Goal: Task Accomplishment & Management: Use online tool/utility

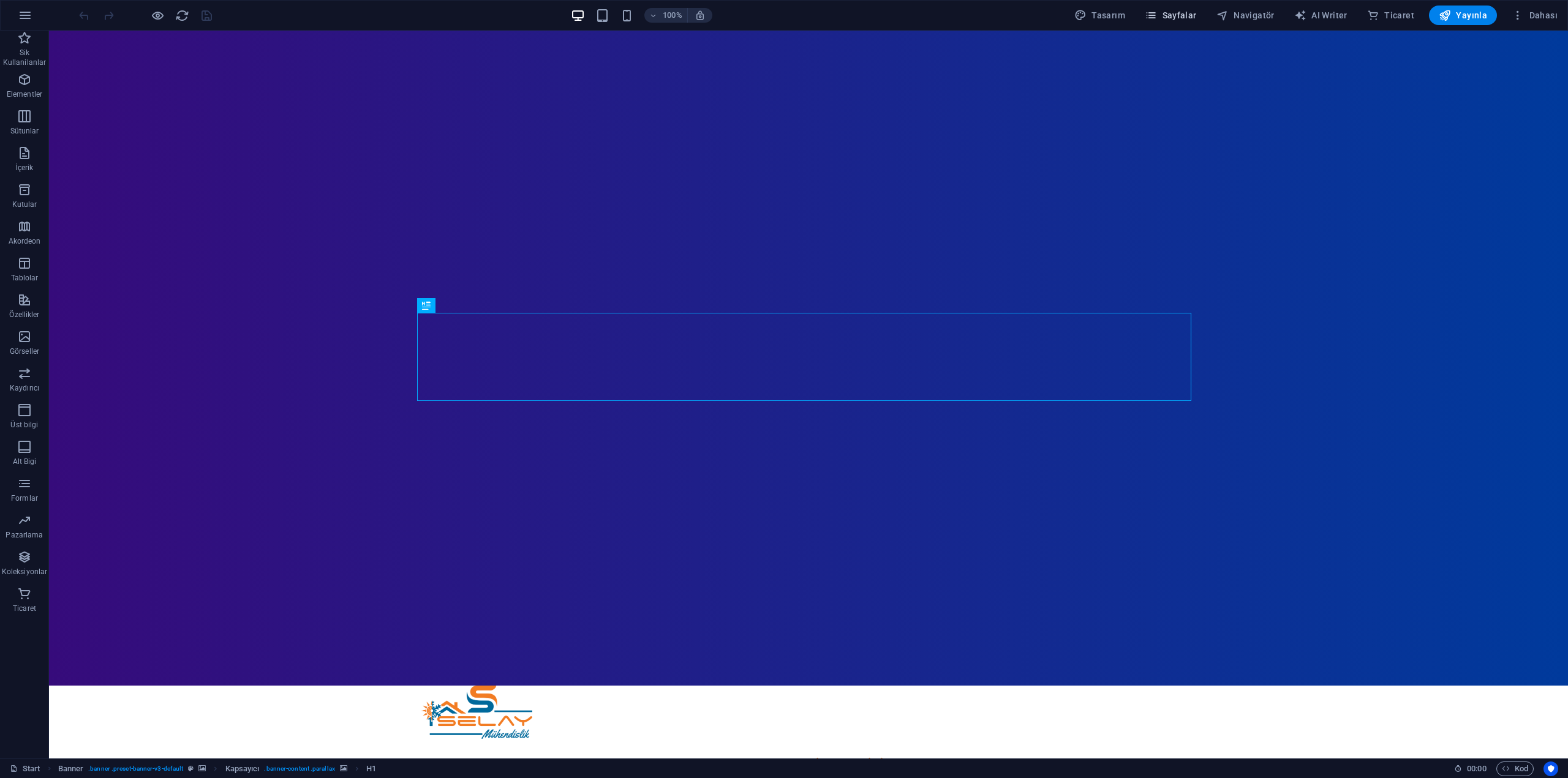
click at [1187, 17] on span "Sayfalar" at bounding box center [1170, 15] width 52 height 12
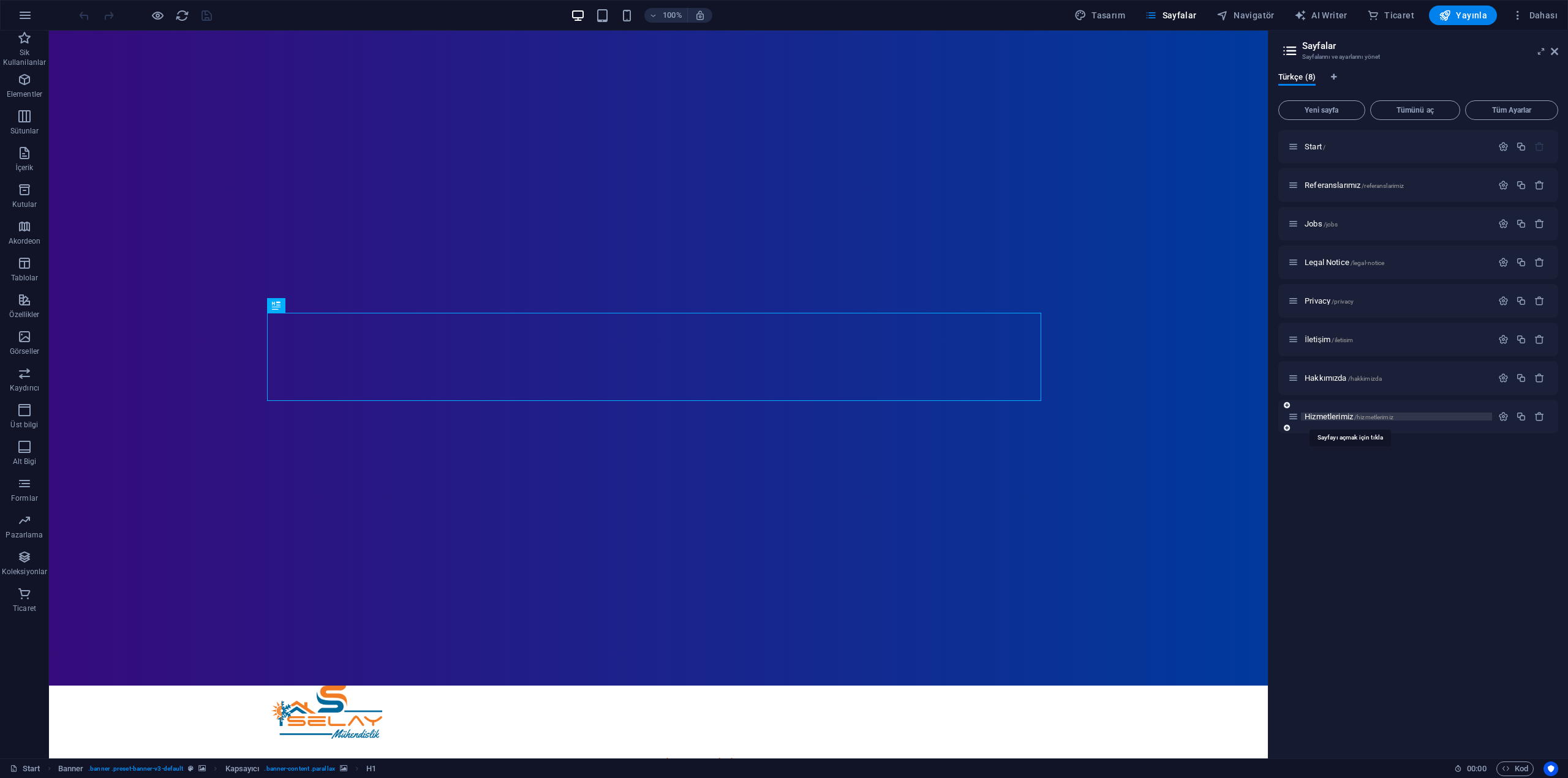
click at [1327, 416] on span "Hizmetlerimiz /hizmetlerimiz" at bounding box center [1349, 417] width 89 height 9
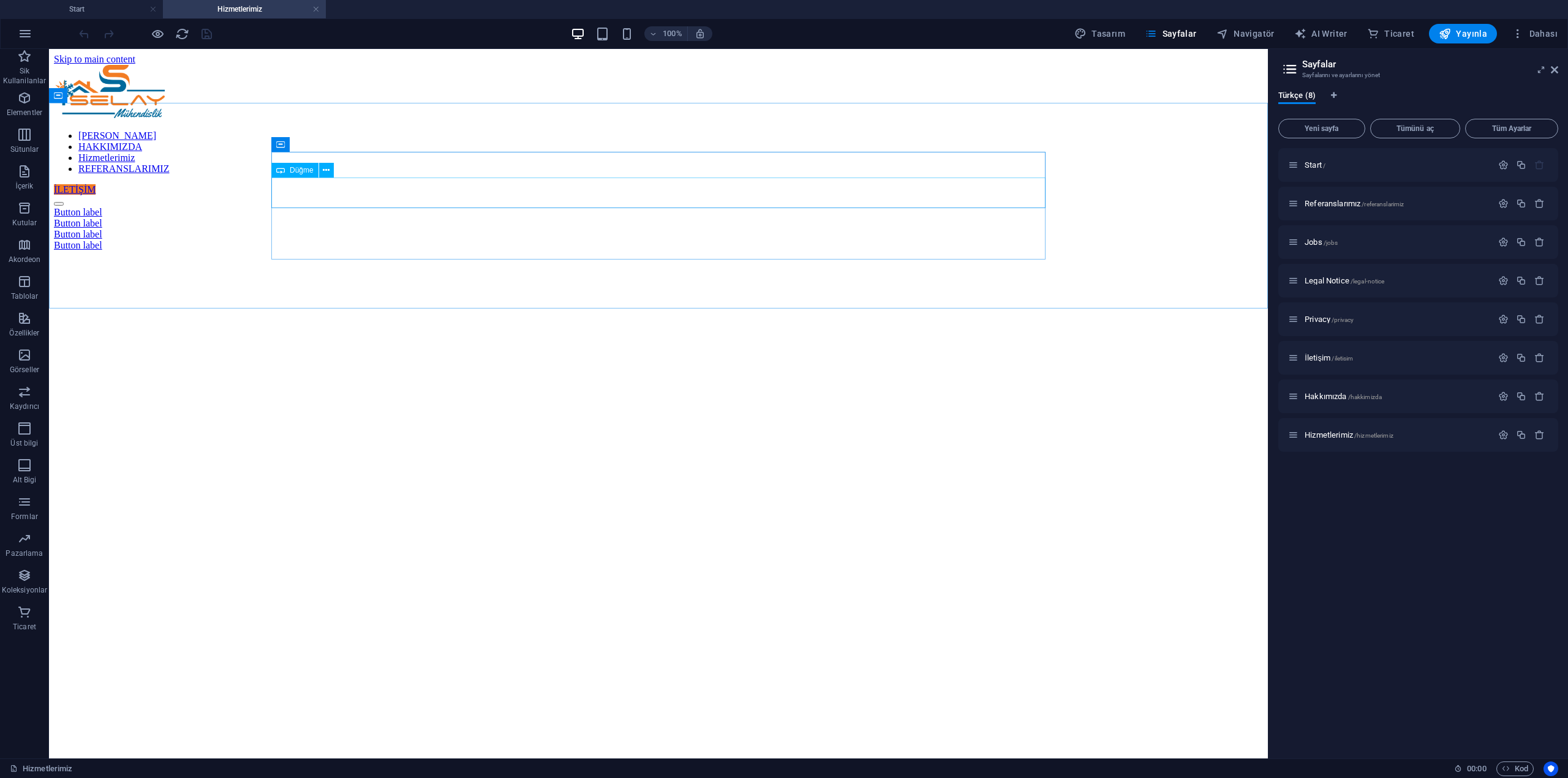
click at [315, 170] on div "Düğme" at bounding box center [295, 170] width 47 height 15
click at [331, 207] on div "Button label" at bounding box center [658, 212] width 1209 height 11
click at [328, 207] on div "Button label" at bounding box center [658, 212] width 1209 height 11
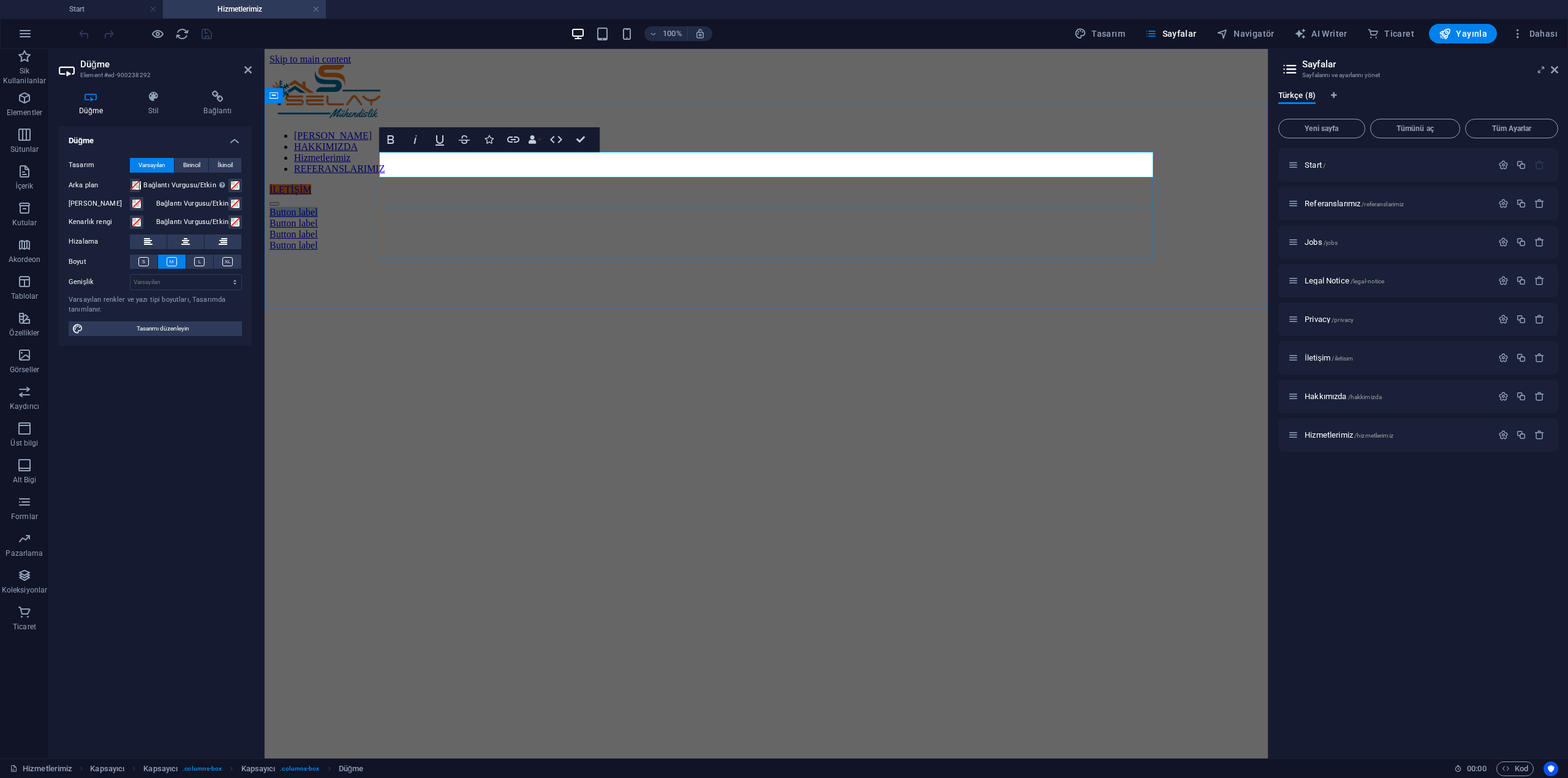
click at [318, 207] on link "Button label" at bounding box center [294, 212] width 48 height 10
click at [487, 251] on div "Havalandırma Tesisatı Button label Button label Button label" at bounding box center [766, 229] width 993 height 44
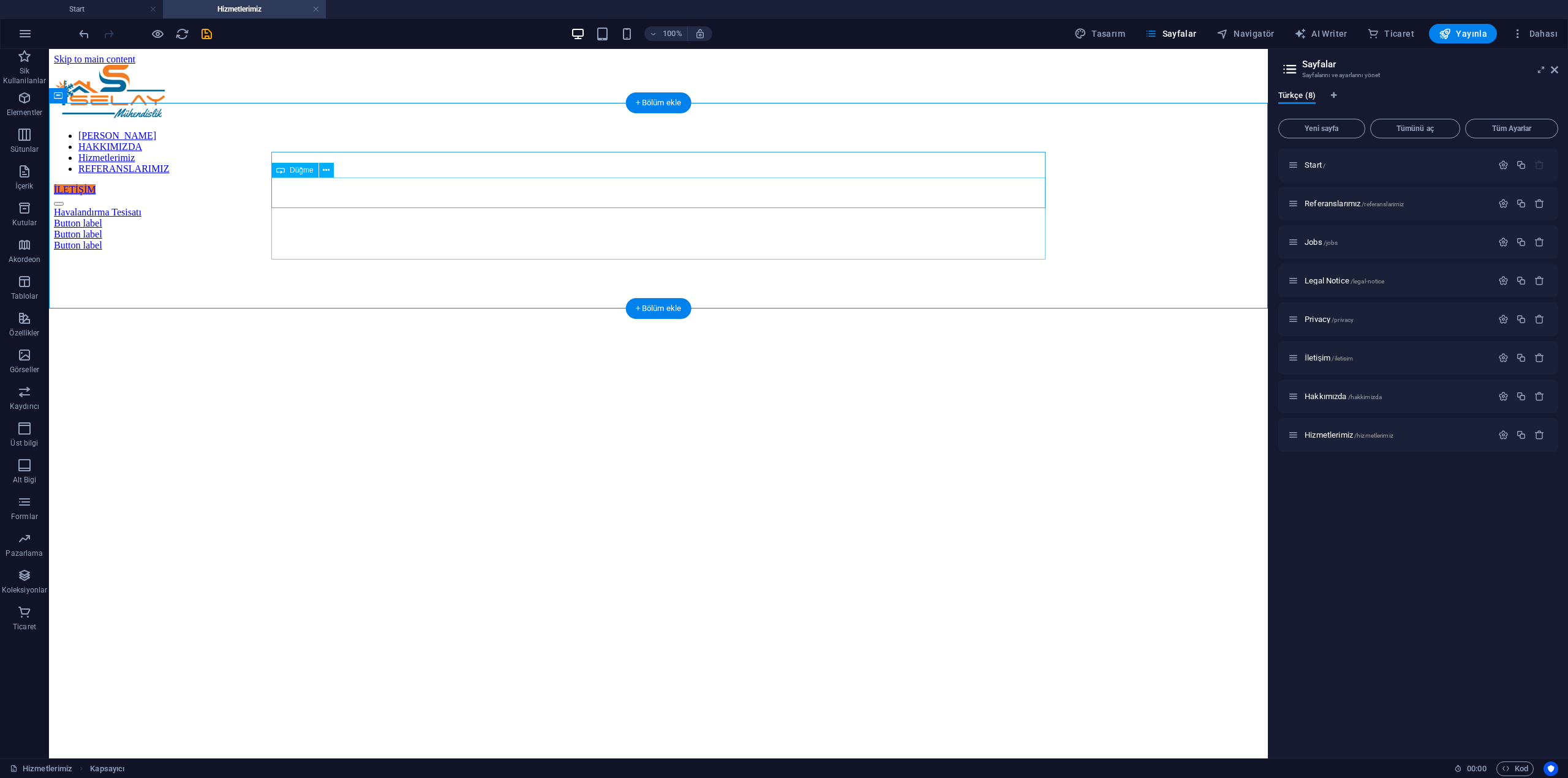
click at [319, 218] on div "Button label" at bounding box center [658, 223] width 1209 height 11
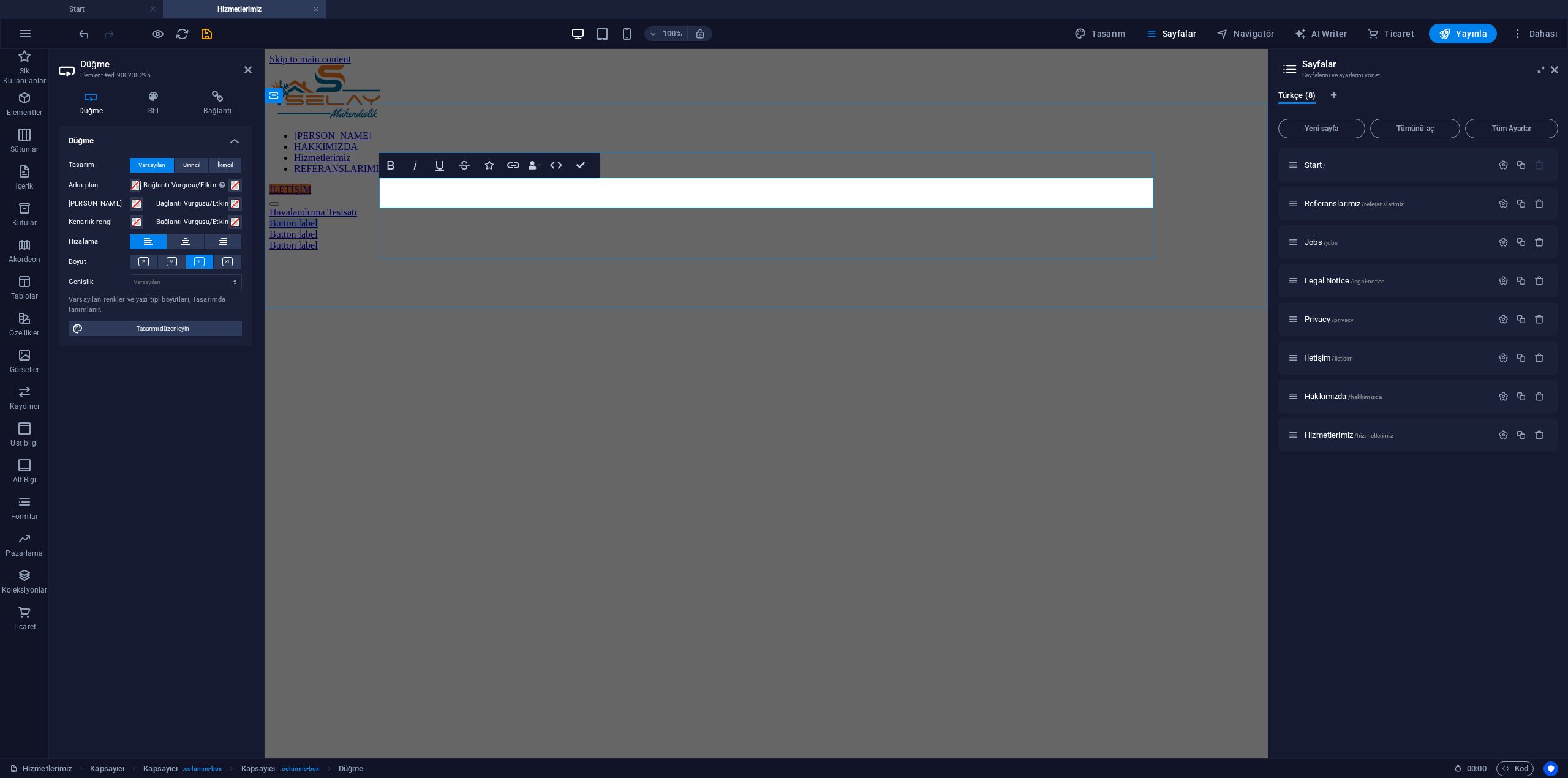
click at [318, 218] on link "Button label" at bounding box center [294, 222] width 48 height 10
click at [462, 251] on div "Havalandırma Tesisatı Isıtma Tesisatı Button label Button label" at bounding box center [766, 229] width 993 height 44
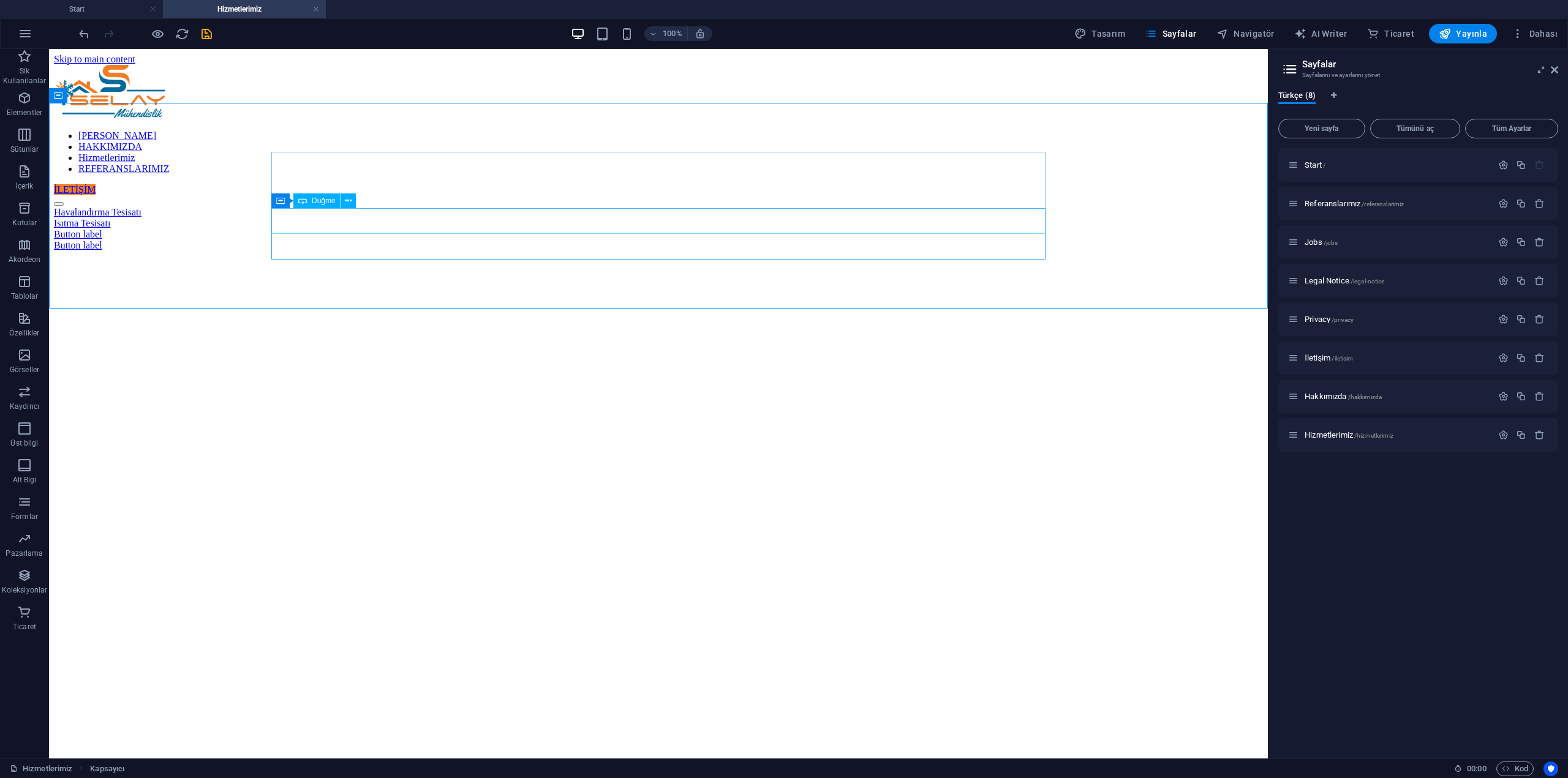
click at [325, 229] on div "Button label" at bounding box center [658, 234] width 1209 height 11
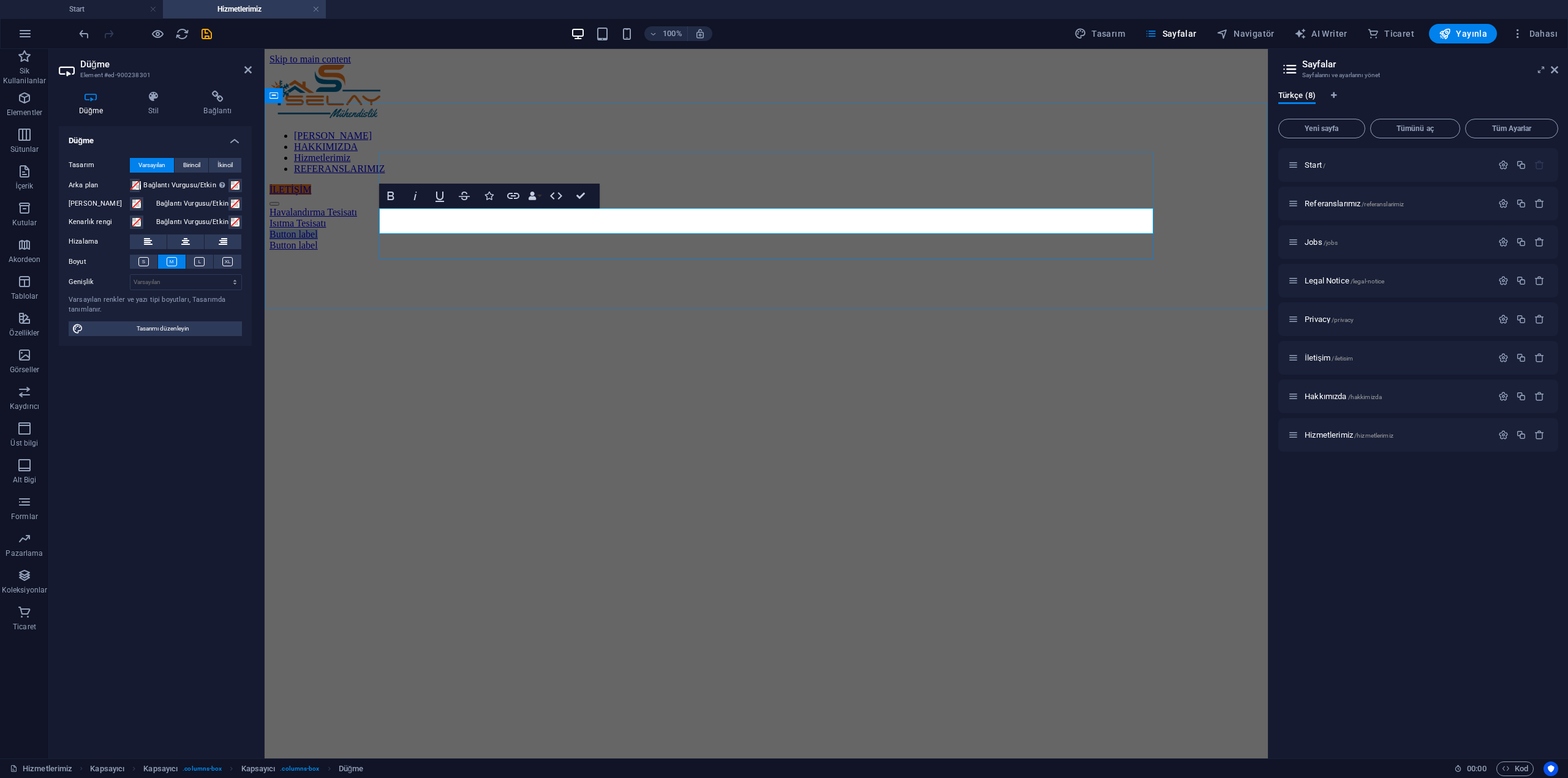
click at [318, 229] on link "Button label" at bounding box center [294, 234] width 48 height 10
click at [434, 251] on div "Havalandırma Tesisatı Isıtma Tesisatı Soğutma Tesisatı Button label" at bounding box center [766, 229] width 993 height 44
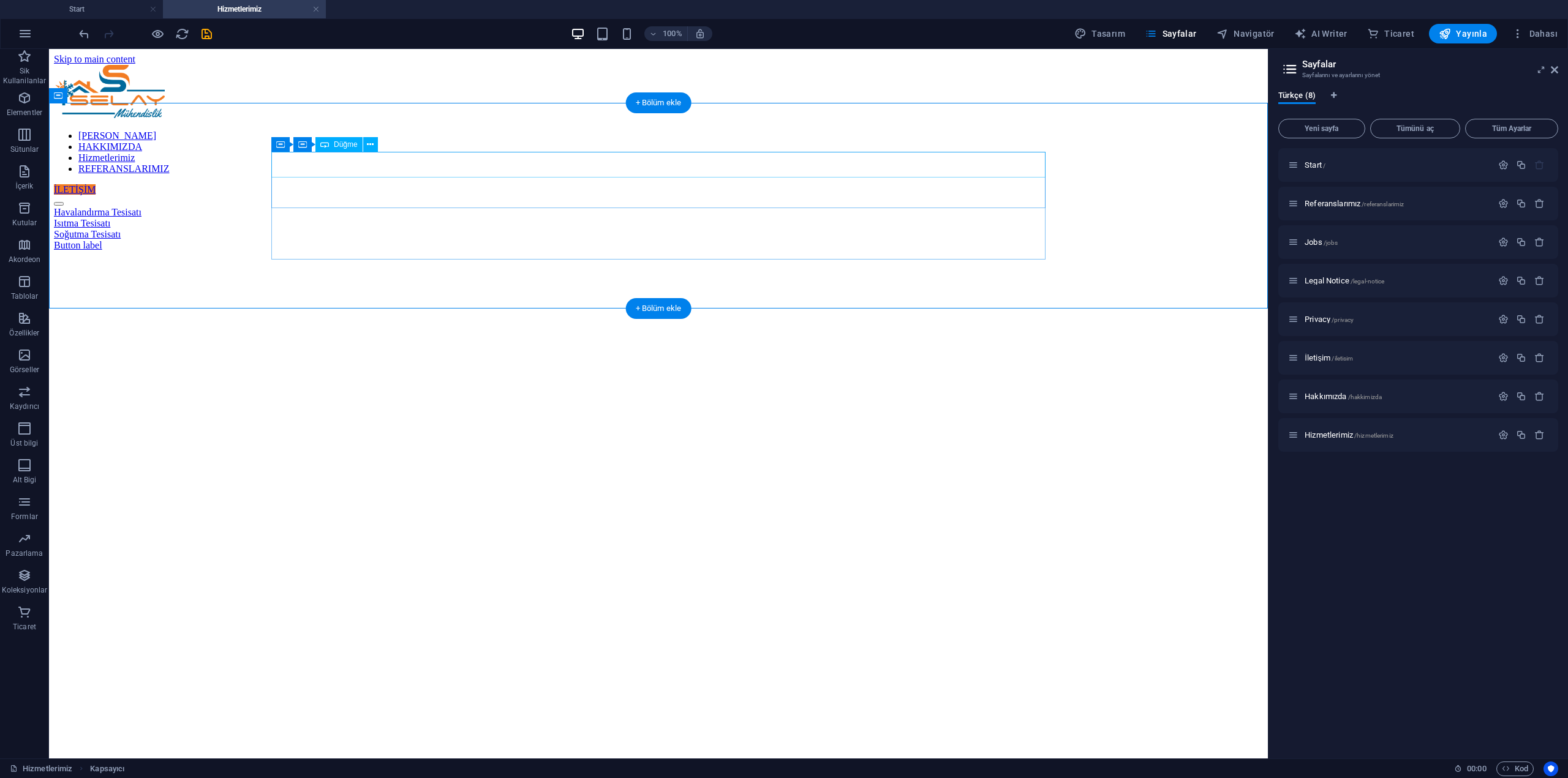
drag, startPoint x: 369, startPoint y: 154, endPoint x: 361, endPoint y: 169, distance: 17.0
click at [370, 207] on div "Havalandırma Tesisatı" at bounding box center [658, 212] width 1209 height 11
click at [354, 218] on div "Isıtma Tesisatı" at bounding box center [658, 223] width 1209 height 11
click at [138, 207] on div "Havalandırma Tesisatı Isıtma Tesisatı Soğutma Tesisatı Button label" at bounding box center [658, 229] width 1209 height 44
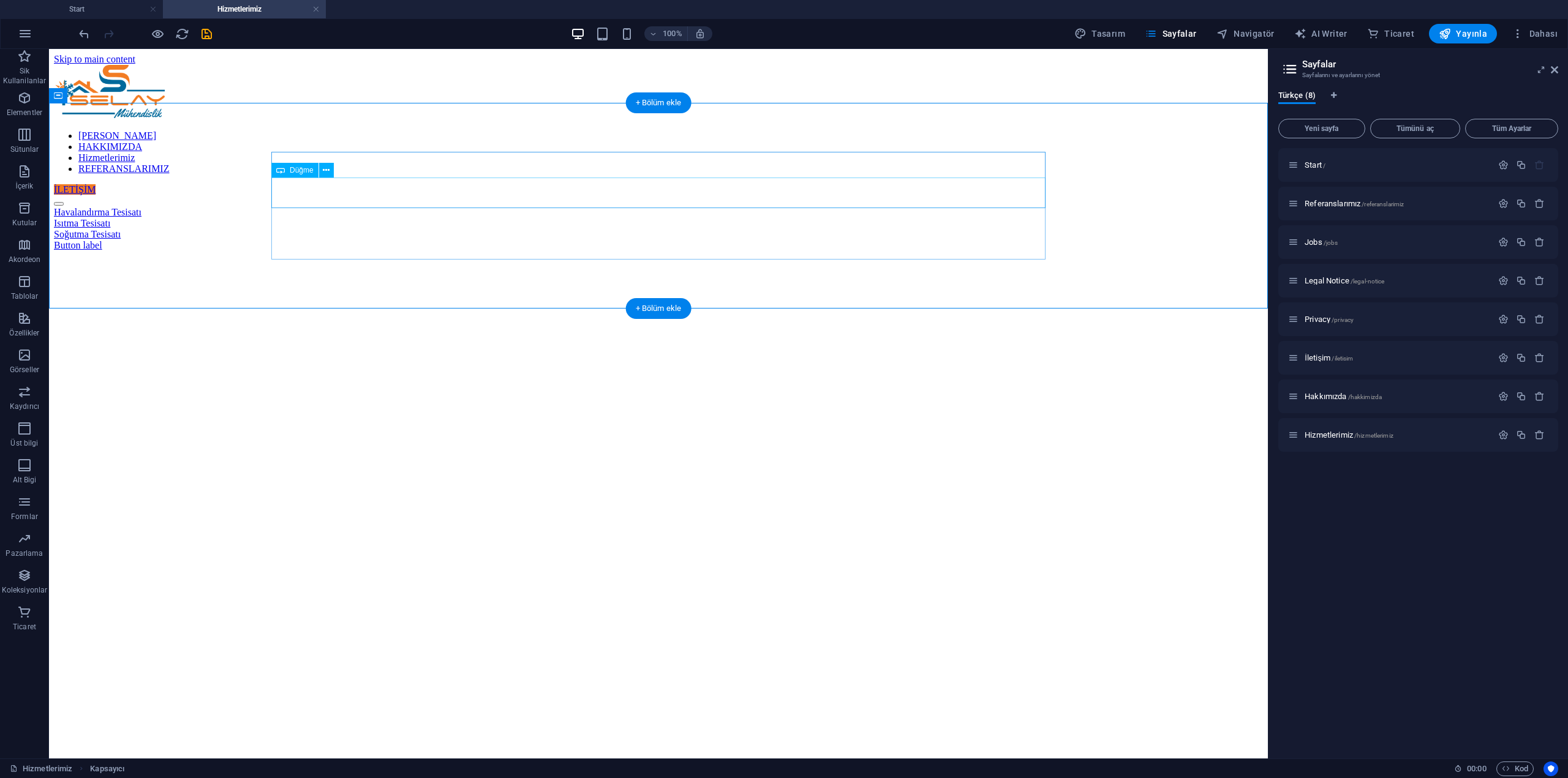
click at [367, 218] on div "Isıtma Tesisatı" at bounding box center [658, 223] width 1209 height 11
click at [364, 218] on div "Isıtma Tesisatı" at bounding box center [658, 223] width 1209 height 11
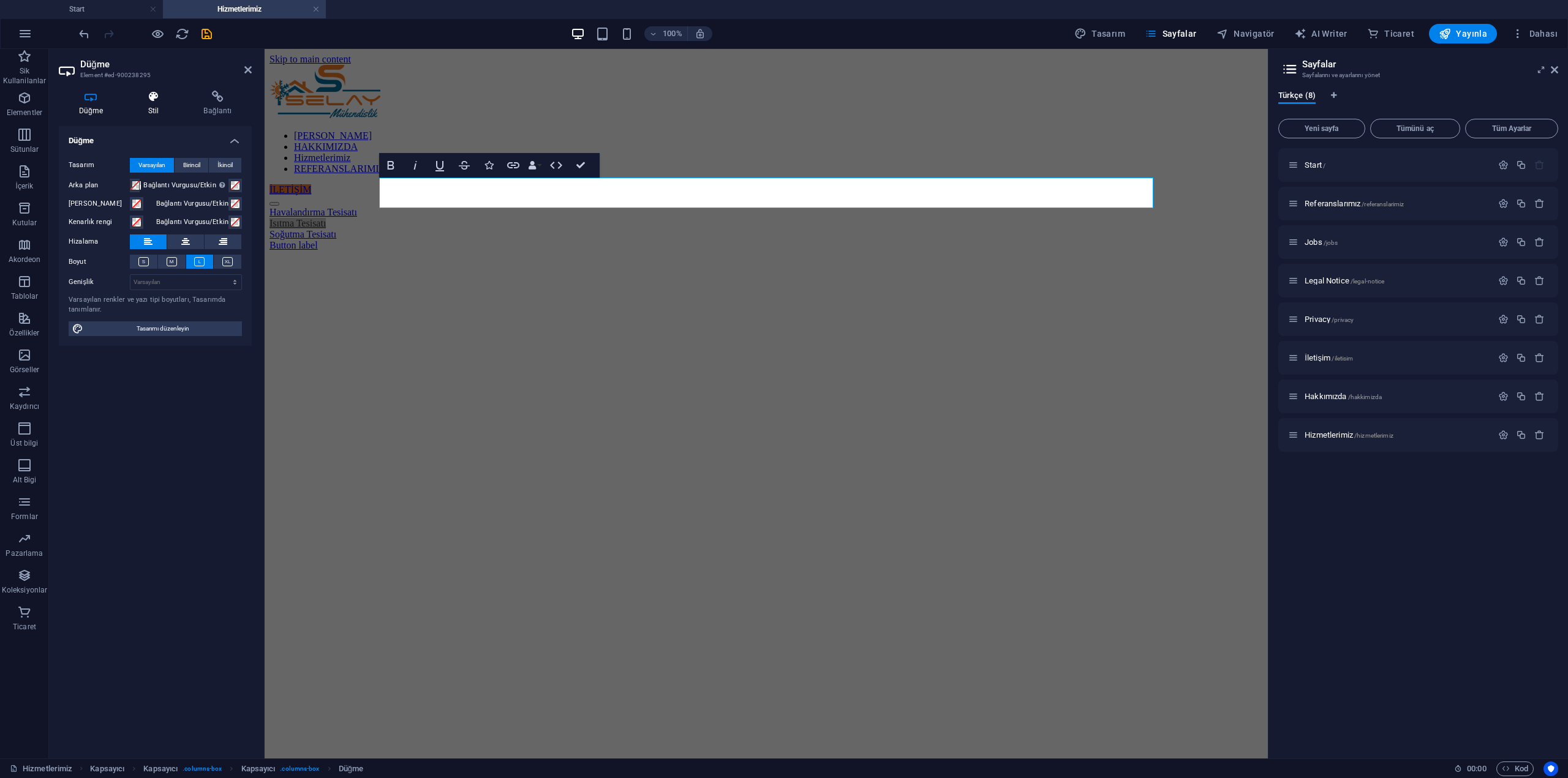
click at [157, 107] on h4 "Stil" at bounding box center [155, 103] width 56 height 26
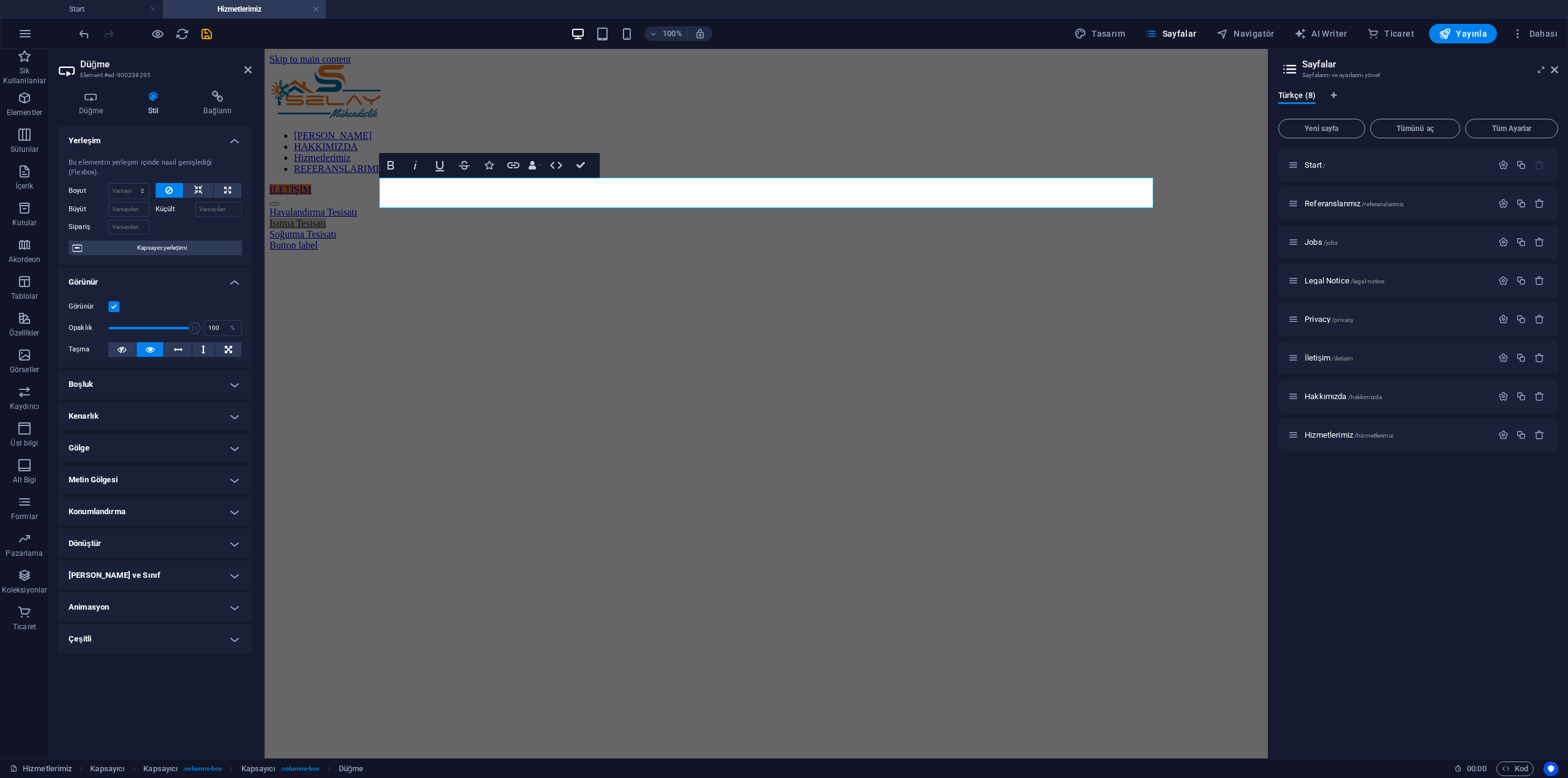
click at [233, 402] on h4 "Kenarlık" at bounding box center [155, 417] width 193 height 30
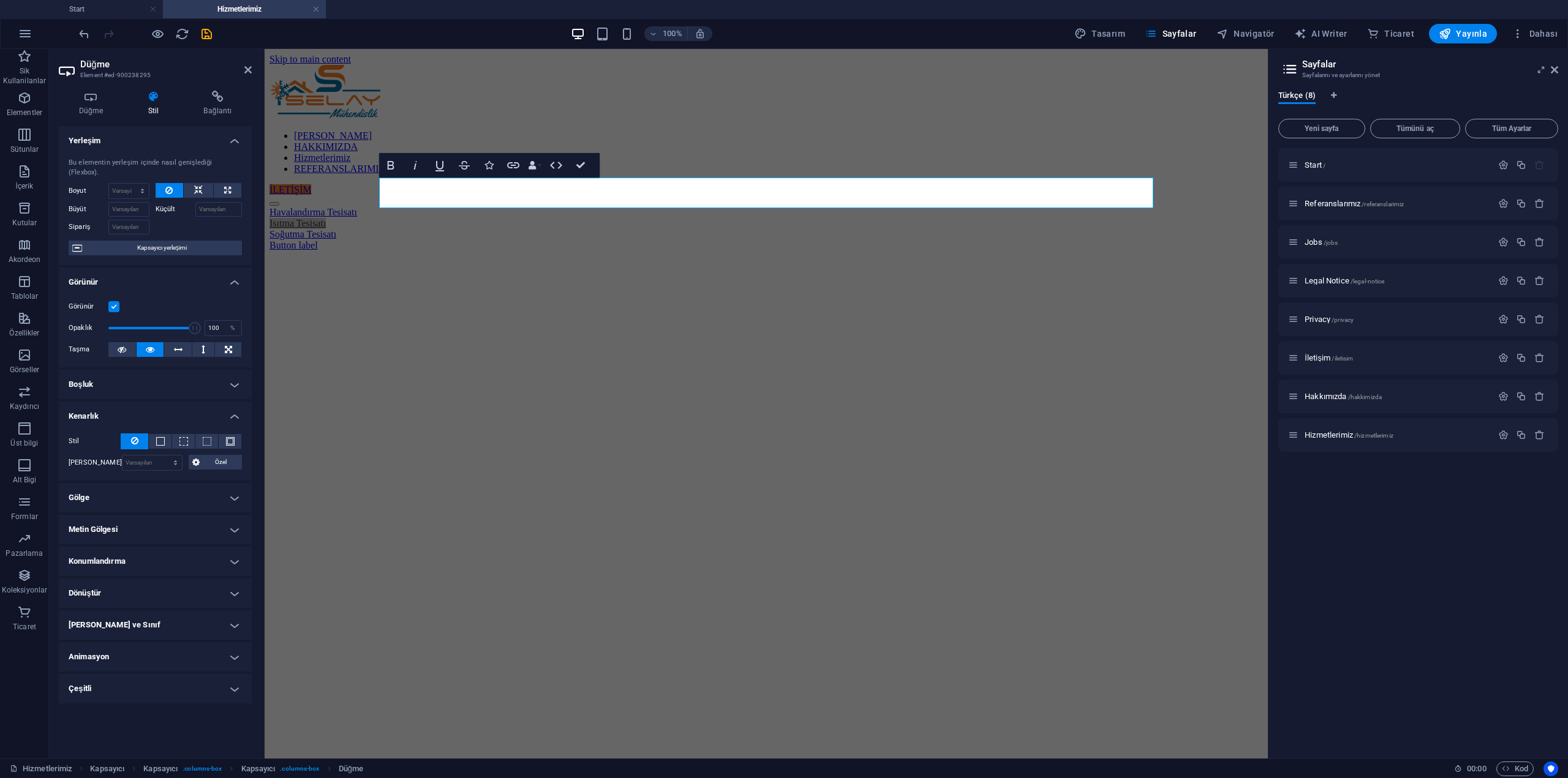
click at [234, 377] on h4 "Boşluk" at bounding box center [155, 384] width 193 height 30
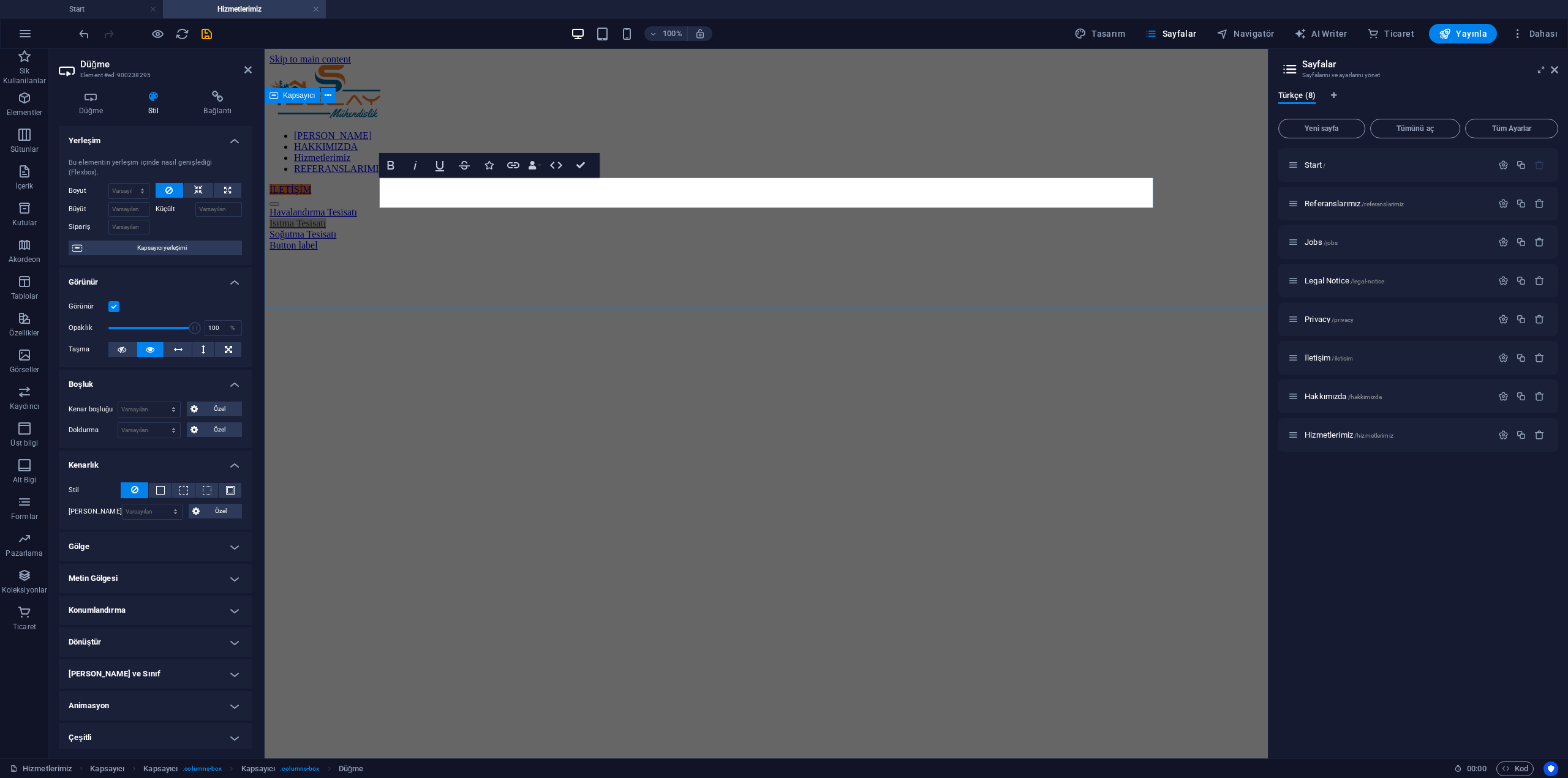
click at [432, 251] on div "Havalandırma Tesisatı Isıtma Tesisatı Soğutma Tesisatı Button label" at bounding box center [766, 229] width 993 height 44
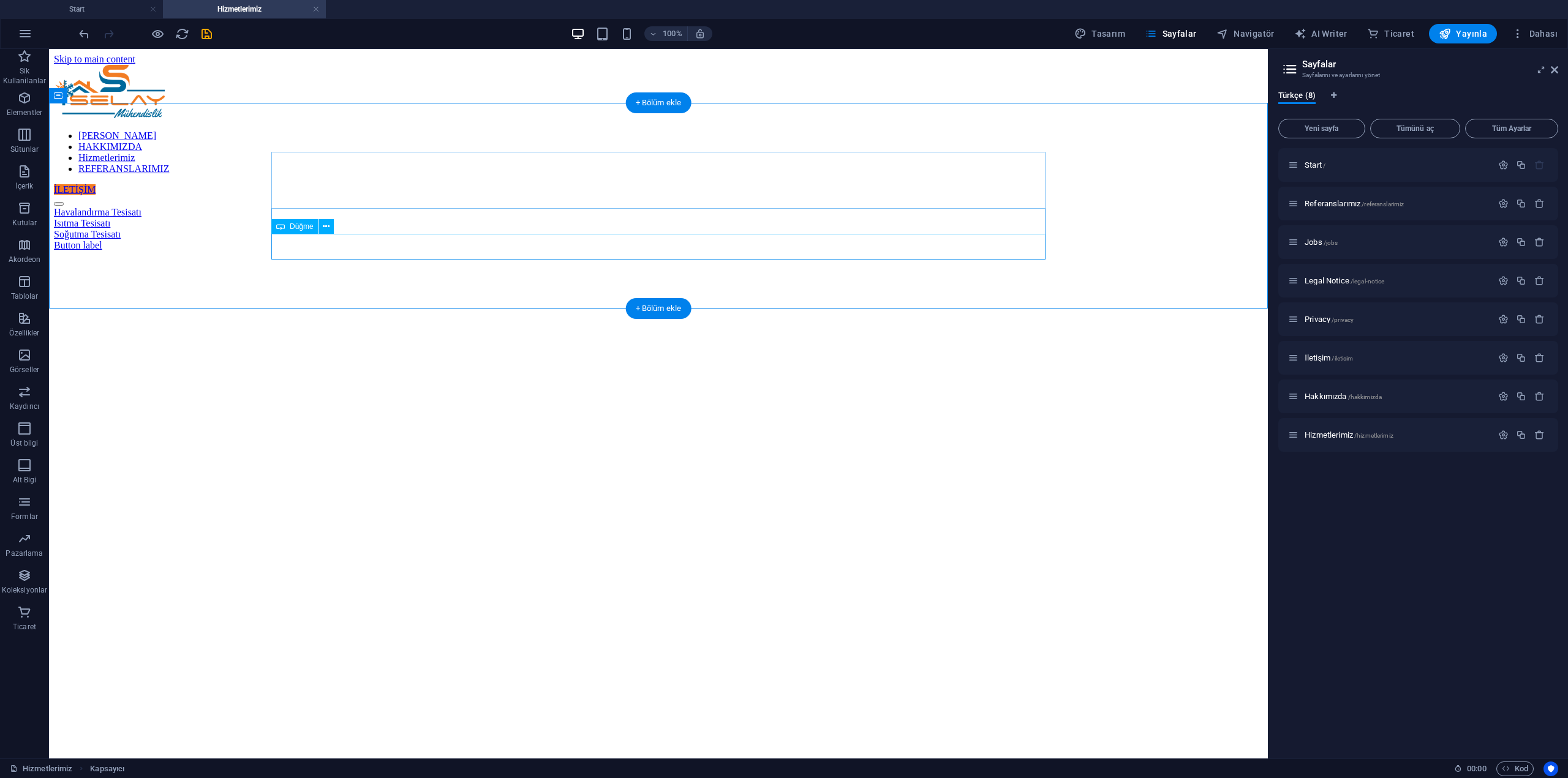
click at [323, 251] on div "Button label" at bounding box center [658, 245] width 1209 height 11
drag, startPoint x: 339, startPoint y: 163, endPoint x: 401, endPoint y: 164, distance: 62.0
click at [401, 207] on div "Havalandırma Tesisatı" at bounding box center [658, 212] width 1209 height 11
click at [373, 207] on div "Havalandırma Tesisatı" at bounding box center [658, 212] width 1209 height 11
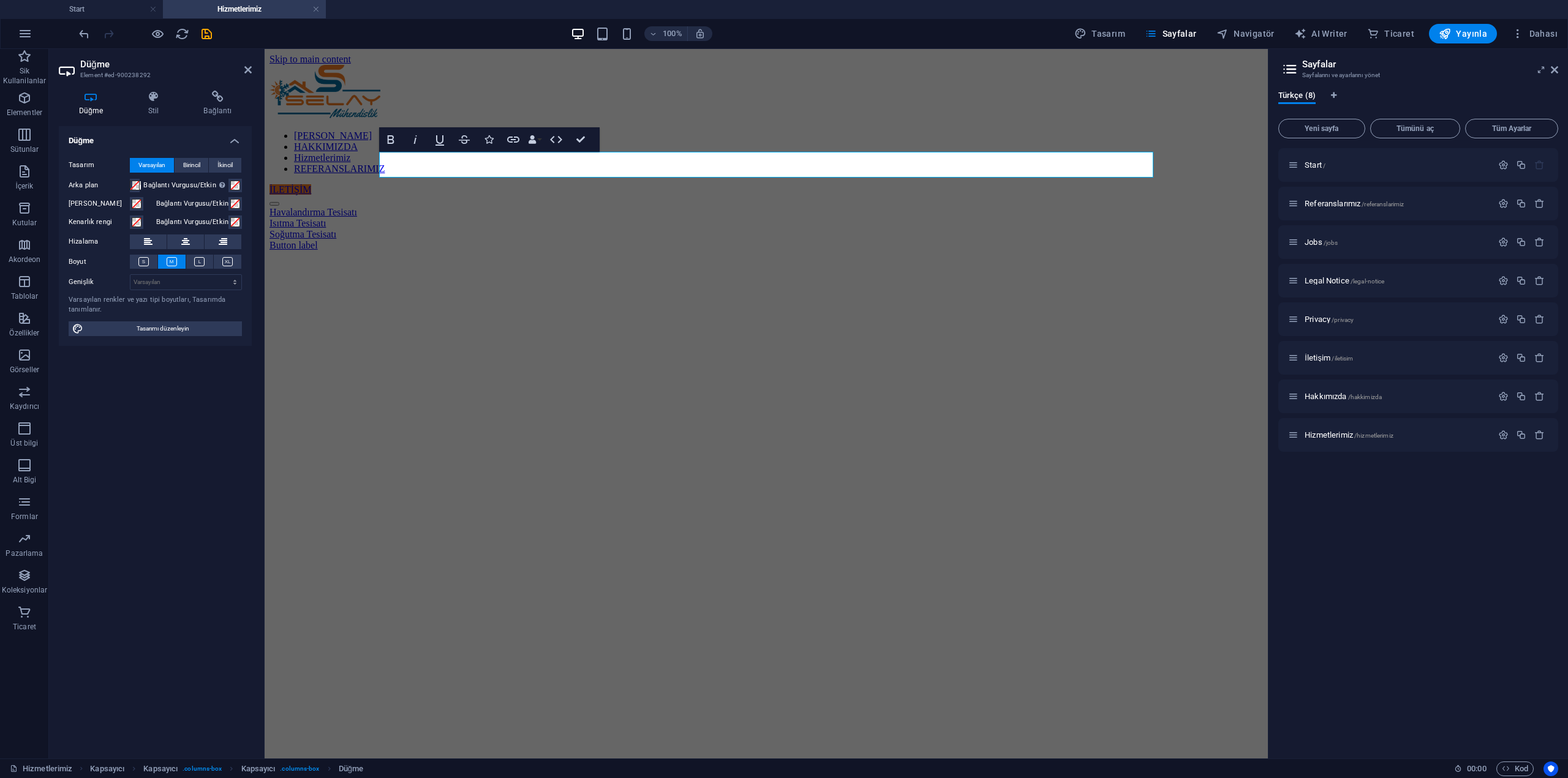
click at [413, 256] on html "Skip to main content ANA SAYFA HAKKIMIZDA Hizmetlerimiz REFERANSLARIMIZ İLETİŞİ…" at bounding box center [766, 153] width 1003 height 207
click at [403, 256] on html "Skip to main content ANA SAYFA HAKKIMIZDA Hizmetlerimiz REFERANSLARIMIZ İLETİŞİ…" at bounding box center [766, 153] width 1003 height 207
click at [506, 218] on div "Isıtma Tesisatı" at bounding box center [766, 223] width 993 height 11
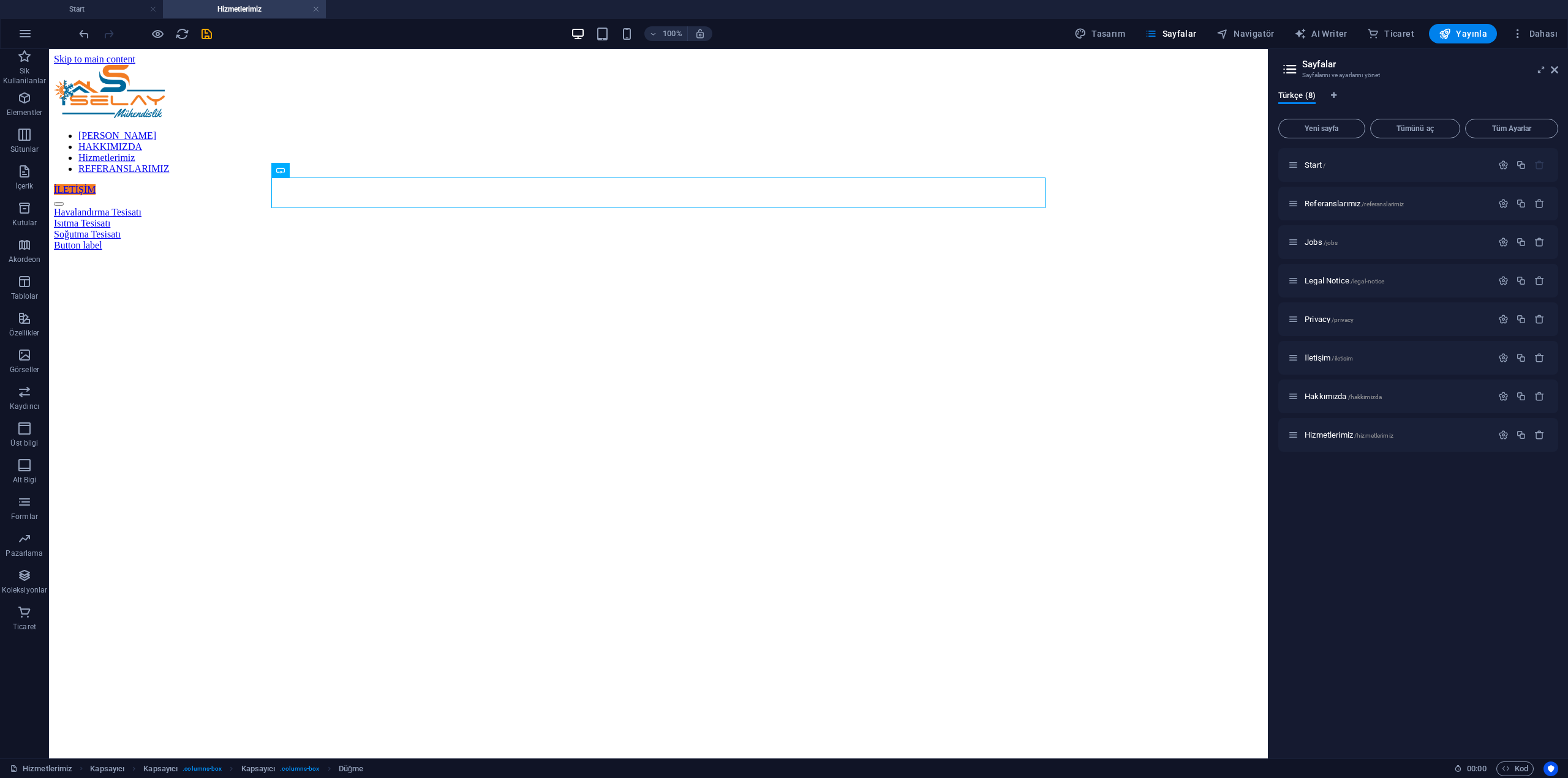
click at [442, 256] on html "Skip to main content ANA SAYFA HAKKIMIZDA Hizmetlerimiz REFERANSLARIMIZ İLETİŞİ…" at bounding box center [659, 153] width 1219 height 207
click at [25, 105] on icon "button" at bounding box center [25, 98] width 15 height 15
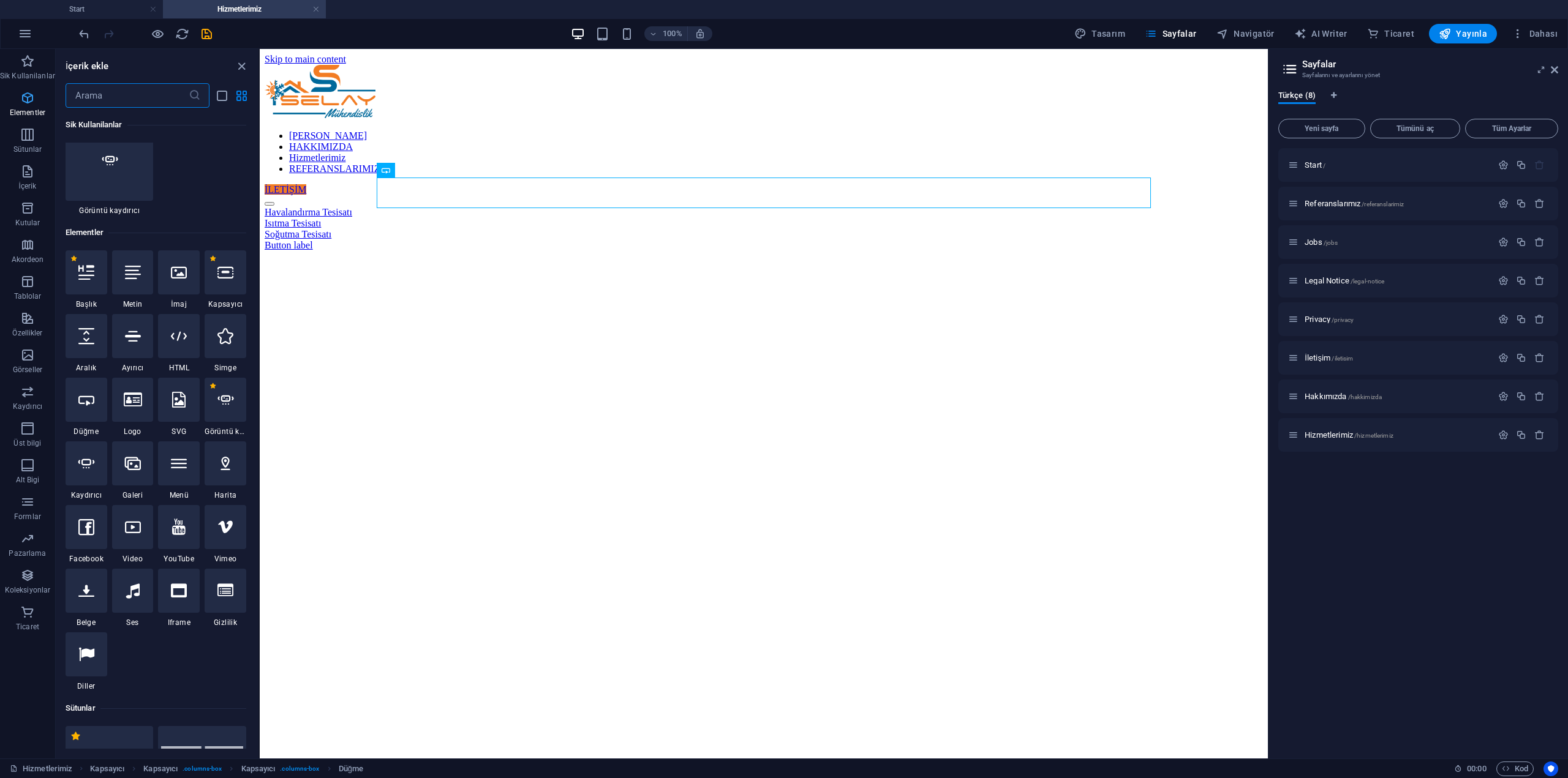
scroll to position [231, 0]
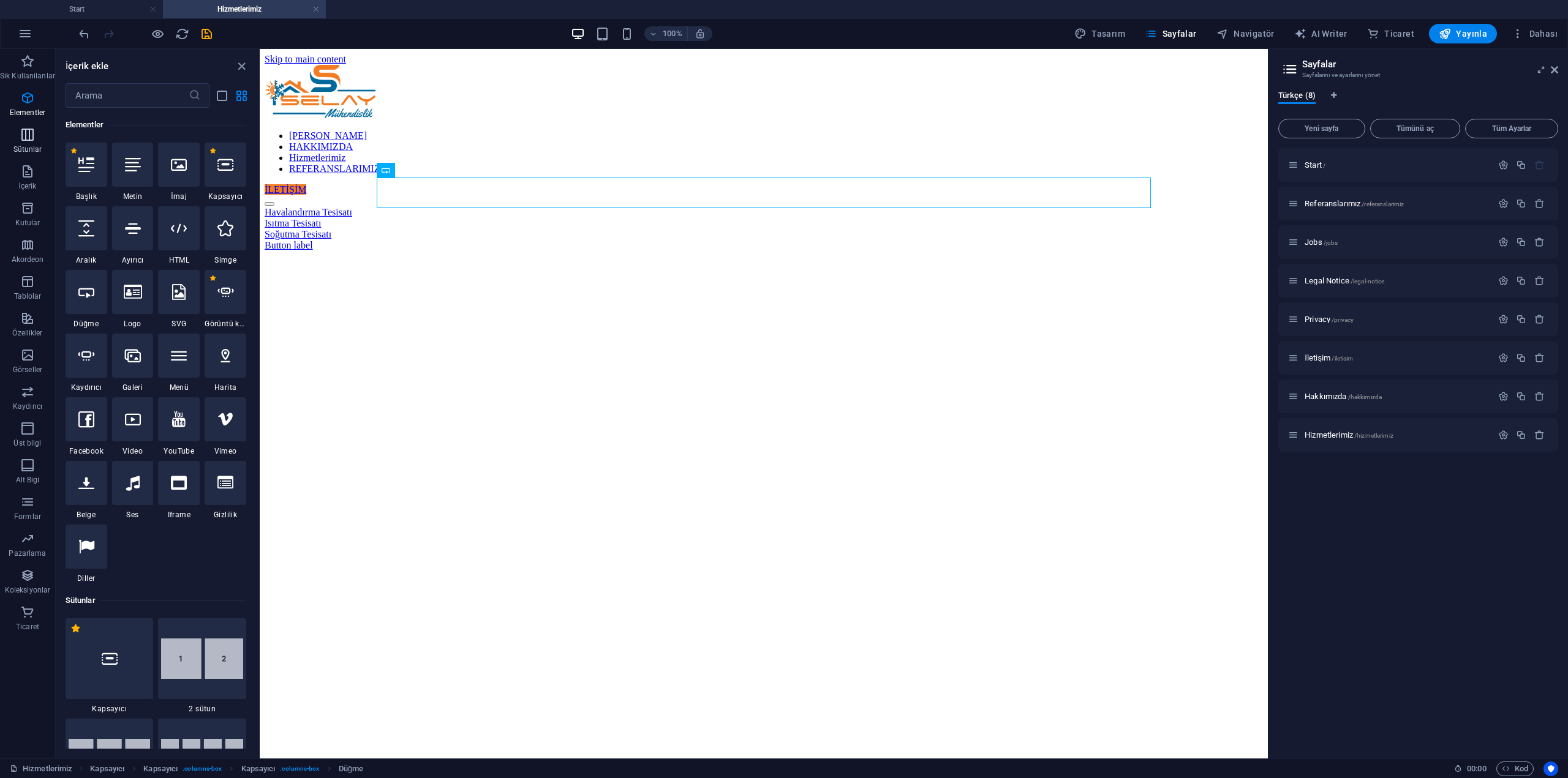
click at [28, 142] on span "Sütunlar" at bounding box center [28, 142] width 55 height 30
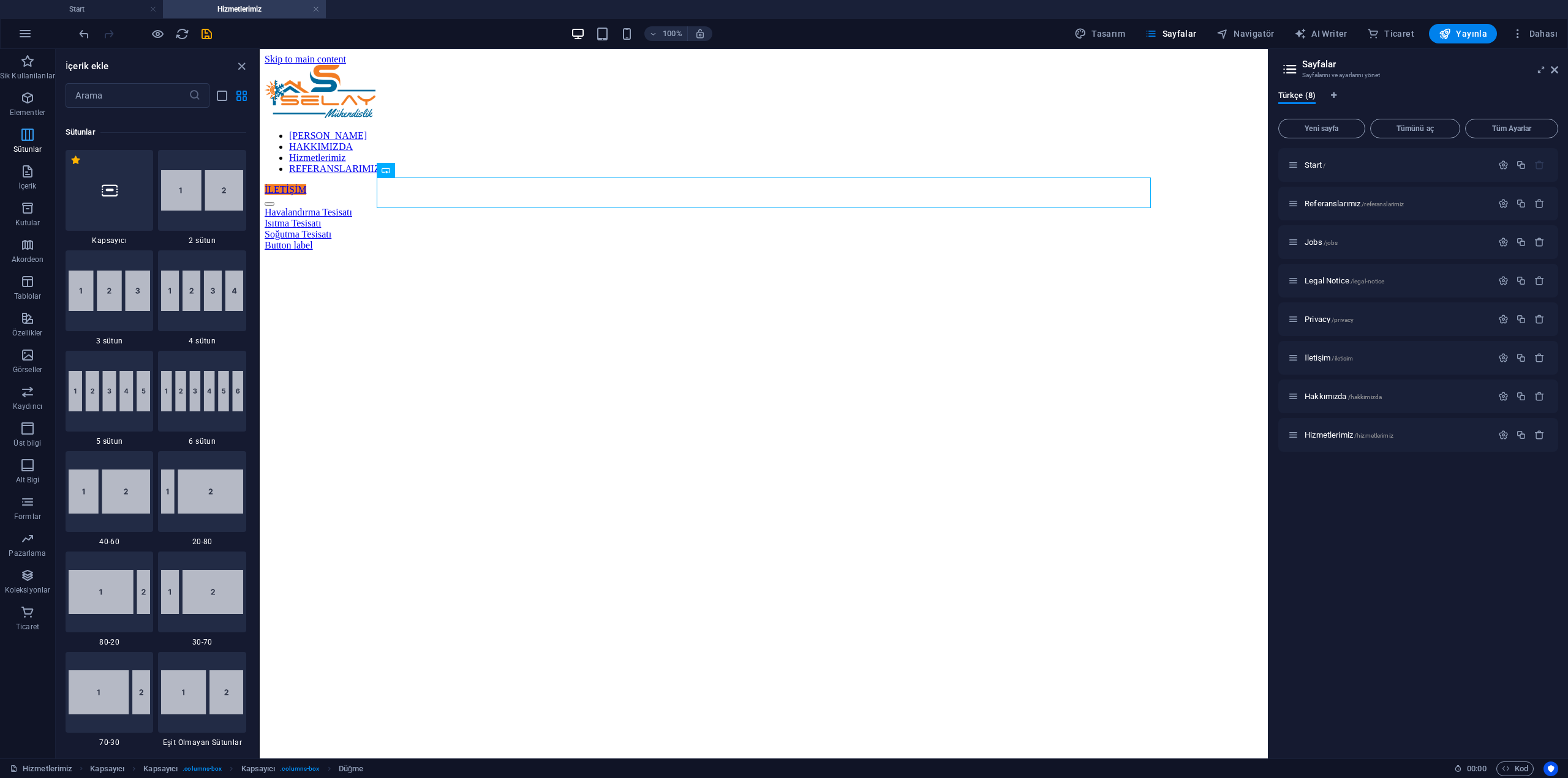
scroll to position [707, 0]
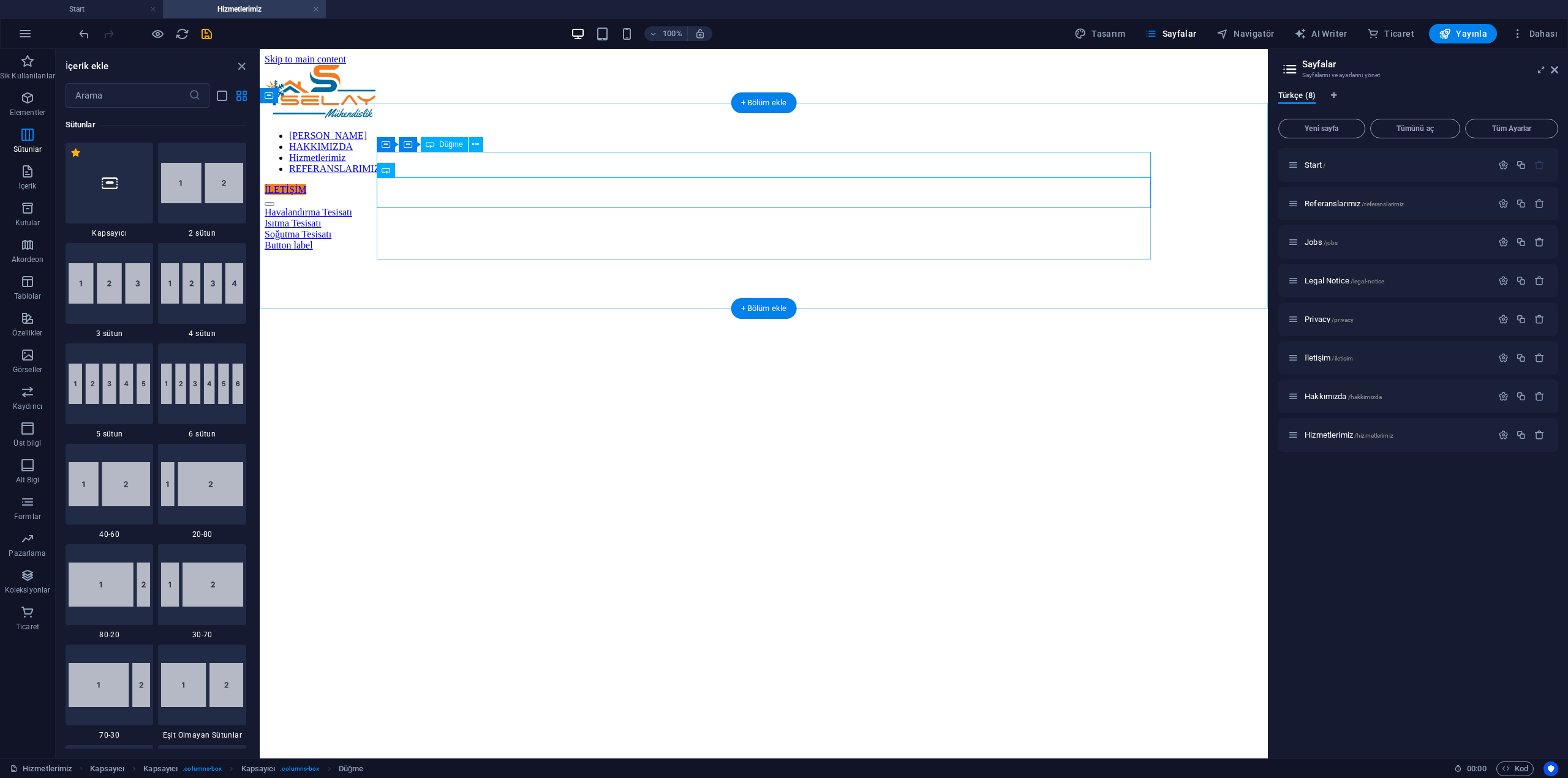
click at [483, 207] on div "Havalandırma Tesisatı" at bounding box center [764, 212] width 998 height 11
click at [455, 207] on div "Isıtma Tesisatı" at bounding box center [764, 212] width 998 height 11
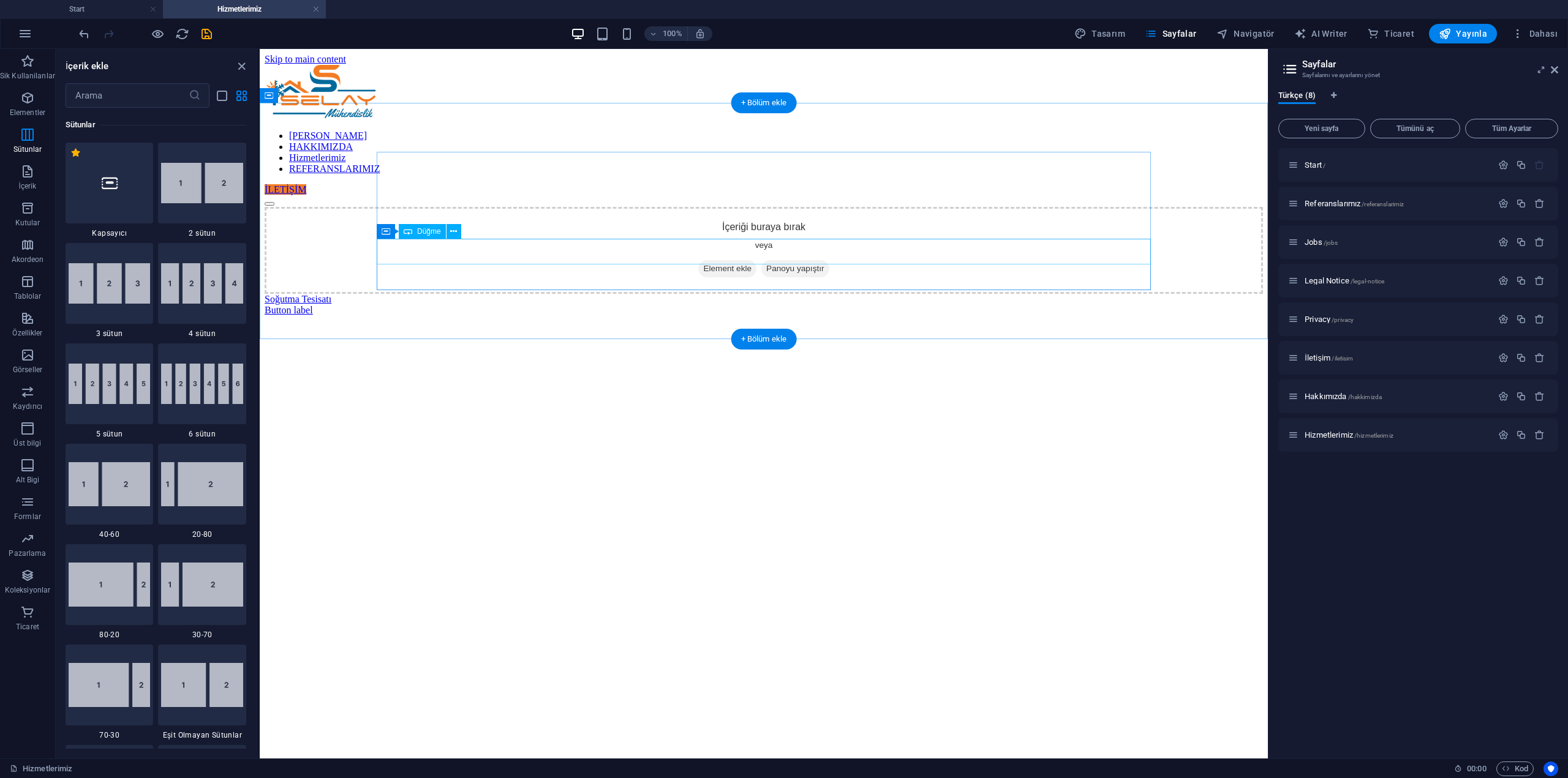
click at [428, 294] on div "Soğutma Tesisatı" at bounding box center [764, 299] width 998 height 11
click at [427, 294] on div "Button label" at bounding box center [764, 299] width 998 height 11
click at [708, 294] on div "İçeriği buraya bırak veya Element ekle Panoyu yapıştır" at bounding box center [764, 337] width 998 height 87
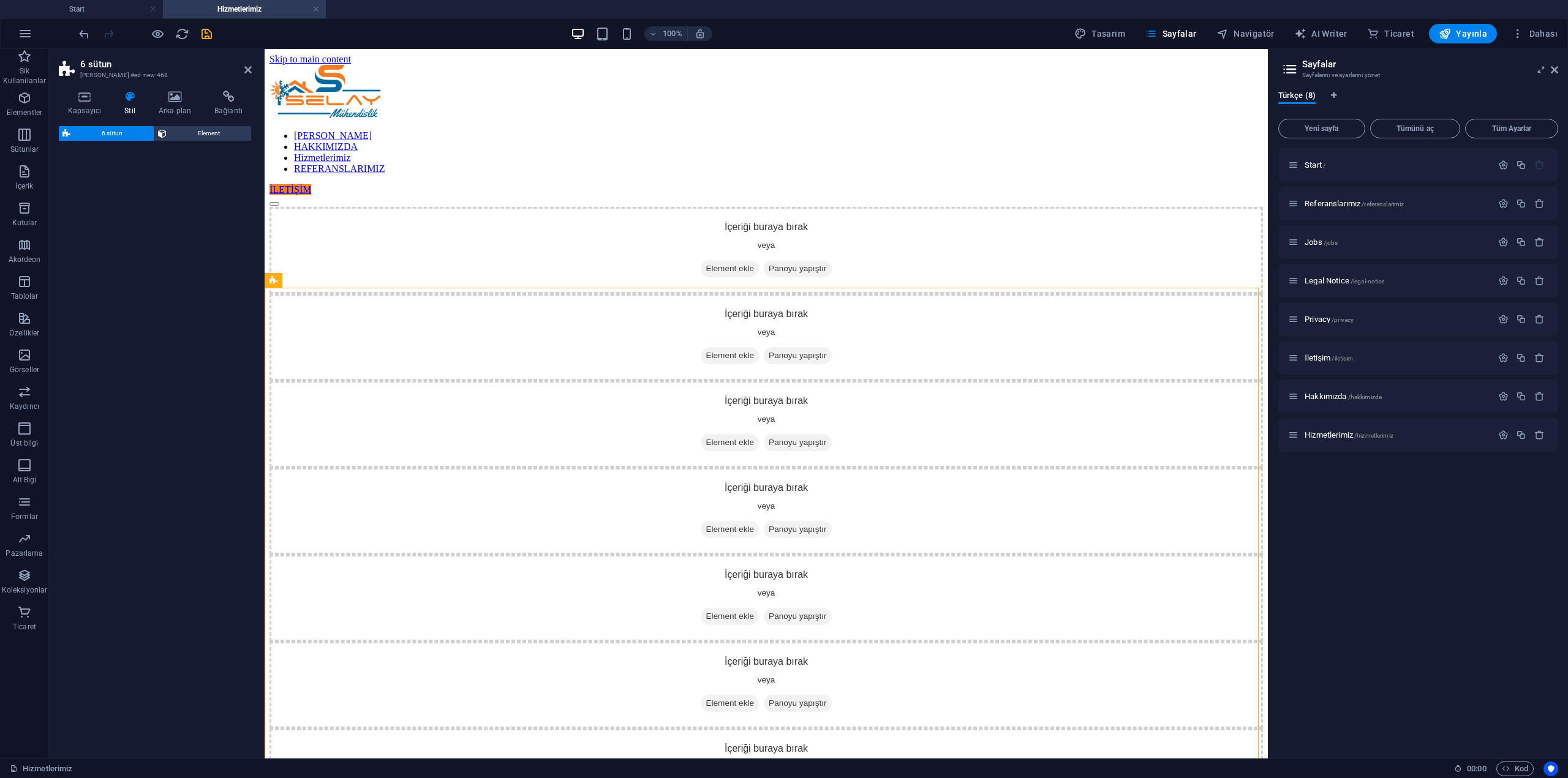
select select "rem"
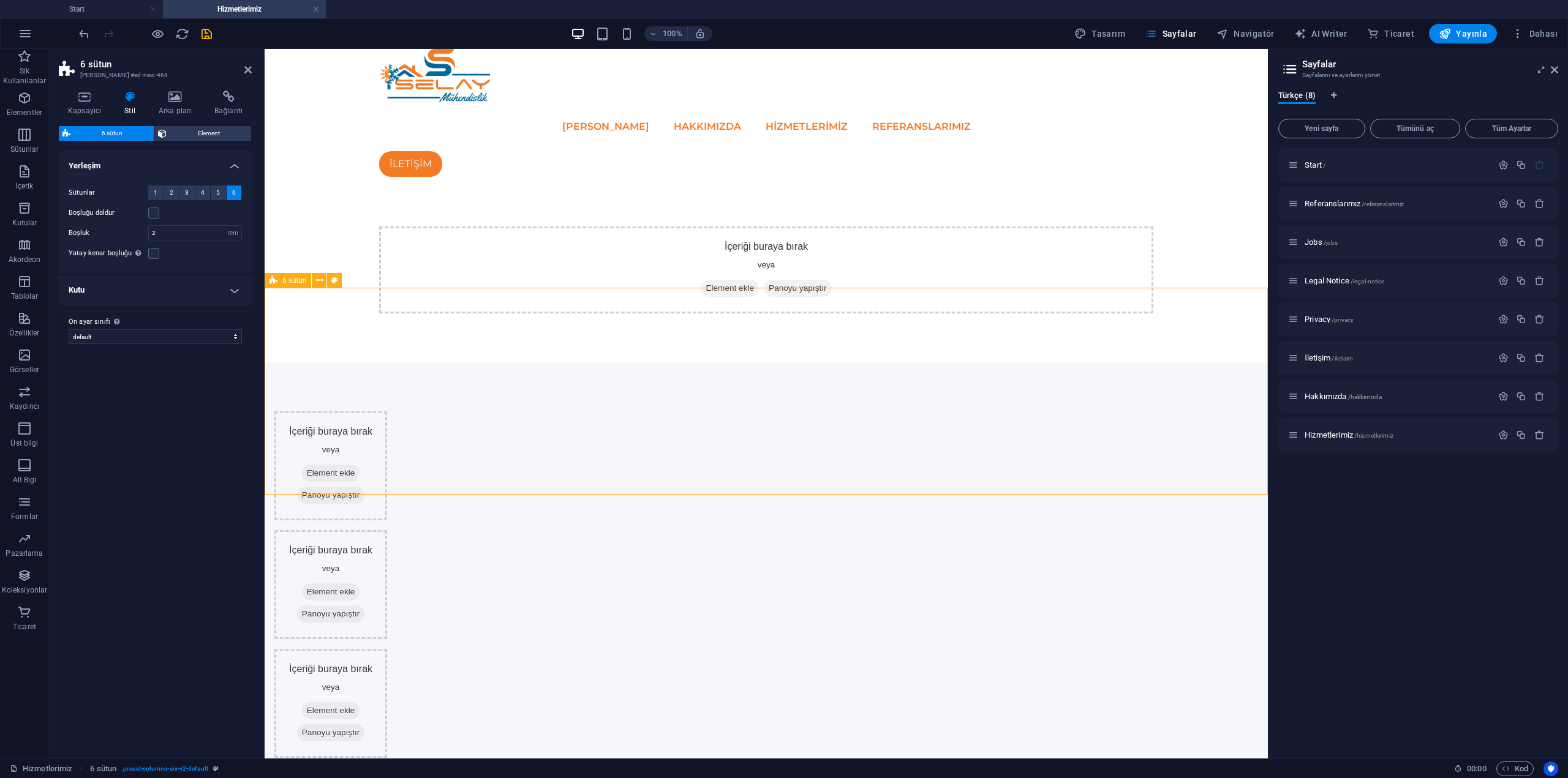
click at [606, 363] on div "İçeriği buraya bırak veya Element ekle Panoyu yapıştır İçeriği buraya bırak vey…" at bounding box center [766, 763] width 1003 height 801
click at [360, 465] on span "Element ekle" at bounding box center [331, 474] width 58 height 17
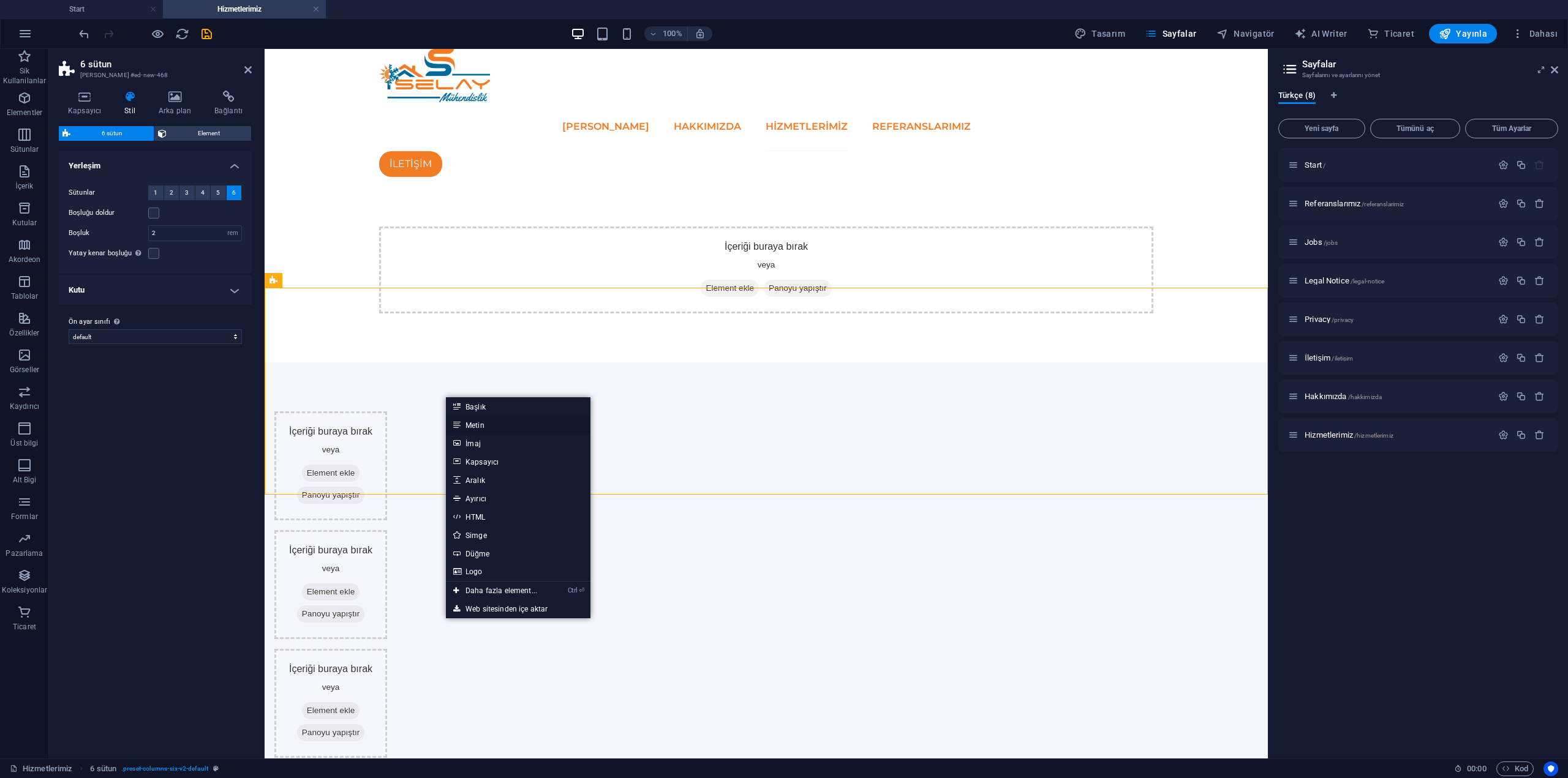
click at [515, 424] on link "Metin" at bounding box center [518, 425] width 145 height 18
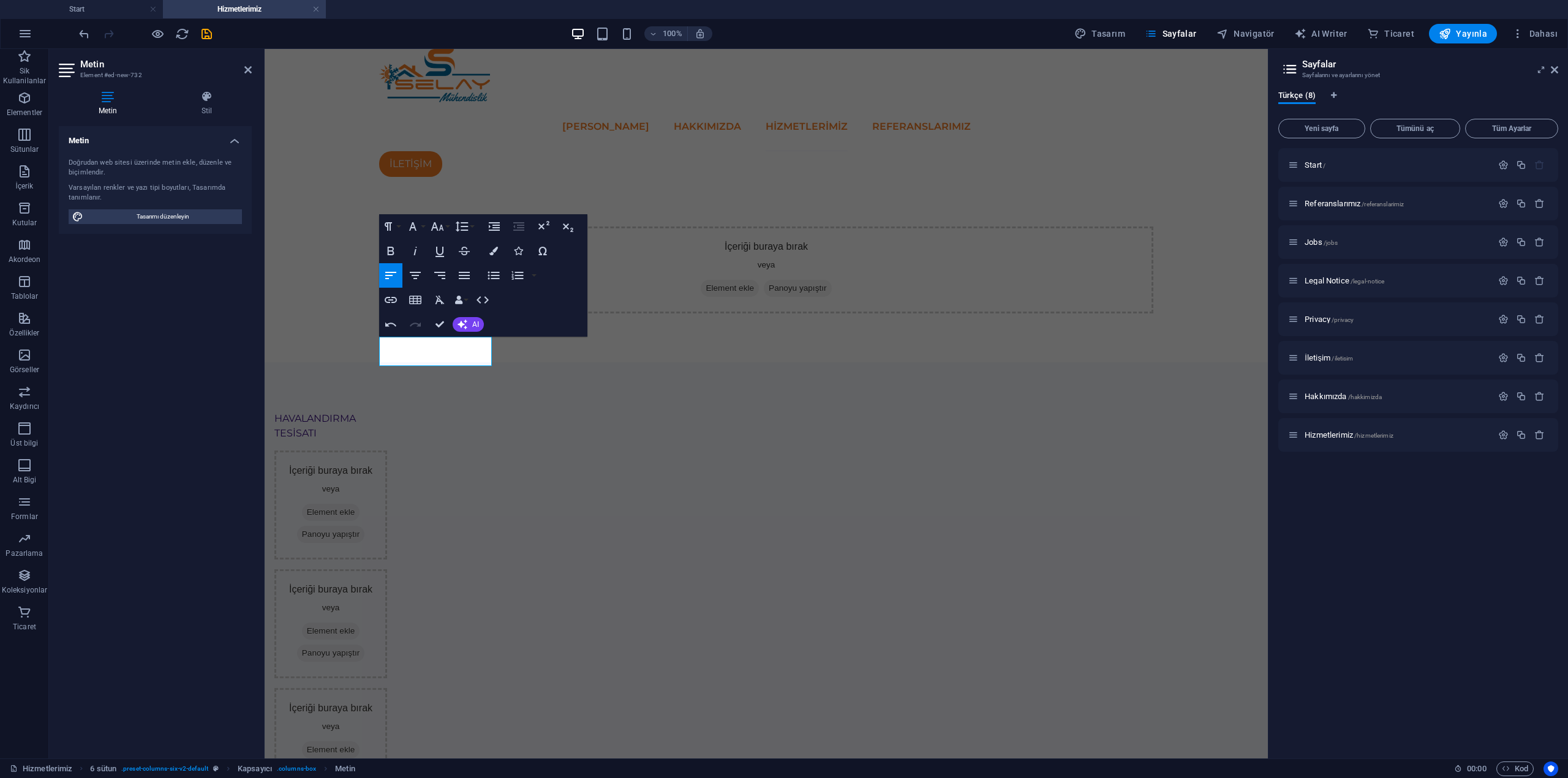
click at [483, 504] on html "Skip to main content ANA SAYFA HAKKIMIZDA Hizmetlerimiz REFERANSLARIMIZ İLETİŞİ…" at bounding box center [766, 566] width 1003 height 1035
click at [216, 462] on div "Metin Doğrudan web sitesi üzerinde metin ekle, düzenle ve biçimlendir. Varsayıl…" at bounding box center [155, 437] width 193 height 623
click at [438, 564] on html "Skip to main content ANA SAYFA HAKKIMIZDA Hizmetlerimiz REFERANSLARIMIZ İLETİŞİ…" at bounding box center [766, 566] width 1003 height 1035
click at [1112, 673] on html "Skip to main content ANA SAYFA HAKKIMIZDA Hizmetlerimiz REFERANSLARIMIZ İLETİŞİ…" at bounding box center [766, 566] width 1003 height 1035
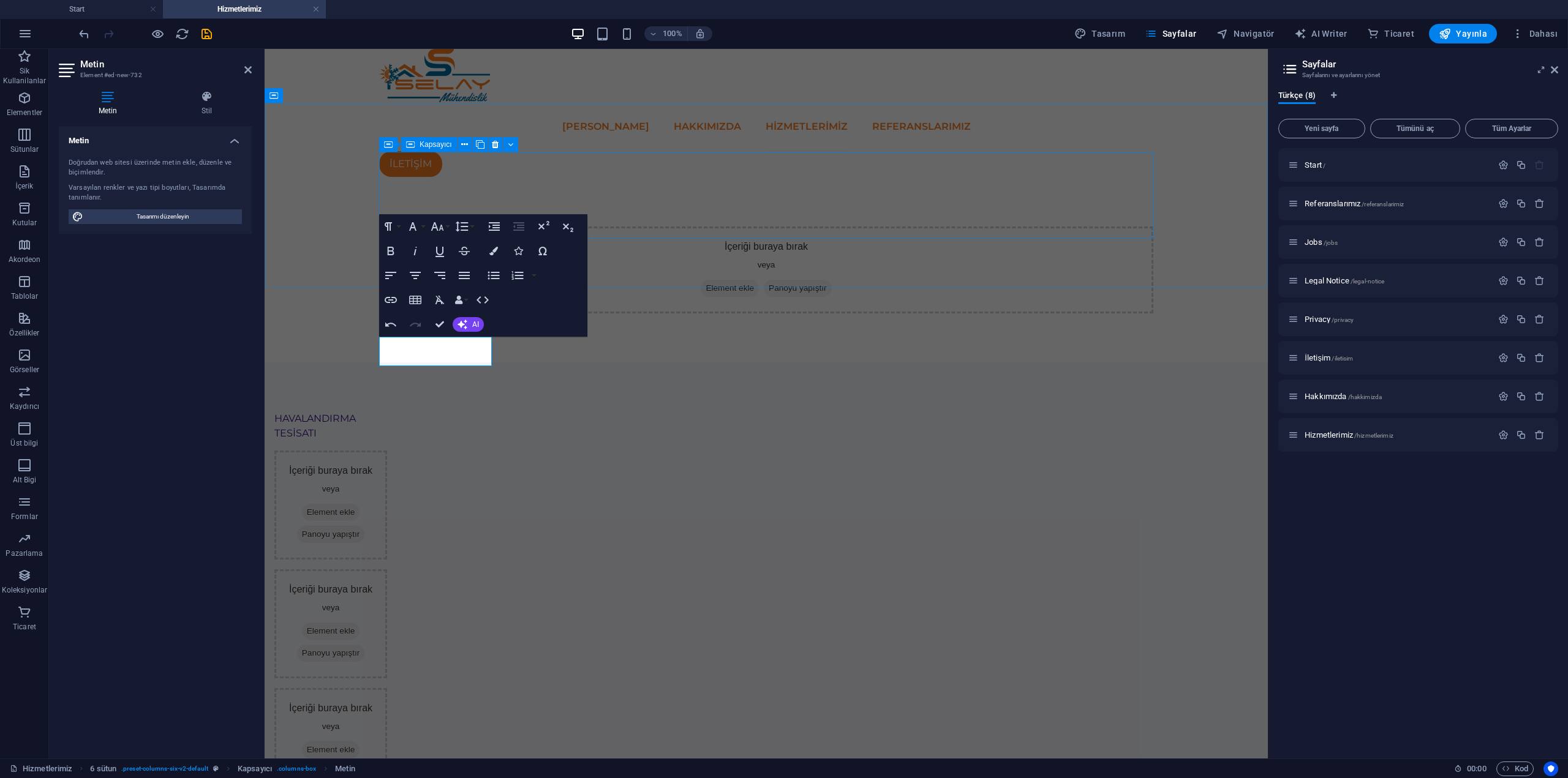
click at [532, 226] on div "İçeriği buraya bırak veya Element ekle Panoyu yapıştır" at bounding box center [766, 269] width 774 height 87
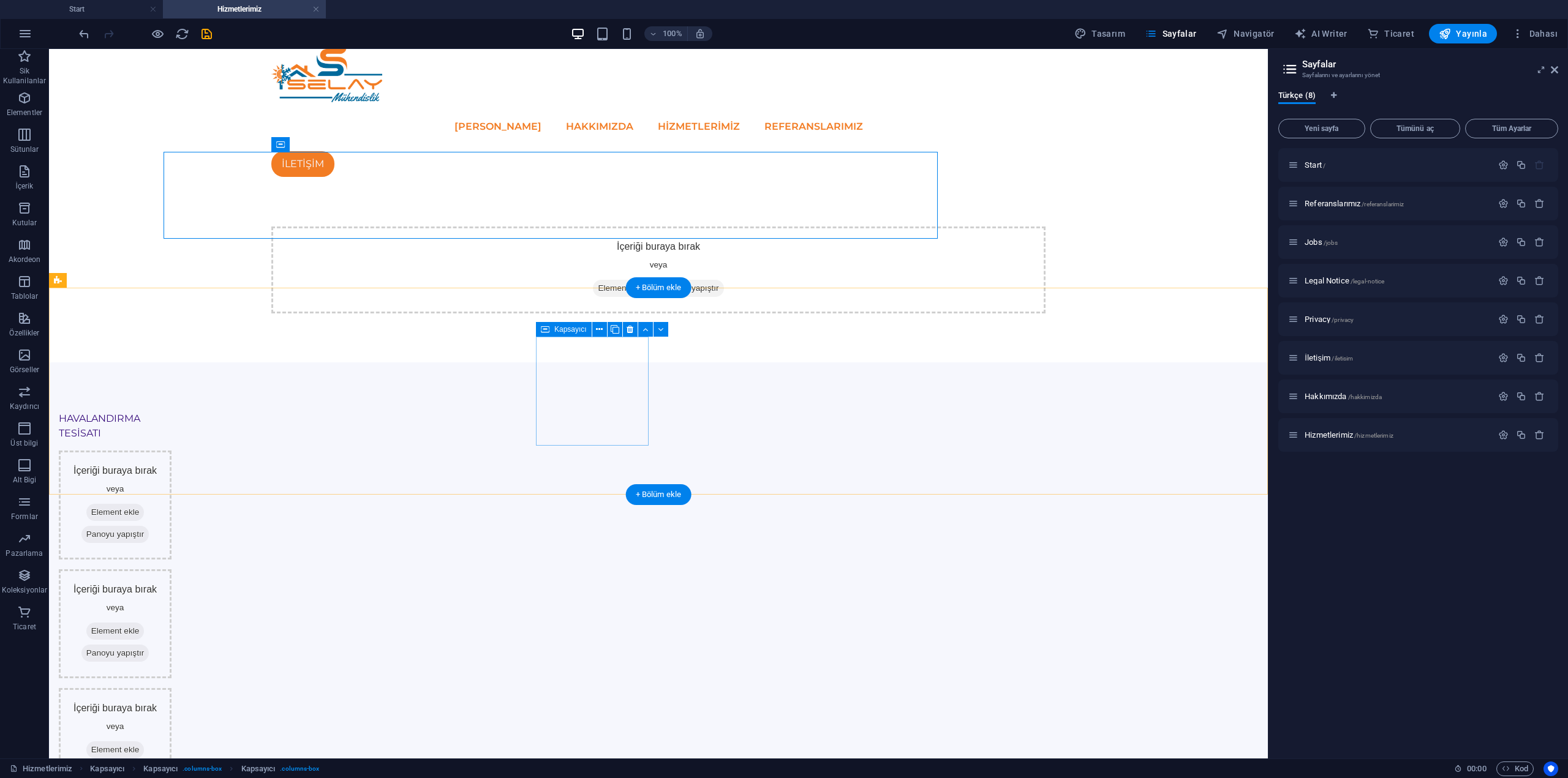
drag, startPoint x: 376, startPoint y: 384, endPoint x: 592, endPoint y: 384, distance: 216.0
click at [171, 570] on div "İçeriği buraya bırak veya Element ekle Panoyu yapıştır" at bounding box center [115, 624] width 113 height 109
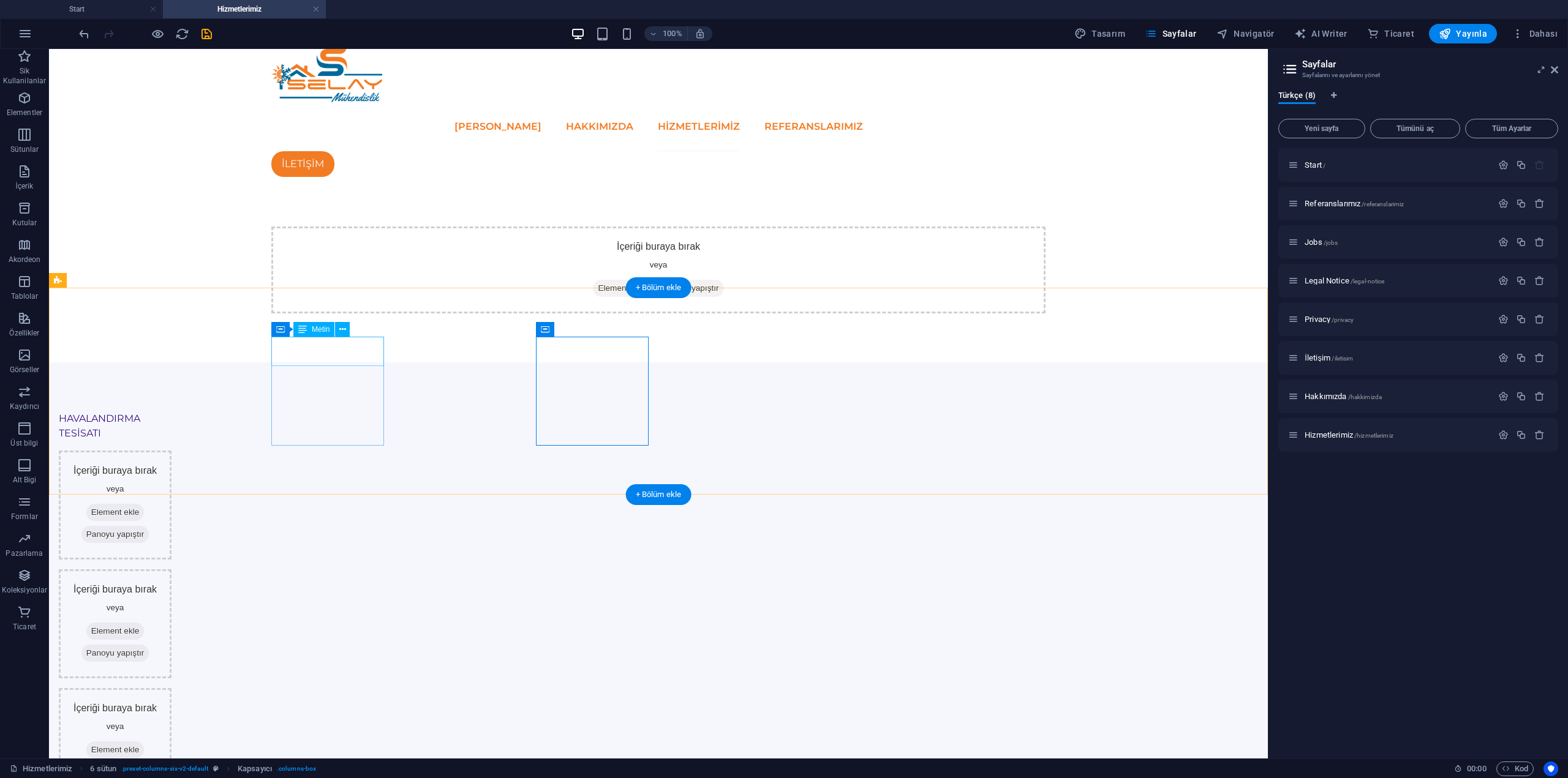
click at [171, 411] on div "HAVALANDIRMA TESİSATI" at bounding box center [115, 426] width 113 height 30
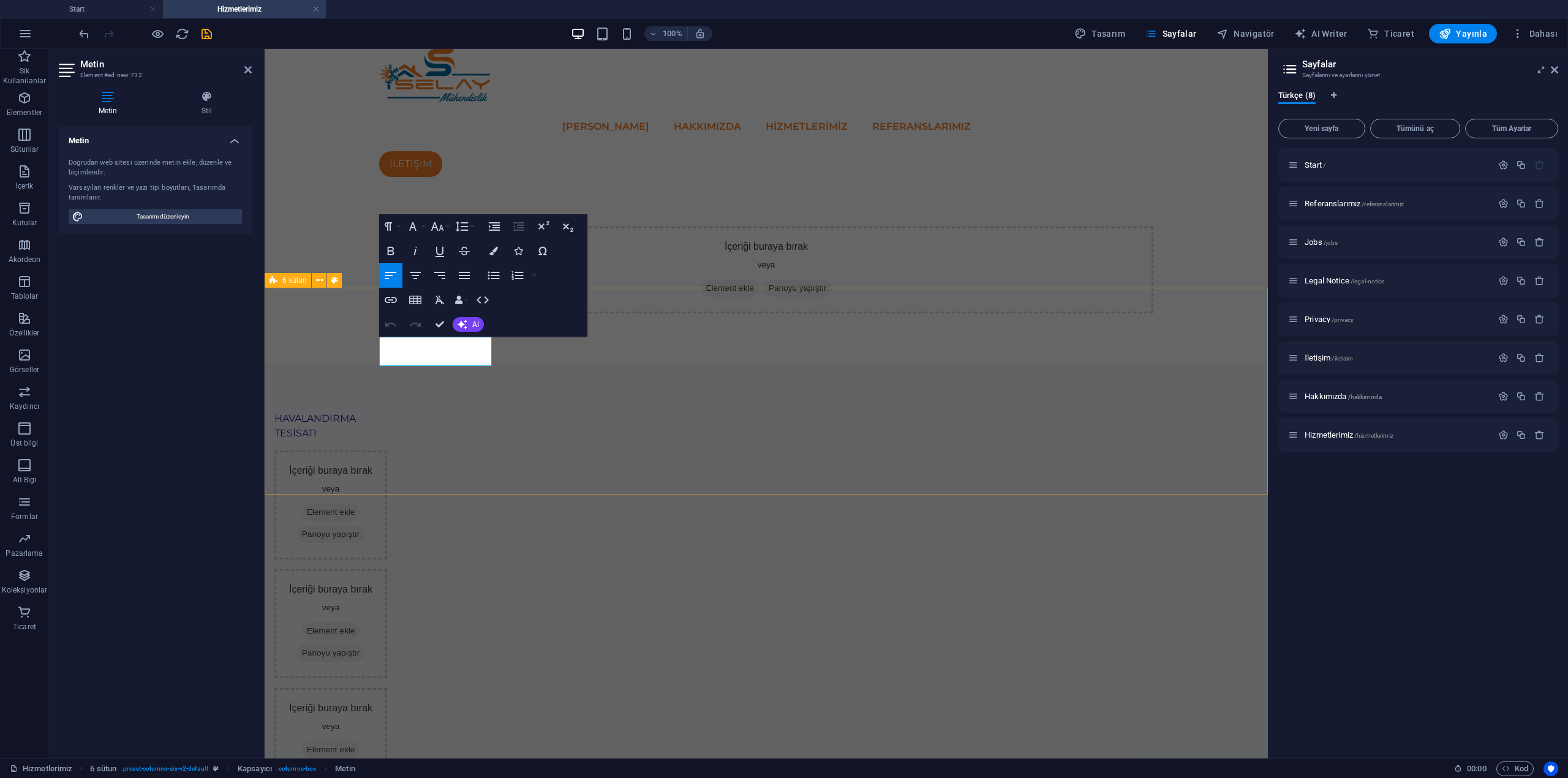
click at [341, 363] on div "HAVALANDIRMA TESİSATI İçeriği buraya bırak veya Element ekle Panoyu yapıştır İç…" at bounding box center [766, 724] width 1003 height 722
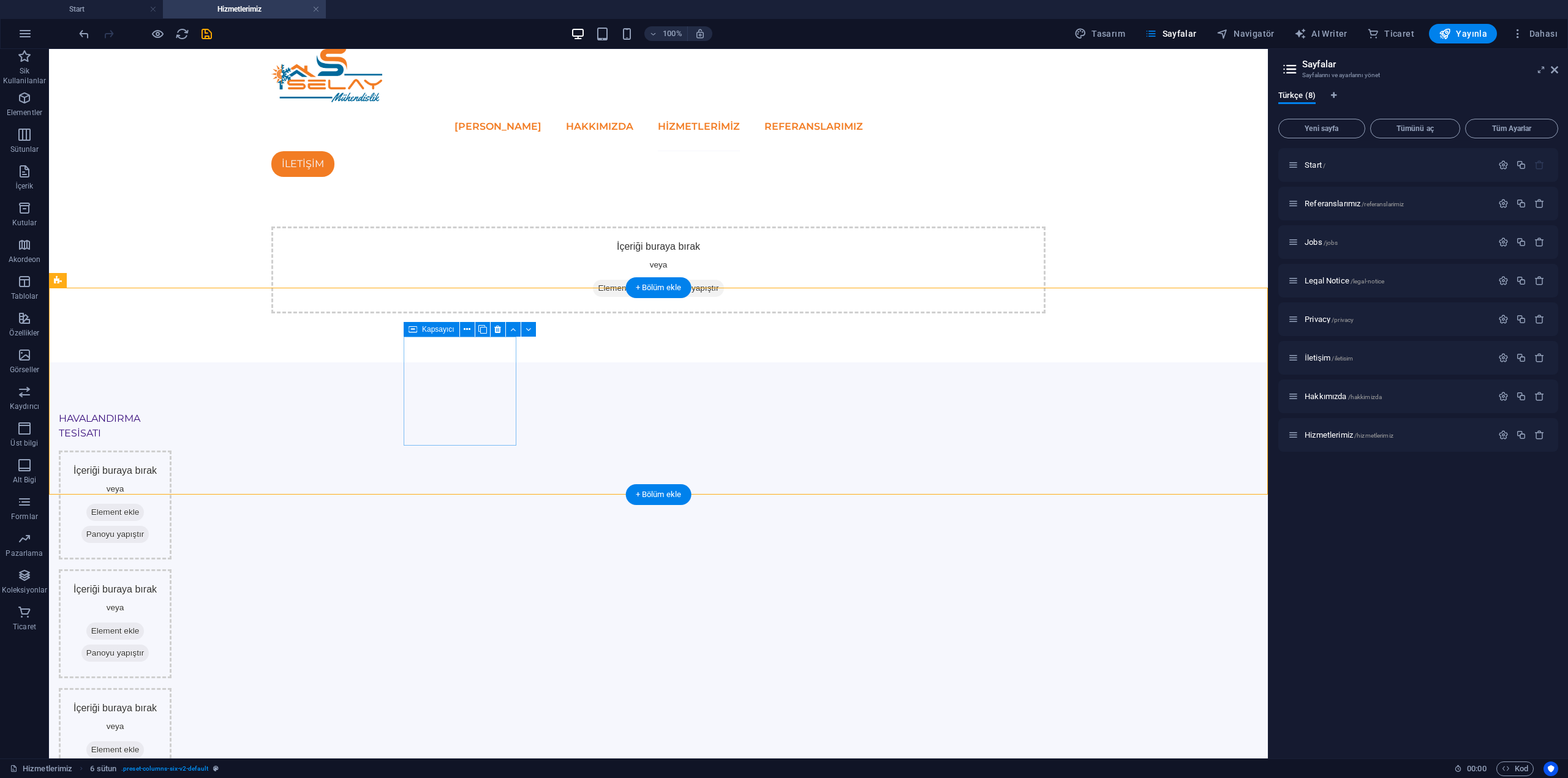
click at [171, 451] on div "İçeriği buraya bırak veya Element ekle Panoyu yapıştır" at bounding box center [115, 505] width 113 height 109
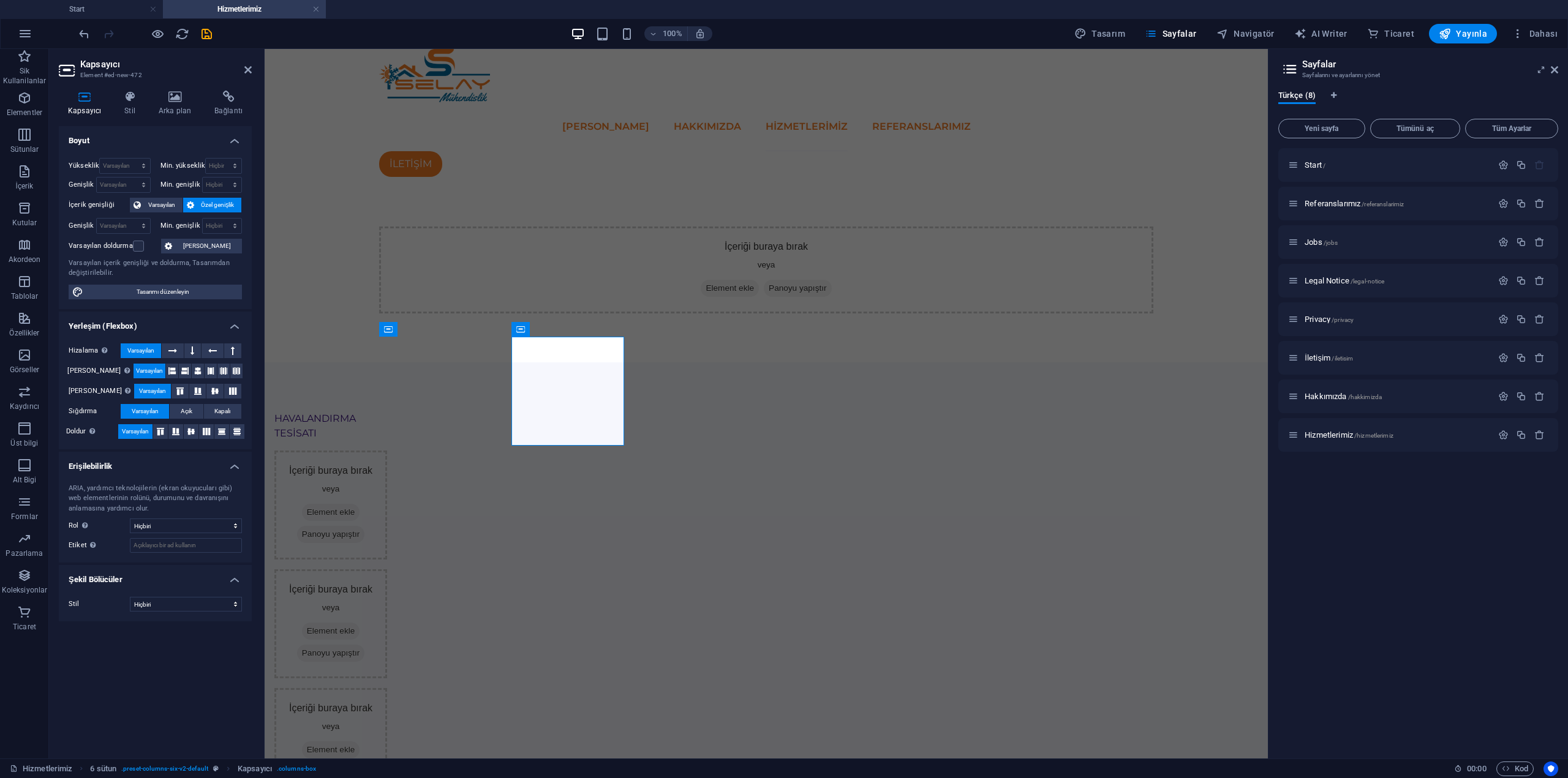
click at [450, 507] on html "Skip to main content ANA SAYFA HAKKIMIZDA Hizmetlerimiz REFERANSLARIMIZ İLETİŞİ…" at bounding box center [766, 566] width 1003 height 1035
click at [246, 66] on icon at bounding box center [248, 70] width 7 height 10
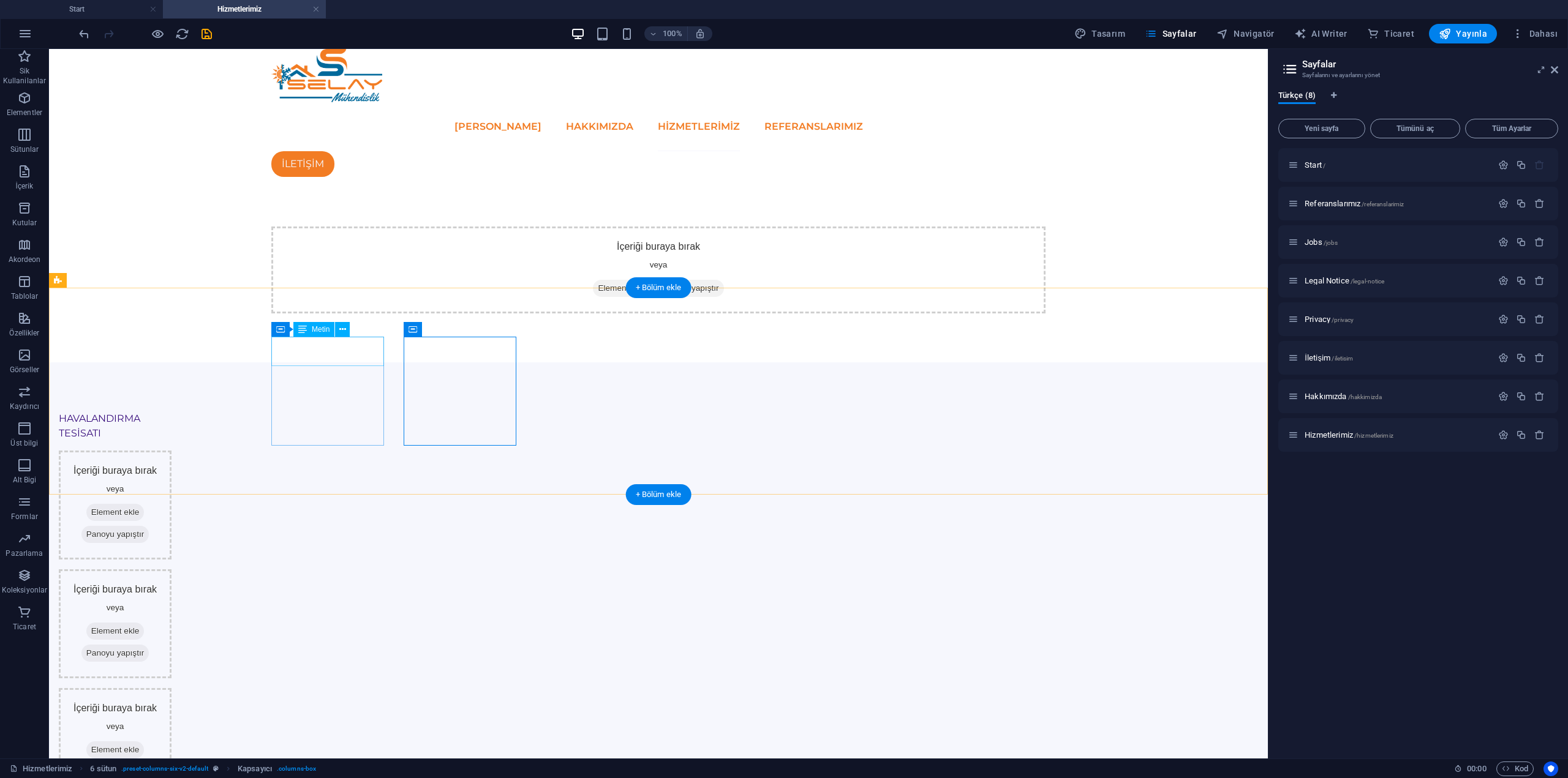
click at [171, 411] on div "HAVALANDIRMA TESİSATI" at bounding box center [115, 426] width 113 height 30
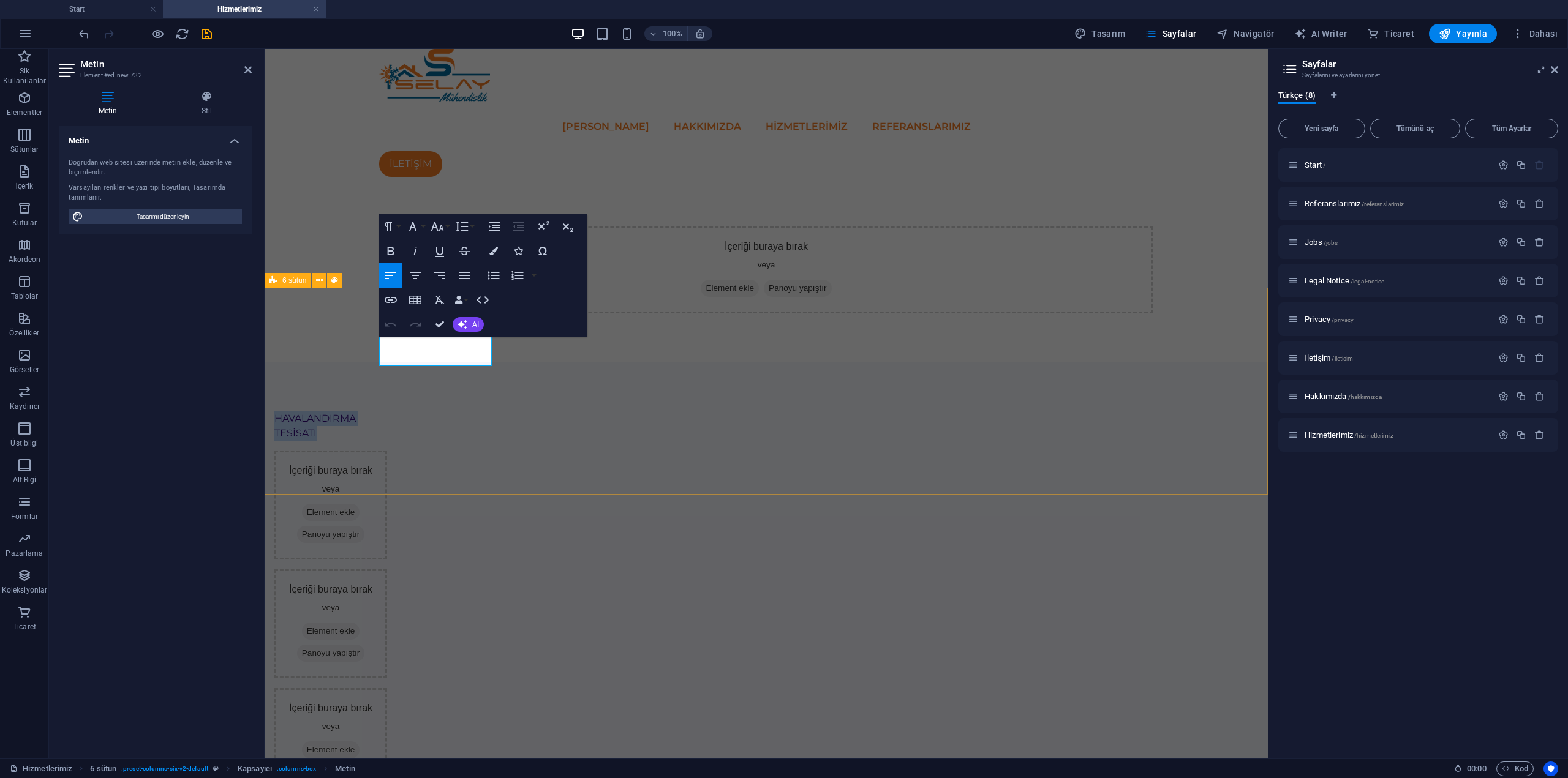
drag, startPoint x: 434, startPoint y: 356, endPoint x: 373, endPoint y: 335, distance: 64.5
click at [373, 363] on div "HAVALANDIRMA TESİSATI İçeriği buraya bırak veya Element ekle Panoyu yapıştır İç…" at bounding box center [766, 724] width 1003 height 722
click at [413, 282] on icon "button" at bounding box center [415, 275] width 15 height 15
click at [415, 234] on icon "button" at bounding box center [413, 226] width 15 height 15
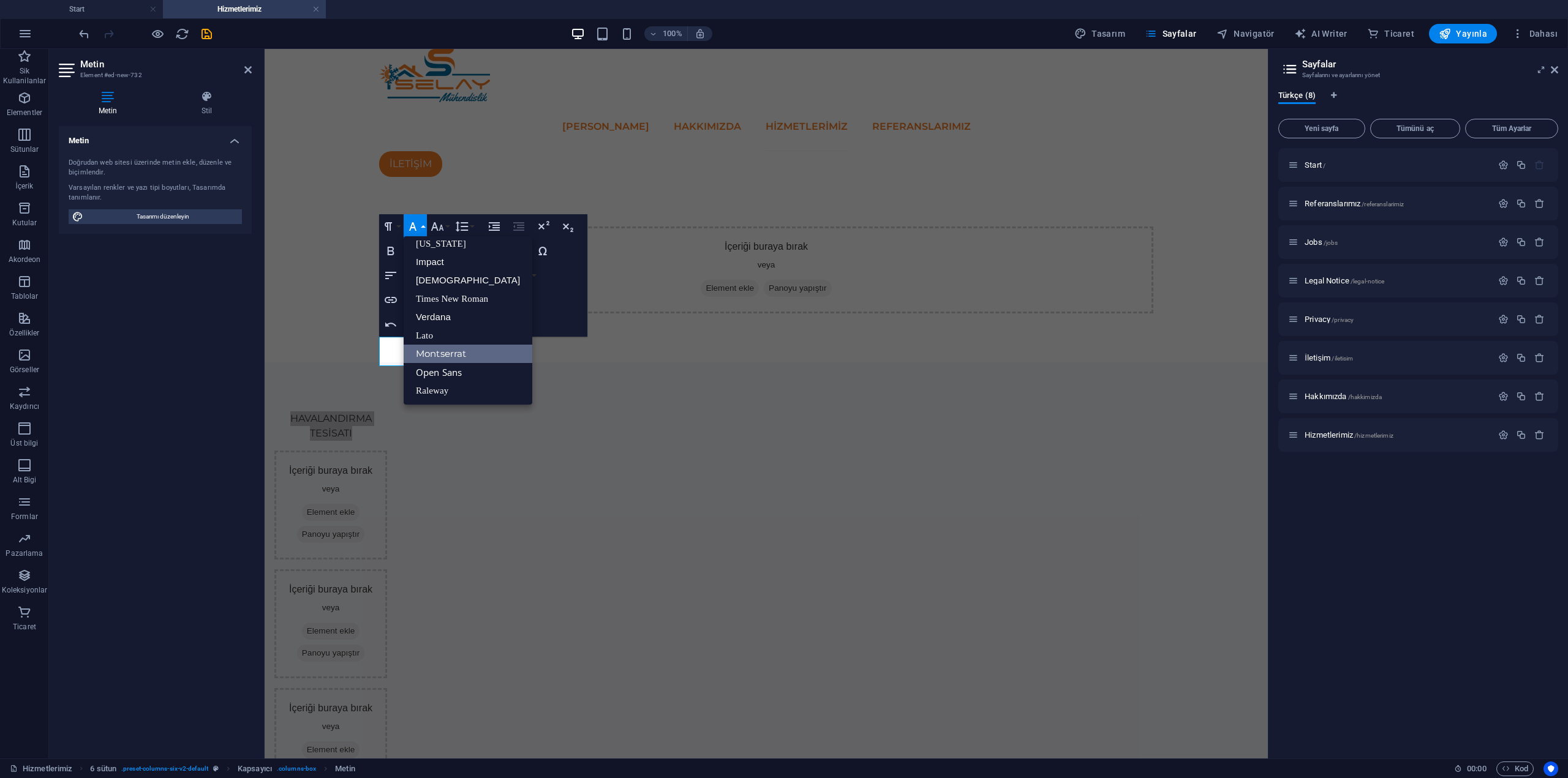
scroll to position [25, 0]
click at [453, 226] on div "İçeriği buraya bırak veya Element ekle Panoyu yapıştır" at bounding box center [766, 269] width 774 height 87
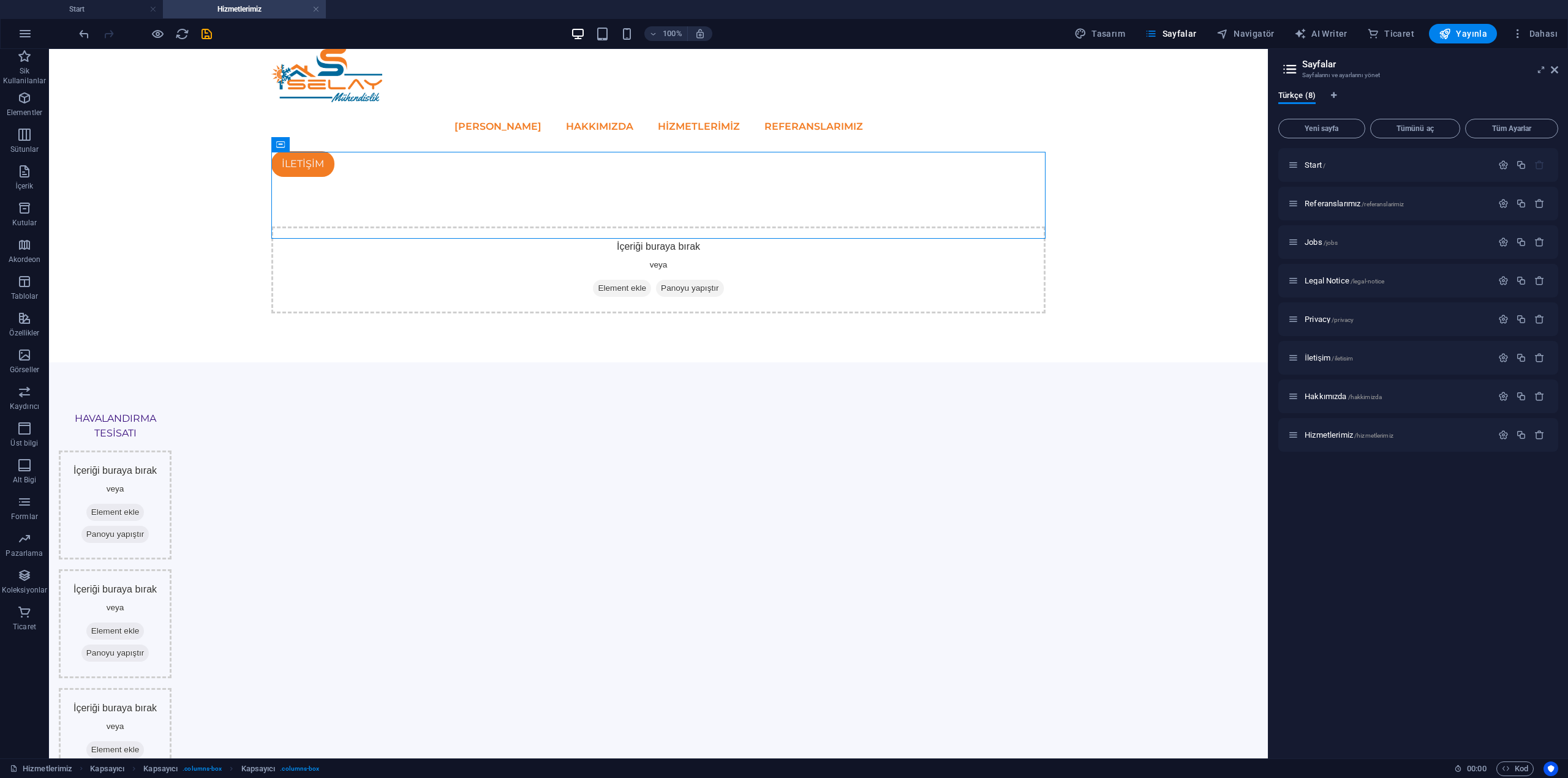
click at [516, 579] on html "Skip to main content ANA SAYFA HAKKIMIZDA Hizmetlerimiz REFERANSLARIMIZ İLETİŞİ…" at bounding box center [659, 566] width 1219 height 1035
click at [171, 411] on div "HAVALANDIRMA TESİSATI" at bounding box center [115, 426] width 113 height 30
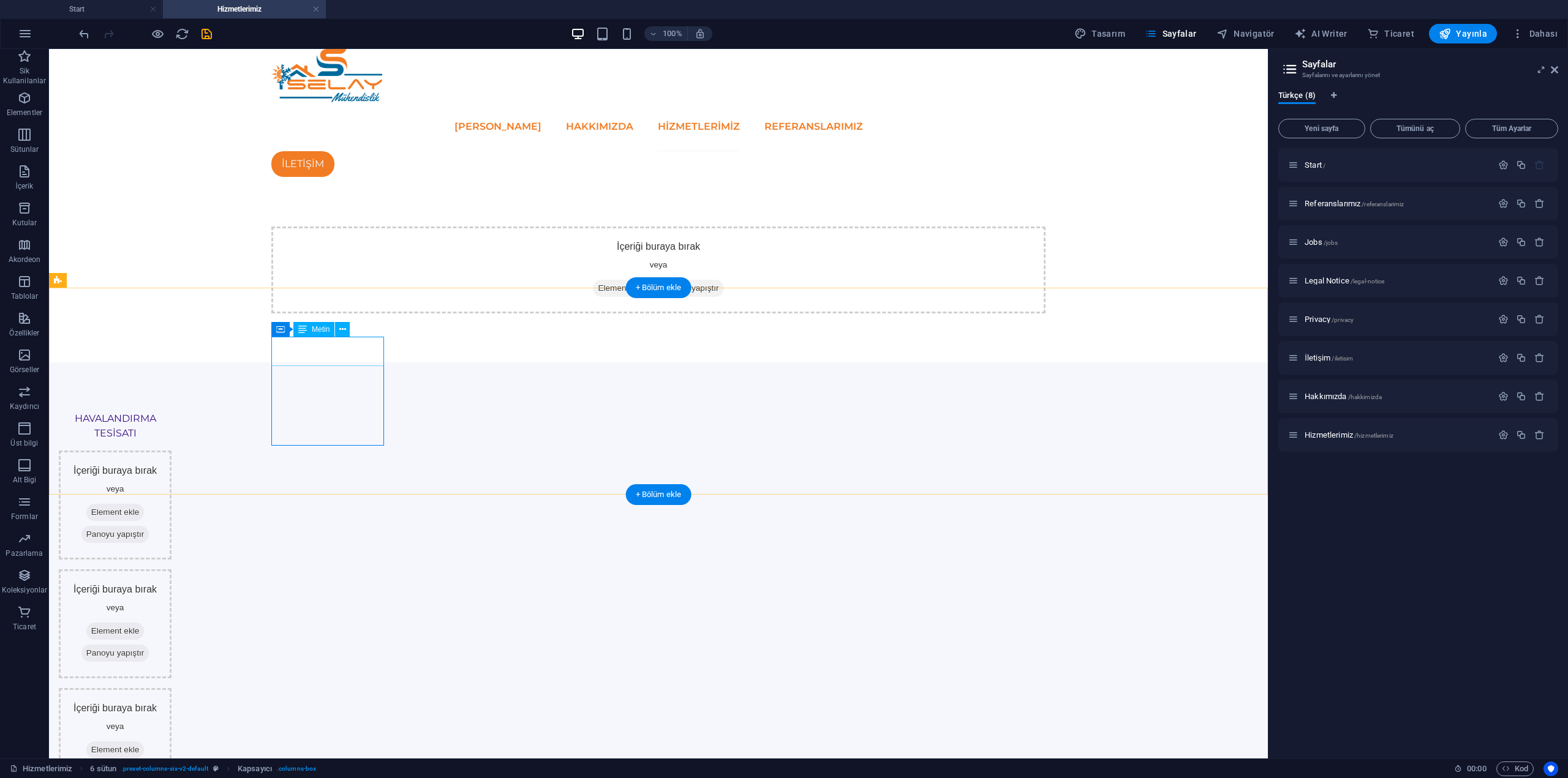
click at [171, 411] on div "HAVALANDIRMA TESİSATI" at bounding box center [115, 426] width 113 height 30
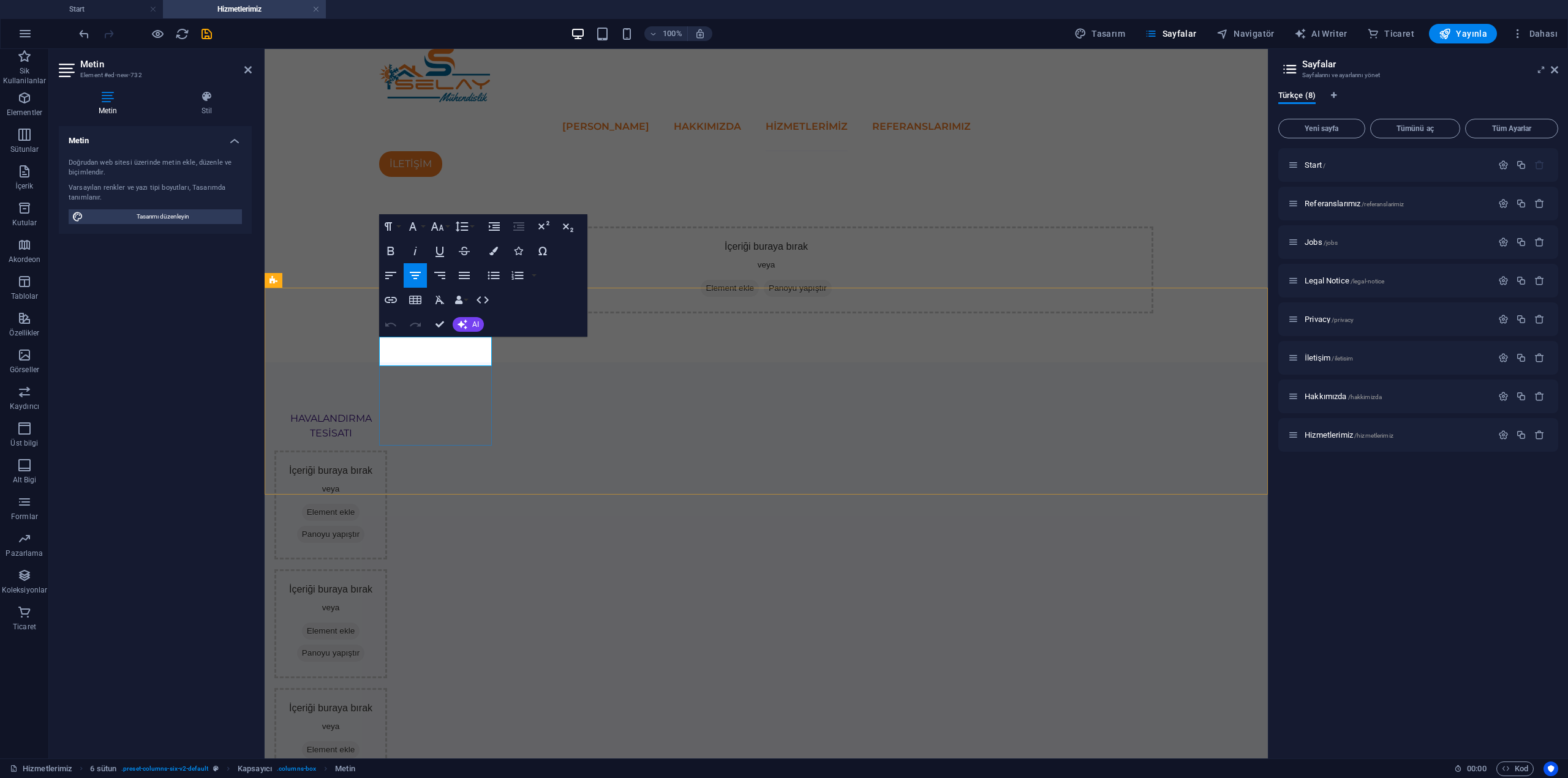
click at [387, 411] on p "HAVALANDIRMA TESİSATI" at bounding box center [331, 426] width 113 height 30
click at [392, 252] on icon "button" at bounding box center [390, 251] width 15 height 15
click at [469, 625] on html "Skip to main content ANA SAYFA HAKKIMIZDA Hizmetlerimiz REFERANSLARIMIZ İLETİŞİ…" at bounding box center [766, 566] width 1003 height 1035
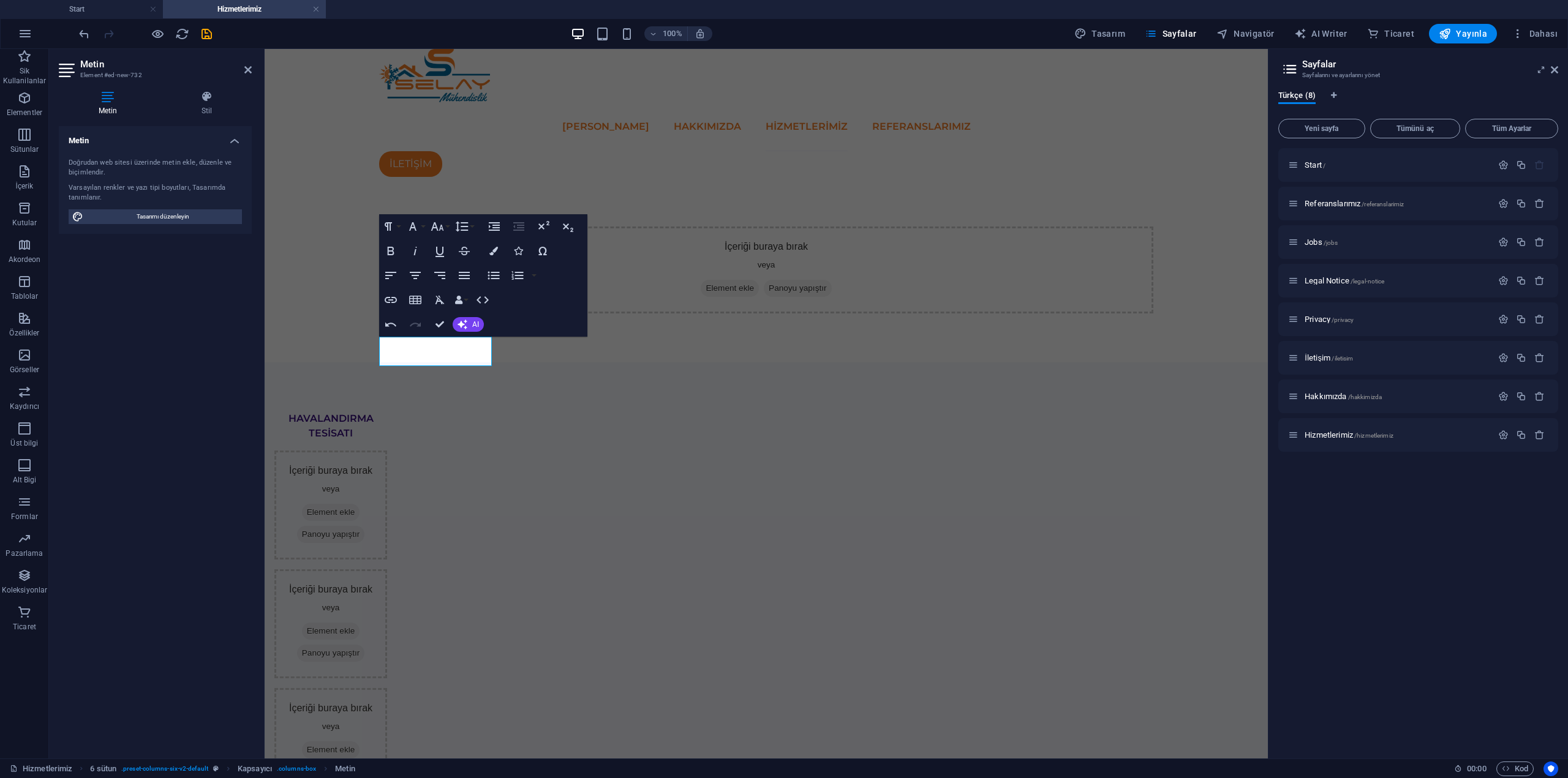
click at [498, 536] on html "Skip to main content ANA SAYFA HAKKIMIZDA Hizmetlerimiz REFERANSLARIMIZ İLETİŞİ…" at bounding box center [766, 566] width 1003 height 1035
click at [572, 513] on html "Skip to main content ANA SAYFA HAKKIMIZDA Hizmetlerimiz REFERANSLARIMIZ İLETİŞİ…" at bounding box center [766, 566] width 1003 height 1035
click at [219, 365] on div "Metin Doğrudan web sitesi üzerinde metin ekle, düzenle ve biçimlendir. Varsayıl…" at bounding box center [155, 437] width 193 height 623
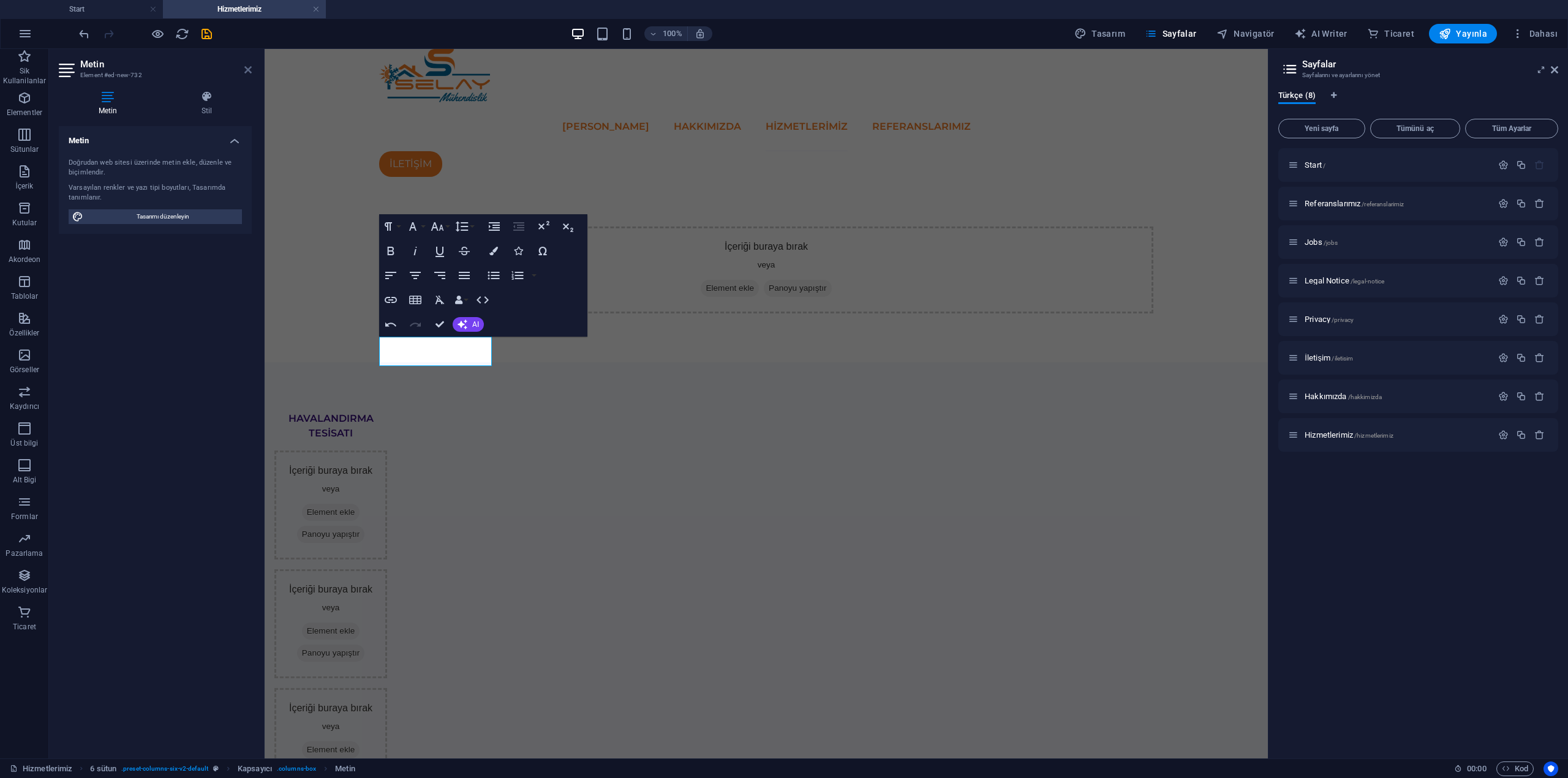
click at [245, 71] on icon at bounding box center [248, 70] width 7 height 10
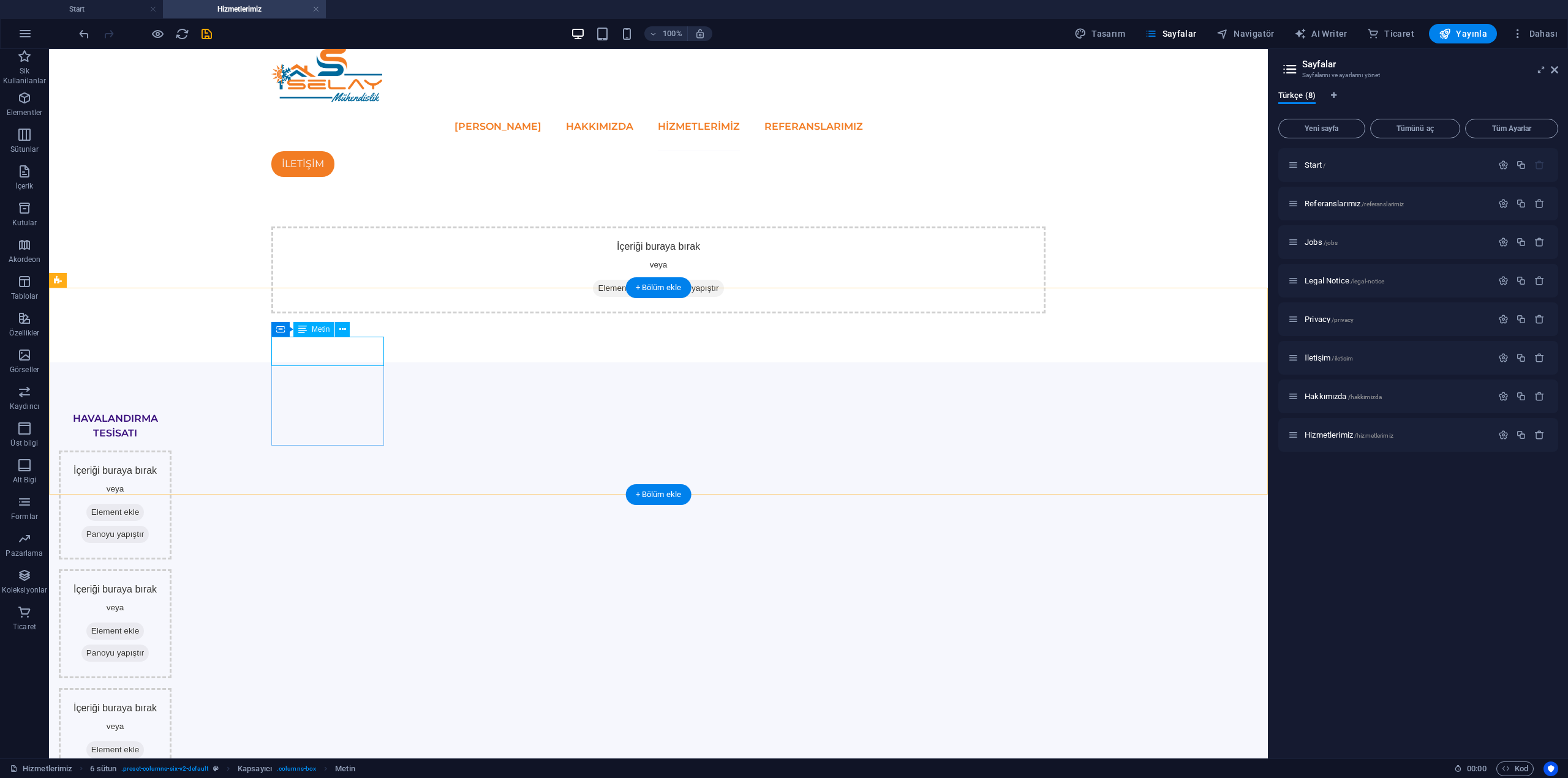
click at [171, 411] on div "HAVALANDIRMA TESİSATI" at bounding box center [115, 426] width 113 height 30
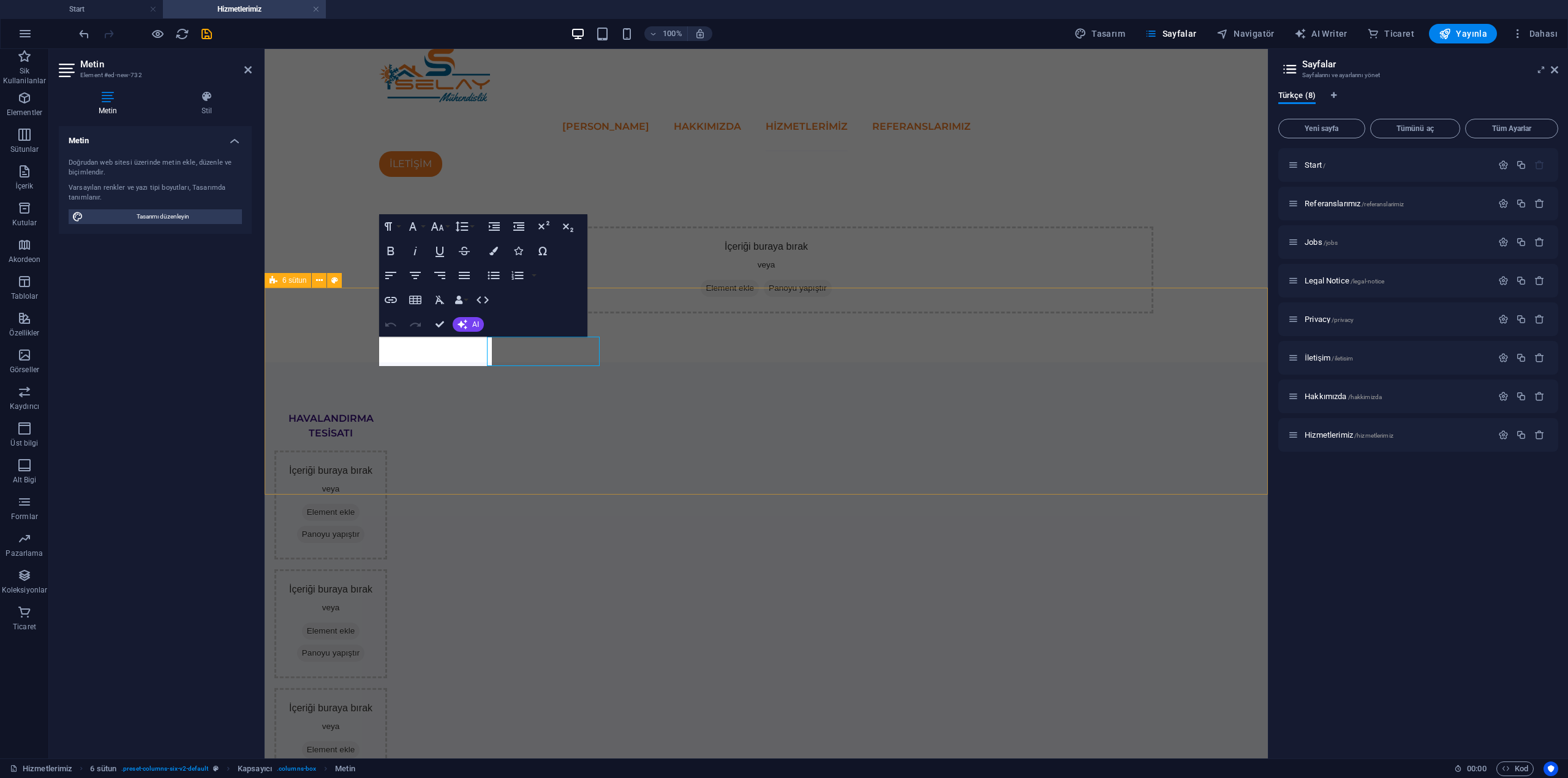
click at [364, 363] on div "HAVALANDIRMA TESİSATI İçeriği buraya bırak veya Element ekle Panoyu yapıştır İç…" at bounding box center [766, 724] width 1003 height 722
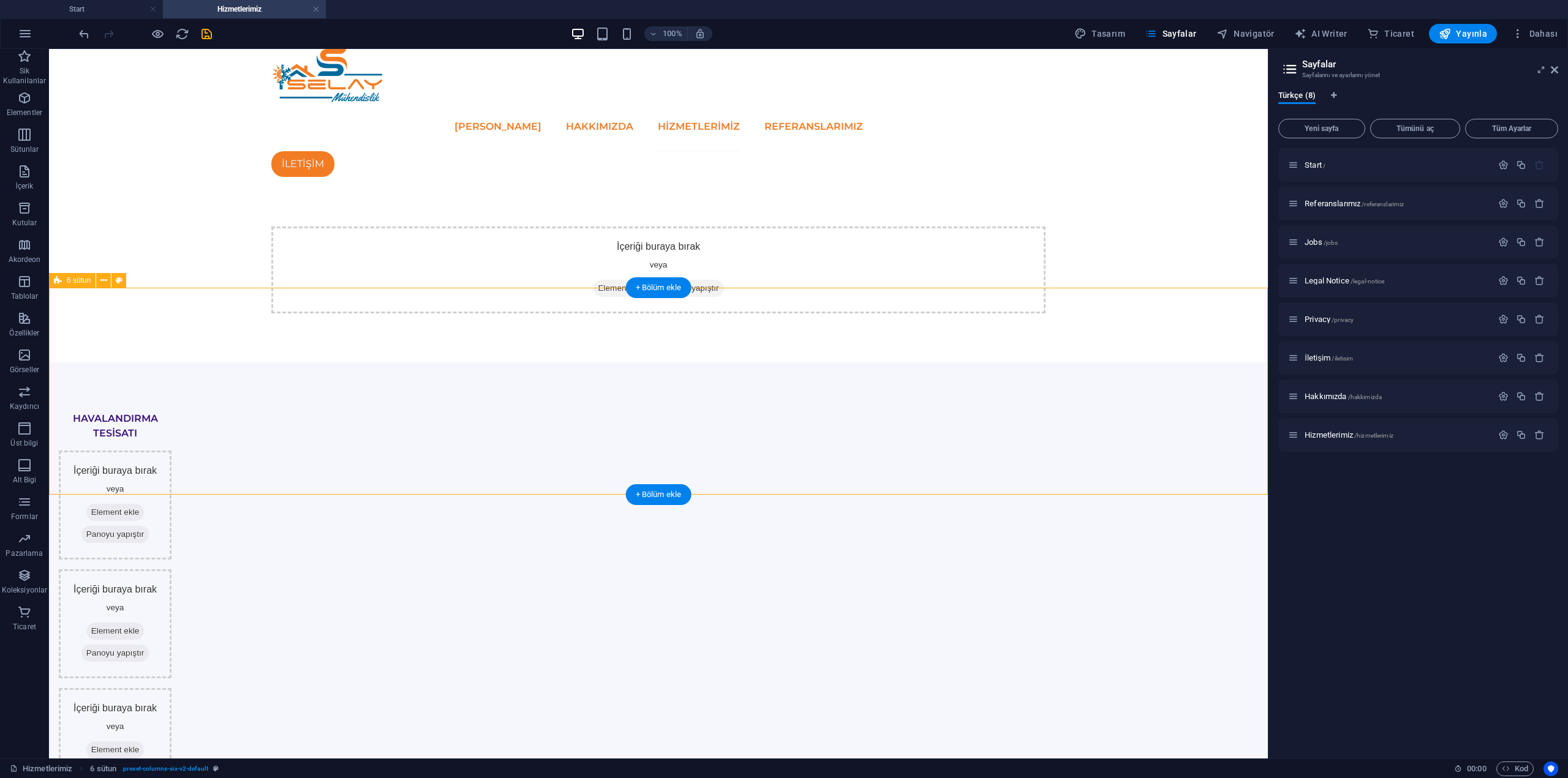
click at [171, 451] on div "İçeriği buraya bırak veya Element ekle Panoyu yapıştır" at bounding box center [115, 505] width 113 height 109
click at [171, 411] on div "HAVALANDIRMA TESİSATI" at bounding box center [115, 426] width 113 height 30
click at [171, 418] on div "HAVALANDIRMA TESİSATI" at bounding box center [115, 426] width 113 height 30
click at [220, 423] on div "HAVALANDIRMA TESİSATI İçeriği buraya bırak veya Element ekle Panoyu yapıştır İç…" at bounding box center [659, 724] width 1219 height 722
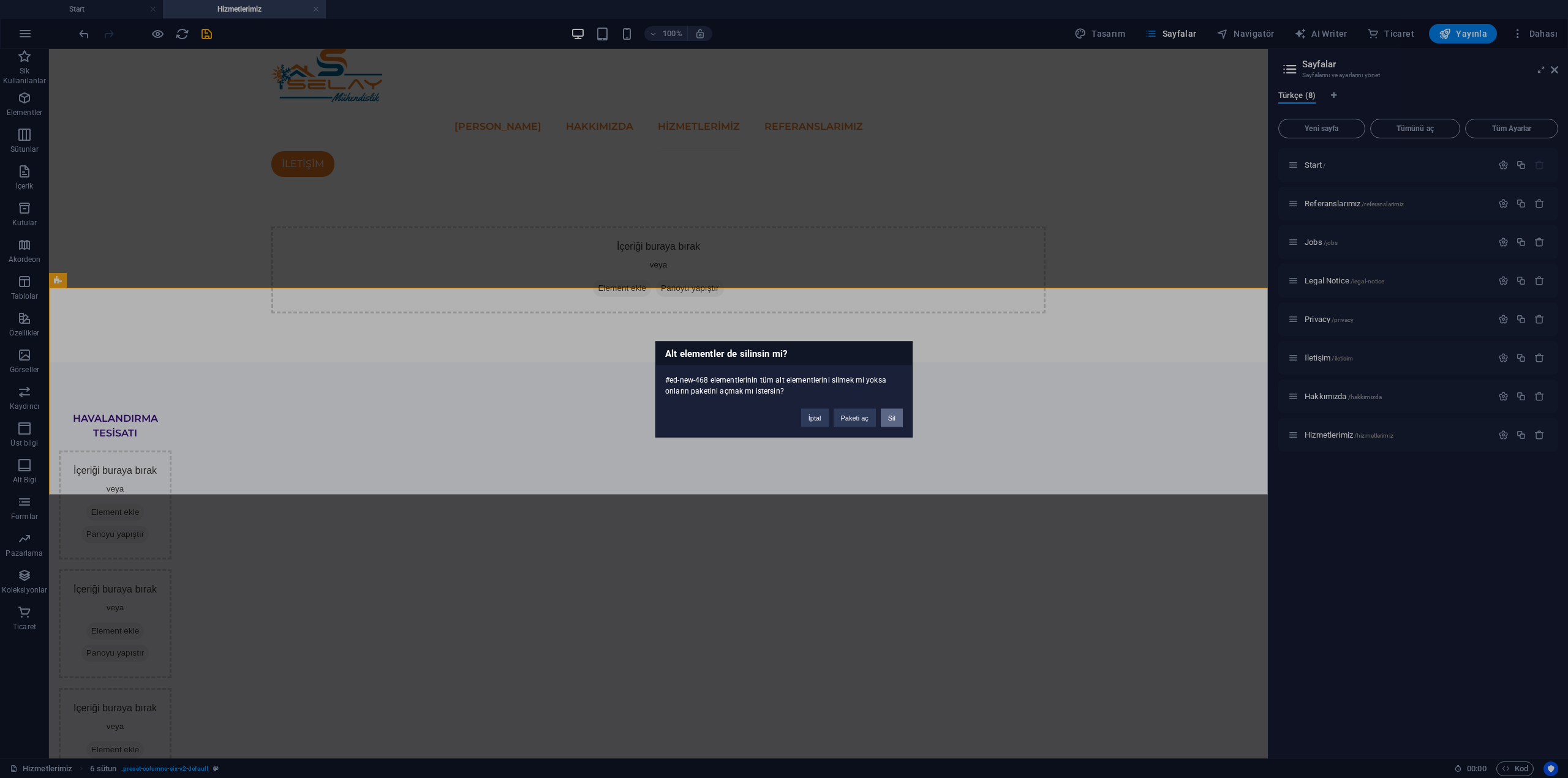
click at [901, 415] on button "Sil" at bounding box center [891, 417] width 22 height 18
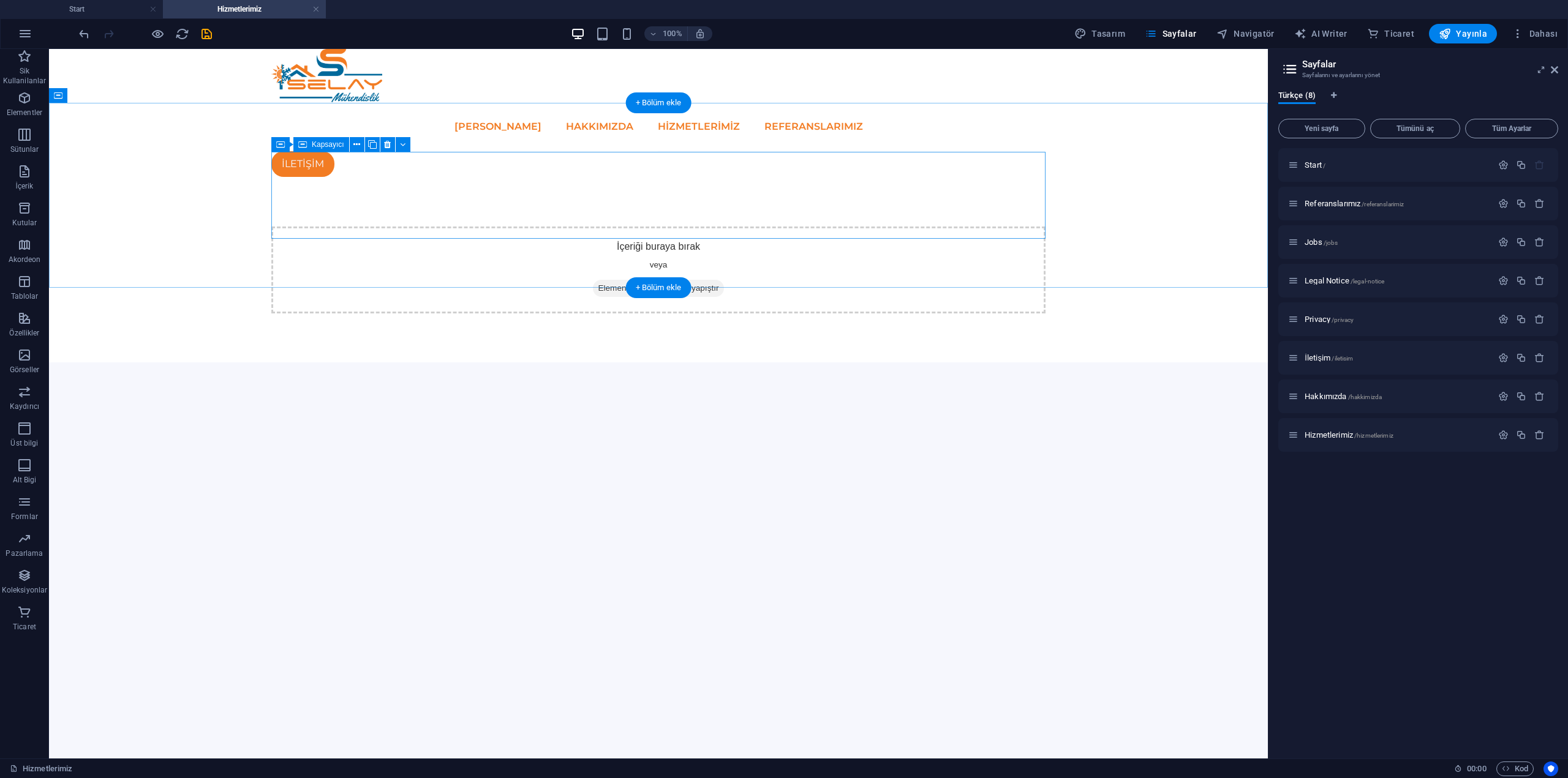
click at [570, 226] on div "İçeriği buraya bırak veya Element ekle Panoyu yapıştır" at bounding box center [659, 269] width 774 height 87
click at [24, 128] on icon "button" at bounding box center [25, 135] width 15 height 15
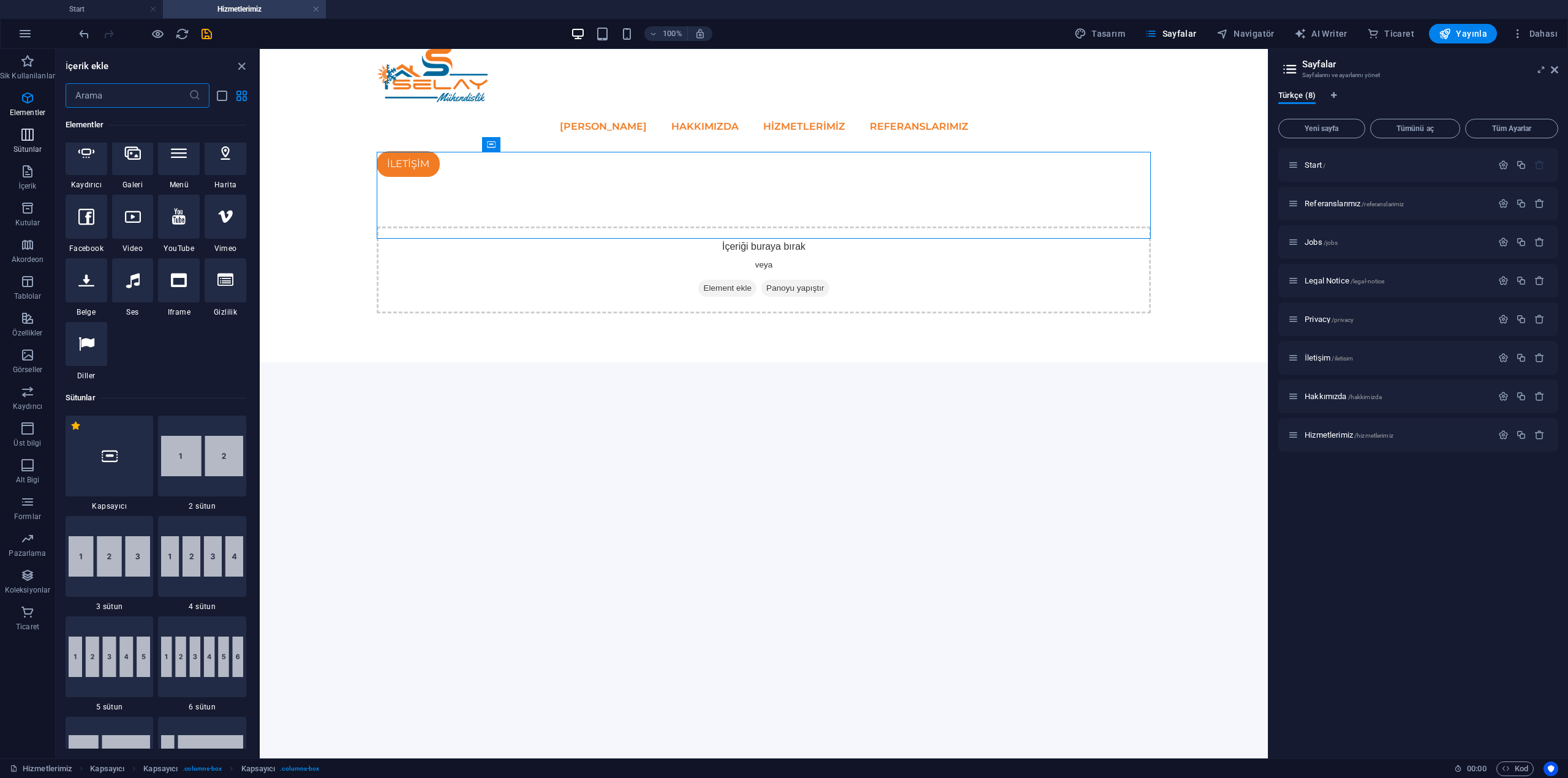
scroll to position [707, 0]
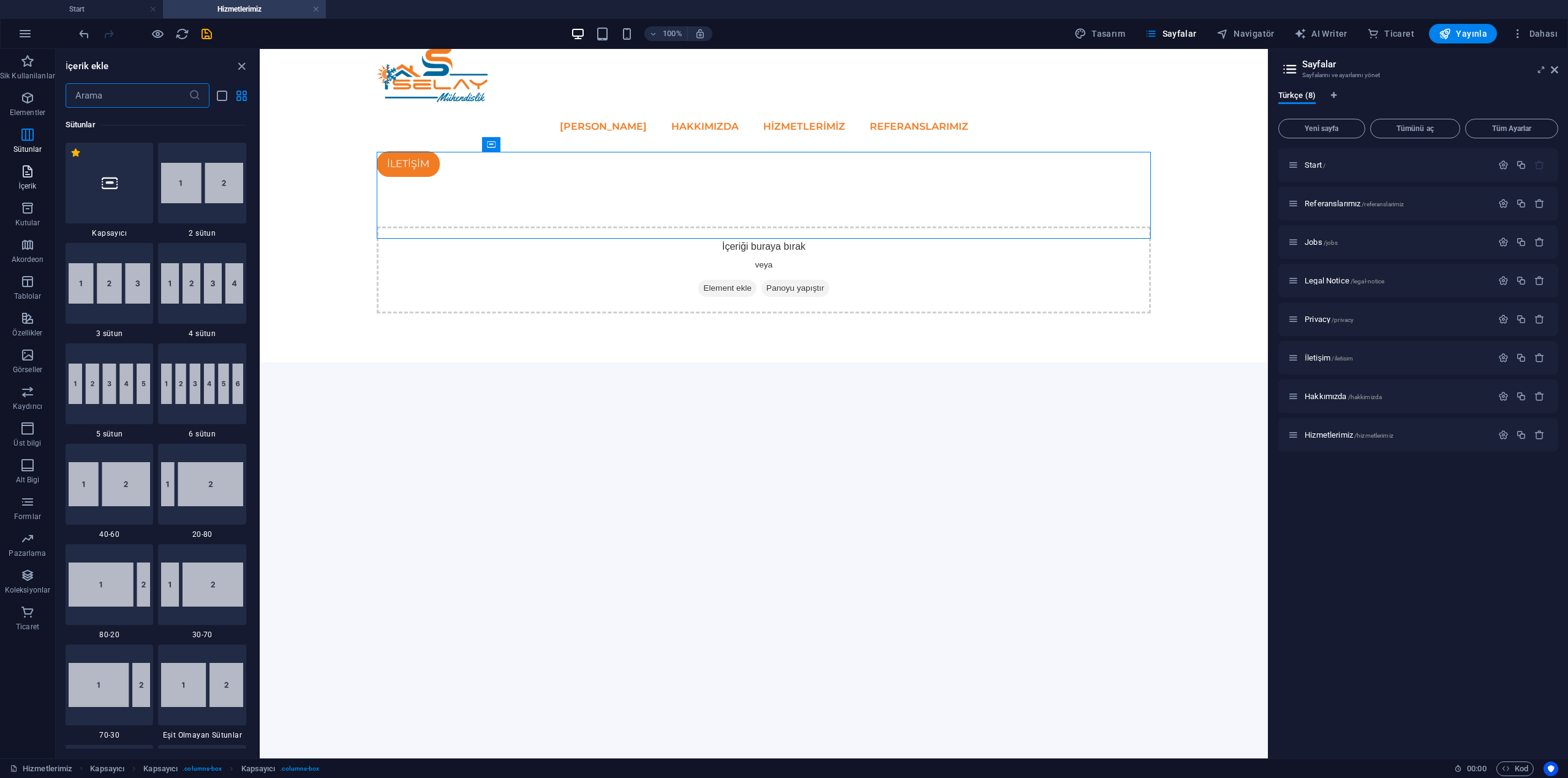
click at [38, 183] on span "İçerik" at bounding box center [28, 179] width 55 height 30
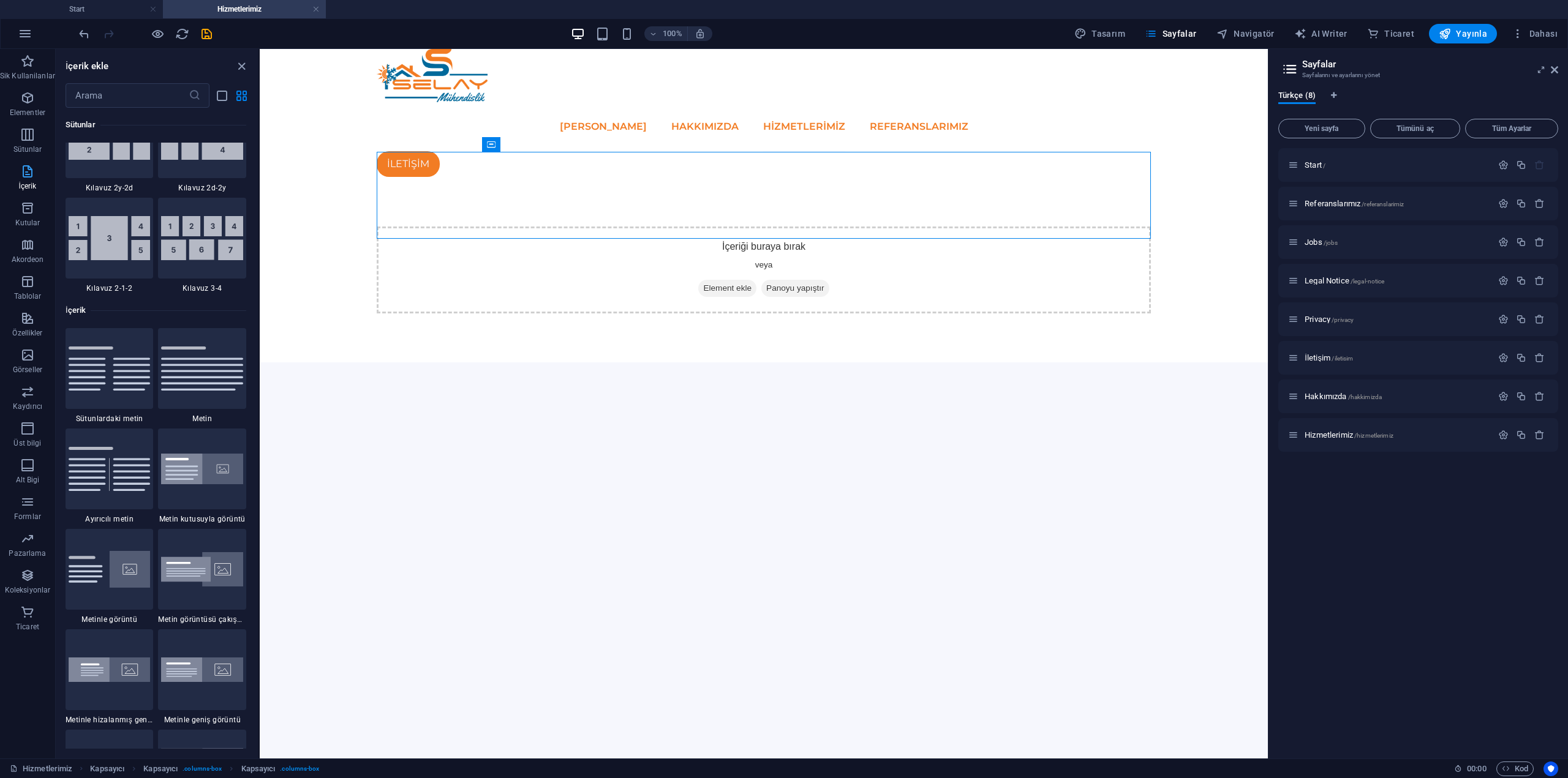
scroll to position [2243, 0]
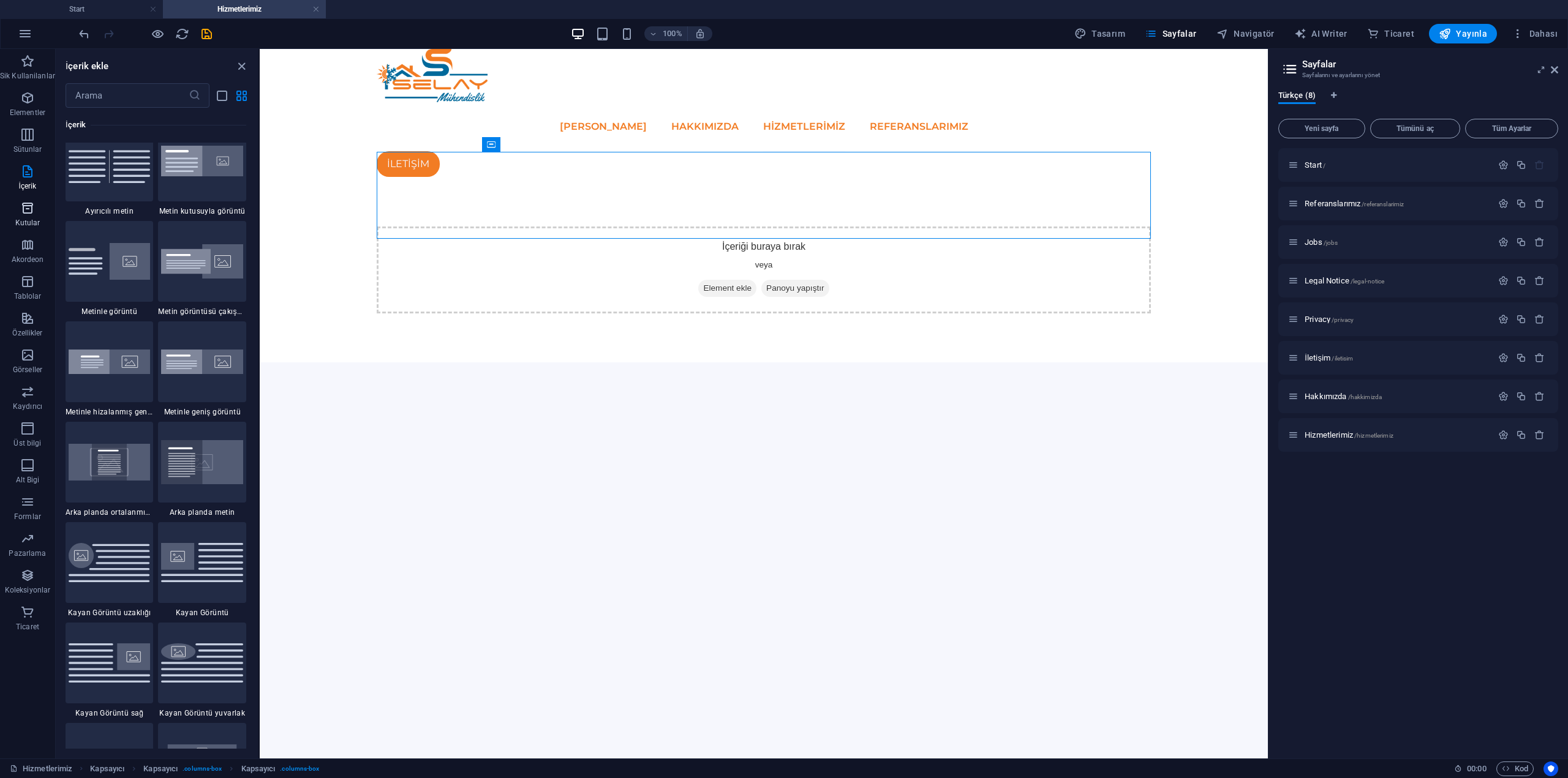
click at [34, 221] on p "Kutular" at bounding box center [28, 222] width 25 height 10
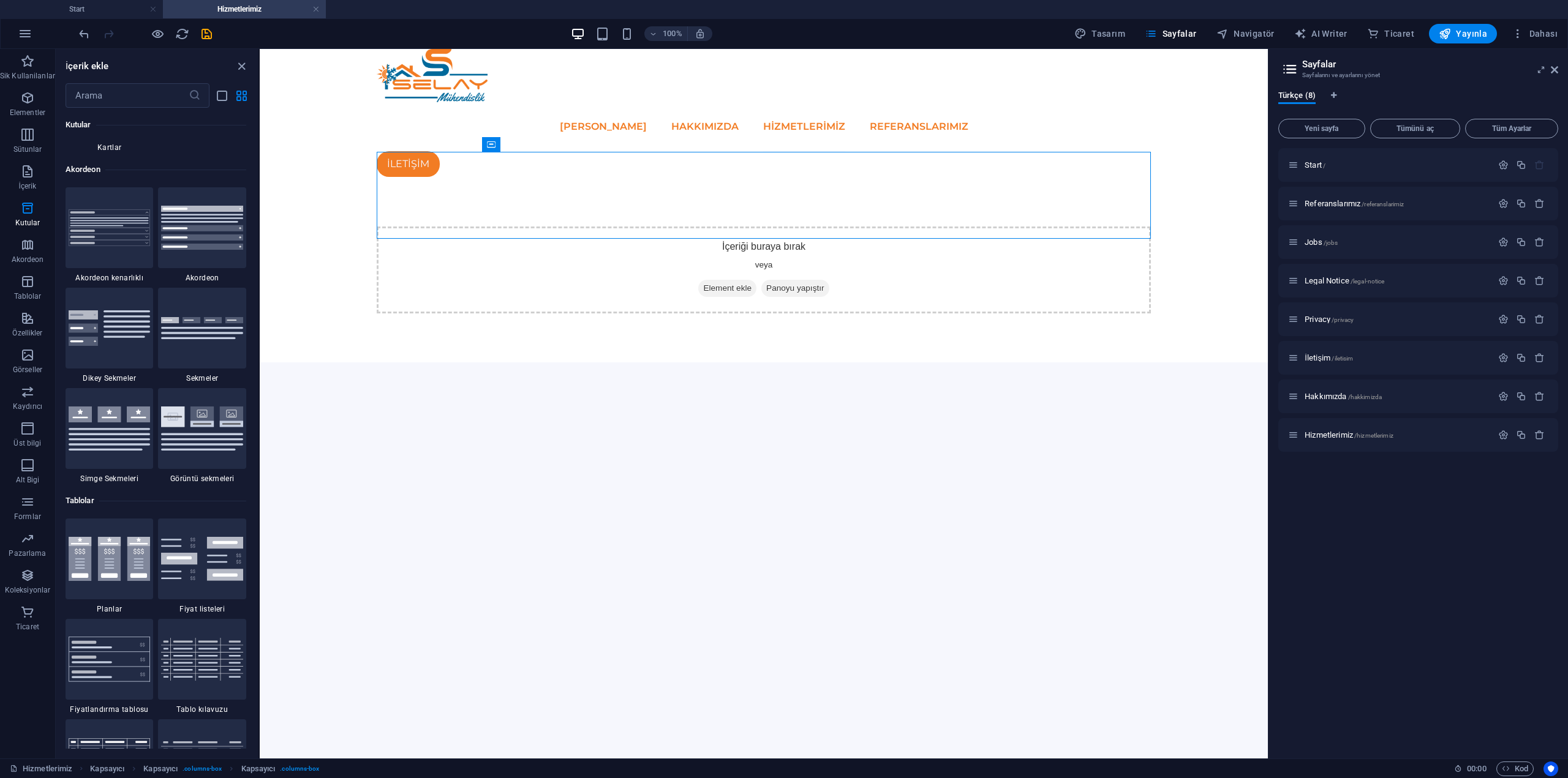
scroll to position [3967, 0]
click at [31, 252] on span "Akordeon" at bounding box center [28, 253] width 55 height 30
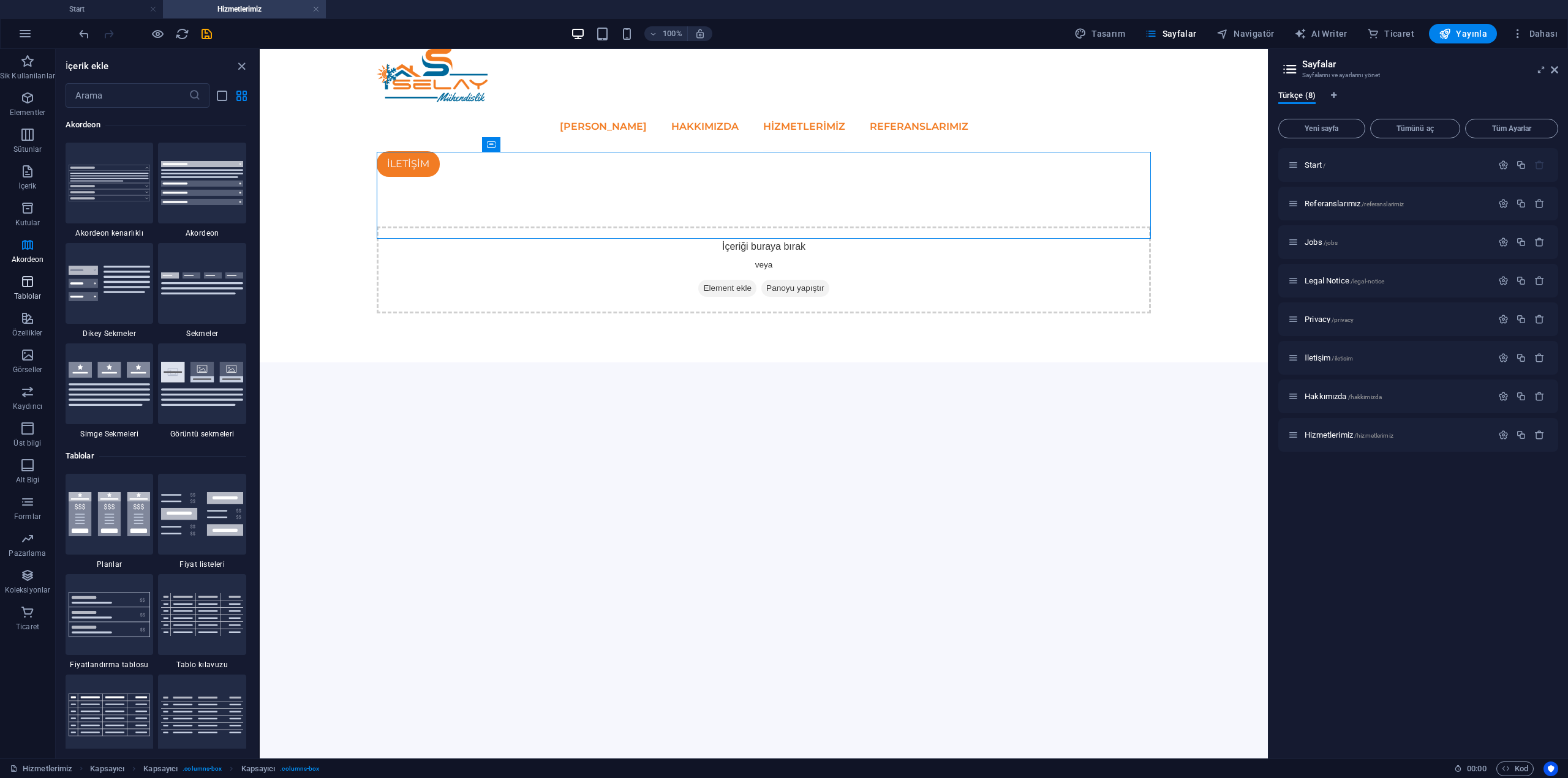
click at [38, 290] on span "Tablolar" at bounding box center [28, 289] width 55 height 30
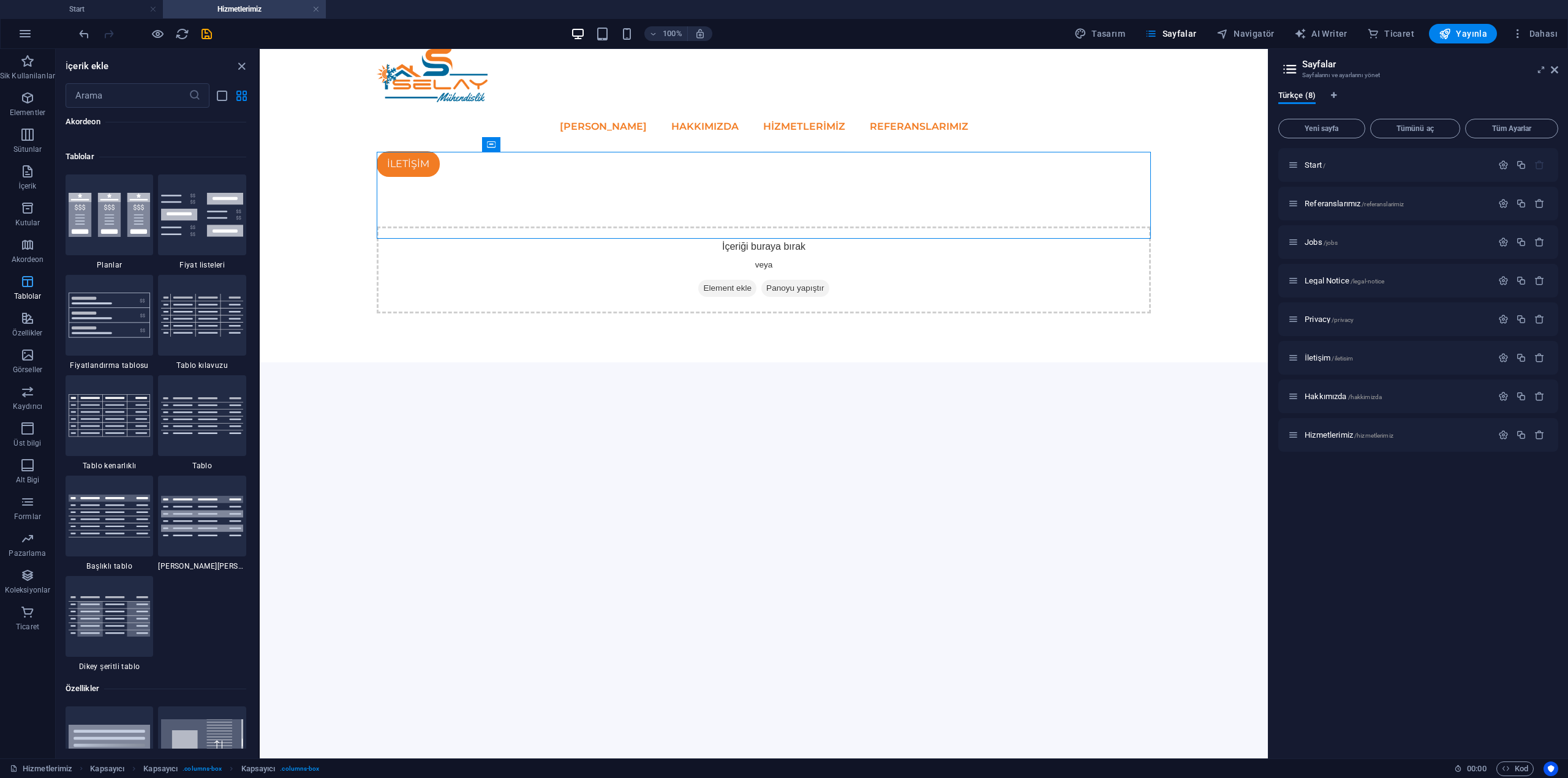
scroll to position [4341, 0]
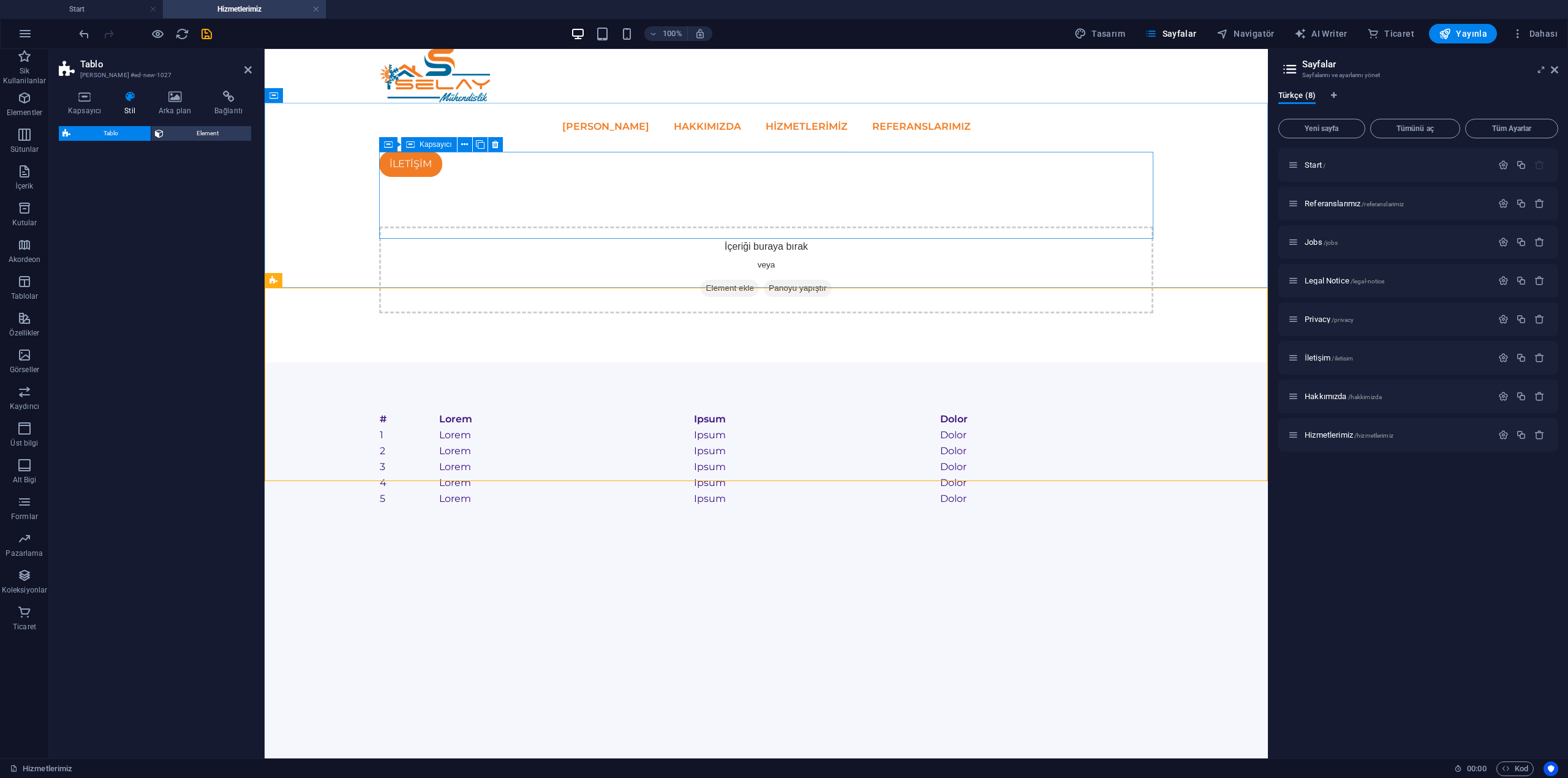
select select "preset-table-v3-border-cross"
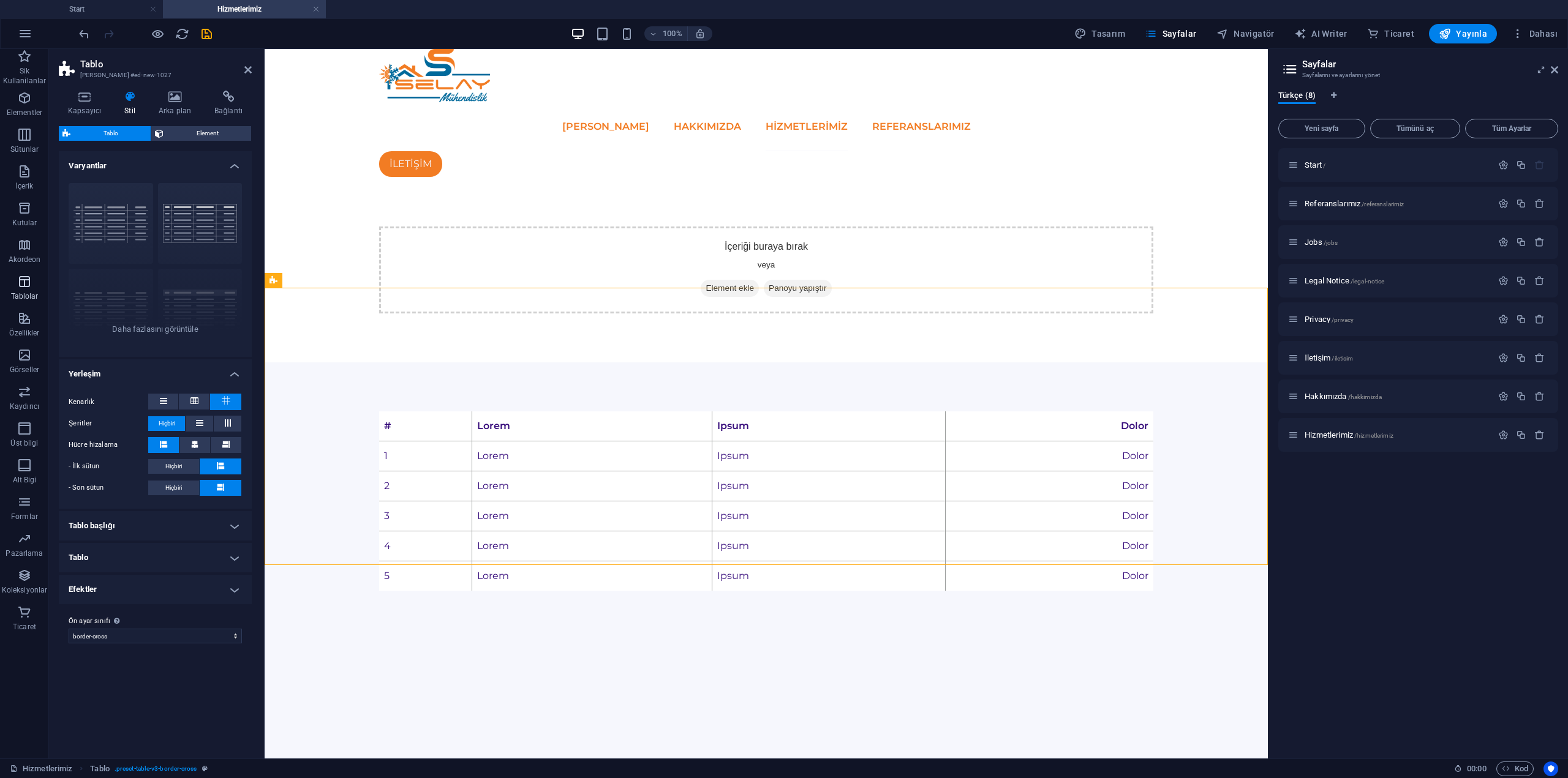
click at [35, 288] on span "Tablolar" at bounding box center [24, 289] width 49 height 30
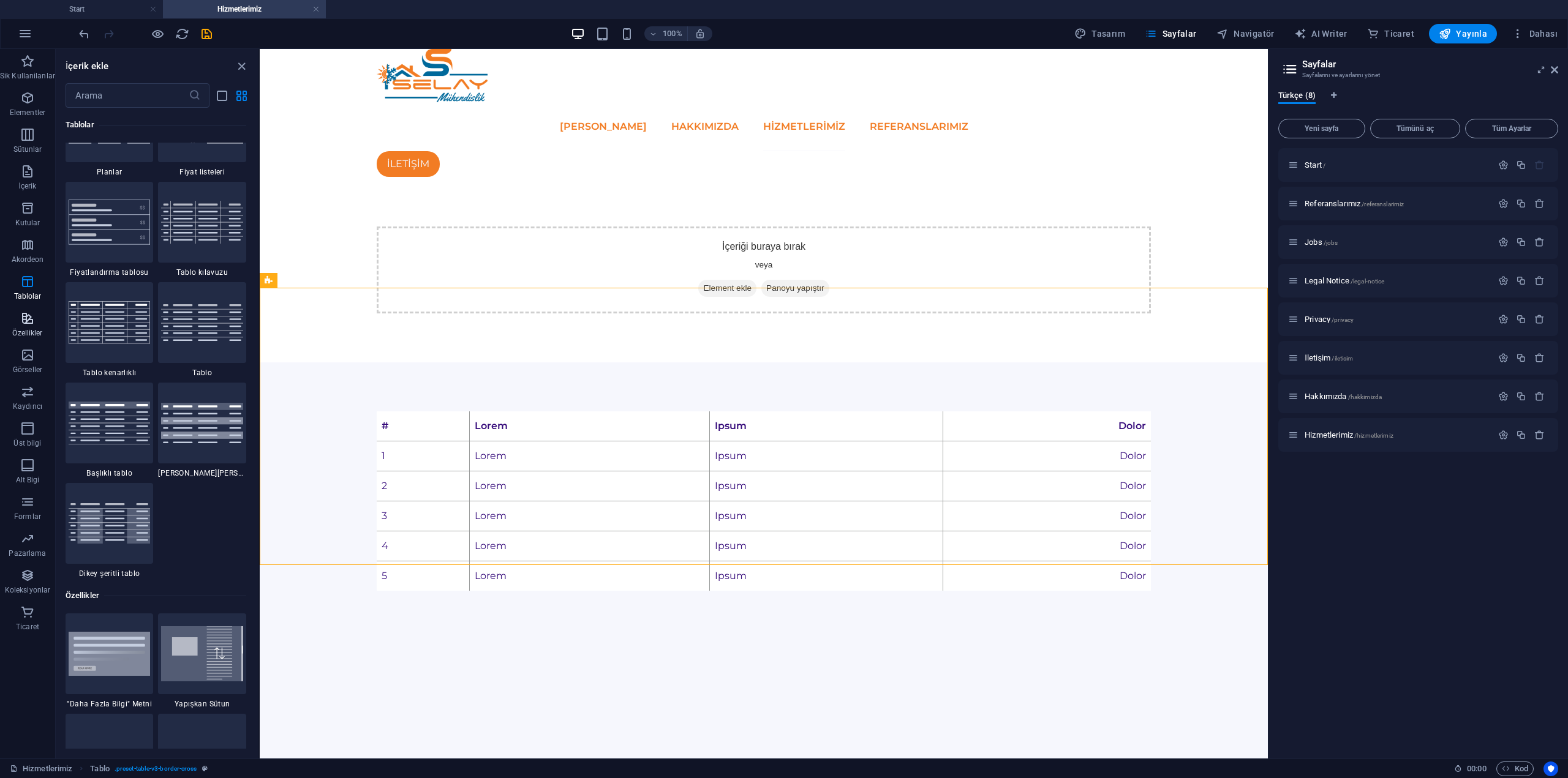
click at [24, 335] on p "Özellikler" at bounding box center [27, 333] width 30 height 10
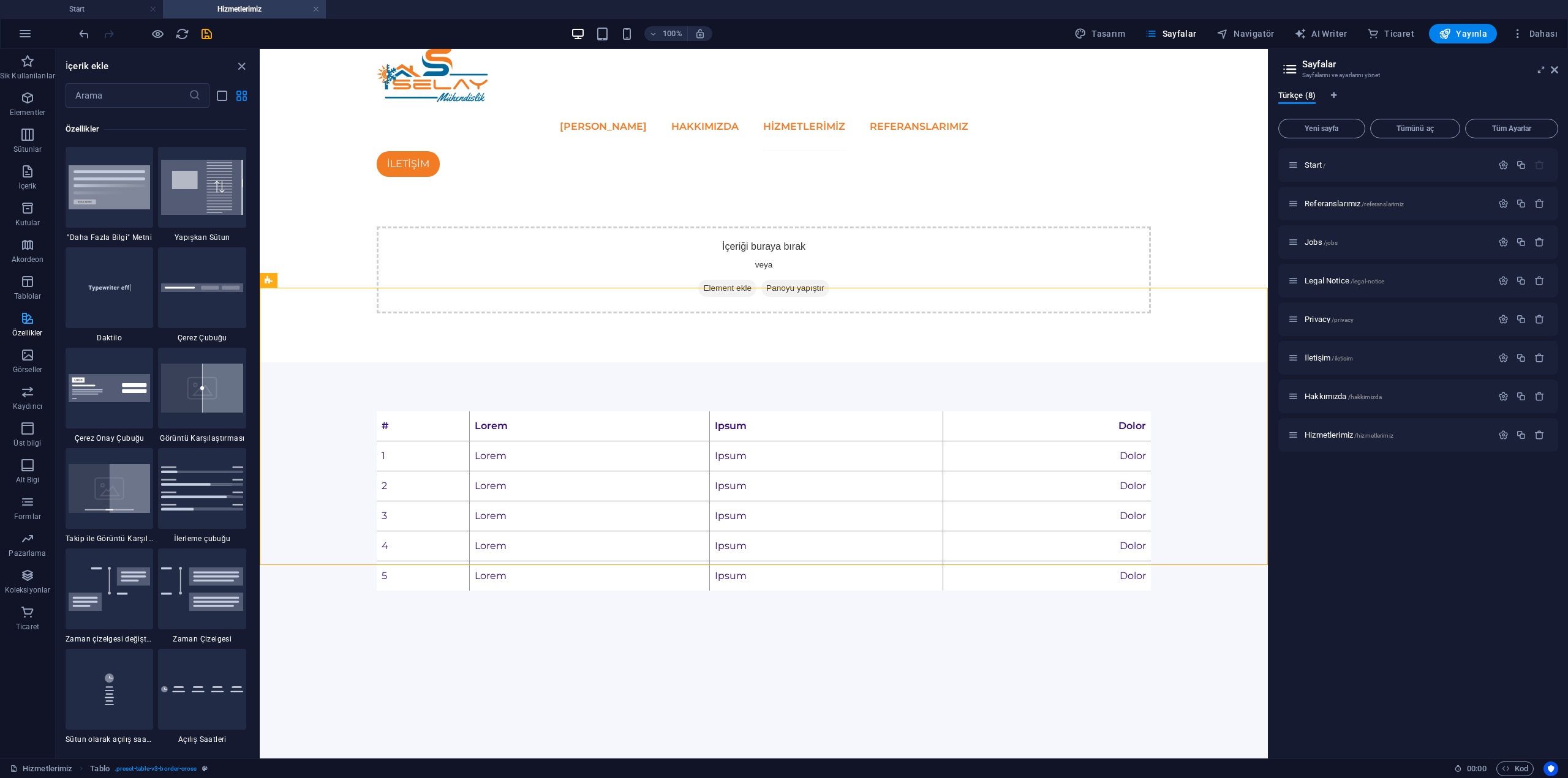
scroll to position [4873, 0]
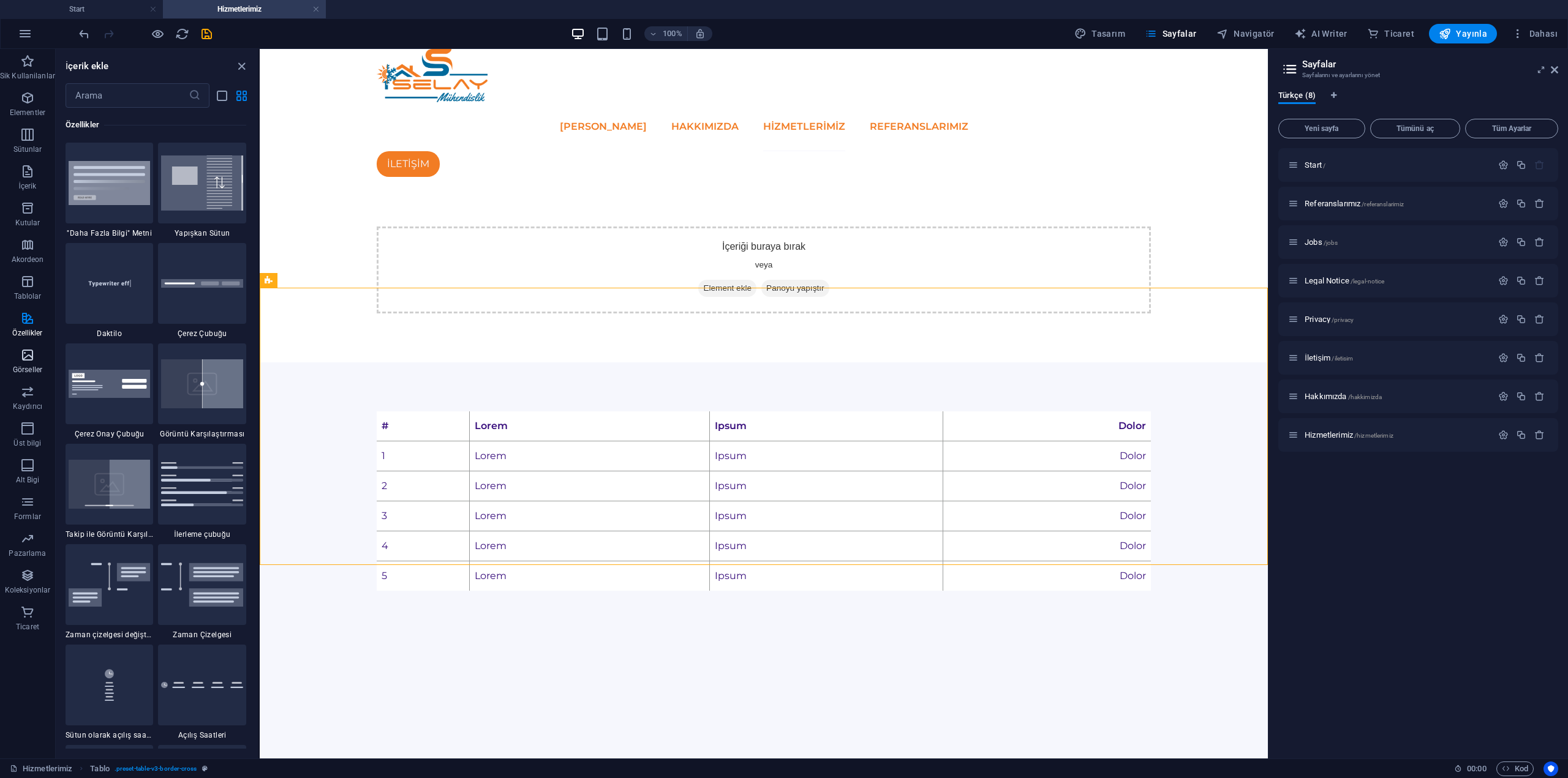
click at [37, 361] on span "Görseller" at bounding box center [28, 363] width 55 height 30
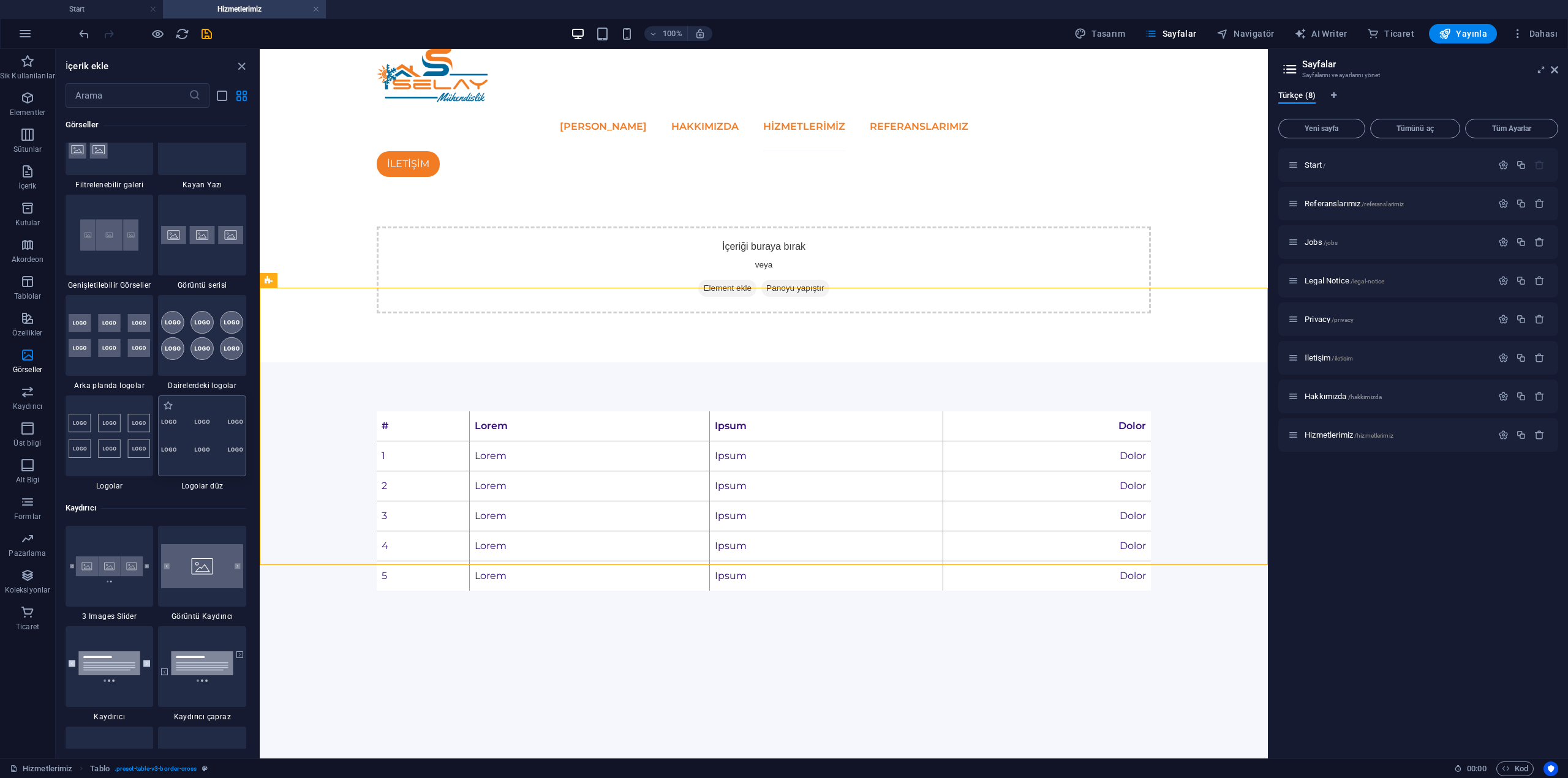
scroll to position [6615, 0]
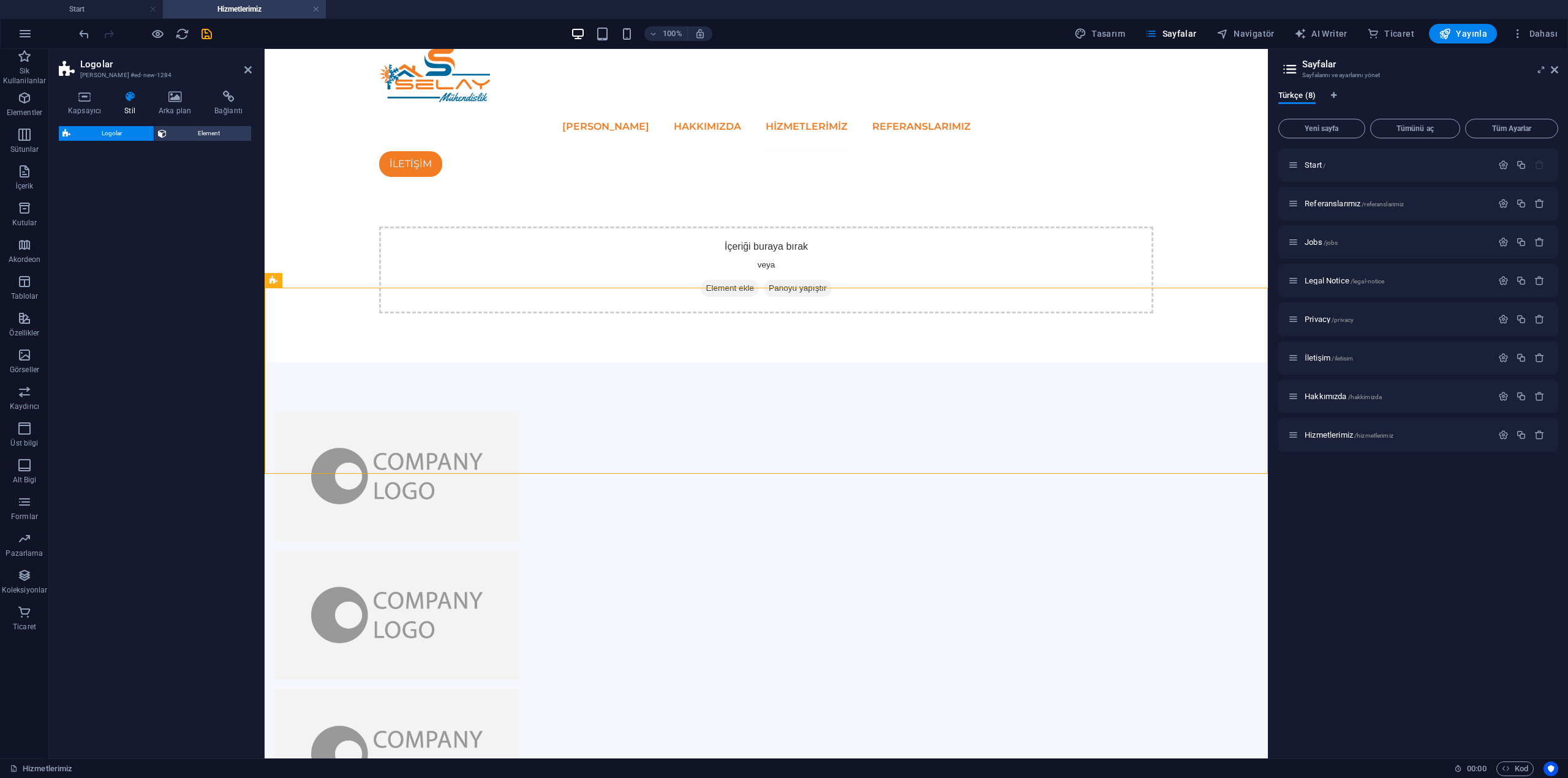
select select "rem"
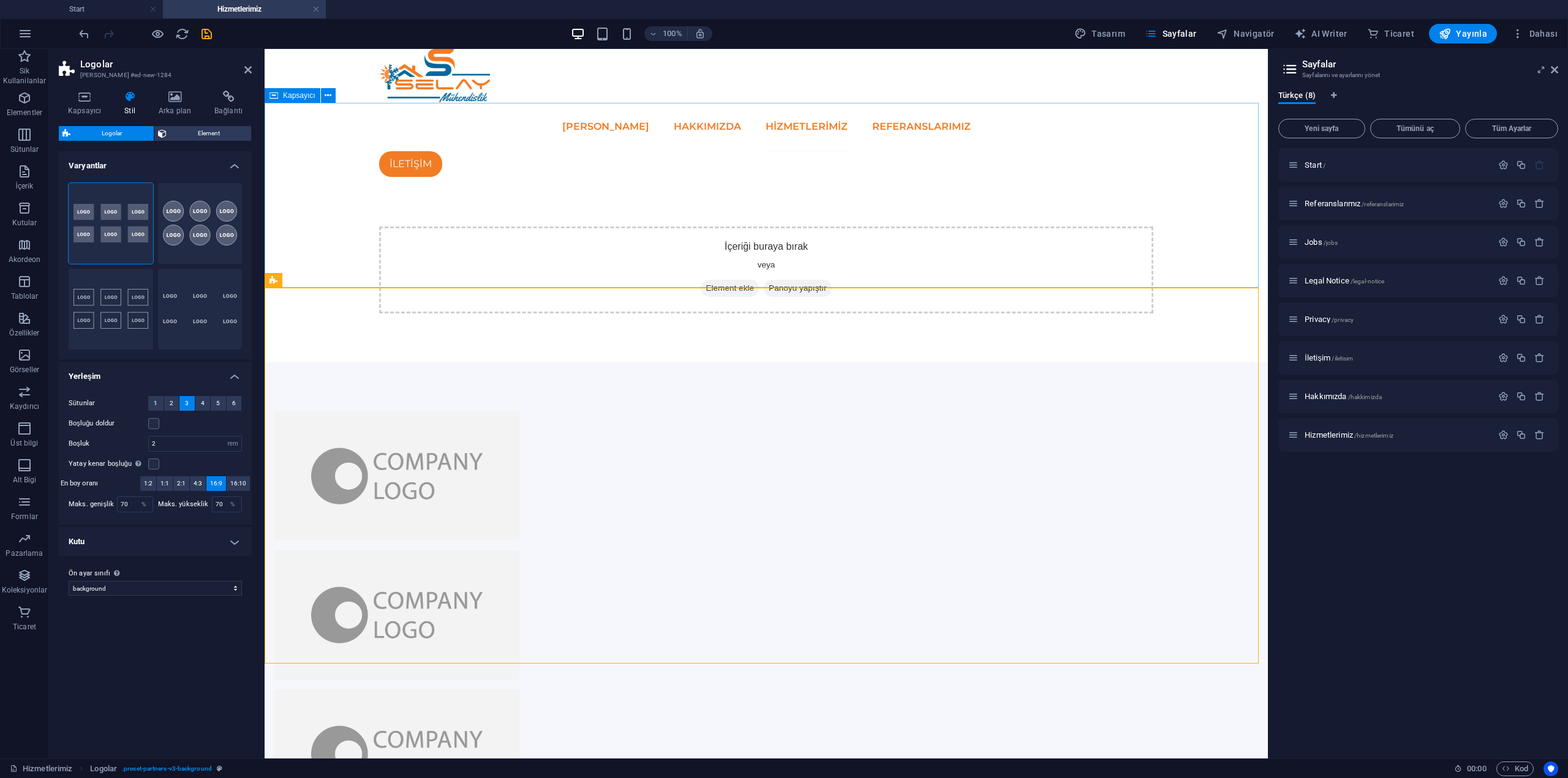
scroll to position [61, 0]
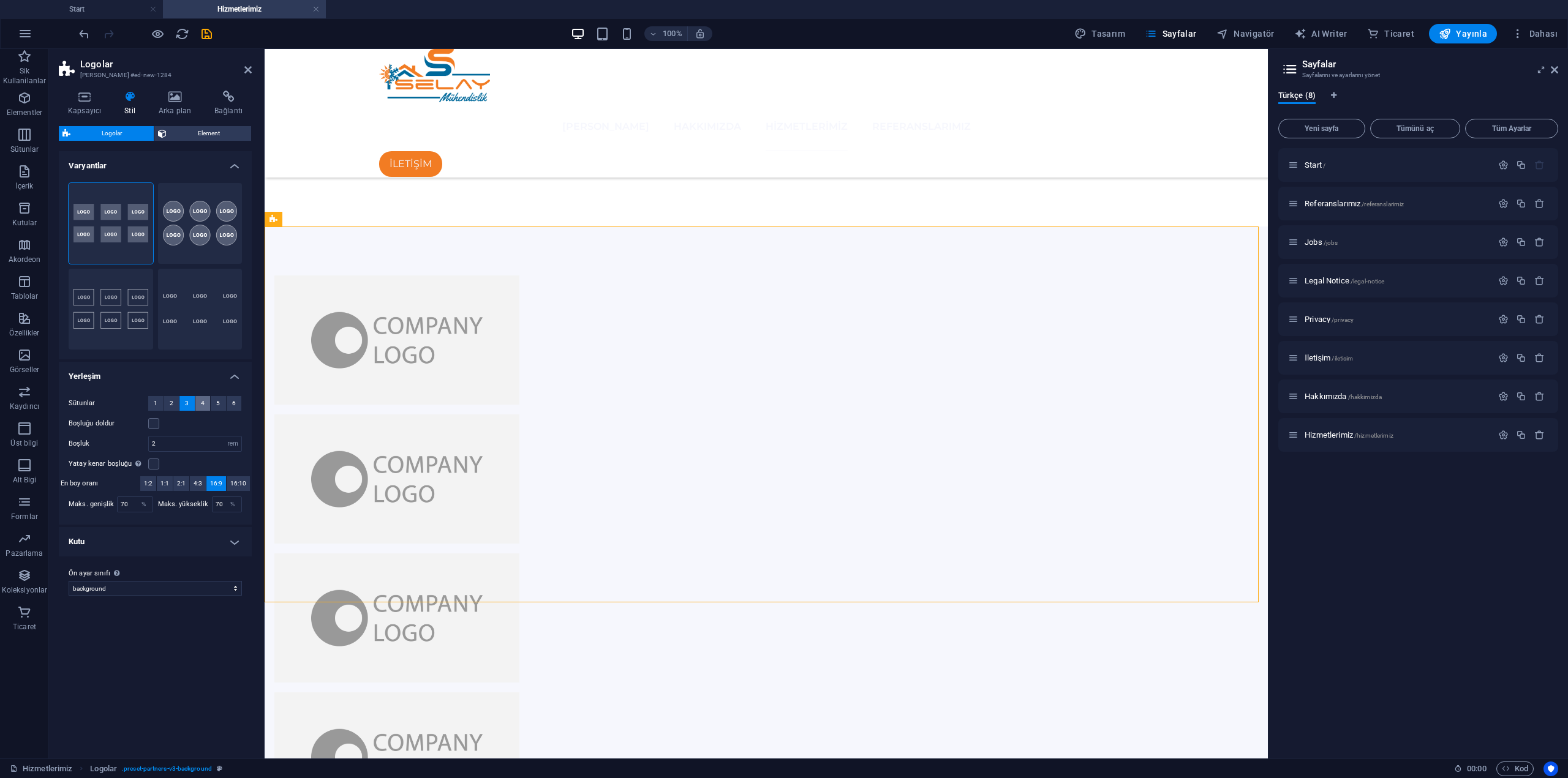
click at [199, 409] on button "4" at bounding box center [203, 404] width 15 height 15
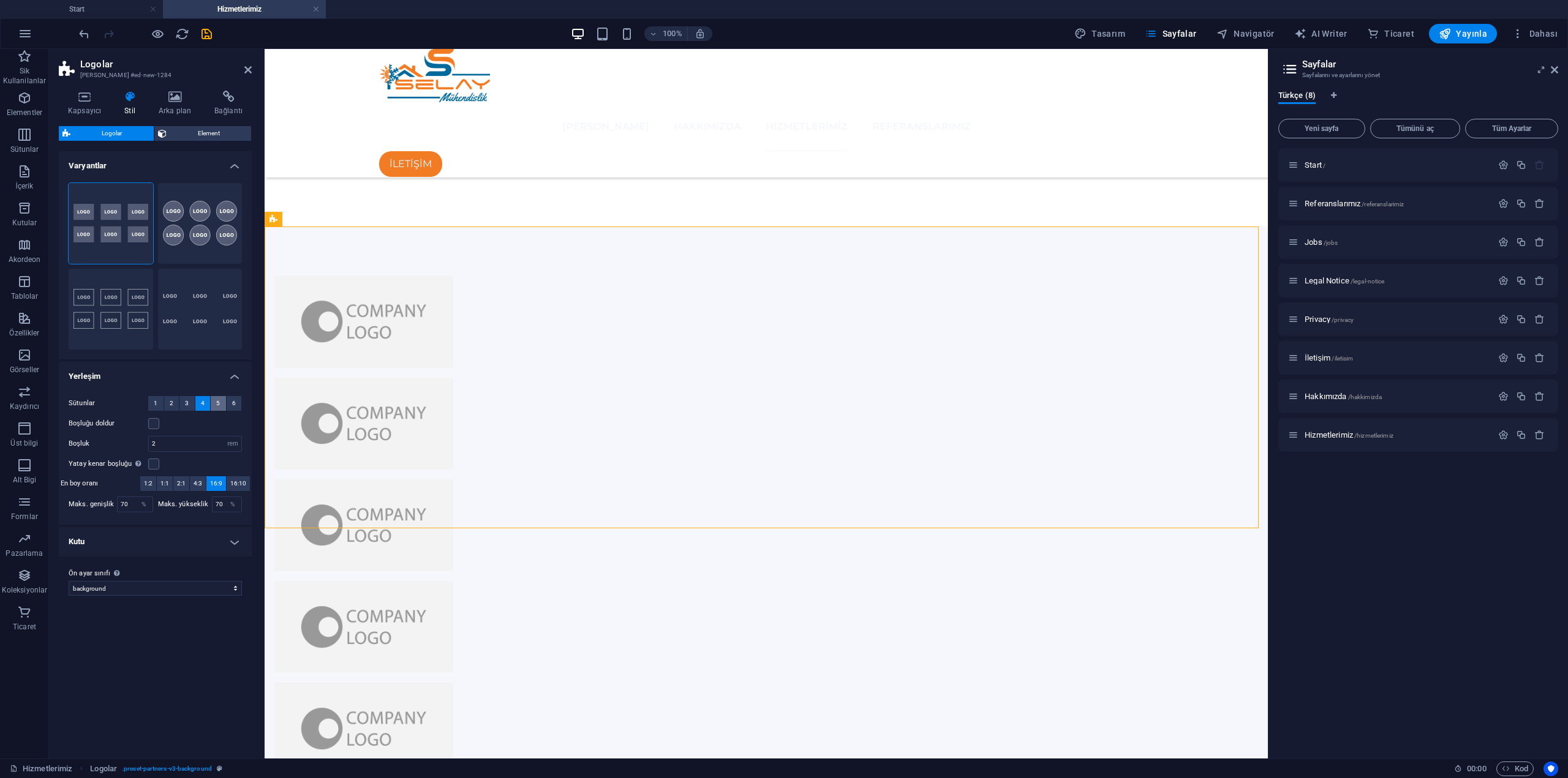
click at [218, 404] on span "5" at bounding box center [218, 404] width 3 height 15
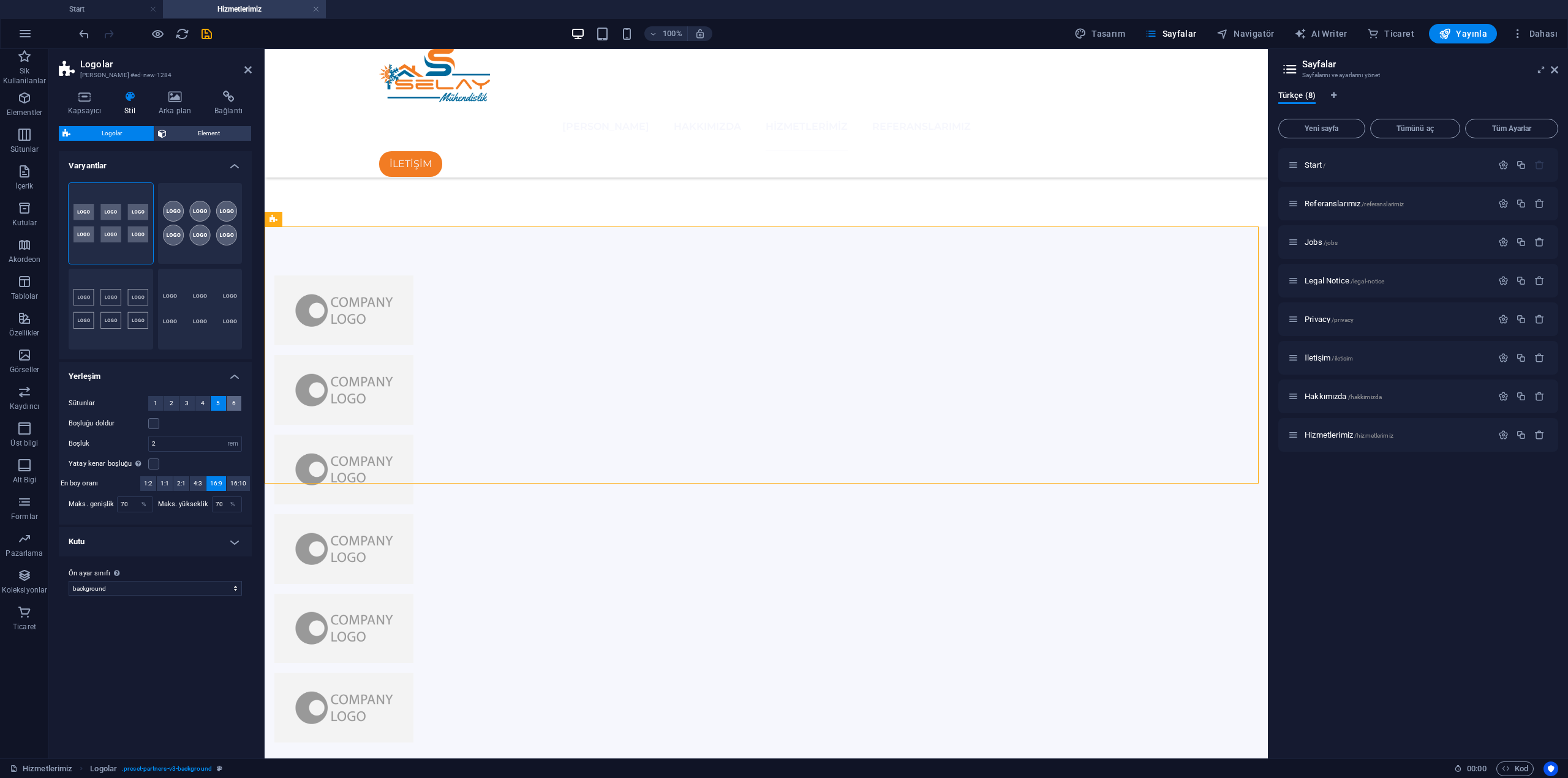
click at [237, 403] on button "6" at bounding box center [234, 404] width 15 height 15
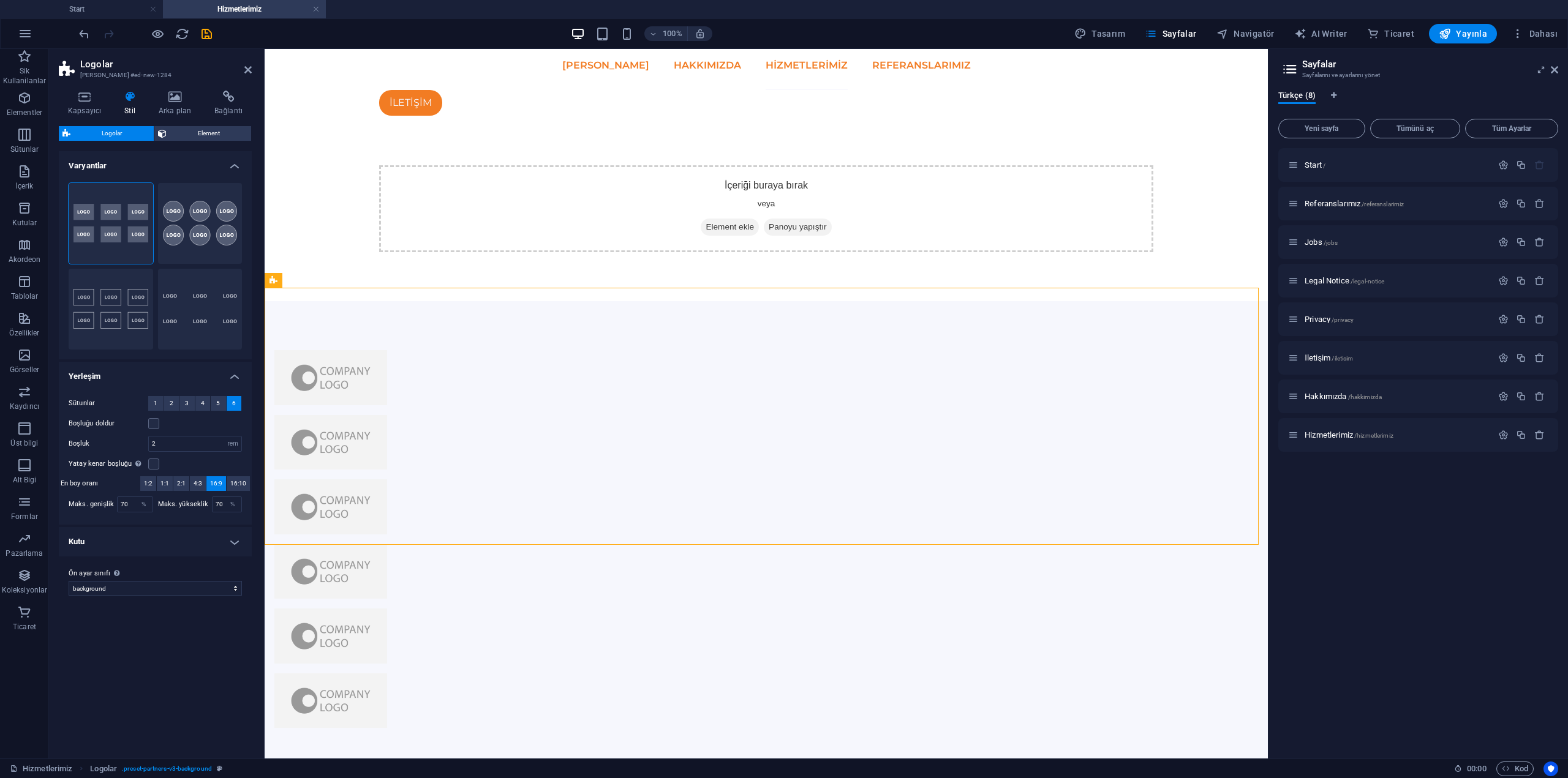
scroll to position [0, 0]
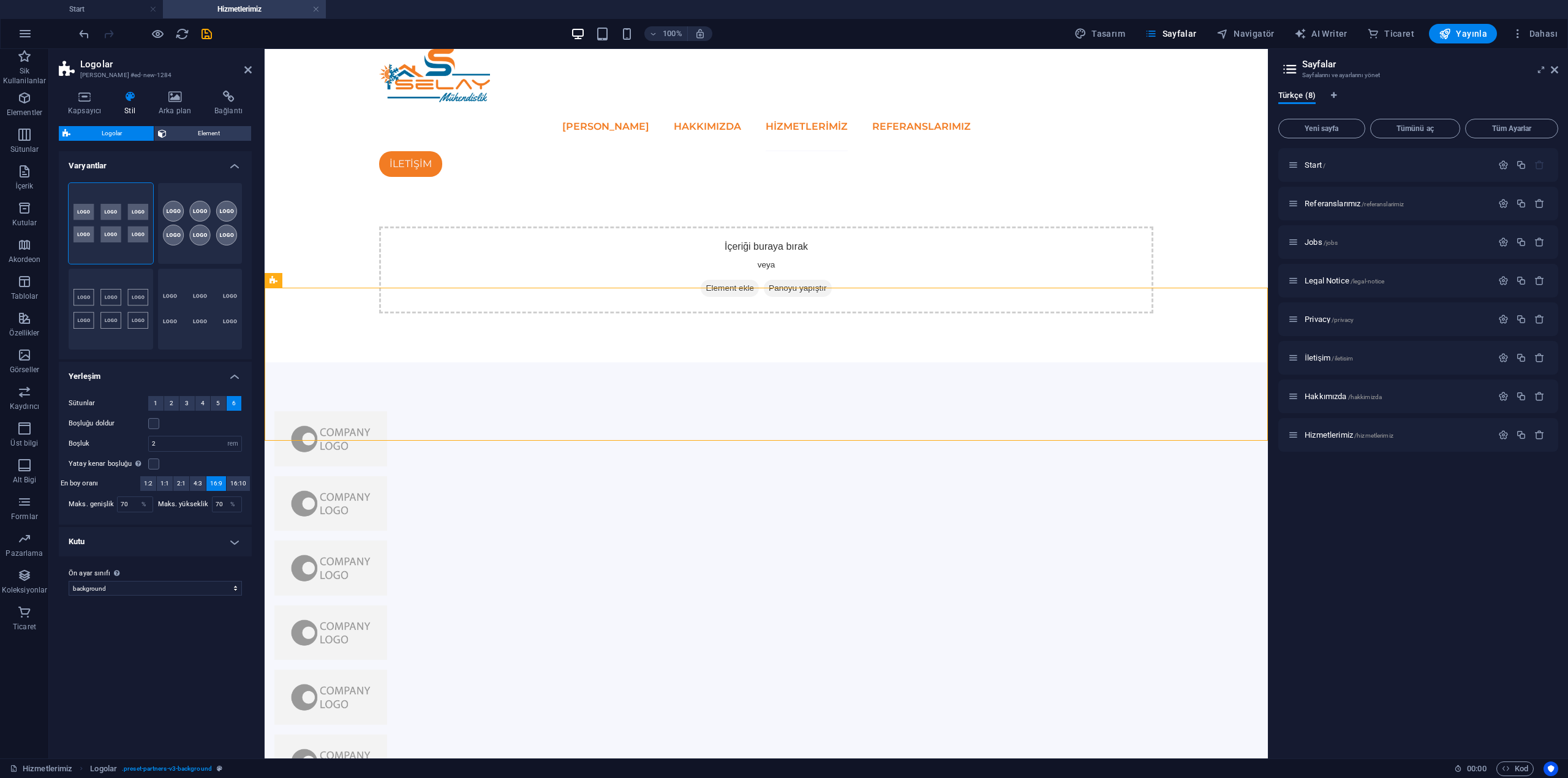
click at [161, 427] on div "Boşluğu doldur" at bounding box center [155, 424] width 173 height 15
click at [158, 425] on label at bounding box center [154, 423] width 11 height 11
click at [0, 0] on input "Boşluğu doldur" at bounding box center [0, 0] width 0 height 0
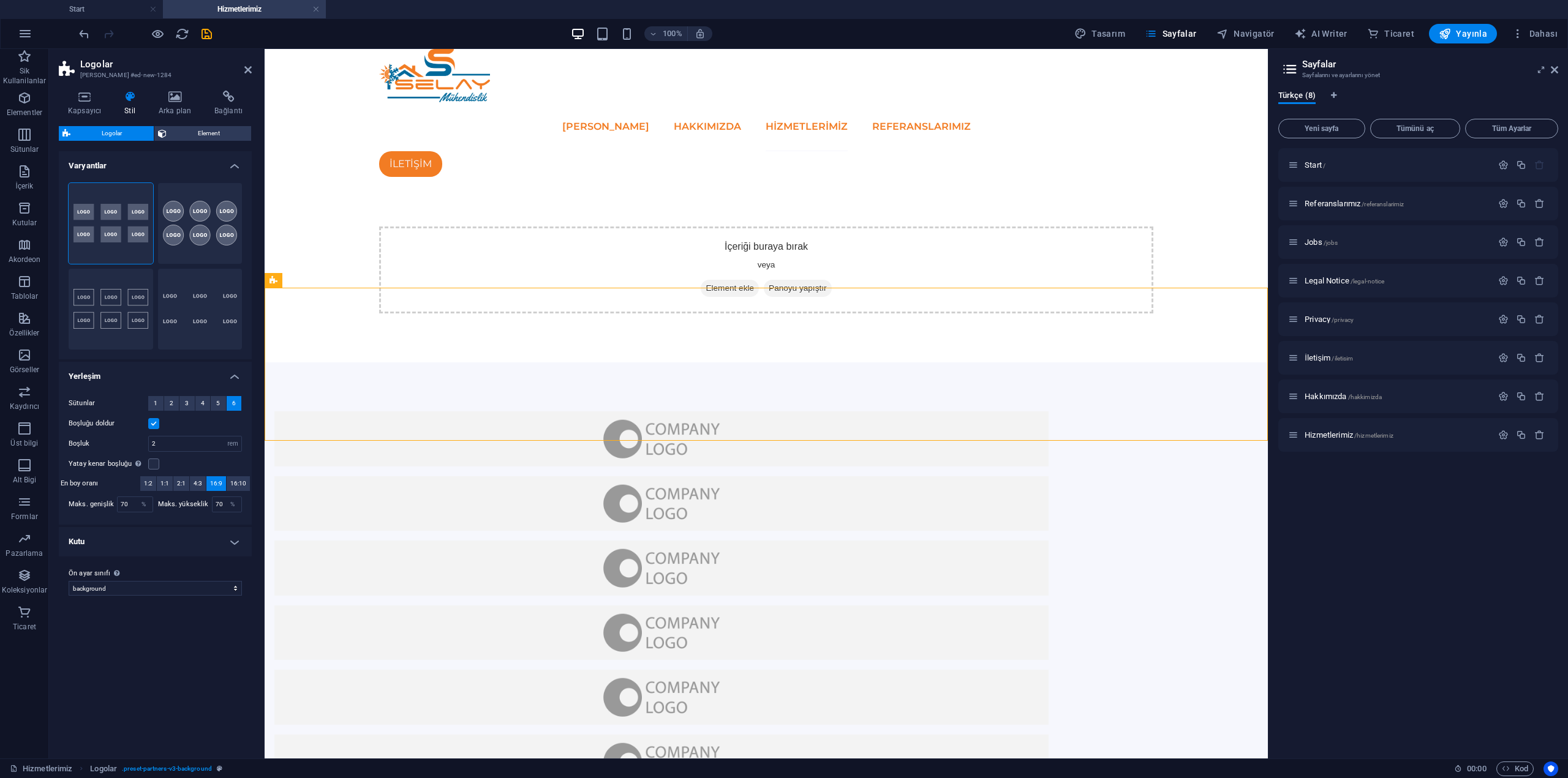
click at [185, 431] on div "Sütunlar 1 2 3 4 5 6 Boşluğu doldur Boşluk 2 px rem % vh vw Yatay kenar boşluğu…" at bounding box center [155, 454] width 198 height 141
click at [235, 486] on span "16:10" at bounding box center [239, 484] width 16 height 15
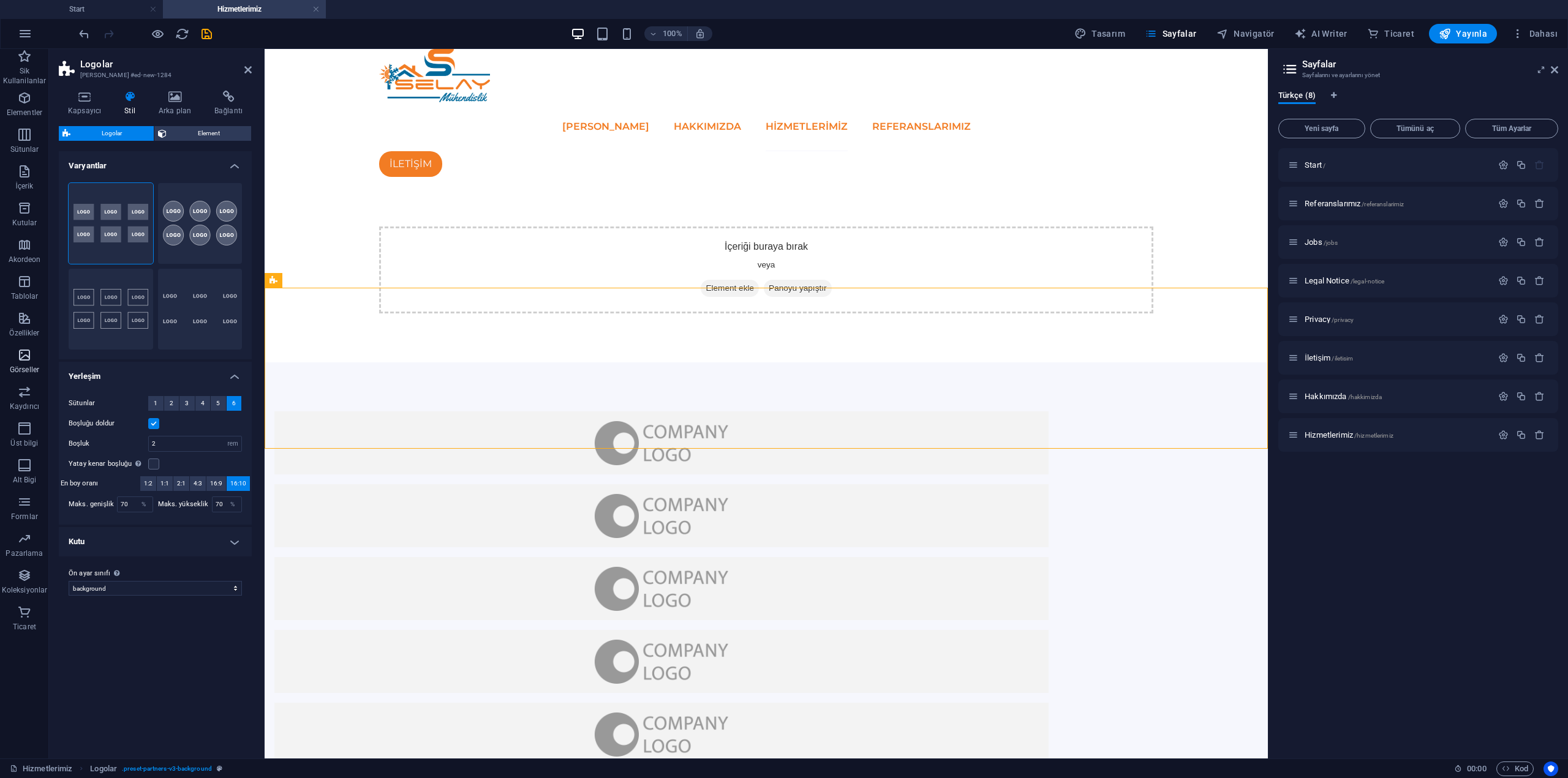
click at [13, 369] on p "Görseller" at bounding box center [25, 370] width 30 height 10
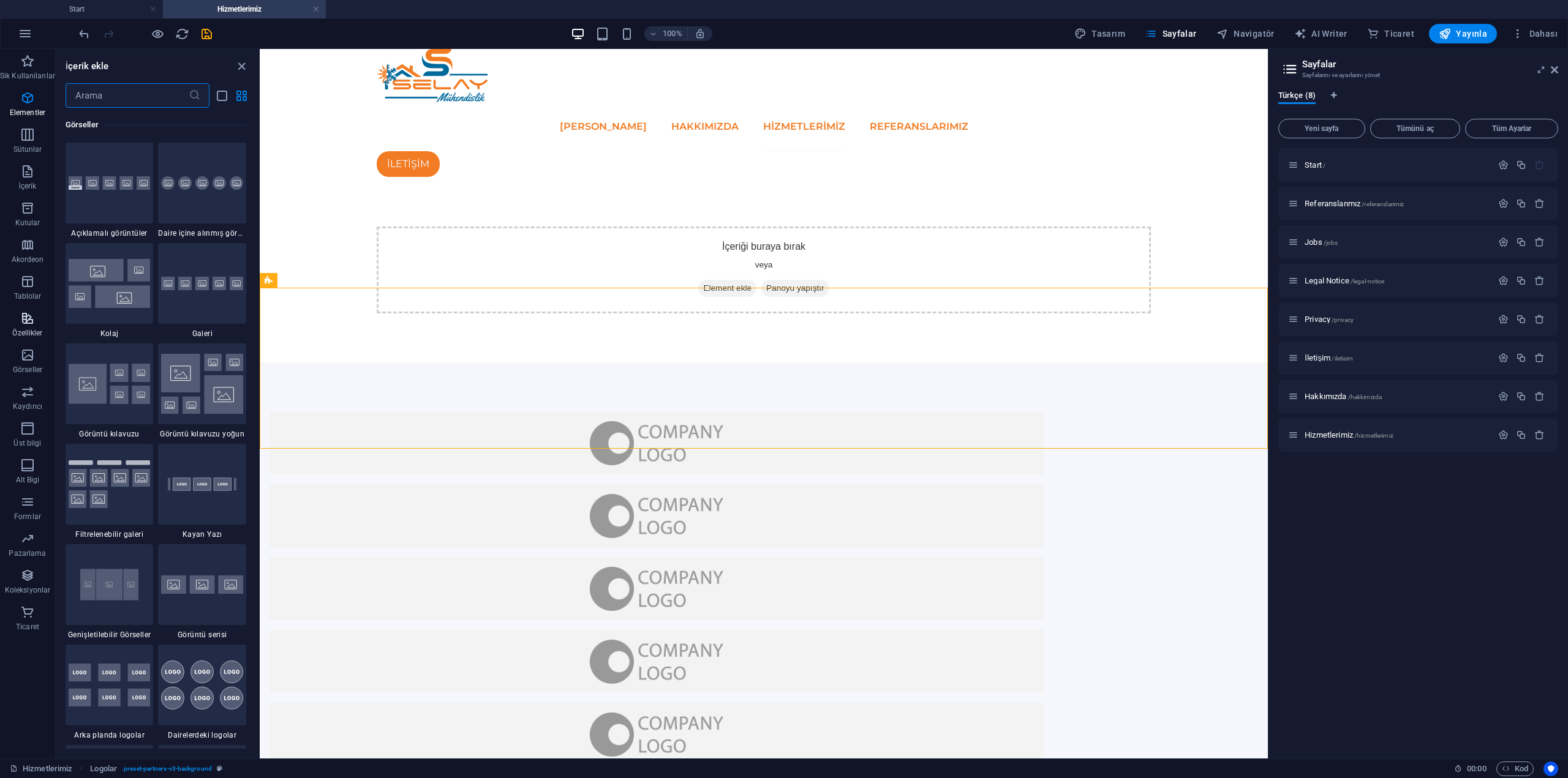
click at [27, 314] on icon "button" at bounding box center [28, 318] width 15 height 15
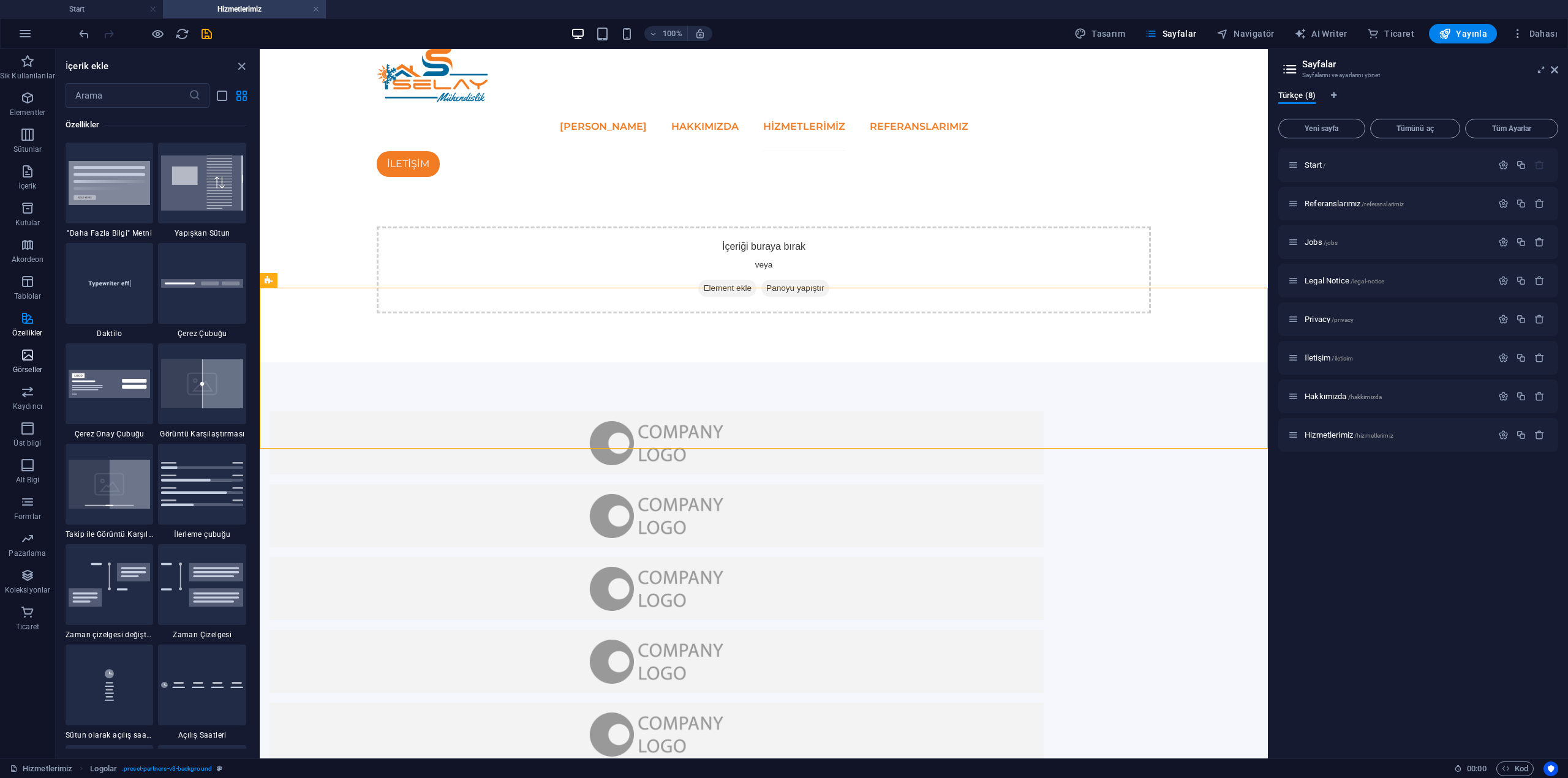
click at [32, 363] on span "Görseller" at bounding box center [28, 363] width 55 height 30
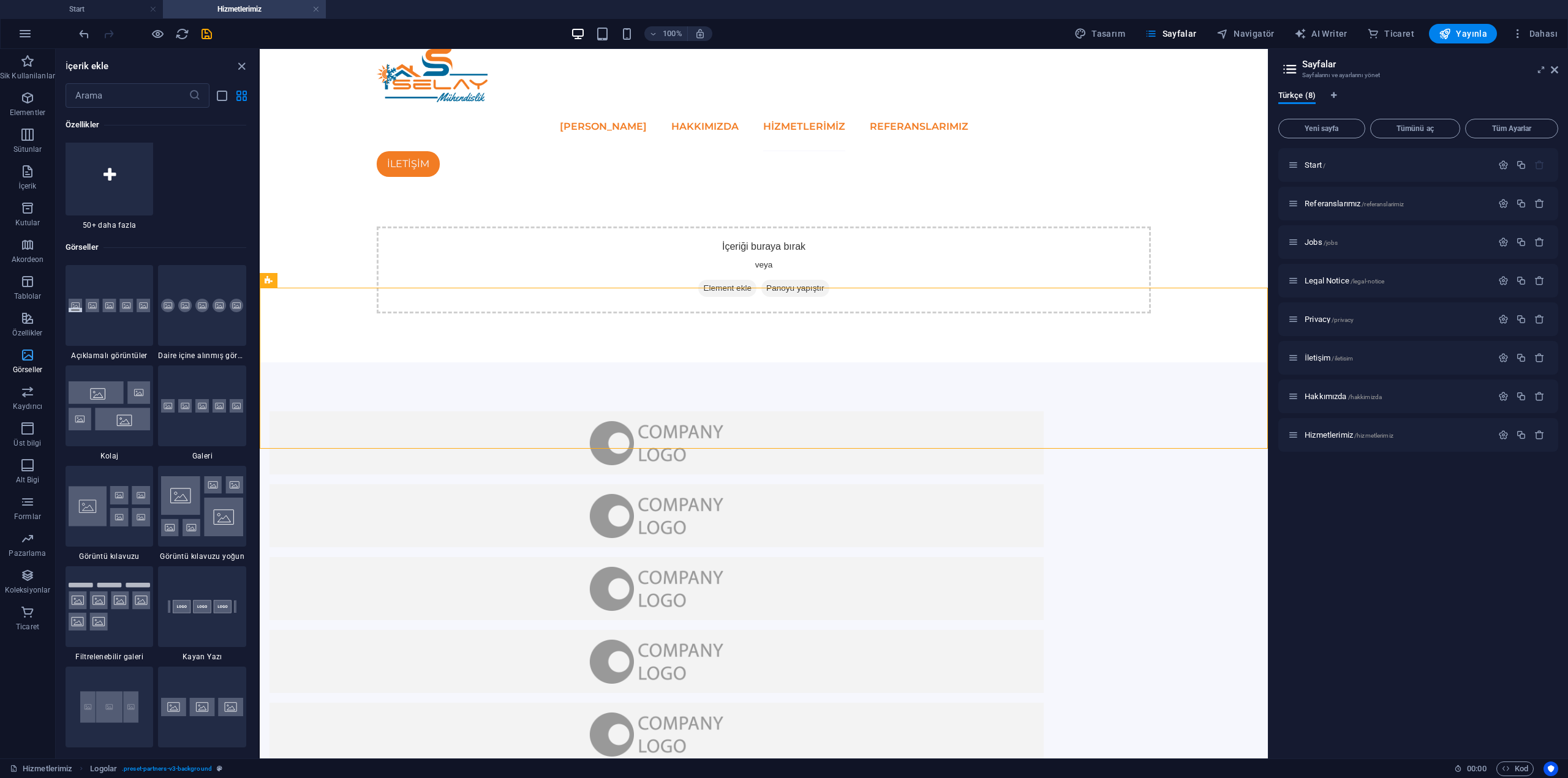
scroll to position [6309, 0]
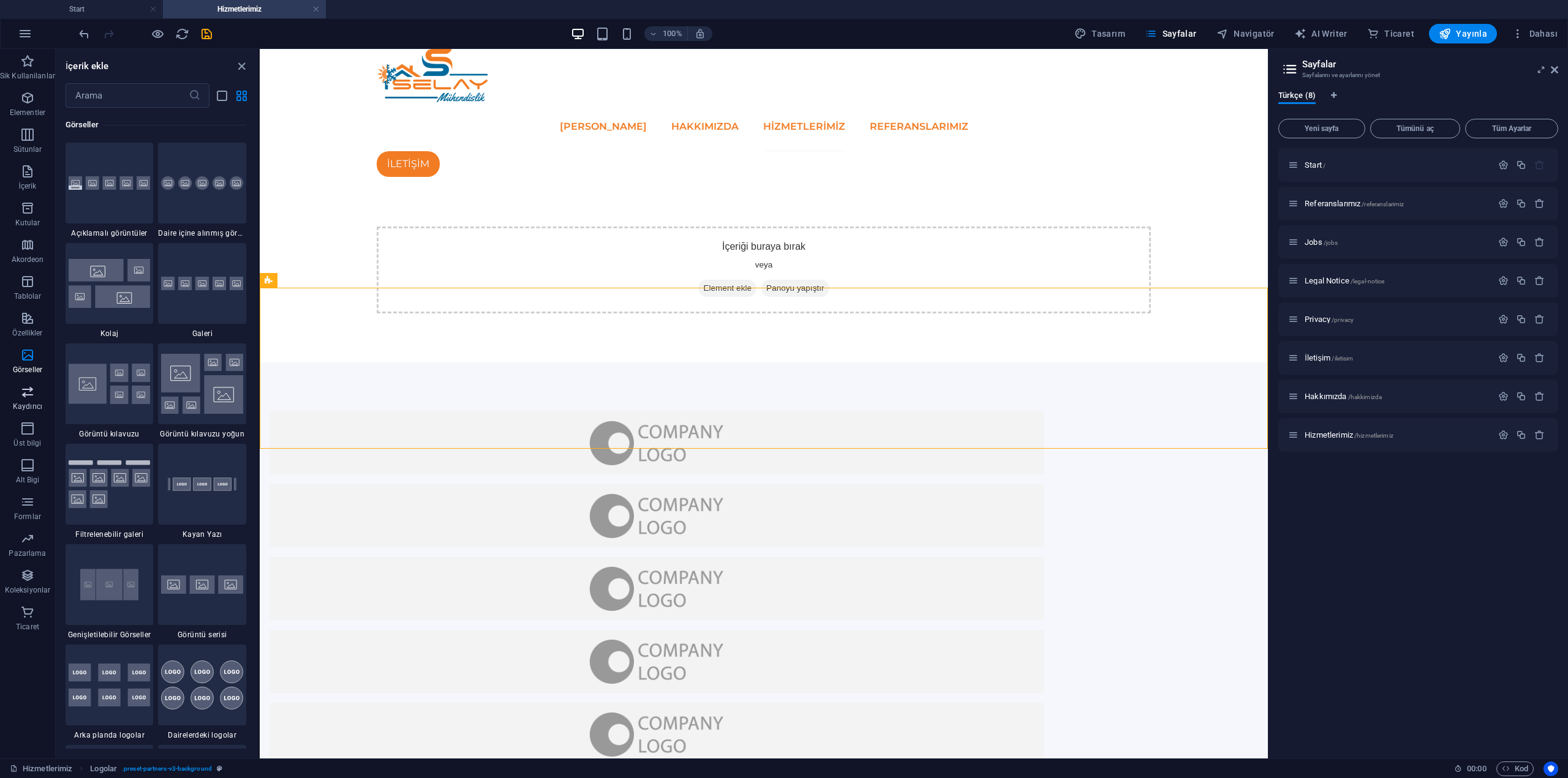
click at [33, 403] on p "Kaydırıcı" at bounding box center [28, 406] width 30 height 10
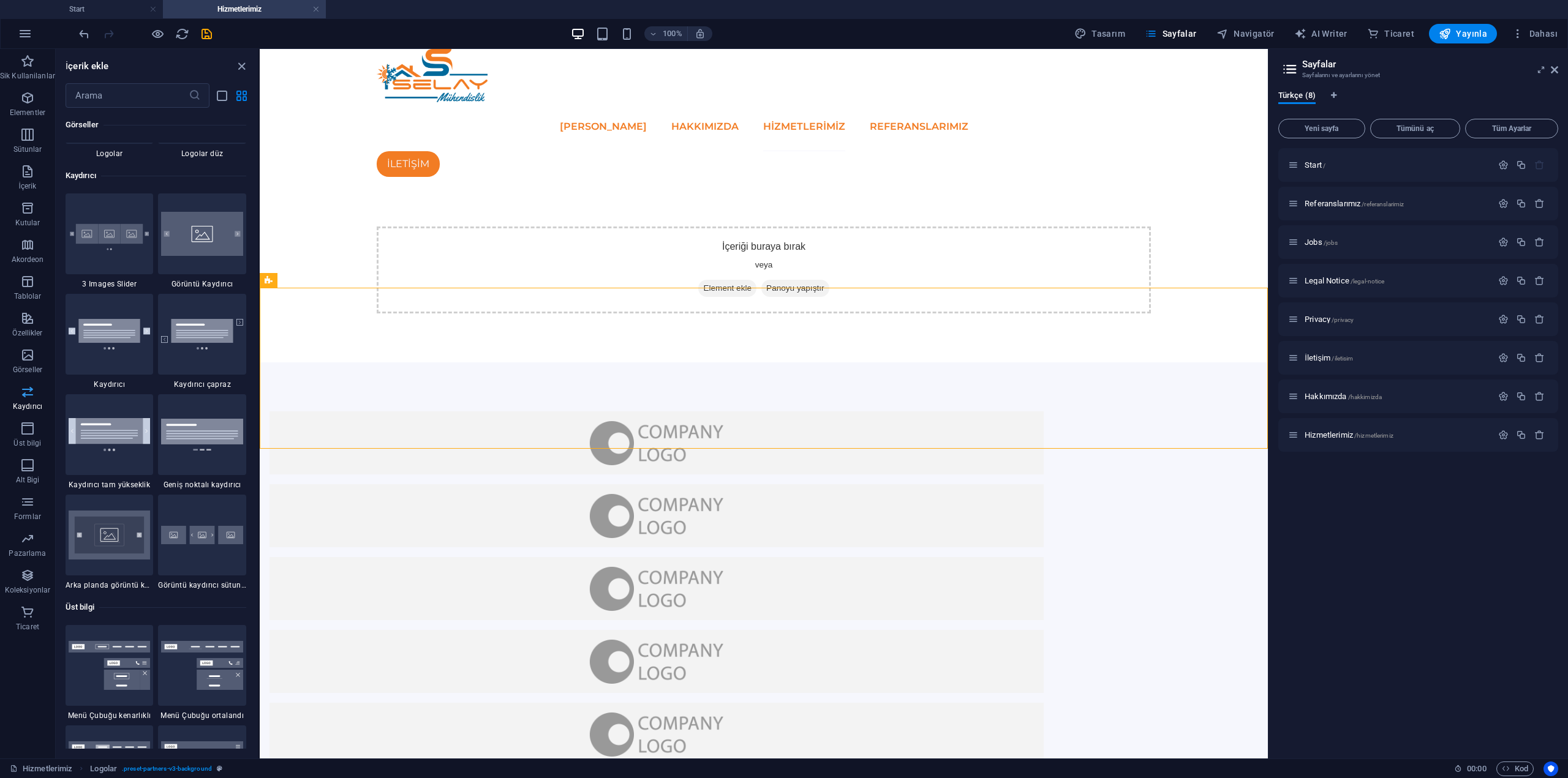
scroll to position [7042, 0]
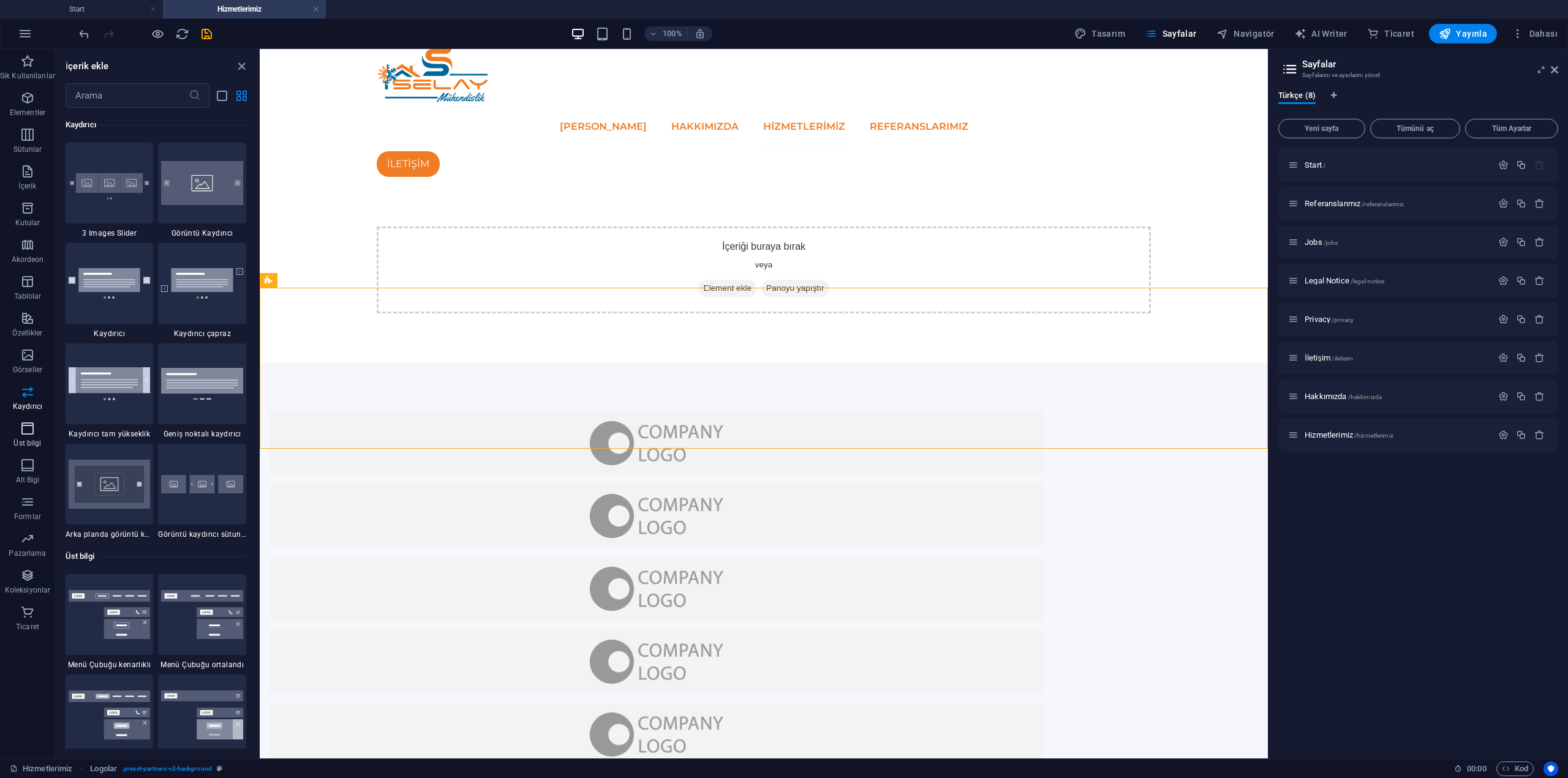
click at [29, 433] on icon "button" at bounding box center [28, 429] width 15 height 15
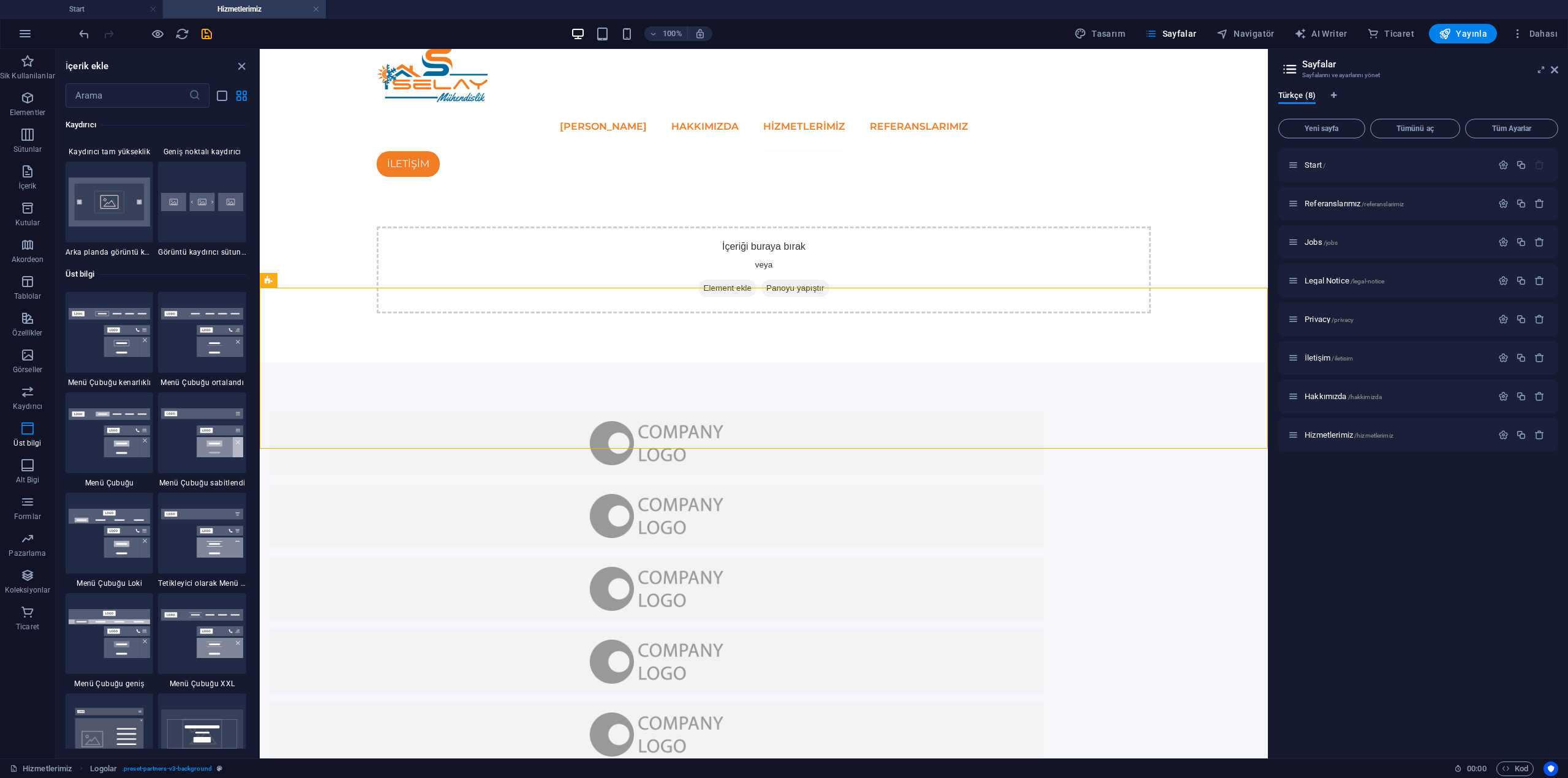
scroll to position [7474, 0]
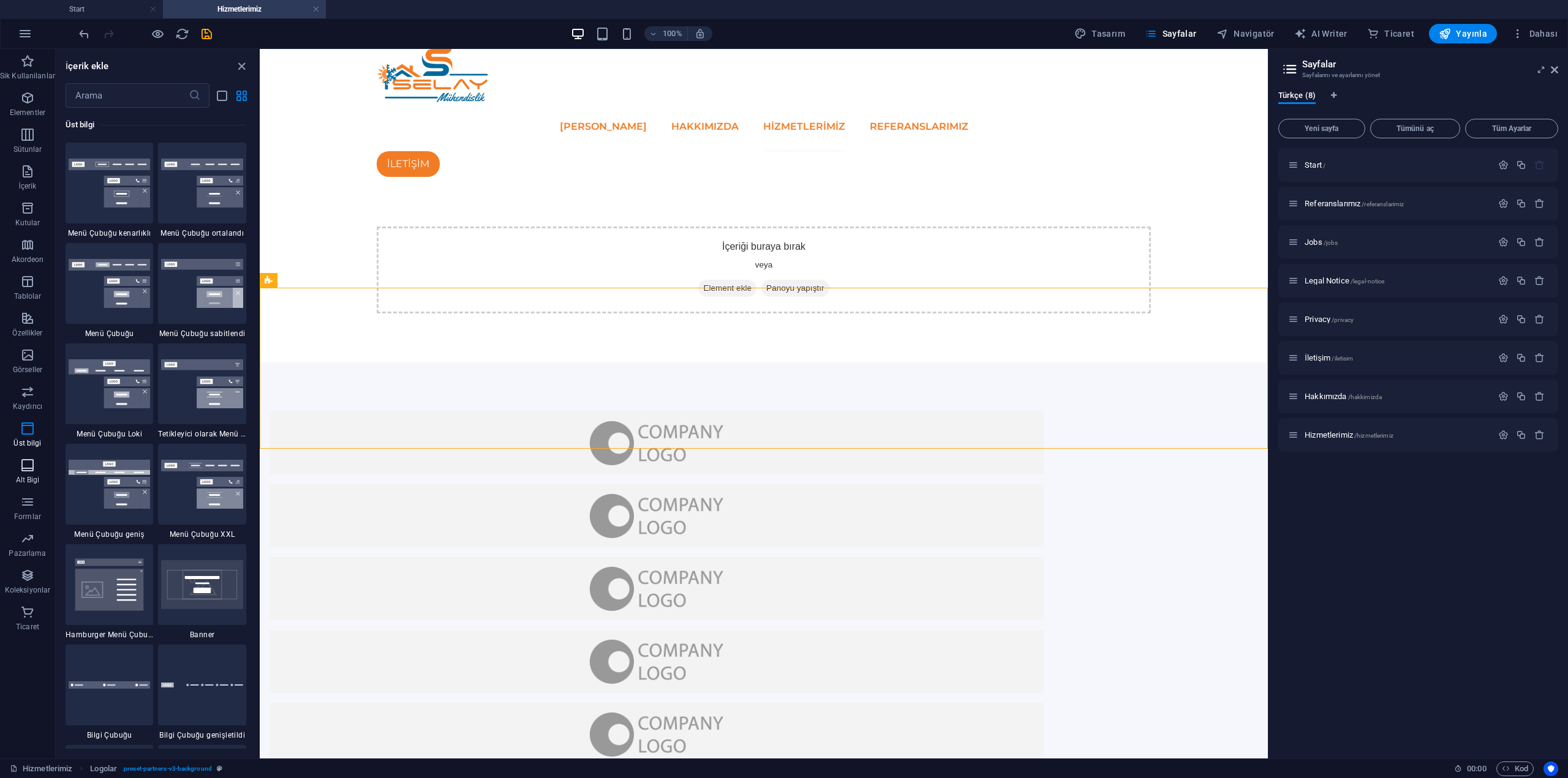
click at [31, 473] on span "Alt Bigi" at bounding box center [28, 473] width 55 height 30
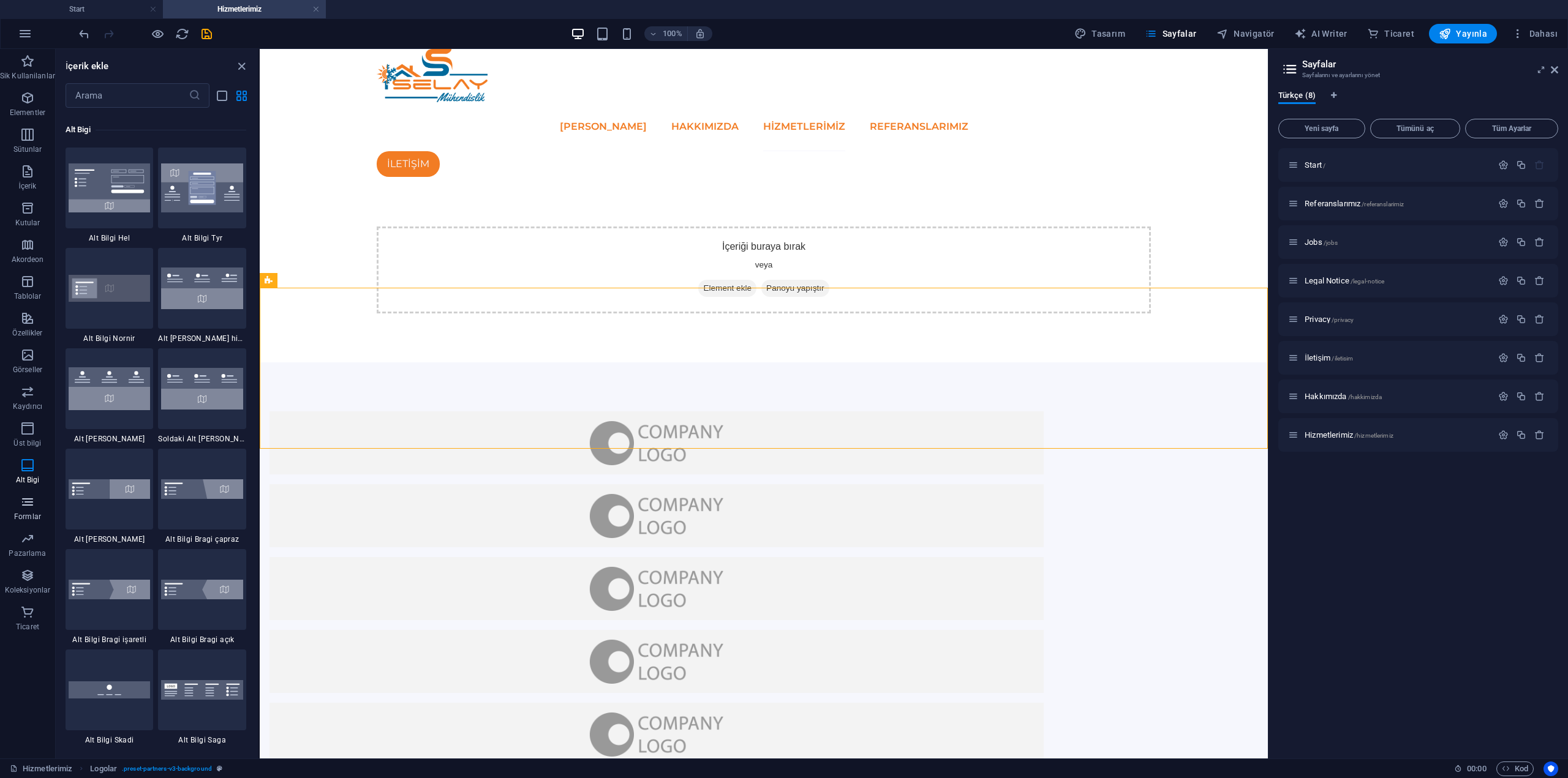
scroll to position [8207, 0]
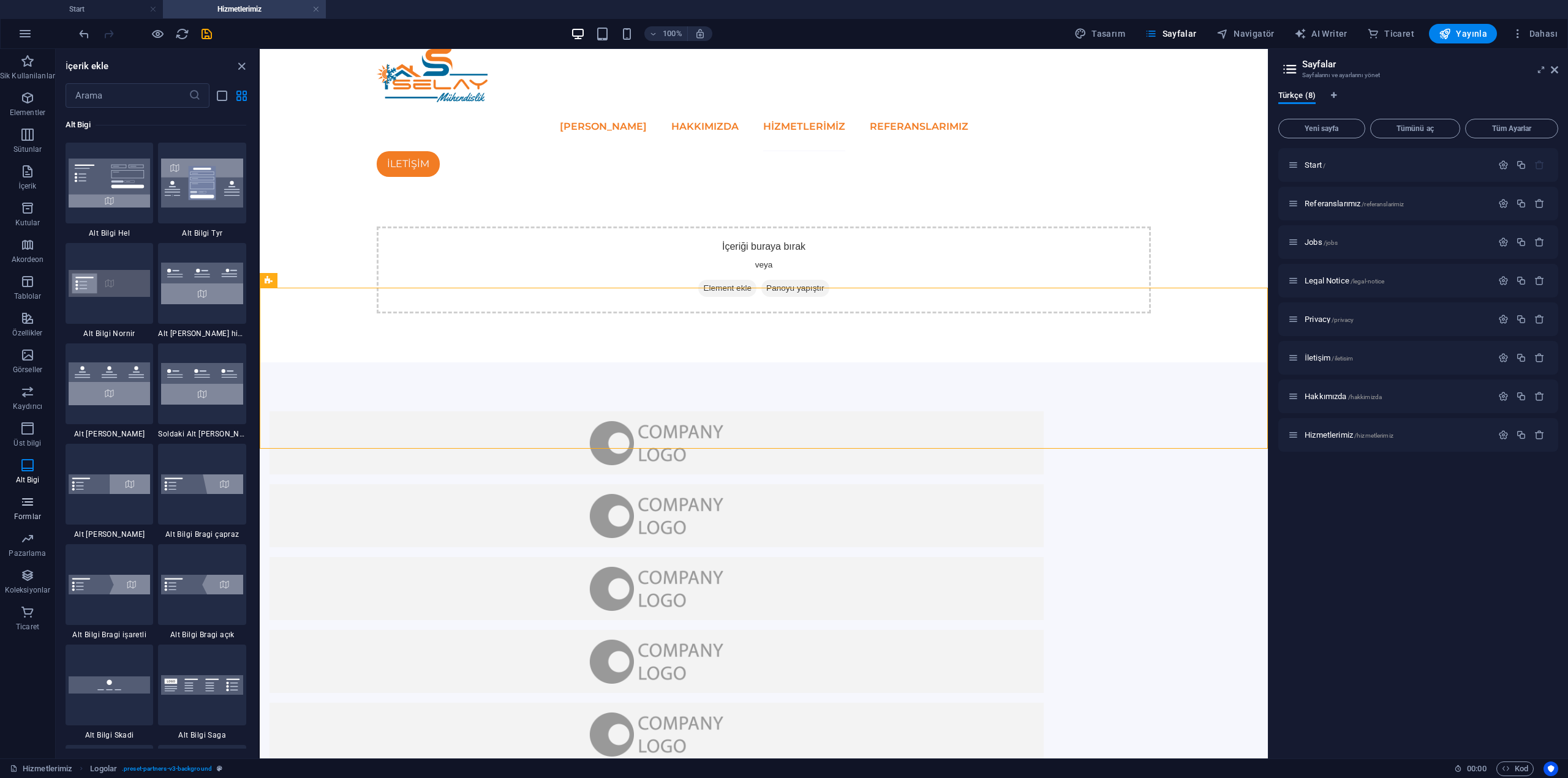
click at [30, 506] on icon "button" at bounding box center [28, 502] width 15 height 15
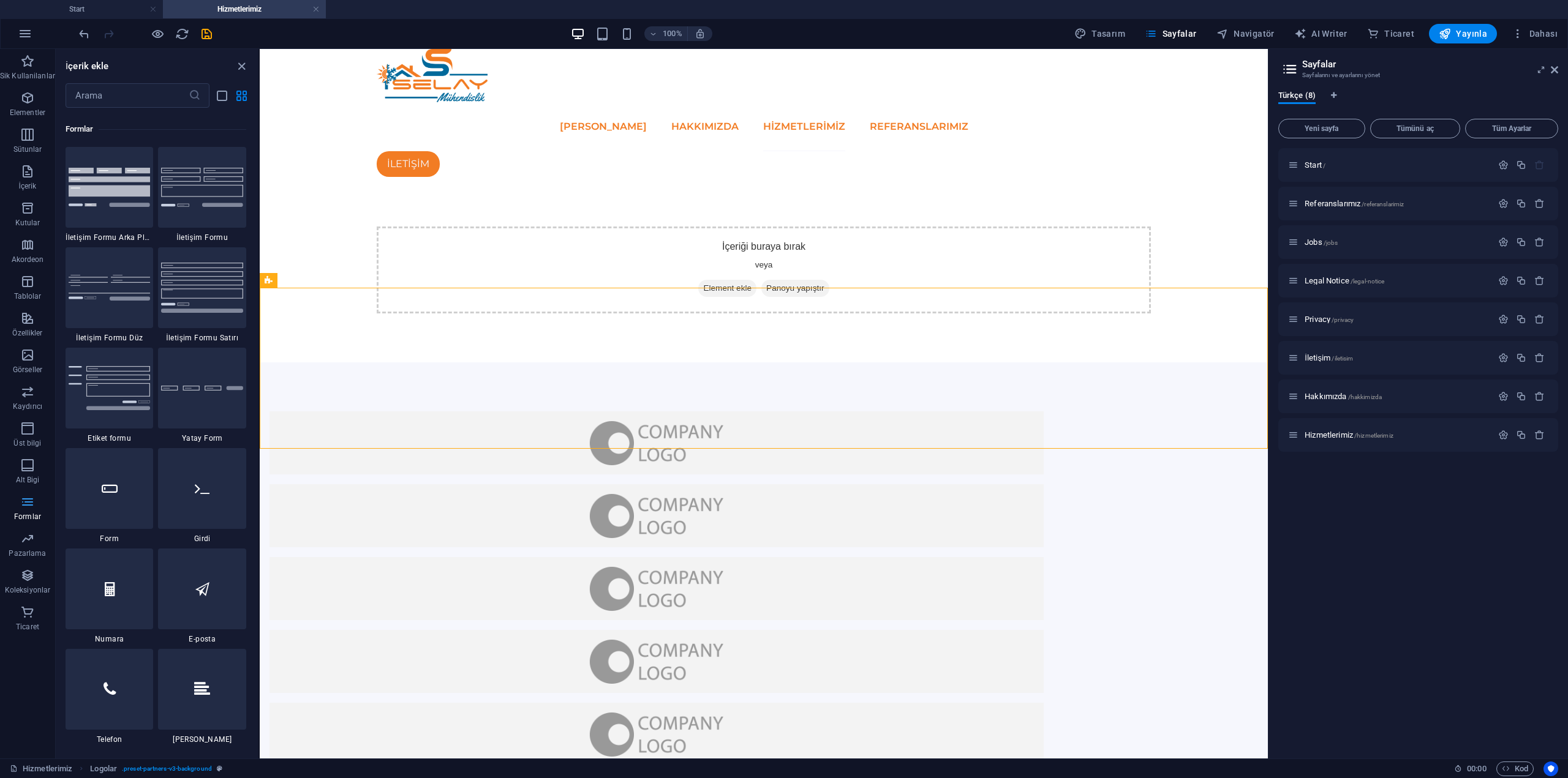
scroll to position [9040, 0]
click at [28, 544] on icon "button" at bounding box center [28, 539] width 15 height 15
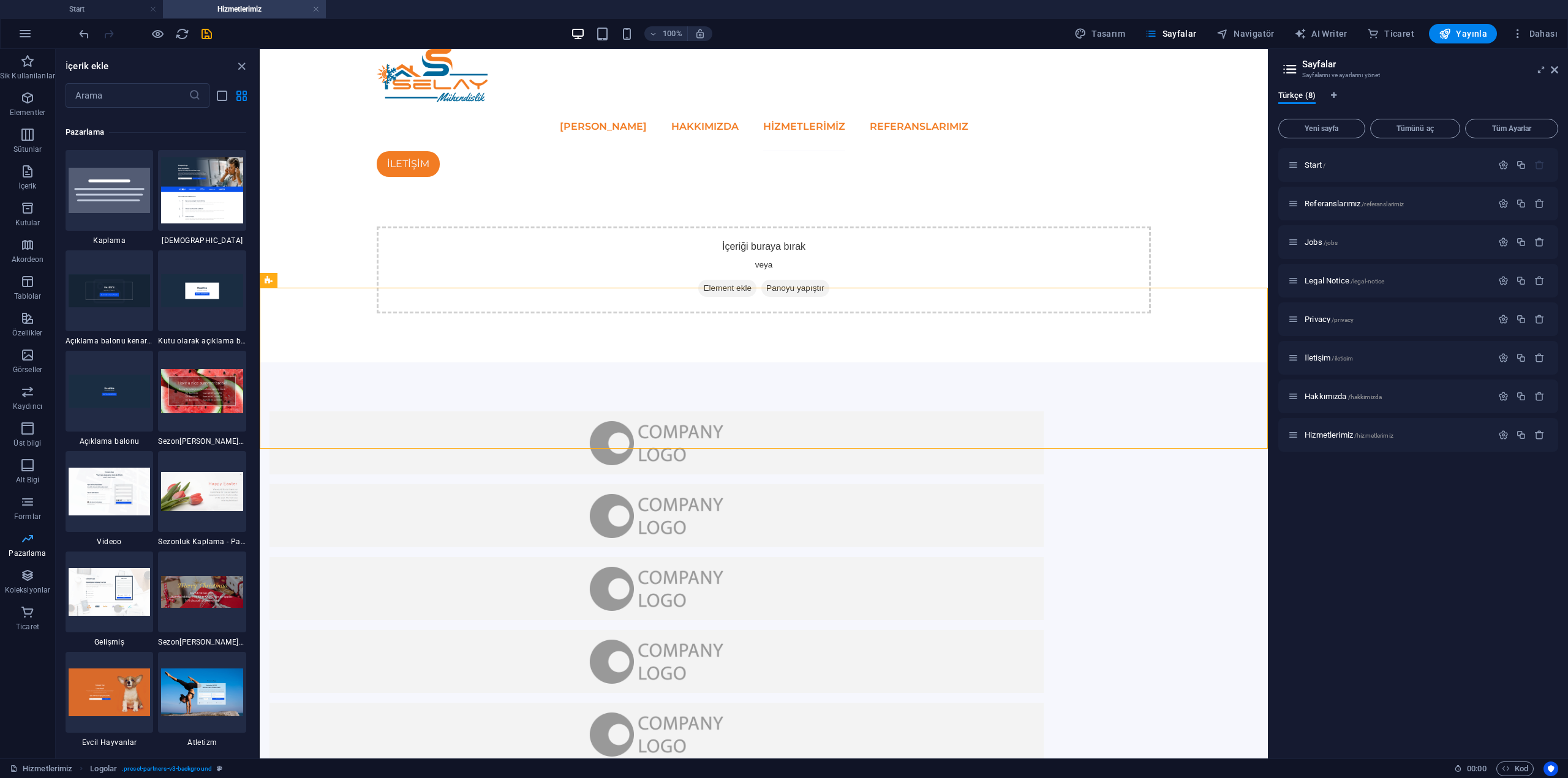
scroll to position [10074, 0]
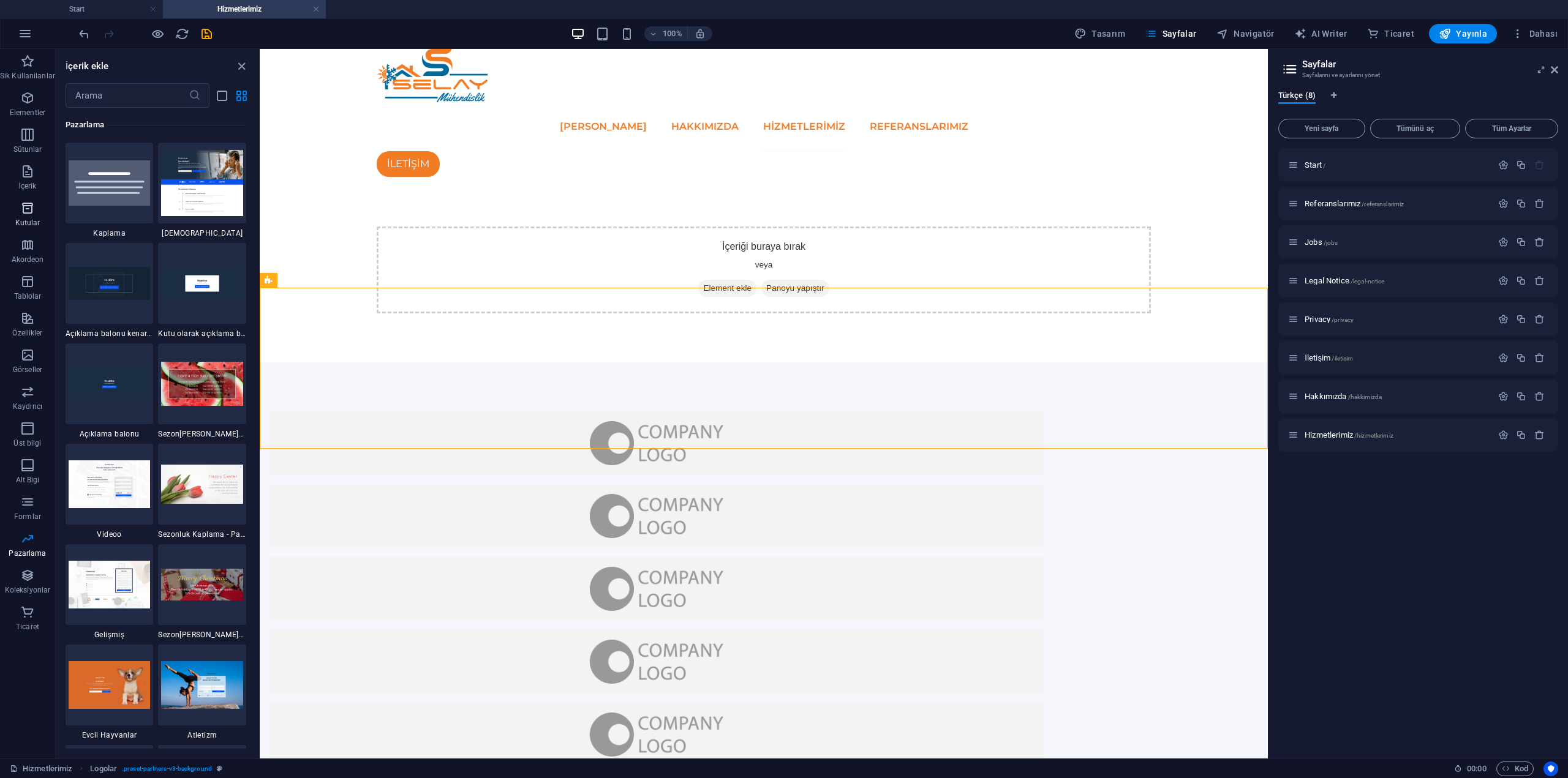
click at [26, 204] on icon "button" at bounding box center [28, 208] width 15 height 15
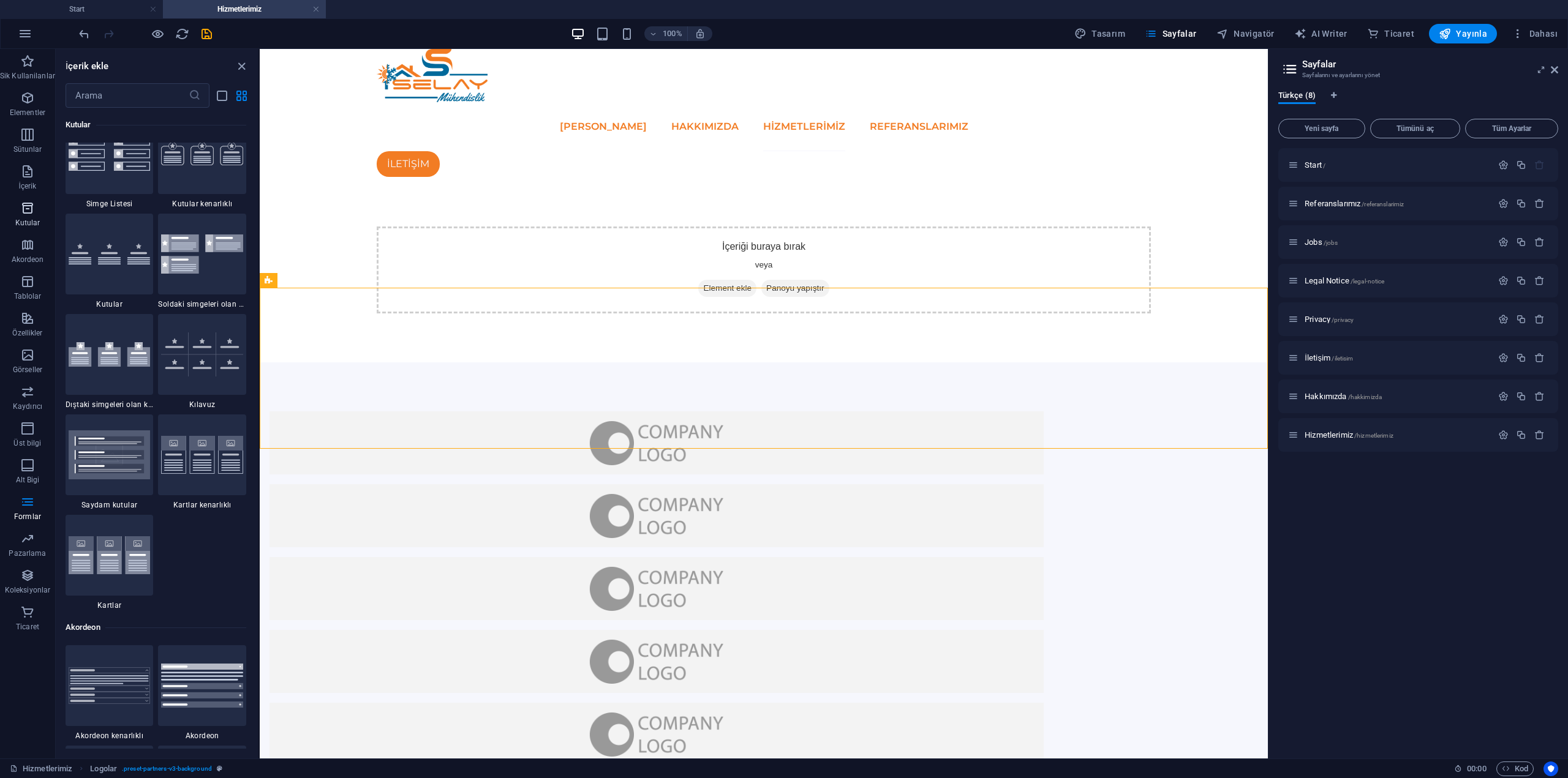
scroll to position [3477, 0]
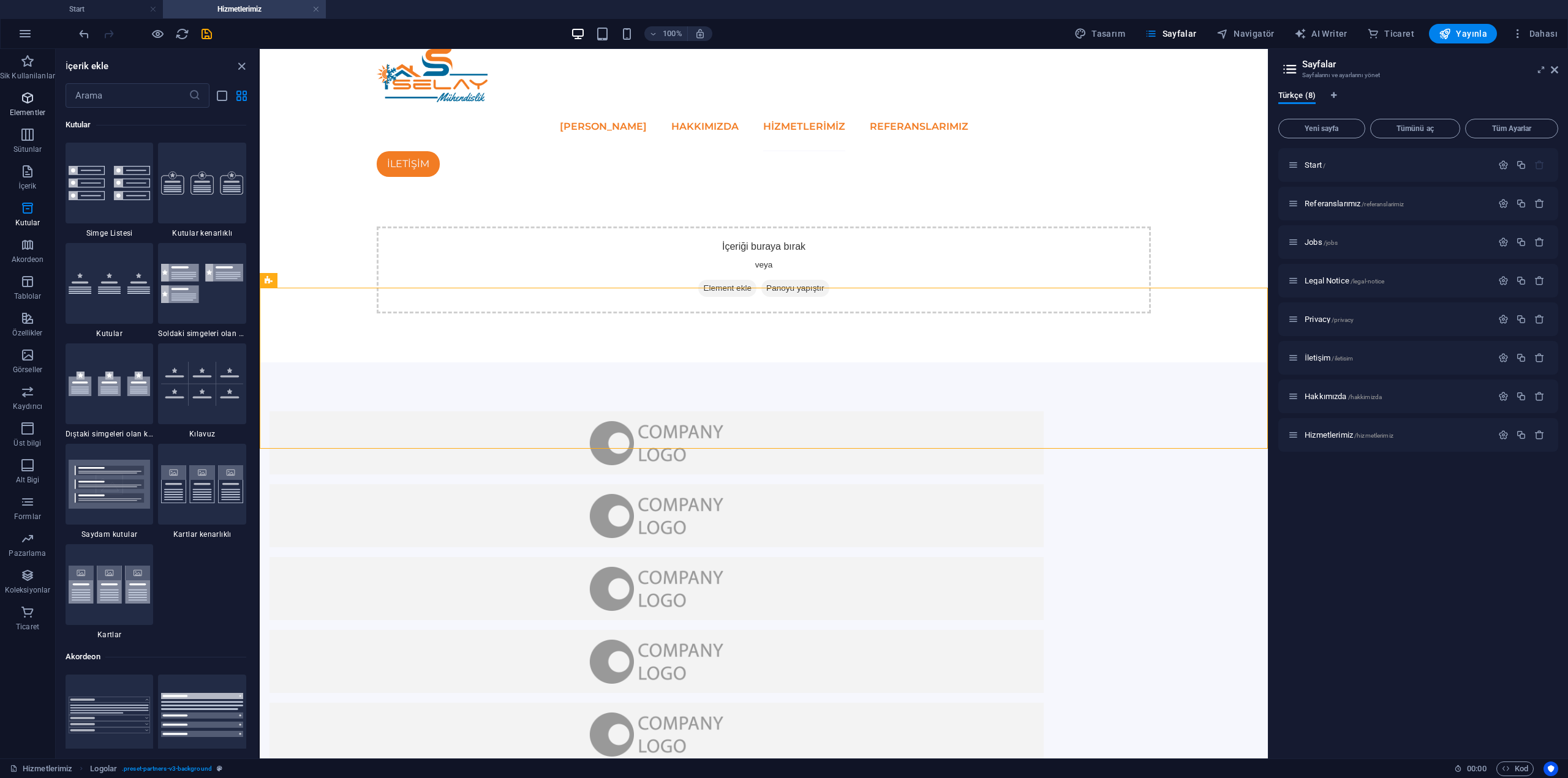
click at [32, 99] on icon "button" at bounding box center [28, 98] width 15 height 15
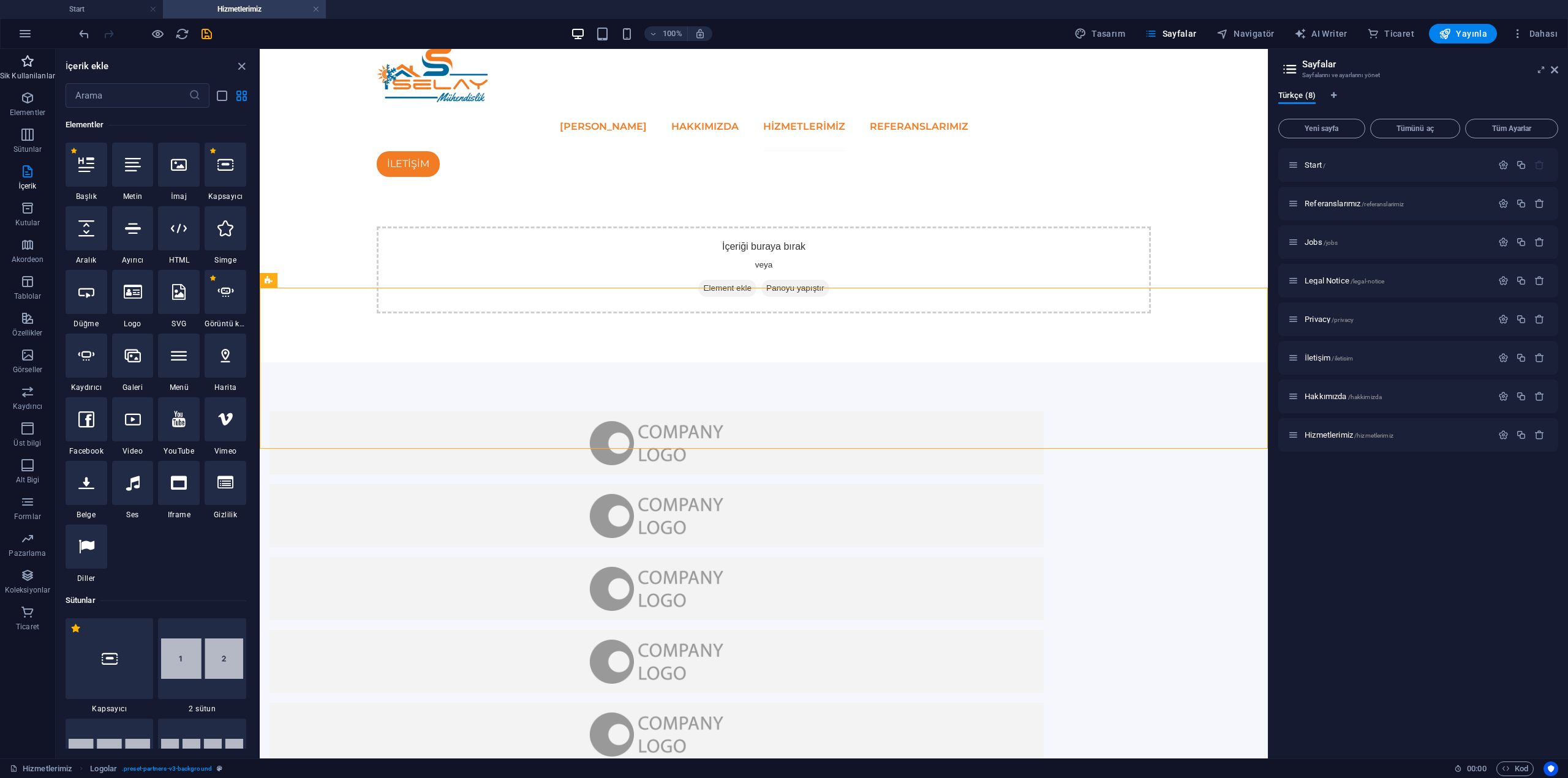
click at [33, 66] on icon "button" at bounding box center [28, 61] width 15 height 15
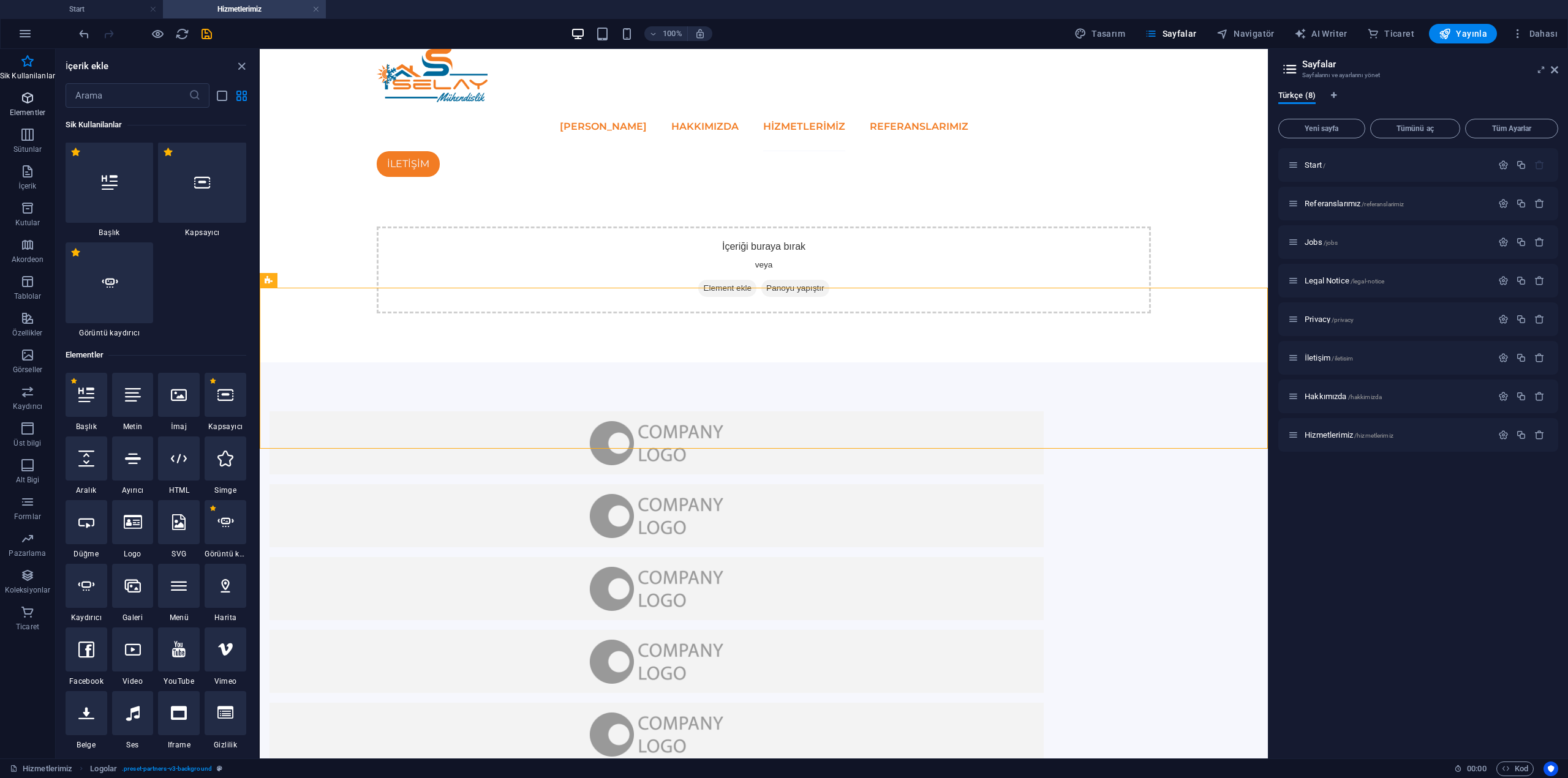
scroll to position [0, 0]
click at [31, 93] on icon "button" at bounding box center [28, 98] width 15 height 15
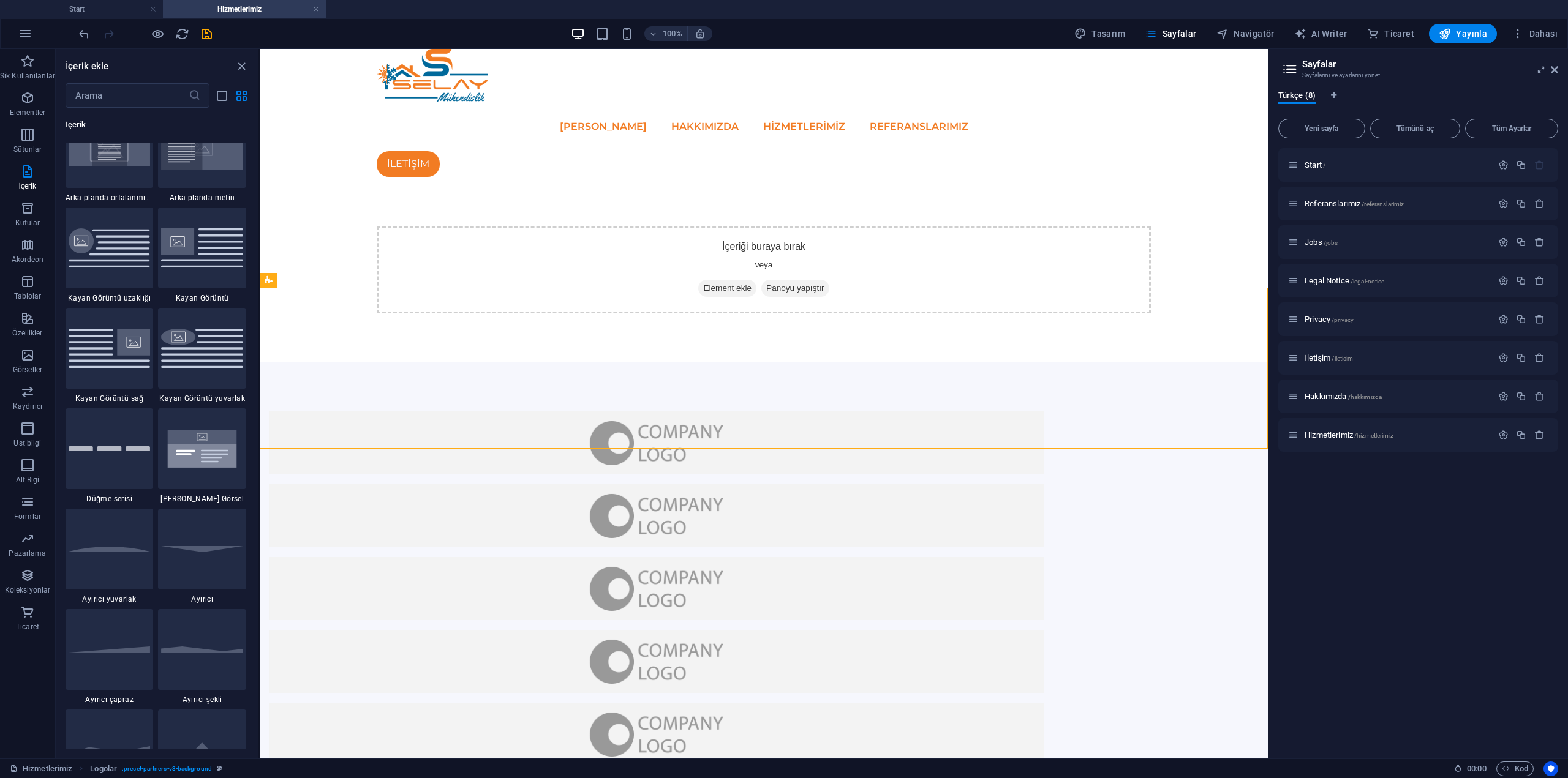
scroll to position [2802, 0]
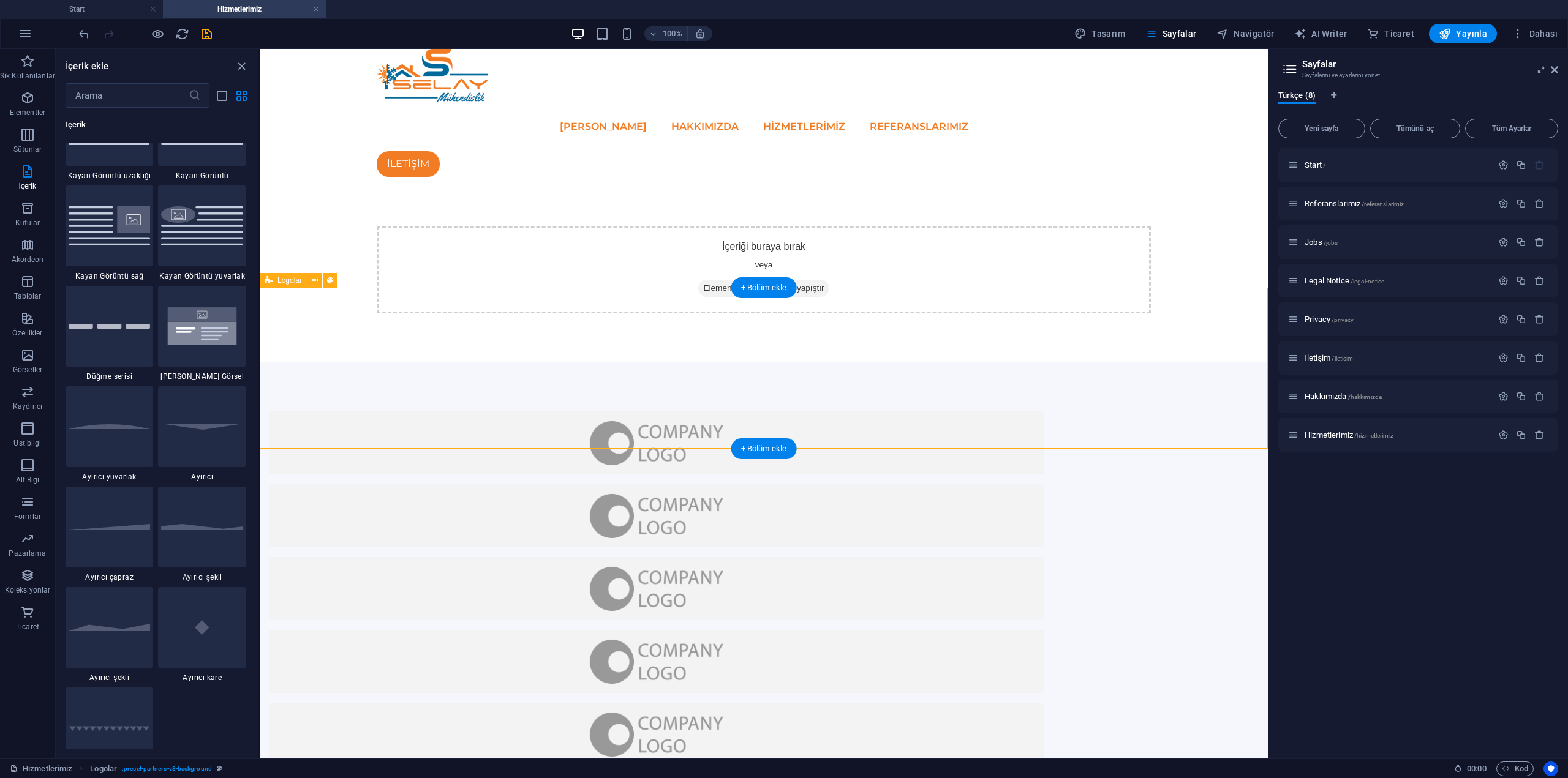
click at [576, 363] on div at bounding box center [764, 625] width 1008 height 525
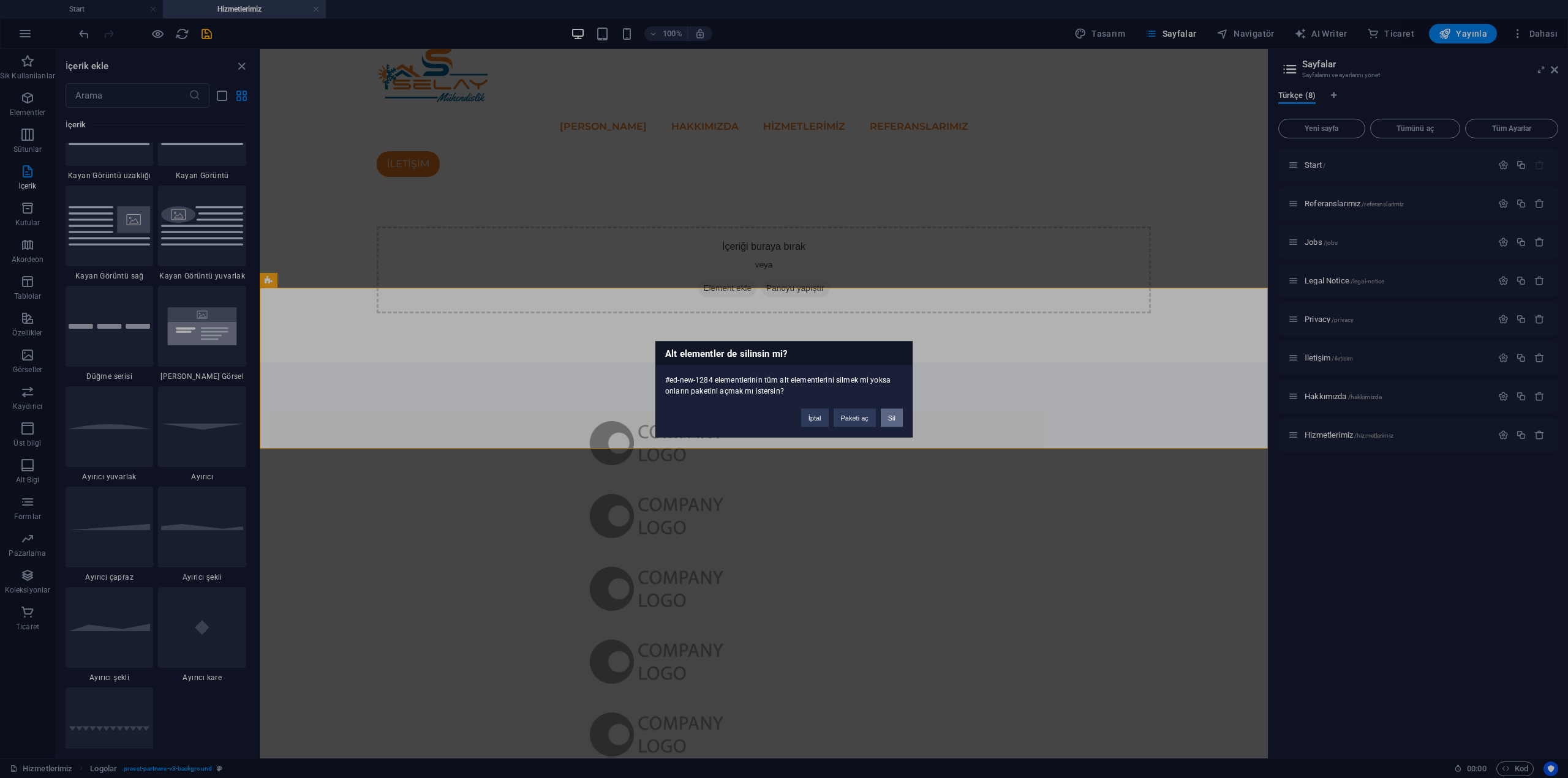
click at [895, 417] on button "Sil" at bounding box center [891, 417] width 22 height 18
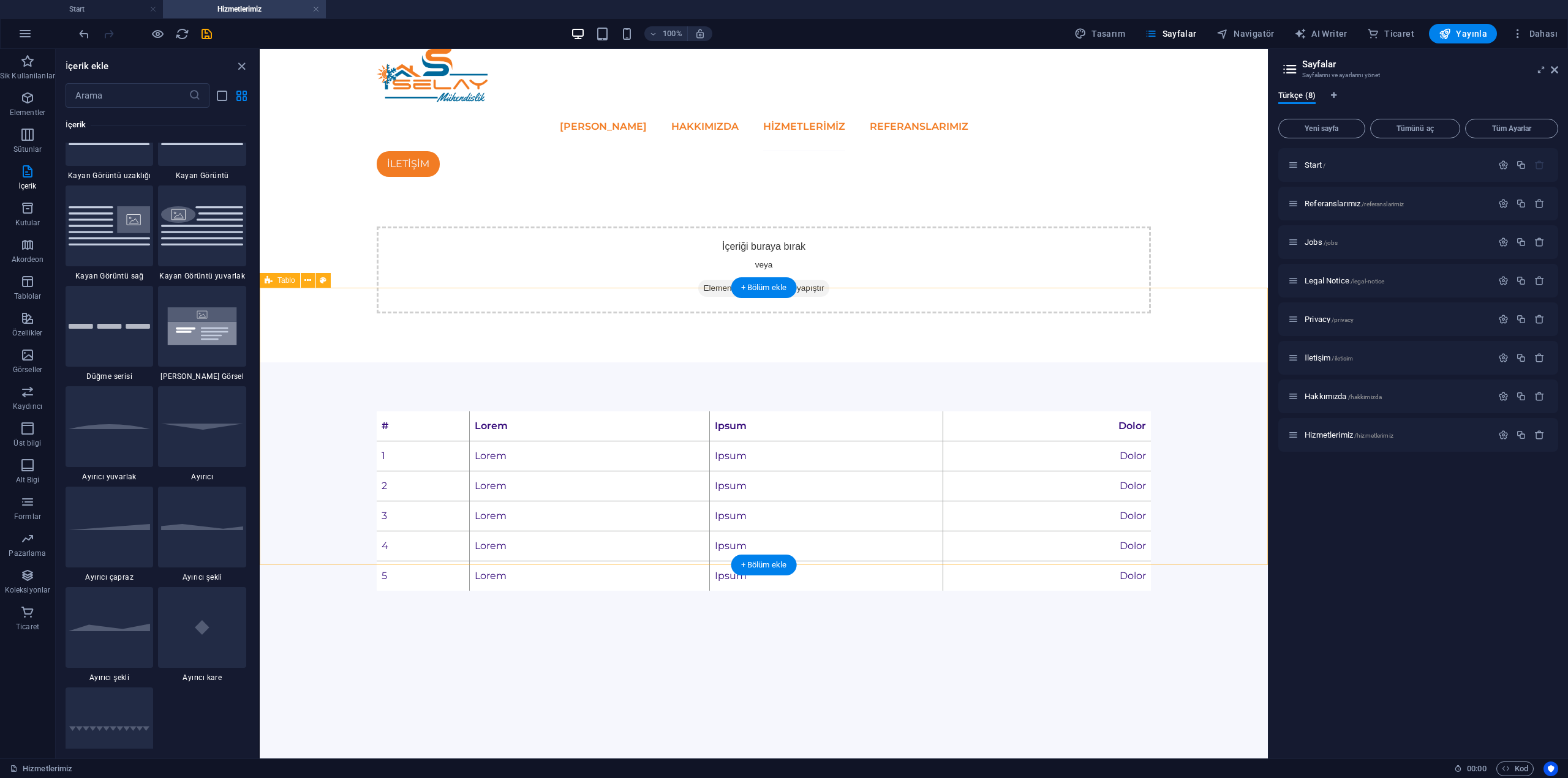
click at [632, 363] on div "# Lorem Ipsum Dolor 1 Lorem Ipsum Dolor 2 Lorem Ipsum Dolor 3 Lorem Ipsum Dolor…" at bounding box center [764, 501] width 1008 height 277
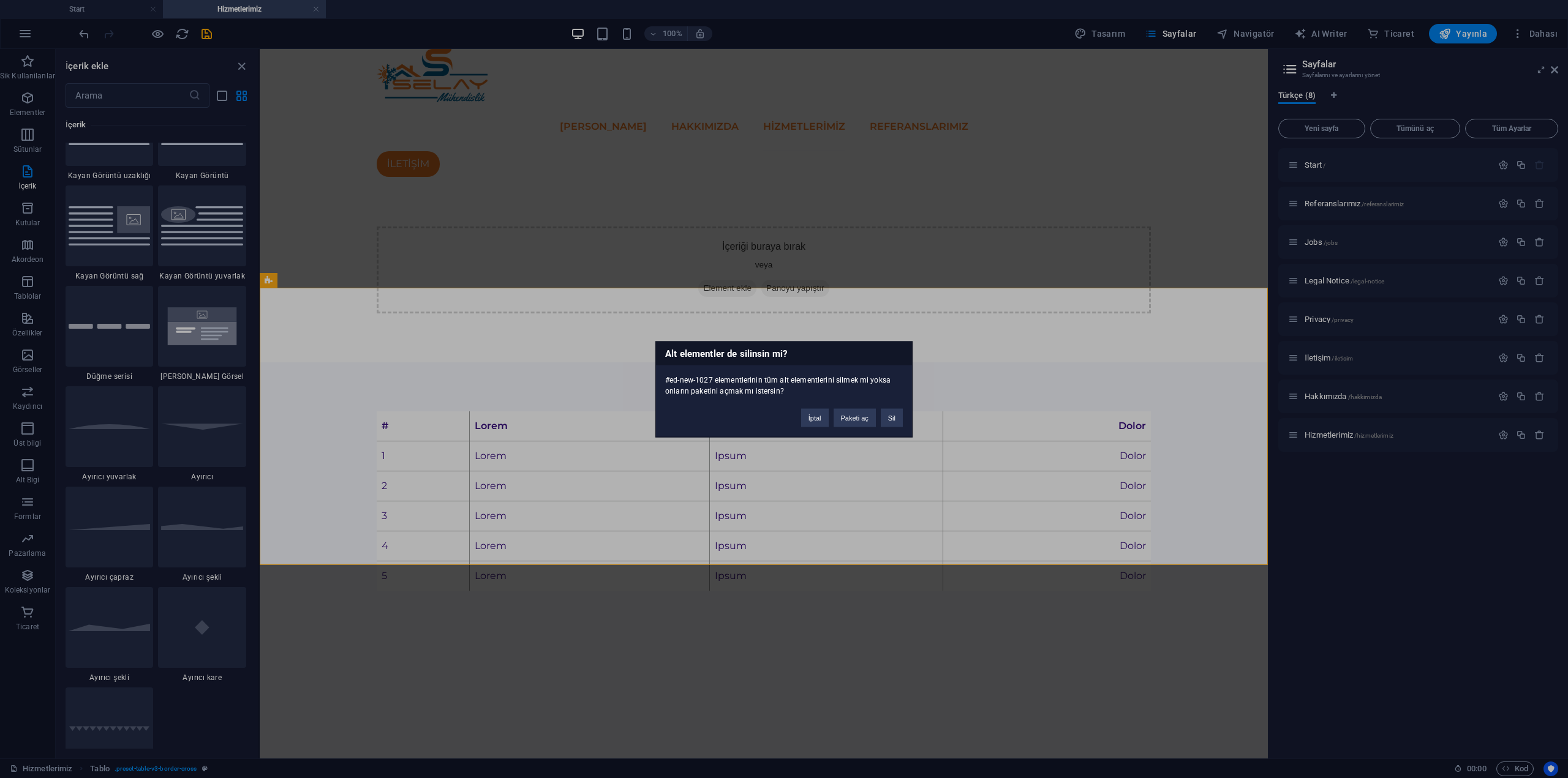
click at [906, 423] on div "İptal Paketi aç Sil" at bounding box center [852, 412] width 120 height 31
click at [901, 415] on button "Sil" at bounding box center [891, 417] width 22 height 18
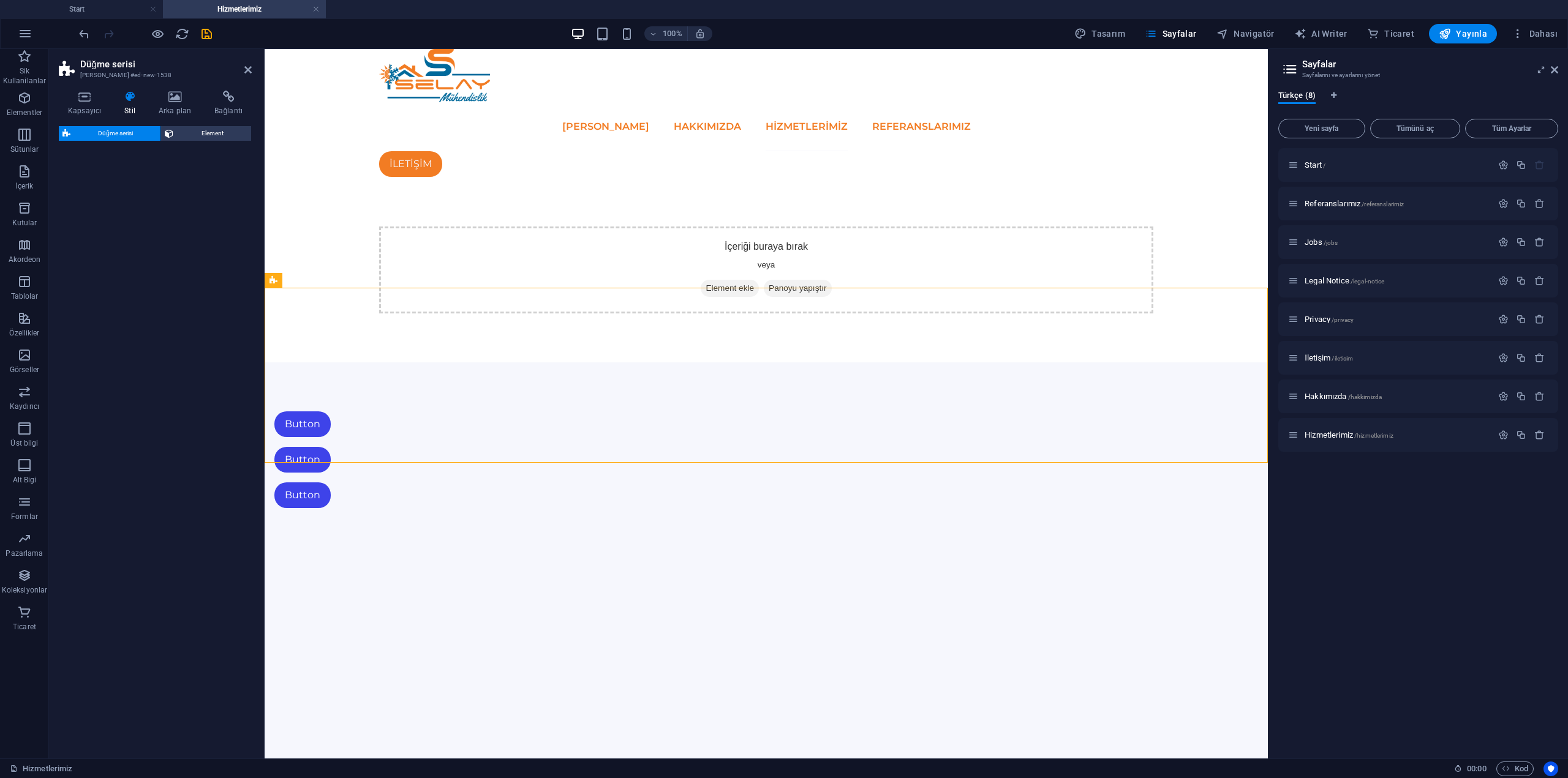
select select "rem"
click at [169, 282] on select "default Ön ayar sınıfı ekle" at bounding box center [155, 285] width 173 height 15
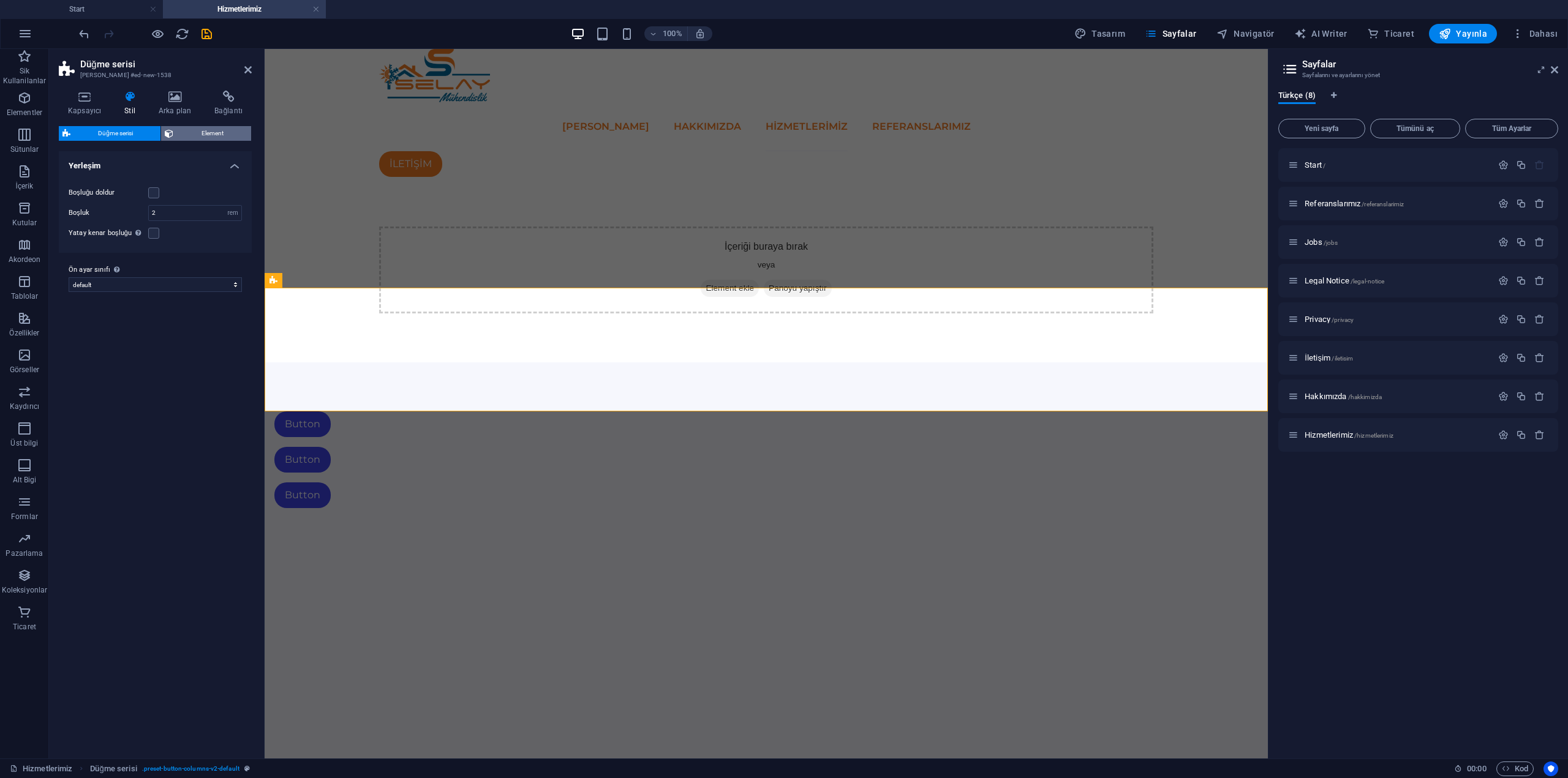
click at [201, 138] on span "Element" at bounding box center [212, 134] width 71 height 15
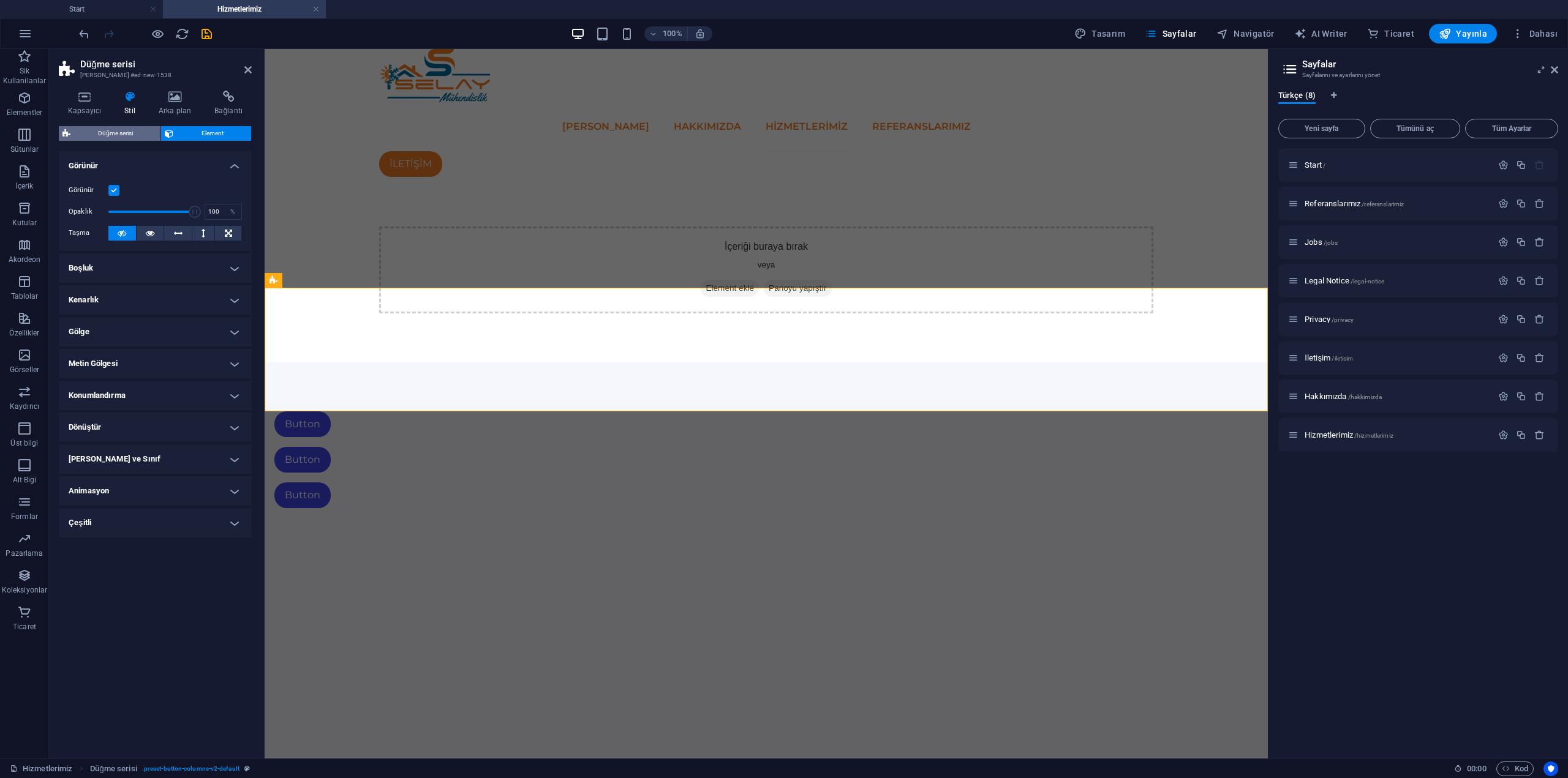
click at [119, 134] on span "Düğme serisi" at bounding box center [115, 134] width 83 height 15
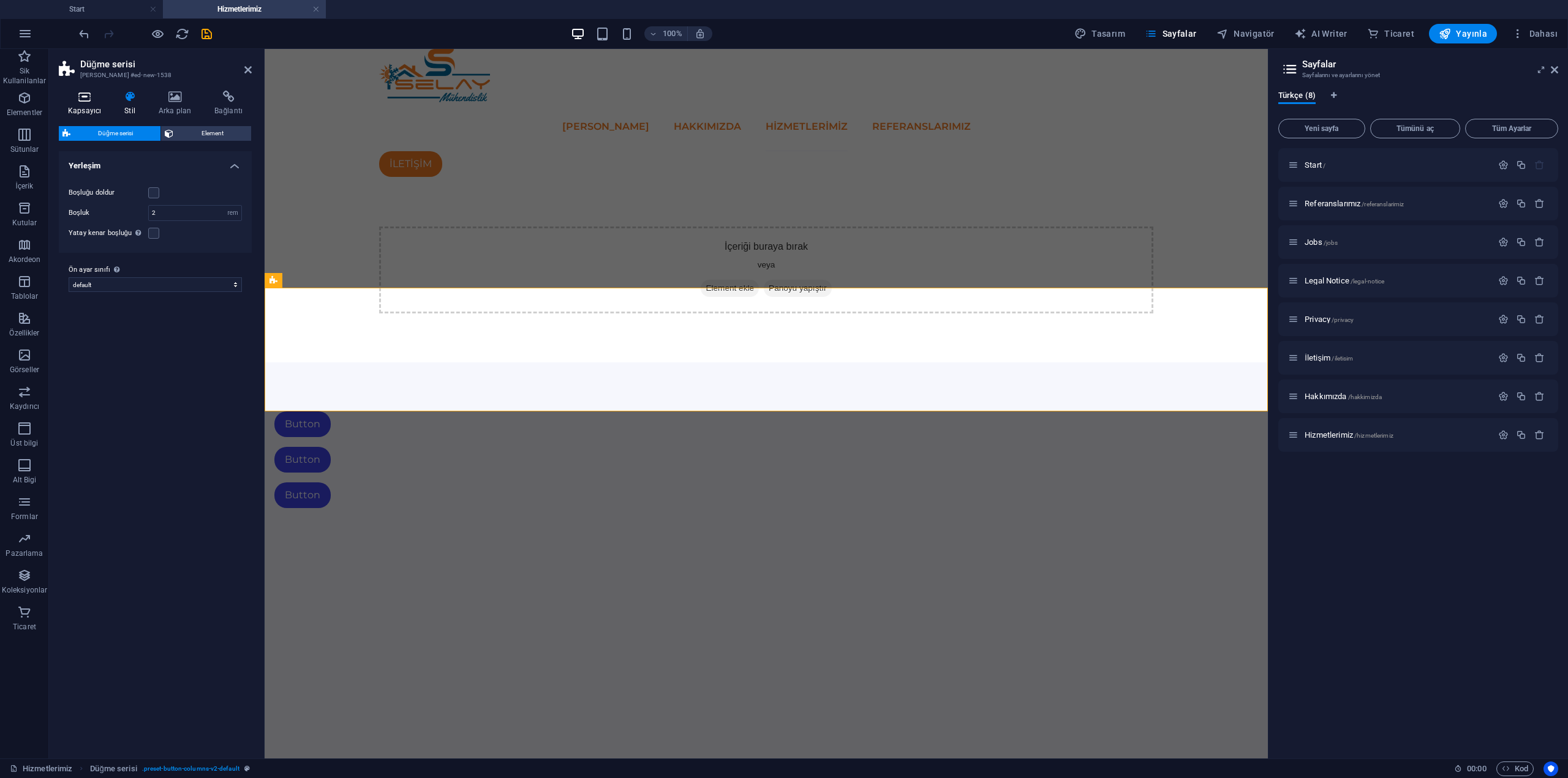
click at [93, 112] on h4 "Kapsayıcı" at bounding box center [87, 103] width 56 height 26
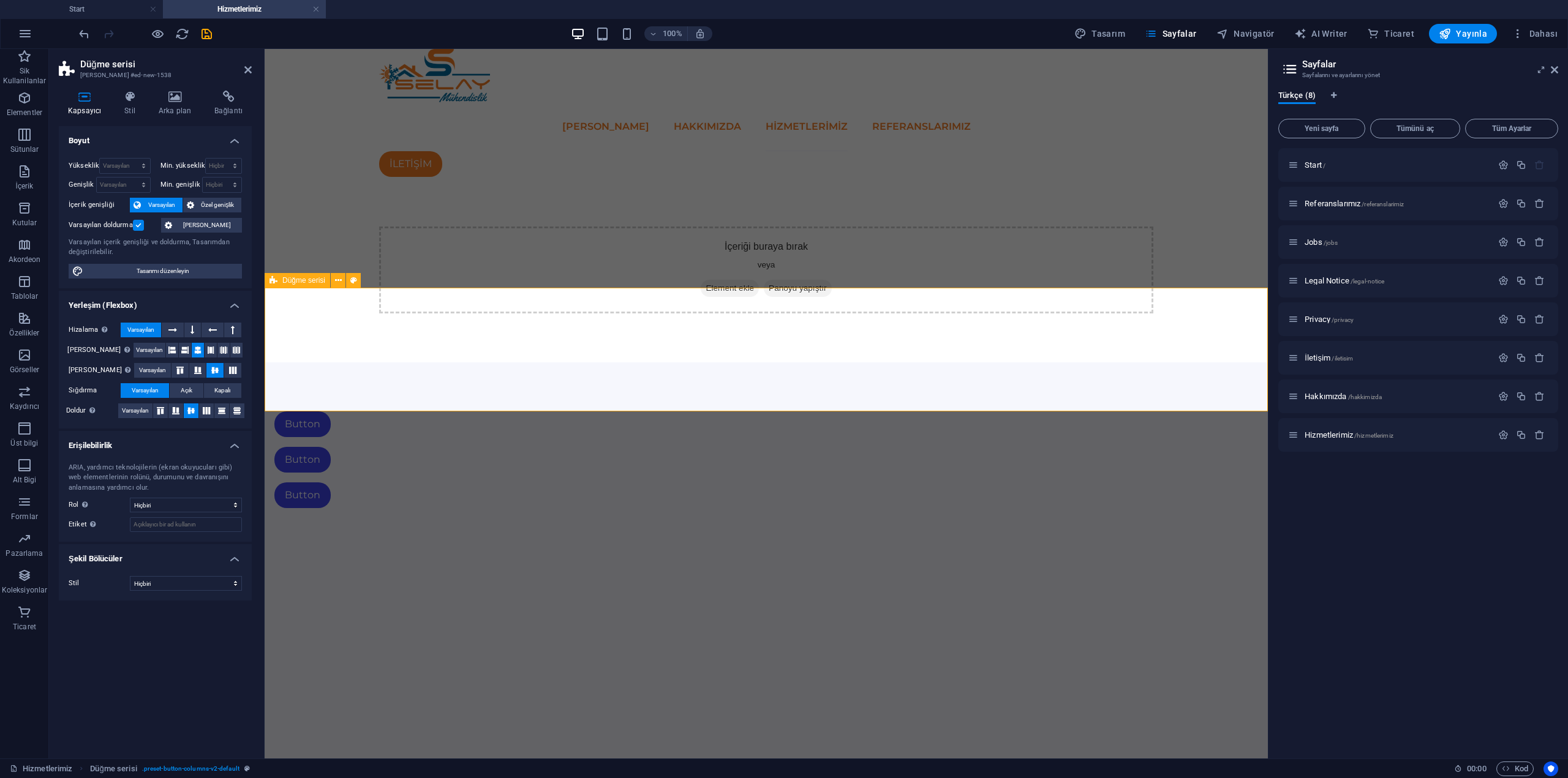
click at [511, 363] on div "Button Button Button" at bounding box center [766, 460] width 1003 height 195
click at [581, 363] on div "Button Button Button" at bounding box center [766, 460] width 1003 height 195
click at [216, 272] on span "Tasarımı düzenleyin" at bounding box center [162, 271] width 151 height 15
select select "px"
select select "300"
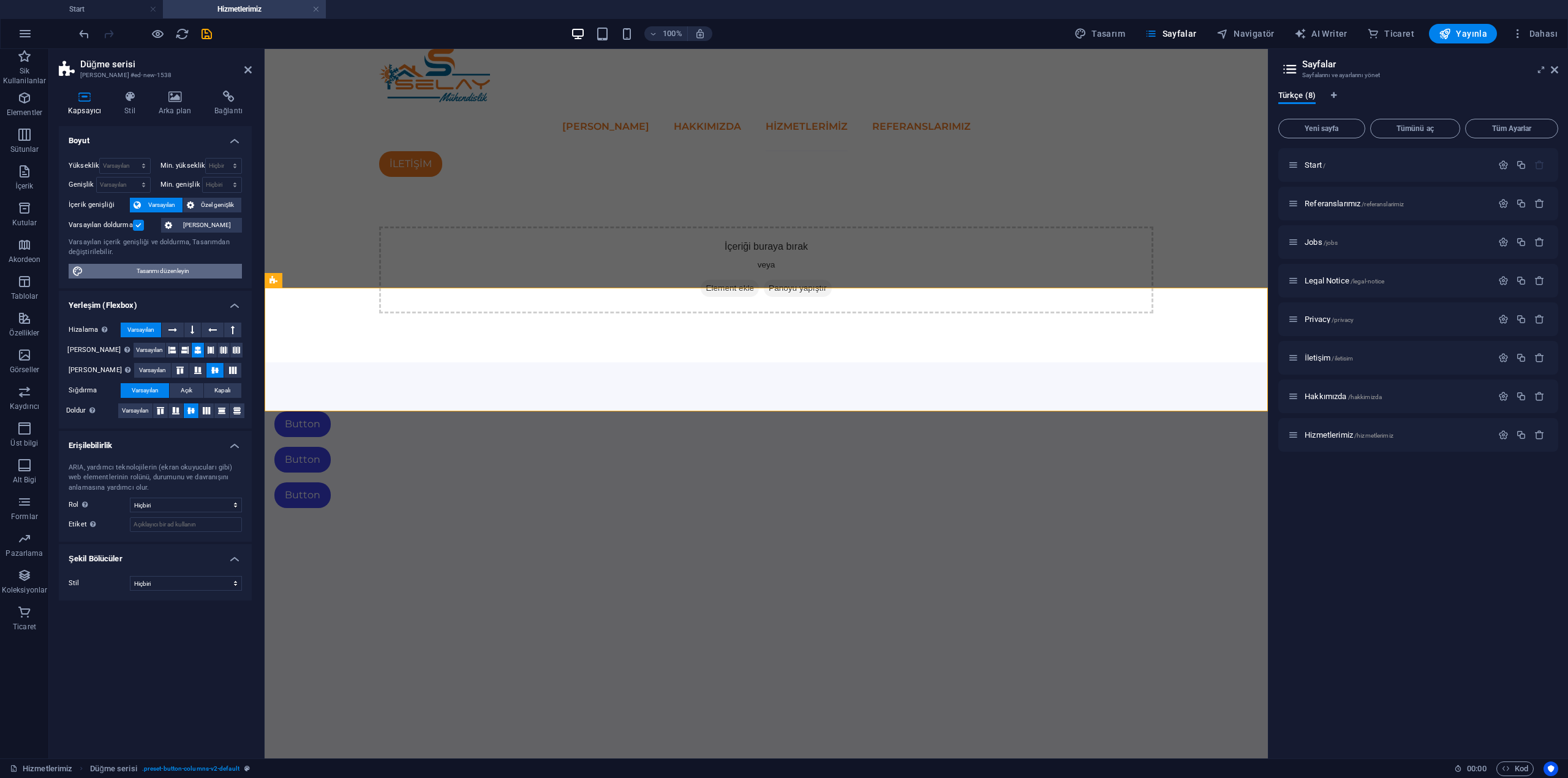
select select "px"
select select "rem"
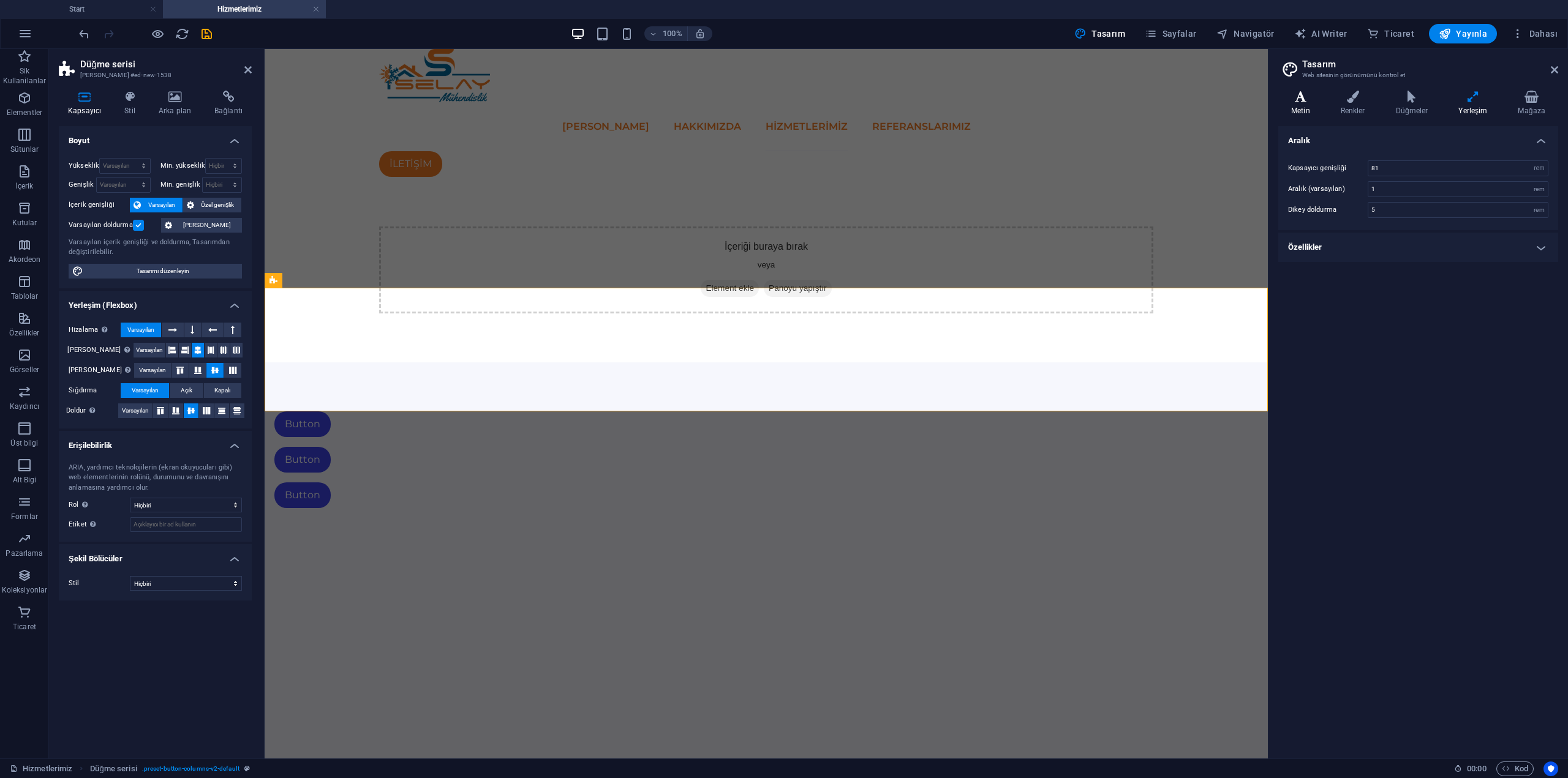
click at [1315, 105] on h4 "Metin" at bounding box center [1303, 103] width 50 height 26
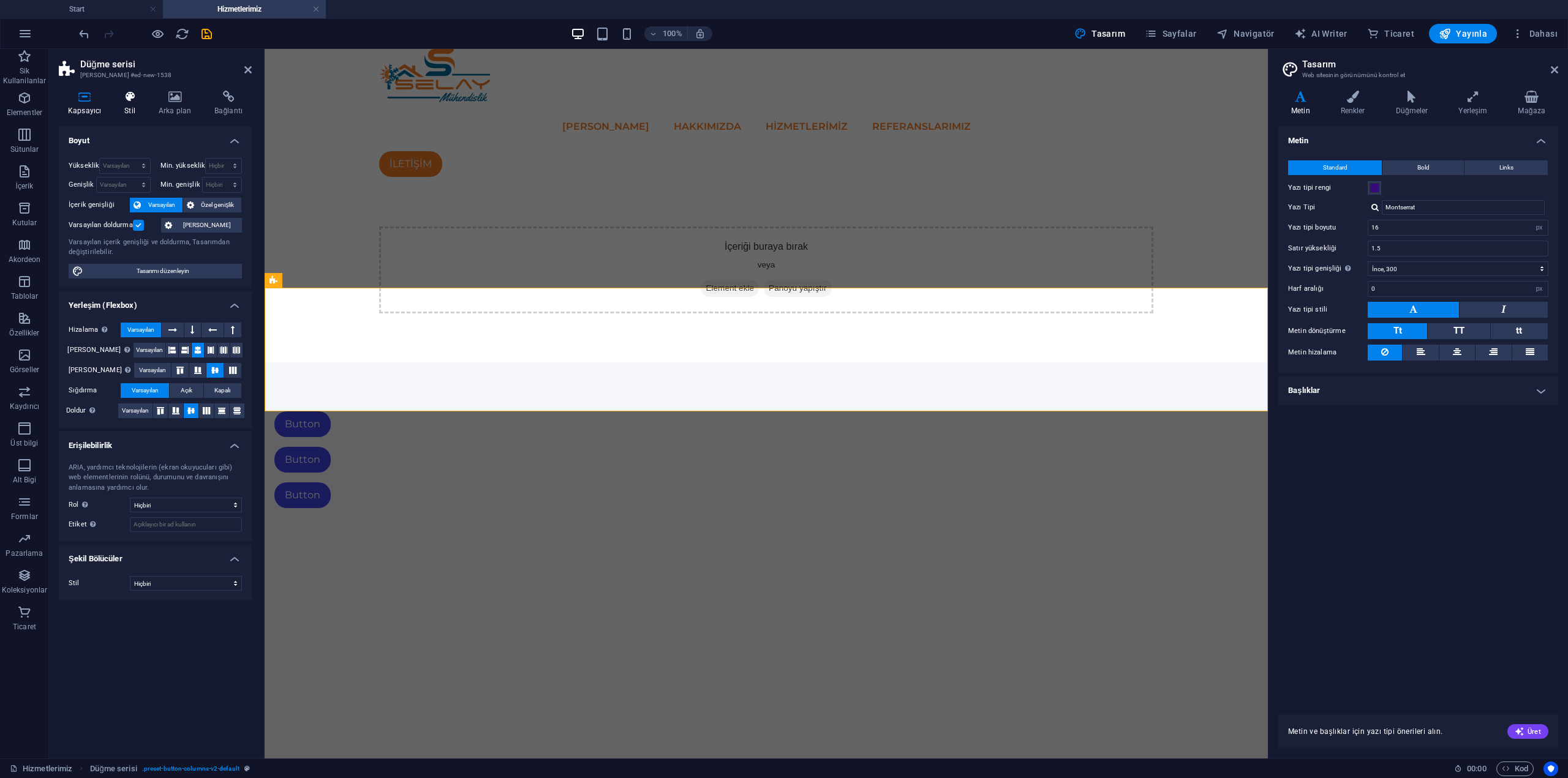
click at [133, 96] on icon at bounding box center [130, 97] width 30 height 12
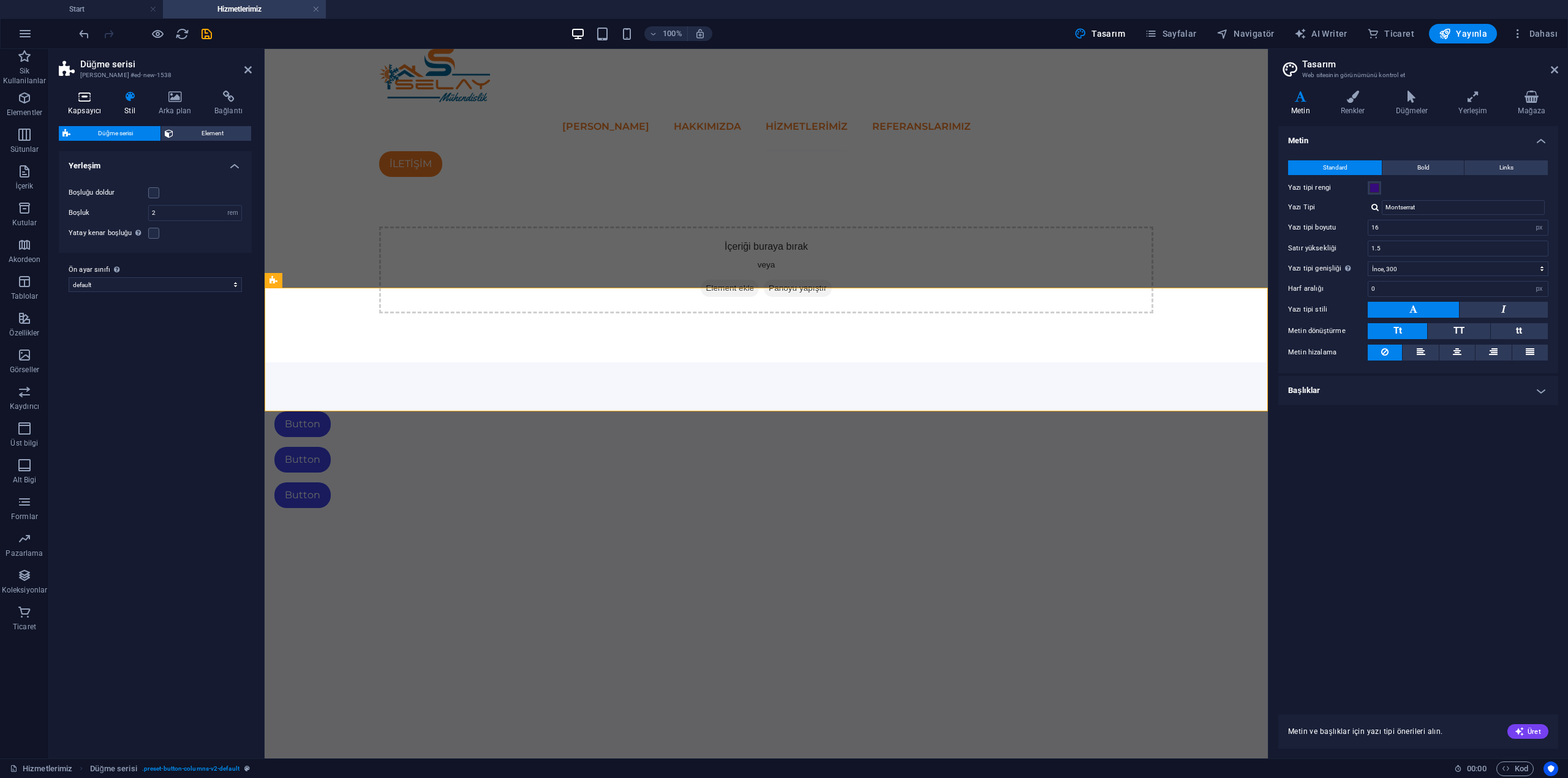
click at [79, 100] on icon at bounding box center [84, 97] width 52 height 12
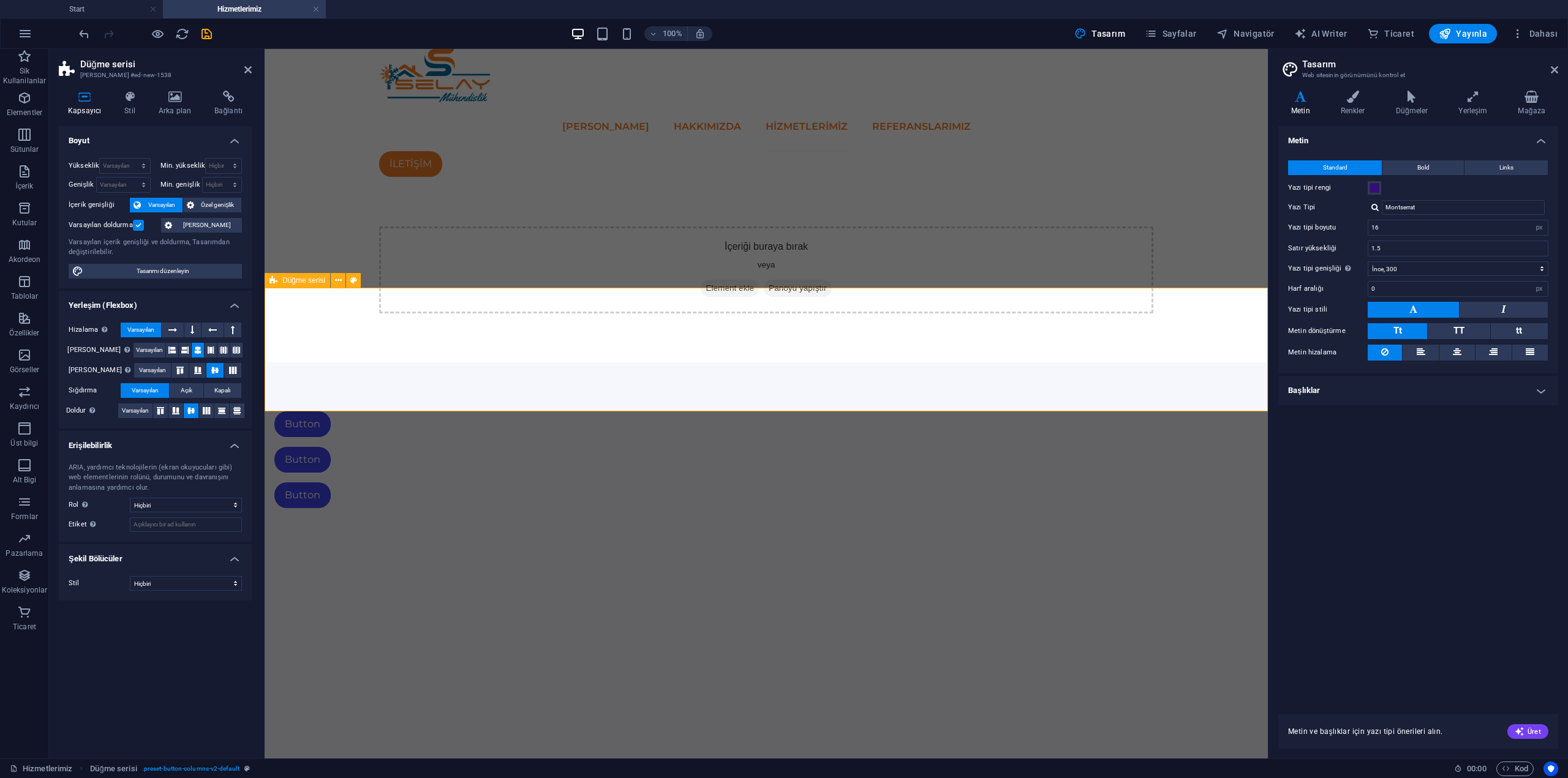
click at [502, 363] on div "Button Button Button" at bounding box center [766, 460] width 1003 height 195
click at [335, 279] on icon at bounding box center [338, 280] width 7 height 13
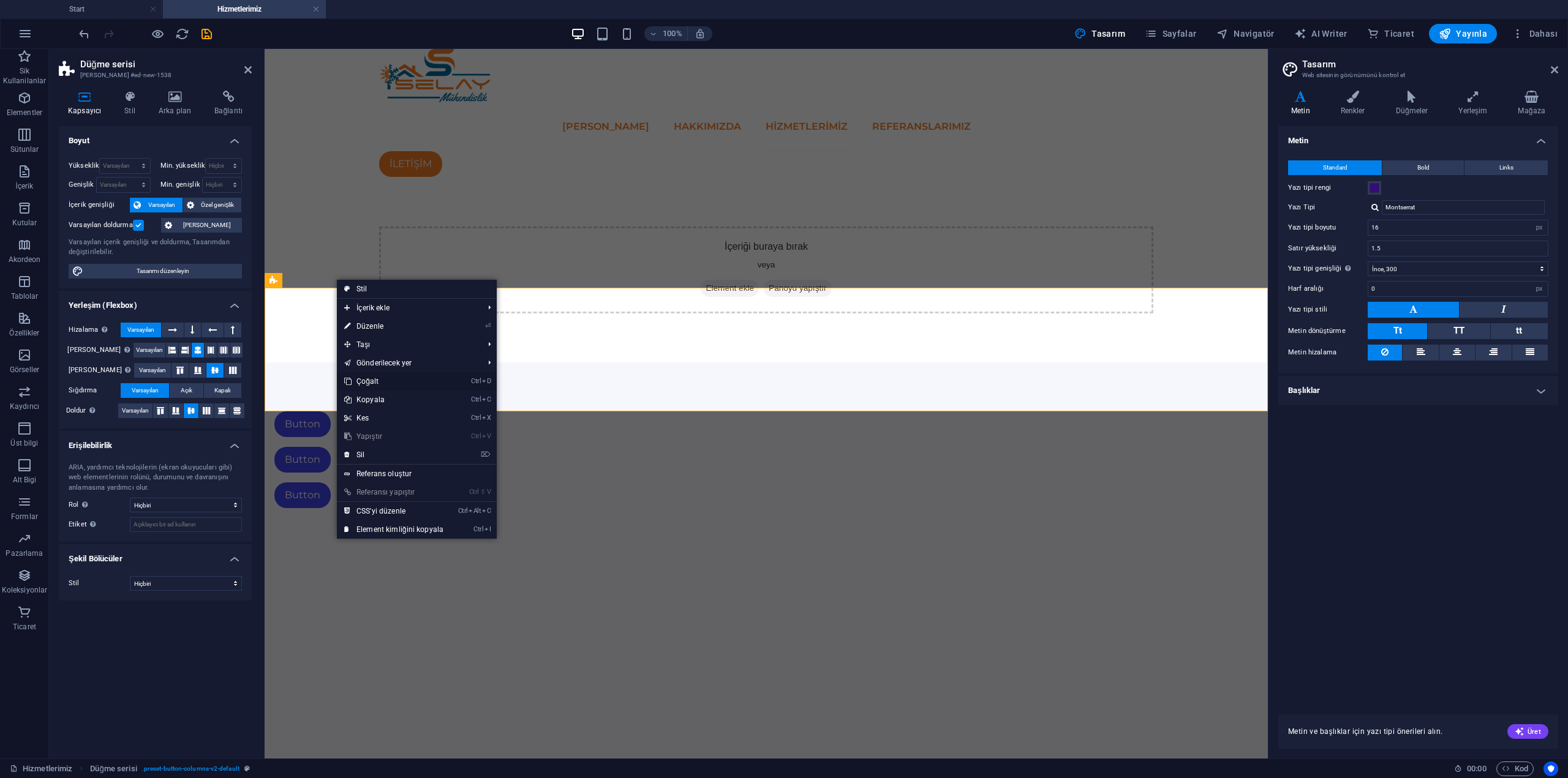
click at [390, 382] on link "Ctrl D Çoğalt" at bounding box center [394, 381] width 114 height 18
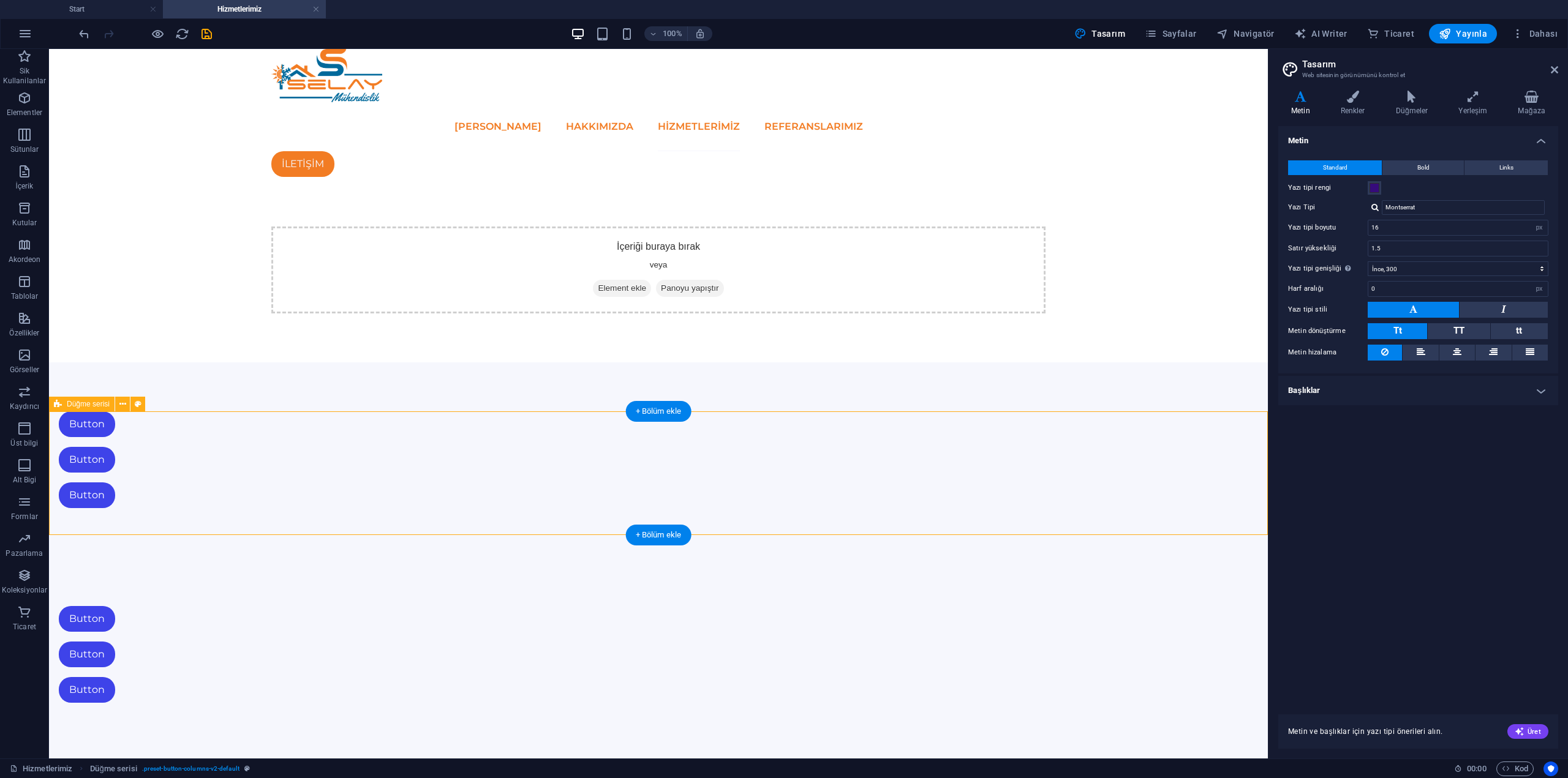
click at [493, 557] on div "Button Button Button" at bounding box center [659, 654] width 1219 height 195
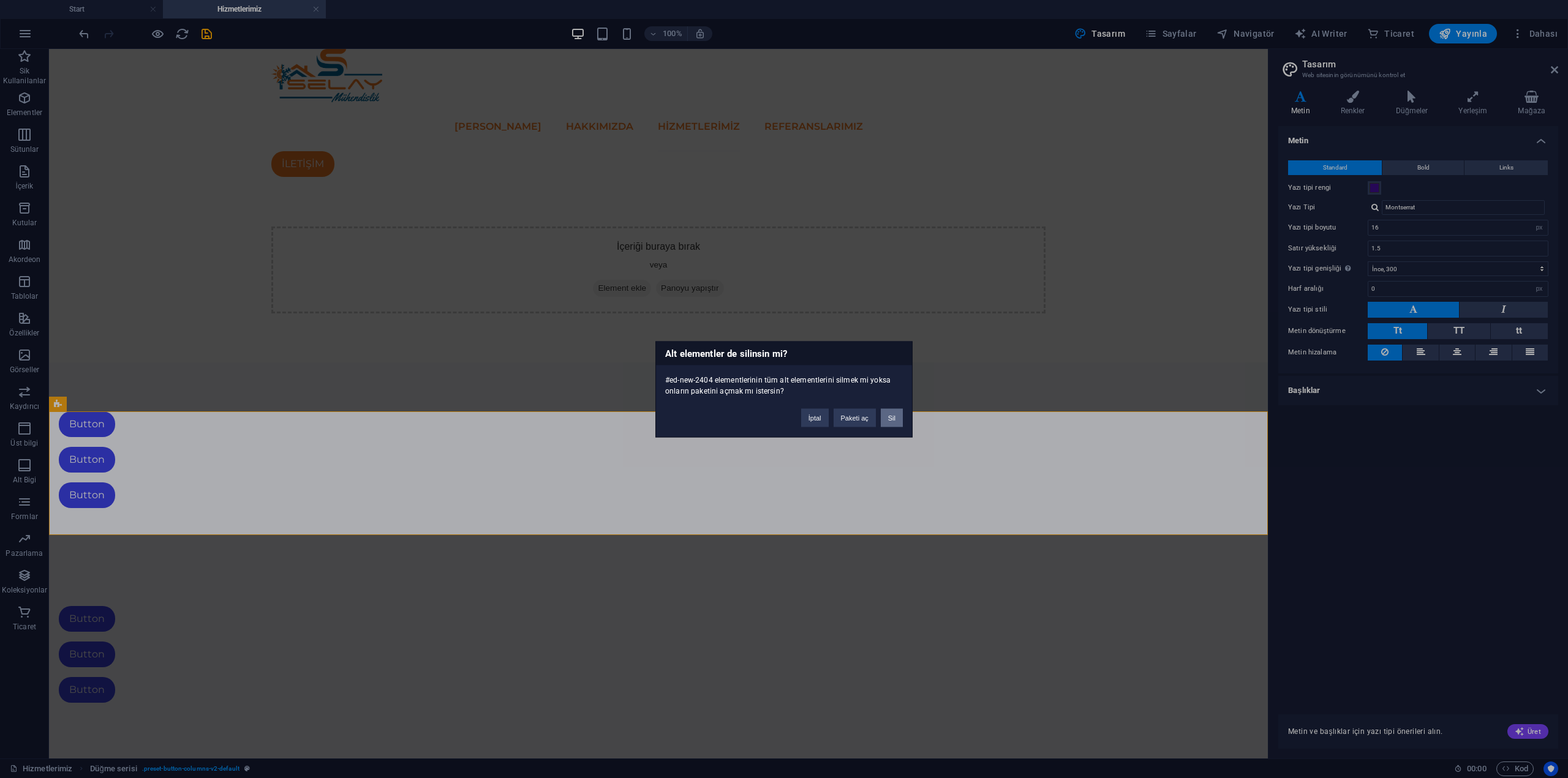
click at [901, 415] on button "Sil" at bounding box center [891, 417] width 22 height 18
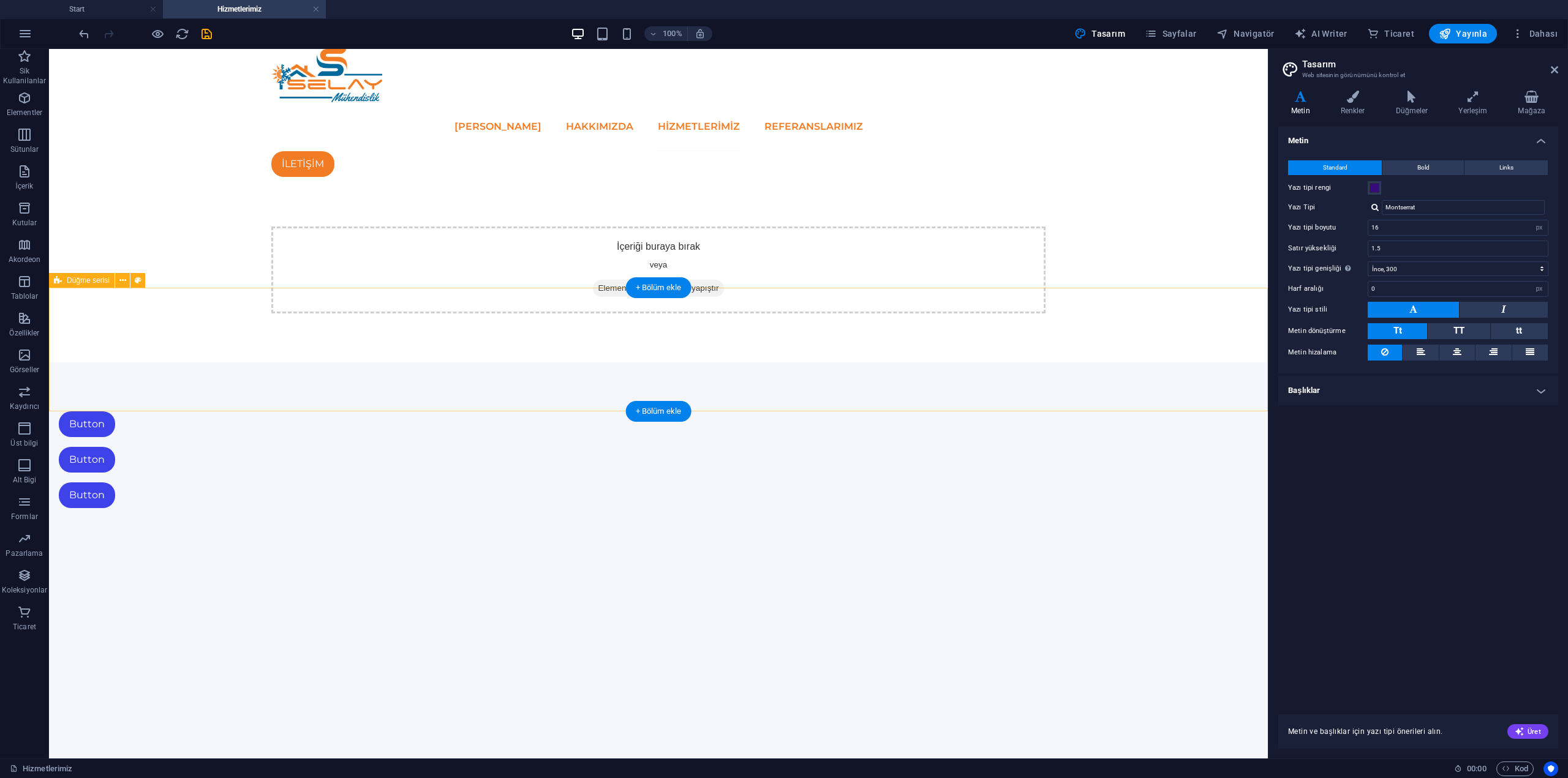
click at [898, 363] on div "Button Button Button" at bounding box center [659, 460] width 1219 height 195
click at [743, 482] on div "Button" at bounding box center [446, 495] width 774 height 26
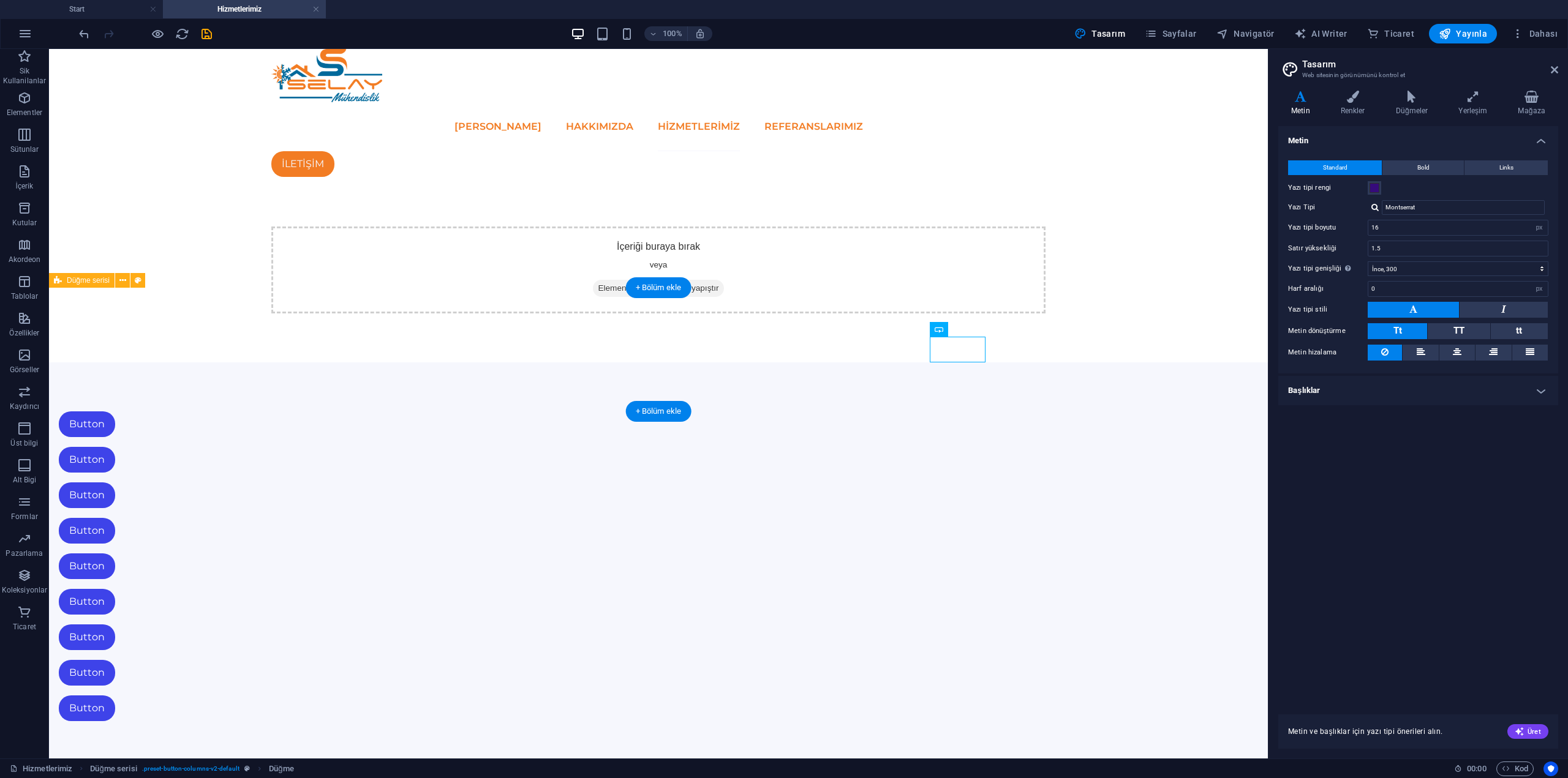
click at [966, 364] on div "Button Button Button Button Button Button Button Button Button" at bounding box center [659, 566] width 1219 height 408
click at [833, 695] on div "Button" at bounding box center [446, 708] width 774 height 26
click at [899, 392] on div "Button Button Button Button Button Button Button Button Button" at bounding box center [659, 566] width 1219 height 408
drag, startPoint x: 848, startPoint y: 388, endPoint x: 849, endPoint y: 398, distance: 10.0
click at [849, 398] on div "Button Button Button Button Button Button Button Button Button" at bounding box center [659, 566] width 1219 height 408
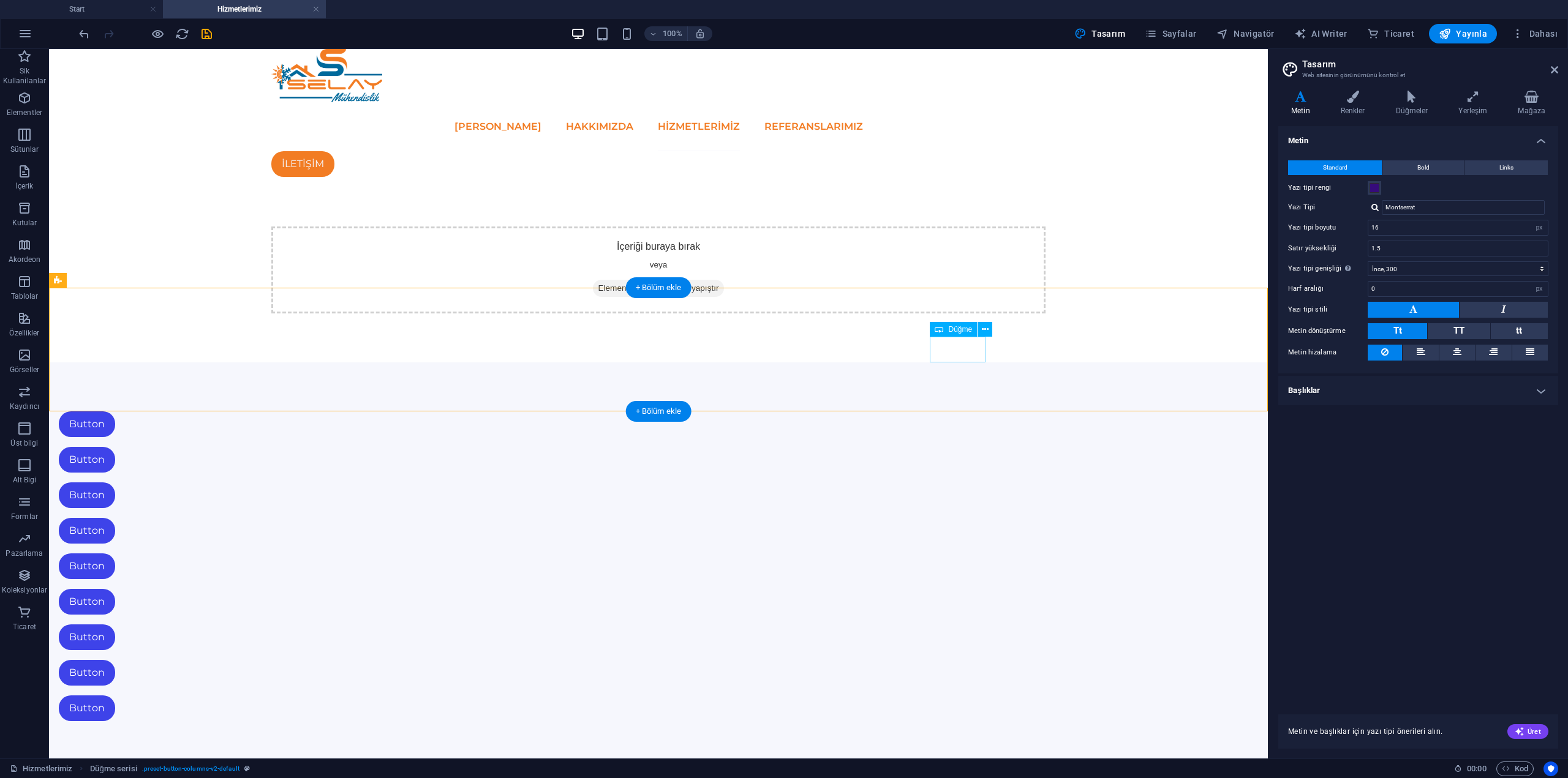
click at [833, 695] on div "Button" at bounding box center [446, 708] width 774 height 26
click at [1048, 363] on div "Button Button Button Button Button Button Button Button Button" at bounding box center [659, 566] width 1219 height 408
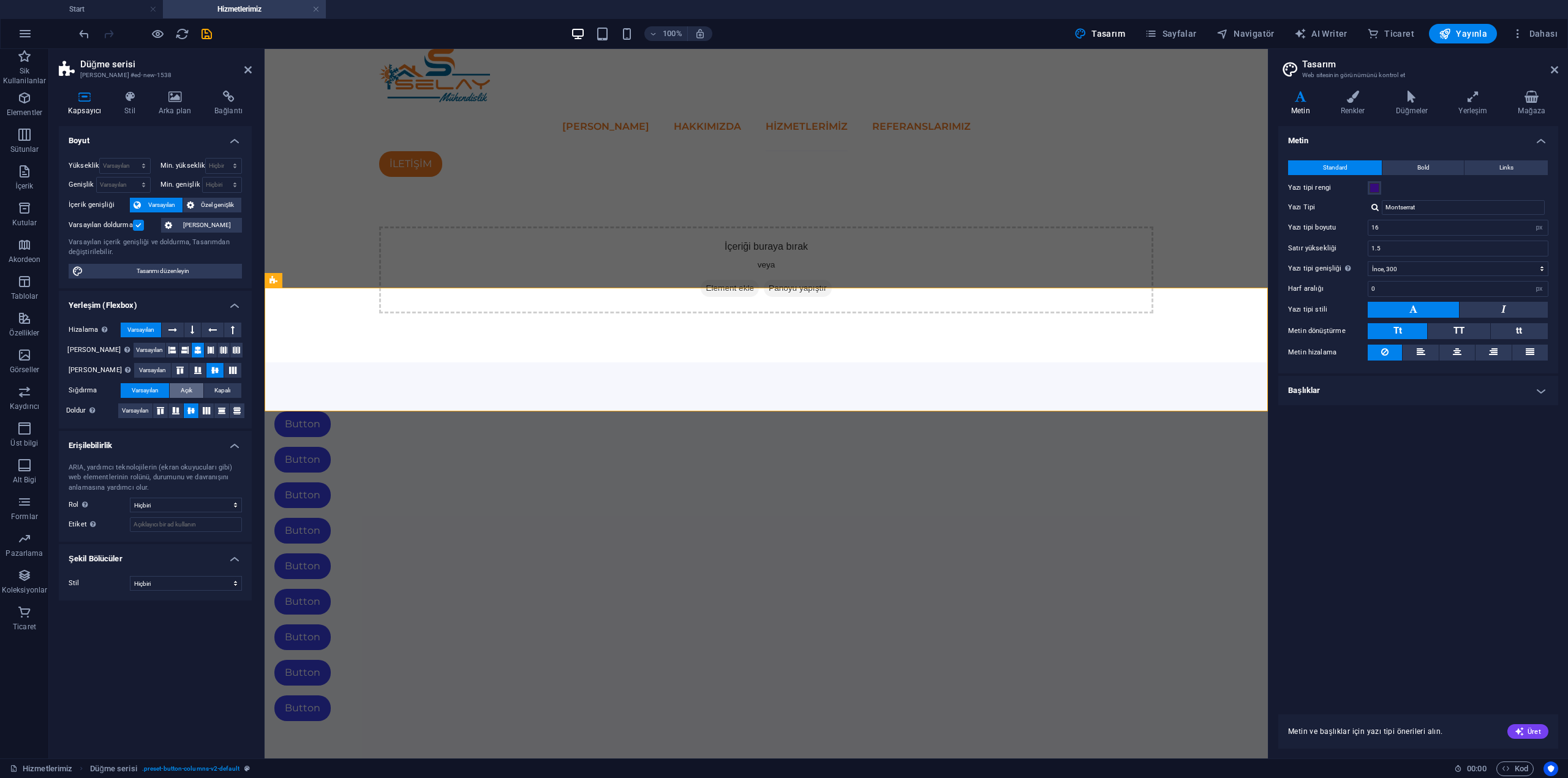
click at [194, 389] on button "Açık" at bounding box center [185, 390] width 33 height 15
click at [229, 389] on span "Kapalı" at bounding box center [222, 390] width 16 height 15
click at [145, 388] on span "Varsayılan" at bounding box center [145, 390] width 27 height 15
click at [168, 499] on select "Hiçbiri Alert Alt Bigi Article Banner Comment Complementary Dialog Marquee Pres…" at bounding box center [185, 505] width 112 height 15
click at [169, 505] on select "Hiçbiri Alert Alt Bigi Article Banner Comment Complementary Dialog Marquee Pres…" at bounding box center [185, 505] width 112 height 15
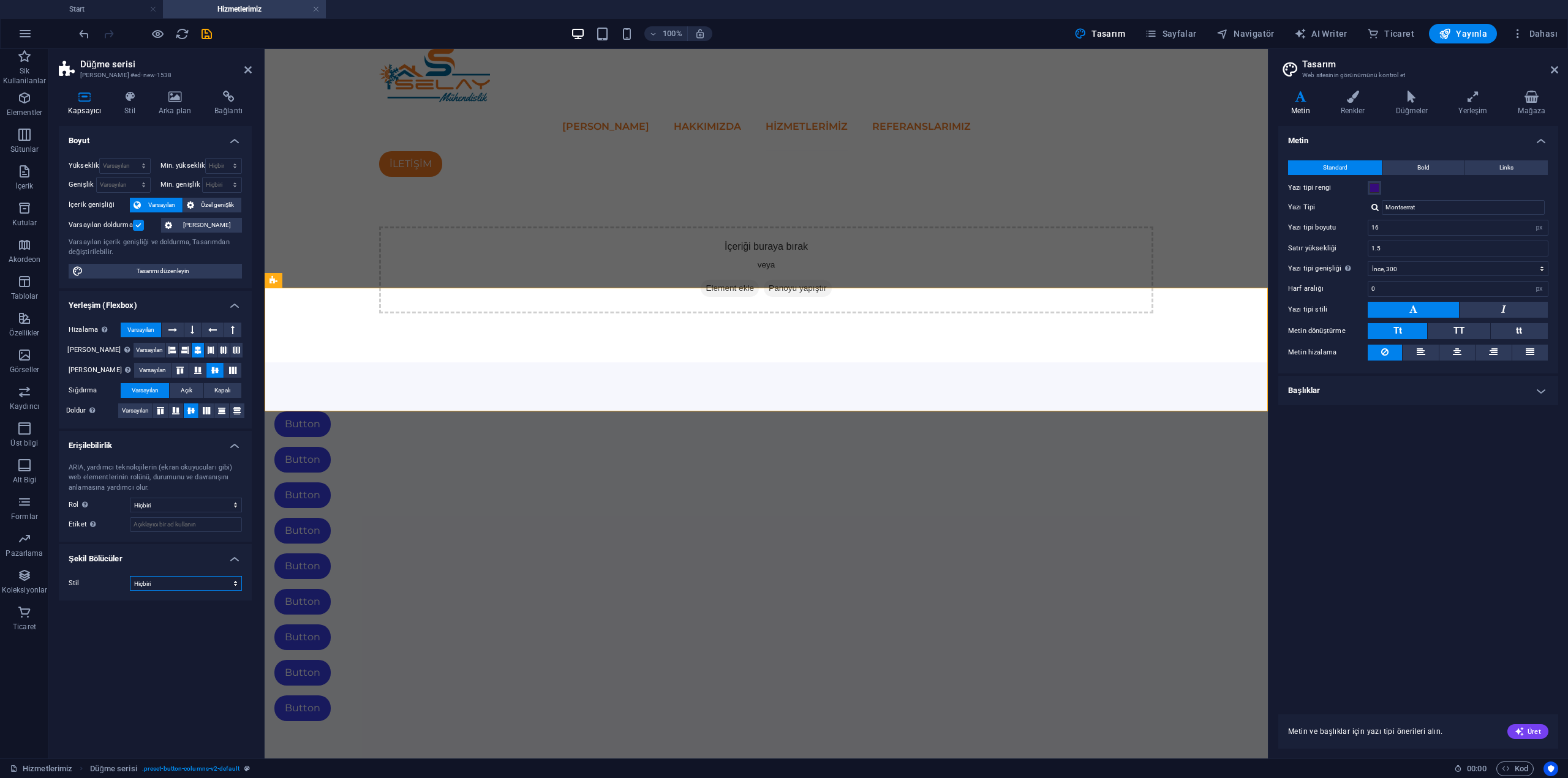
click at [165, 589] on select "Hiçbiri Üçgen Kare Çapraz Çokgen 1 Çokgen 2 Zikzak Çoklu Zikzaklar Dalgalar Çok…" at bounding box center [185, 584] width 112 height 15
click at [130, 576] on select "Hiçbiri Üçgen Kare Çapraz Çokgen 1 Çokgen 2 Zikzak Çoklu Zikzaklar Dalgalar Çok…" at bounding box center [185, 584] width 112 height 15
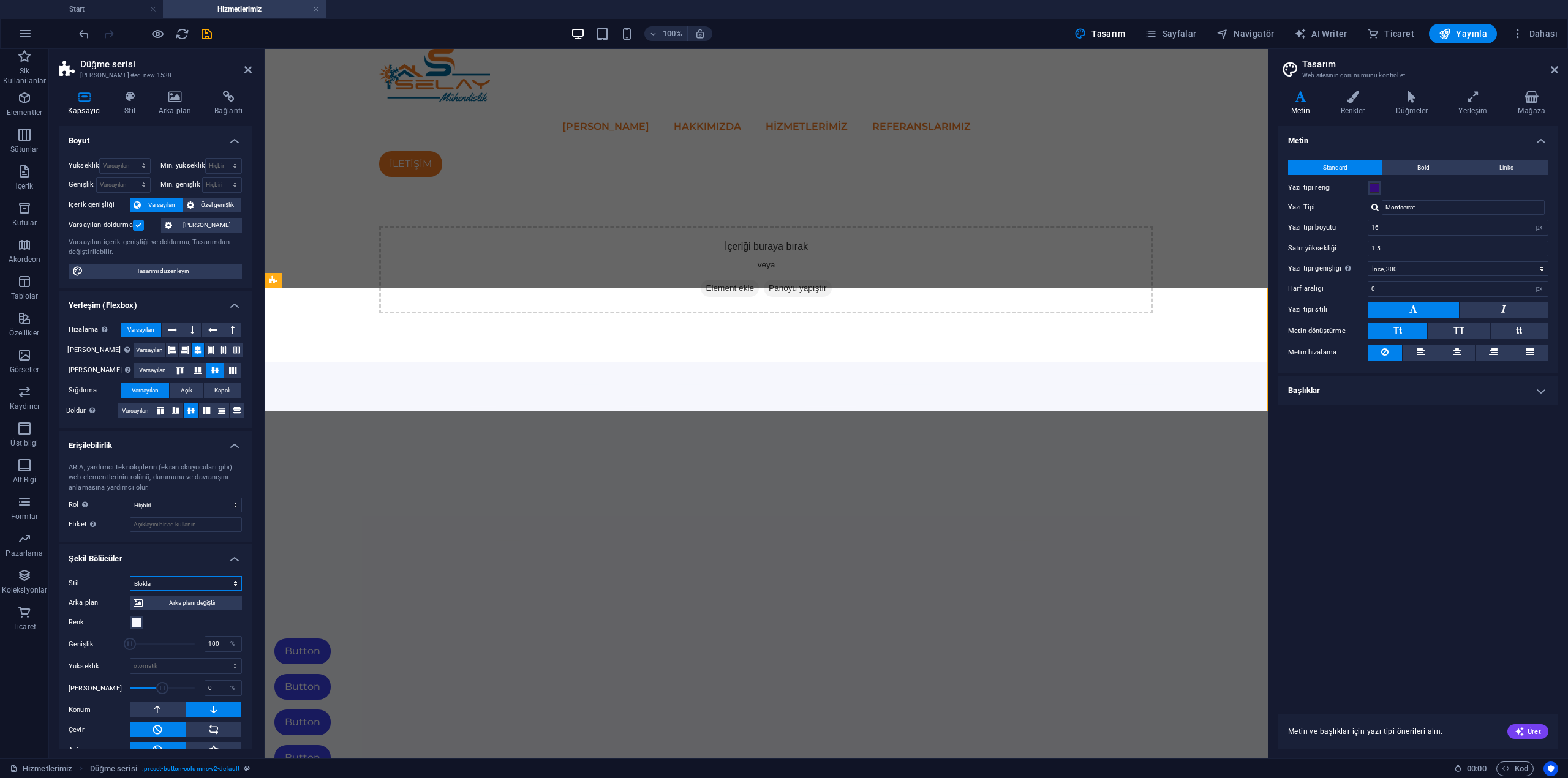
click at [190, 581] on select "Hiçbiri Üçgen Kare Çapraz Çokgen 1 Çokgen 2 Zikzak Çoklu Zikzaklar Dalgalar Çok…" at bounding box center [185, 584] width 112 height 15
click at [130, 576] on select "Hiçbiri Üçgen Kare Çapraz Çokgen 1 Çokgen 2 Zikzak Çoklu Zikzaklar Dalgalar Çok…" at bounding box center [185, 584] width 112 height 15
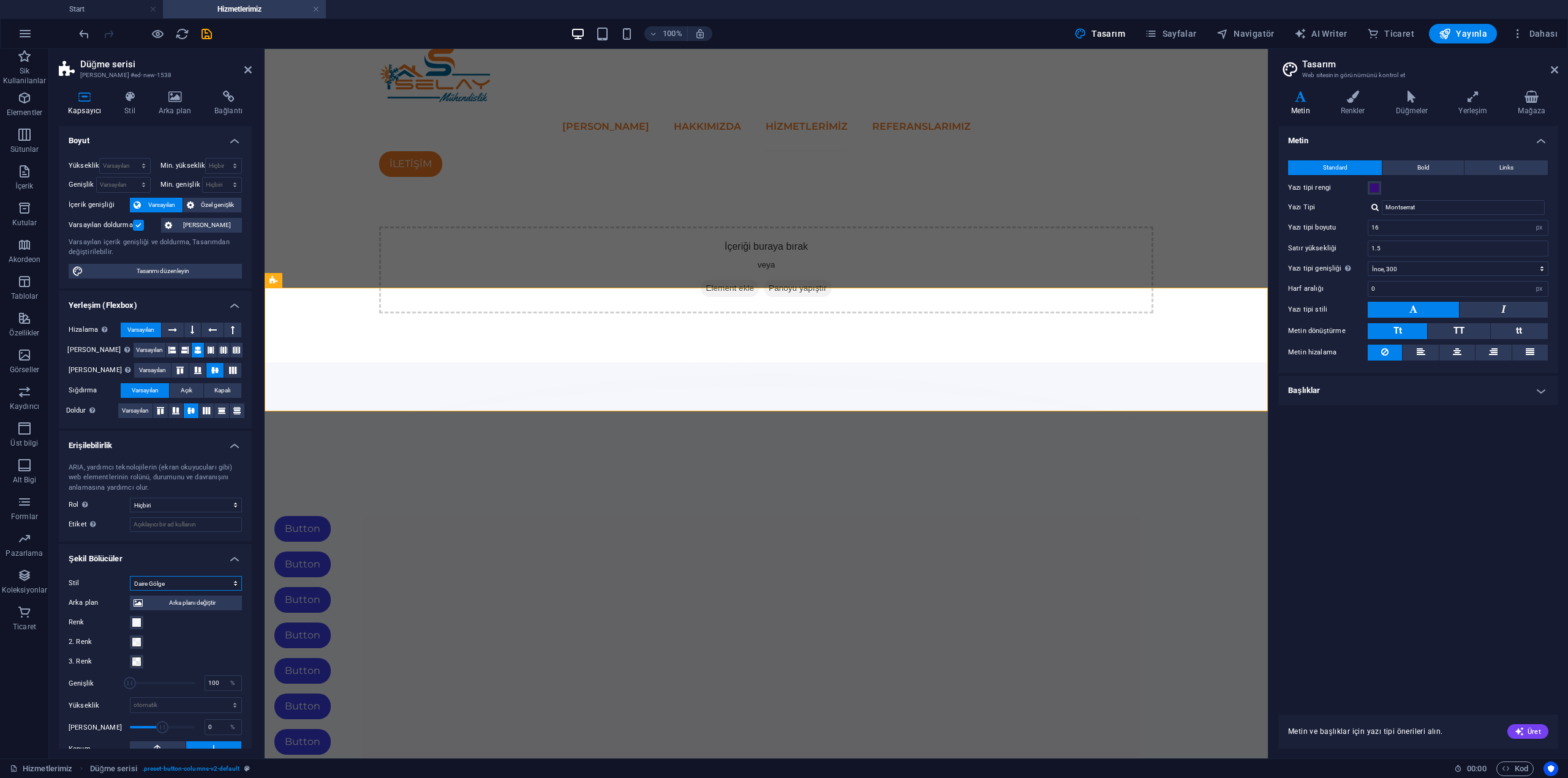
click at [178, 585] on select "Hiçbiri Üçgen Kare Çapraz Çokgen 1 Çokgen 2 Zikzak Çoklu Zikzaklar Dalgalar Çok…" at bounding box center [185, 584] width 112 height 15
click at [130, 576] on select "Hiçbiri Üçgen Kare Çapraz Çokgen 1 Çokgen 2 Zikzak Çoklu Zikzaklar Dalgalar Çok…" at bounding box center [185, 584] width 112 height 15
click at [183, 505] on select "Hiçbiri Alert Alt Bigi Article Banner Comment Complementary Dialog Marquee Pres…" at bounding box center [185, 505] width 112 height 15
drag, startPoint x: 183, startPoint y: 505, endPoint x: 188, endPoint y: 523, distance: 18.7
click at [183, 505] on select "Hiçbiri Alert Alt Bigi Article Banner Comment Complementary Dialog Marquee Pres…" at bounding box center [185, 505] width 112 height 15
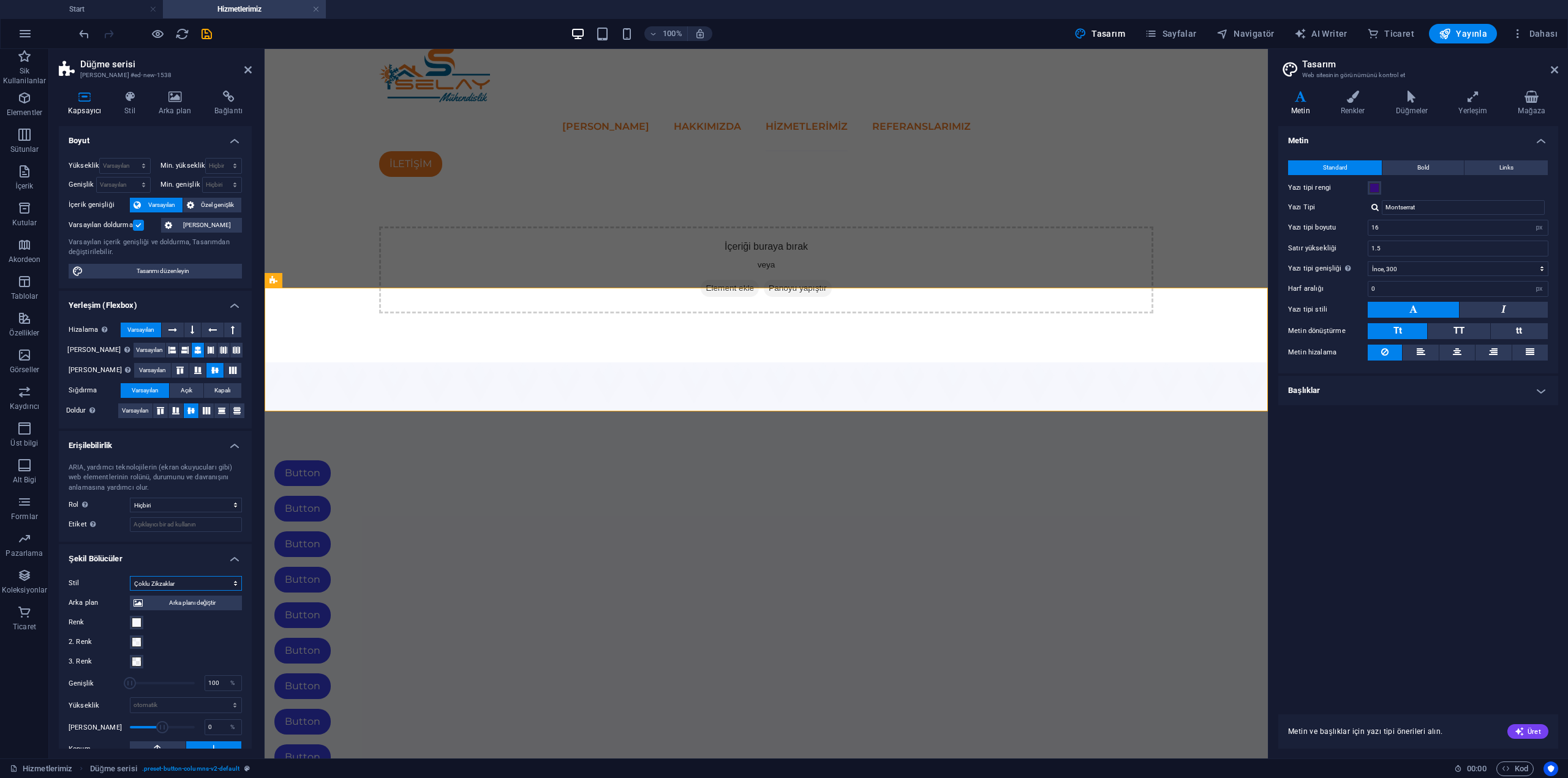
click at [179, 578] on select "Hiçbiri Üçgen Kare Çapraz Çokgen 1 Çokgen 2 Zikzak Çoklu Zikzaklar Dalgalar Çok…" at bounding box center [185, 584] width 112 height 15
click at [130, 576] on select "Hiçbiri Üçgen Kare Çapraz Çokgen 1 Çokgen 2 Zikzak Çoklu Zikzaklar Dalgalar Çok…" at bounding box center [185, 584] width 112 height 15
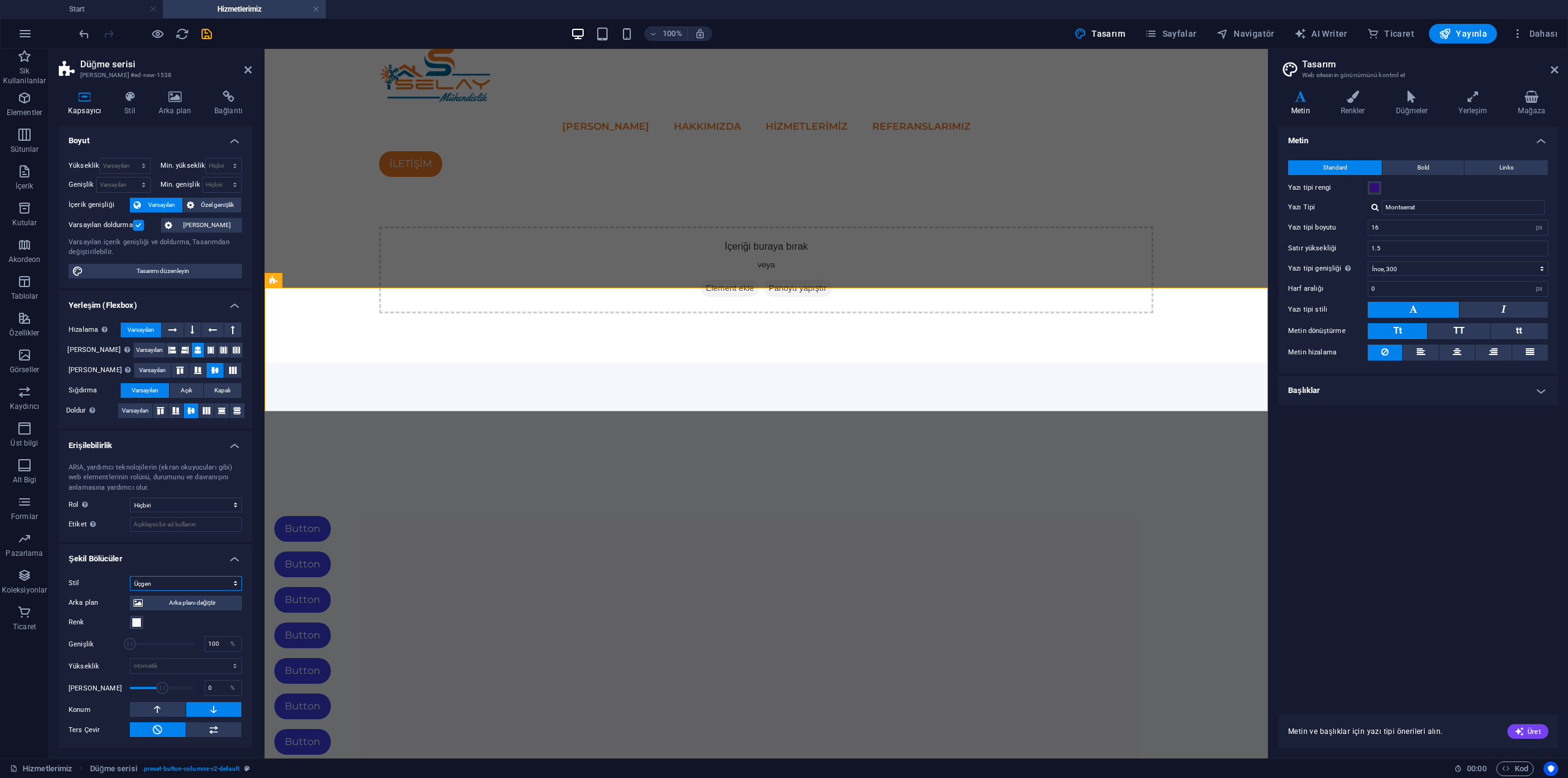
click at [173, 585] on select "Hiçbiri Üçgen Kare Çapraz Çokgen 1 Çokgen 2 Zikzak Çoklu Zikzaklar Dalgalar Çok…" at bounding box center [185, 584] width 112 height 15
select select "none"
click at [130, 576] on select "Hiçbiri Üçgen Kare Çapraz Çokgen 1 Çokgen 2 Zikzak Çoklu Zikzaklar Dalgalar Çok…" at bounding box center [185, 584] width 112 height 15
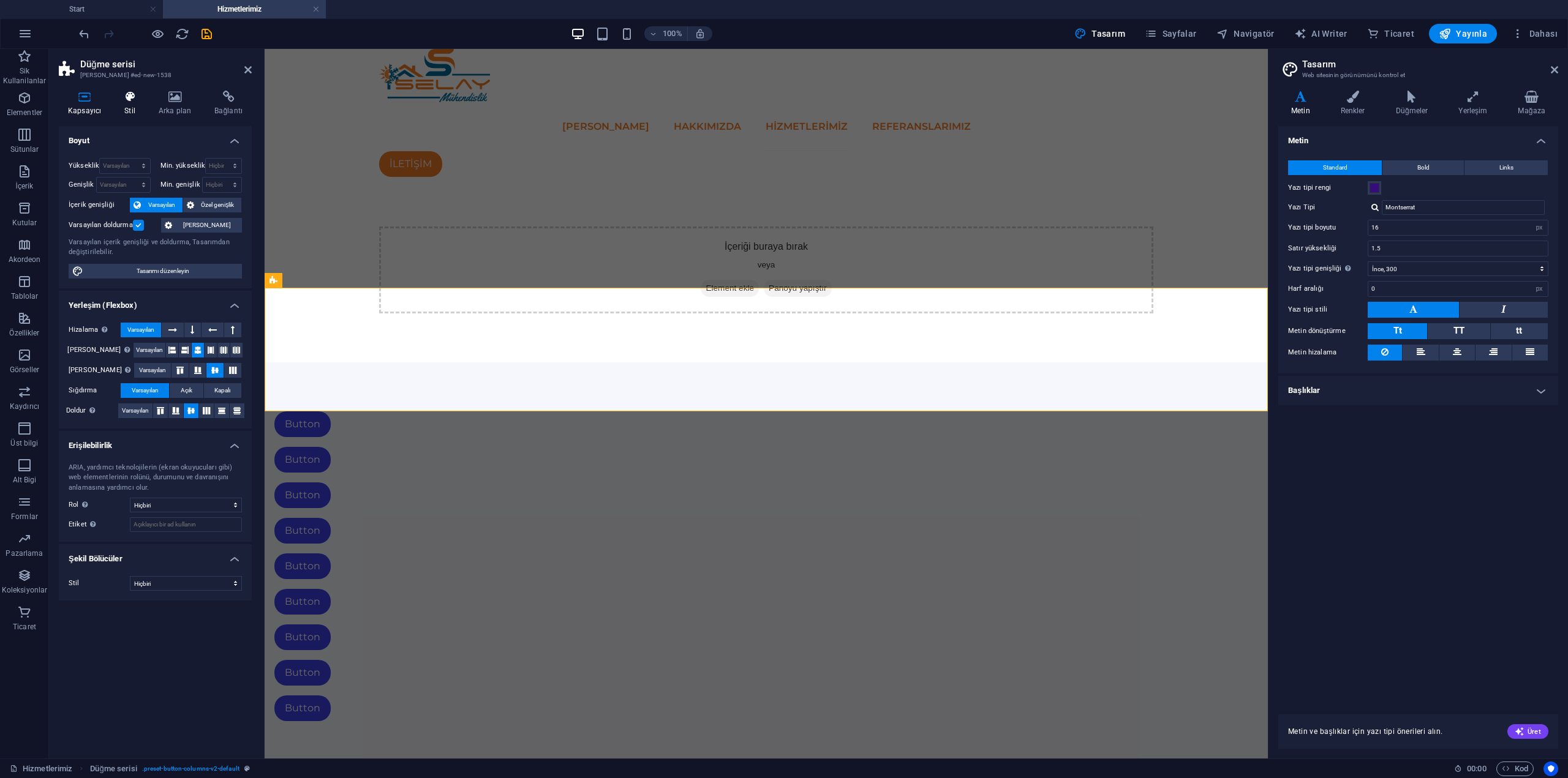
click at [134, 113] on h4 "Stil" at bounding box center [132, 103] width 34 height 26
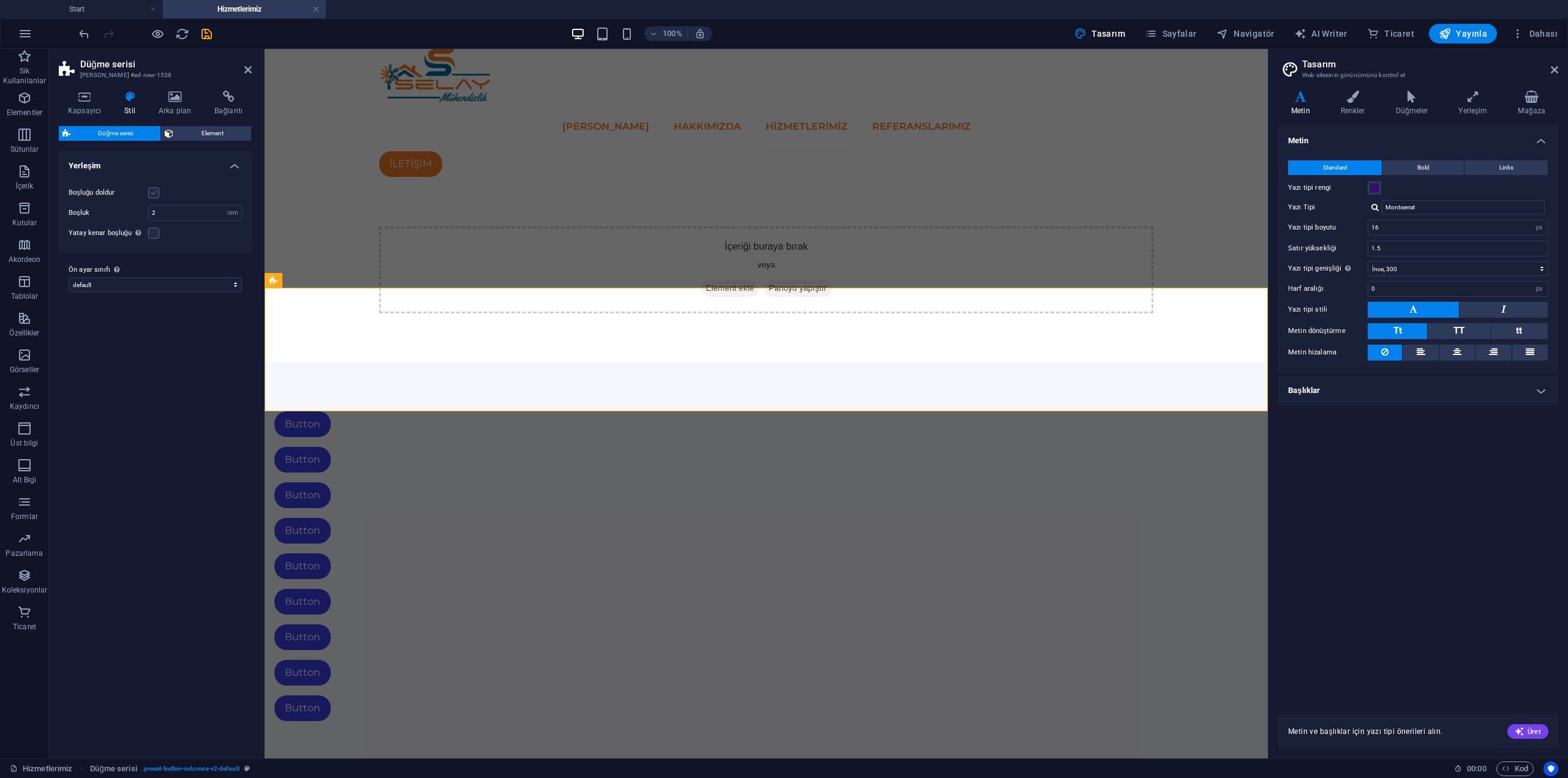
click at [149, 190] on label at bounding box center [154, 193] width 11 height 11
click at [0, 0] on input "Boşluğu doldur" at bounding box center [0, 0] width 0 height 0
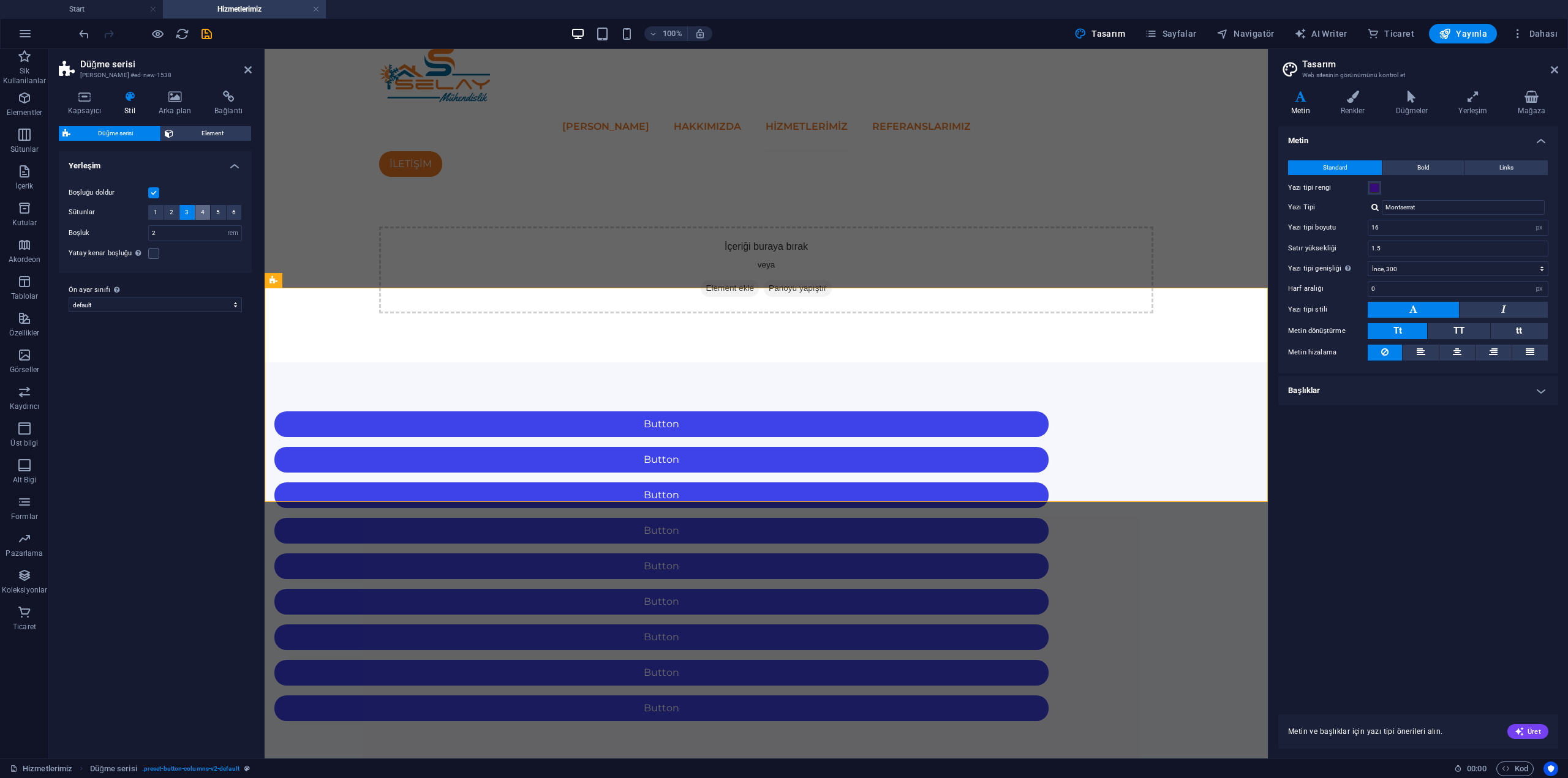
click at [206, 212] on button "4" at bounding box center [203, 212] width 15 height 15
click at [216, 212] on button "5" at bounding box center [218, 212] width 15 height 15
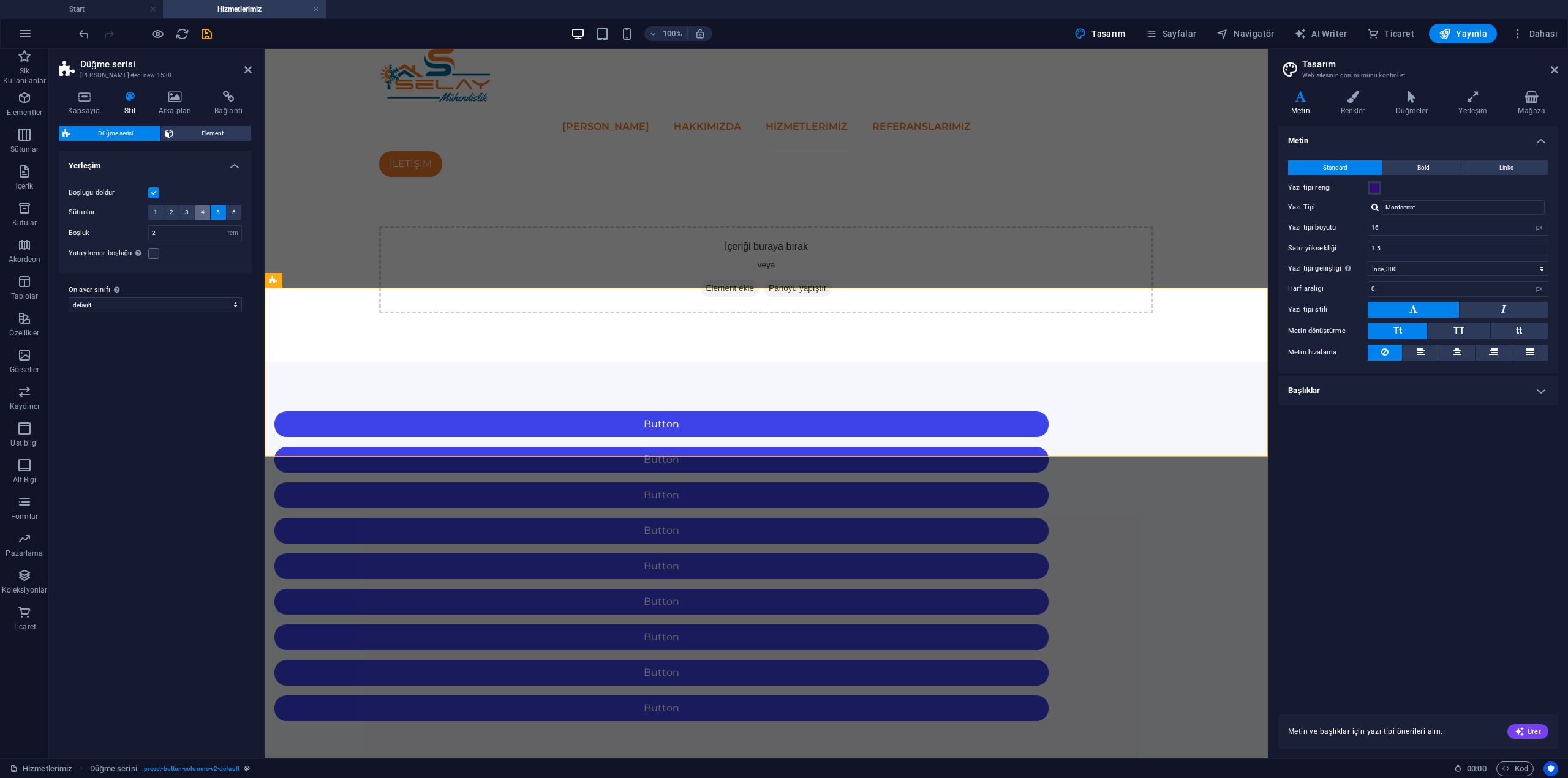
click at [201, 216] on span "4" at bounding box center [202, 212] width 3 height 15
click at [188, 215] on span "3" at bounding box center [186, 212] width 3 height 15
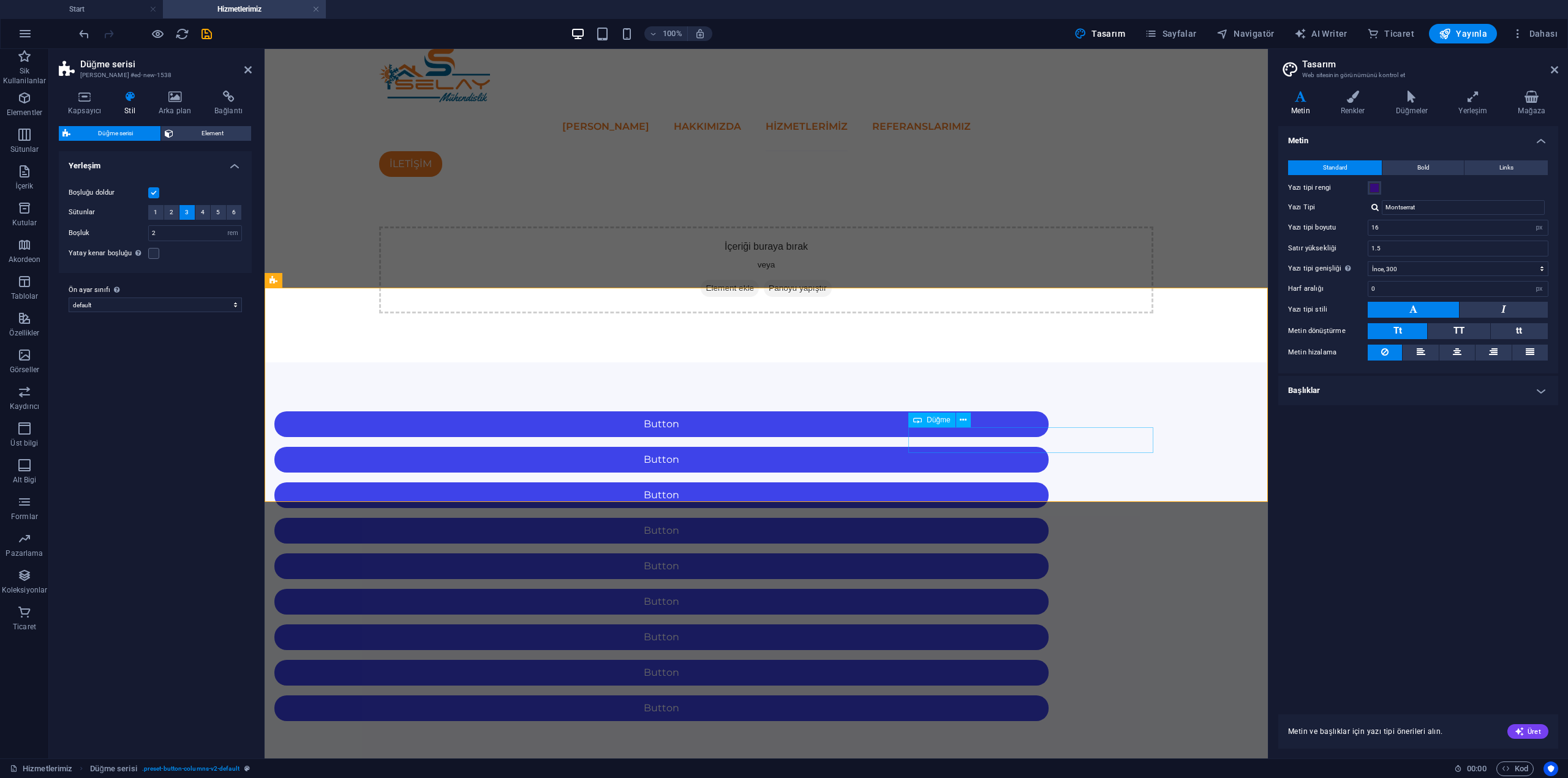
drag, startPoint x: 962, startPoint y: 443, endPoint x: 1178, endPoint y: 443, distance: 216.0
click at [1048, 695] on div "Button" at bounding box center [661, 708] width 774 height 26
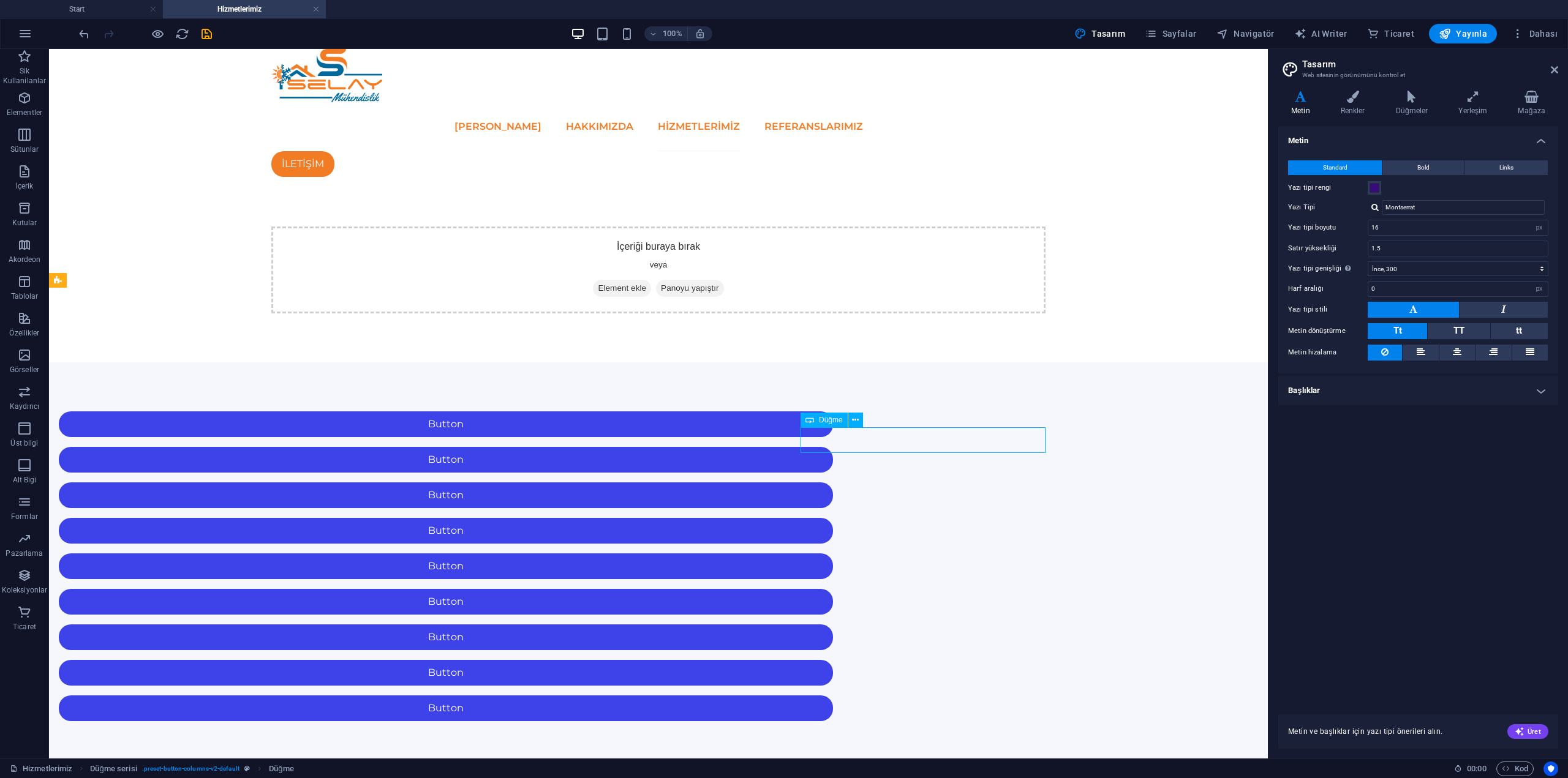
click at [833, 695] on div "Button" at bounding box center [446, 708] width 774 height 26
click at [700, 660] on div "Button" at bounding box center [446, 673] width 774 height 26
click at [428, 462] on div "Button Button Button Button Button Button Button Button Button" at bounding box center [659, 566] width 1219 height 408
click at [431, 625] on div "Button" at bounding box center [446, 638] width 774 height 26
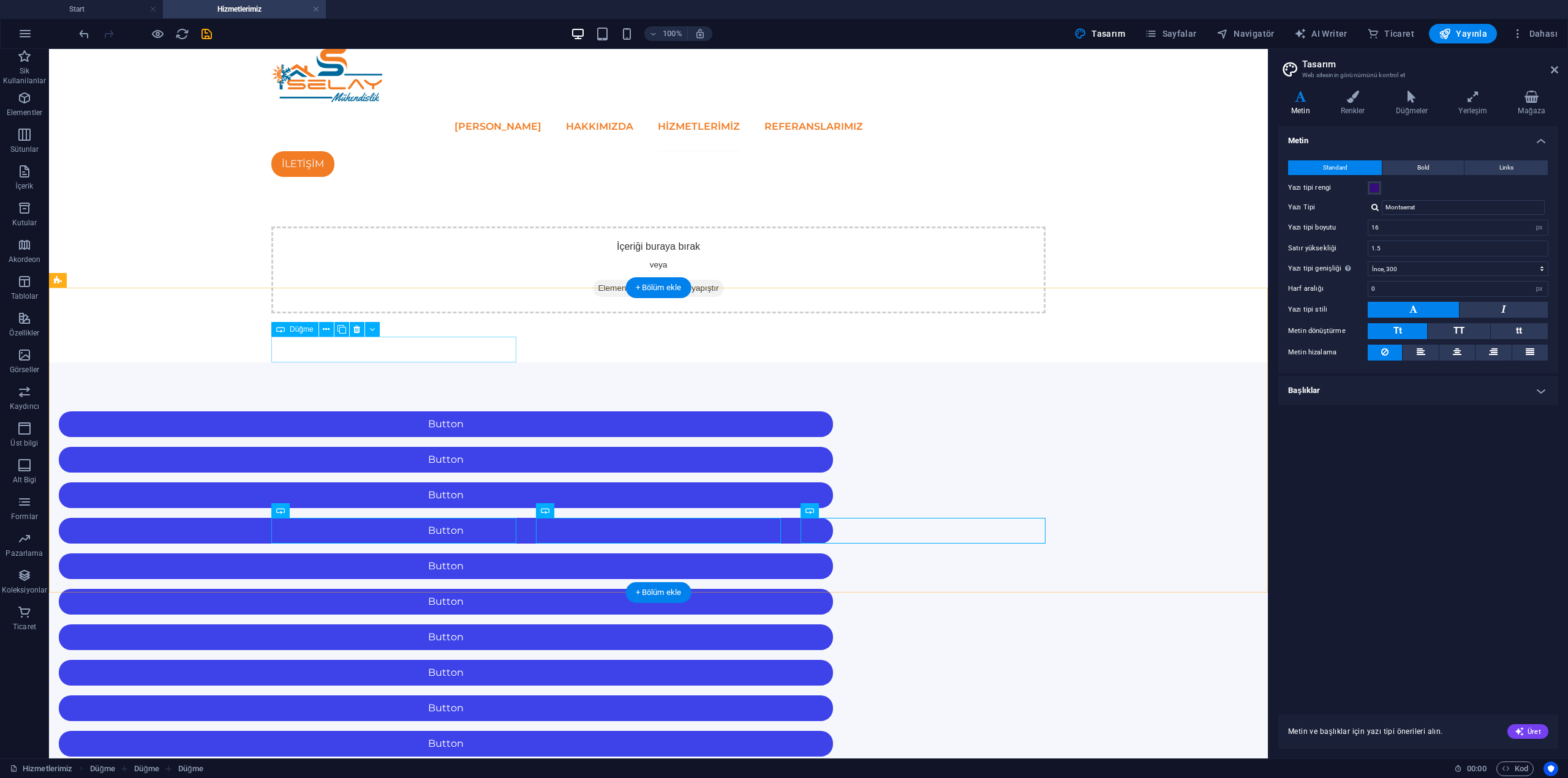
click at [444, 411] on div "Button" at bounding box center [446, 424] width 774 height 26
click at [440, 411] on div "Button" at bounding box center [446, 424] width 774 height 26
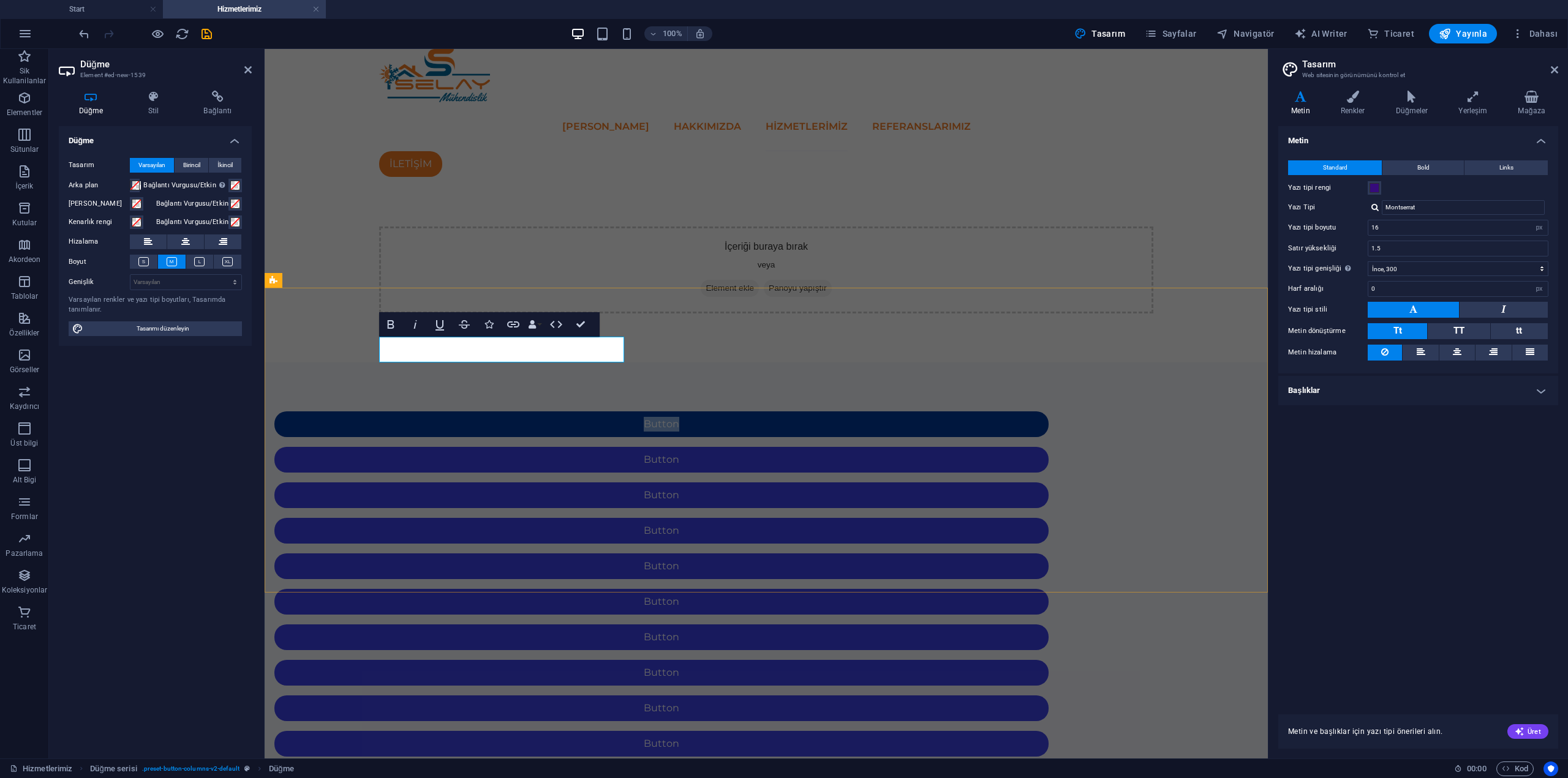
click at [499, 411] on link "Button" at bounding box center [661, 424] width 774 height 26
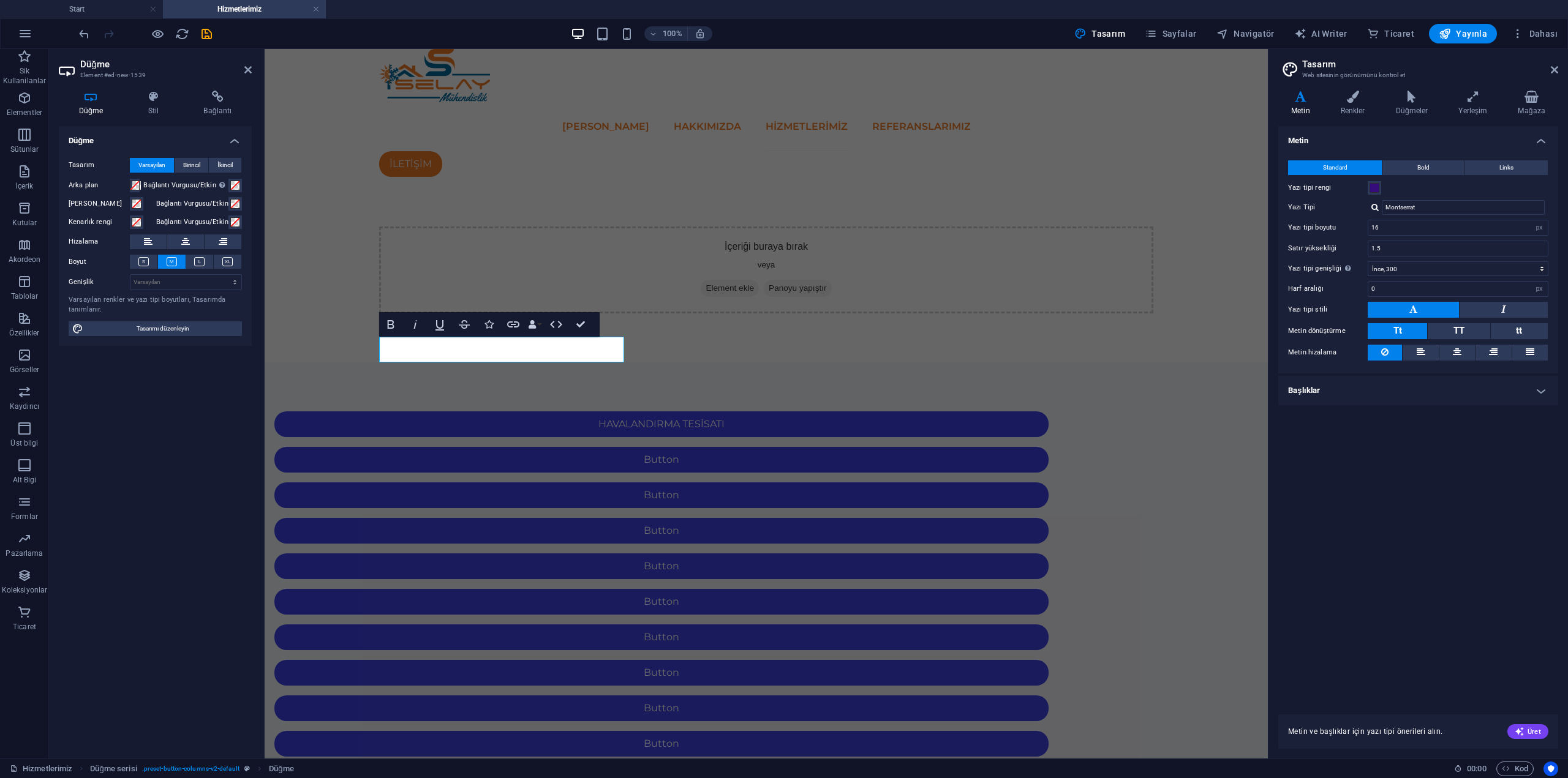
click at [700, 666] on html "Skip to main content ANA SAYFA HAKKIMIZDA Hizmetlerimiz REFERANSLARIMIZ İLETİŞİ…" at bounding box center [766, 516] width 1003 height 935
click at [930, 363] on div "HAVALANDIRMA TESİSATI Button Button Button Button Button Button Button Button B…" at bounding box center [766, 673] width 1003 height 621
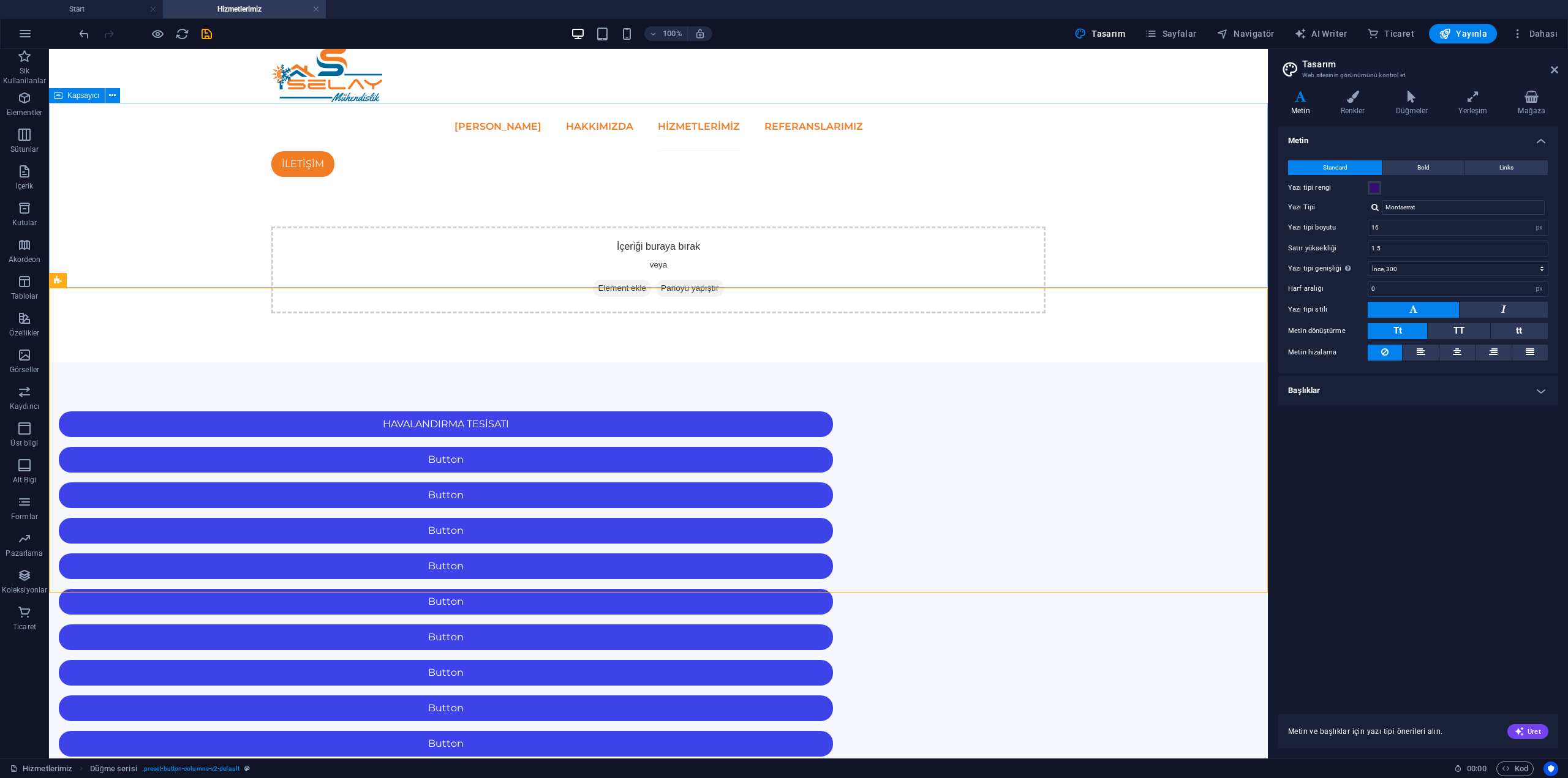
click at [947, 256] on div "İçeriği buraya bırak veya Element ekle Panoyu yapıştır" at bounding box center [659, 269] width 1219 height 185
drag, startPoint x: 947, startPoint y: 256, endPoint x: 696, endPoint y: 236, distance: 251.8
click at [948, 256] on div "İçeriği buraya bırak veya Element ekle Panoyu yapıştır" at bounding box center [659, 269] width 1219 height 185
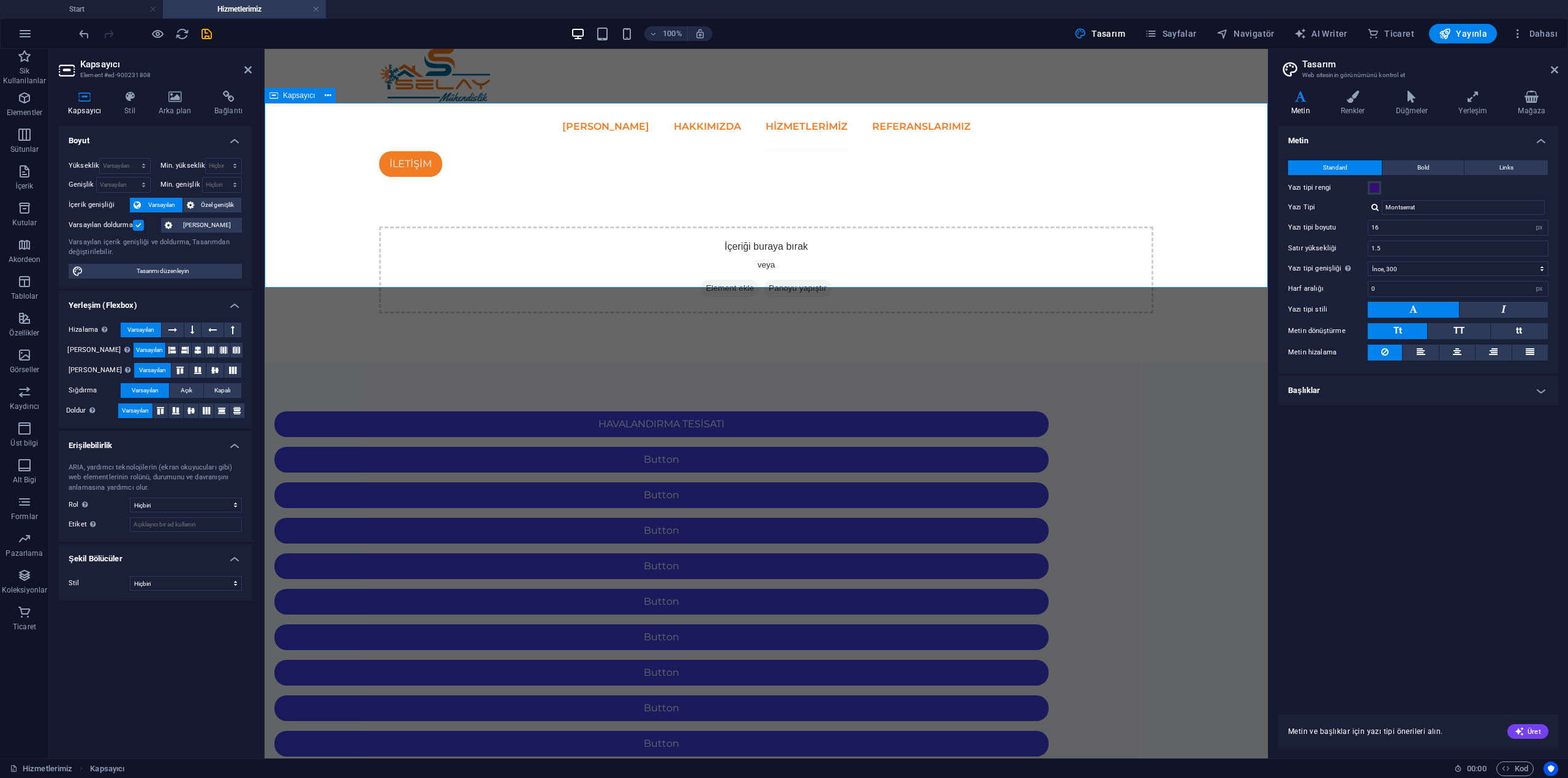
click at [815, 282] on div "İçeriği buraya bırak veya Element ekle Panoyu yapıştır" at bounding box center [766, 269] width 1003 height 185
click at [900, 597] on html "Skip to main content ANA SAYFA HAKKIMIZDA Hizmetlerimiz REFERANSLARIMIZ İLETİŞİ…" at bounding box center [766, 516] width 1003 height 935
click at [899, 596] on html "Skip to main content ANA SAYFA HAKKIMIZDA Hizmetlerimiz REFERANSLARIMIZ İLETİŞİ…" at bounding box center [766, 516] width 1003 height 935
click at [1000, 625] on html "Skip to main content ANA SAYFA HAKKIMIZDA Hizmetlerimiz REFERANSLARIMIZ İLETİŞİ…" at bounding box center [766, 516] width 1003 height 935
click at [1004, 629] on html "Skip to main content ANA SAYFA HAKKIMIZDA Hizmetlerimiz REFERANSLARIMIZ İLETİŞİ…" at bounding box center [766, 516] width 1003 height 935
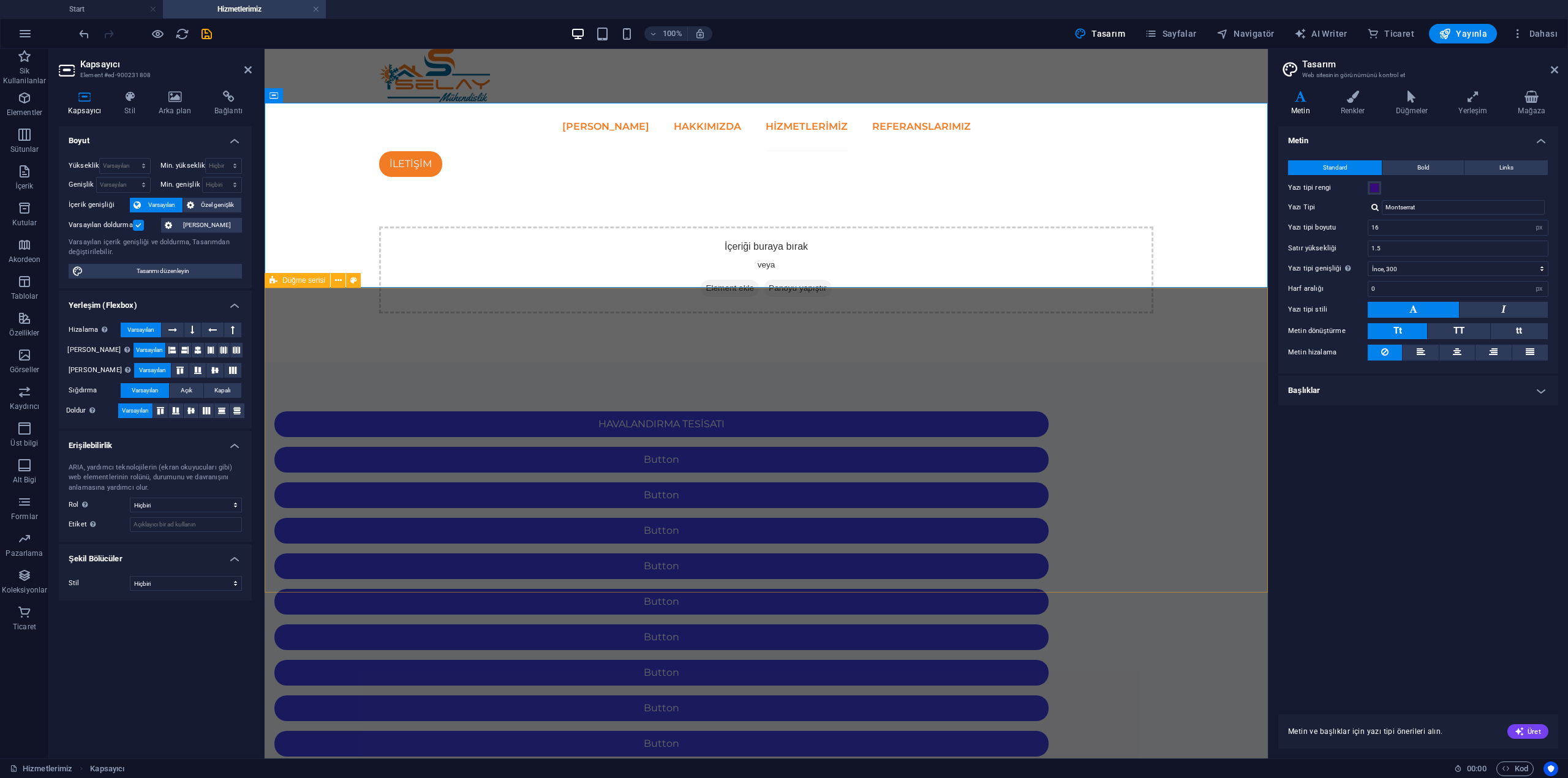
click at [1212, 363] on div "HAVALANDIRMA TESİSATI Button Button Button Button Button Button Button Button B…" at bounding box center [766, 673] width 1003 height 621
select select "rem"
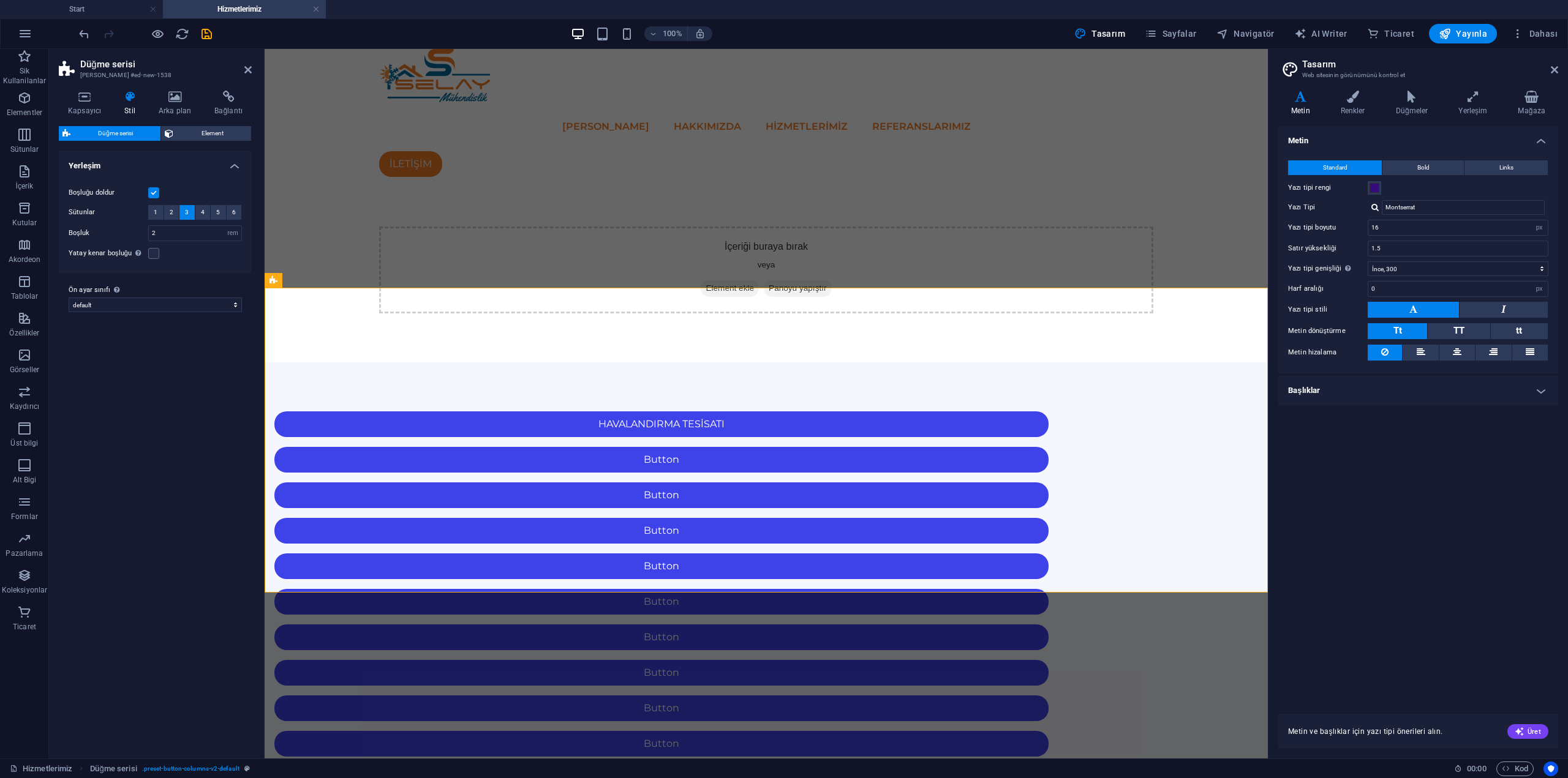
click at [159, 380] on div "Varyantlar Varsayılan Yerleşim Boşluğu doldur Sütunlar 1 2 3 4 5 6 Boşluk 2 px …" at bounding box center [155, 449] width 193 height 597
click at [1194, 33] on span "Sayfalar" at bounding box center [1170, 34] width 52 height 12
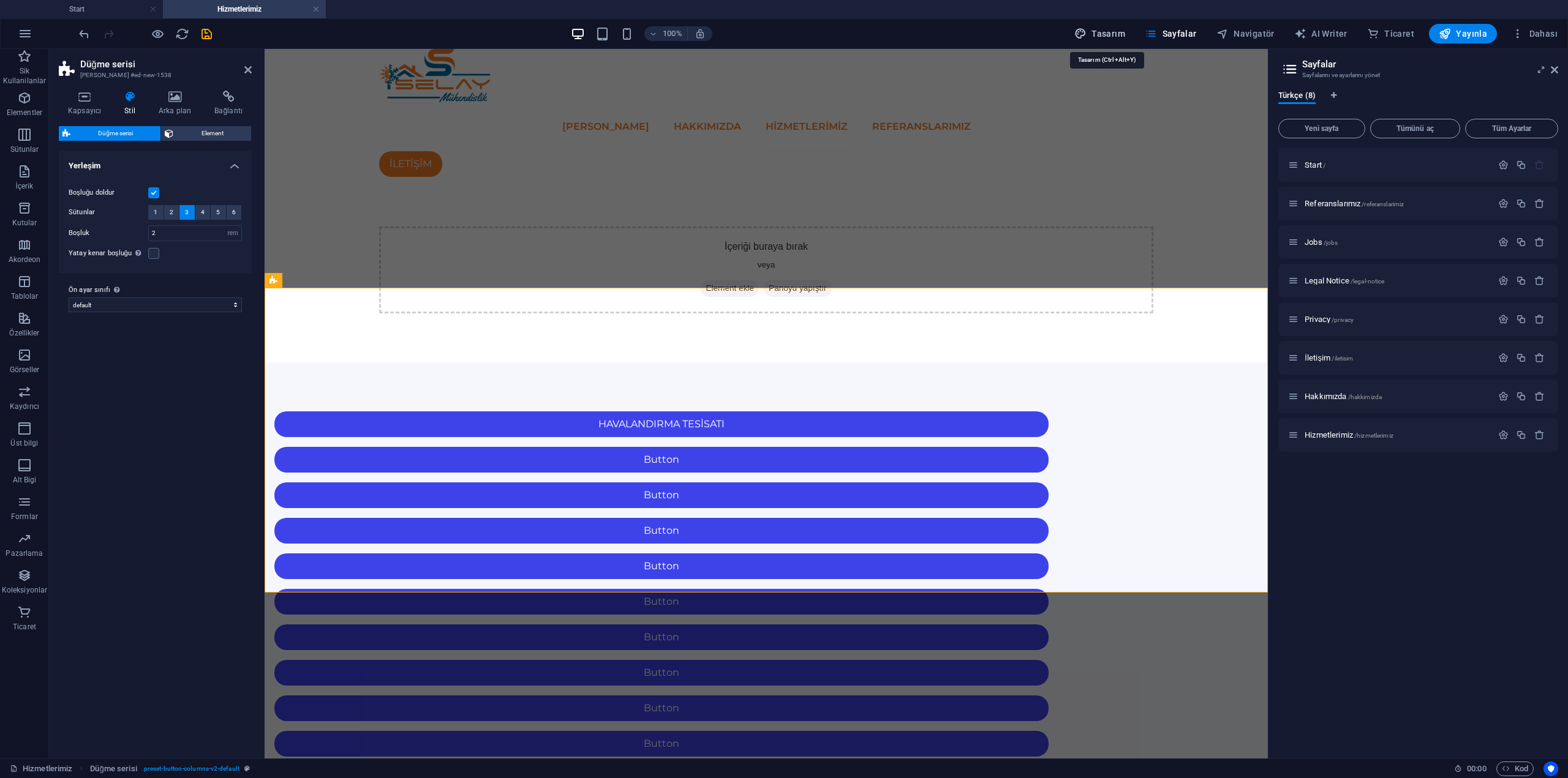
click at [1120, 34] on span "Tasarım" at bounding box center [1100, 34] width 51 height 12
select select "px"
select select "300"
select select "px"
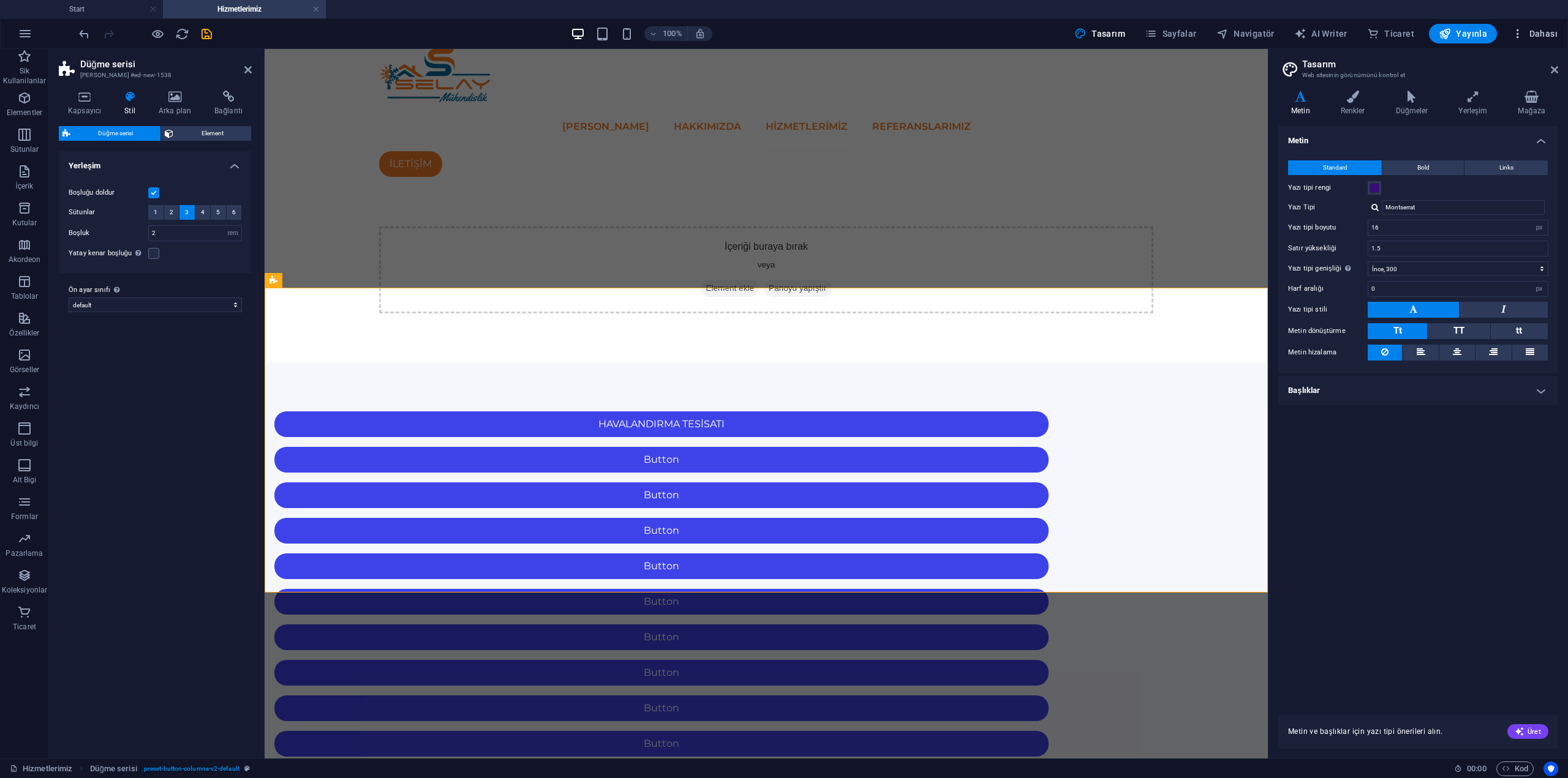
click at [1525, 35] on span "Dahası" at bounding box center [1534, 34] width 46 height 12
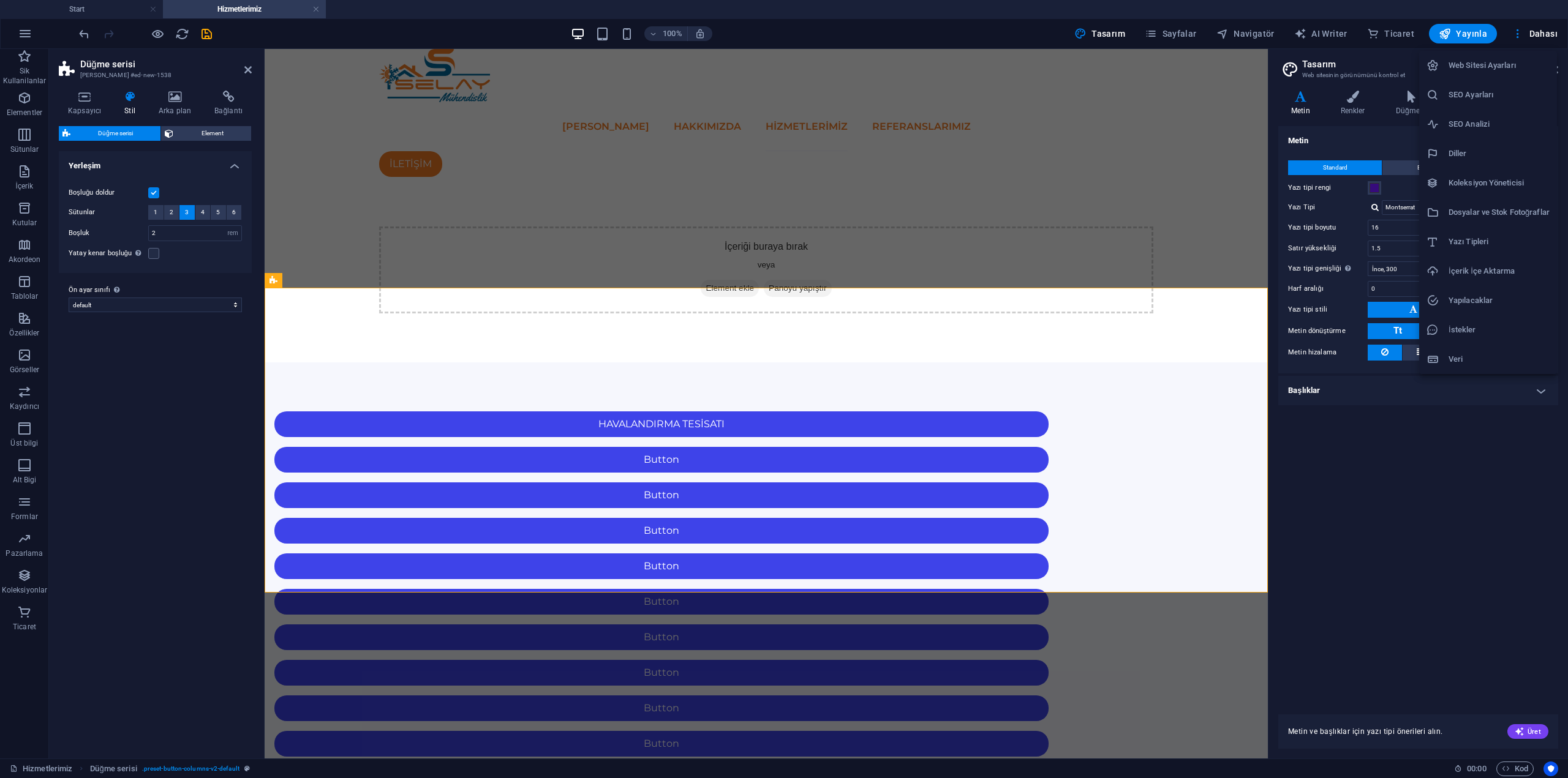
click at [1523, 35] on div at bounding box center [784, 389] width 1568 height 778
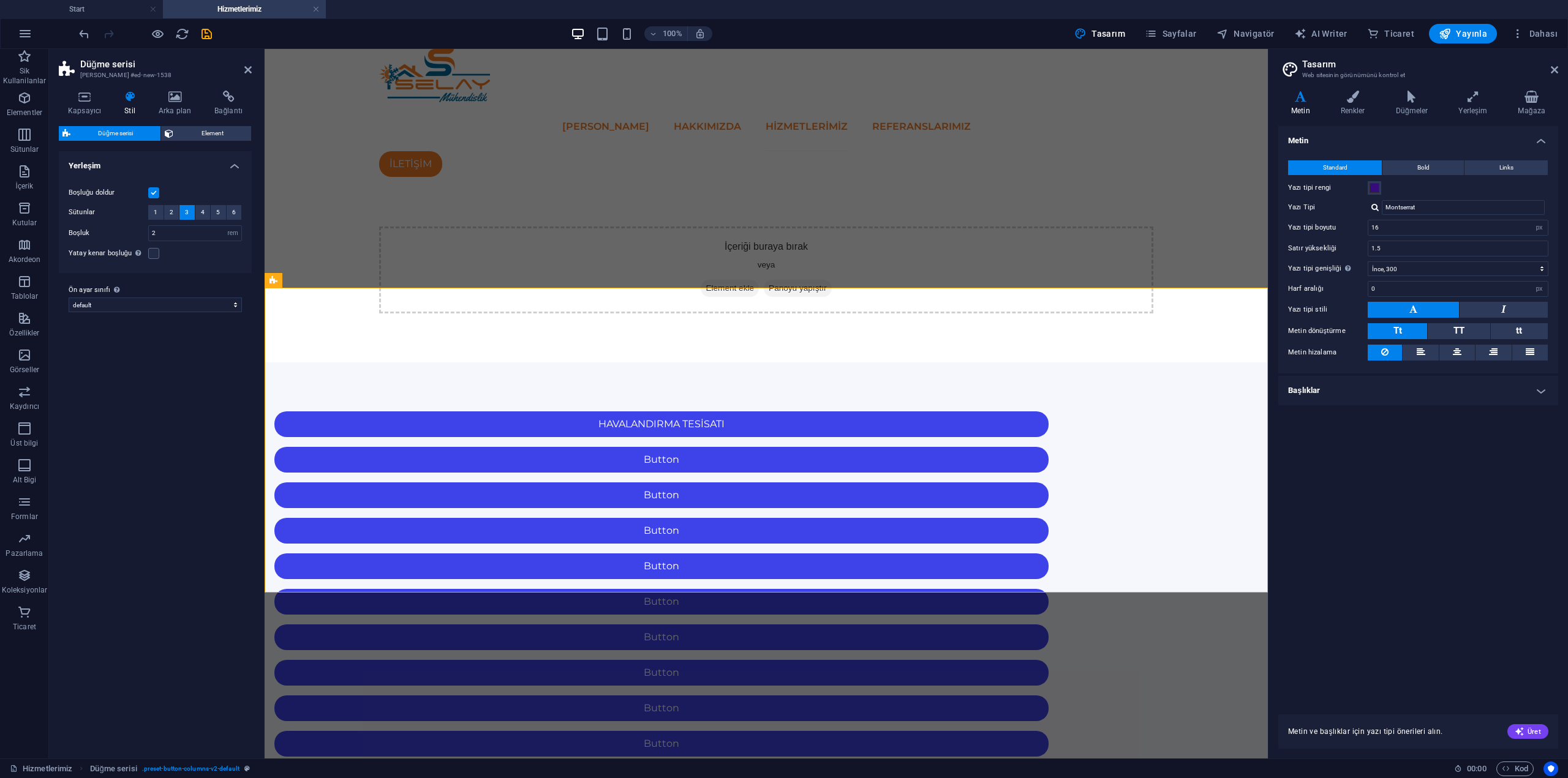
click at [1523, 35] on icon "button" at bounding box center [1518, 34] width 12 height 12
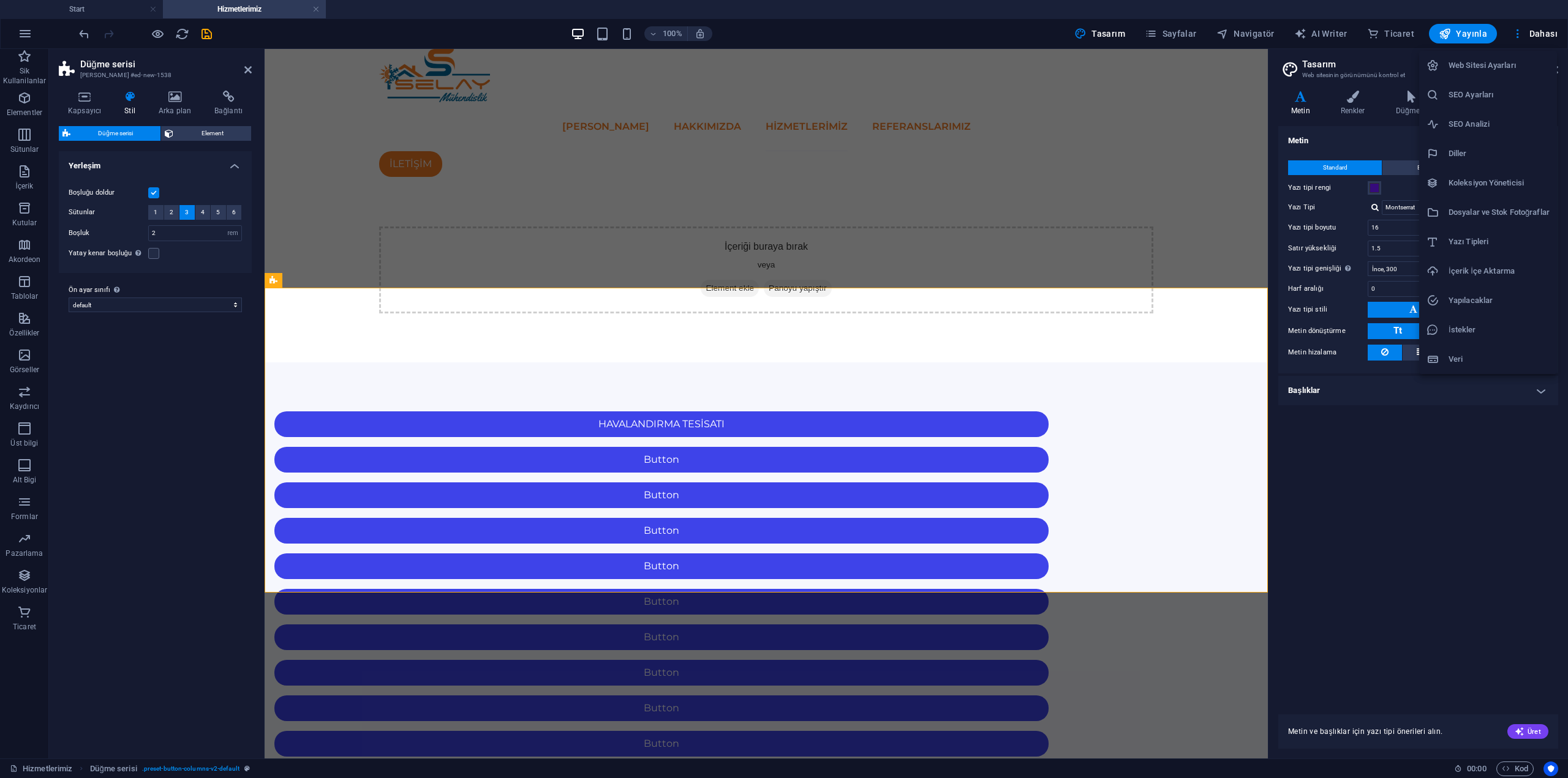
click at [1523, 35] on div at bounding box center [784, 389] width 1568 height 778
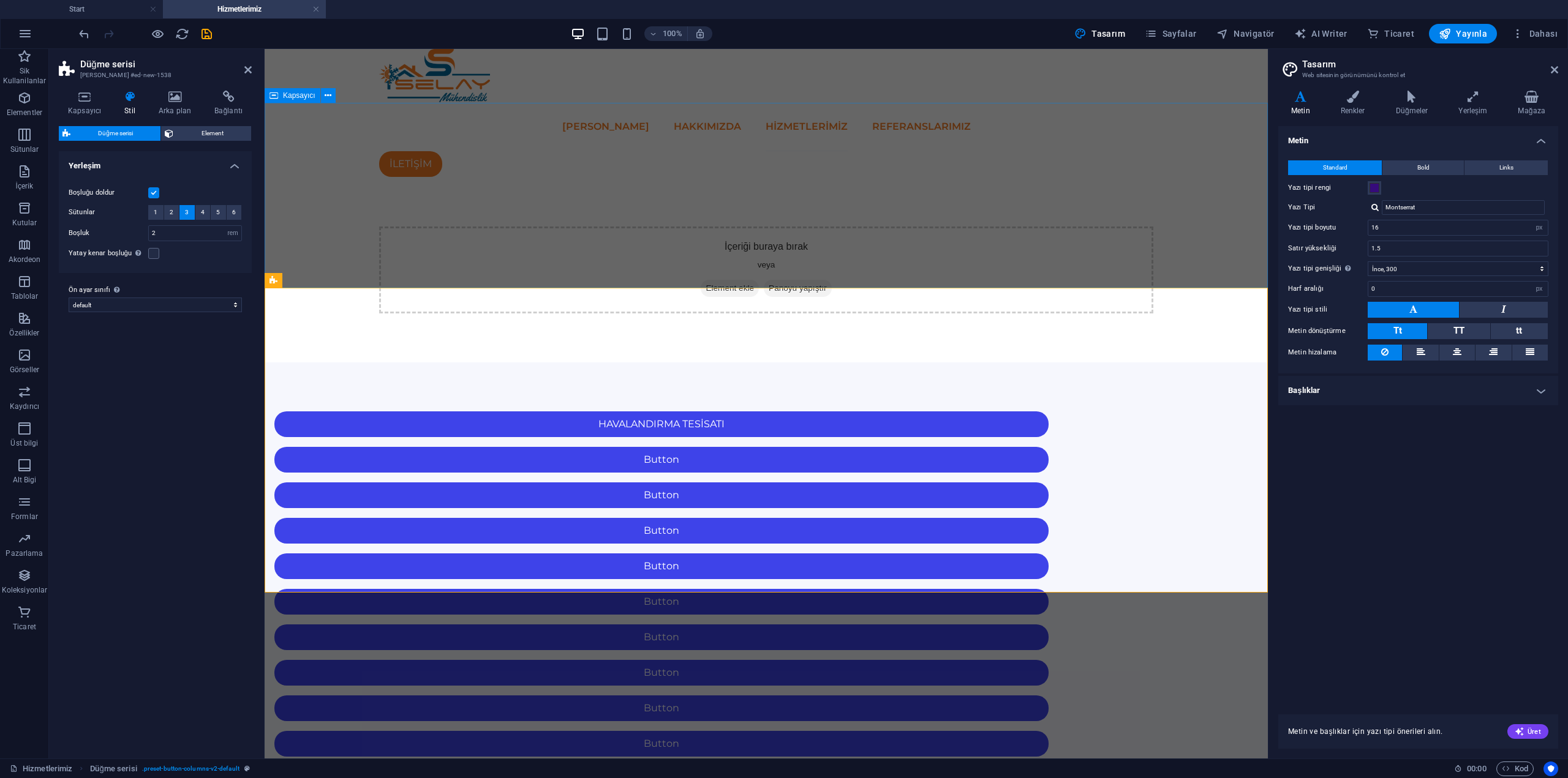
click at [1039, 259] on div "İçeriği buraya bırak veya Element ekle Panoyu yapıştır" at bounding box center [766, 269] width 1003 height 185
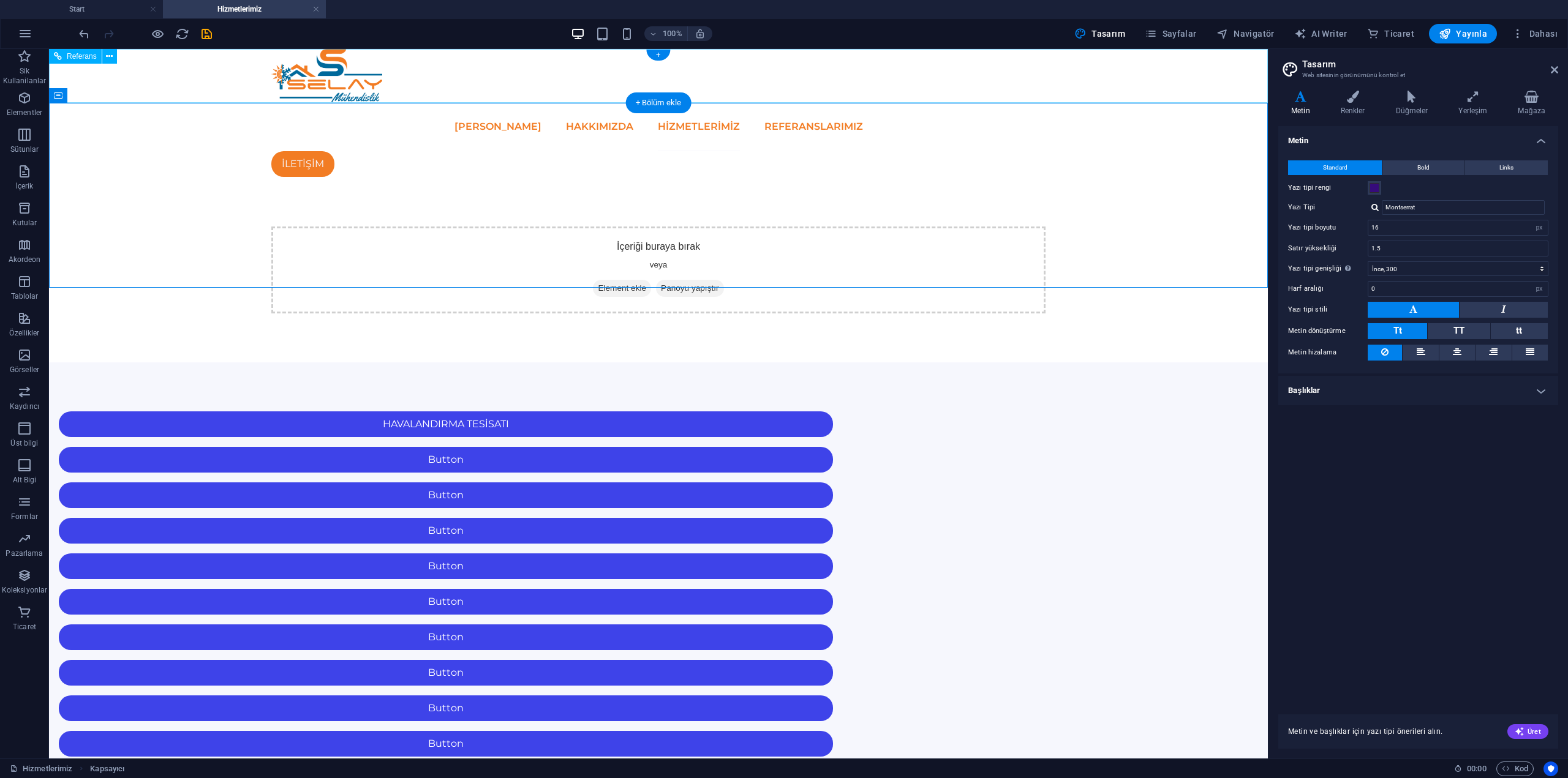
click at [717, 102] on nav "ANA SAYFA HAKKIMIZDA Hizmetlerimiz REFERANSLARIMIZ" at bounding box center [659, 126] width 774 height 49
click at [716, 102] on nav "ANA SAYFA HAKKIMIZDA Hizmetlerimiz REFERANSLARIMIZ" at bounding box center [659, 126] width 774 height 49
click at [1157, 33] on icon "button" at bounding box center [1151, 34] width 12 height 12
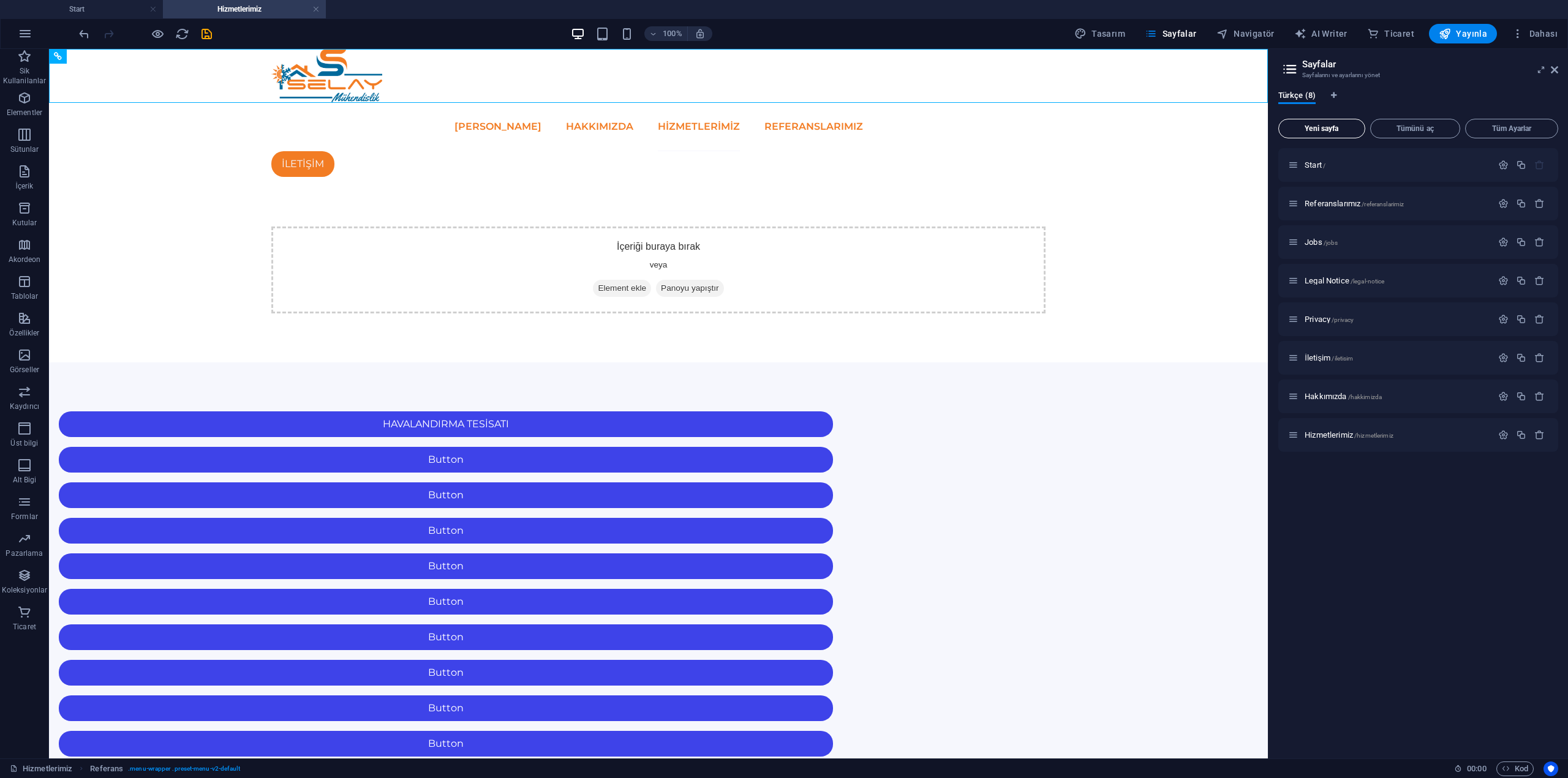
click at [1348, 128] on span "Yeni sayfa" at bounding box center [1321, 128] width 76 height 7
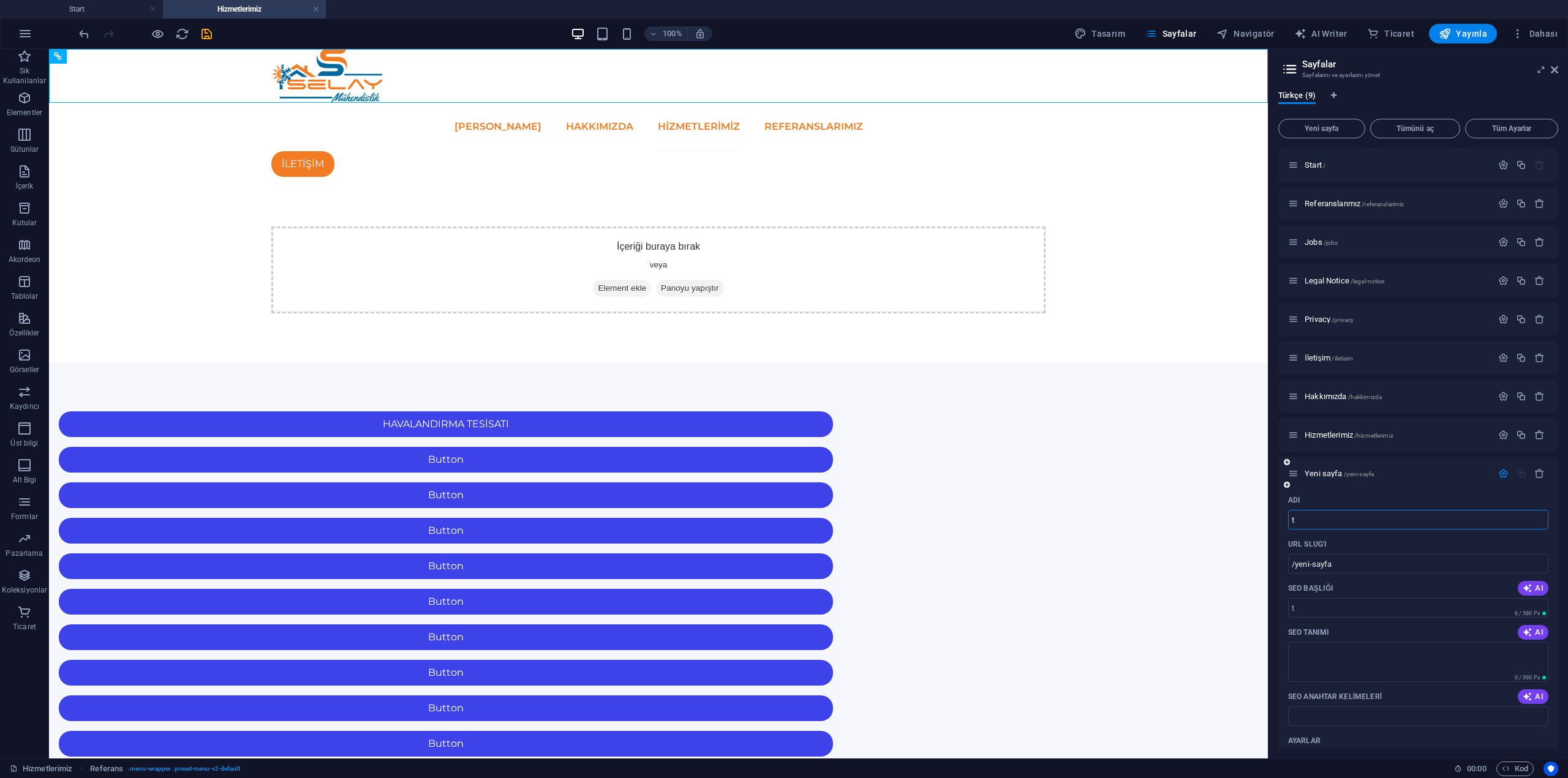
type input "t"
type input "/t"
type input "tAA"
type input "/taa"
type input "t"
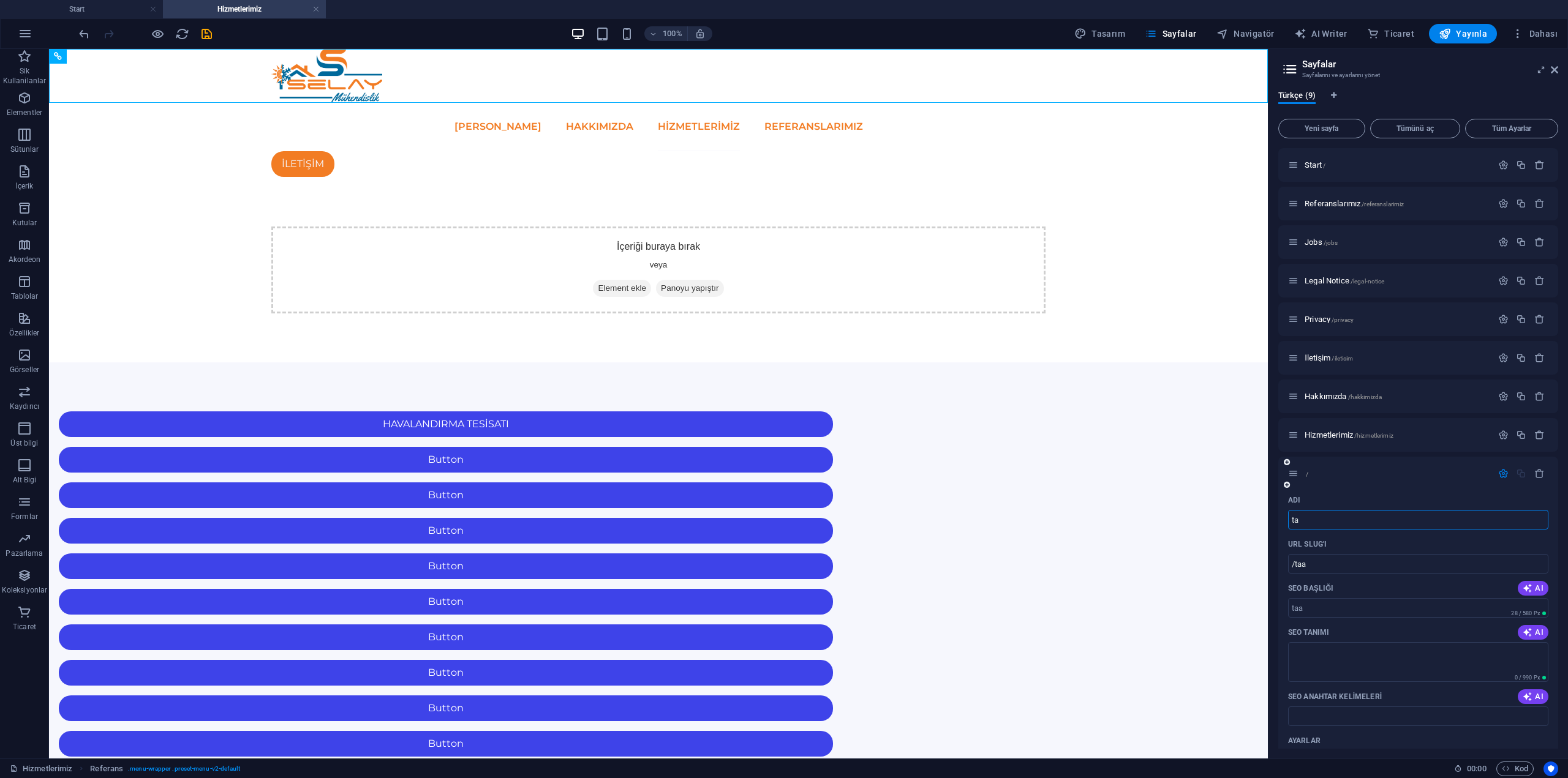
type input "taa"
type input "/"
type input "t"
type input "/taahhue"
type input "taahhü"
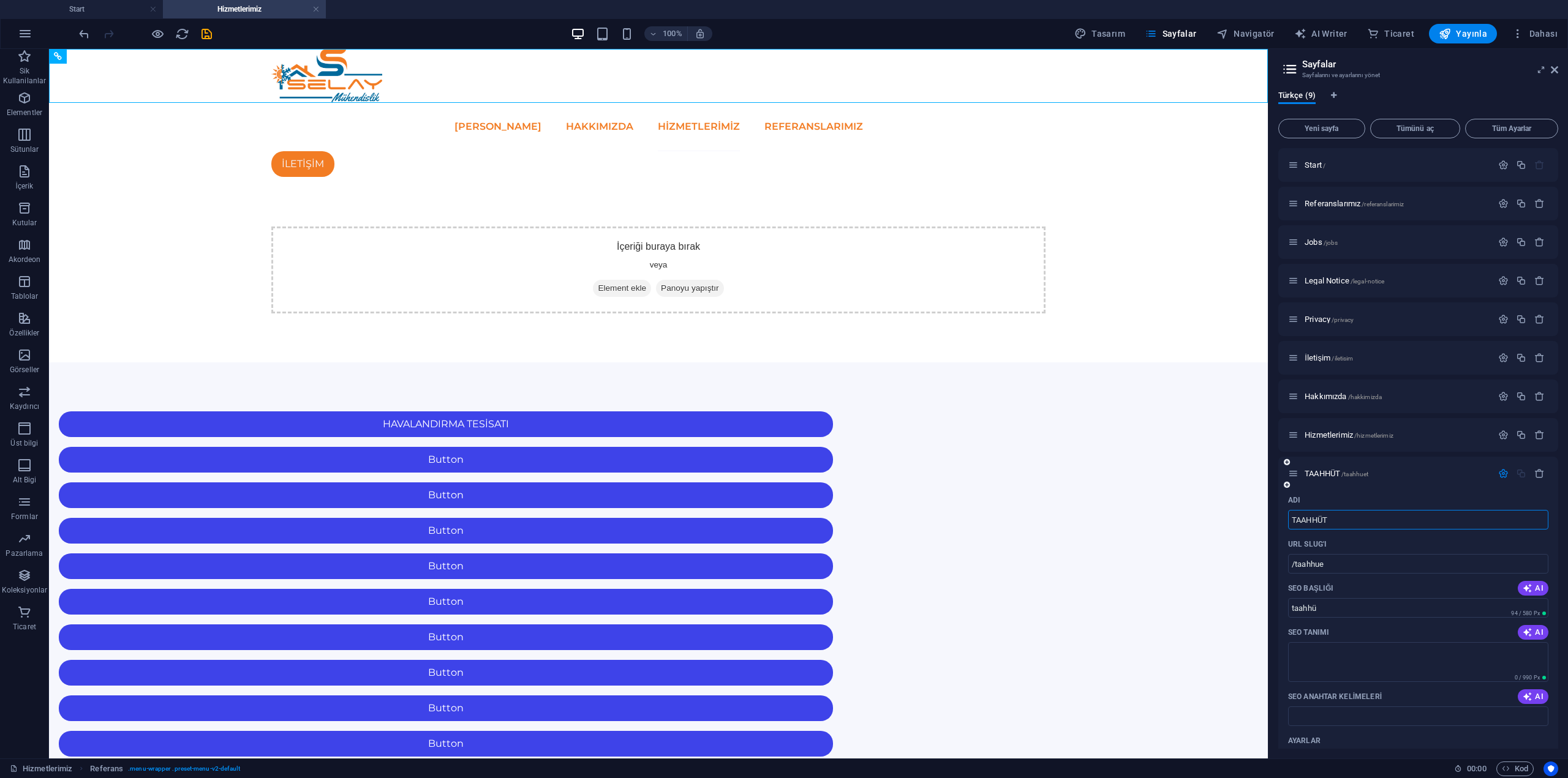
type input "TAAHHÜT"
type input "/taahhuet"
type input "TAAHHÜT"
click at [1360, 566] on input "/taahhuet" at bounding box center [1418, 564] width 260 height 19
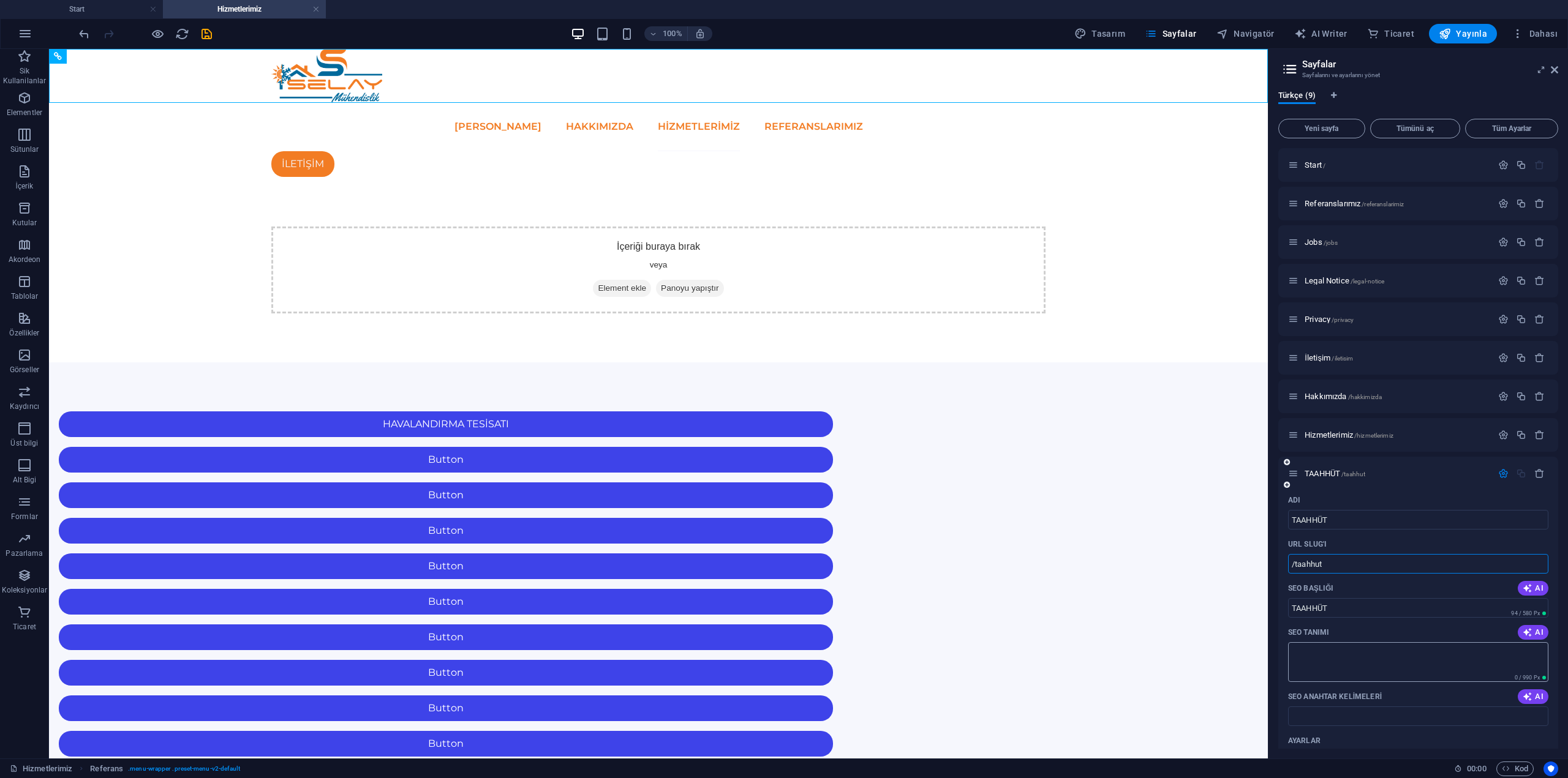
type input "/taahhut"
click at [1353, 660] on textarea "SEO Tanımı" at bounding box center [1418, 662] width 260 height 40
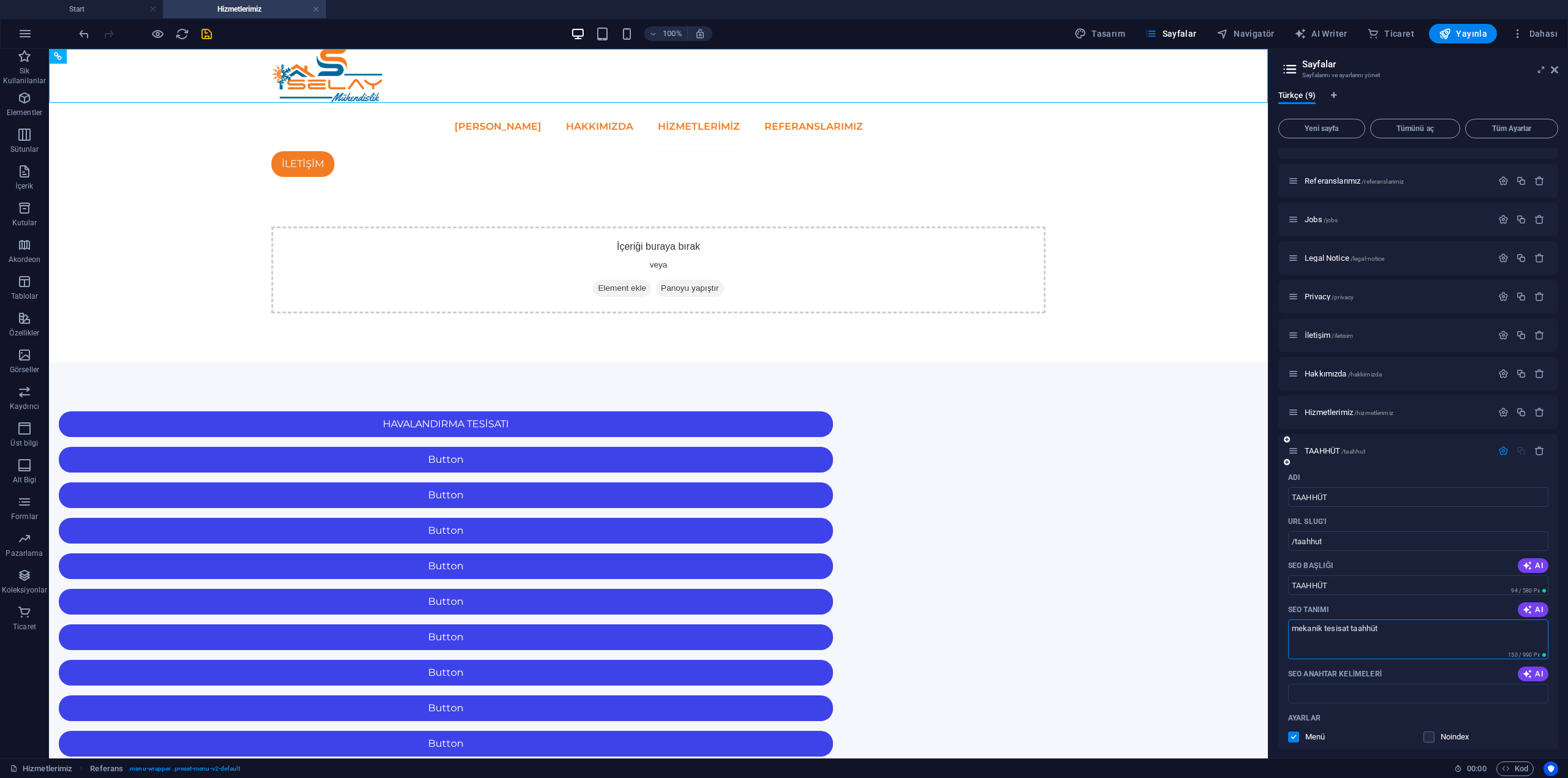
scroll to position [122, 0]
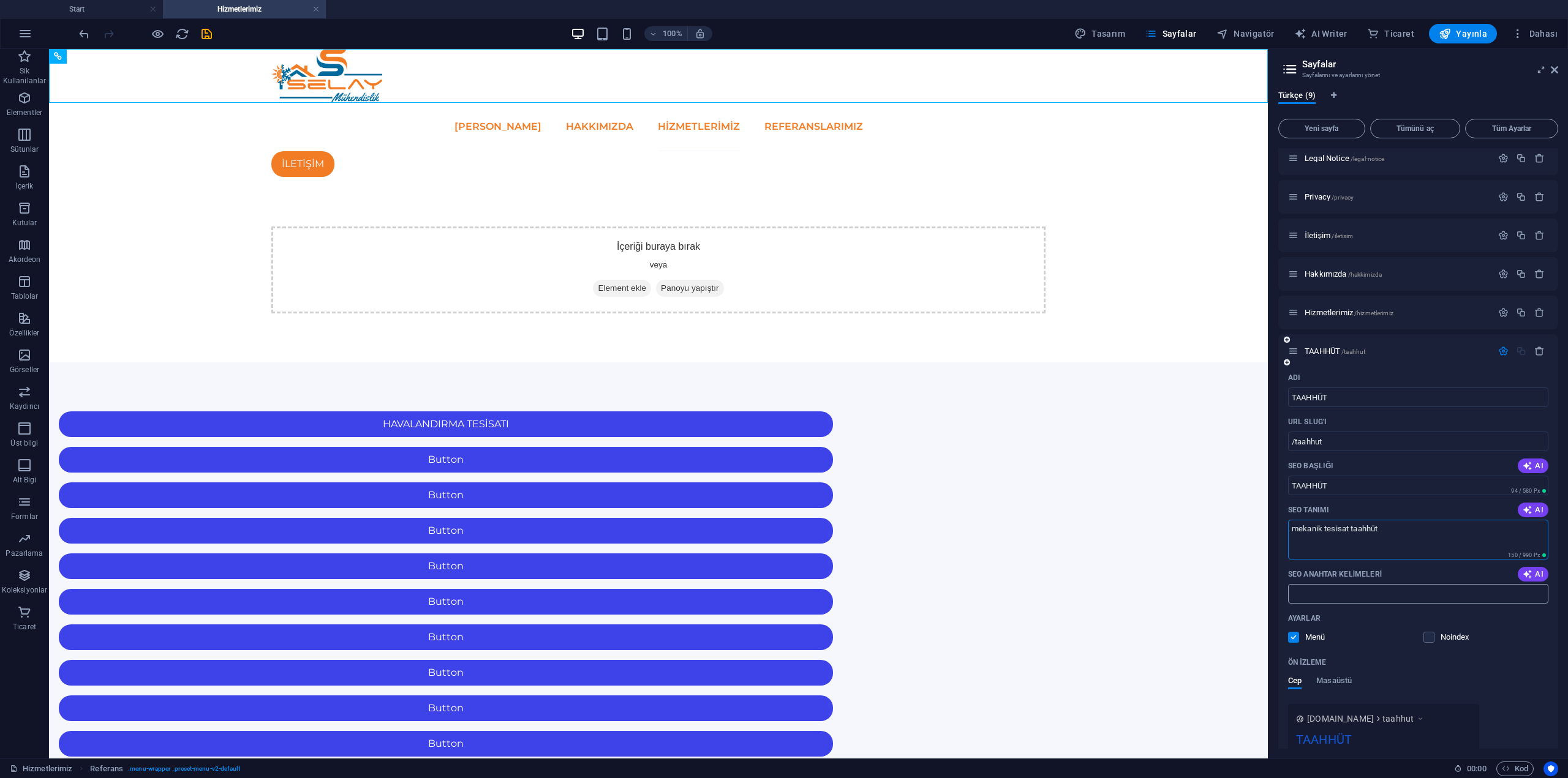
type textarea "mekanik tesisat taahhüt"
click at [1358, 597] on input "SEO Anahtar Kelimeleri" at bounding box center [1418, 593] width 260 height 19
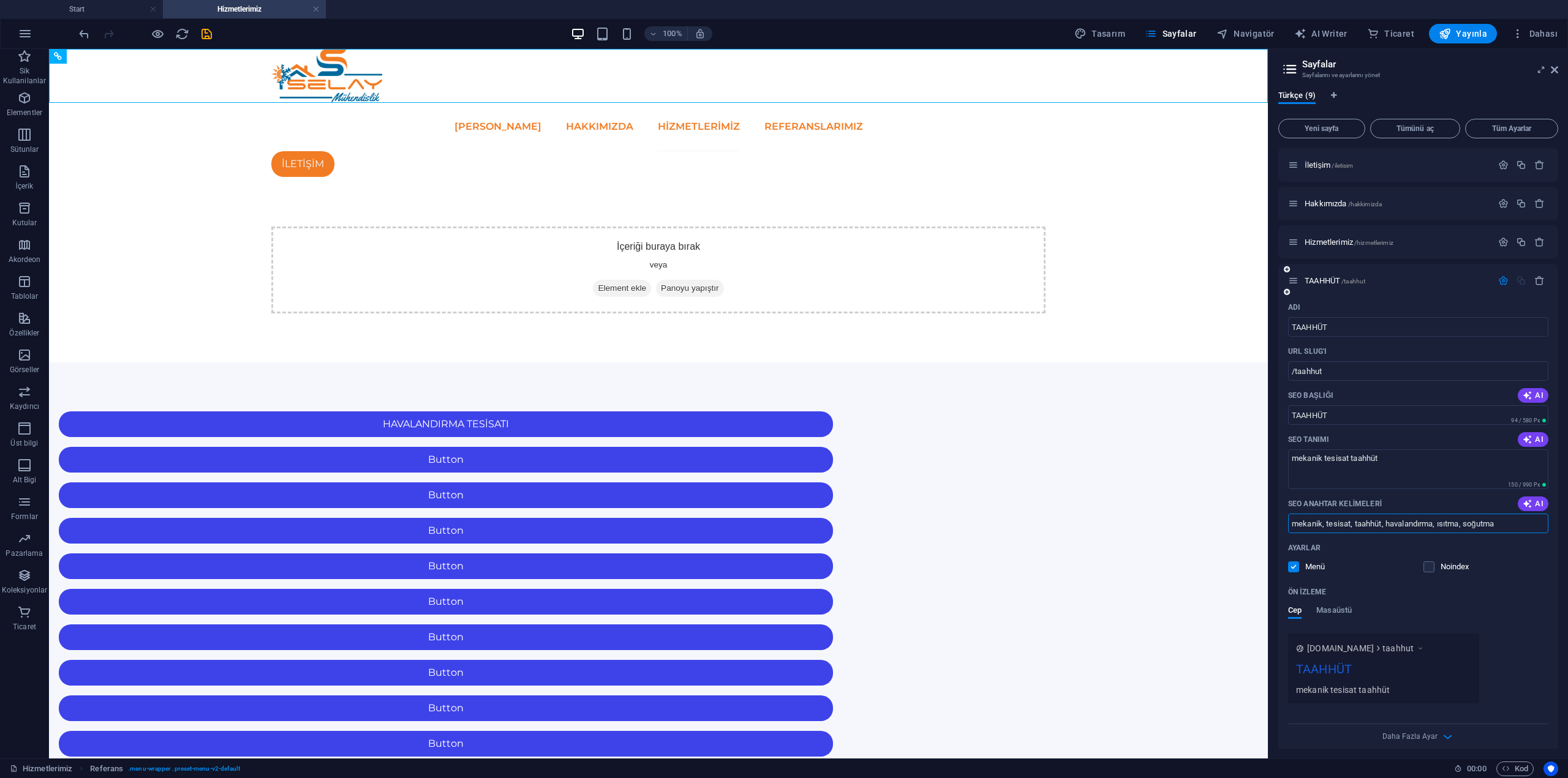
scroll to position [203, 0]
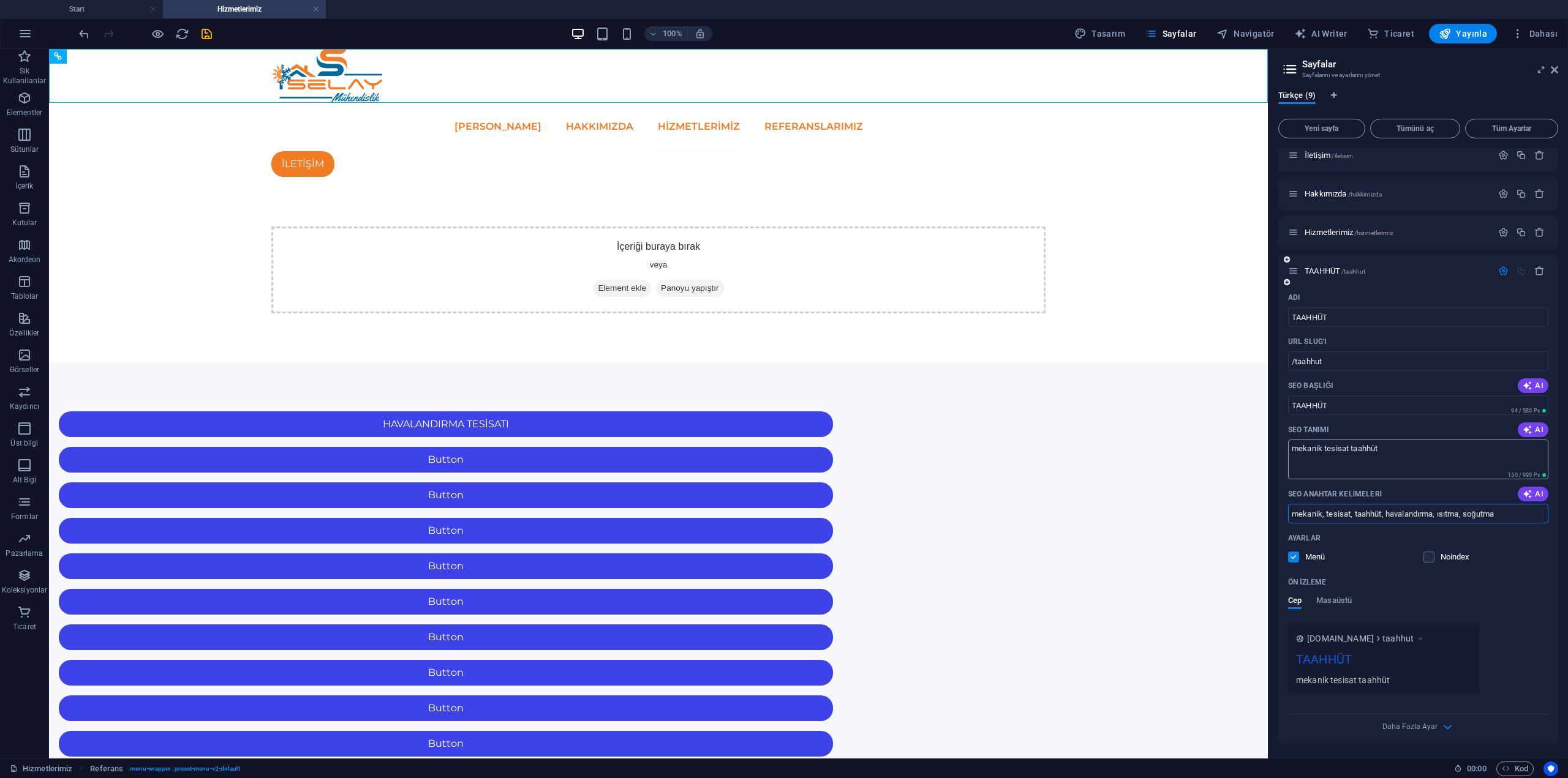
type input "mekanik, tesisat, taahhüt, havalandırma, ısıtma, soğutma"
click at [1400, 452] on textarea "mekanik tesisat taahhüt" at bounding box center [1418, 459] width 260 height 40
drag, startPoint x: 1461, startPoint y: 501, endPoint x: 1317, endPoint y: 501, distance: 144.0
type textarea "Mekanik Tesisat Taahhüt"
click at [1431, 557] on label at bounding box center [1429, 557] width 11 height 11
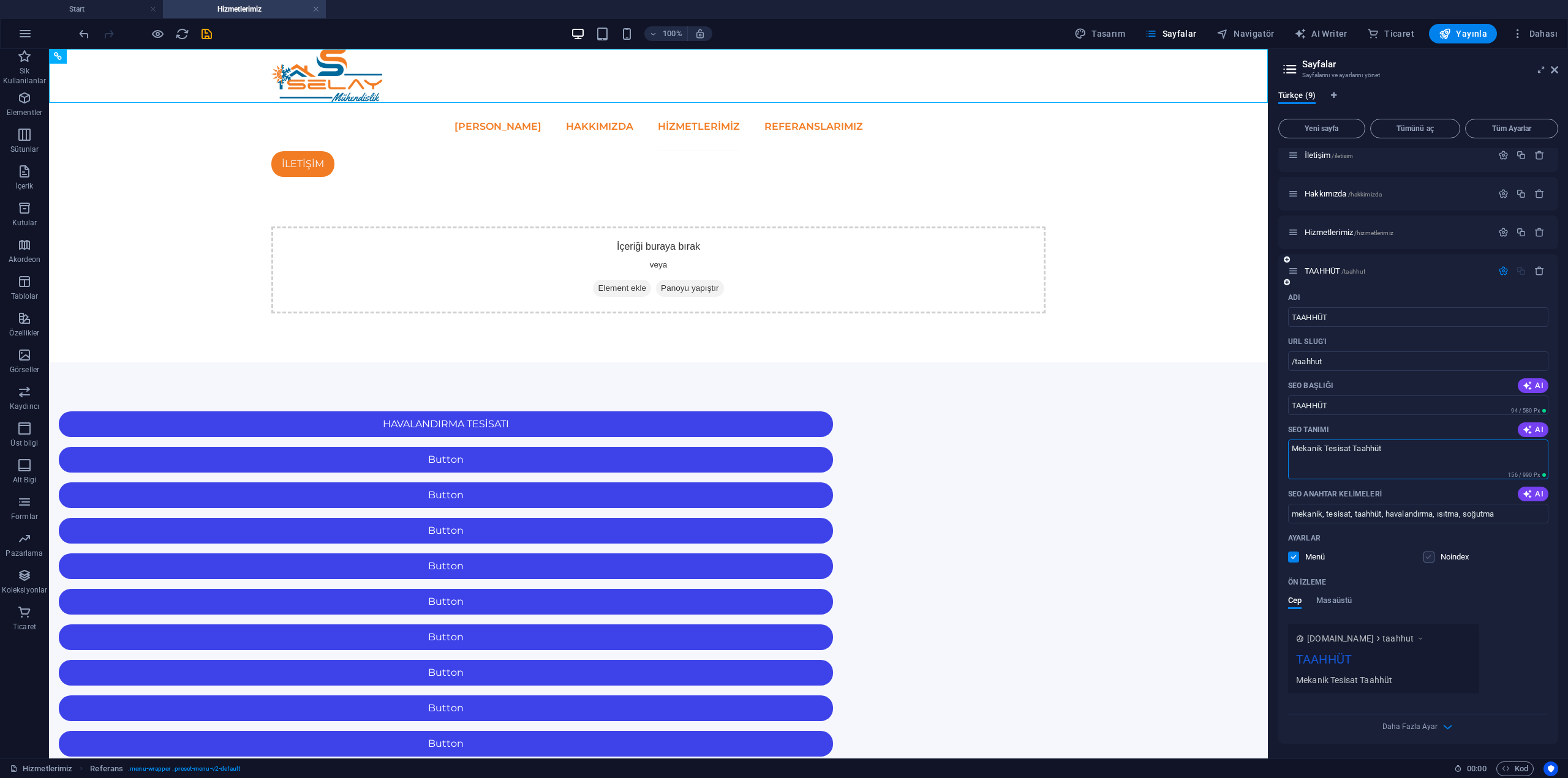
click at [0, 0] on input "checkbox" at bounding box center [0, 0] width 0 height 0
click at [1429, 561] on label at bounding box center [1429, 557] width 11 height 11
click at [0, 0] on input "checkbox" at bounding box center [0, 0] width 0 height 0
click at [1430, 561] on label at bounding box center [1429, 557] width 11 height 11
click at [0, 0] on input "checkbox" at bounding box center [0, 0] width 0 height 0
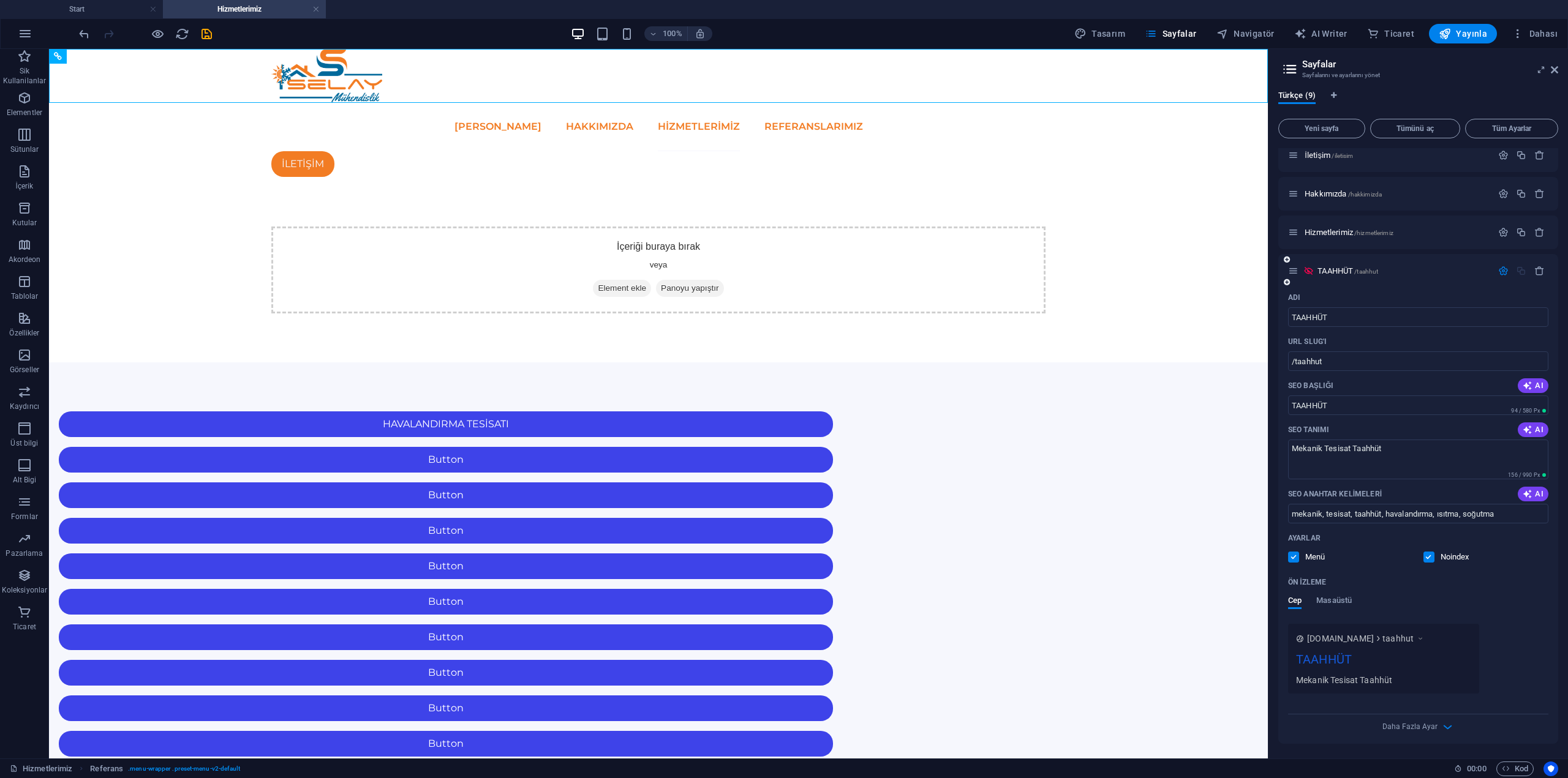
click at [1426, 560] on label at bounding box center [1429, 557] width 11 height 11
click at [0, 0] on input "checkbox" at bounding box center [0, 0] width 0 height 0
click at [1433, 284] on div "TAAHHÜT /taahhut" at bounding box center [1418, 271] width 280 height 34
click at [1350, 274] on span "/taahhut" at bounding box center [1354, 271] width 24 height 7
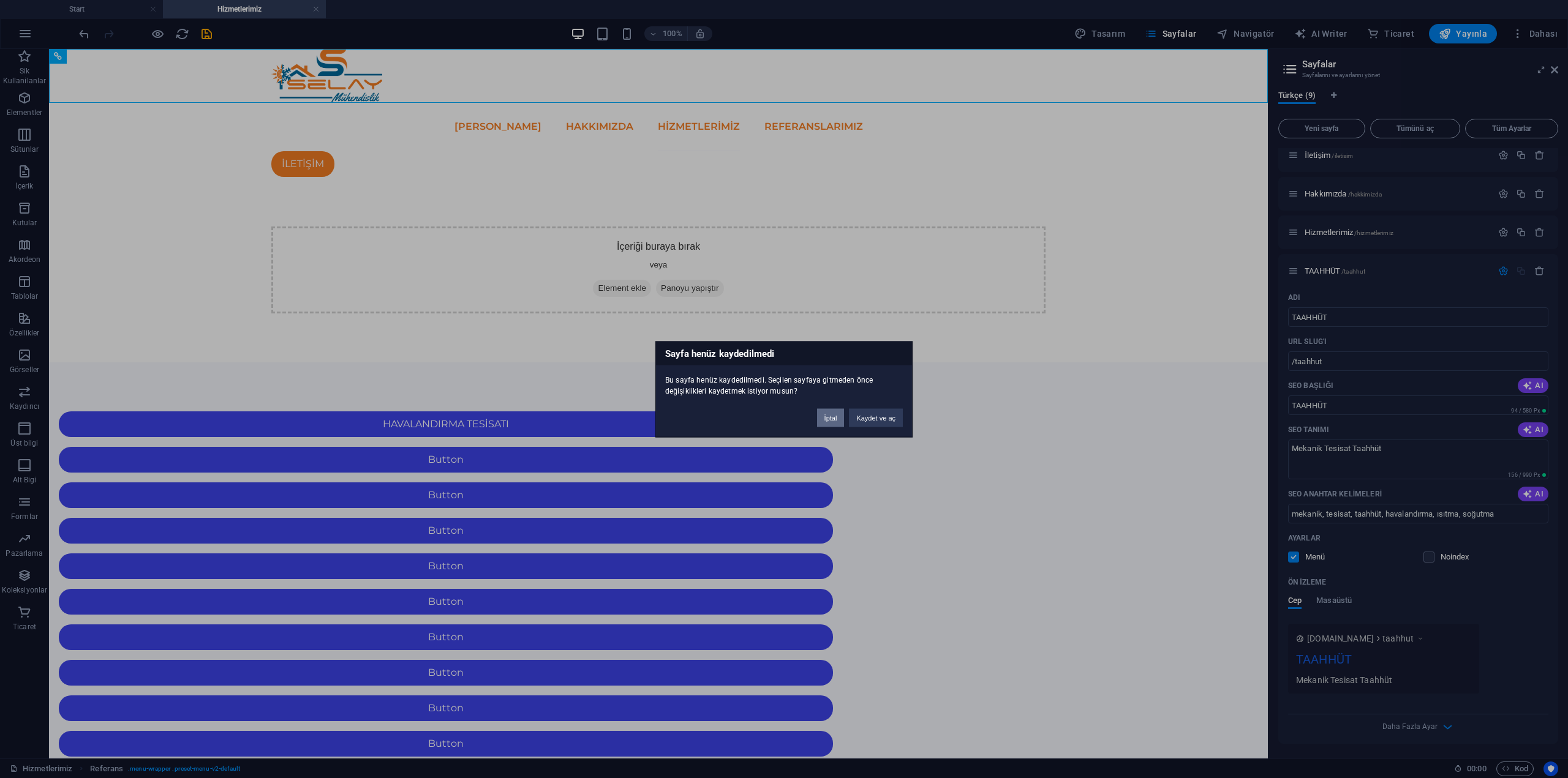
drag, startPoint x: 825, startPoint y: 413, endPoint x: 777, endPoint y: 365, distance: 67.9
click at [825, 414] on button "İptal" at bounding box center [831, 417] width 28 height 18
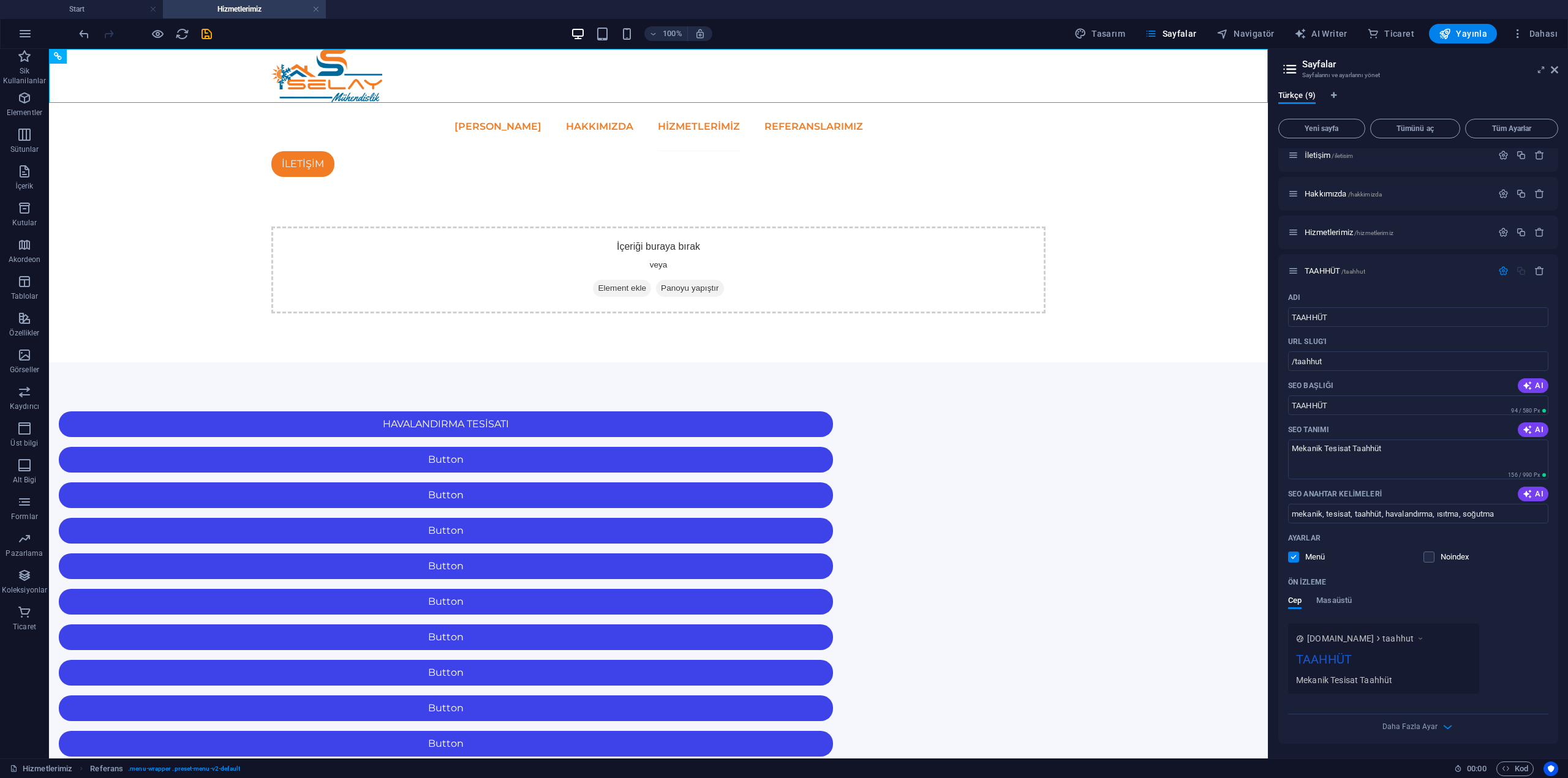
drag, startPoint x: 1555, startPoint y: 367, endPoint x: 1556, endPoint y: 427, distance: 60.0
click at [1557, 426] on div "Start / Referanslarımız /referanslarimiz Jobs /jobs Legal Notice /legal-notice …" at bounding box center [1418, 449] width 280 height 601
click at [1432, 731] on span "Daha Fazla Ayar" at bounding box center [1410, 726] width 55 height 9
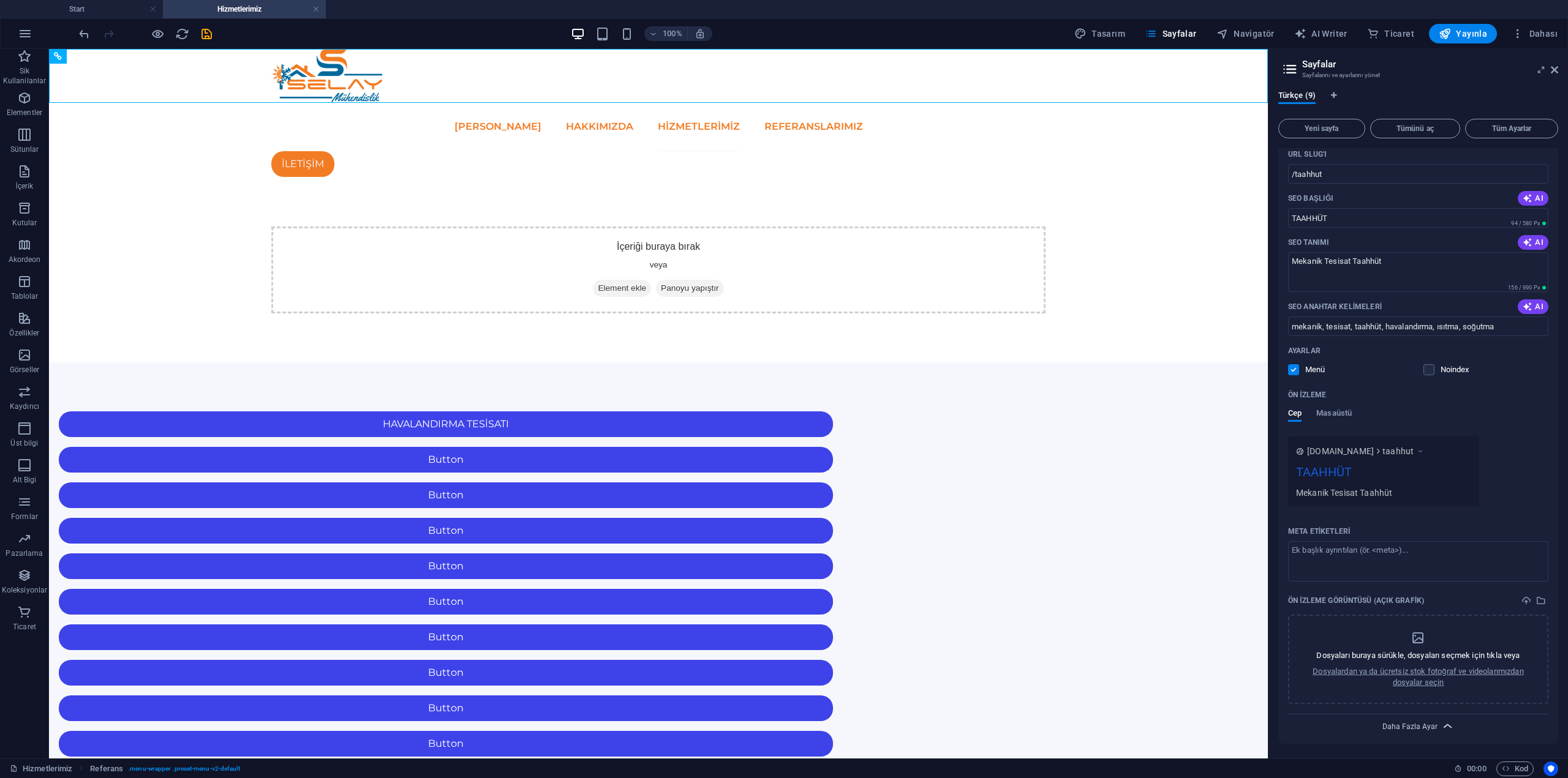
click at [1405, 728] on span "Daha Fazla Ayar" at bounding box center [1410, 726] width 55 height 9
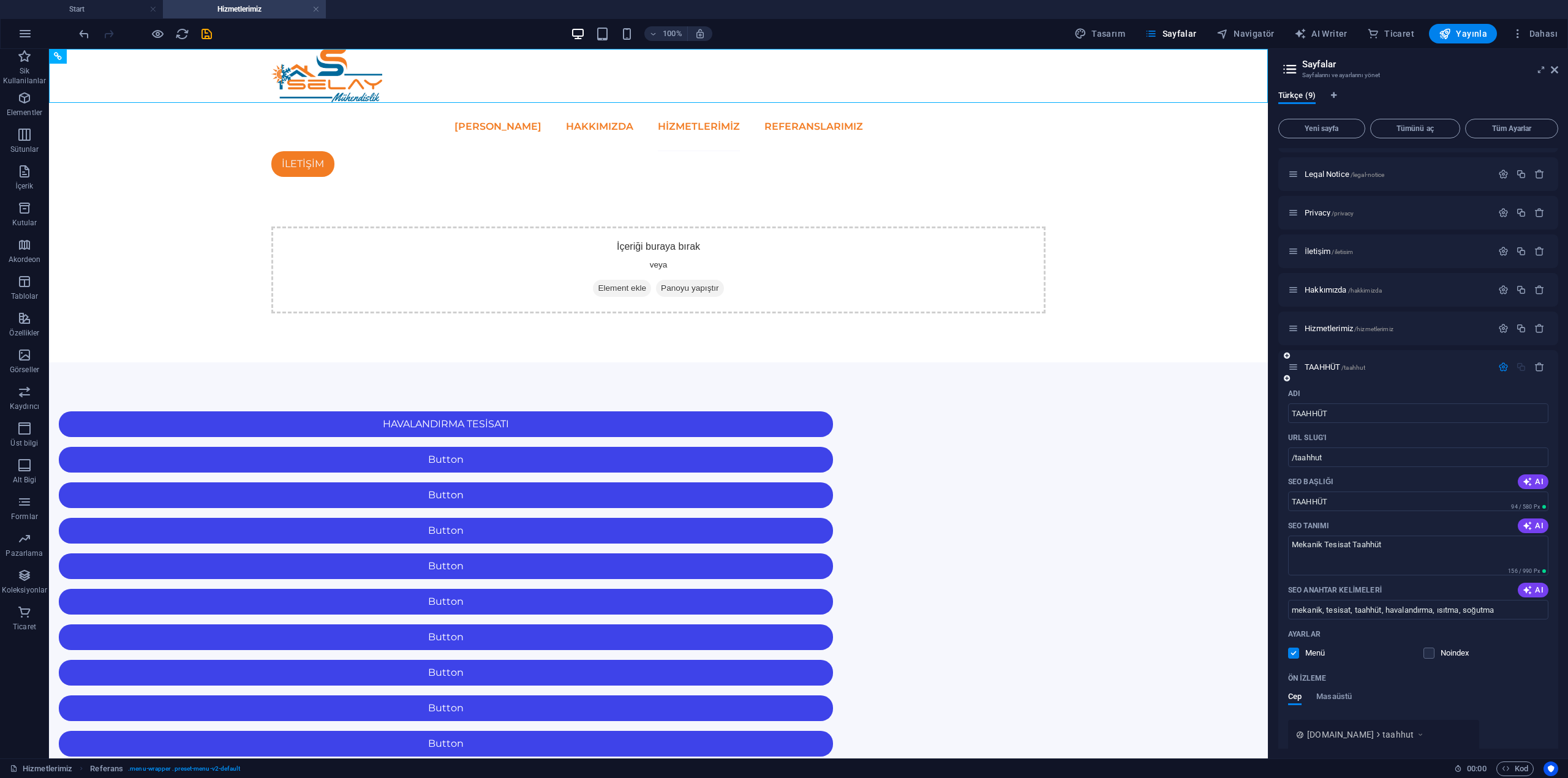
scroll to position [19, 0]
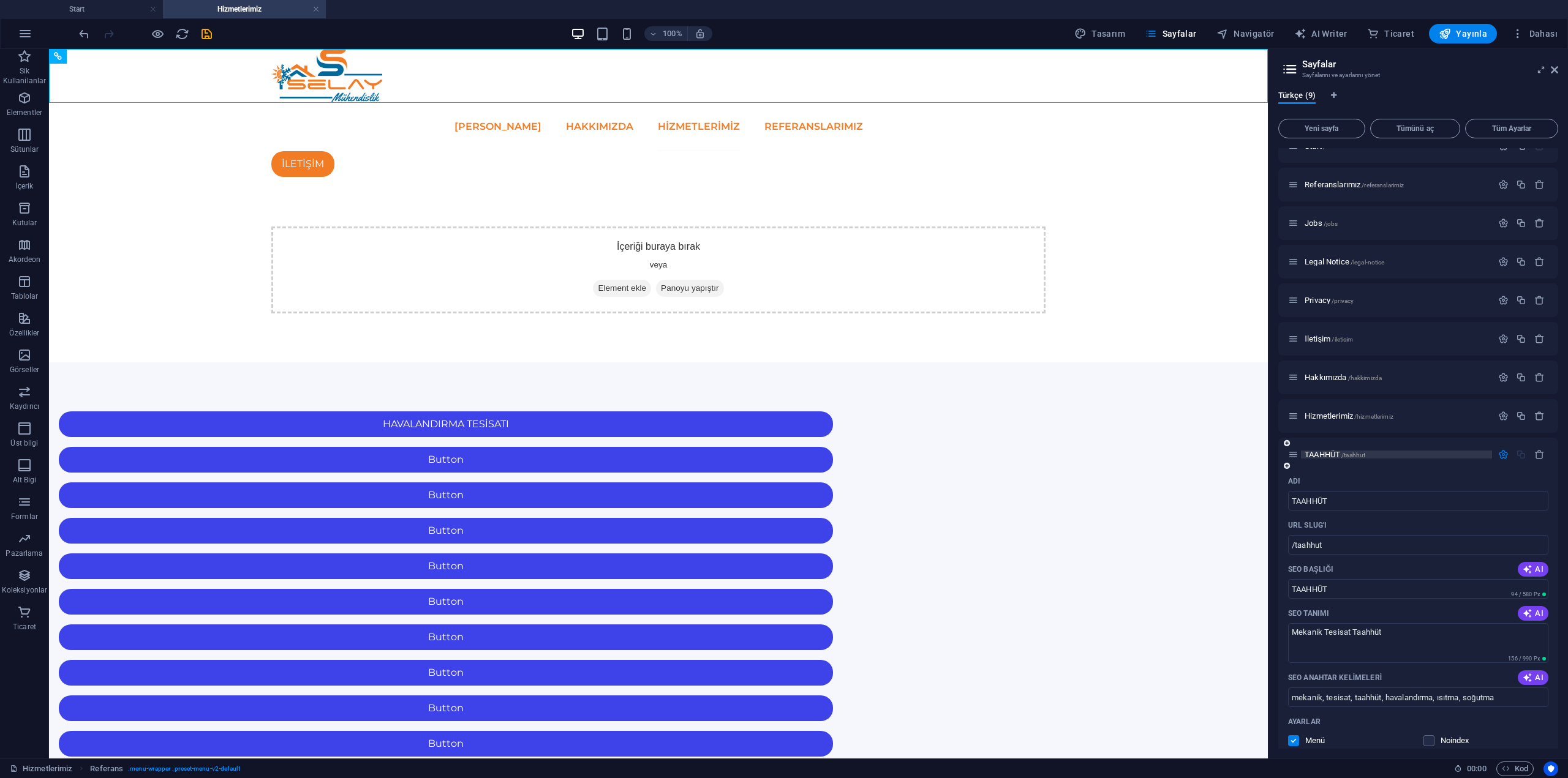
drag, startPoint x: 1329, startPoint y: 452, endPoint x: 1342, endPoint y: 451, distance: 13.0
click at [1342, 451] on span "TAAHHÜT /taahhut" at bounding box center [1335, 455] width 60 height 9
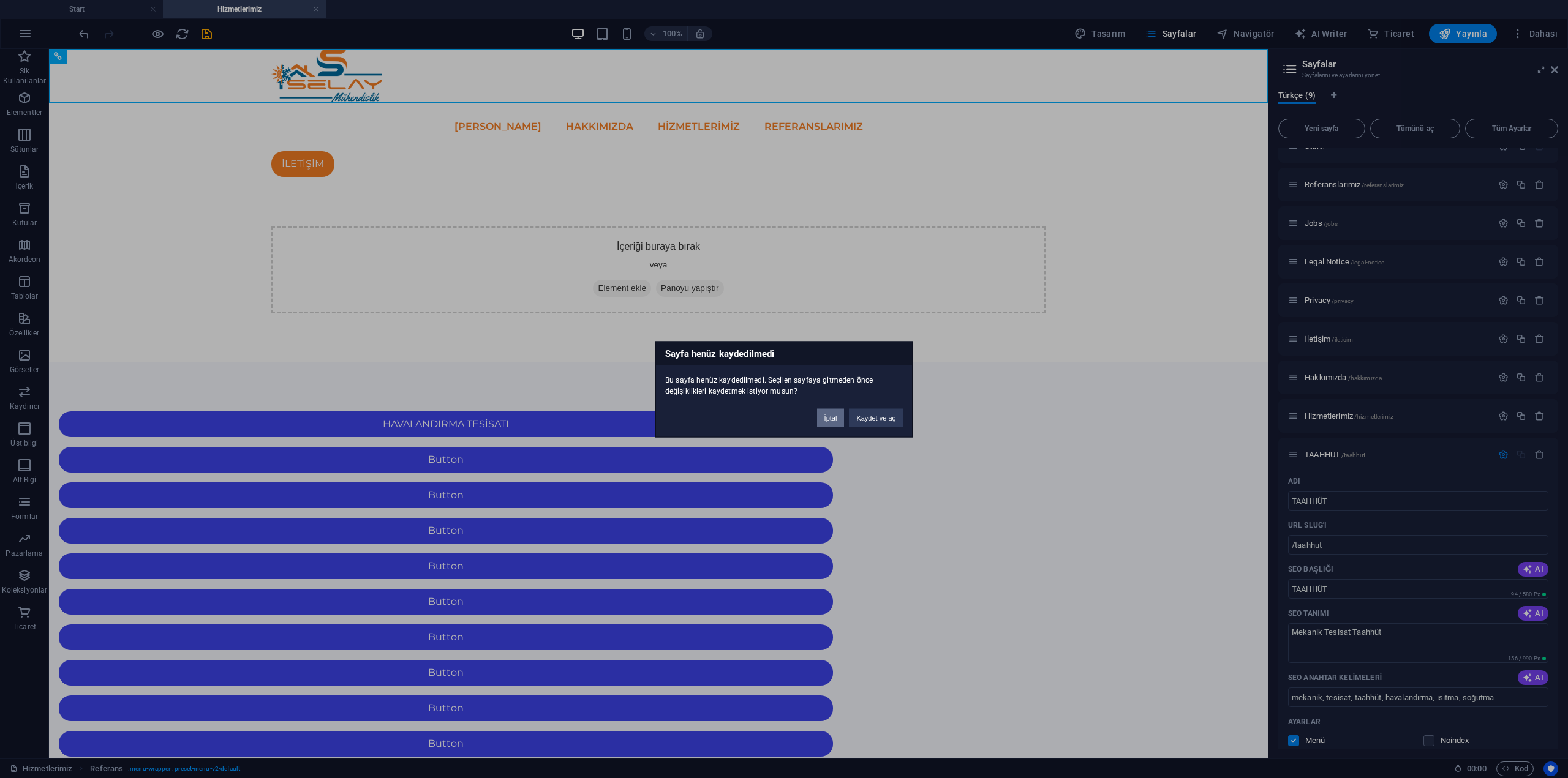
click at [822, 423] on button "İptal" at bounding box center [831, 417] width 28 height 18
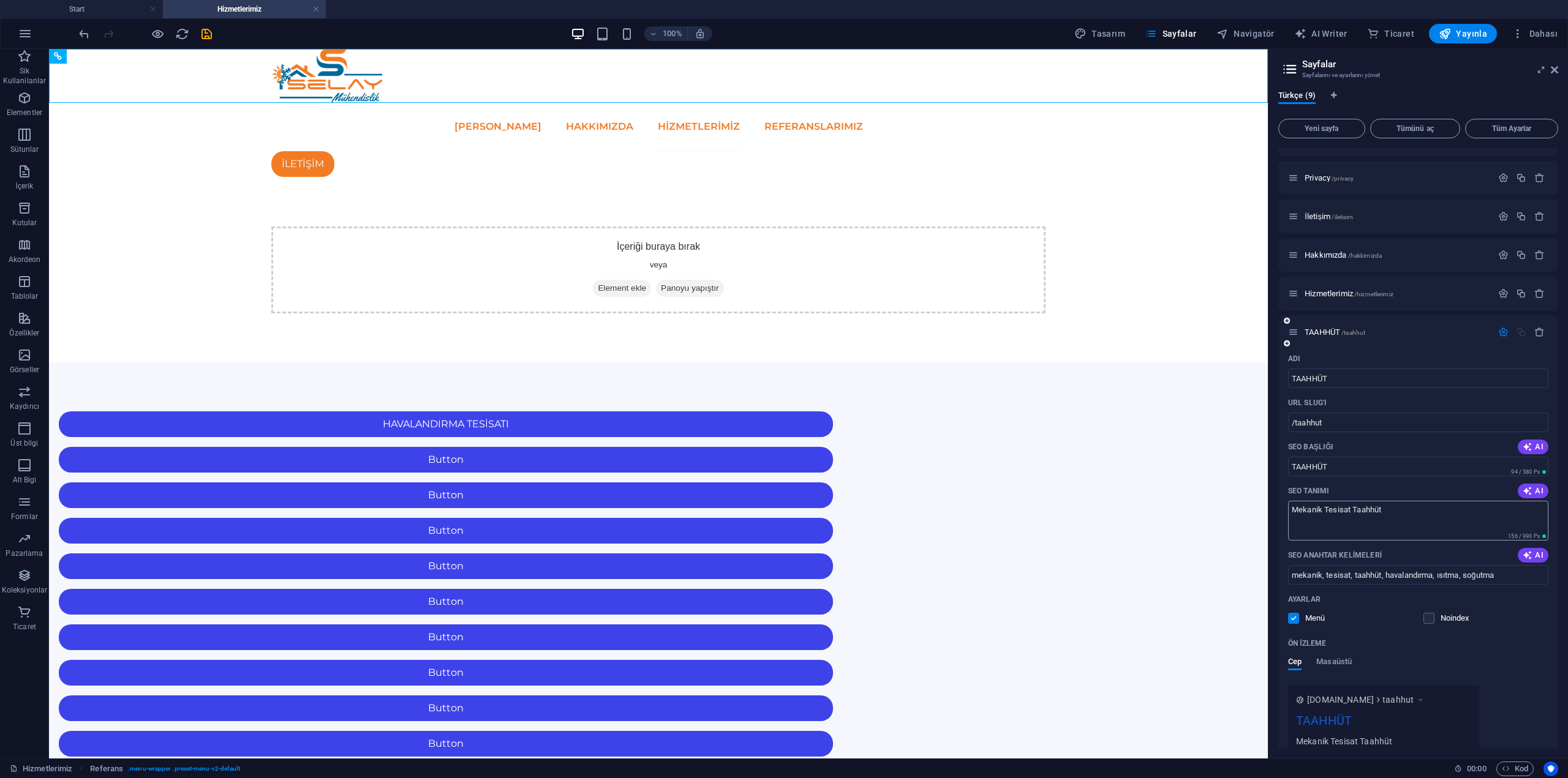
scroll to position [203, 0]
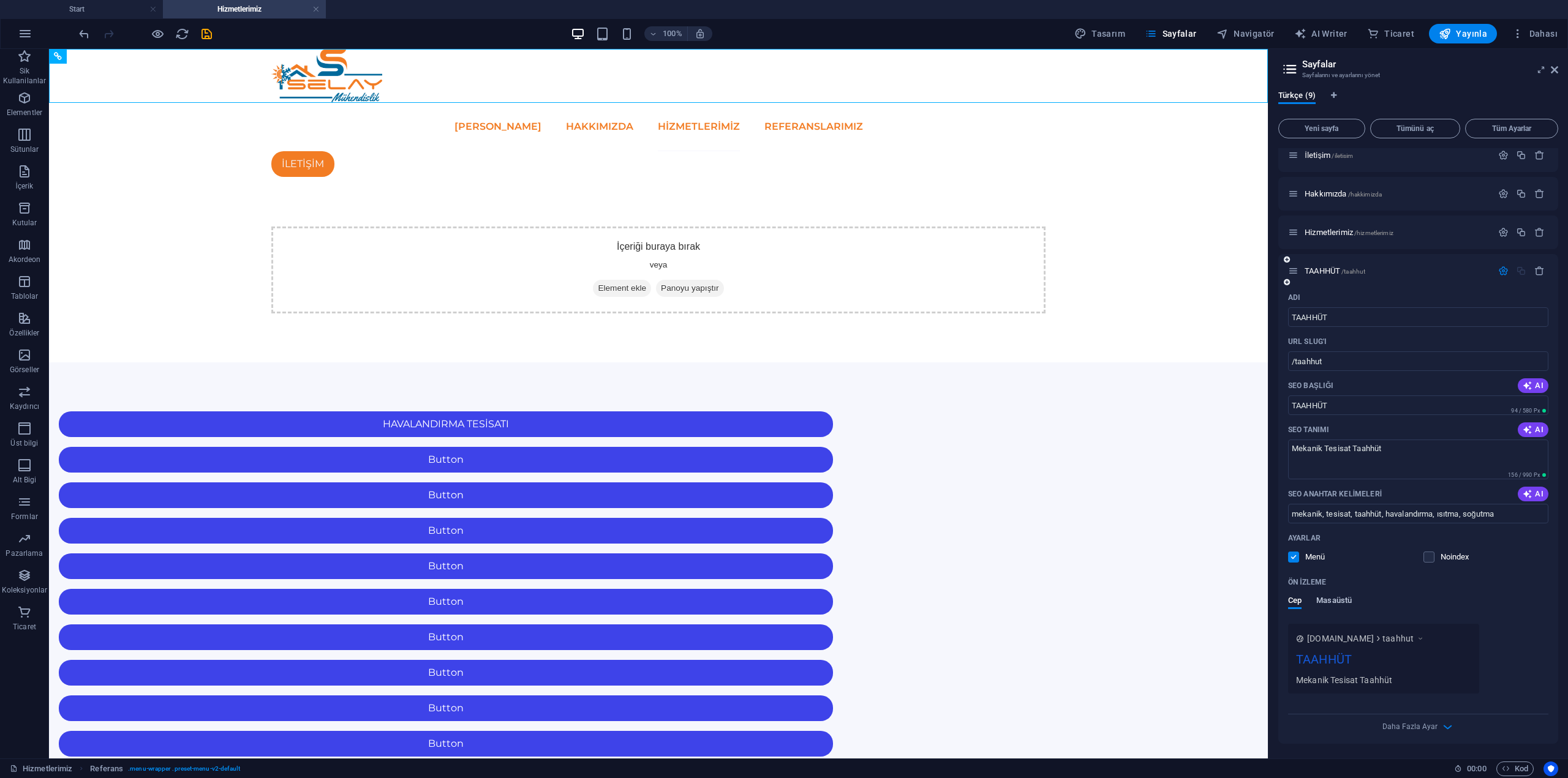
click at [1326, 600] on span "Masaüstü" at bounding box center [1333, 602] width 36 height 17
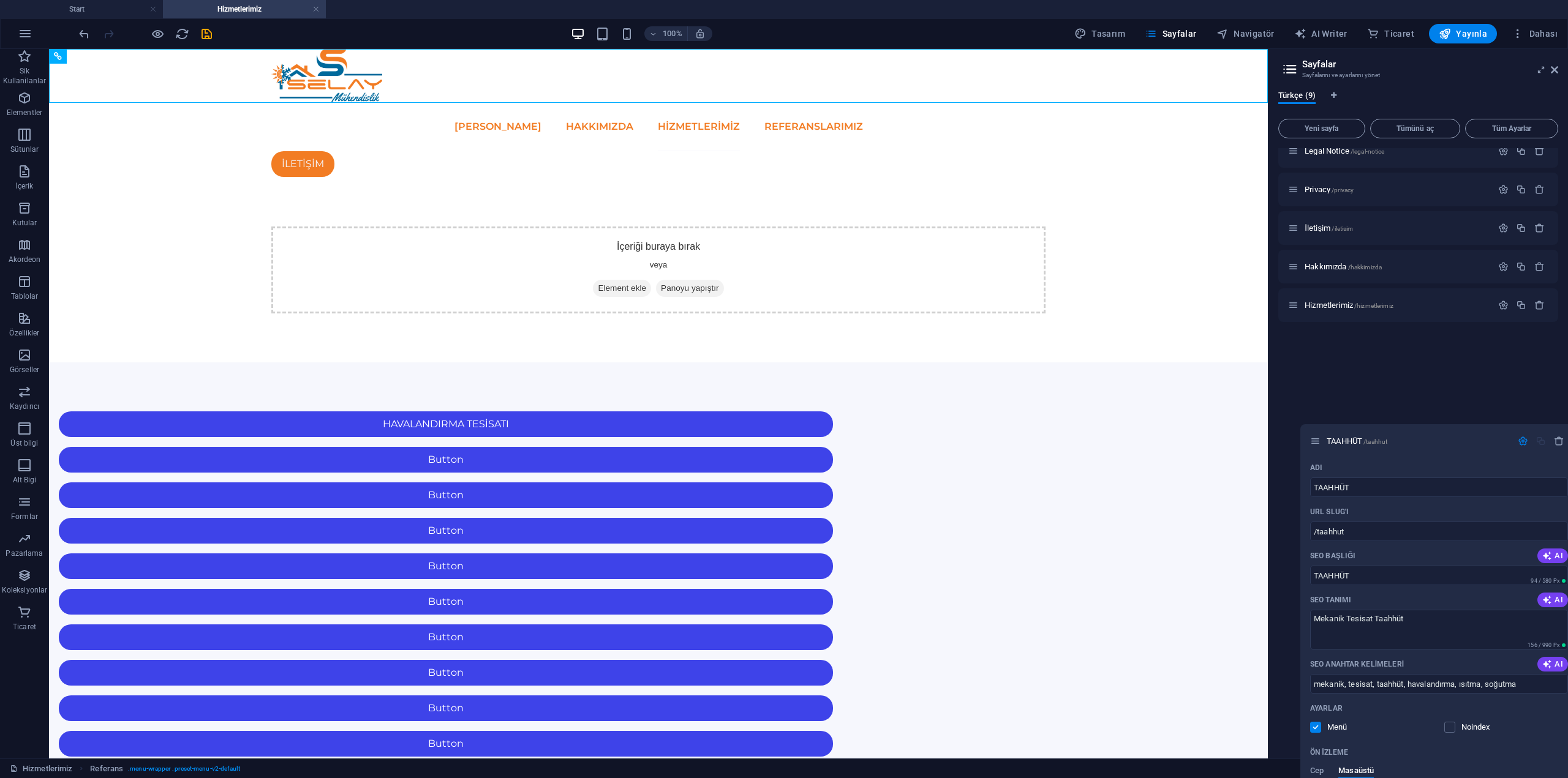
scroll to position [181, 0]
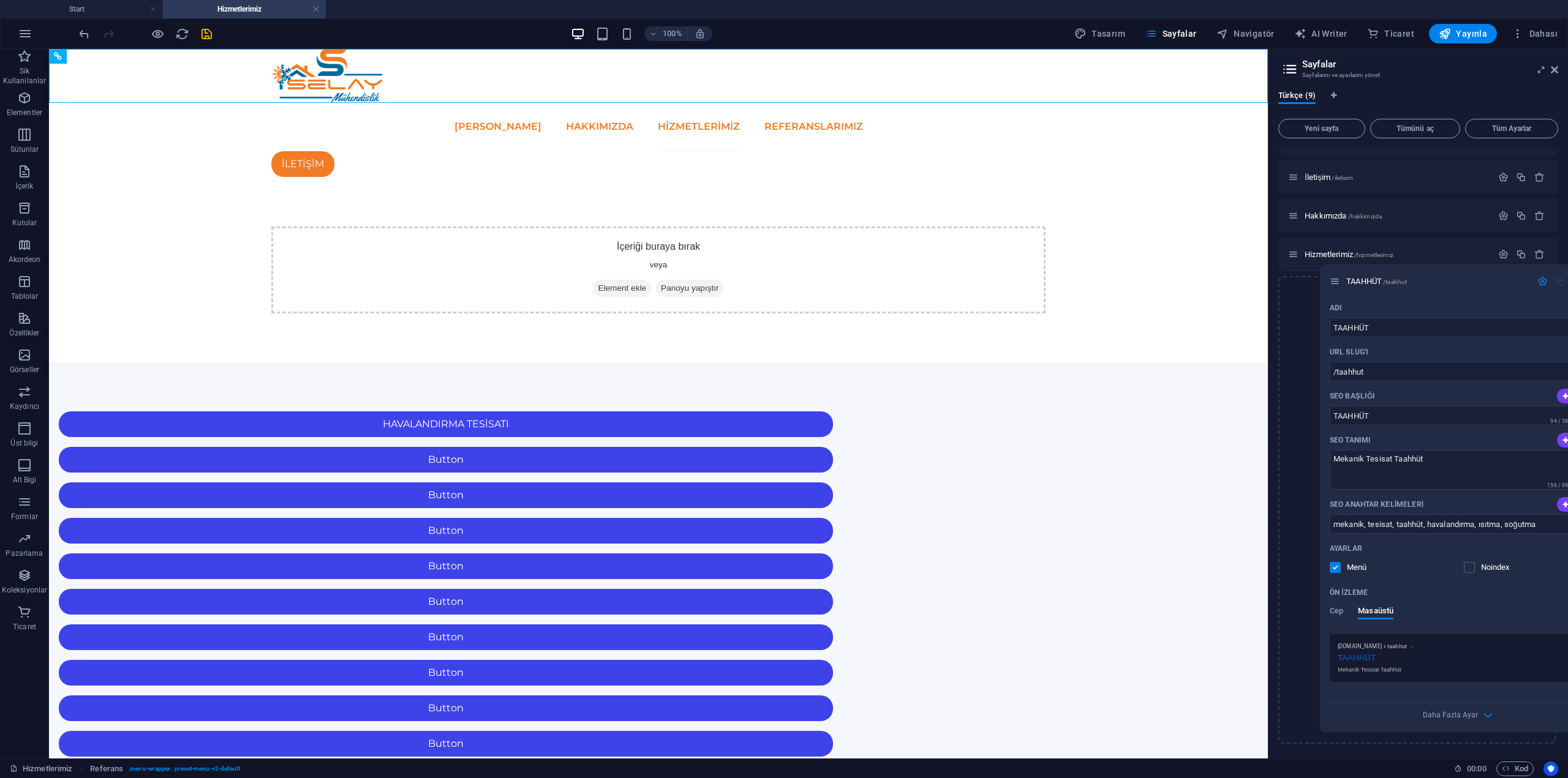
drag, startPoint x: 1294, startPoint y: 473, endPoint x: 1337, endPoint y: 279, distance: 198.7
click at [1337, 279] on div "Start / Referanslarımız /referanslarimiz Jobs /jobs Legal Notice /legal-notice …" at bounding box center [1418, 356] width 280 height 777
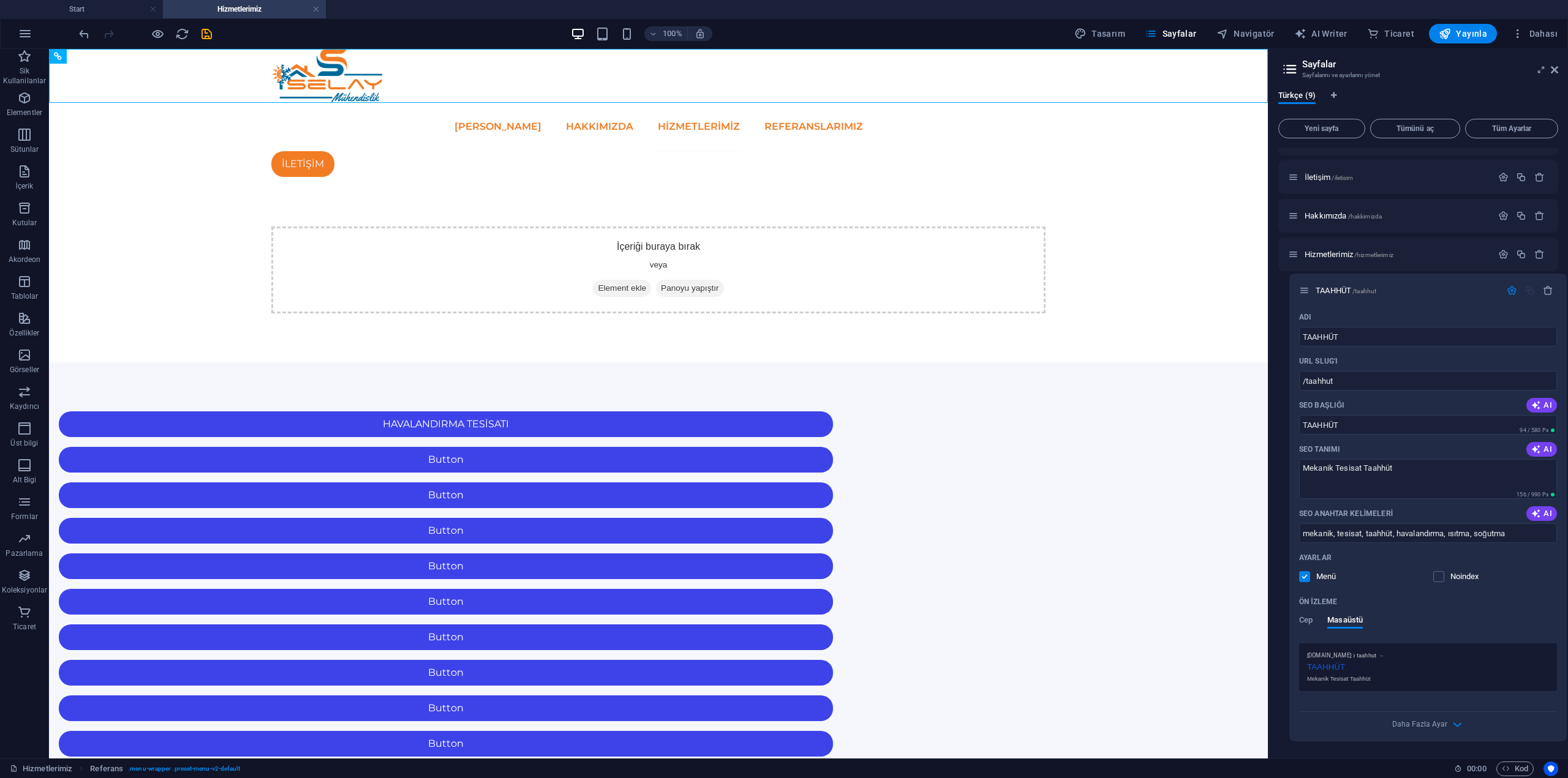
scroll to position [180, 0]
drag, startPoint x: 1292, startPoint y: 294, endPoint x: 1315, endPoint y: 288, distance: 23.8
click at [1315, 288] on div "Start / Referanslarımız /referanslarimiz Jobs /jobs Legal Notice /legal-notice …" at bounding box center [1418, 357] width 280 height 777
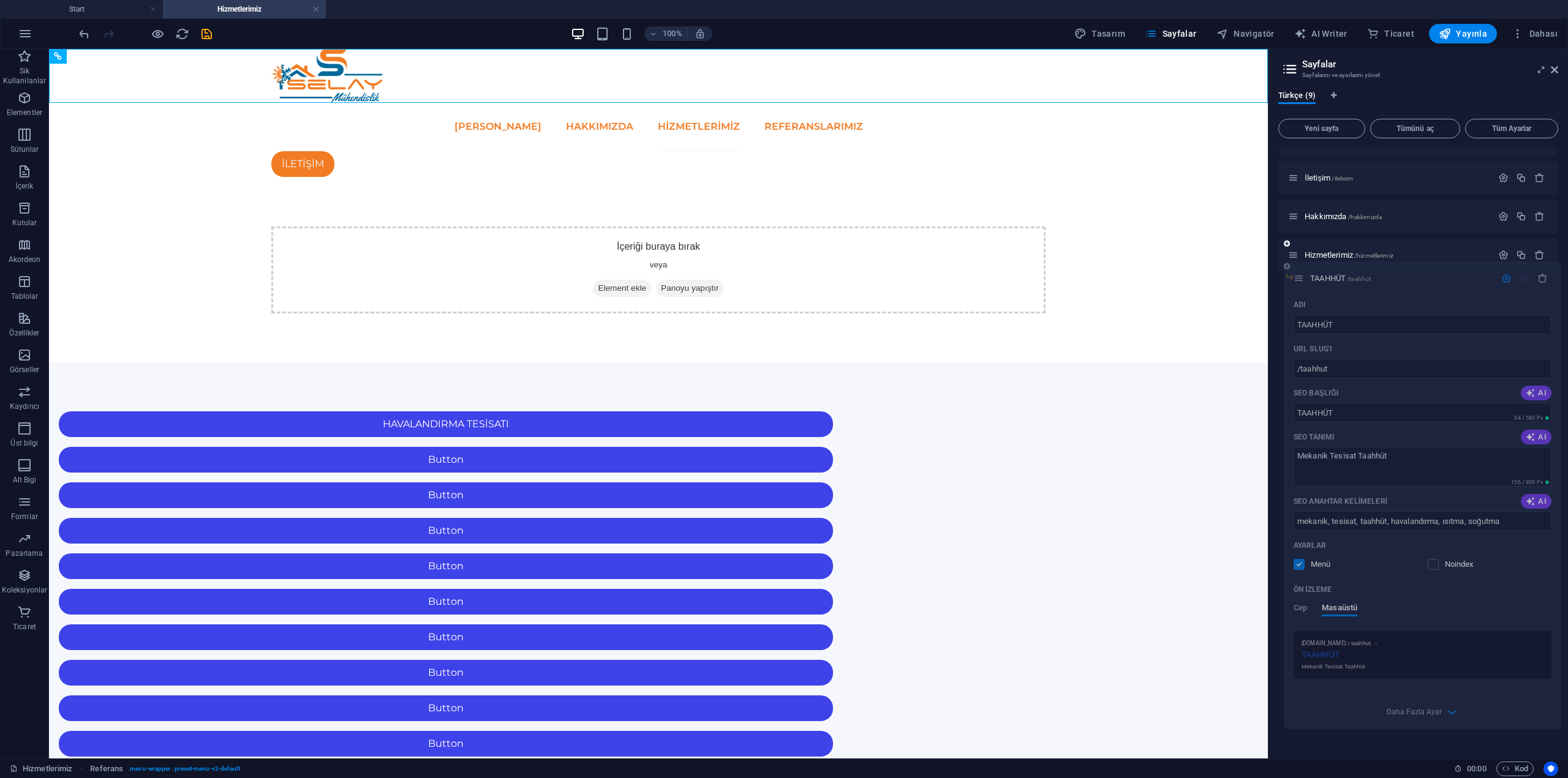
scroll to position [179, 0]
drag, startPoint x: 1295, startPoint y: 291, endPoint x: 1308, endPoint y: 268, distance: 26.4
click at [1308, 268] on div "Start / Referanslarımız /referanslarimiz Jobs /jobs Legal Notice /legal-notice …" at bounding box center [1418, 121] width 280 height 304
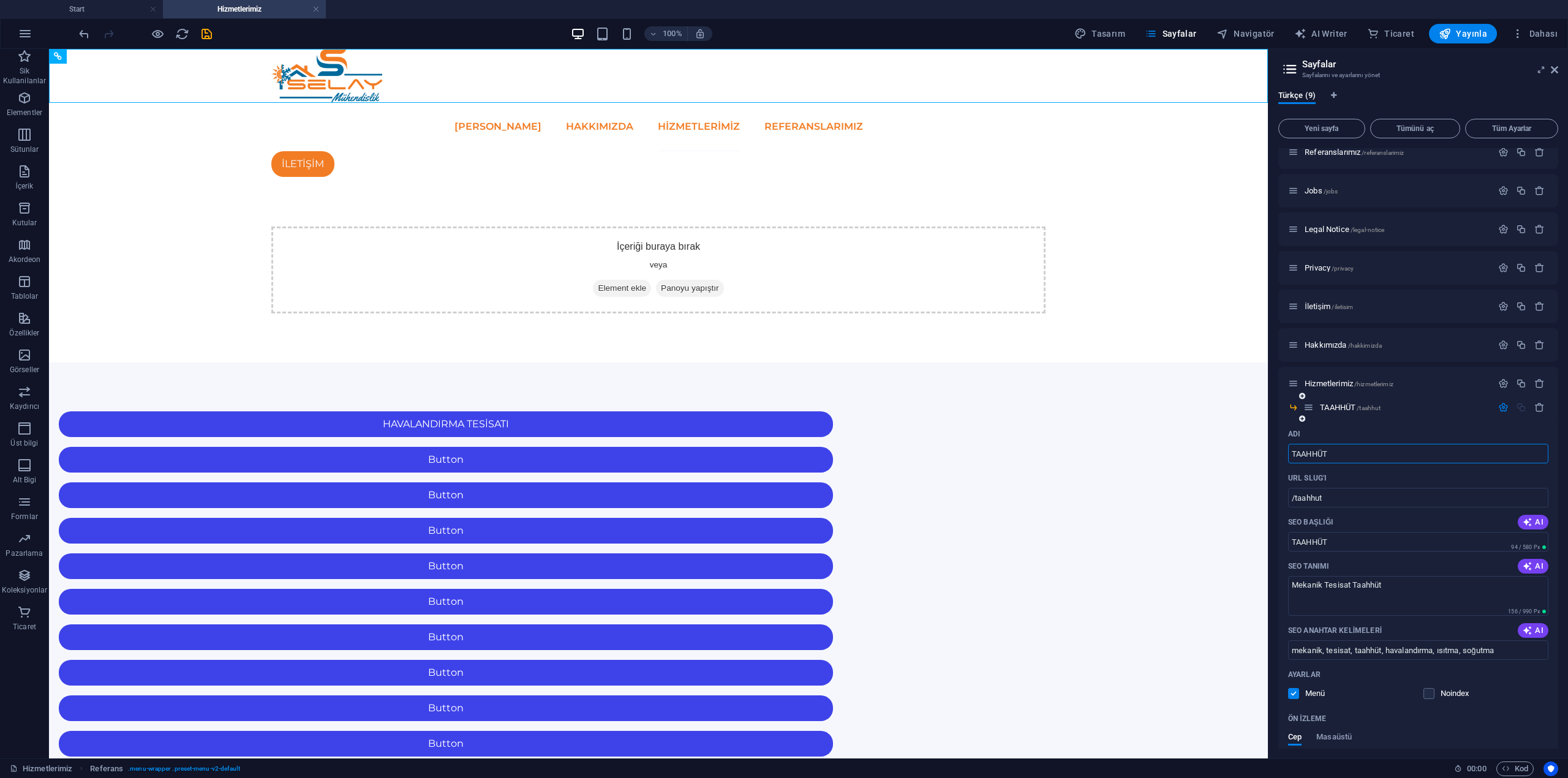
scroll to position [0, 0]
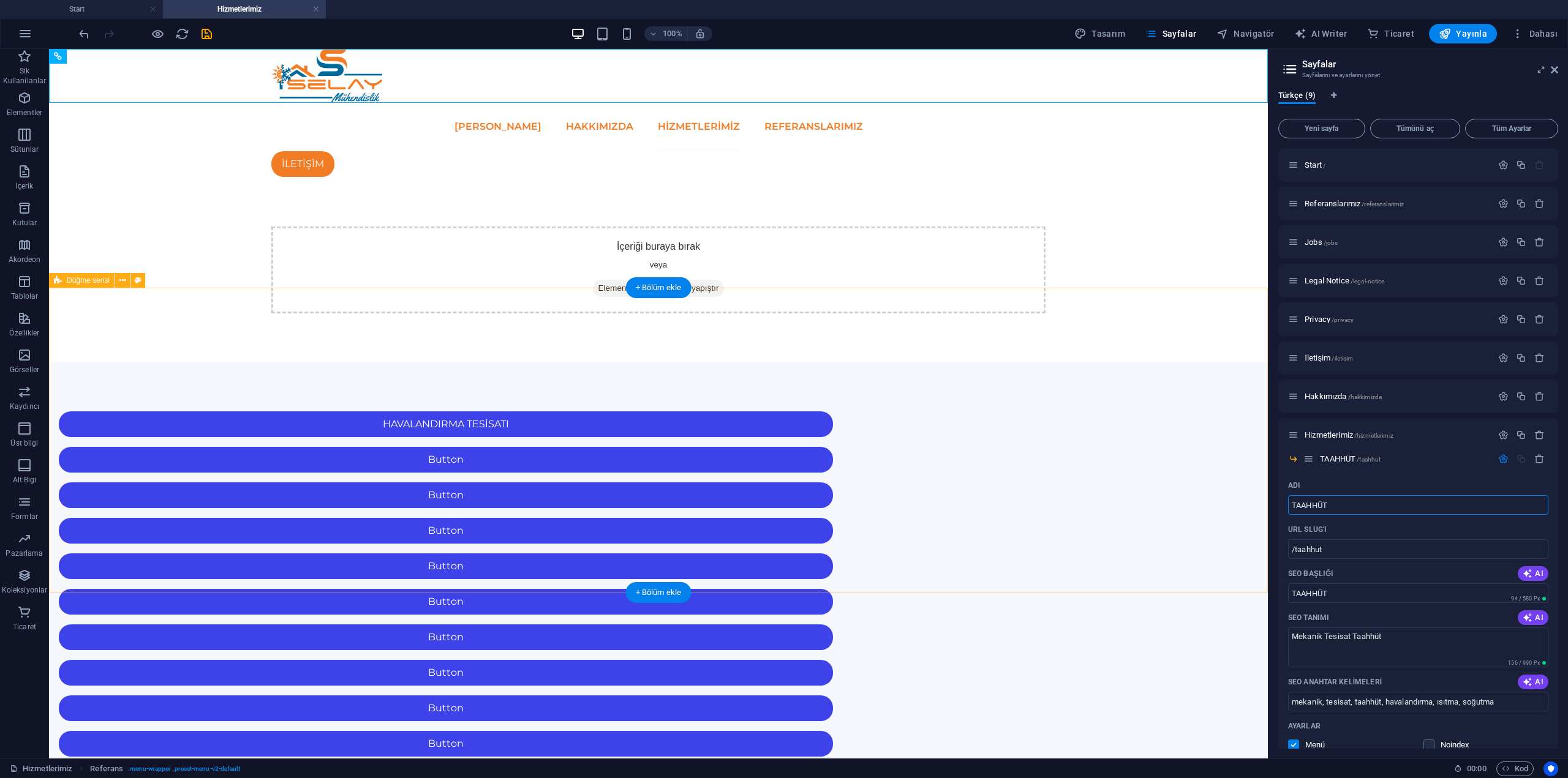
click at [1113, 363] on div "HAVALANDIRMA TESİSATI Button Button Button Button Button Button Button Button B…" at bounding box center [659, 673] width 1219 height 621
click at [688, 447] on div "Button" at bounding box center [446, 460] width 774 height 26
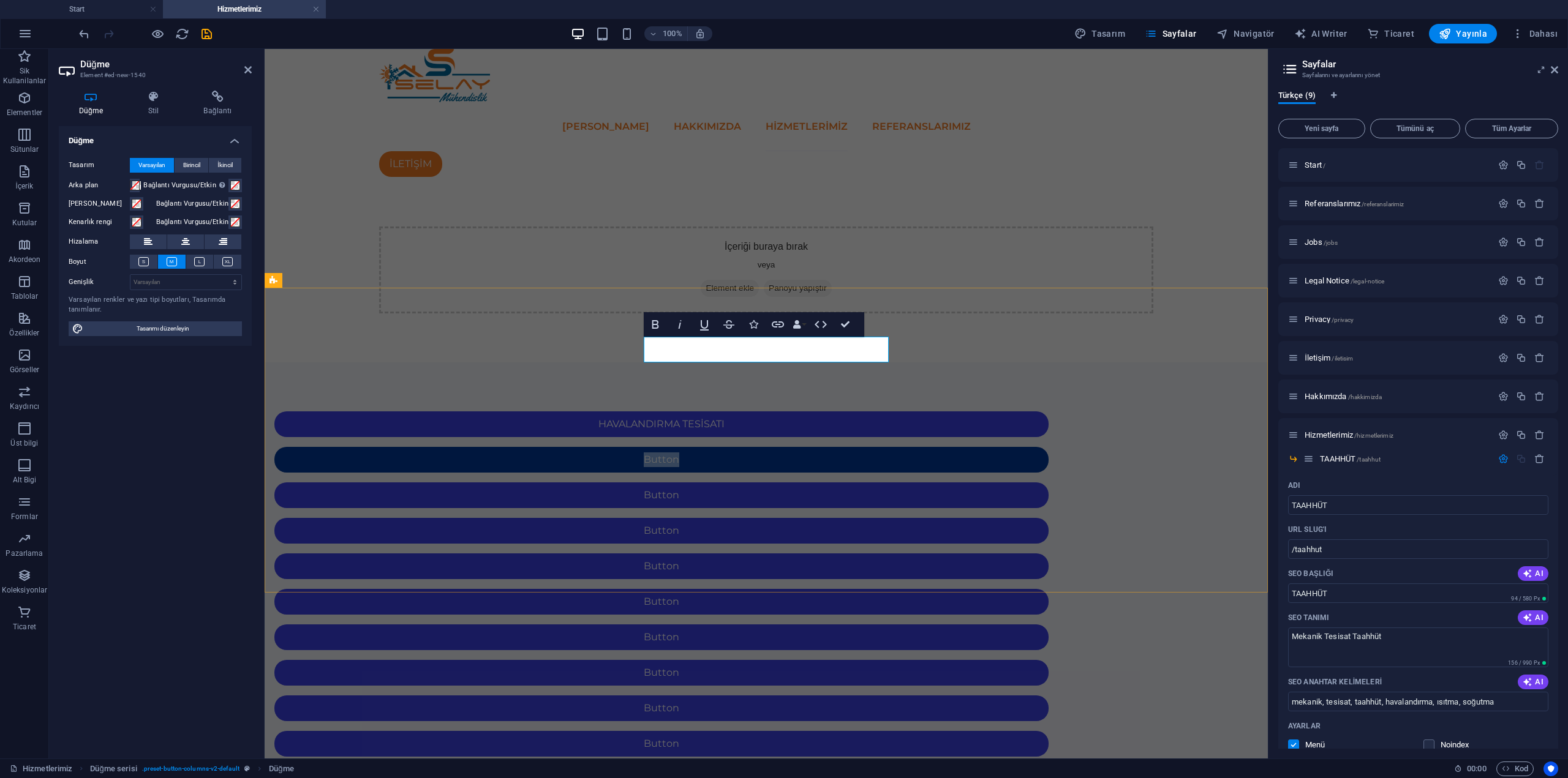
click at [766, 447] on link "Button" at bounding box center [661, 460] width 774 height 26
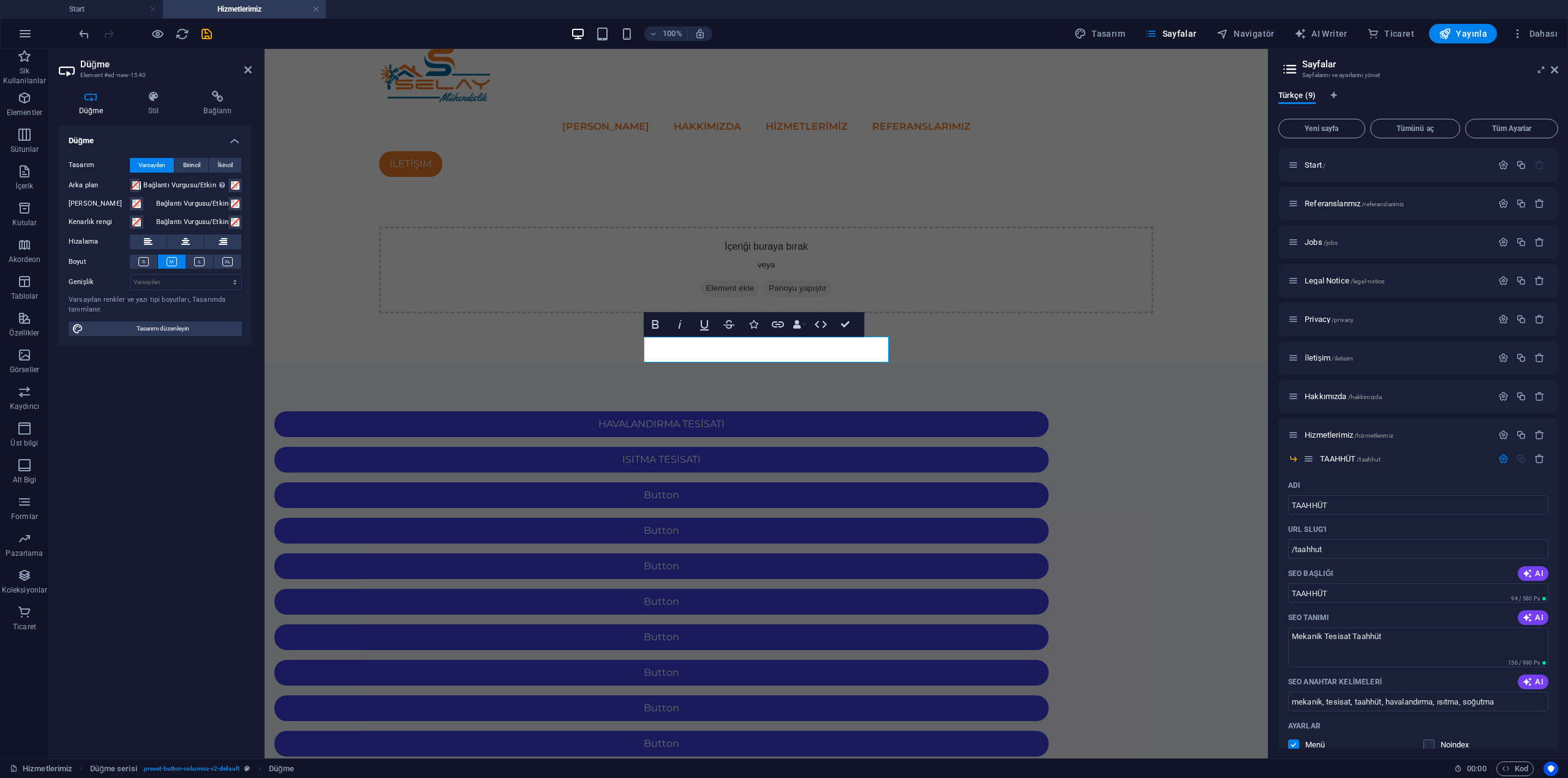
click at [907, 652] on html "Skip to main content ANA SAYFA HAKKIMIZDA Hizmetlerimiz REFERANSLARIMIZ İLETİŞİ…" at bounding box center [766, 516] width 1003 height 935
click at [1041, 482] on div "Button" at bounding box center [661, 495] width 774 height 26
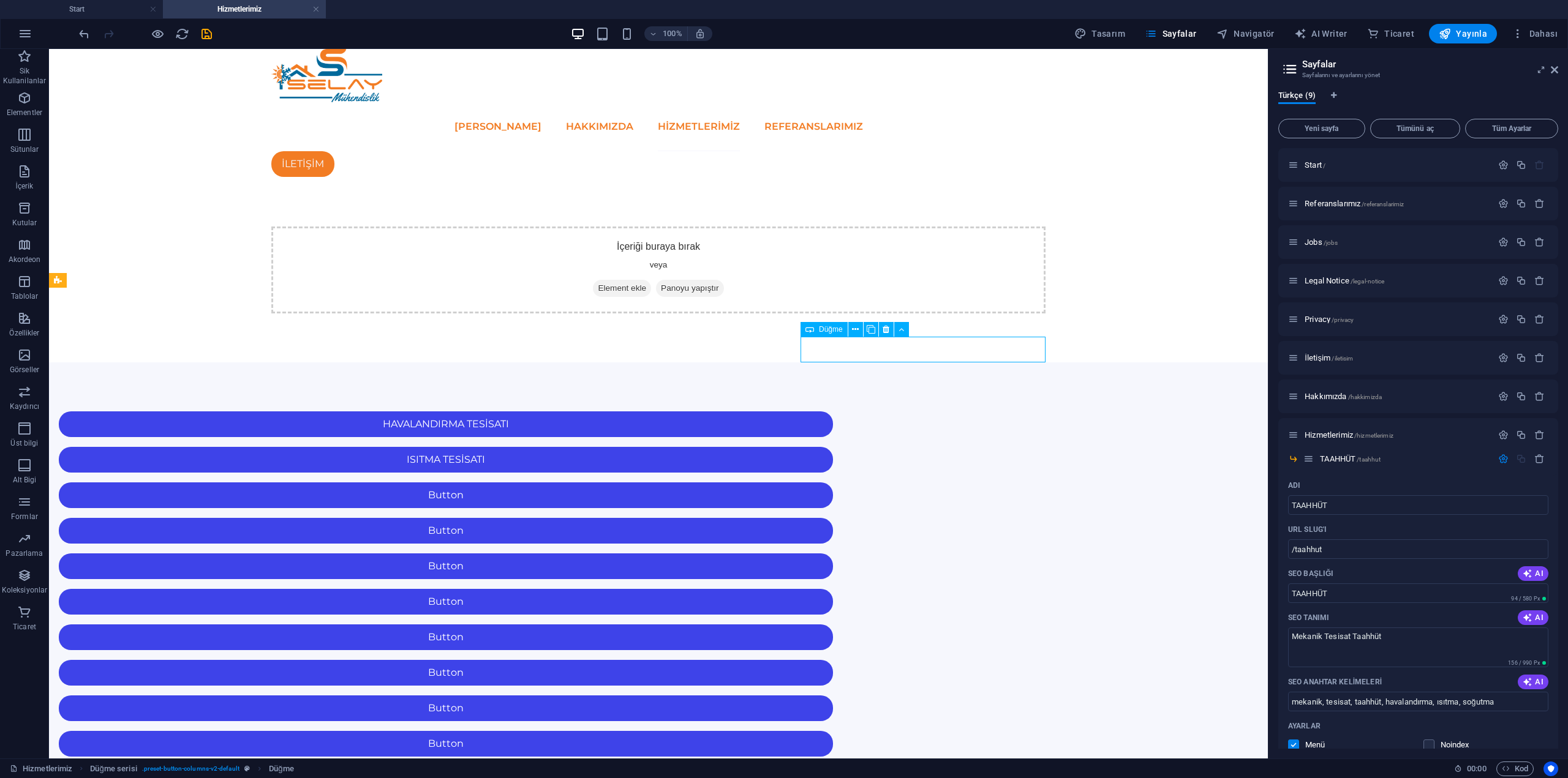
click at [833, 482] on div "Button" at bounding box center [446, 495] width 774 height 26
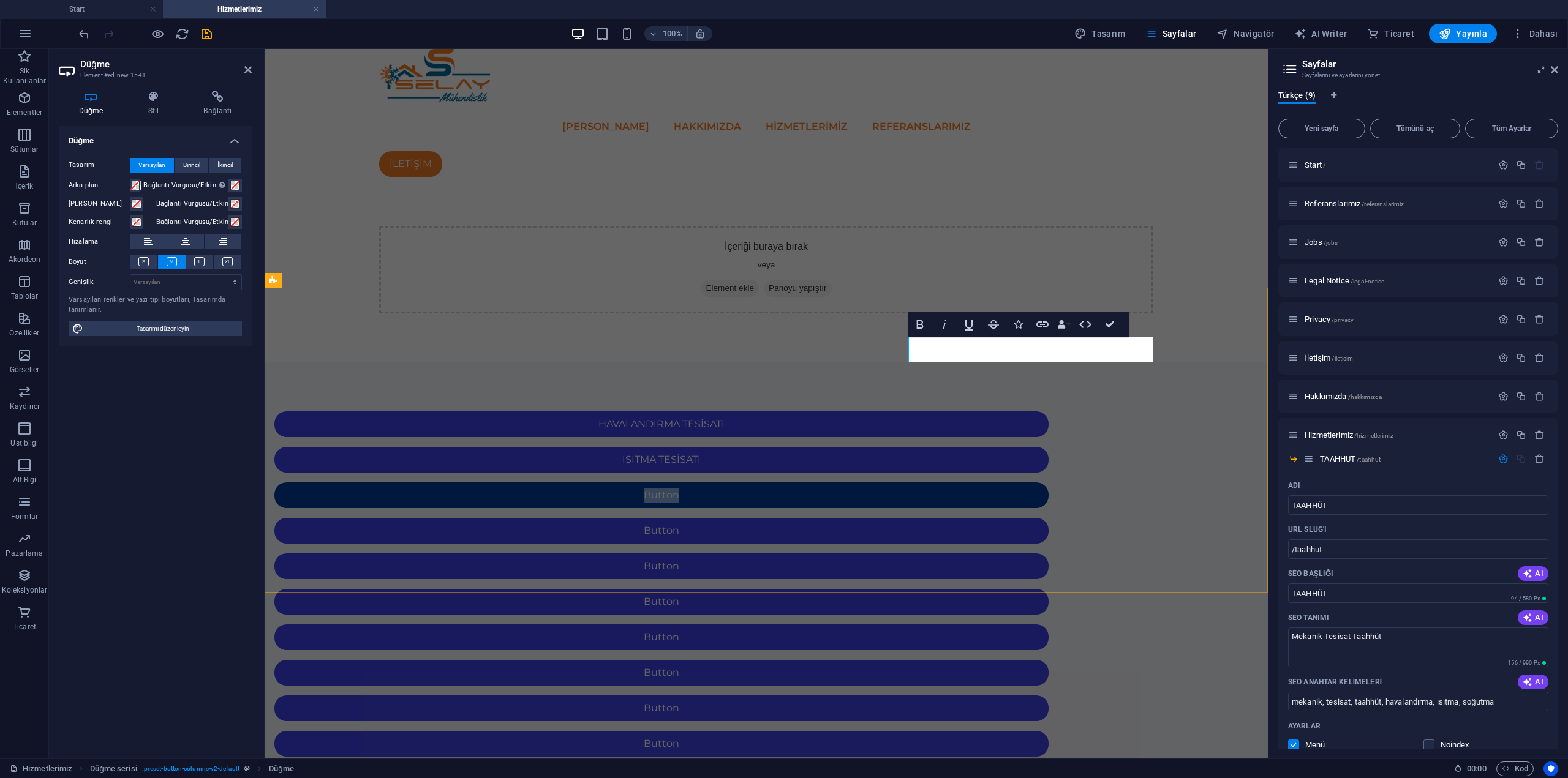
click at [1026, 482] on link "Button" at bounding box center [661, 495] width 774 height 26
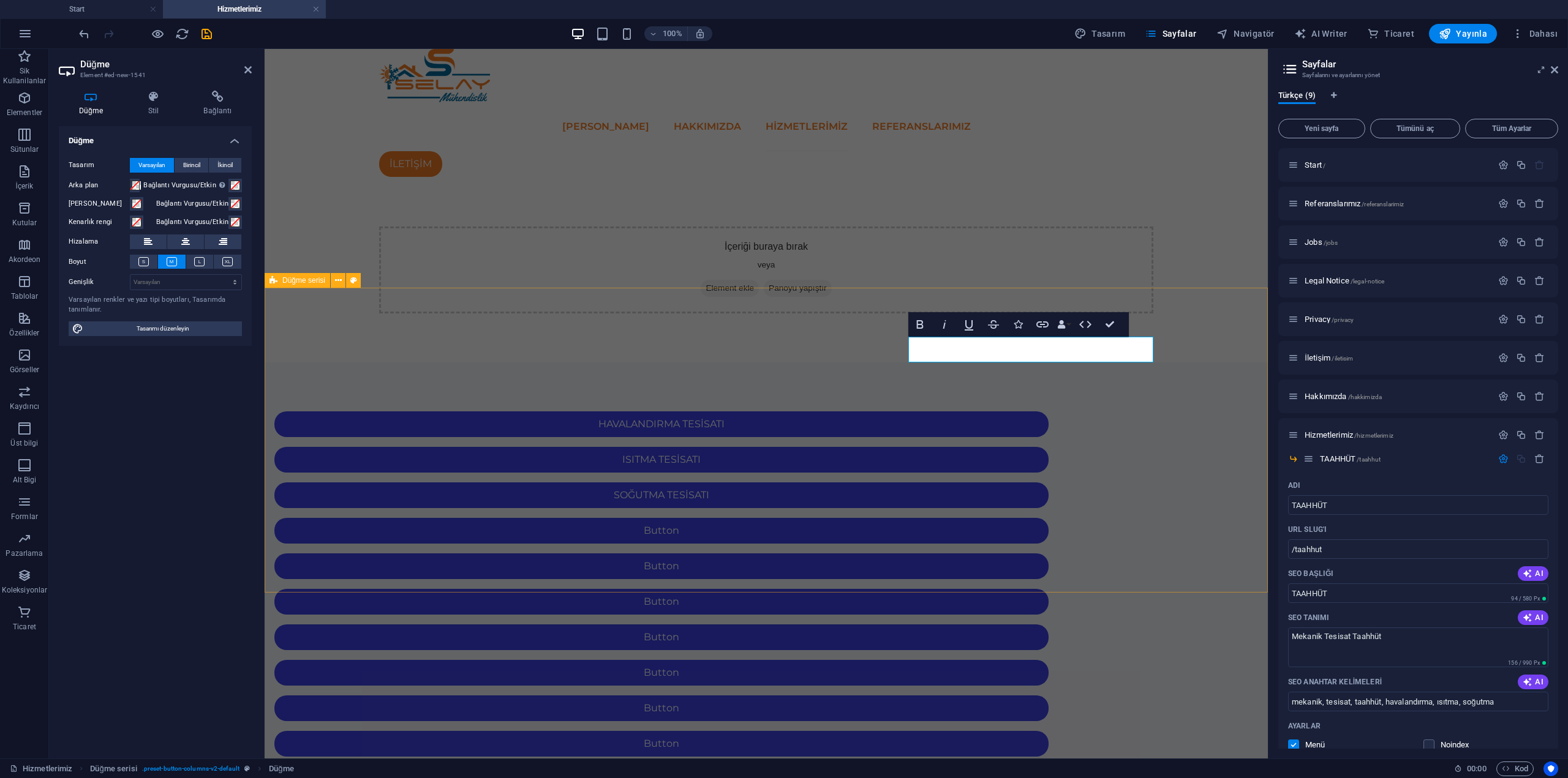
click at [995, 566] on div "HAVALANDIRMA TESİSATI ISITMA TESİSATI SOĞUTMA TESİSATI Button Button Button But…" at bounding box center [766, 673] width 1003 height 621
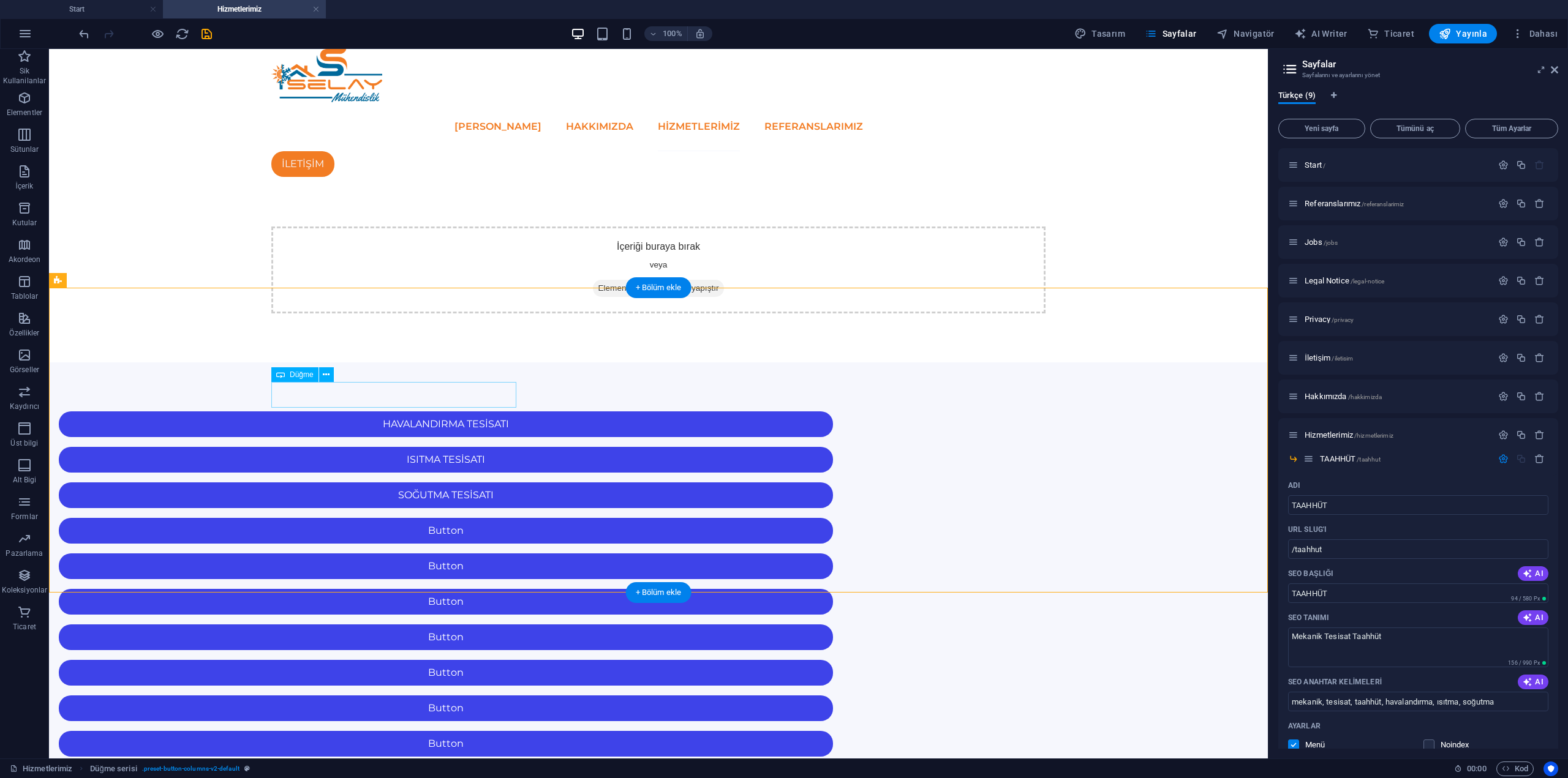
click at [390, 518] on div "Button" at bounding box center [446, 531] width 774 height 26
click at [285, 382] on icon at bounding box center [280, 375] width 9 height 15
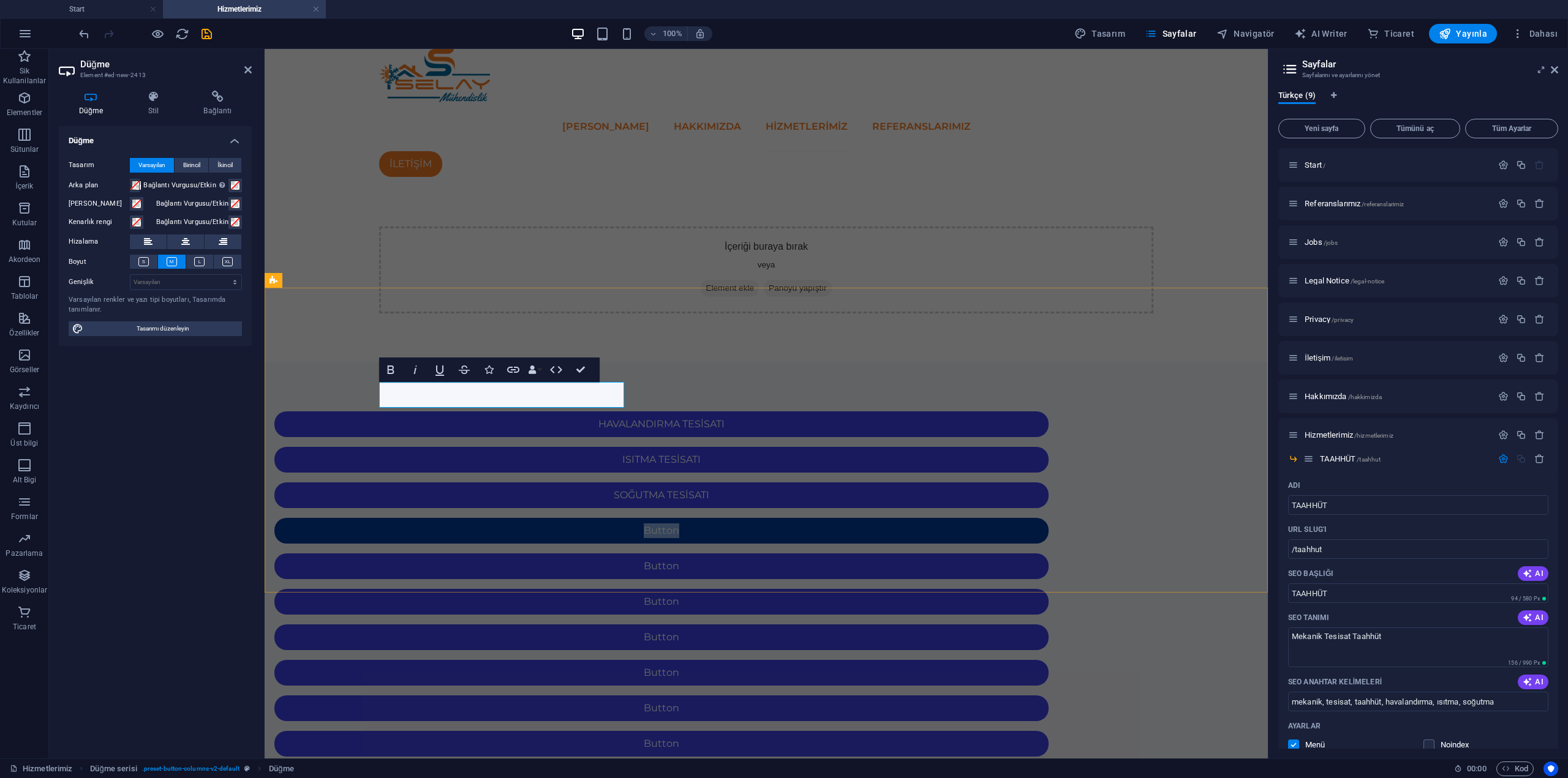
click at [511, 518] on link "Button" at bounding box center [661, 531] width 774 height 26
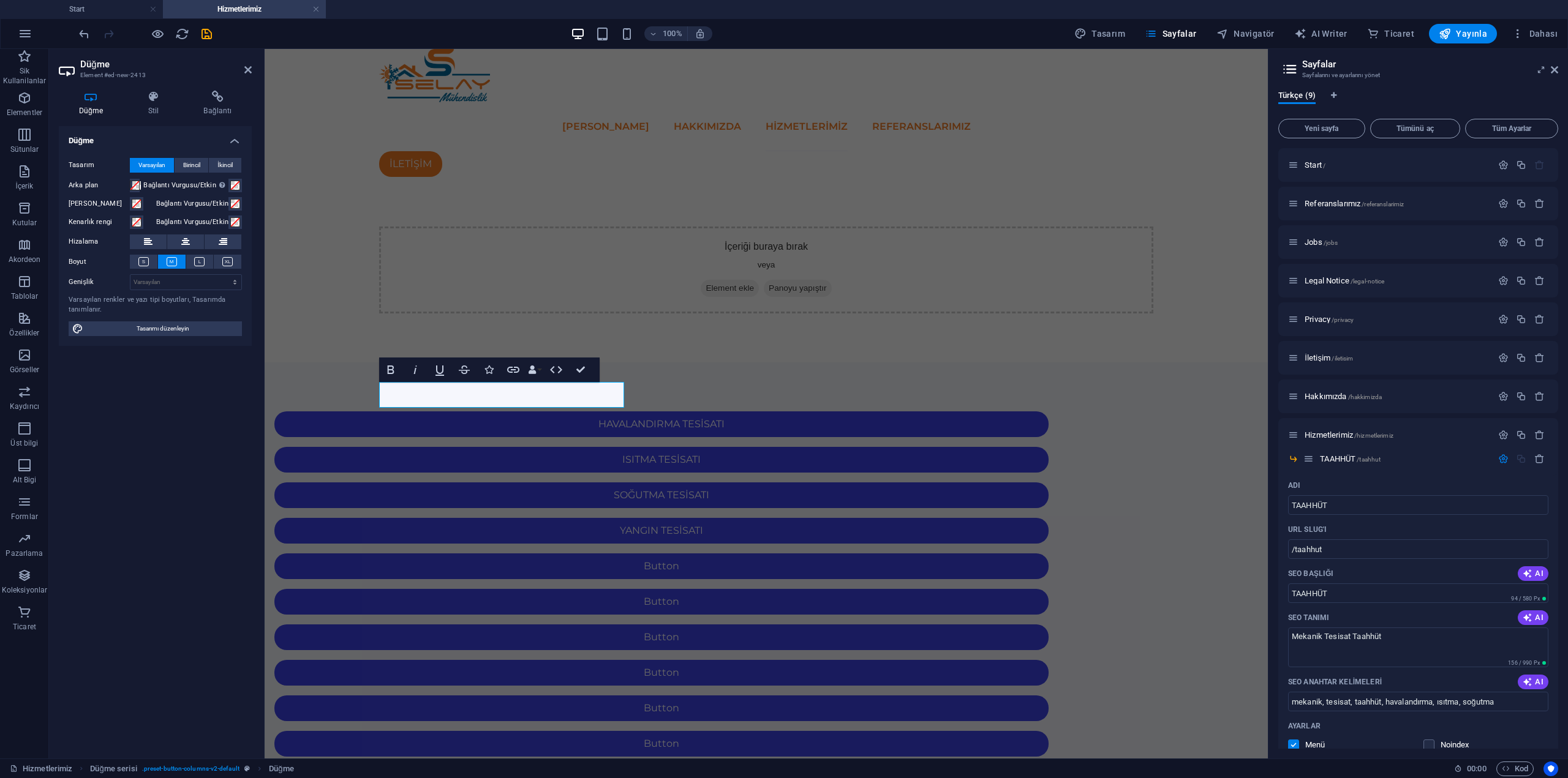
click at [663, 681] on html "Skip to main content ANA SAYFA HAKKIMIZDA Hizmetlerimiz REFERANSLARIMIZ İLETİŞİ…" at bounding box center [766, 516] width 1003 height 935
click at [600, 605] on html "Skip to main content ANA SAYFA HAKKIMIZDA Hizmetlerimiz REFERANSLARIMIZ İLETİŞİ…" at bounding box center [766, 516] width 1003 height 935
click at [744, 554] on div "Button" at bounding box center [661, 566] width 774 height 26
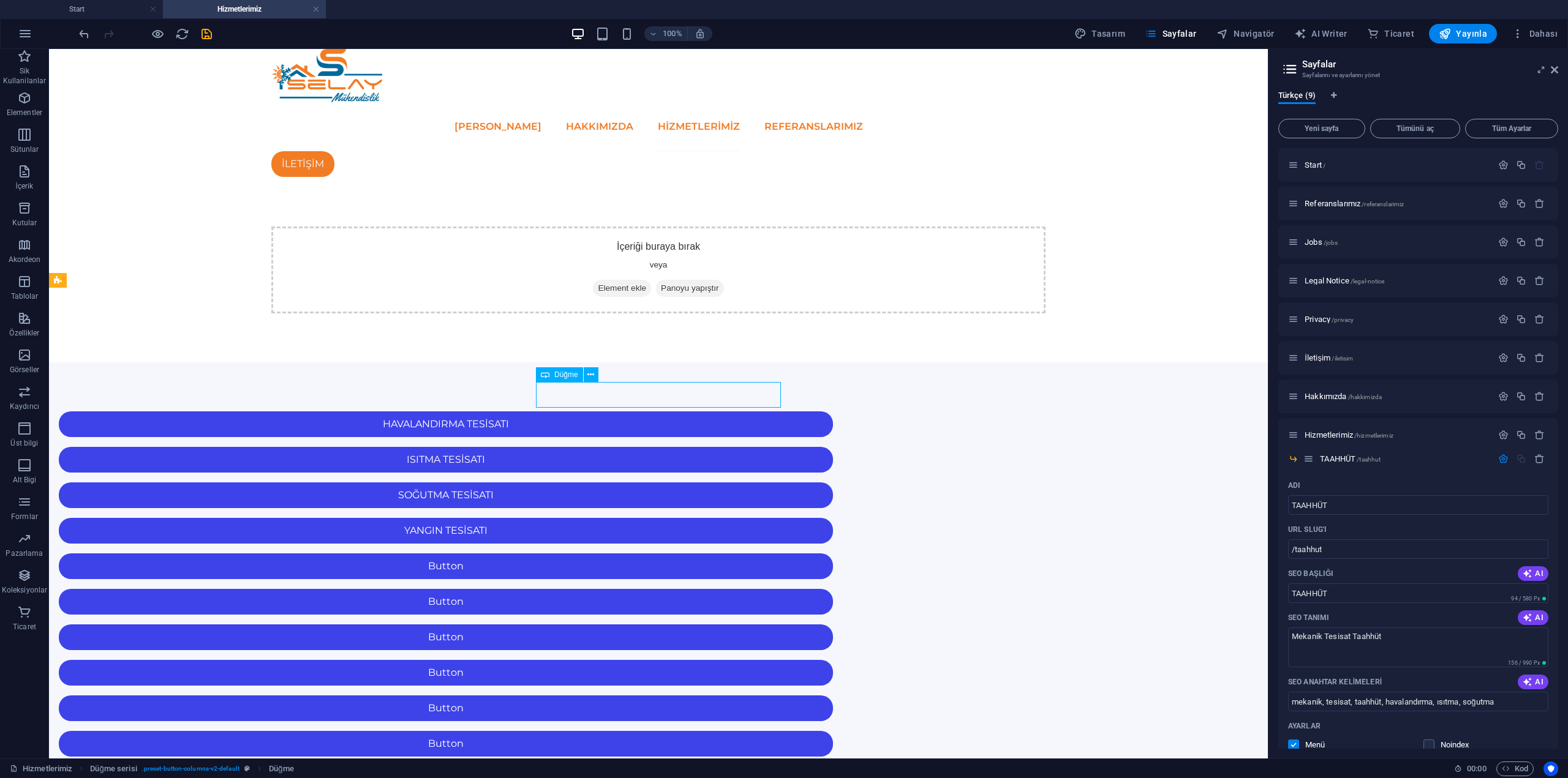
click at [660, 554] on div "Button" at bounding box center [446, 566] width 774 height 26
click at [665, 554] on div "Button" at bounding box center [446, 566] width 774 height 26
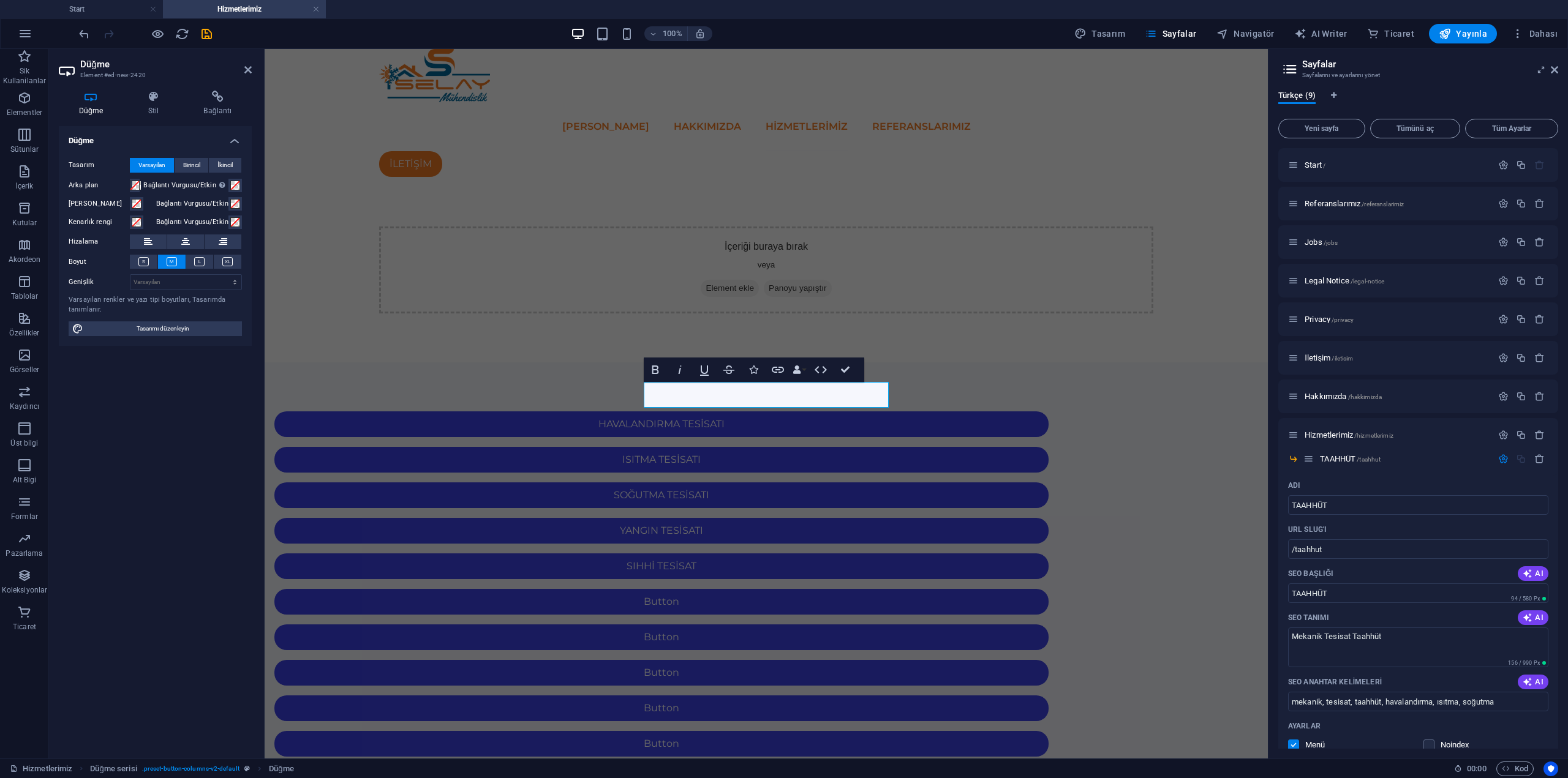
click at [879, 614] on html "Skip to main content ANA SAYFA HAKKIMIZDA Hizmetlerimiz REFERANSLARIMIZ İLETİŞİ…" at bounding box center [766, 516] width 1003 height 935
click at [1016, 589] on div "Button" at bounding box center [661, 602] width 774 height 26
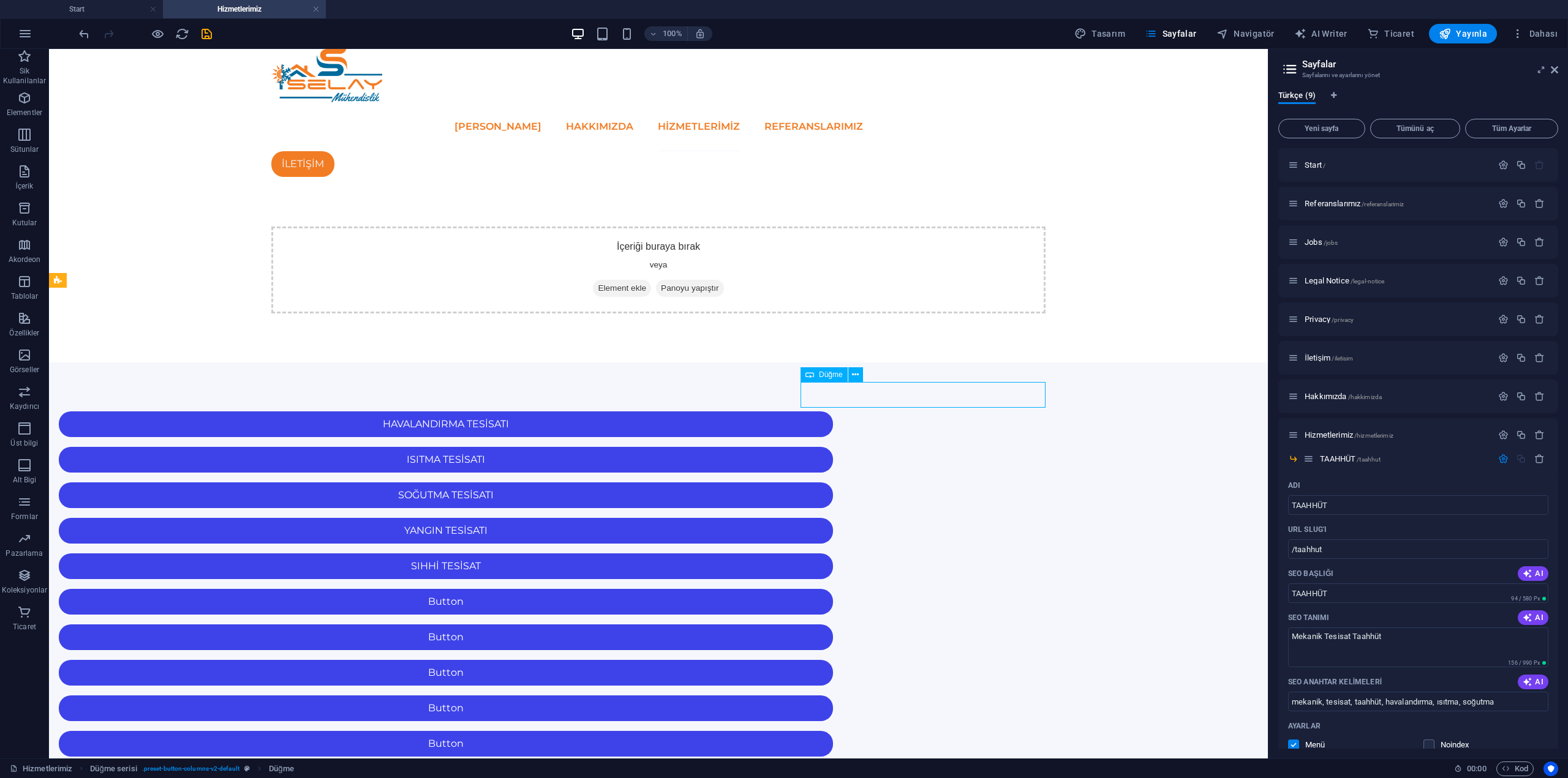
click at [833, 589] on div "Button" at bounding box center [446, 602] width 774 height 26
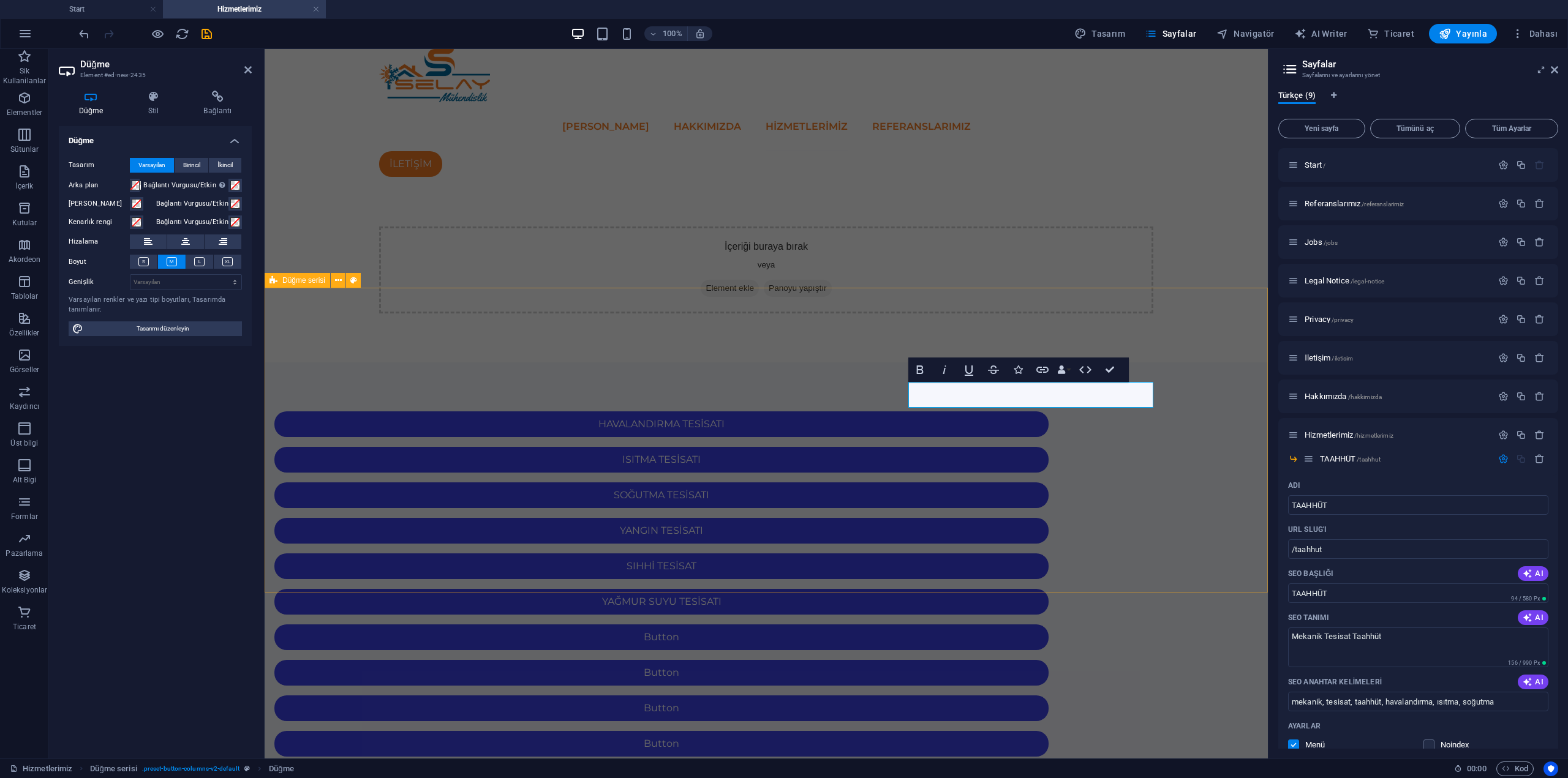
click at [1061, 624] on html "Skip to main content ANA SAYFA HAKKIMIZDA Hizmetlerimiz REFERANSLARIMIZ İLETİŞİ…" at bounding box center [766, 516] width 1003 height 935
click at [546, 625] on div "Button" at bounding box center [661, 638] width 774 height 26
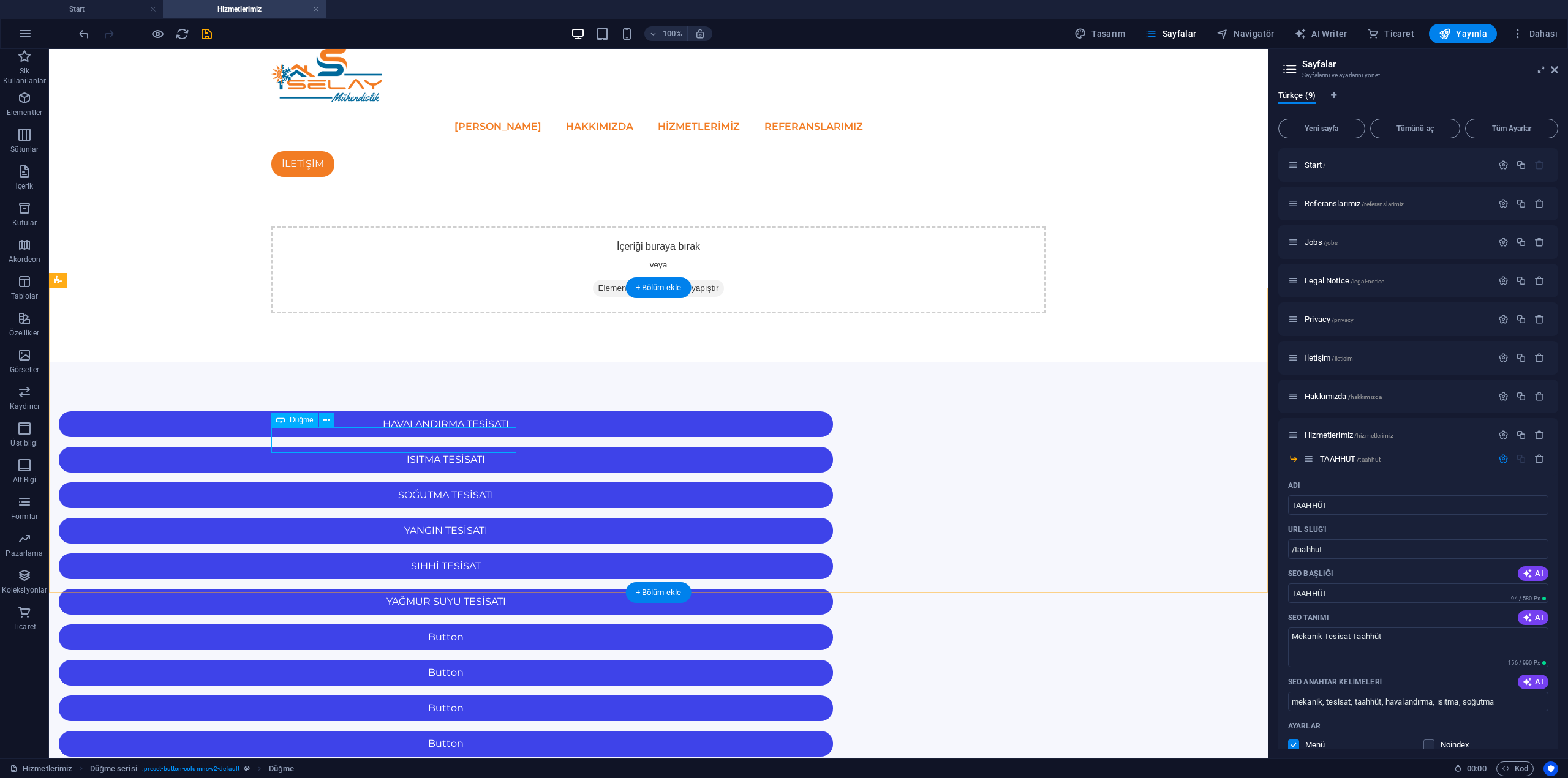
click at [401, 625] on div "Button" at bounding box center [446, 638] width 774 height 26
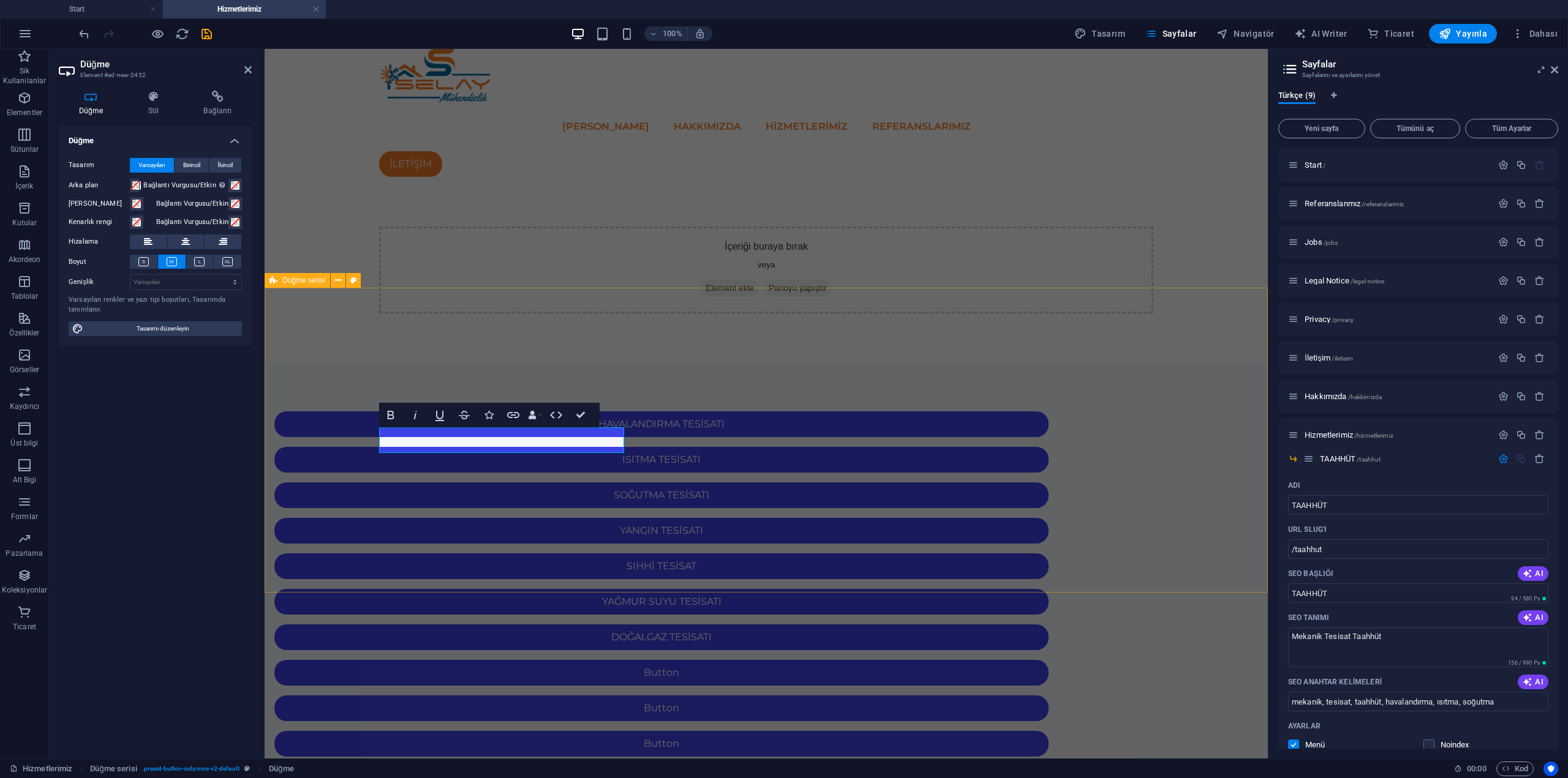
click at [760, 597] on html "Skip to main content ANA SAYFA HAKKIMIZDA Hizmetlerimiz REFERANSLARIMIZ İLETİŞİ…" at bounding box center [766, 516] width 1003 height 935
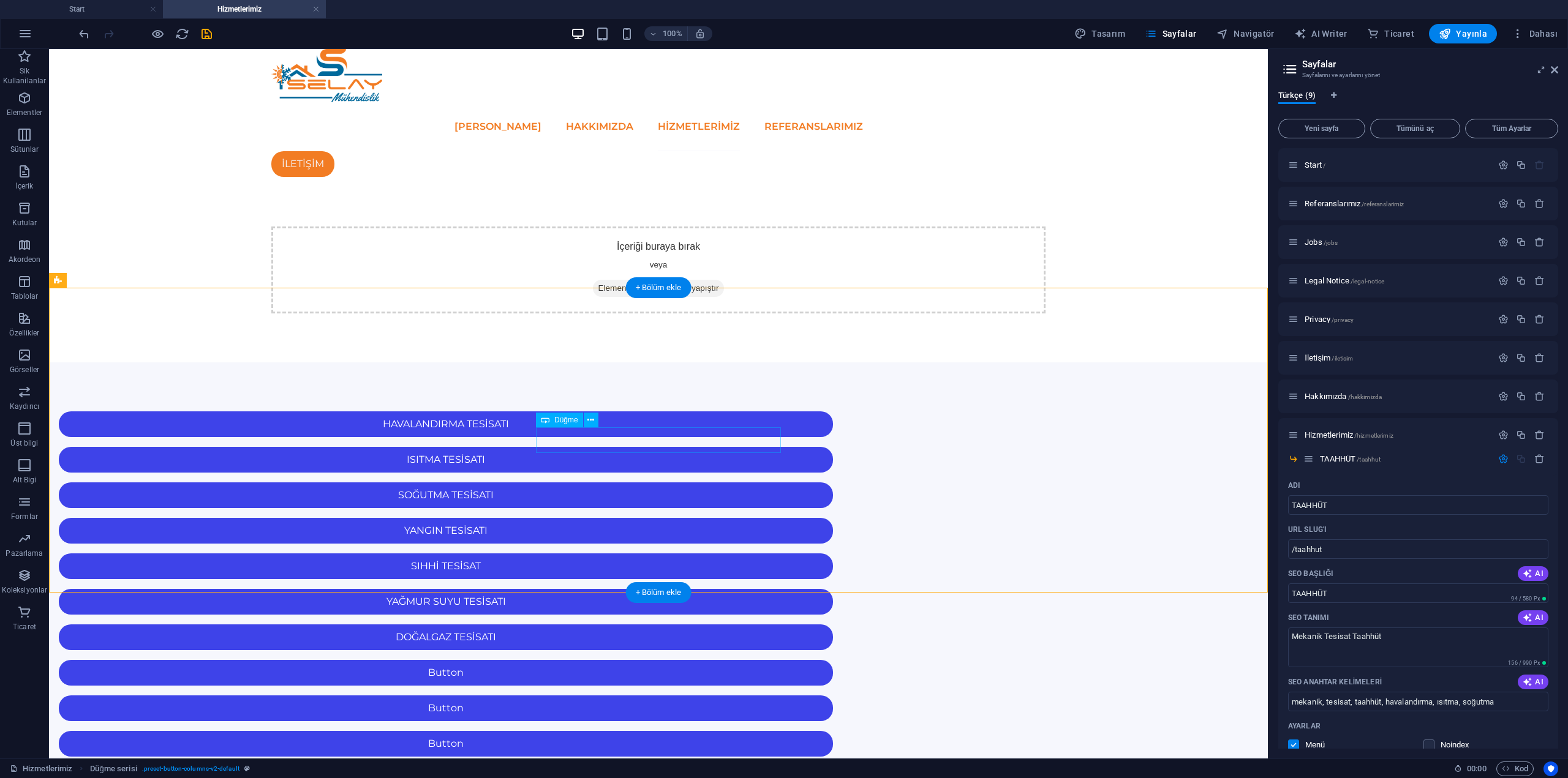
click at [661, 660] on div "Button" at bounding box center [446, 673] width 774 height 26
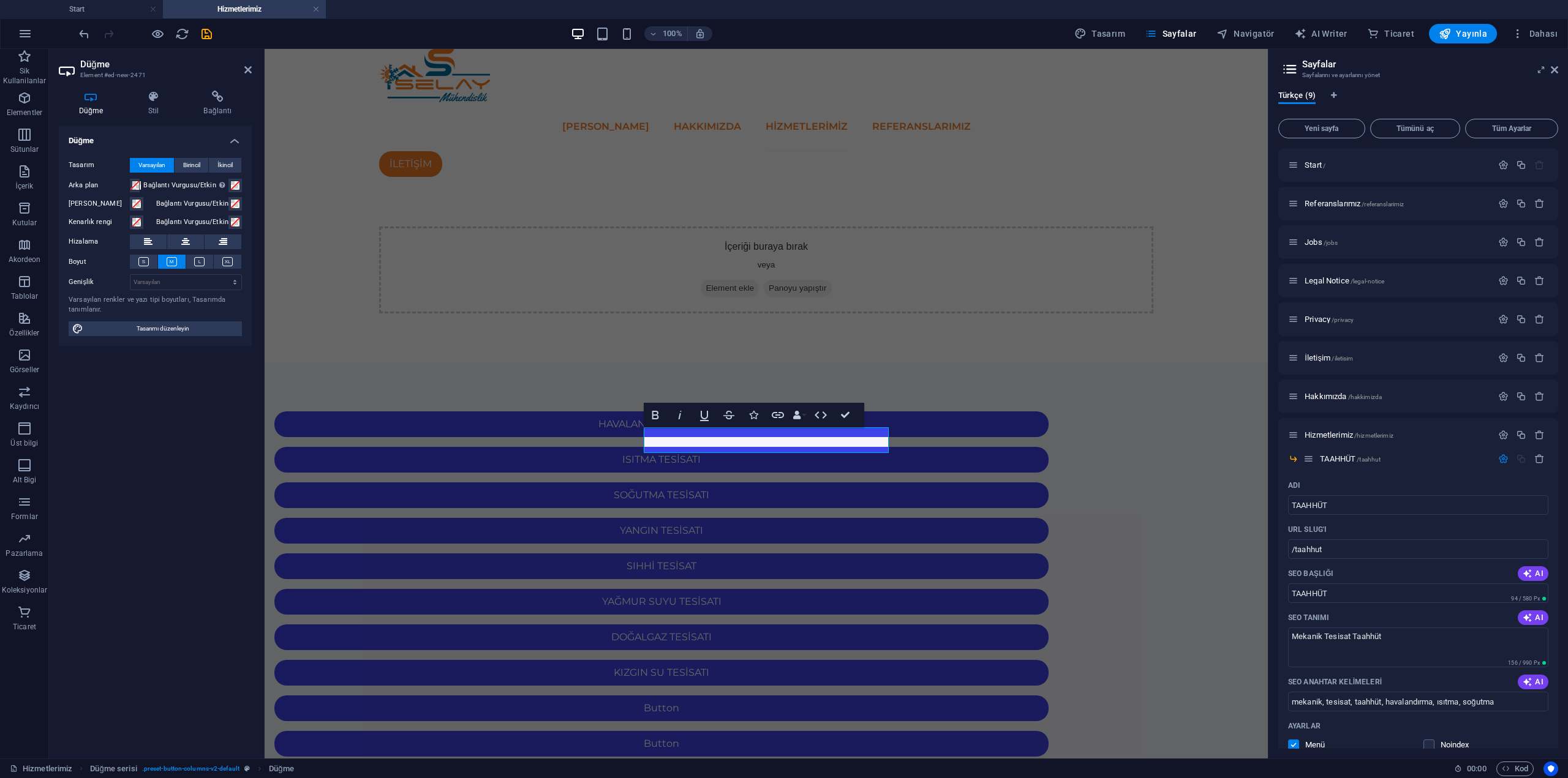
click at [874, 668] on html "Skip to main content ANA SAYFA HAKKIMIZDA Hizmetlerimiz REFERANSLARIMIZ İLETİŞİ…" at bounding box center [766, 516] width 1003 height 935
click at [1032, 695] on div "Button" at bounding box center [661, 708] width 774 height 26
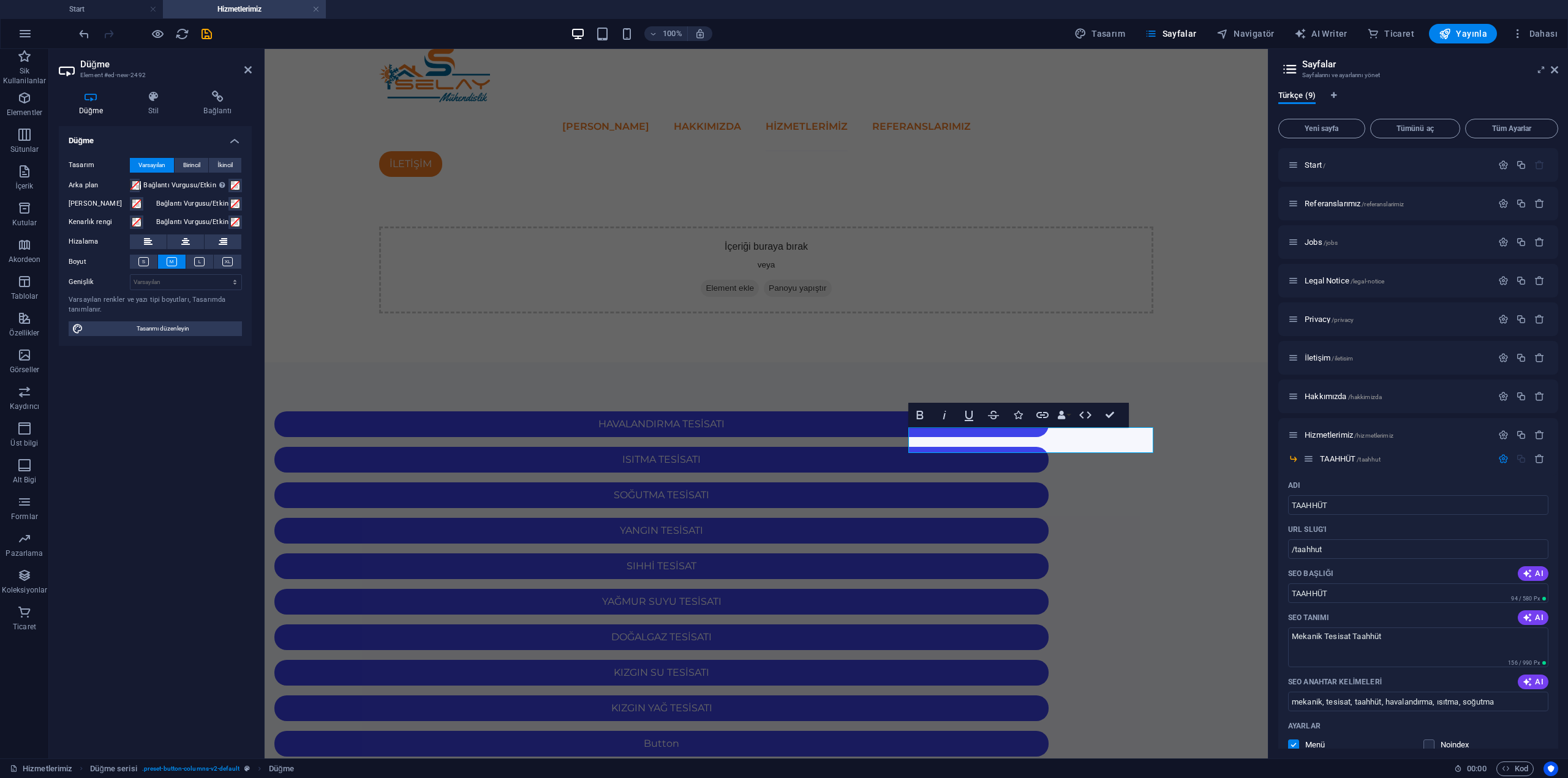
click at [999, 617] on html "Skip to main content ANA SAYFA HAKKIMIZDA Hizmetlerimiz REFERANSLARIMIZ İLETİŞİ…" at bounding box center [766, 516] width 1003 height 935
click at [526, 731] on div "Button" at bounding box center [661, 744] width 774 height 26
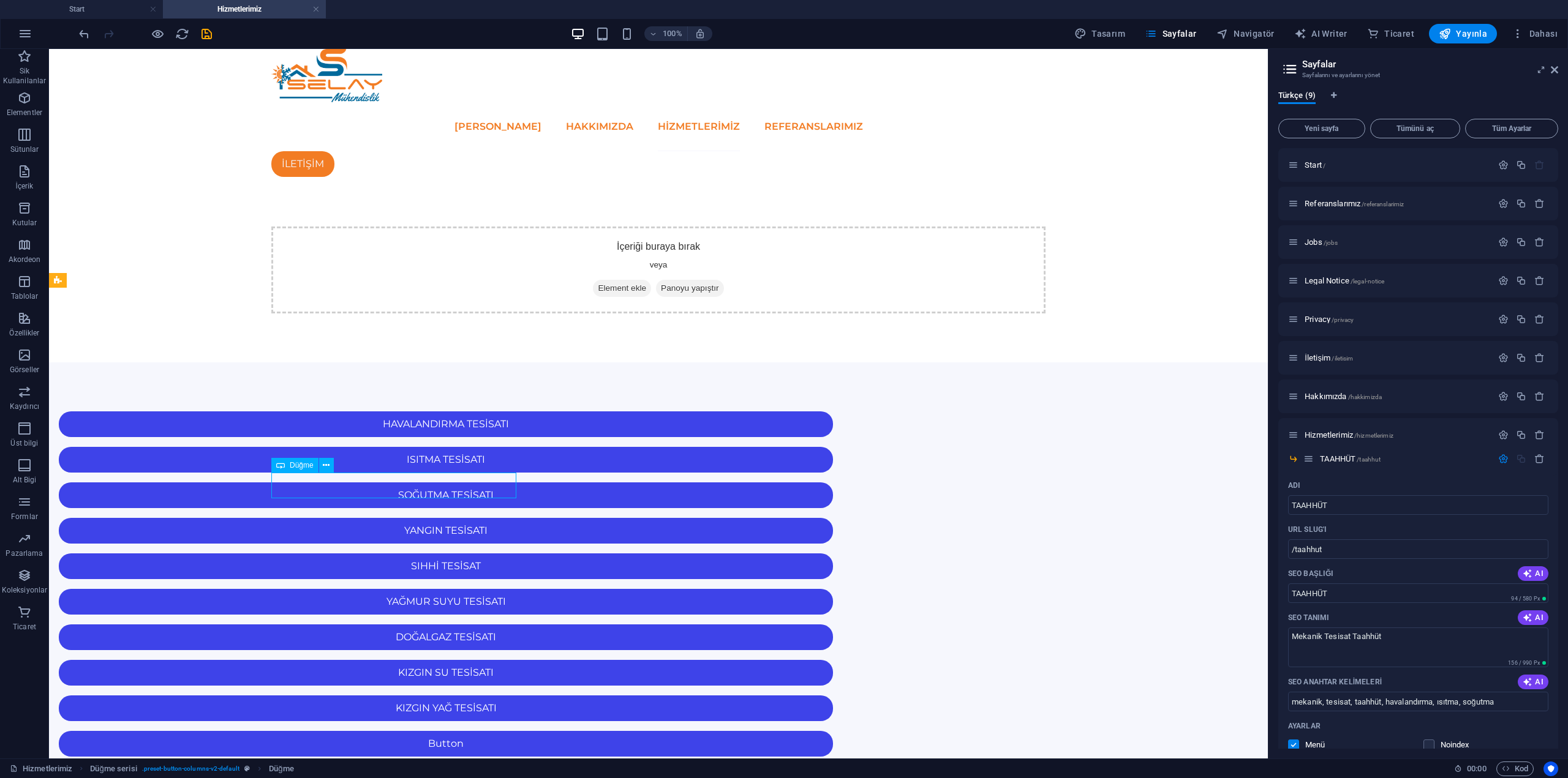
click at [405, 731] on div "Button" at bounding box center [446, 744] width 774 height 26
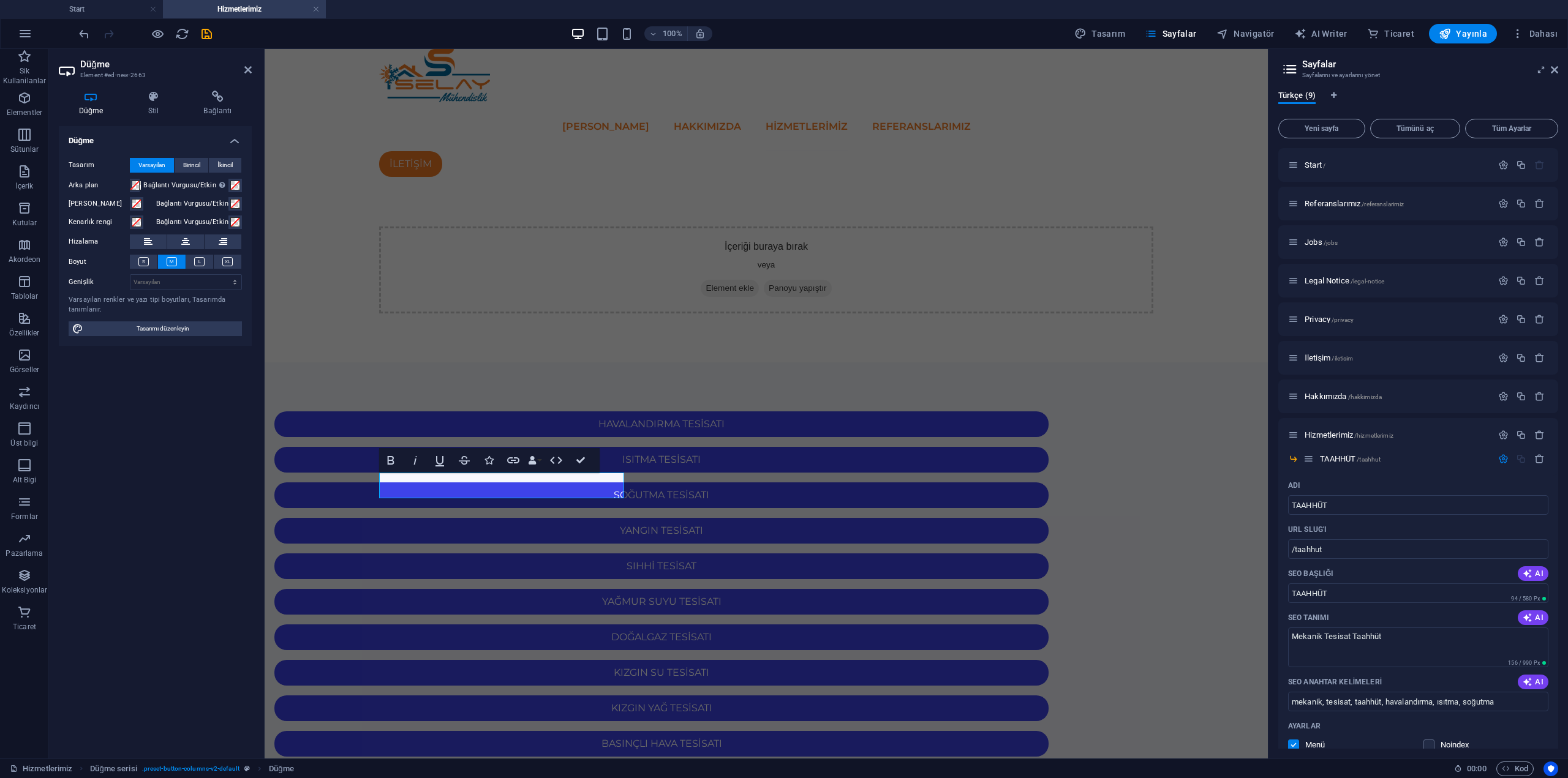
click at [535, 639] on html "Skip to main content ANA SAYFA HAKKIMIZDA Hizmetlerimiz REFERANSLARIMIZ İLETİŞİ…" at bounding box center [766, 516] width 1003 height 935
click at [729, 767] on div "Button" at bounding box center [661, 779] width 774 height 26
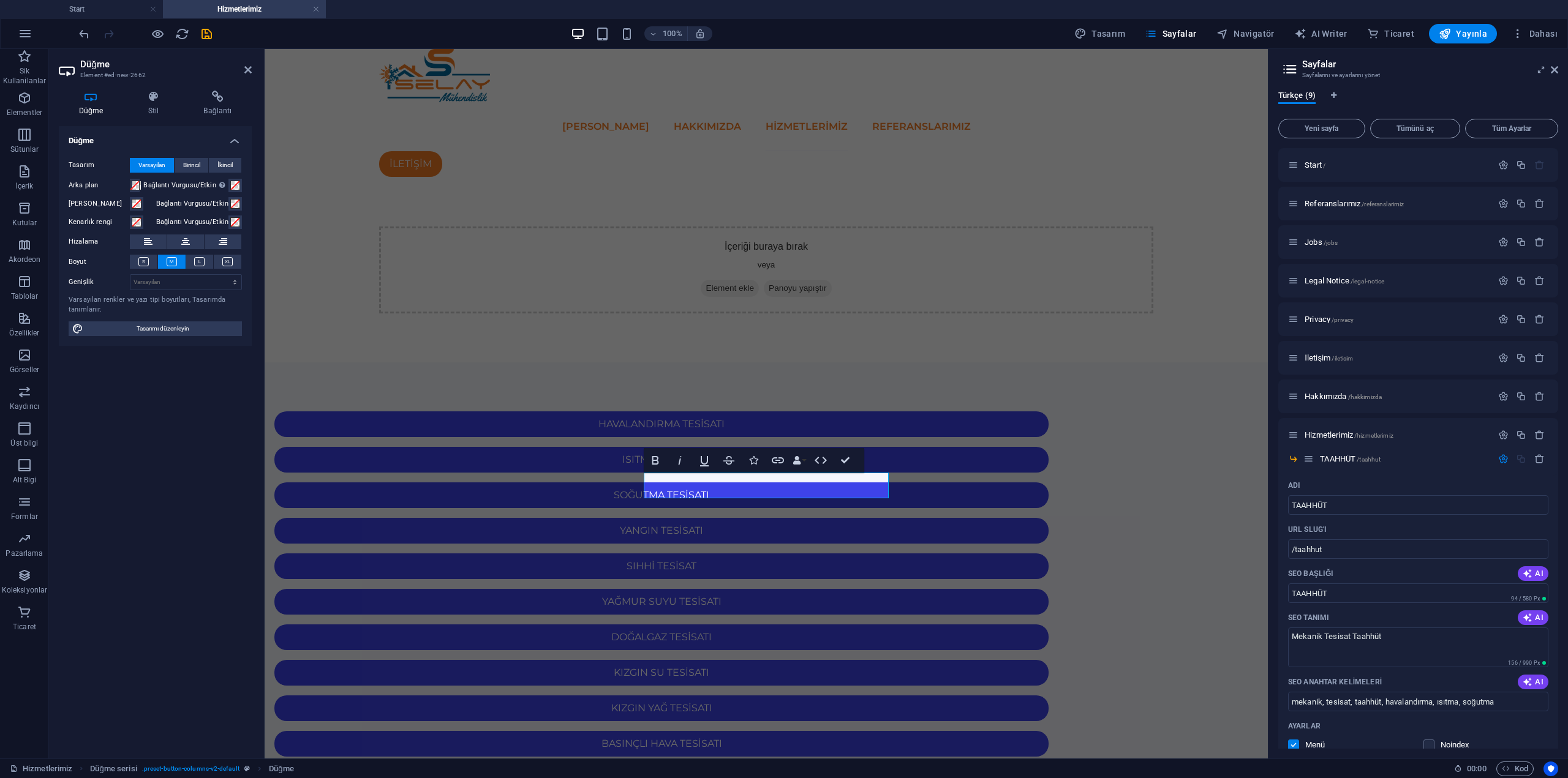
drag, startPoint x: 805, startPoint y: 654, endPoint x: 795, endPoint y: 521, distance: 133.4
click at [806, 654] on html "Skip to main content ANA SAYFA HAKKIMIZDA Hizmetlerimiz REFERANSLARIMIZ İLETİŞİ…" at bounding box center [766, 516] width 1003 height 935
click at [780, 656] on html "Skip to main content ANA SAYFA HAKKIMIZDA Hizmetlerimiz REFERANSLARIMIZ İLETİŞİ…" at bounding box center [766, 516] width 1003 height 935
drag, startPoint x: 835, startPoint y: 658, endPoint x: 1046, endPoint y: 487, distance: 271.6
click at [837, 658] on html "Skip to main content ANA SAYFA HAKKIMIZDA Hizmetlerimiz REFERANSLARIMIZ İLETİŞİ…" at bounding box center [766, 516] width 1003 height 935
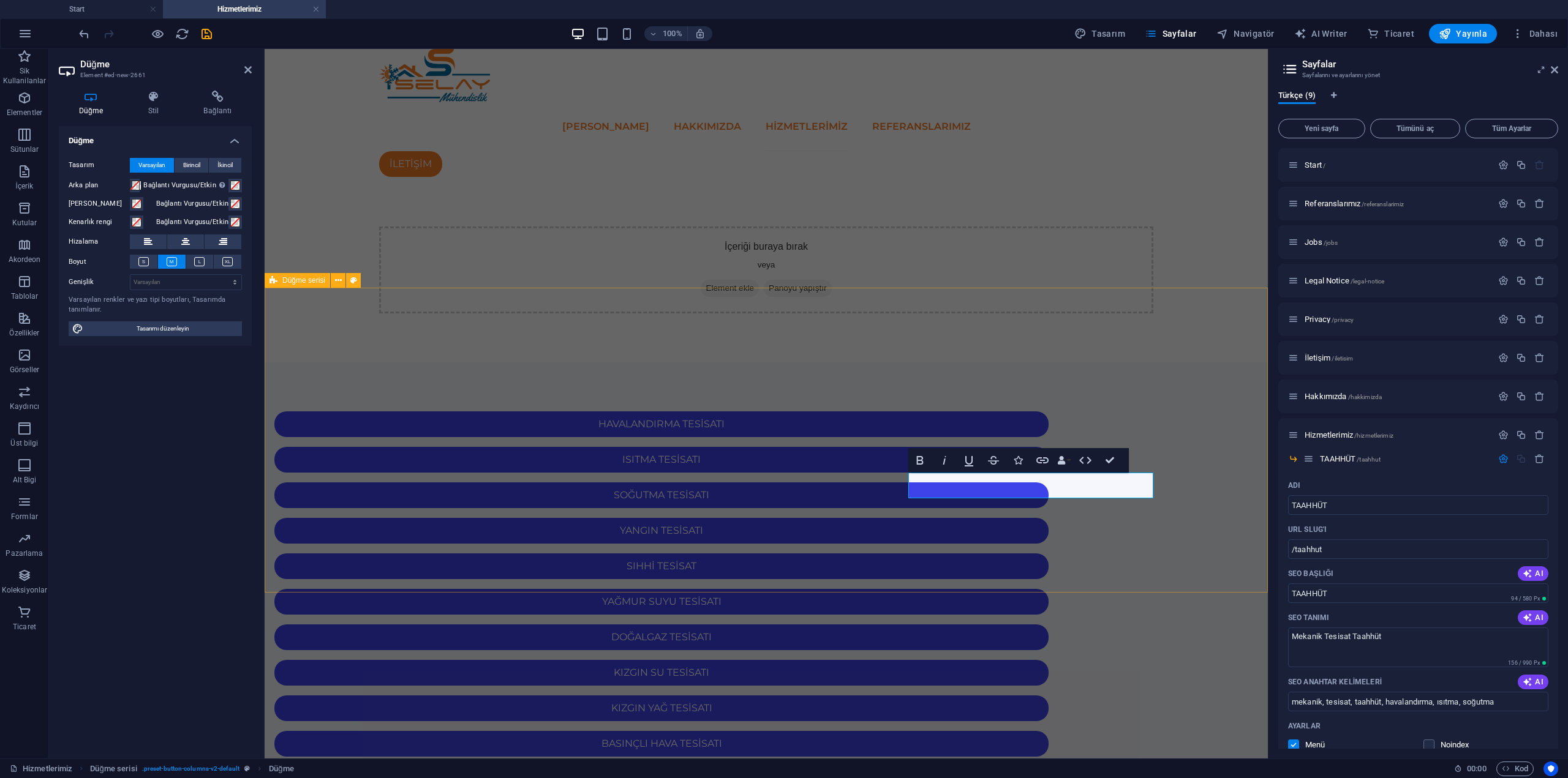
click at [937, 689] on html "Skip to main content ANA SAYFA HAKKIMIZDA Hizmetlerimiz REFERANSLARIMIZ İLETİŞİ…" at bounding box center [766, 516] width 1003 height 935
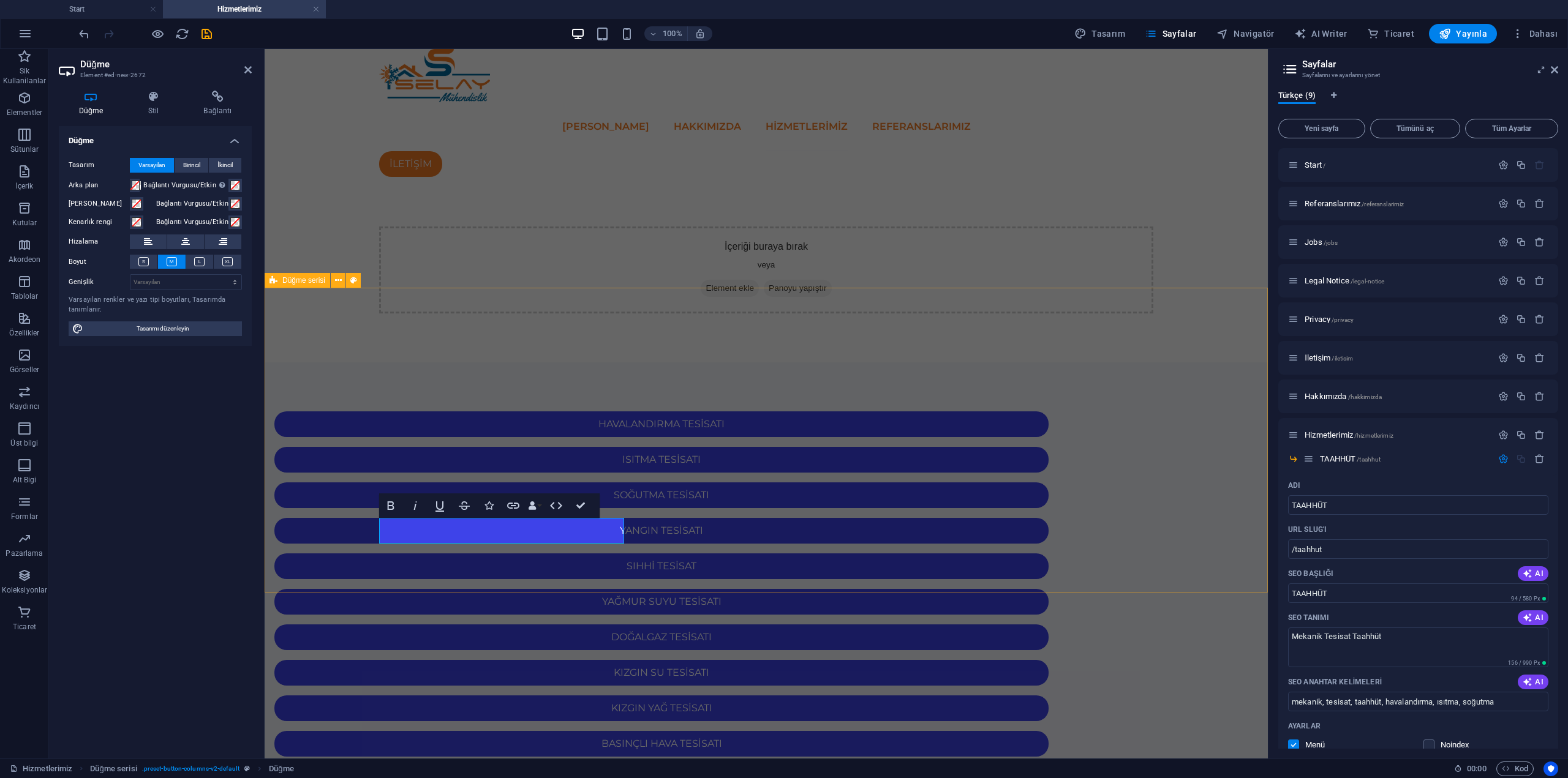
click at [606, 592] on div "HAVALANDIRMA TESİSATI ISITMA TESİSATI SOĞUTMA TESİSATI YANGIN TESİSATI SIHHİ TE…" at bounding box center [766, 673] width 1003 height 621
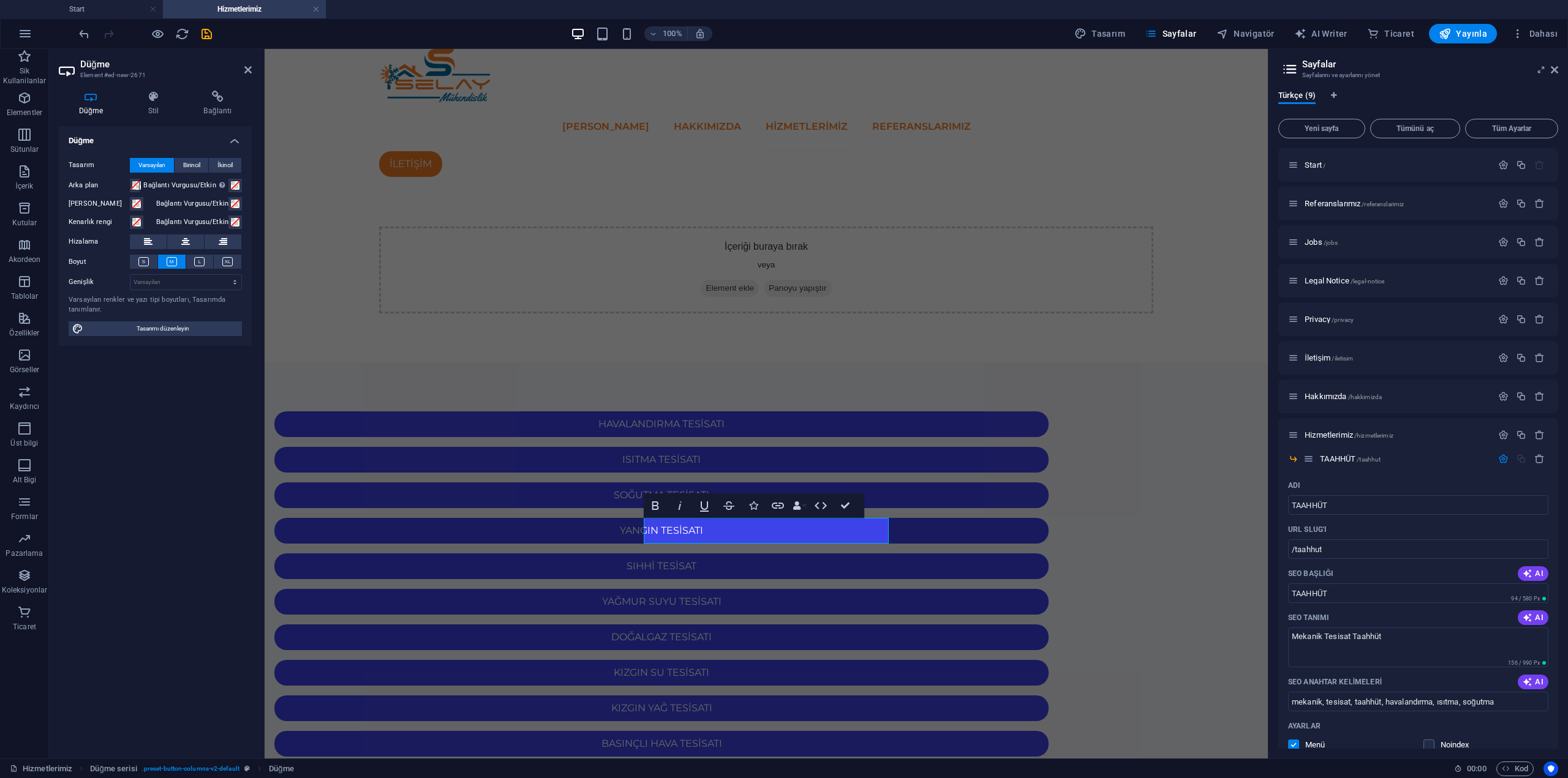
click at [866, 632] on html "Skip to main content ANA SAYFA HAKKIMIZDA Hizmetlerimiz REFERANSLARIMIZ İLETİŞİ…" at bounding box center [766, 516] width 1003 height 935
drag, startPoint x: 866, startPoint y: 632, endPoint x: 872, endPoint y: 634, distance: 6.3
click at [866, 632] on html "Skip to main content ANA SAYFA HAKKIMIZDA Hizmetlerimiz REFERANSLARIMIZ İLETİŞİ…" at bounding box center [766, 516] width 1003 height 935
click at [981, 649] on html "Skip to main content ANA SAYFA HAKKIMIZDA Hizmetlerimiz REFERANSLARIMIZ İLETİŞİ…" at bounding box center [766, 516] width 1003 height 935
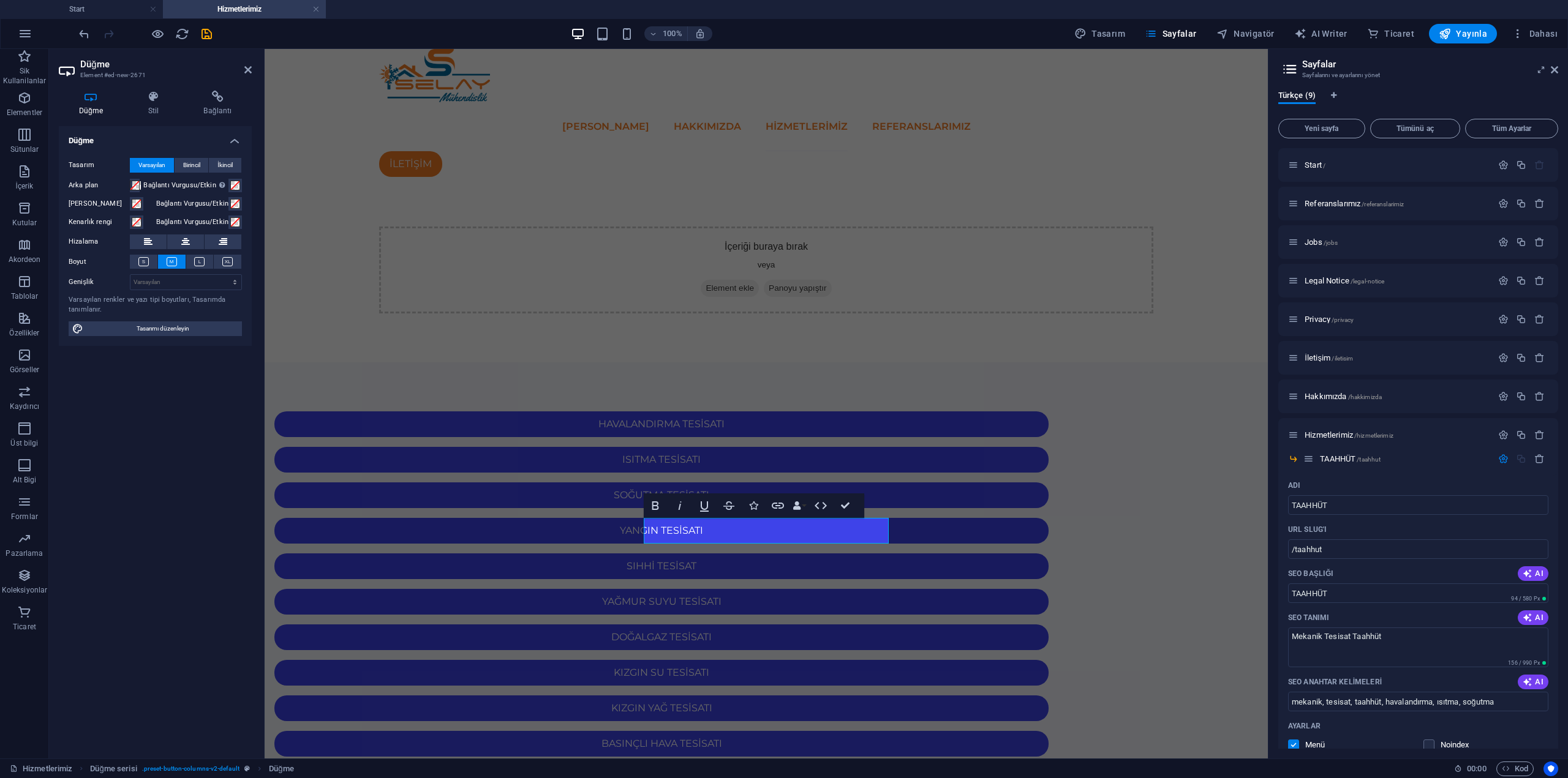
click at [558, 677] on html "Skip to main content ANA SAYFA HAKKIMIZDA Hizmetlerimiz REFERANSLARIMIZ İLETİŞİ…" at bounding box center [766, 516] width 1003 height 935
click at [558, 676] on html "Skip to main content ANA SAYFA HAKKIMIZDA Hizmetlerimiz REFERANSLARIMIZ İLETİŞİ…" at bounding box center [766, 516] width 1003 height 935
click at [822, 563] on div "HAVALANDIRMA TESİSATI ISITMA TESİSATI SOĞUTMA TESİSATI YANGIN TESİSATI SIHHİ TE…" at bounding box center [766, 673] width 1003 height 621
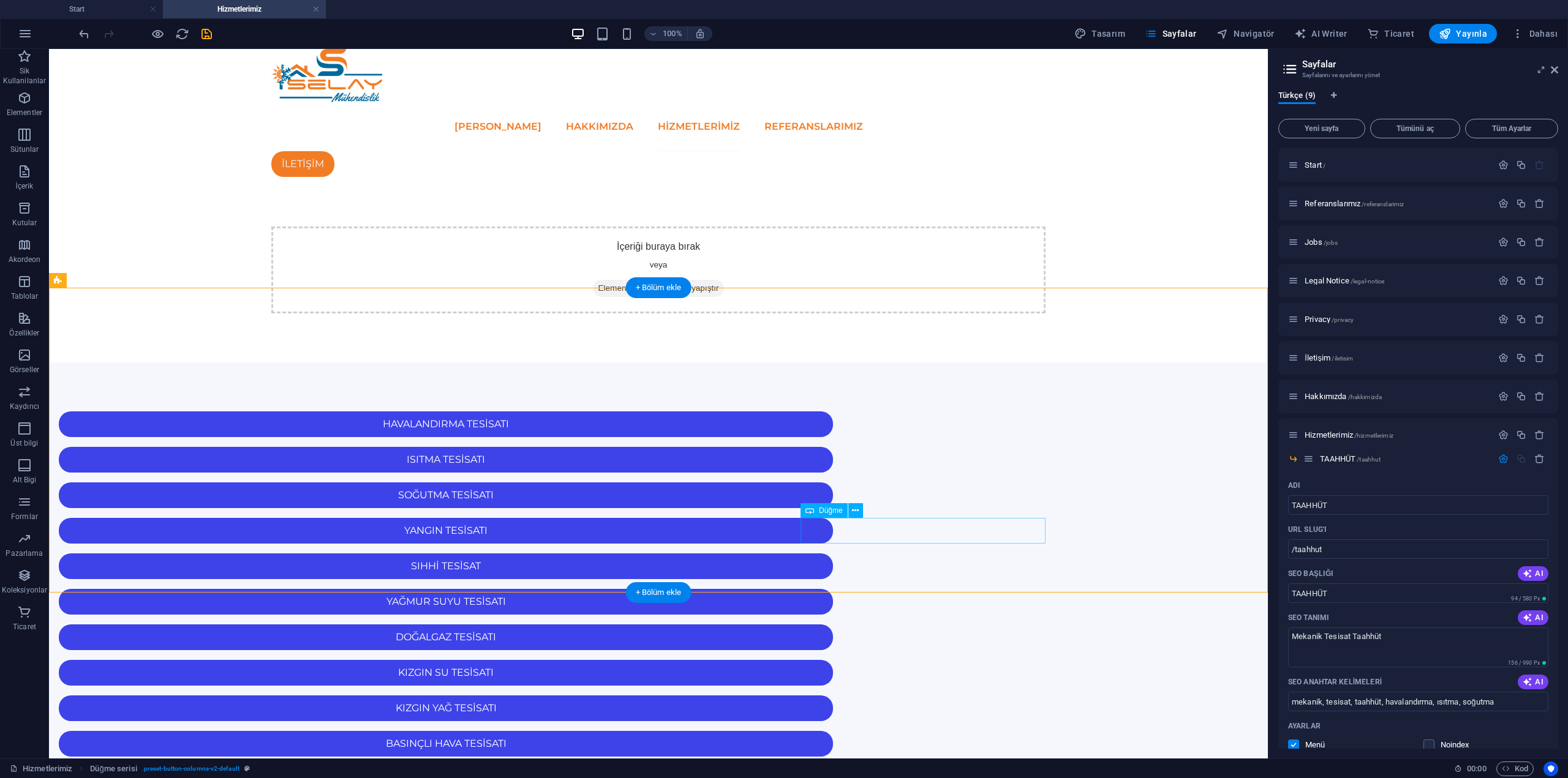
click at [658, 363] on div "HAVALANDIRMA TESİSATI ISITMA TESİSATI SOĞUTMA TESİSATI YANGIN TESİSATI SIHHİ TE…" at bounding box center [659, 673] width 1219 height 621
click at [594, 331] on icon at bounding box center [591, 329] width 7 height 13
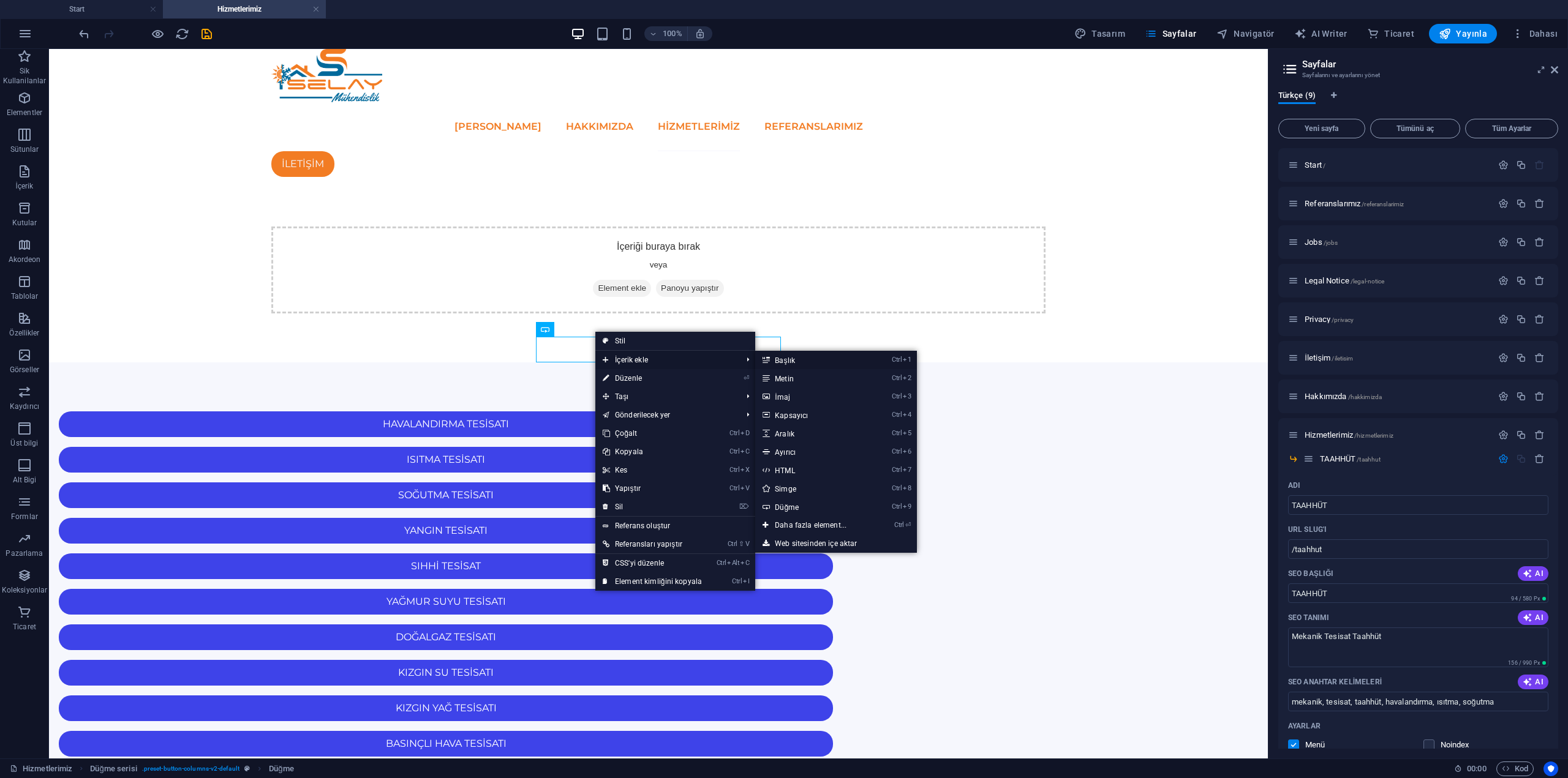
click at [796, 361] on link "Ctrl 1 Başlık" at bounding box center [813, 359] width 116 height 18
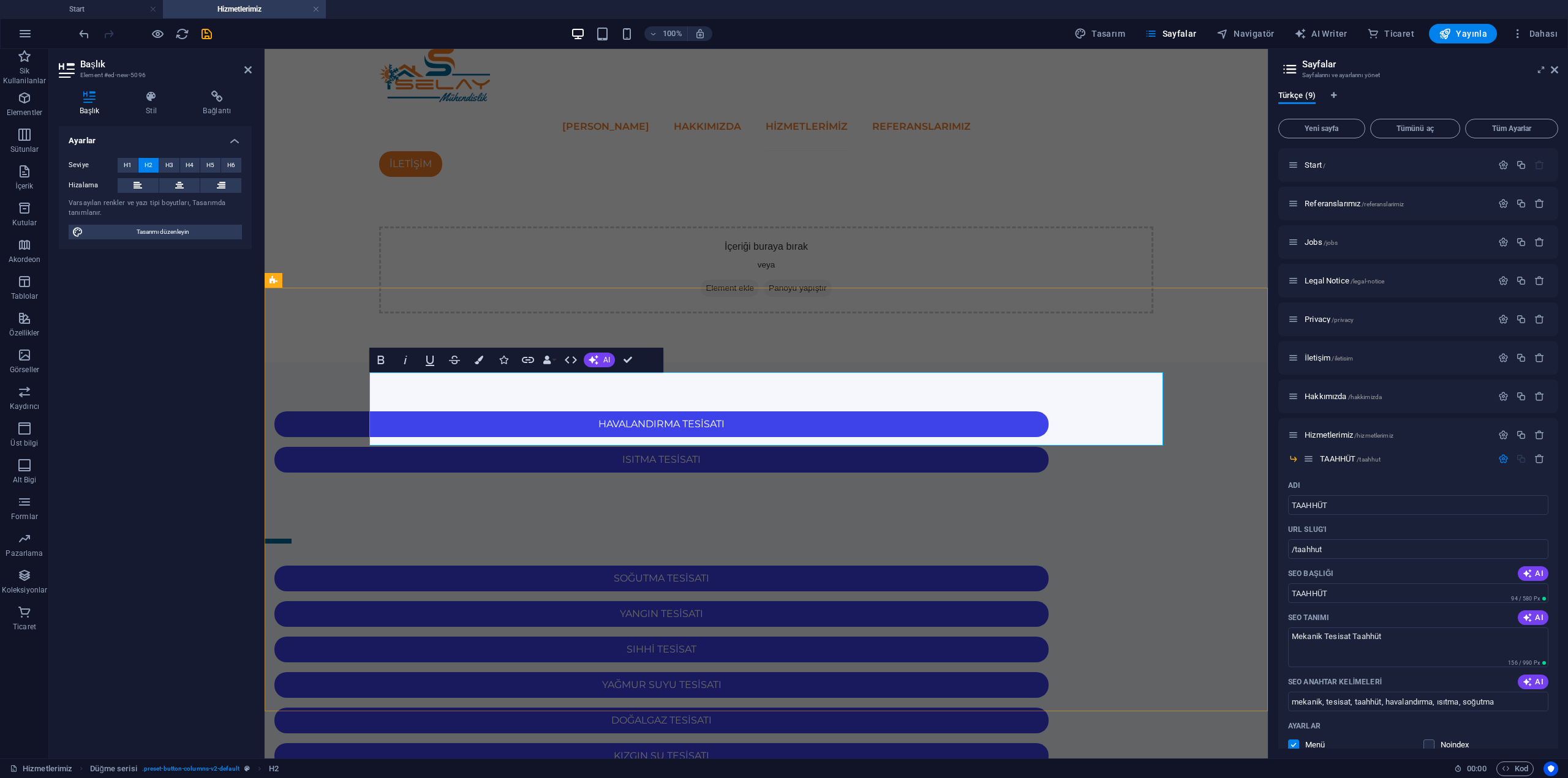
click at [784, 482] on h2 "TATAA" at bounding box center [661, 519] width 794 height 73
click at [768, 363] on div "HAVALANDIRMA TESİSATI ISITMA TESİSATI TATAAFASD SOĞUTMA TESİSATI YANGIN TESİSAT…" at bounding box center [766, 715] width 1003 height 704
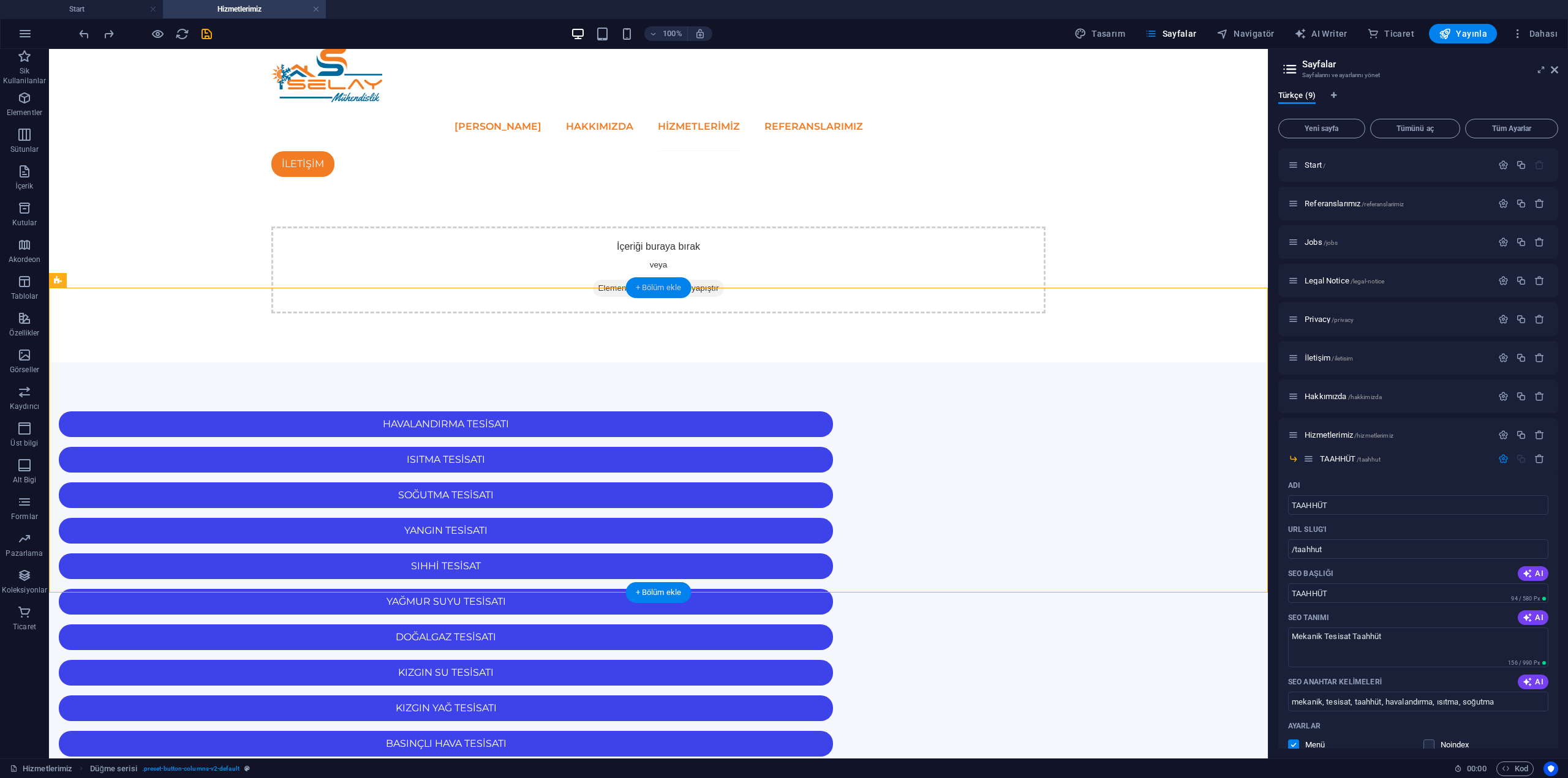
click at [647, 292] on div "+ Bölüm ekle" at bounding box center [659, 288] width 66 height 21
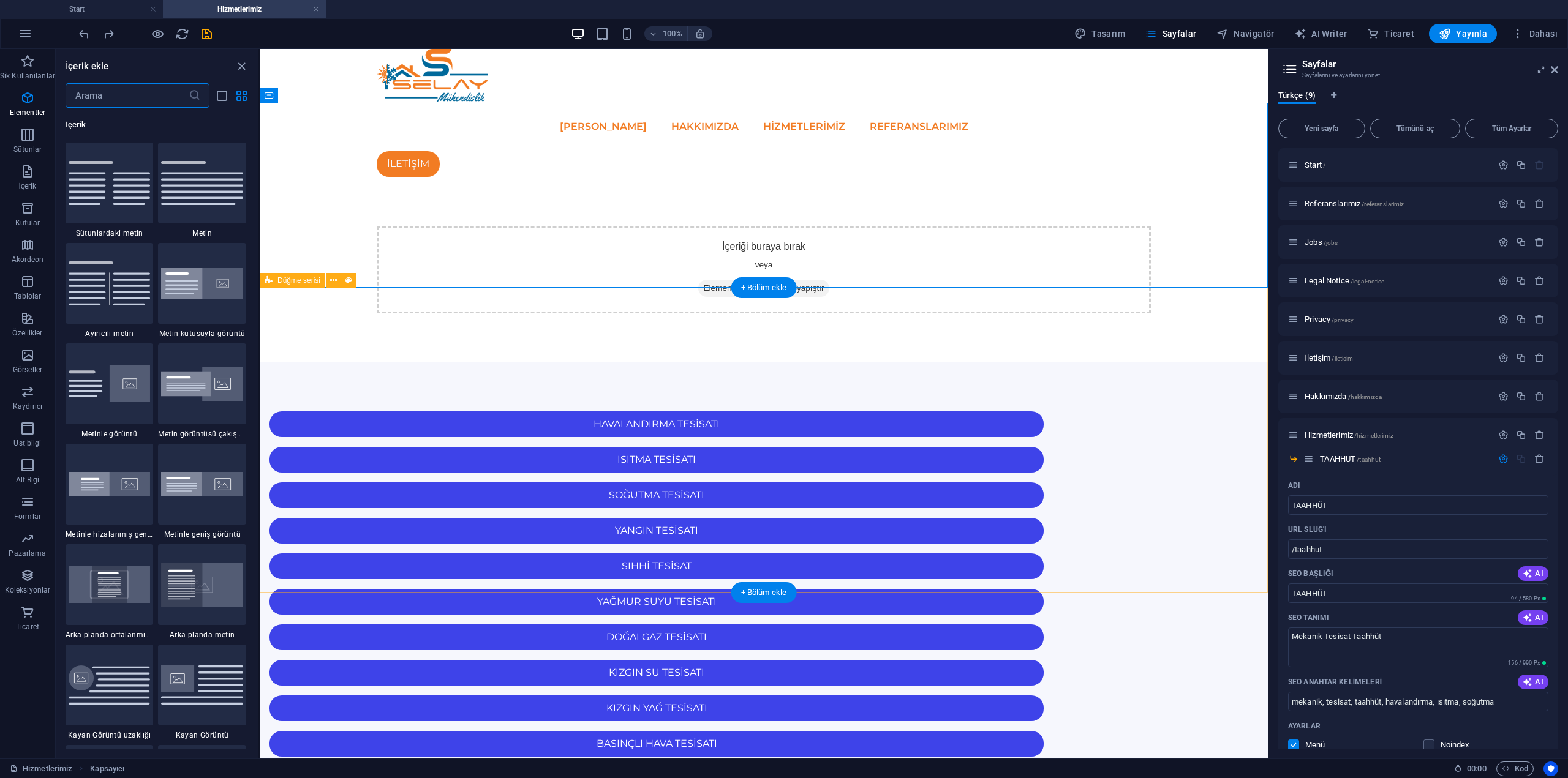
scroll to position [2243, 0]
click at [694, 363] on div "HAVALANDIRMA TESİSATI ISITMA TESİSATI SOĞUTMA TESİSATI YANGIN TESİSATI SIHHİ TE…" at bounding box center [764, 673] width 1008 height 621
click at [333, 282] on icon at bounding box center [333, 280] width 7 height 13
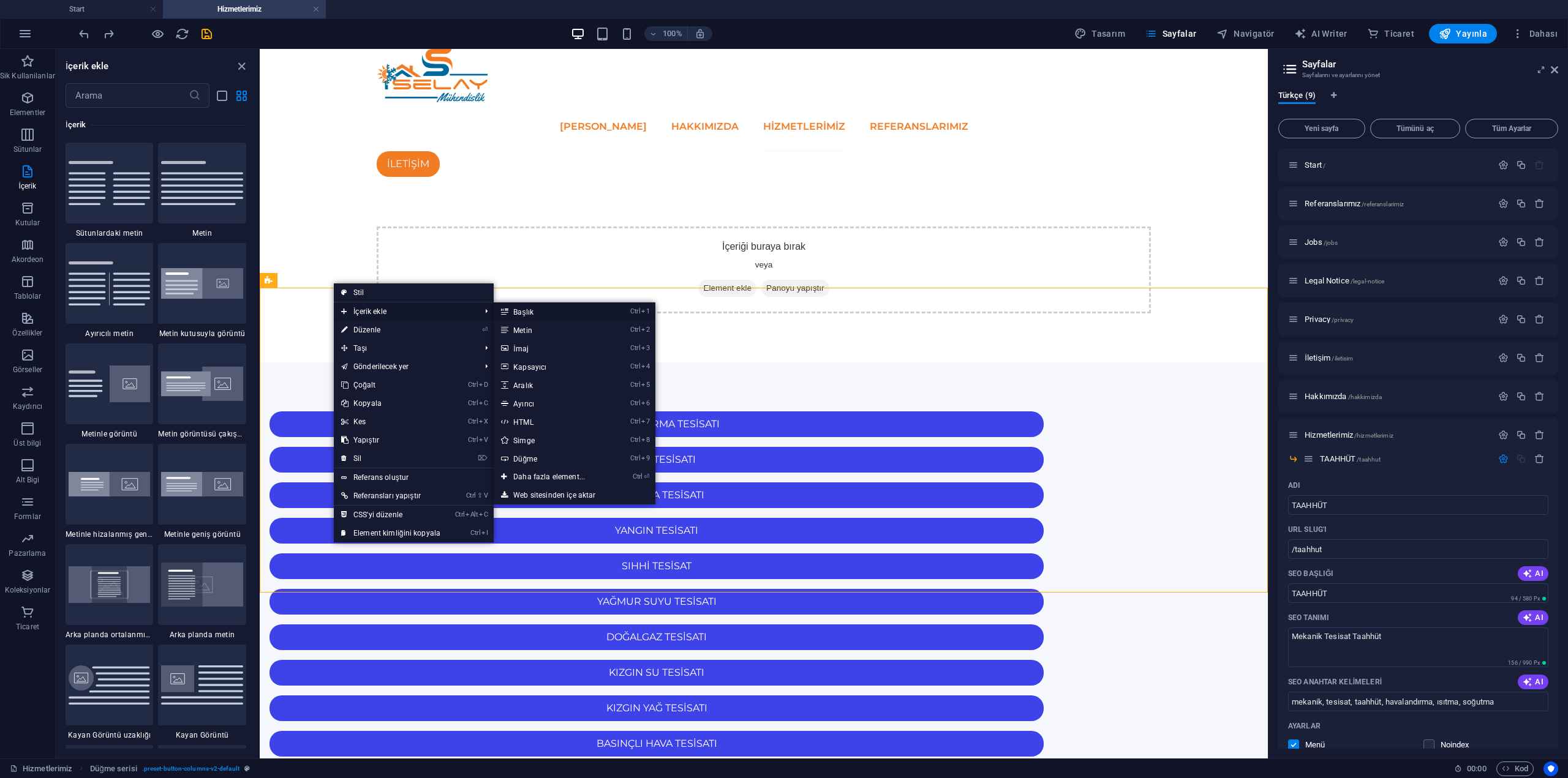
click at [536, 310] on link "Ctrl 1 Başlık" at bounding box center [552, 311] width 116 height 18
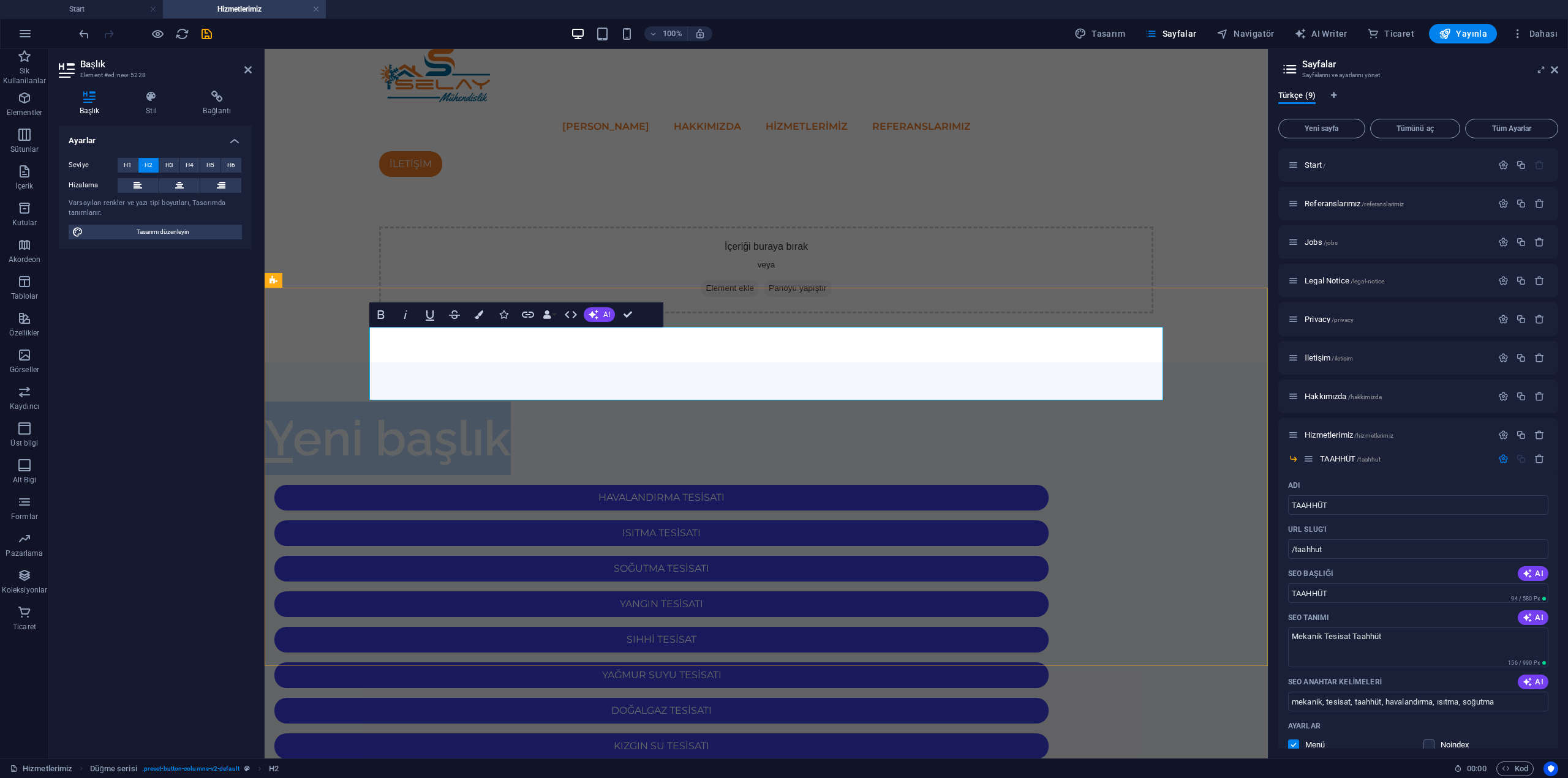
click at [591, 402] on h2 "Yeni başlık" at bounding box center [661, 438] width 794 height 73
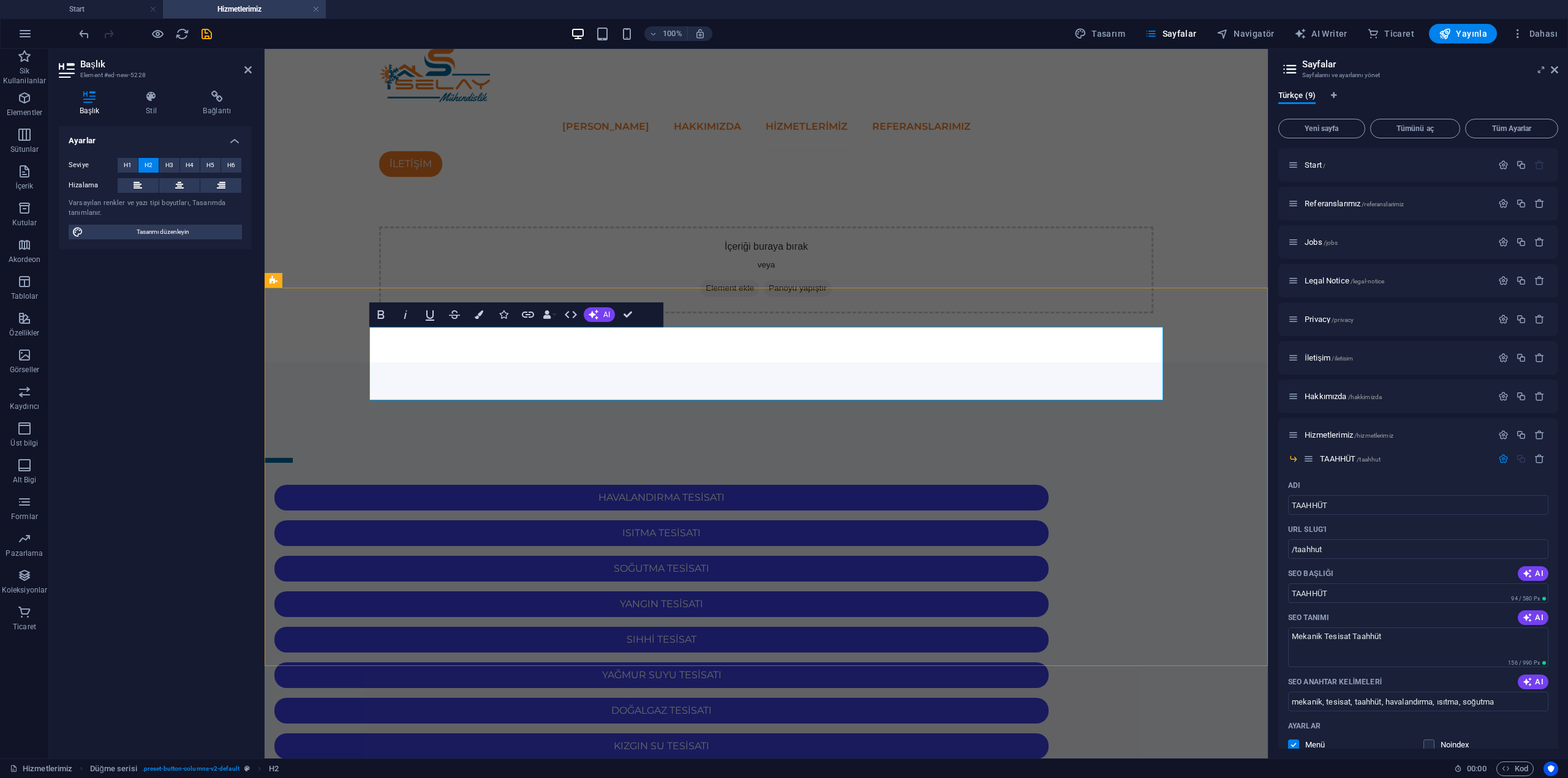
click at [554, 402] on h2 "Yeni başlık" at bounding box center [661, 438] width 794 height 73
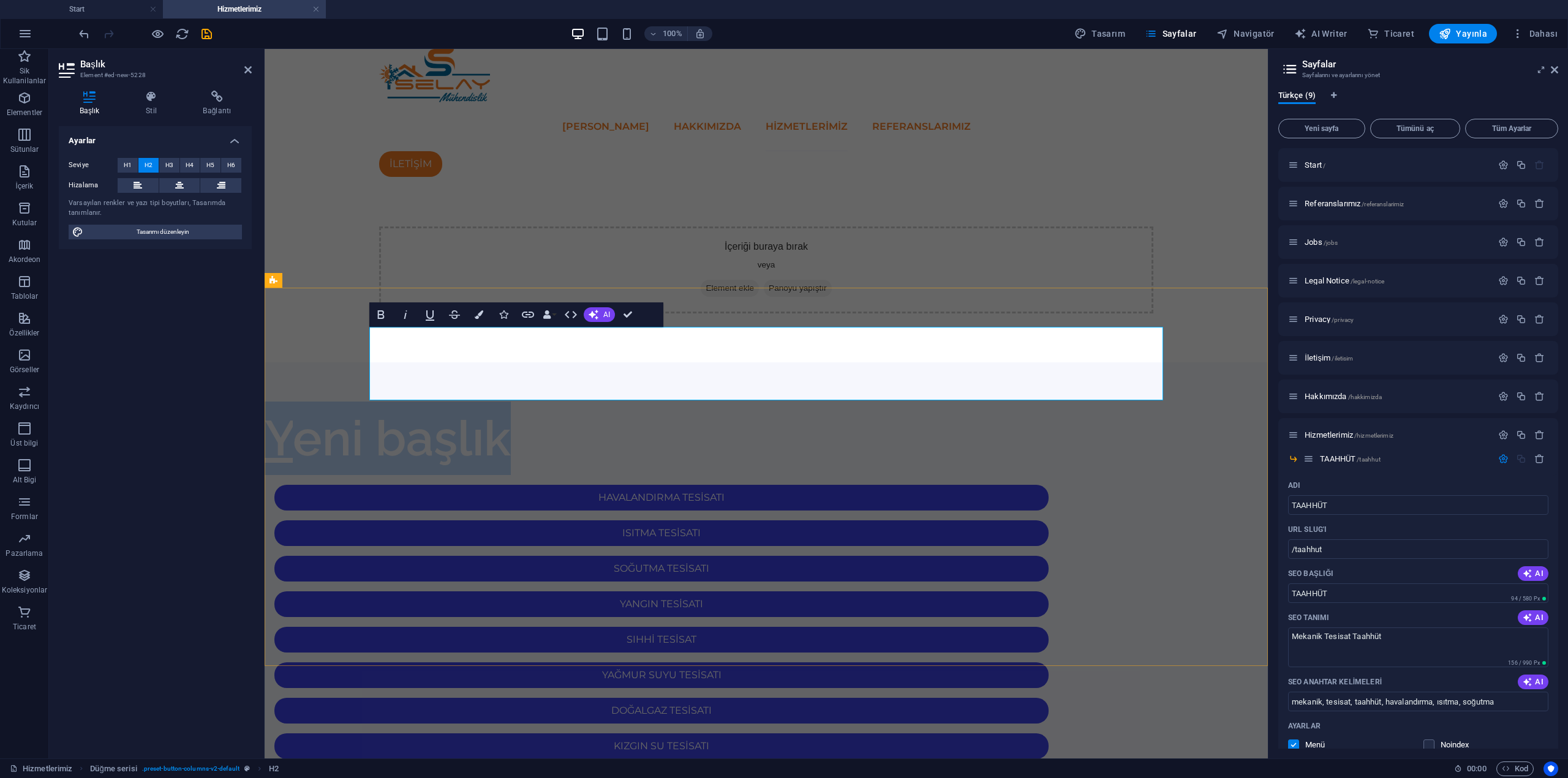
click at [554, 402] on h2 "Yeni başlık" at bounding box center [661, 438] width 794 height 73
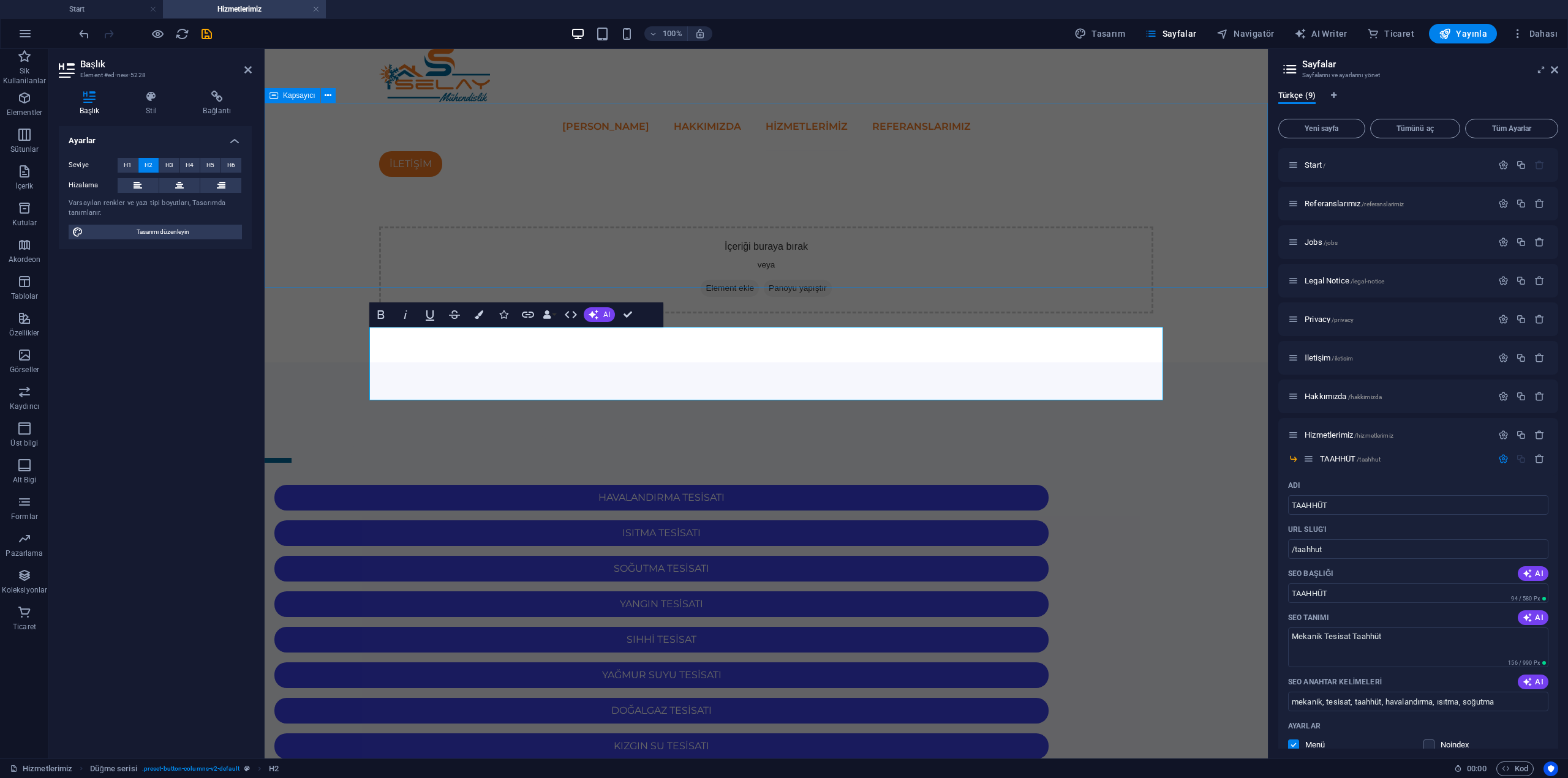
click at [776, 287] on div "İçeriği buraya bırak veya Element ekle Panoyu yapıştır" at bounding box center [766, 269] width 1003 height 185
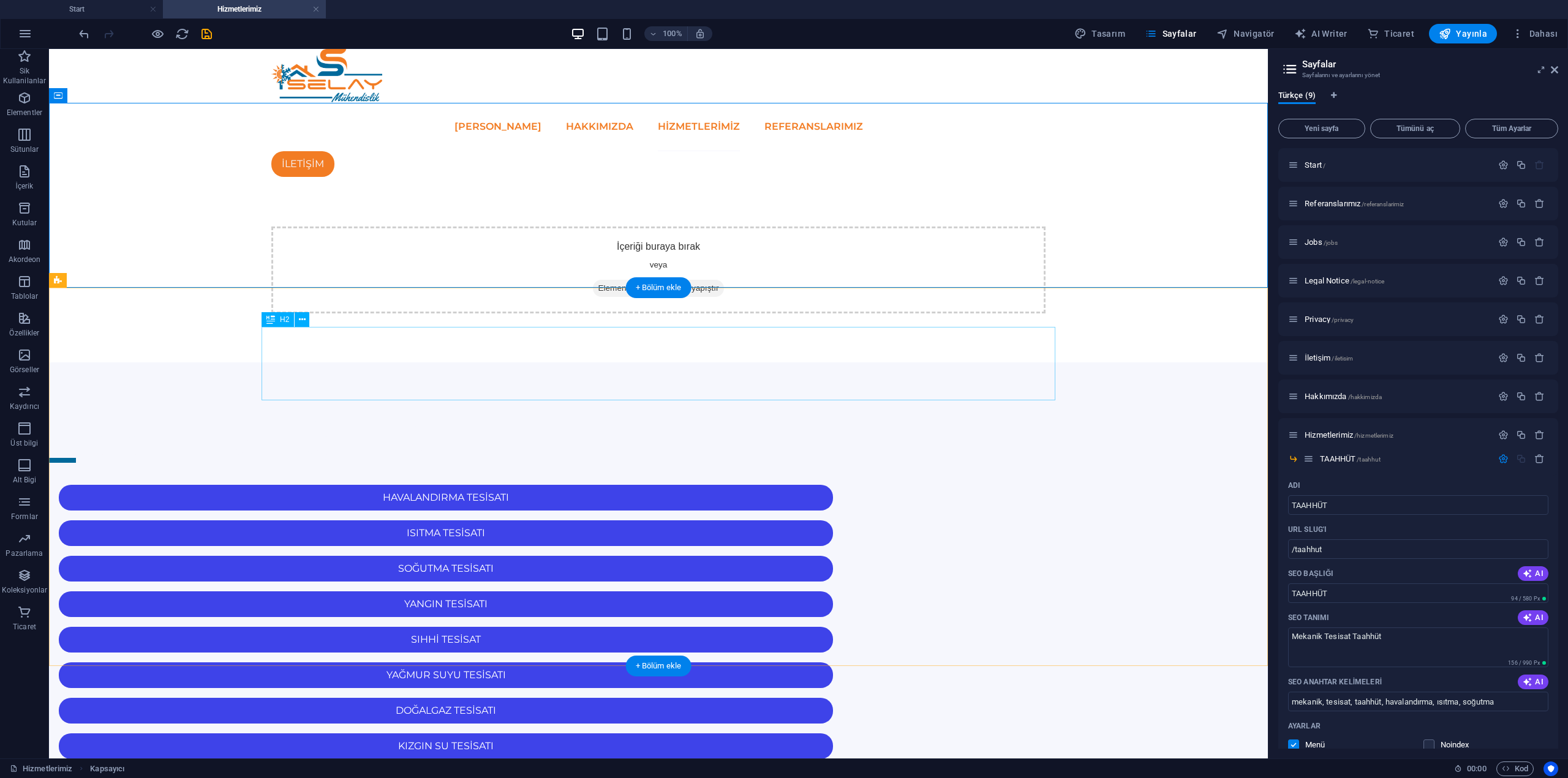
click at [495, 402] on div "TAAHHÜT İŞLERİ" at bounding box center [446, 438] width 794 height 73
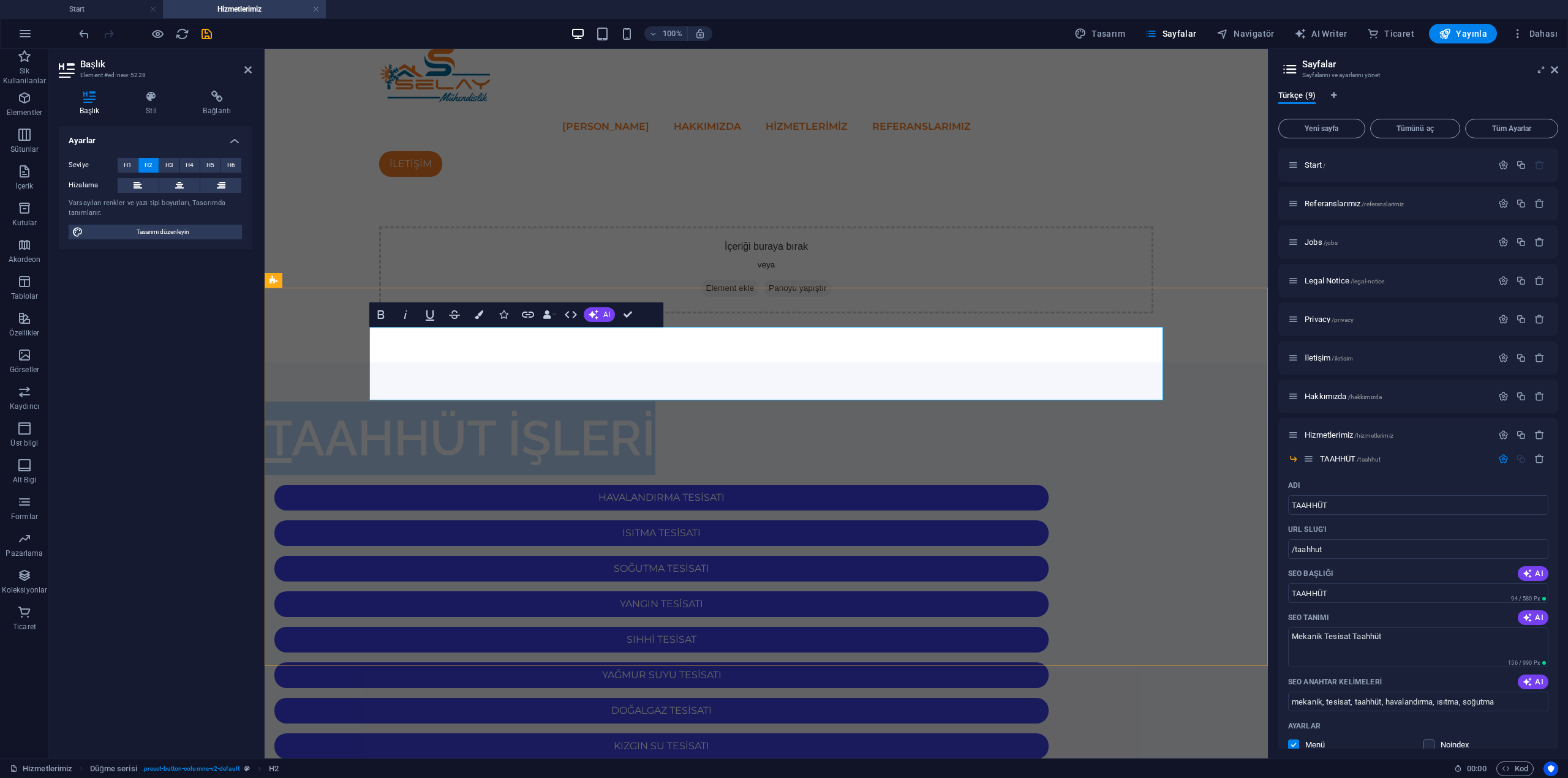
click at [807, 402] on h2 "TAAHHÜT İŞLERİ" at bounding box center [661, 438] width 794 height 73
click at [801, 402] on h2 "TAAHHÜT İŞLERİ" at bounding box center [661, 438] width 794 height 73
drag, startPoint x: 786, startPoint y: 368, endPoint x: 344, endPoint y: 357, distance: 442.1
click at [322, 365] on div "TAAHHÜT İŞLERİ HAVALANDIRMA TESİSATI ISITMA TESİSATI SOĞUTMA TESİSATI YANGIN TE…" at bounding box center [766, 709] width 1003 height 694
click at [376, 315] on icon "button" at bounding box center [381, 314] width 15 height 15
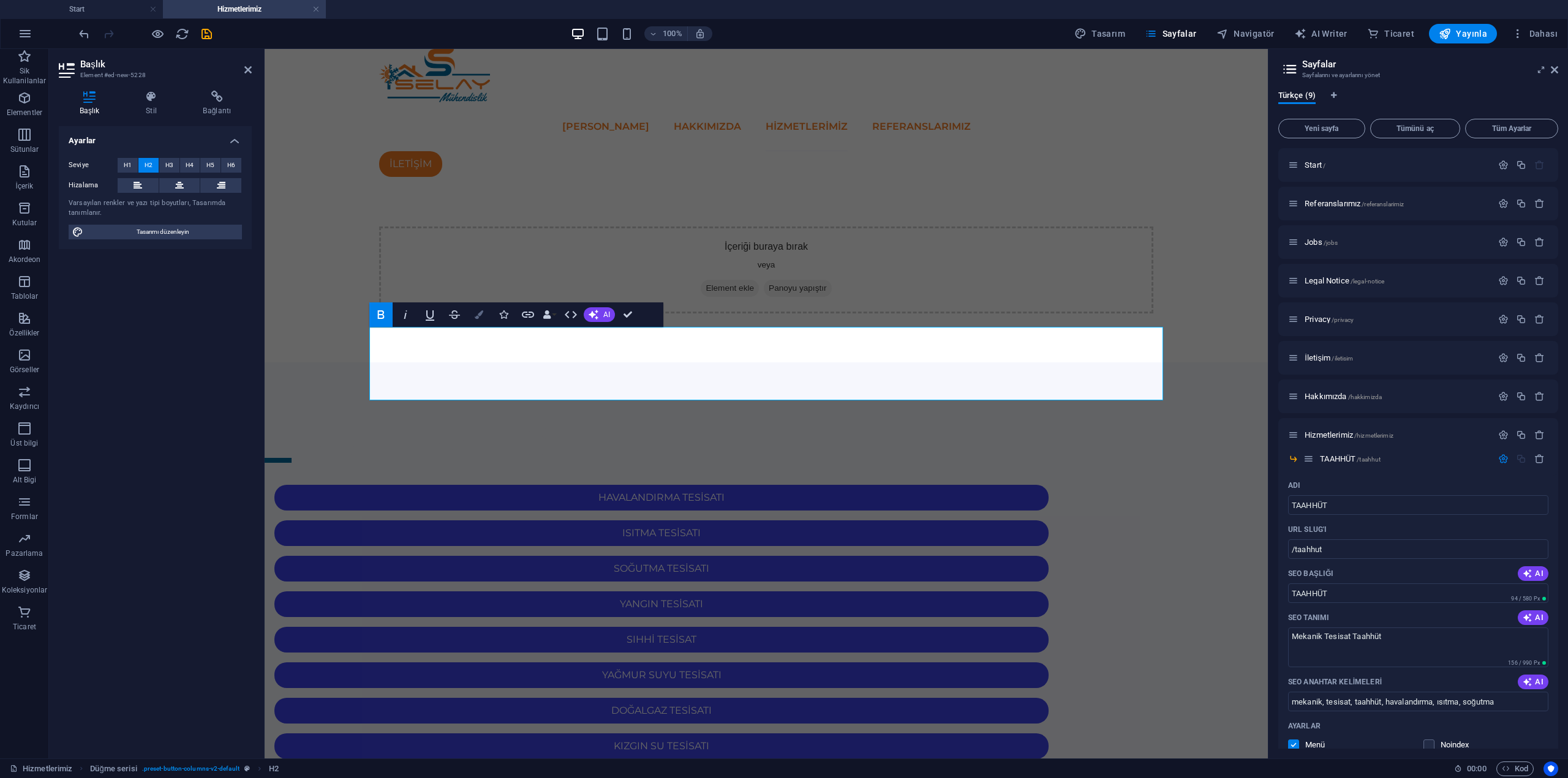
click at [482, 318] on icon "button" at bounding box center [479, 314] width 9 height 9
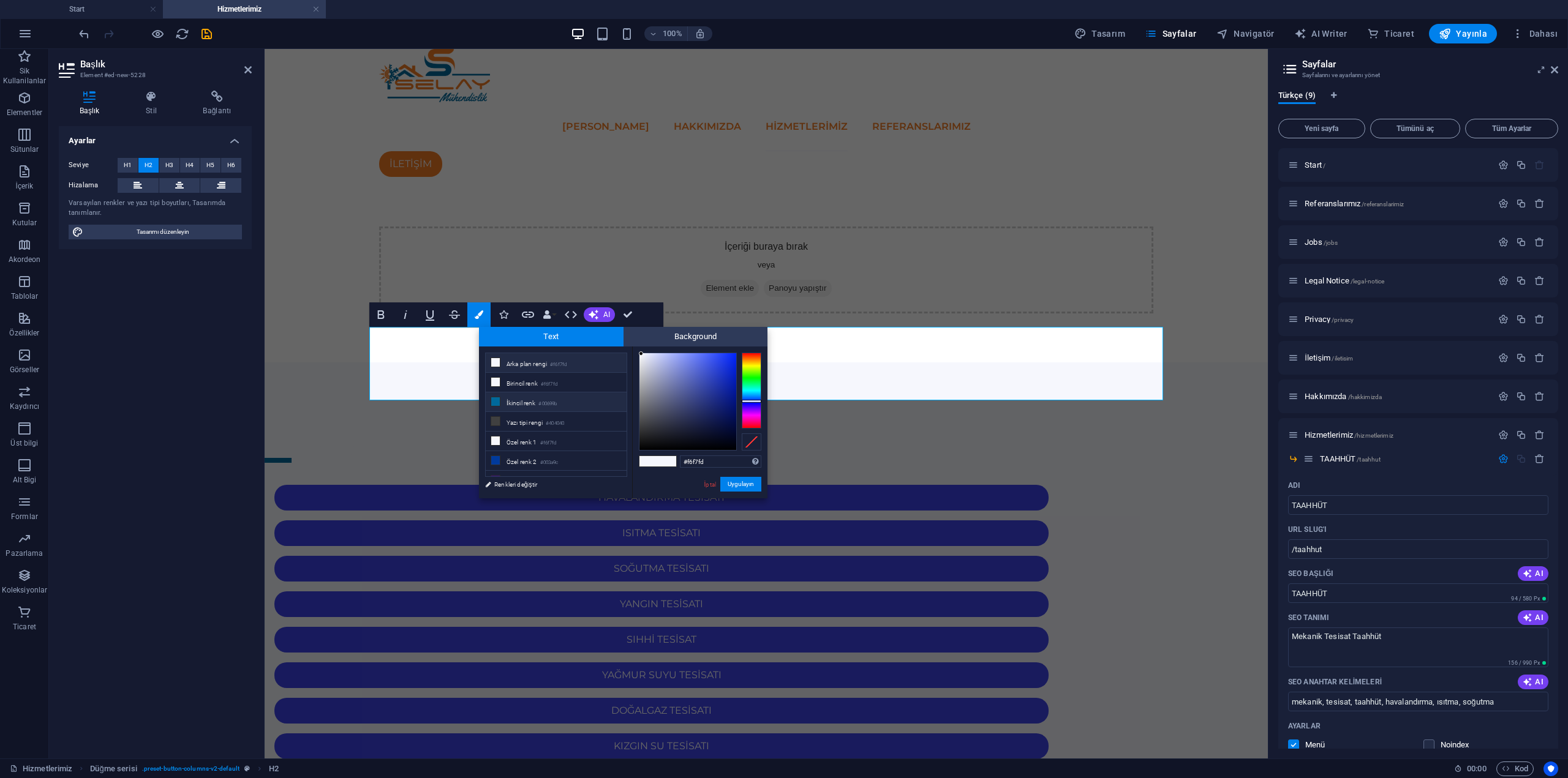
click at [526, 403] on li "İkincil renk #00699b" at bounding box center [556, 402] width 141 height 19
type input "#000d9b"
click at [751, 402] on div at bounding box center [751, 390] width 19 height 76
click at [741, 487] on button "Uygulayın" at bounding box center [741, 484] width 41 height 15
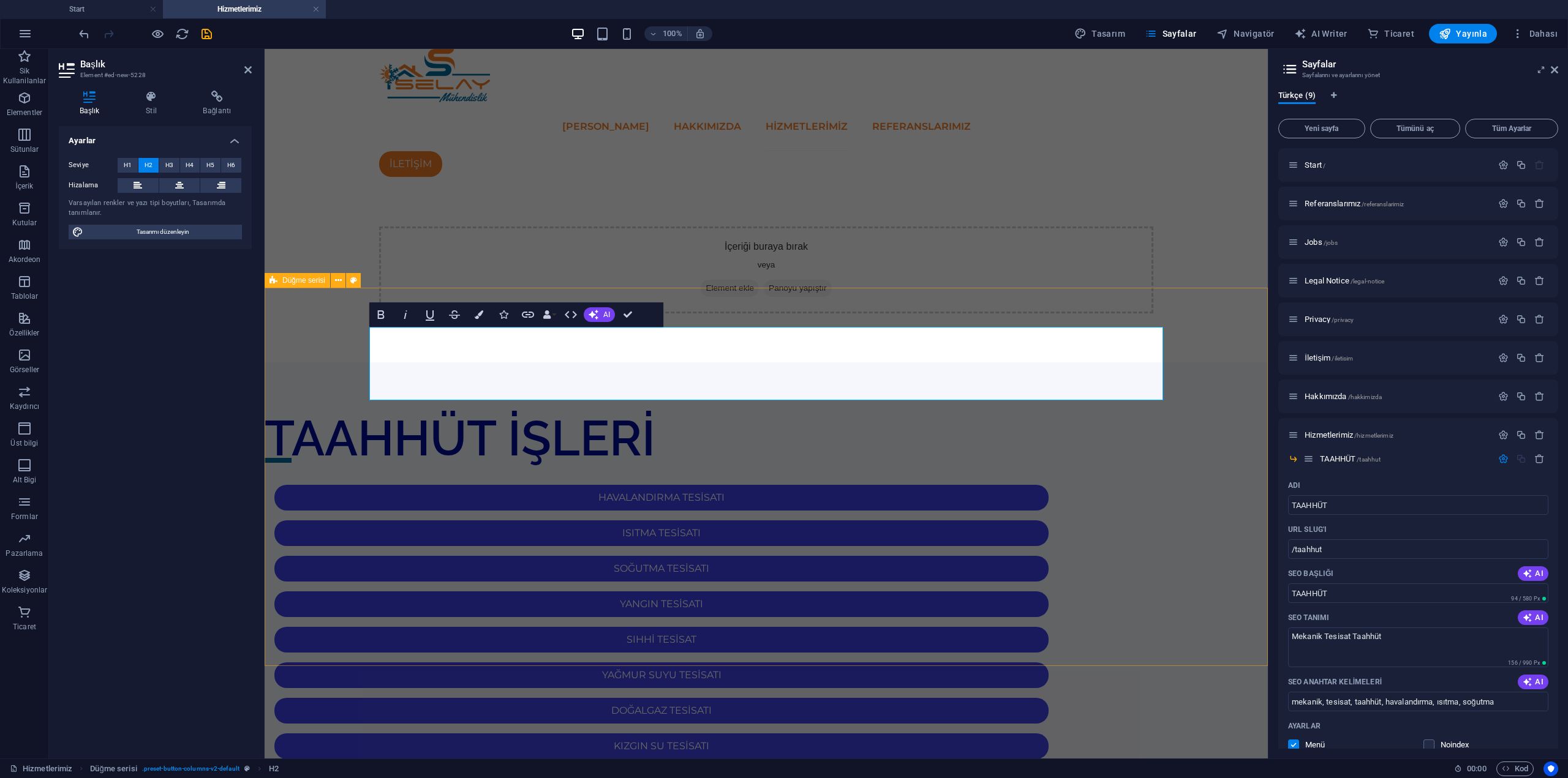
click at [784, 363] on div "TAAHHÜT İŞLERİ HAVALANDIRMA TESİSATI ISITMA TESİSATI SOĞUTMA TESİSATI YANGIN TE…" at bounding box center [766, 709] width 1003 height 694
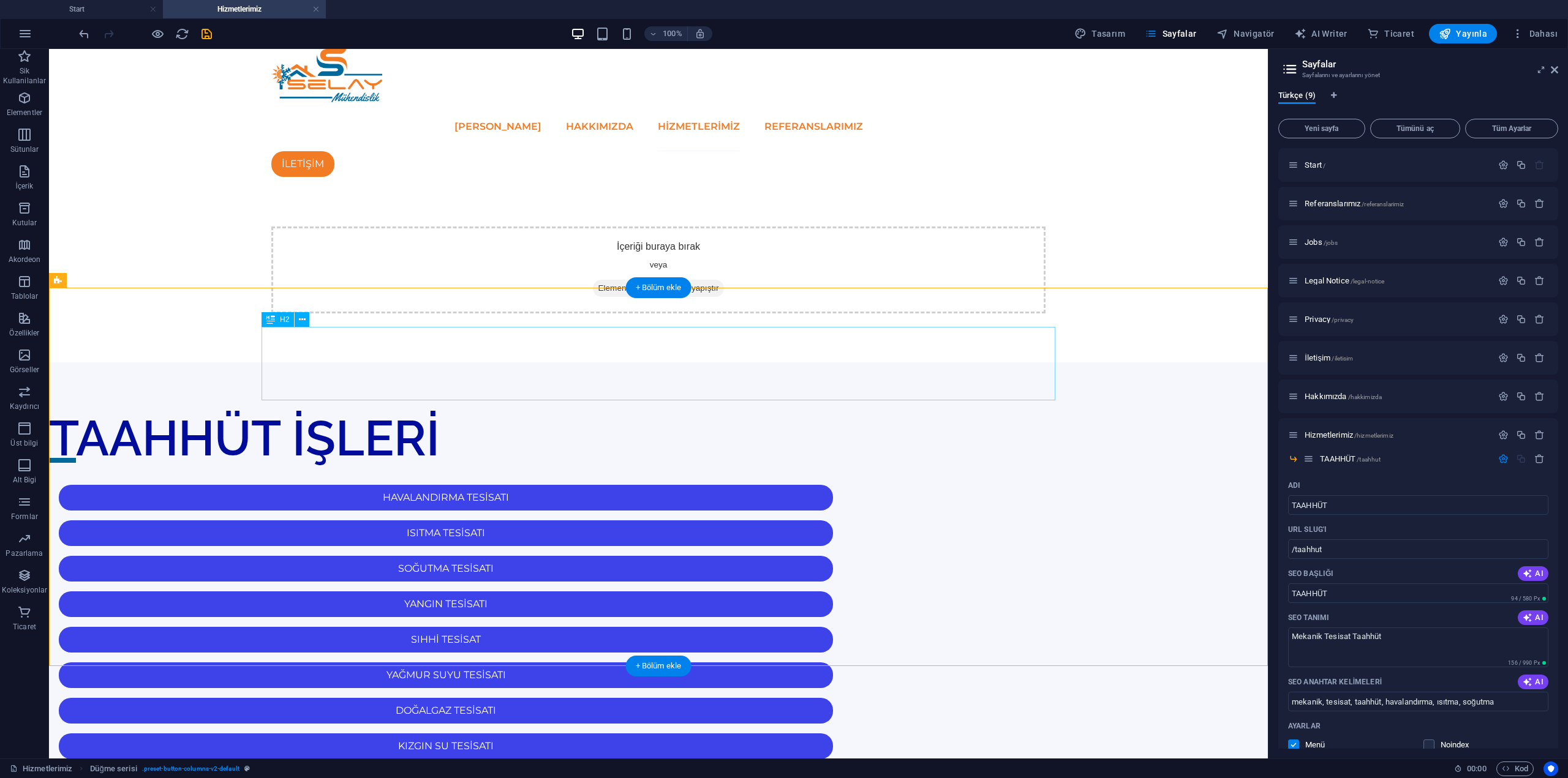
click at [537, 402] on div "TAAHHÜT İŞLERİ" at bounding box center [446, 438] width 794 height 73
drag, startPoint x: 537, startPoint y: 343, endPoint x: 321, endPoint y: 344, distance: 216.0
click at [537, 402] on div "TAAHHÜT İŞLERİ" at bounding box center [446, 438] width 794 height 73
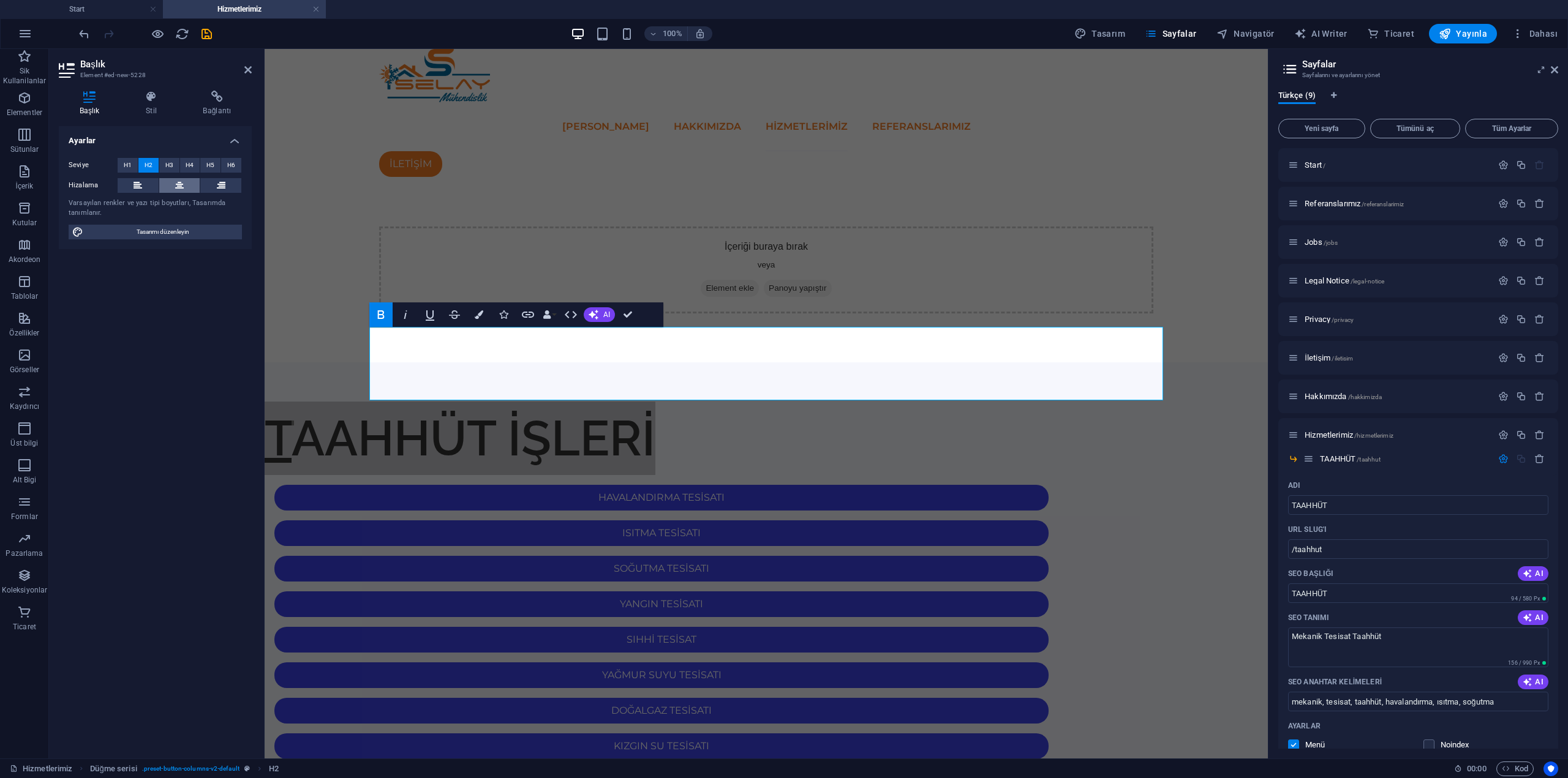
click at [176, 183] on icon at bounding box center [179, 185] width 9 height 15
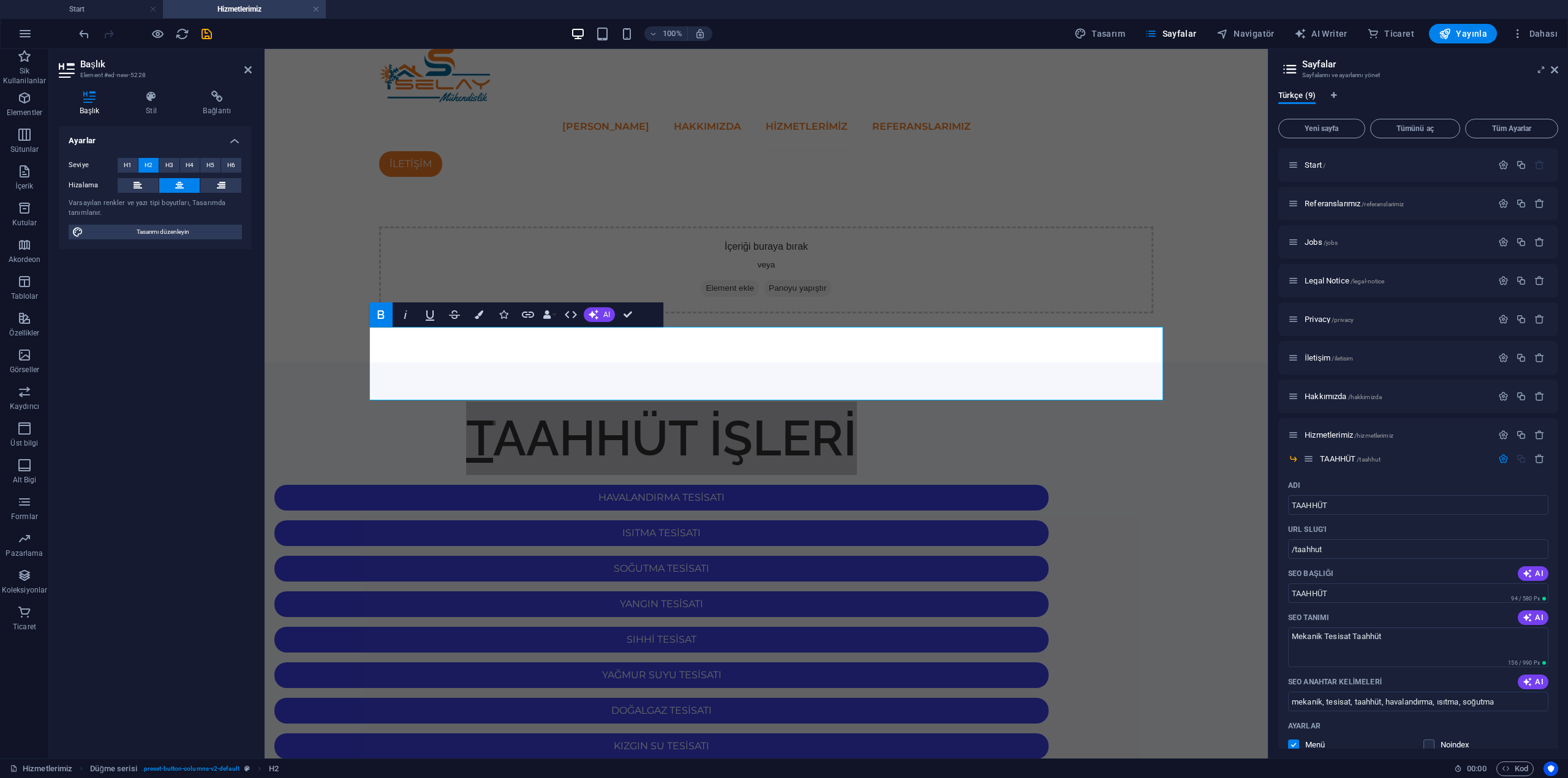
click at [239, 406] on div "Ayarlar Seviye H1 H2 H3 H4 H5 H6 Hizalama Varsayılan renkler ve yazı tipi boyut…" at bounding box center [155, 437] width 193 height 623
click at [302, 402] on div "TAAHHÜT İŞLERİ HAVALANDIRMA TESİSATI ISITMA TESİSATI SOĞUTMA TESİSATI YANGIN TE…" at bounding box center [766, 709] width 1003 height 694
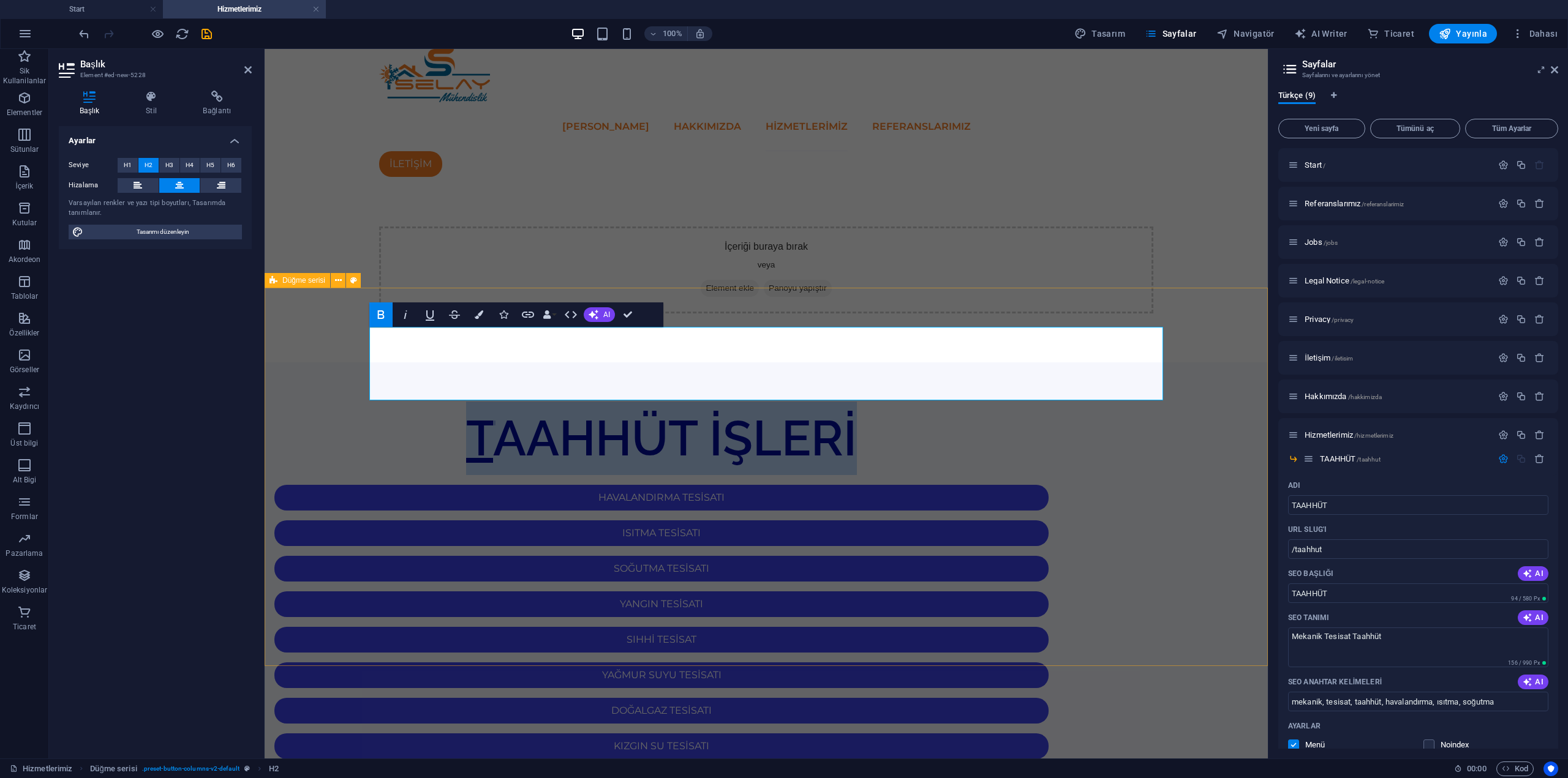
click at [302, 402] on div "TAAHHÜT İŞLERİ HAVALANDIRMA TESİSATI ISITMA TESİSATI SOĞUTMA TESİSATI YANGIN TE…" at bounding box center [766, 709] width 1003 height 694
select select "rem"
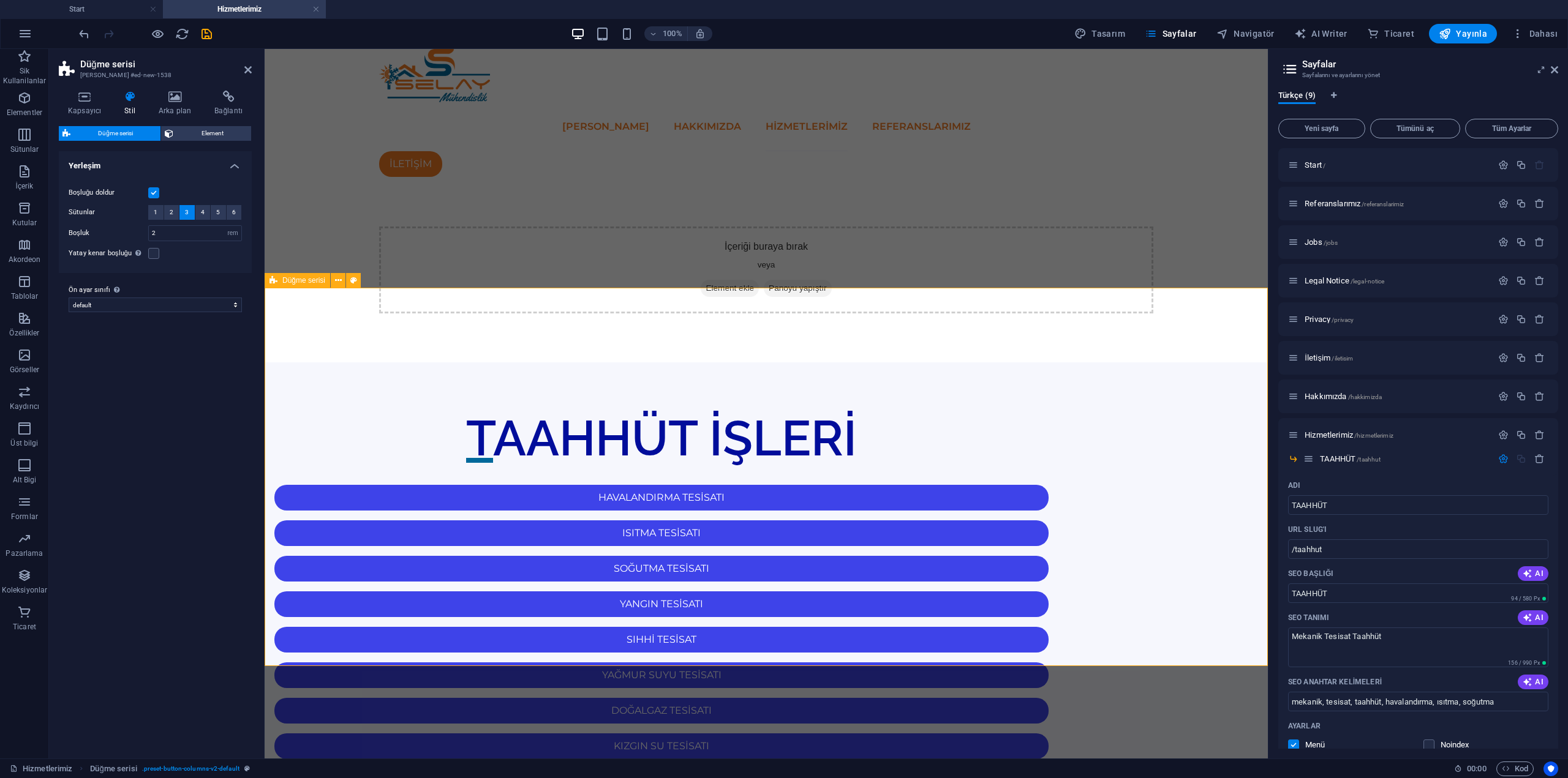
click at [844, 363] on div "TAAHHÜT İŞLERİ HAVALANDIRMA TESİSATI ISITMA TESİSATI SOĞUTMA TESİSATI YANGIN TE…" at bounding box center [766, 709] width 1003 height 694
click at [854, 261] on div "İçeriği buraya bırak veya Element ekle Panoyu yapıştır" at bounding box center [766, 269] width 1003 height 185
click at [1081, 226] on div "İçeriği buraya bırak veya Element ekle Panoyu yapıştır" at bounding box center [766, 269] width 774 height 87
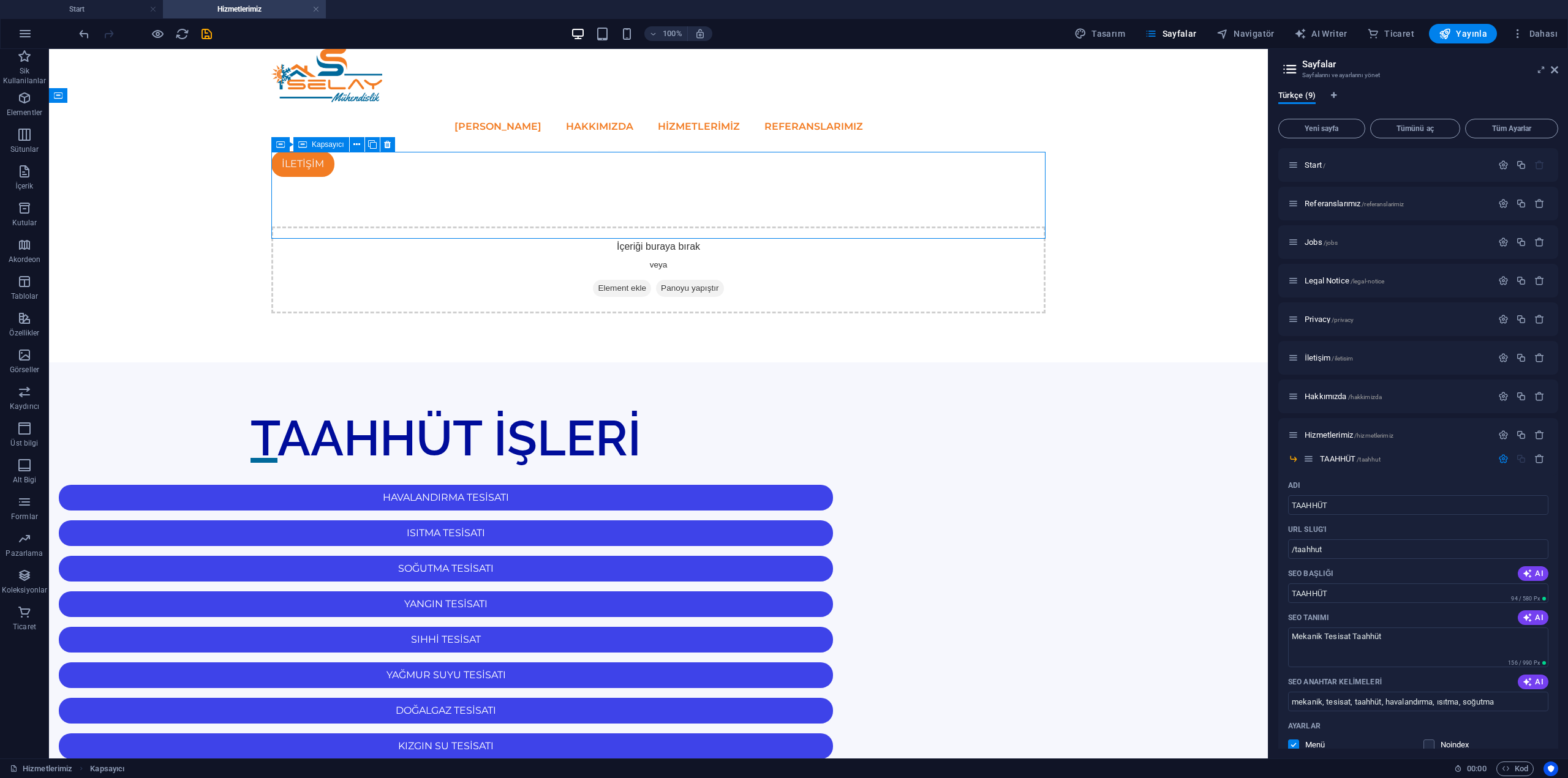
click at [866, 226] on div "İçeriği buraya bırak veya Element ekle Panoyu yapıştır" at bounding box center [659, 269] width 774 height 87
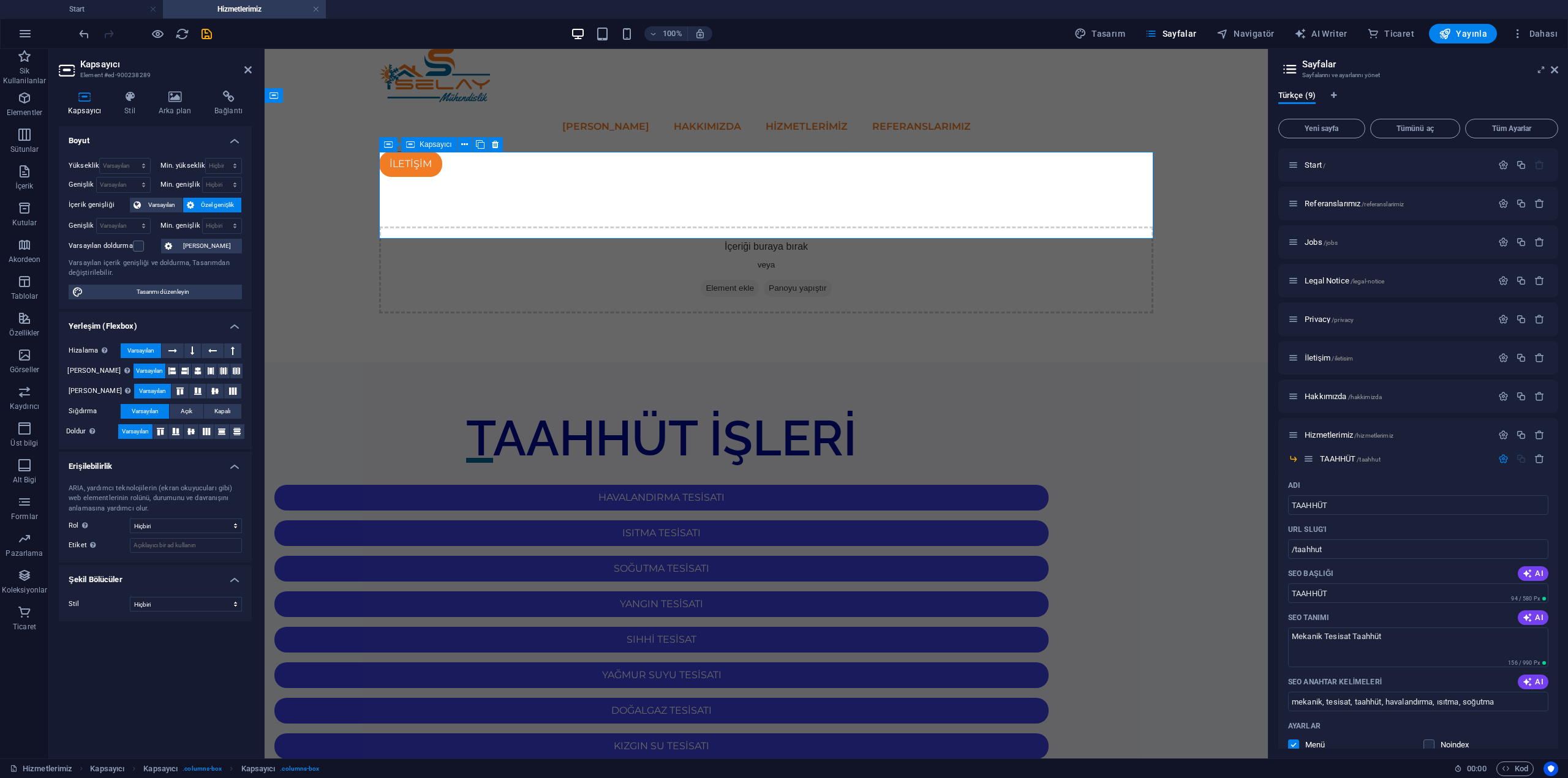
click at [862, 226] on div "İçeriği buraya bırak veya Element ekle Panoyu yapıştır" at bounding box center [766, 269] width 774 height 87
click at [628, 279] on div "İçeriği buraya bırak veya Element ekle Panoyu yapıştır" at bounding box center [766, 269] width 1003 height 185
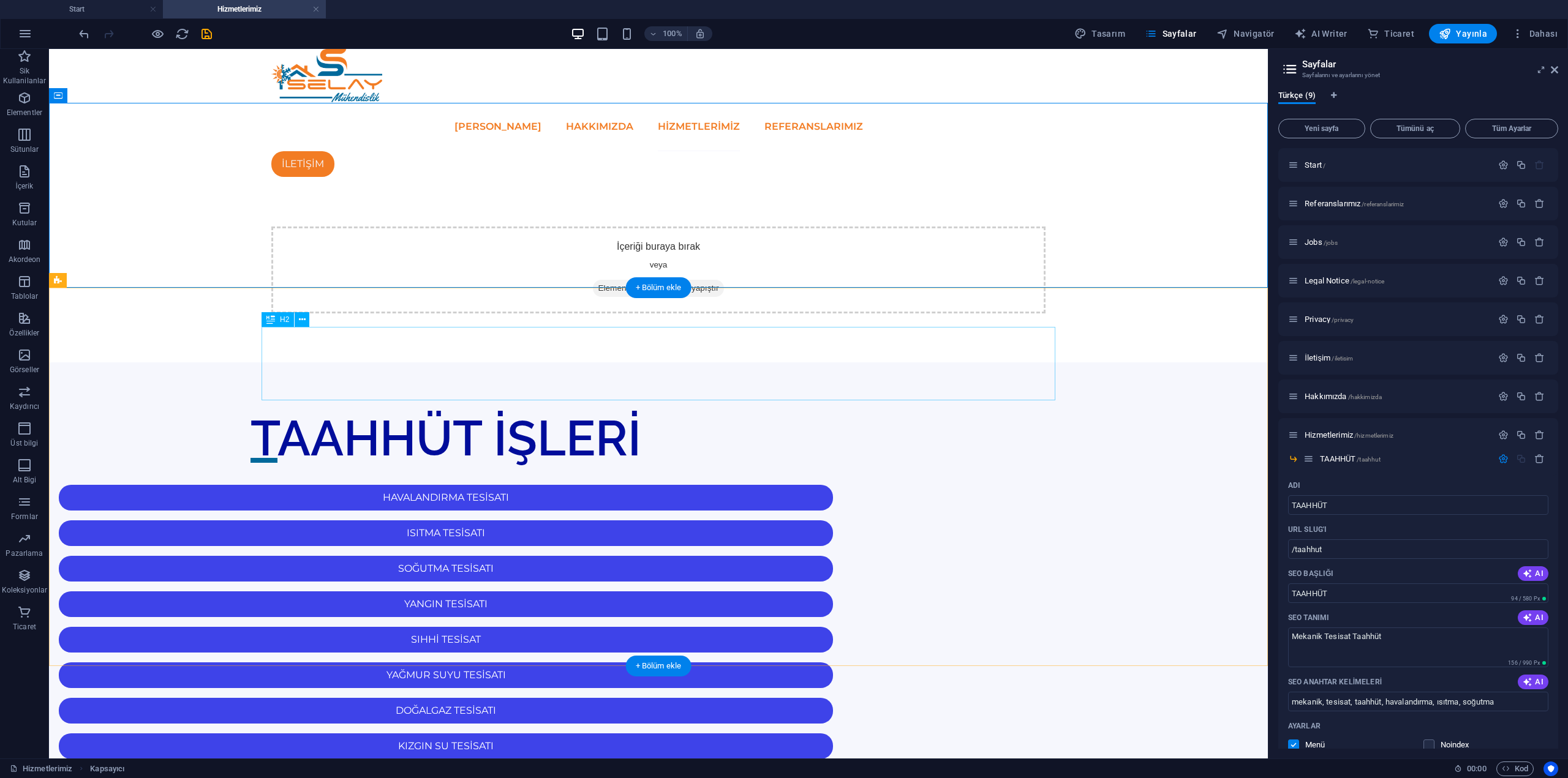
click at [650, 402] on div "TAAHHÜT İŞLERİ" at bounding box center [446, 438] width 794 height 73
click at [843, 402] on div "TAAHHÜT İŞLERİ" at bounding box center [446, 438] width 794 height 73
click at [1498, 458] on icon "button" at bounding box center [1503, 458] width 10 height 10
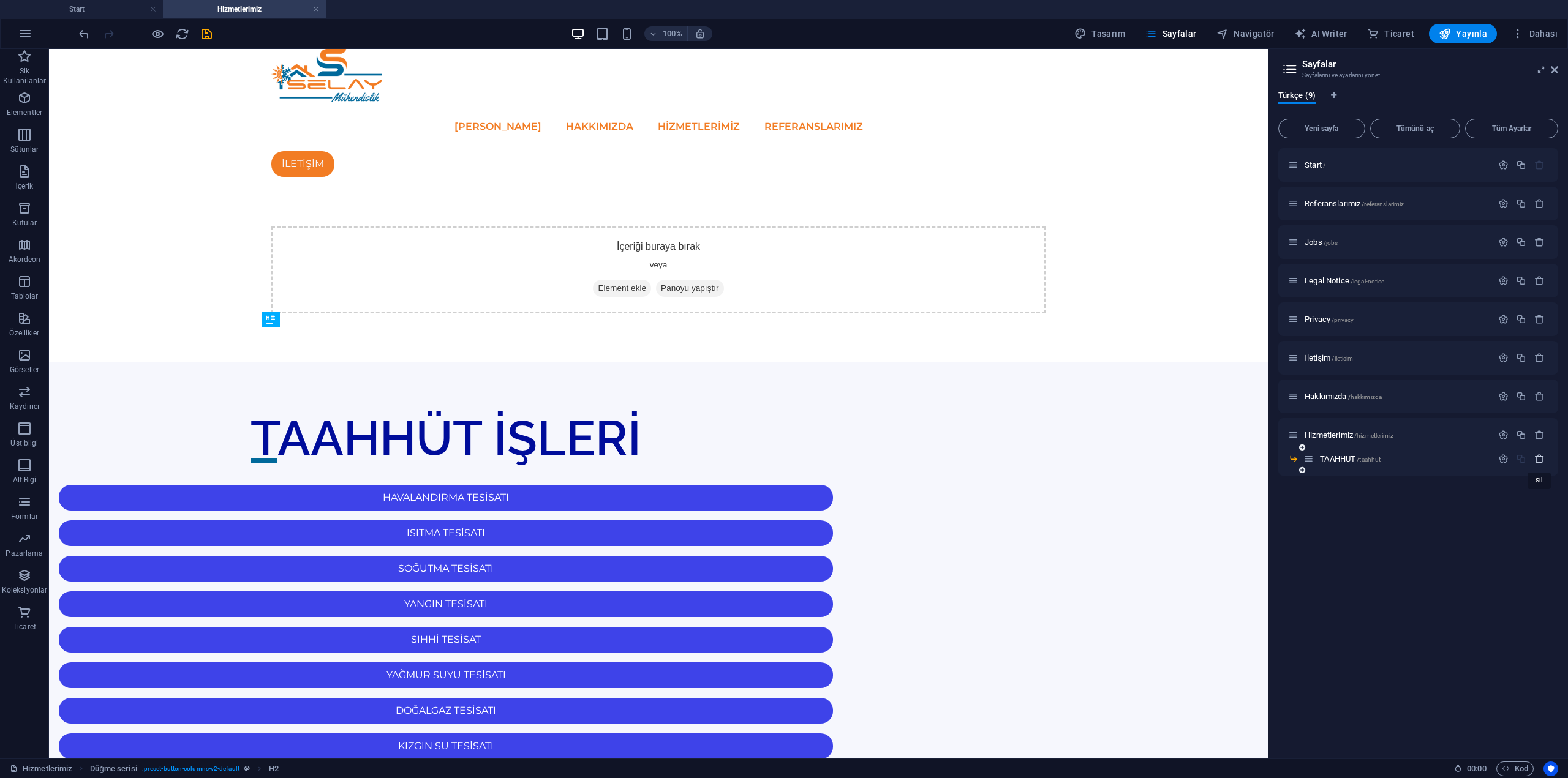
click at [1543, 459] on icon "button" at bounding box center [1539, 458] width 10 height 10
click at [954, 270] on div "İçeriği buraya bırak veya Element ekle Panoyu yapıştır" at bounding box center [659, 269] width 1219 height 185
click at [502, 402] on div "TAAHHÜT İŞLERİ" at bounding box center [446, 438] width 794 height 73
click at [488, 402] on div "TAAHHÜT İŞLERİ" at bounding box center [446, 438] width 794 height 73
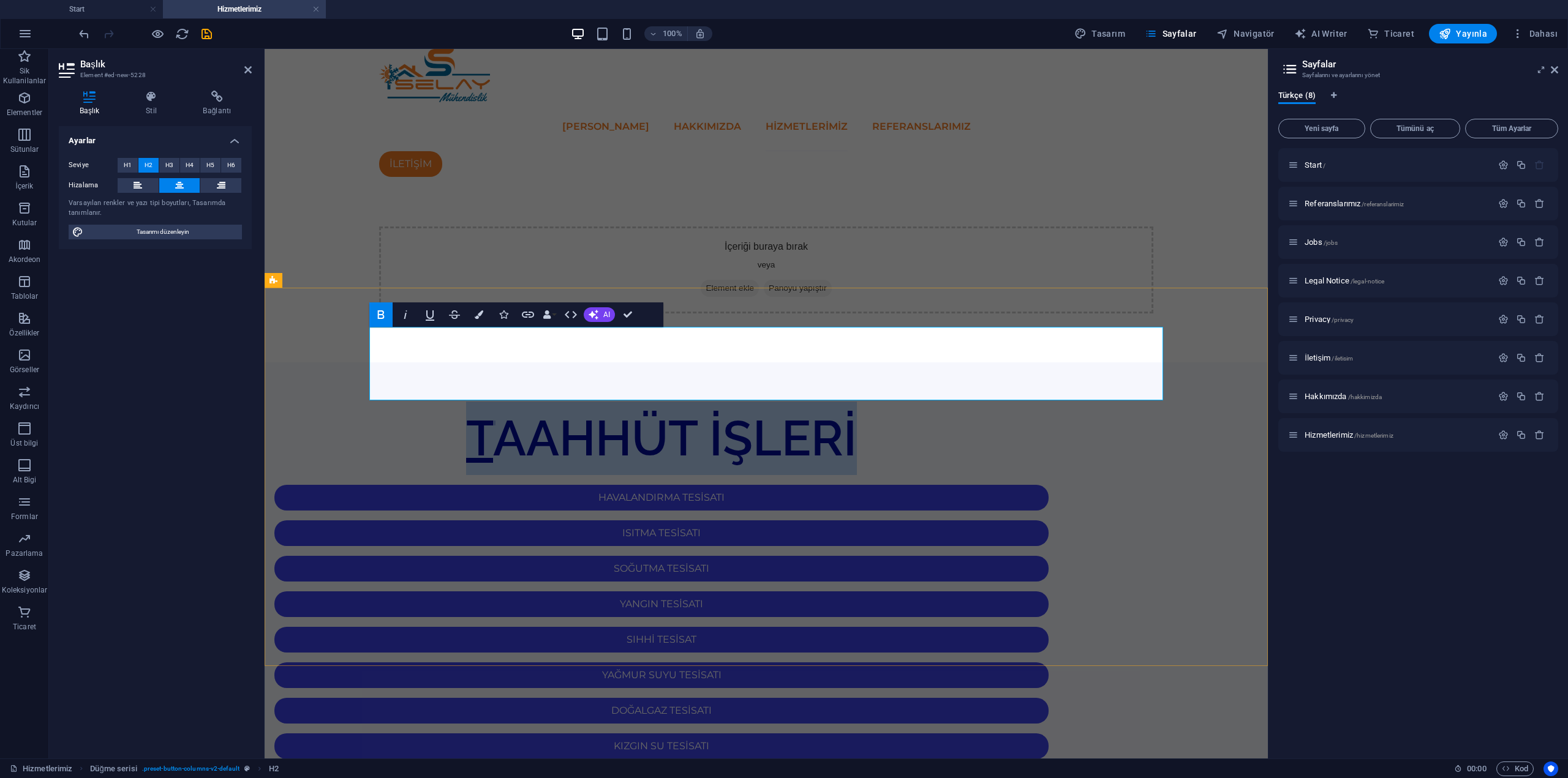
click at [581, 410] on span "TAAHHÜT İŞLERİ" at bounding box center [661, 439] width 390 height 58
click at [589, 410] on span "TAAHHÜT İŞLERİ" at bounding box center [661, 439] width 390 height 58
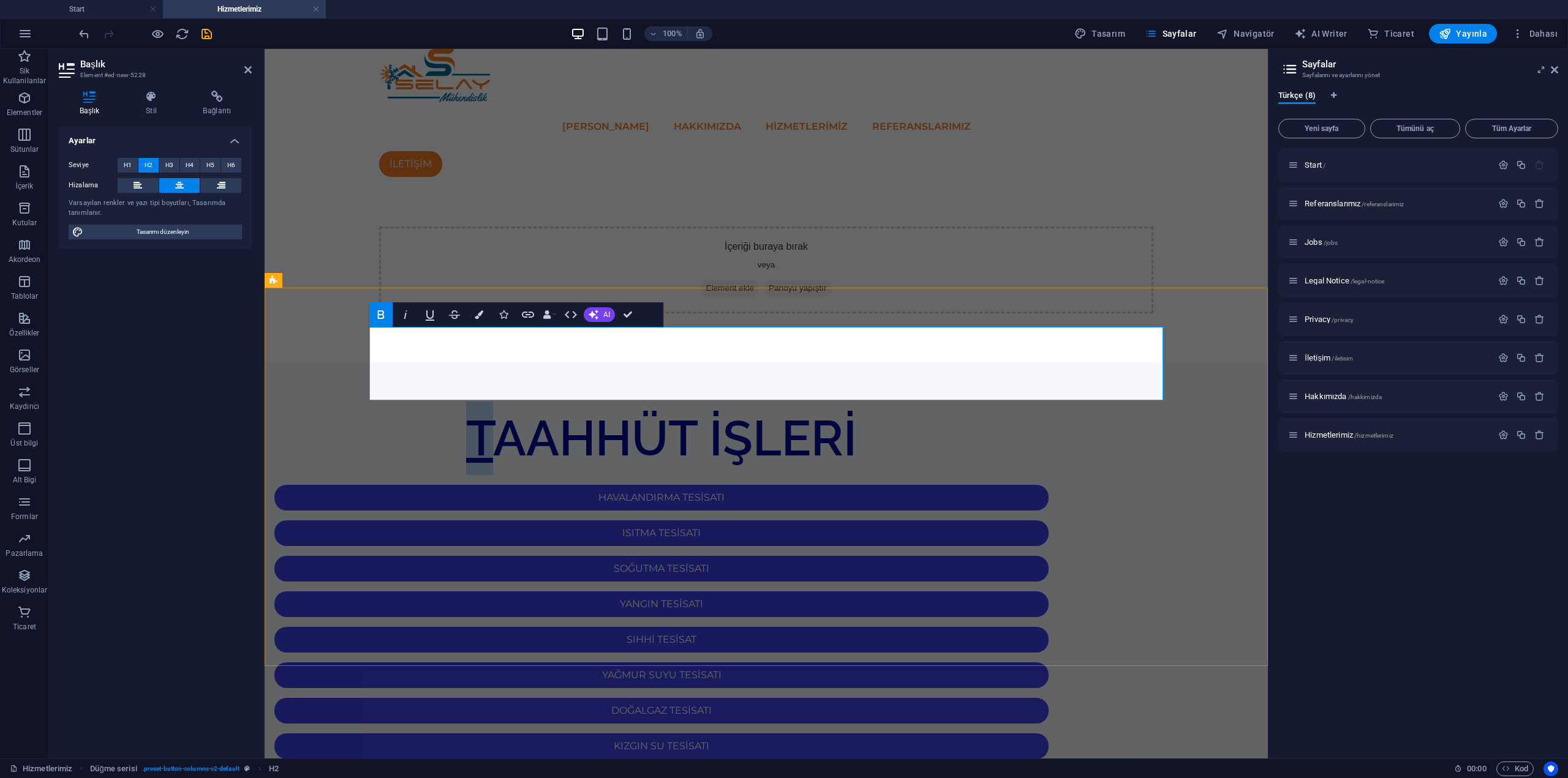
drag, startPoint x: 597, startPoint y: 372, endPoint x: 577, endPoint y: 374, distance: 20.1
click at [577, 410] on span "TAAHHÜT İŞLERİ" at bounding box center [661, 439] width 390 height 58
click at [169, 166] on span "H3" at bounding box center [169, 165] width 8 height 15
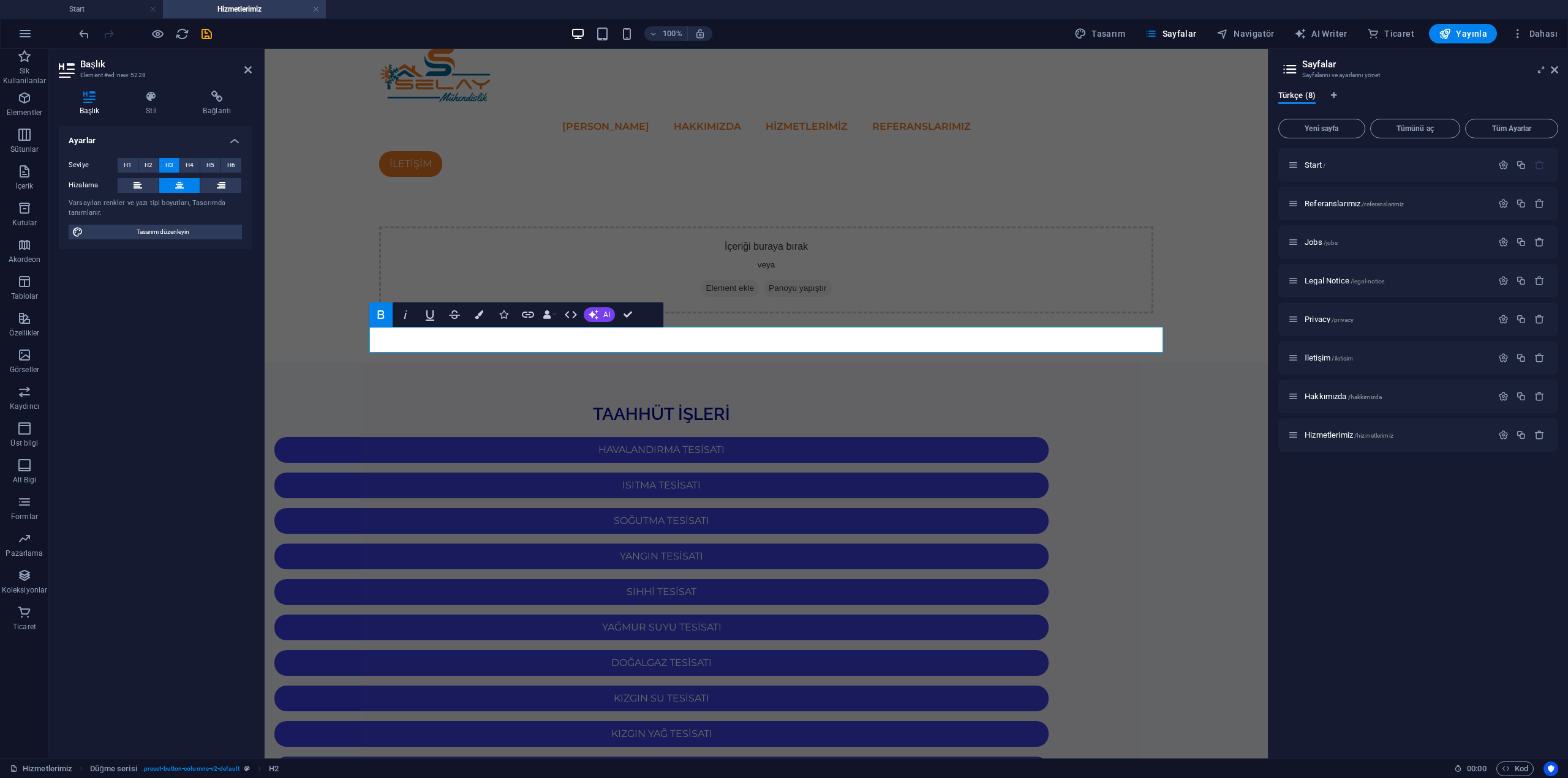
click at [133, 372] on div "Ayarlar Seviye H1 H2 H3 H4 H5 H6 Hizalama Varsayılan renkler ve yazı tipi boyut…" at bounding box center [155, 437] width 193 height 623
click at [833, 677] on html "Skip to main content ANA SAYFA HAKKIMIZDA Hizmetlerimiz REFERANSLARIMIZ İLETİŞİ…" at bounding box center [766, 529] width 1003 height 960
click at [816, 269] on div "İçeriği buraya bırak veya Element ekle Panoyu yapıştır" at bounding box center [766, 269] width 1003 height 185
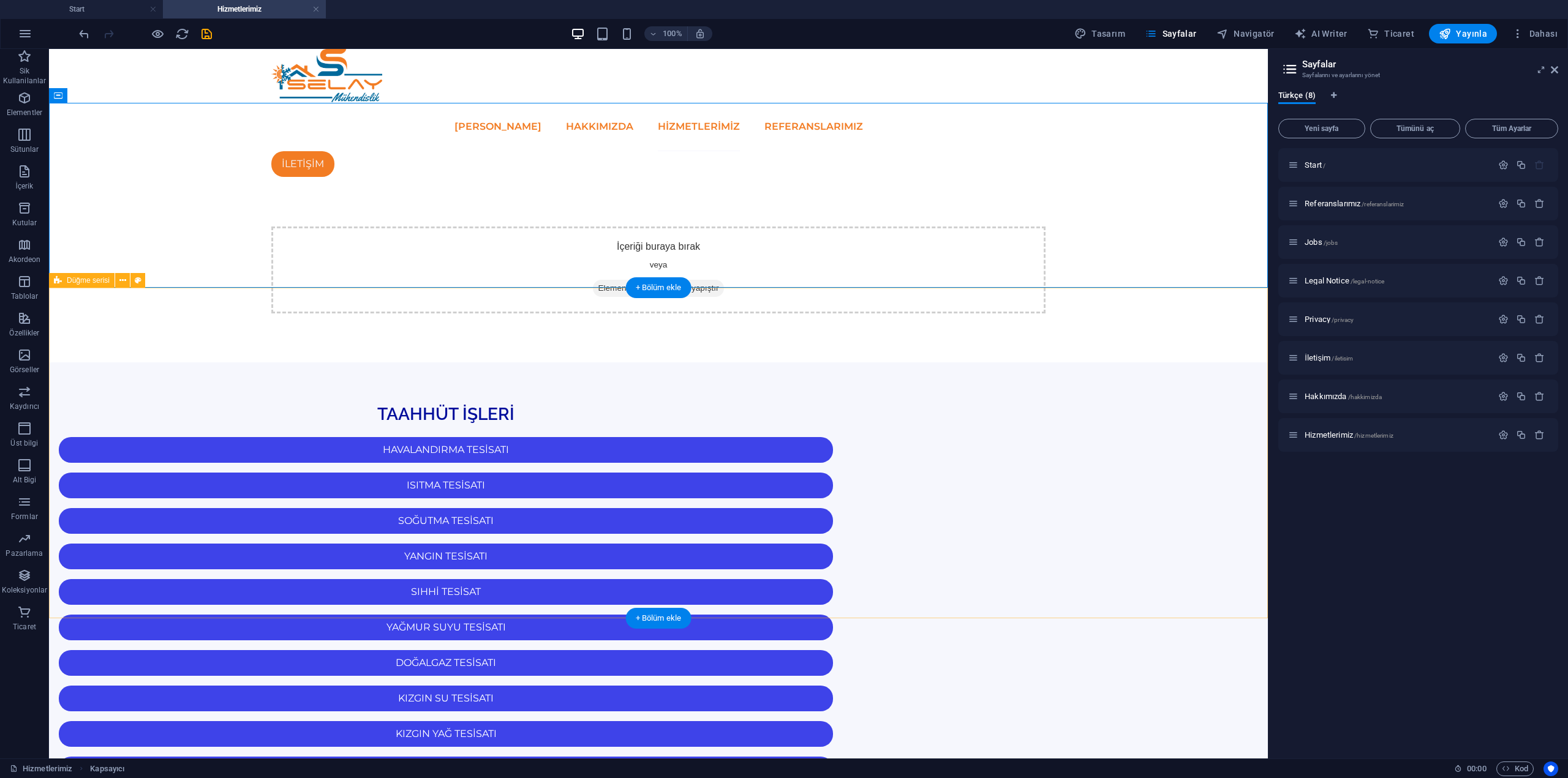
click at [764, 363] on div "TAAHHÜT İŞLERİ HAVALANDIRMA TESİSATI ISITMA TESİSATI SOĞUTMA TESİSATI YANGIN TE…" at bounding box center [659, 686] width 1219 height 646
click at [206, 35] on icon "save" at bounding box center [206, 34] width 14 height 14
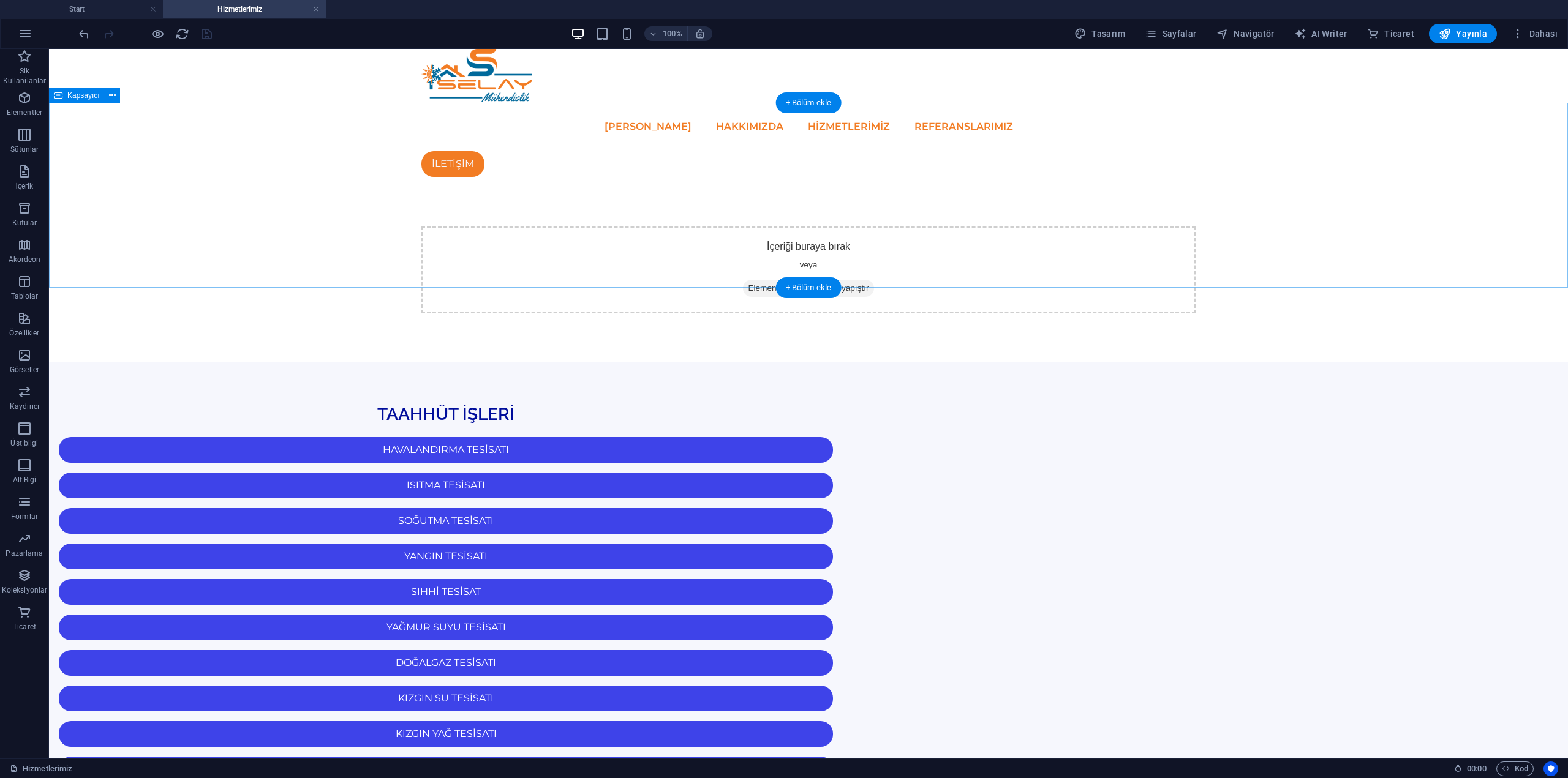
click at [1061, 287] on div "İçeriği buraya bırak veya Element ekle Panoyu yapıştır" at bounding box center [809, 269] width 1519 height 185
click at [1193, 35] on span "Sayfalar" at bounding box center [1170, 34] width 52 height 12
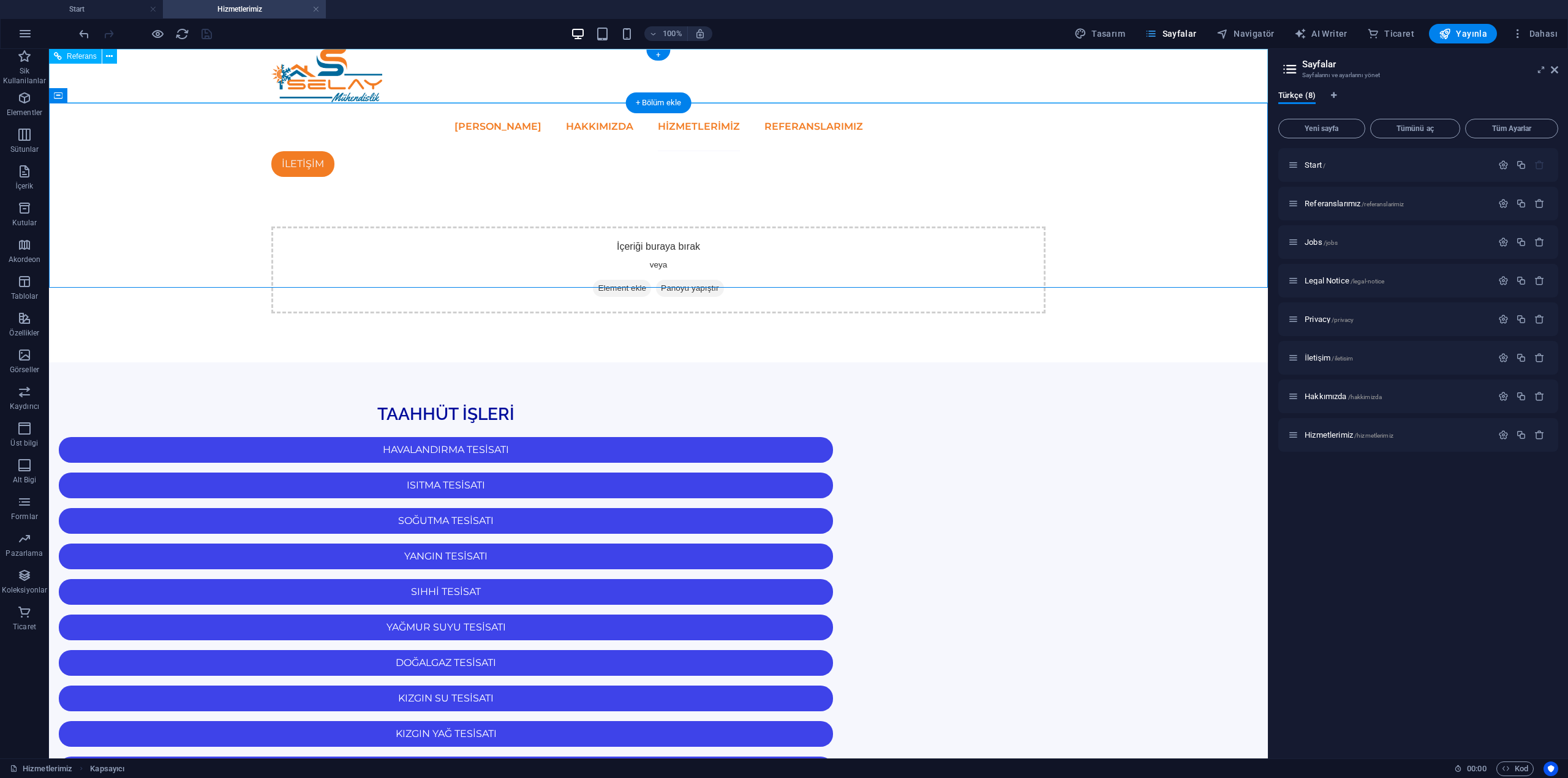
click at [1197, 38] on span "Sayfalar" at bounding box center [1170, 34] width 52 height 12
click at [1557, 69] on icon at bounding box center [1554, 70] width 7 height 10
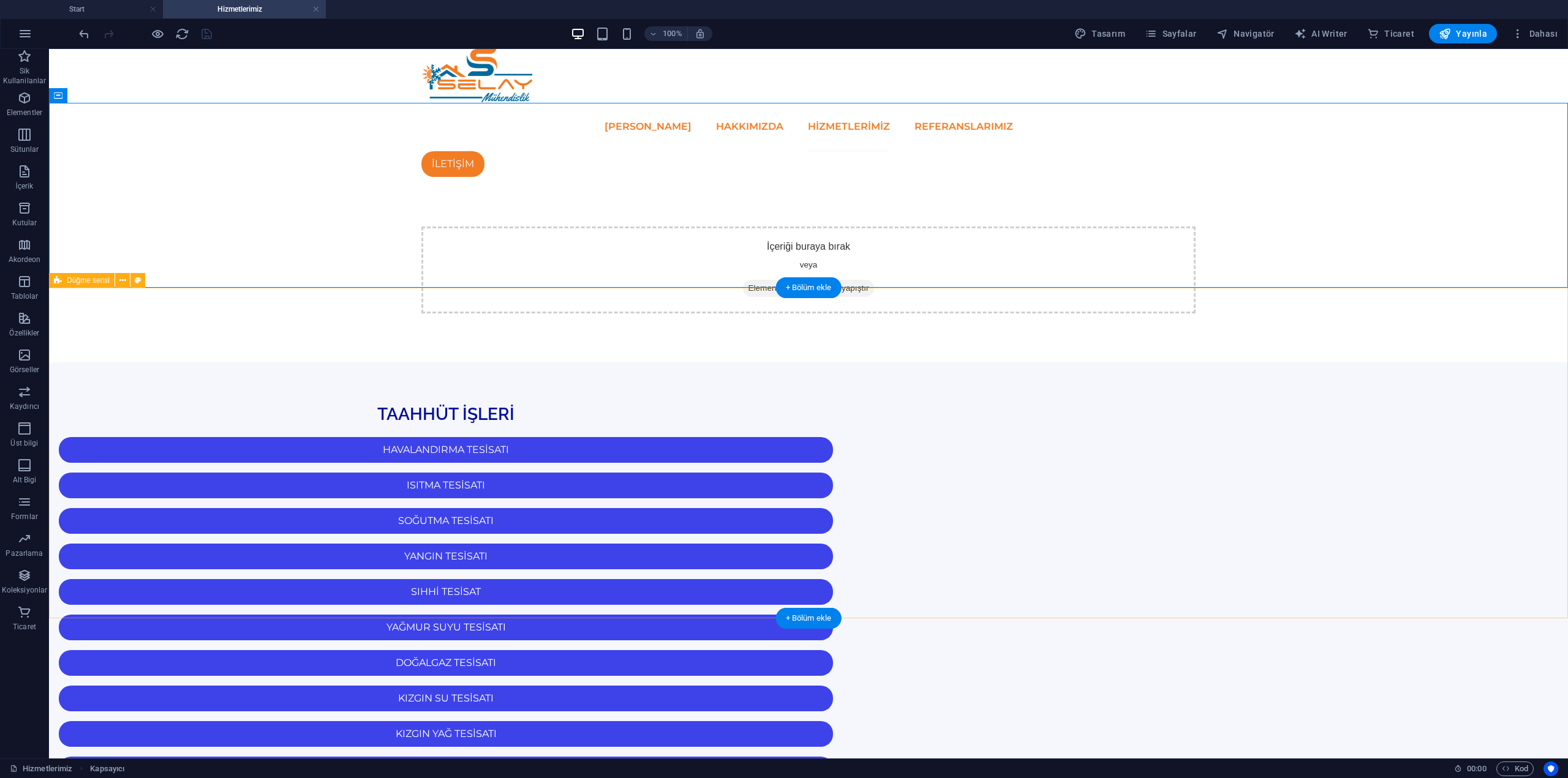
click at [304, 443] on div "TAAHHÜT İŞLERİ HAVALANDIRMA TESİSATI ISITMA TESİSATI SOĞUTMA TESİSATI YANGIN TE…" at bounding box center [809, 686] width 1519 height 646
click at [333, 431] on div "TAAHHÜT İŞLERİ HAVALANDIRMA TESİSATI ISITMA TESİSATI SOĞUTMA TESİSATI YANGIN TE…" at bounding box center [809, 686] width 1519 height 646
click at [358, 482] on div "TAAHHÜT İŞLERİ HAVALANDIRMA TESİSATI ISITMA TESİSATI SOĞUTMA TESİSATI YANGIN TE…" at bounding box center [809, 686] width 1519 height 646
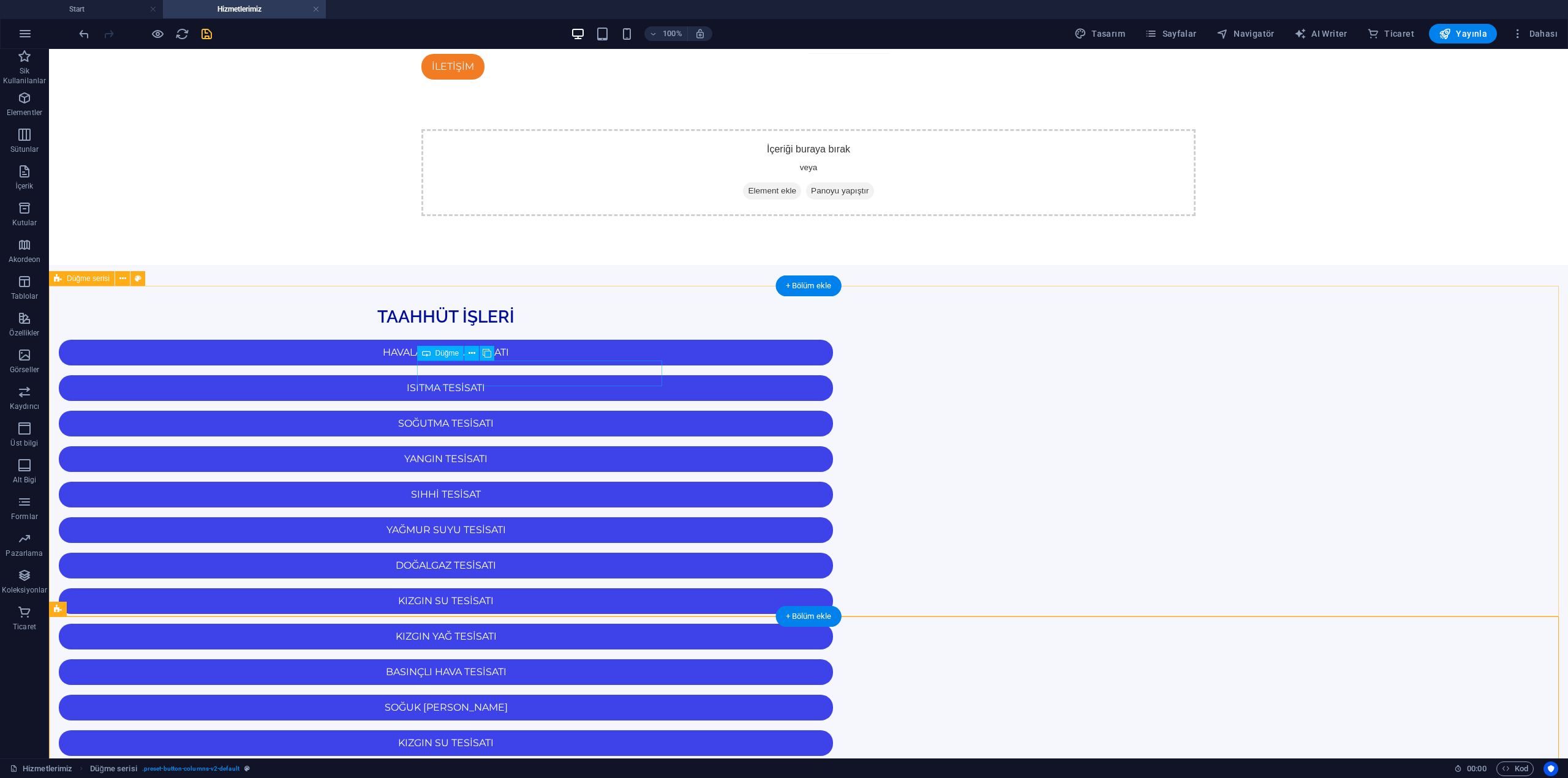
scroll to position [183, 0]
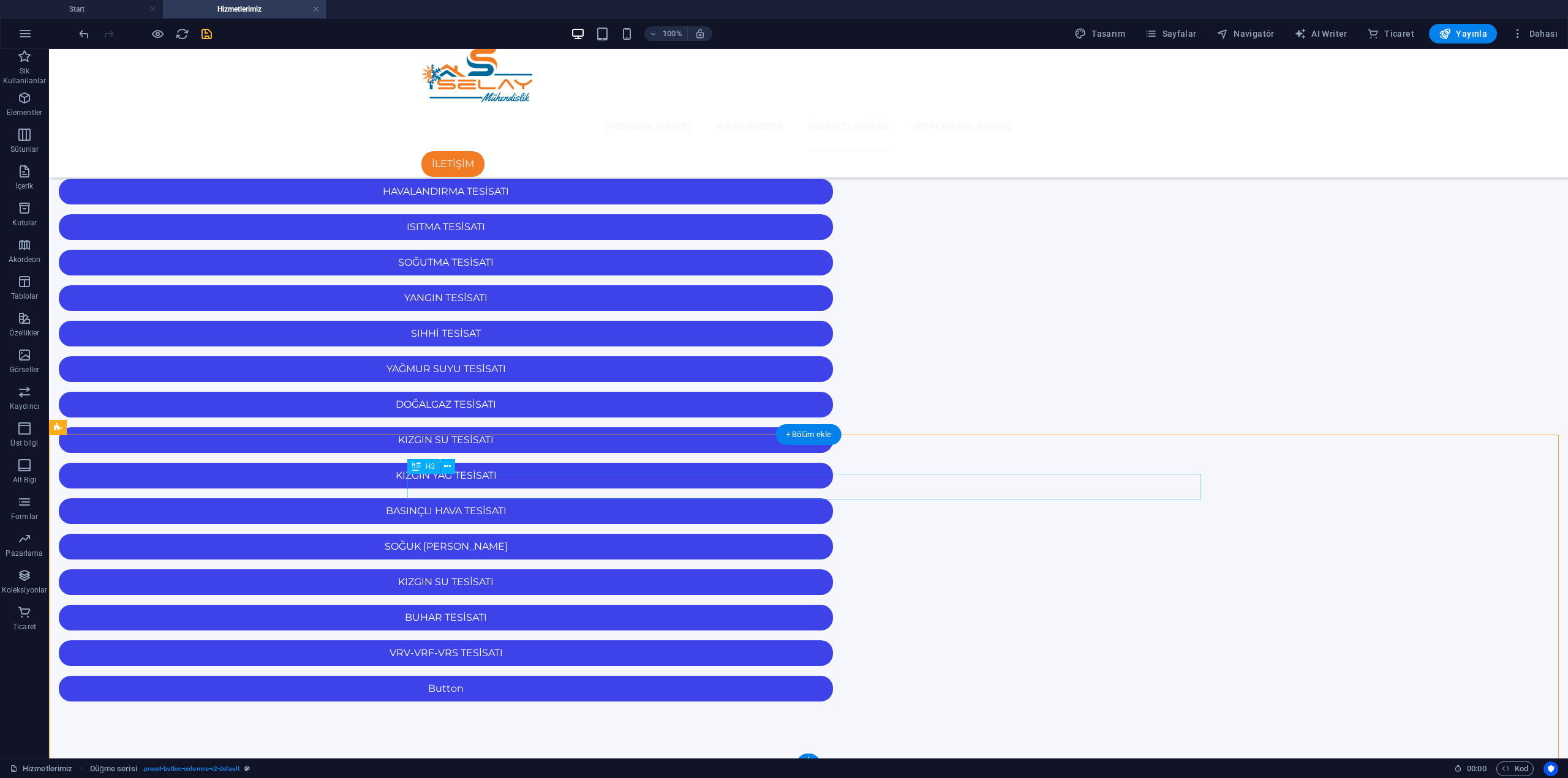
drag, startPoint x: 792, startPoint y: 487, endPoint x: 577, endPoint y: 487, distance: 215.0
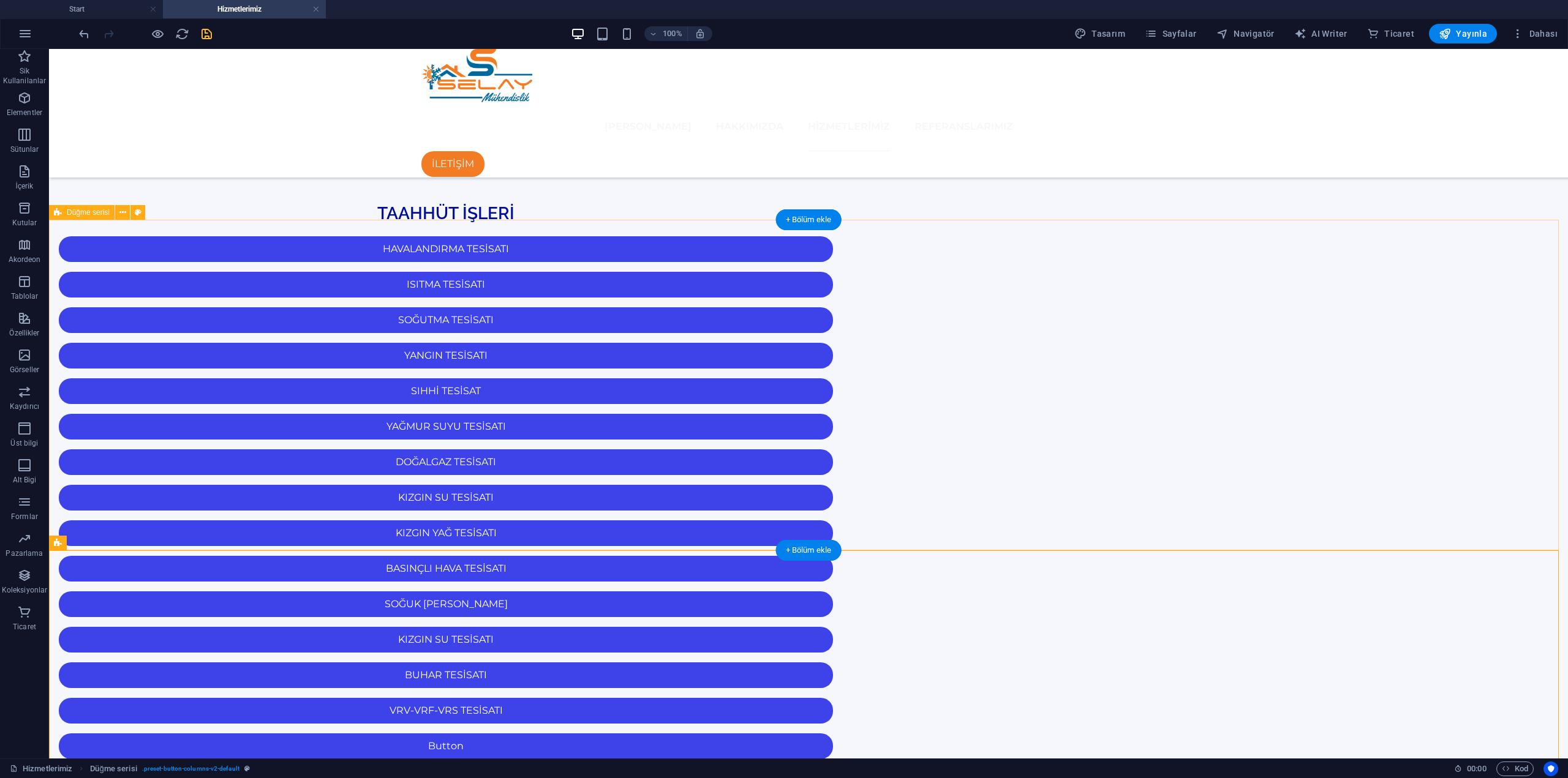
scroll to position [68, 0]
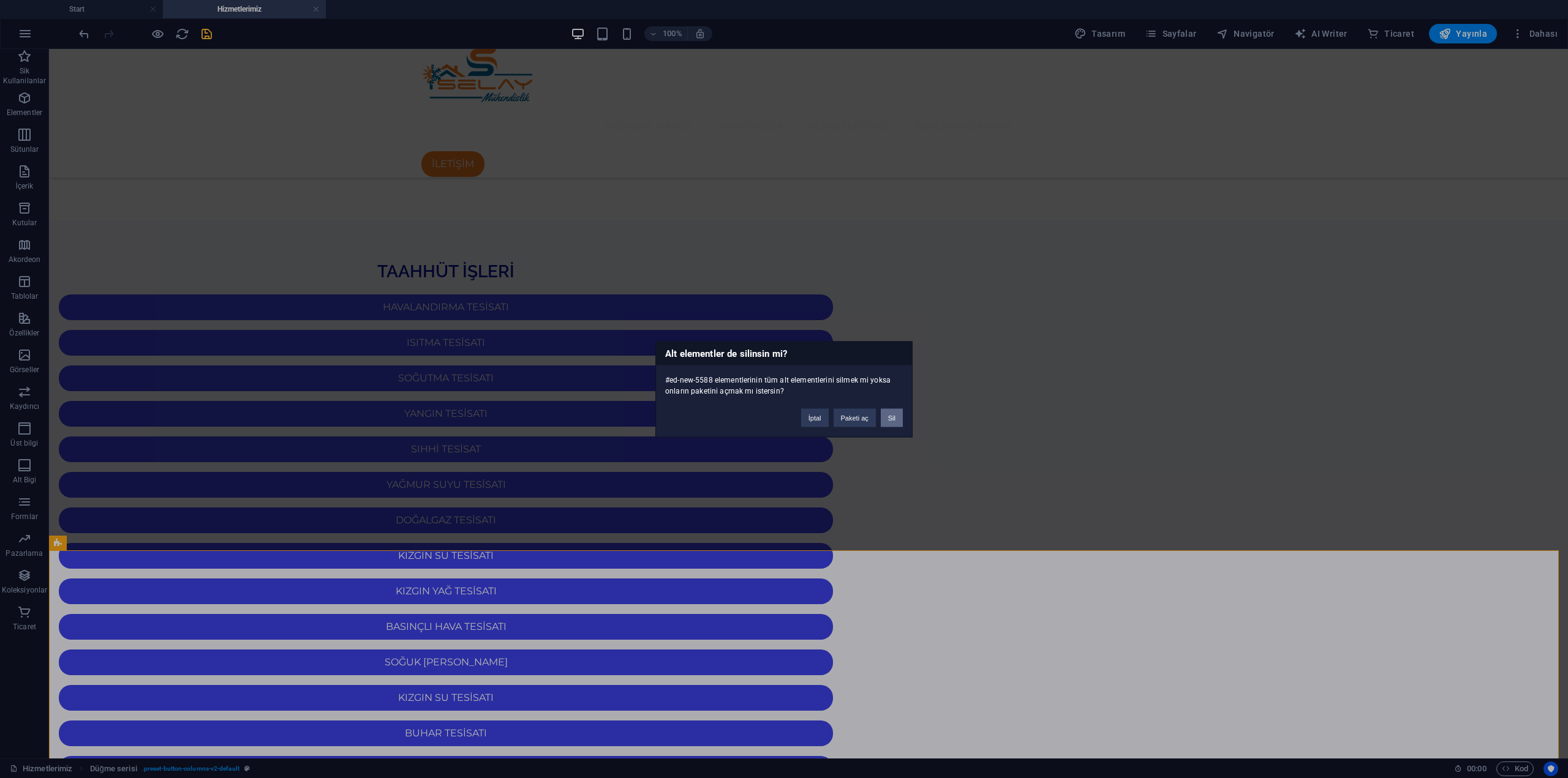
click at [895, 415] on button "Sil" at bounding box center [891, 417] width 22 height 18
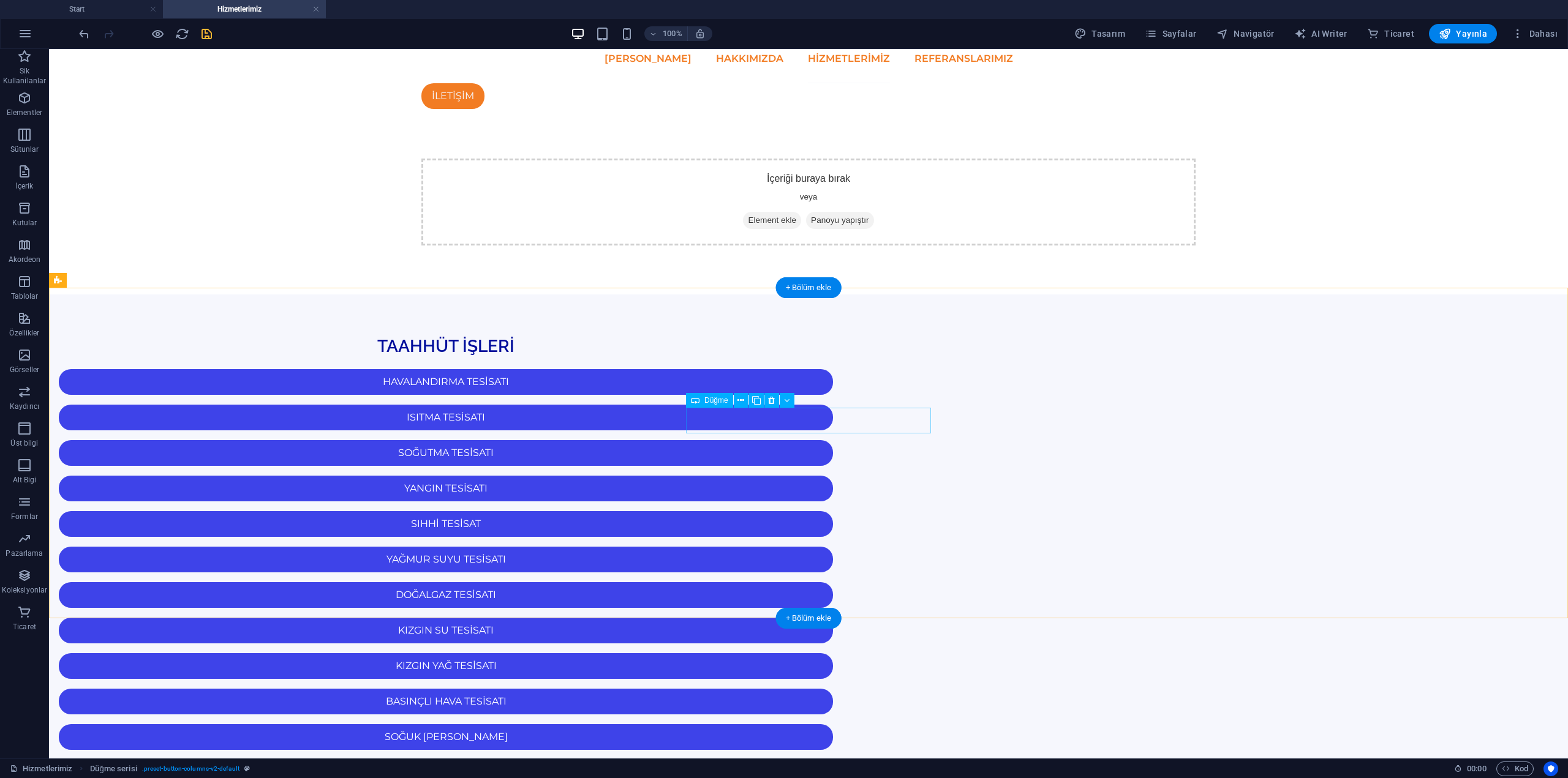
scroll to position [0, 0]
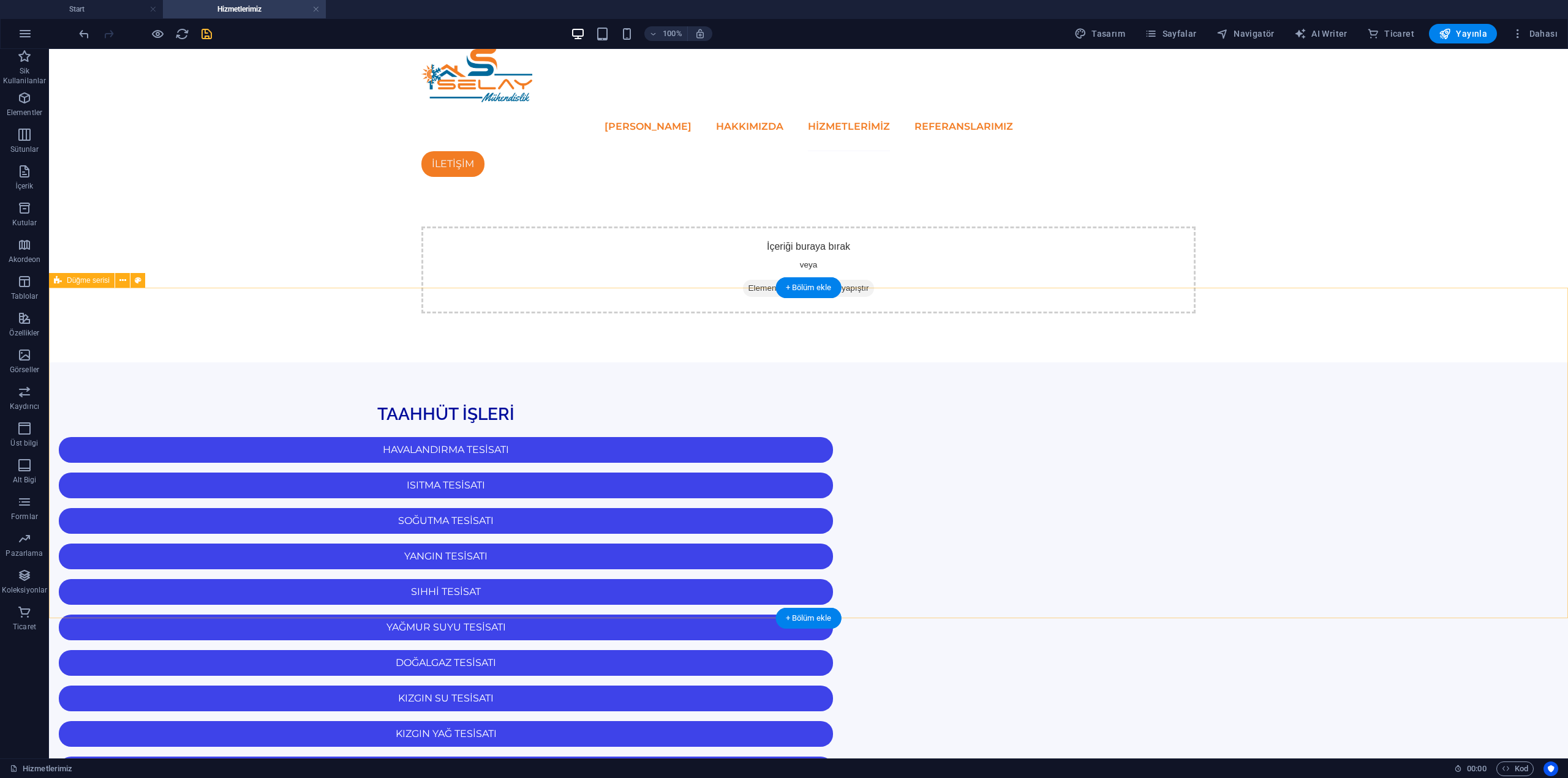
click at [842, 402] on div "TAAHHÜT İŞLERİ" at bounding box center [446, 415] width 794 height 26
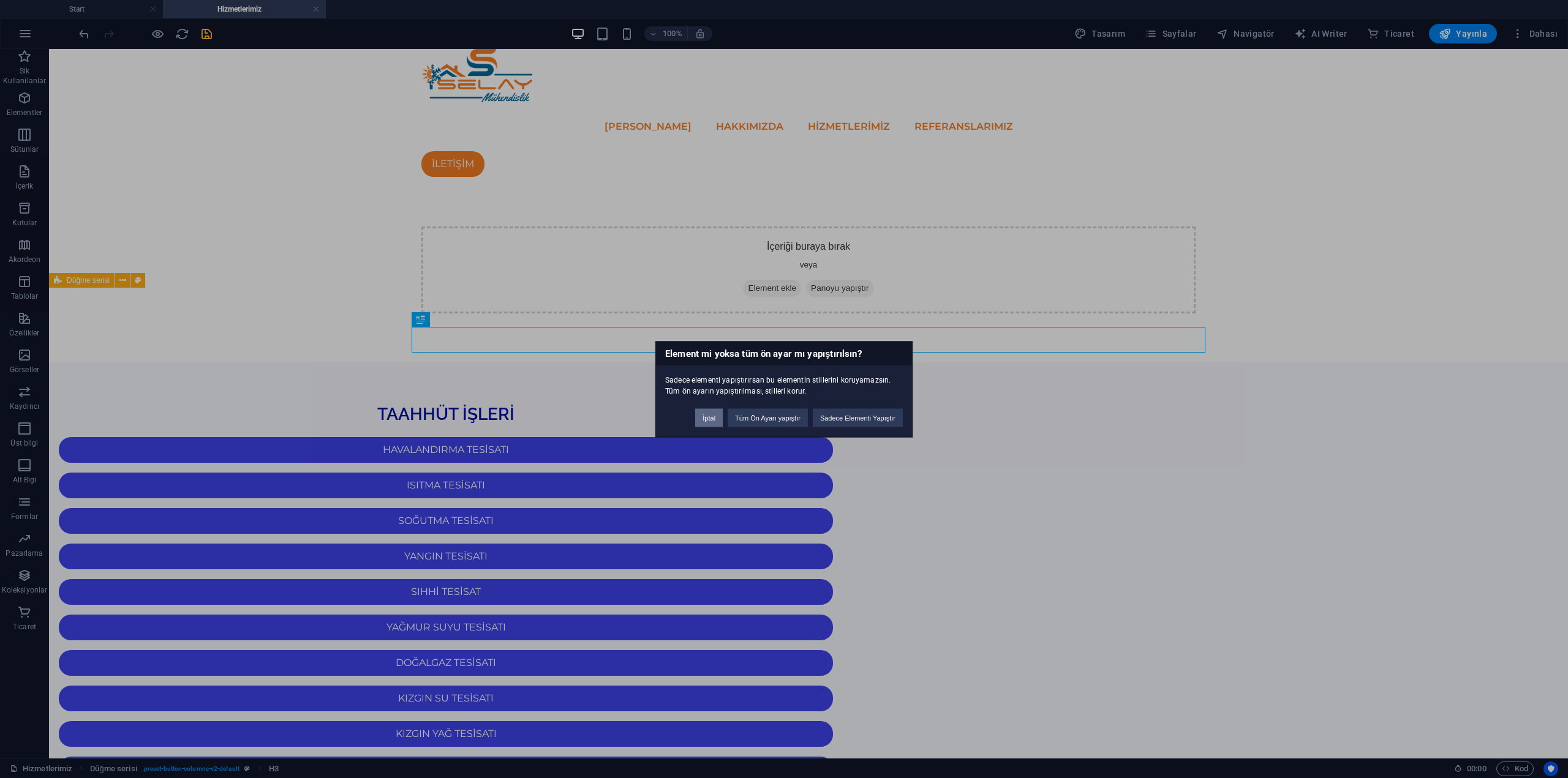
click at [714, 423] on button "İptal" at bounding box center [708, 417] width 28 height 18
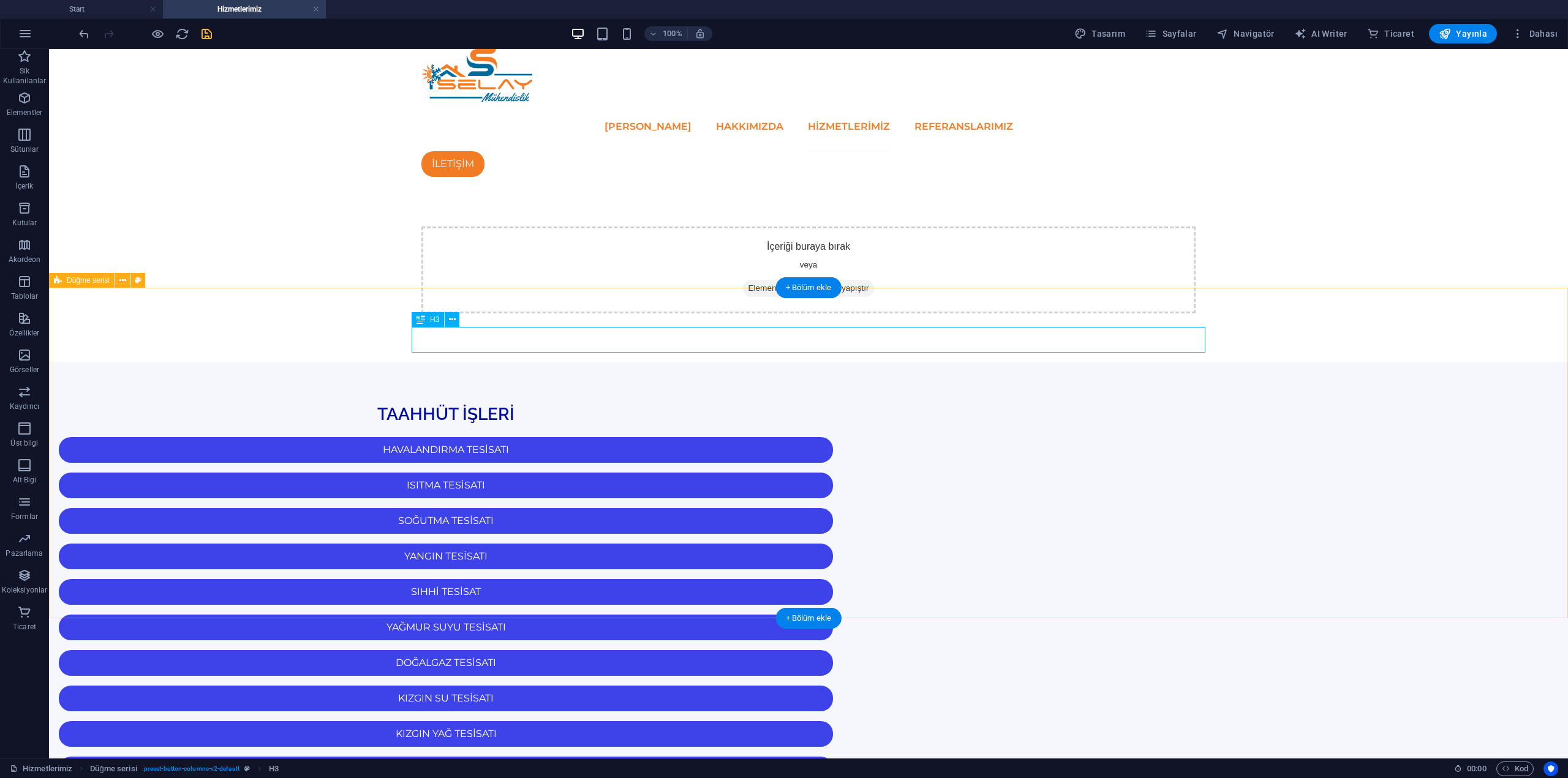
click at [843, 402] on div "TAAHHÜT İŞLERİ" at bounding box center [446, 415] width 794 height 26
click at [930, 363] on div "TAAHHÜT İŞLERİ HAVALANDIRMA TESİSATI ISITMA TESİSATI SOĞUTMA TESİSATI YANGIN TE…" at bounding box center [809, 686] width 1519 height 646
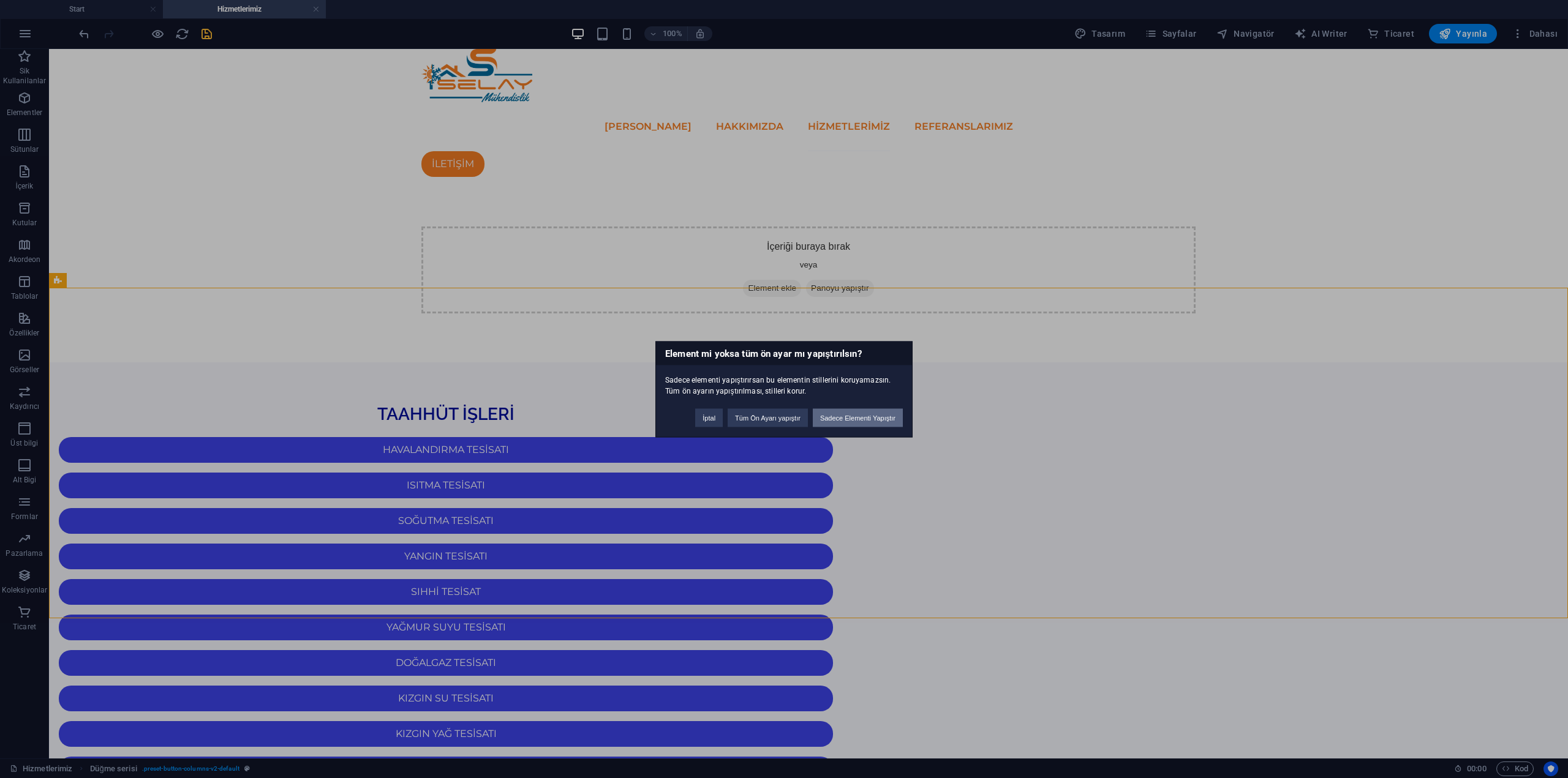
click at [846, 414] on button "Sadece Elementi Yapıştır" at bounding box center [858, 417] width 90 height 18
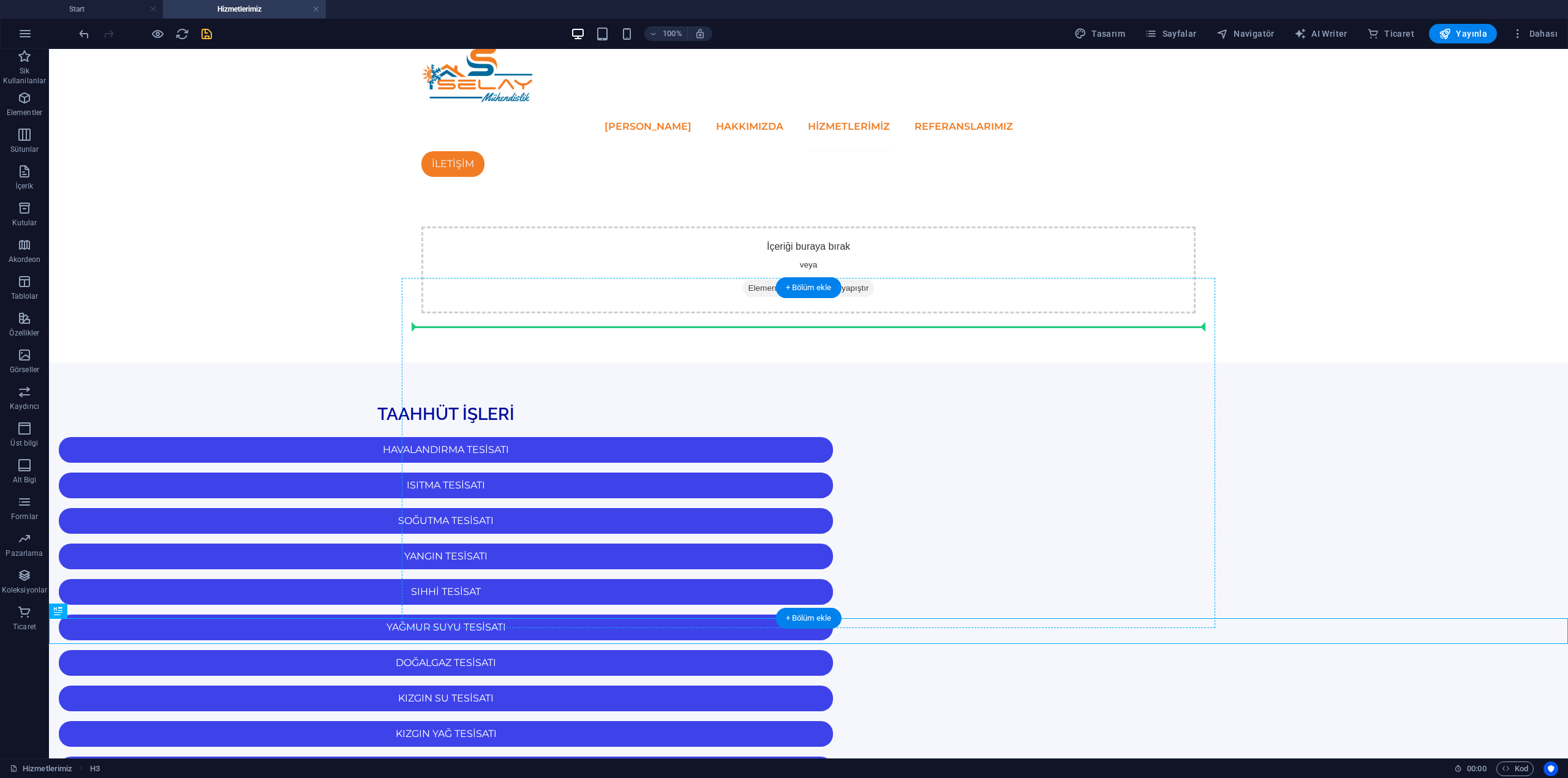
drag, startPoint x: 895, startPoint y: 634, endPoint x: 861, endPoint y: 329, distance: 306.9
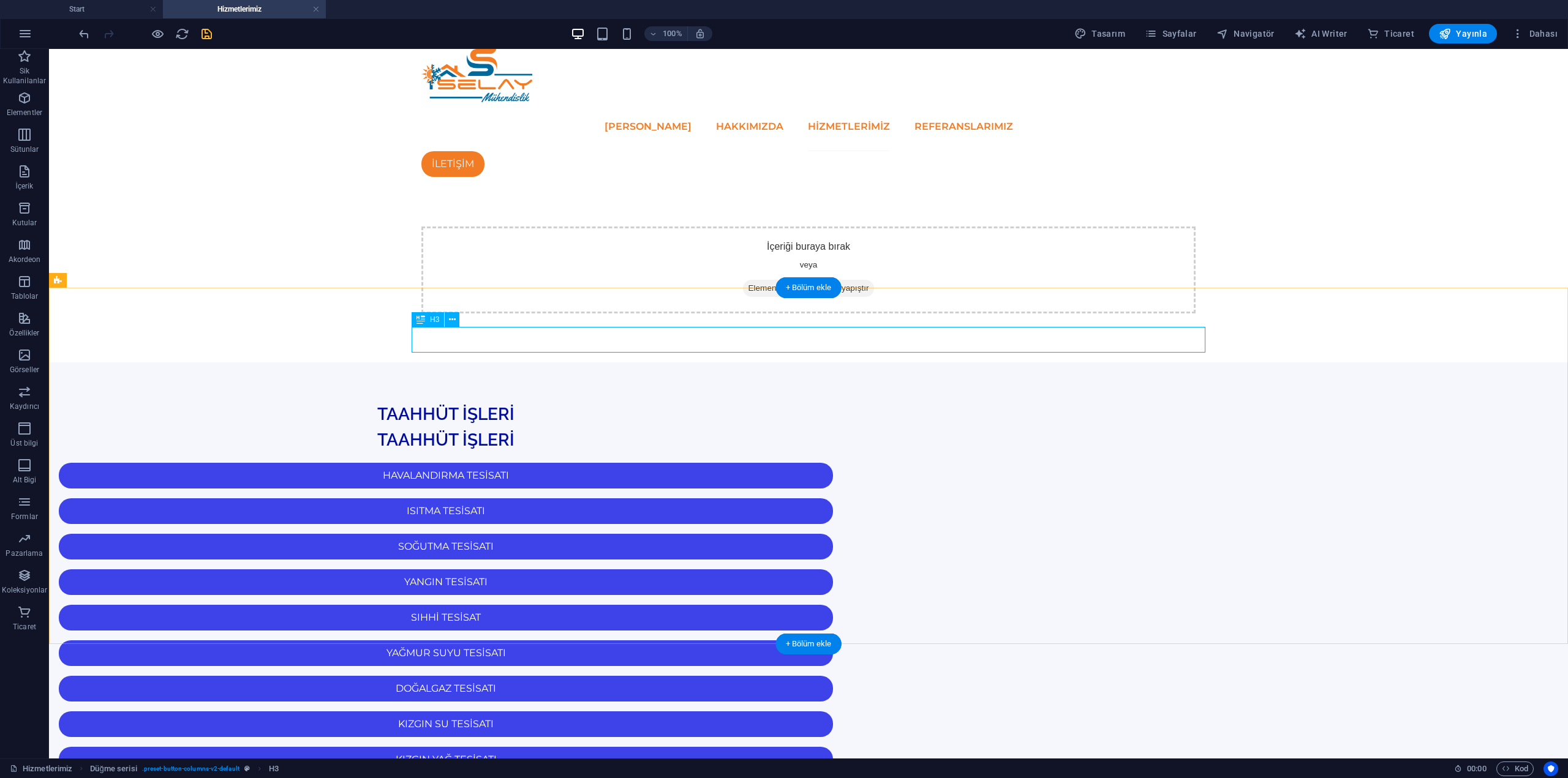
click at [843, 402] on div "TAAHHÜT İŞLERİ" at bounding box center [446, 415] width 794 height 26
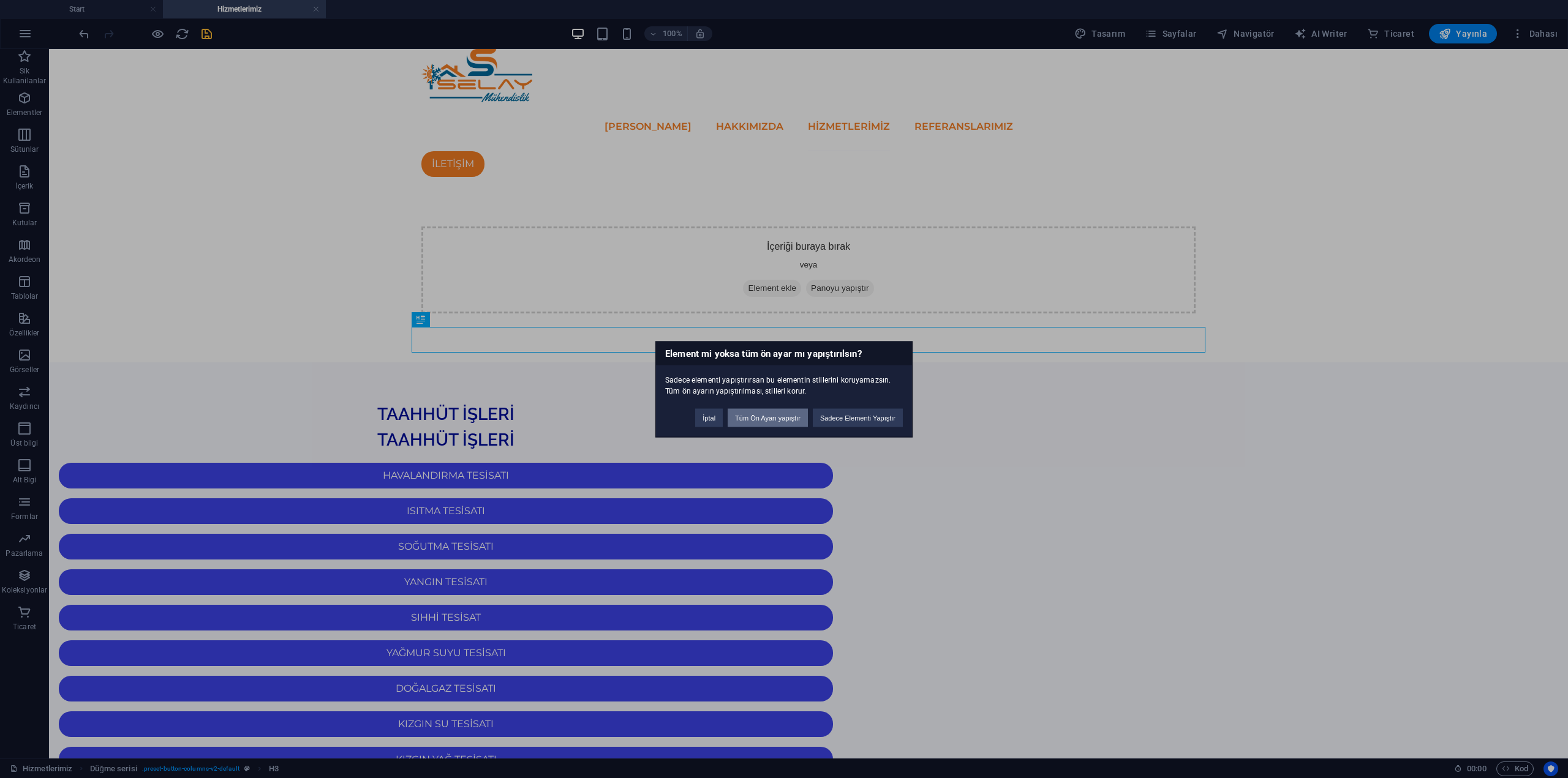
click at [780, 420] on button "Tüm Ön Ayarı yapıştır" at bounding box center [768, 417] width 80 height 18
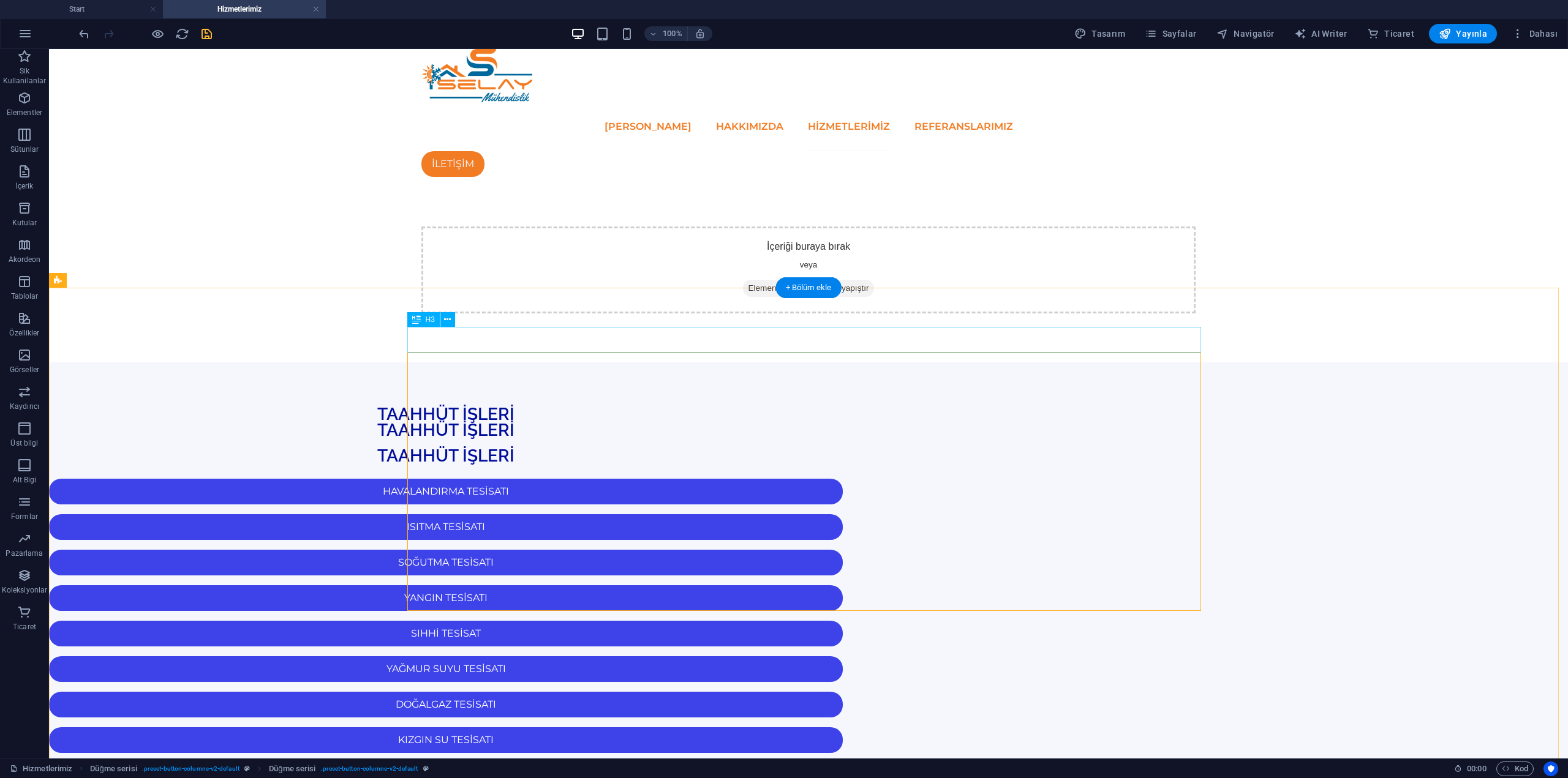
click at [853, 418] on div "TAAHHÜT İŞLERİ" at bounding box center [446, 431] width 813 height 26
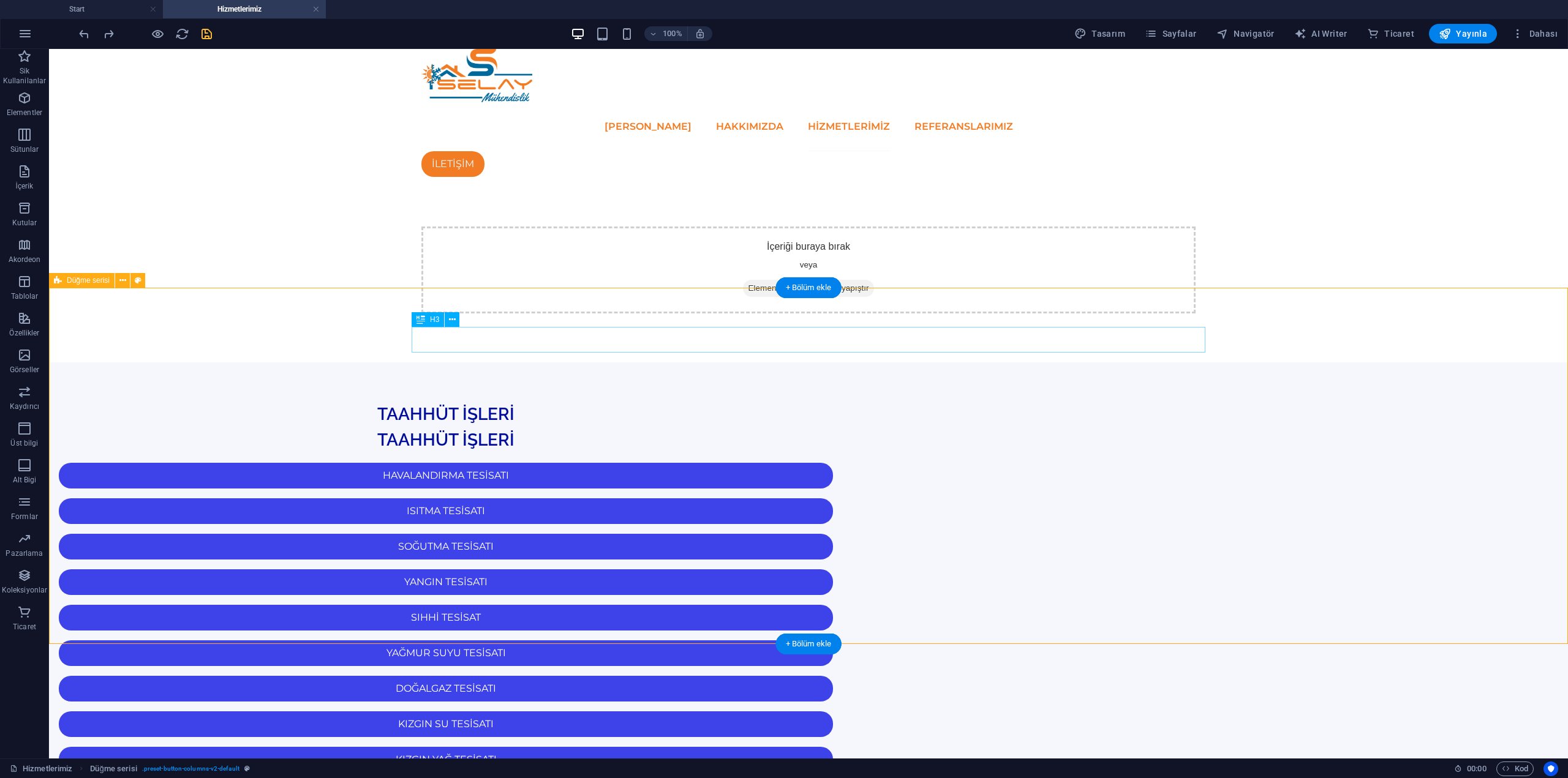
click at [843, 402] on div "TAAHHÜT İŞLERİ" at bounding box center [446, 415] width 794 height 26
click at [895, 363] on div "TAAHHÜT İŞLERİ TAAHHÜT İŞLERİ HAVALANDIRMA TESİSATI ISITMA TESİSATI SOĞUTMA TES…" at bounding box center [809, 699] width 1519 height 673
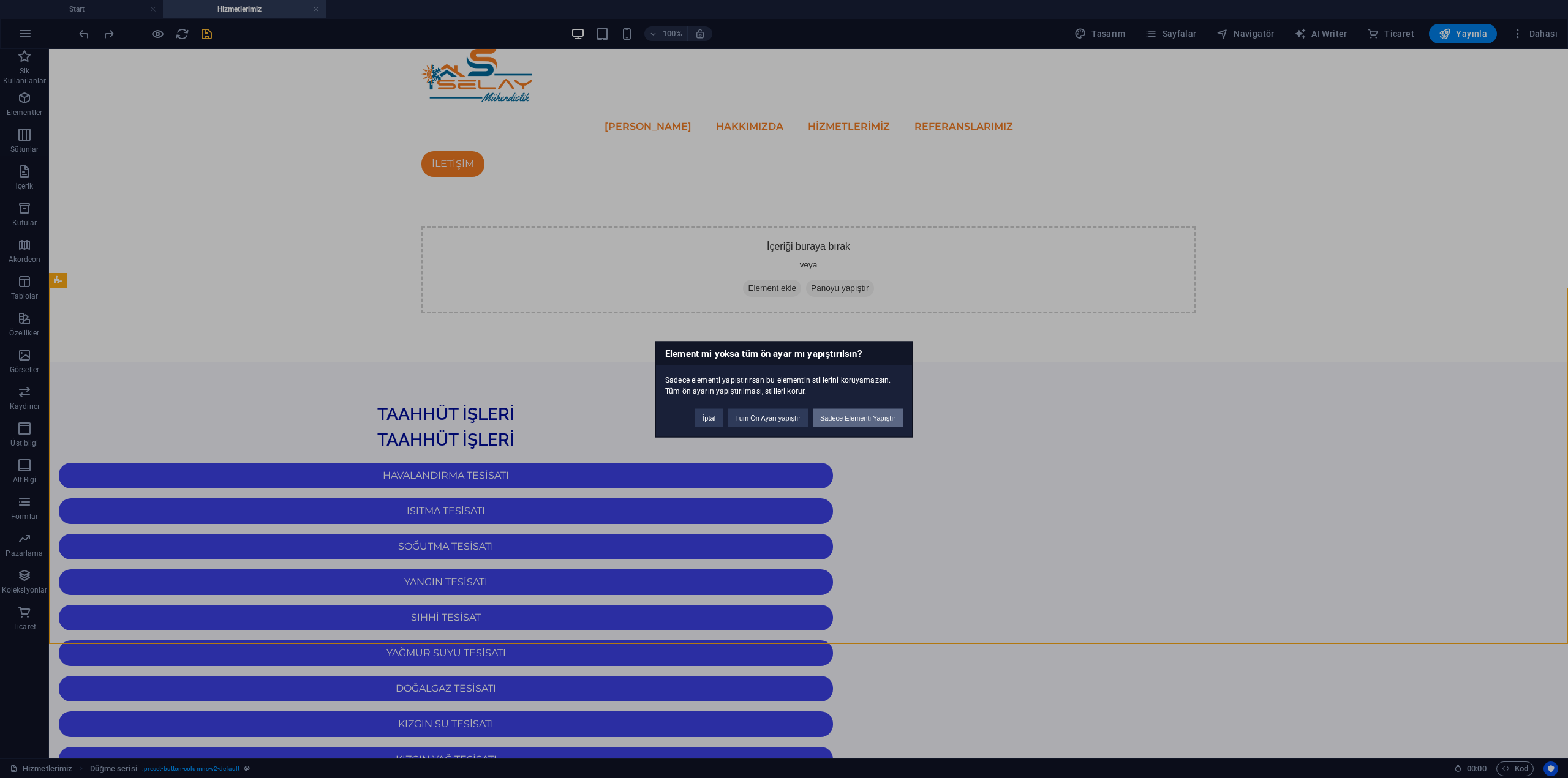
click at [848, 419] on button "Sadece Elementi Yapıştır" at bounding box center [858, 417] width 90 height 18
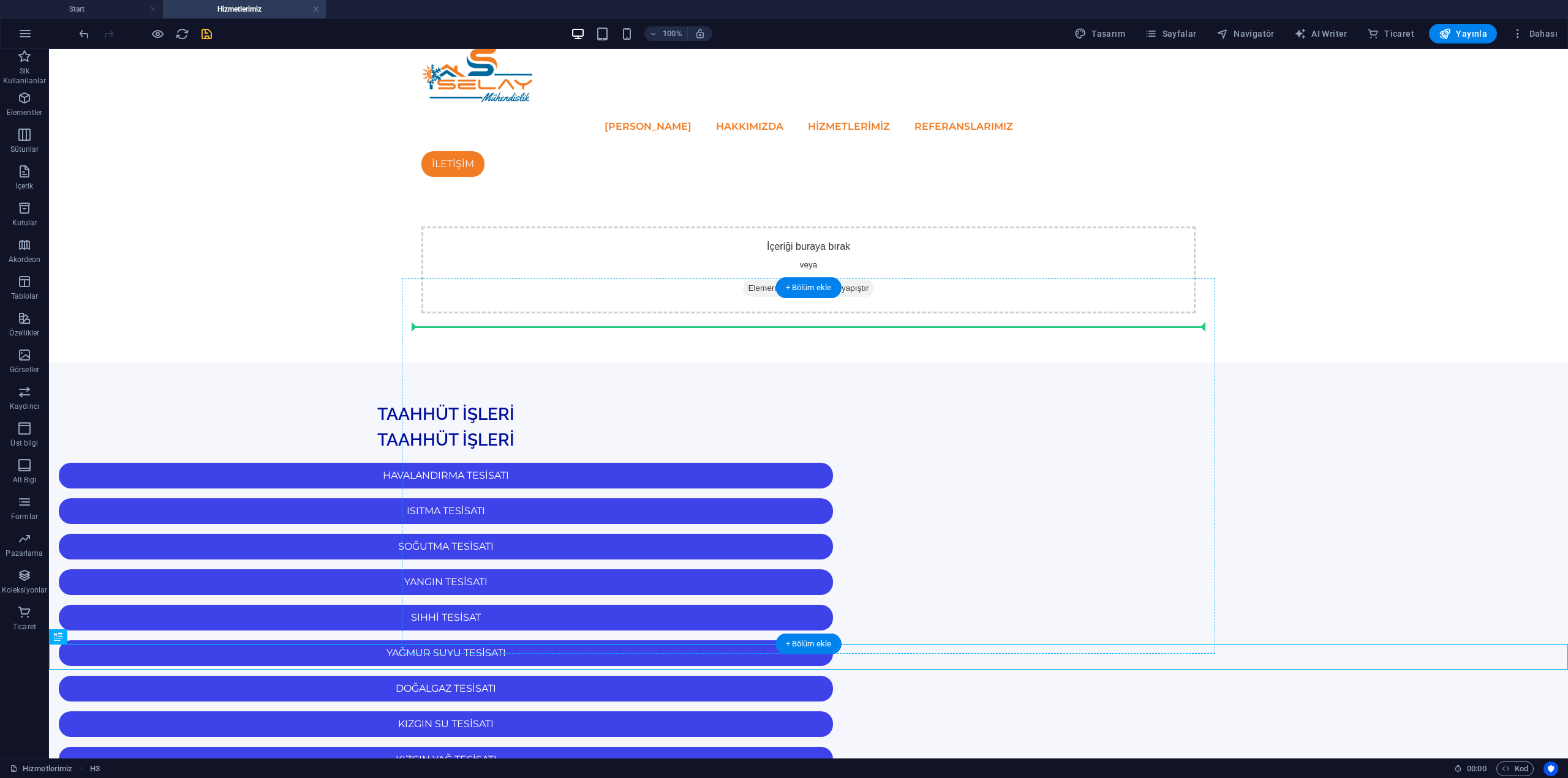
drag, startPoint x: 897, startPoint y: 659, endPoint x: 886, endPoint y: 333, distance: 326.2
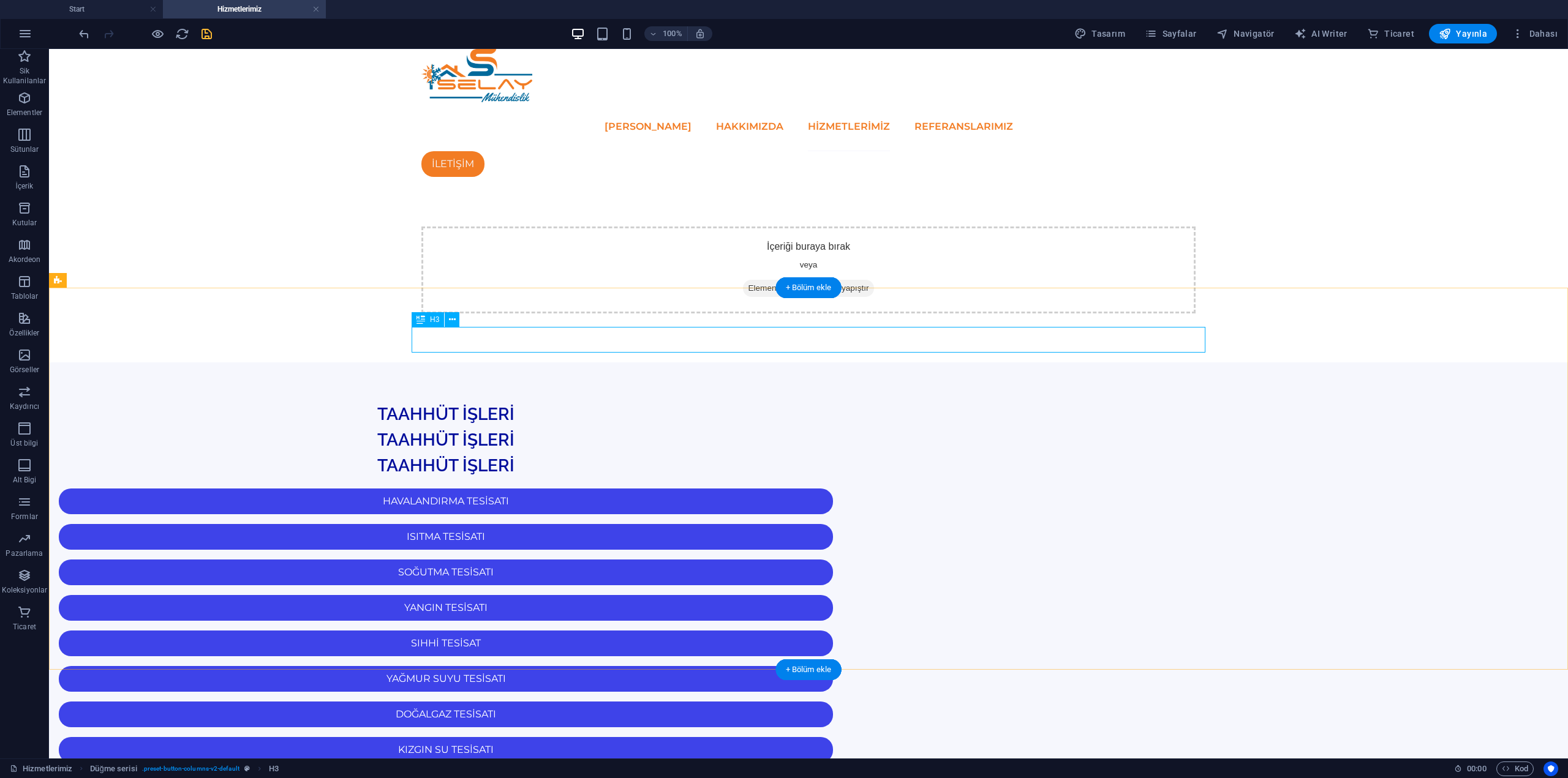
click at [843, 402] on div "TAAHHÜT İŞLERİ" at bounding box center [446, 415] width 794 height 26
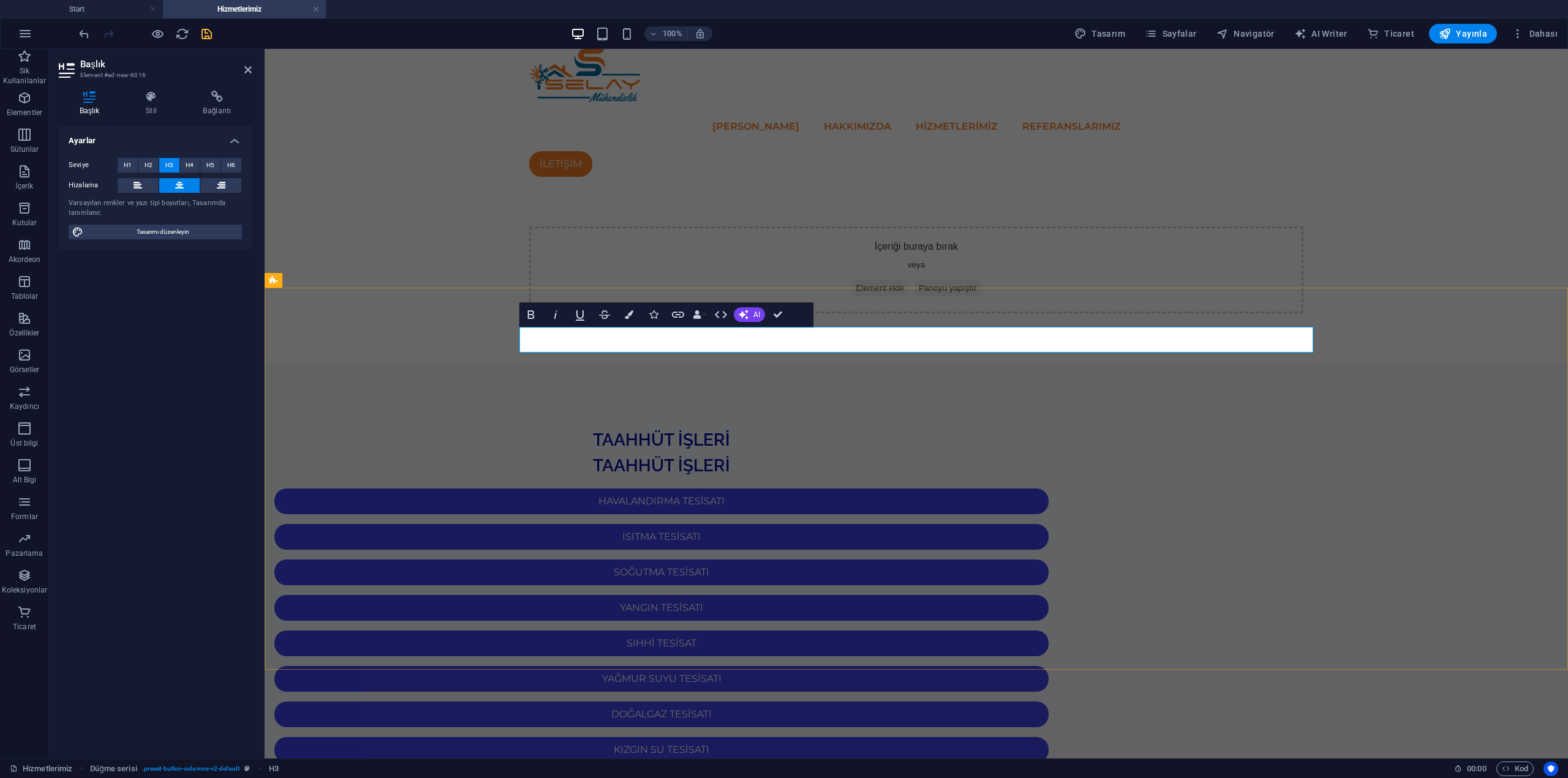
click at [938, 402] on h3 "MEKANİK" at bounding box center [661, 415] width 794 height 26
drag, startPoint x: 930, startPoint y: 343, endPoint x: 437, endPoint y: 338, distance: 493.0
click at [437, 363] on div "MEKANİK TESİSATT PROJE İŞLERİ TAAHHÜT İŞLERİ TAAHHÜT İŞLERİ HAVALANDIRMA TESİSA…" at bounding box center [916, 711] width 1303 height 698
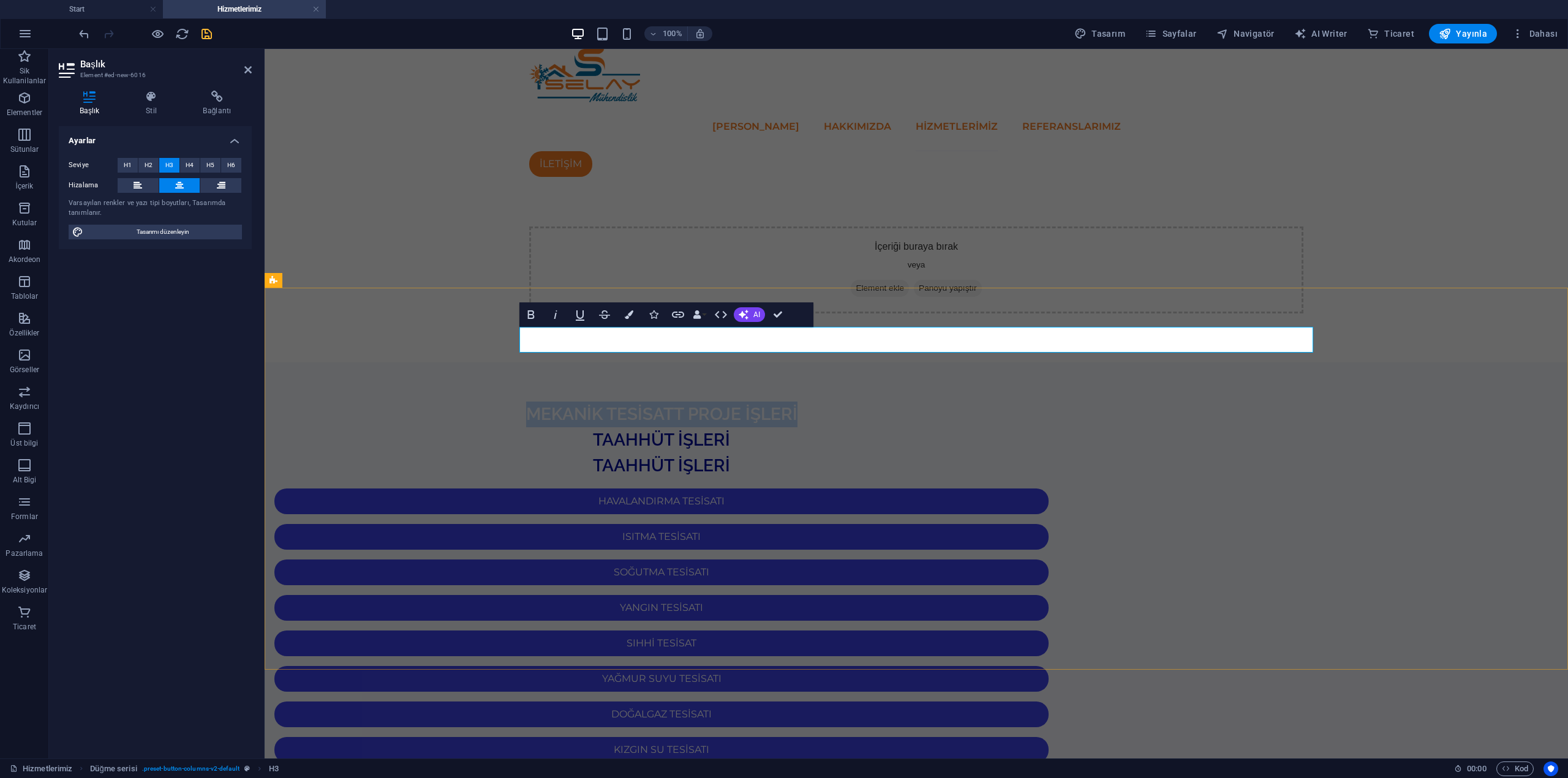
drag, startPoint x: 1095, startPoint y: 342, endPoint x: 644, endPoint y: 333, distance: 451.1
click at [633, 402] on h3 "MEKANİK TESİSATT PROJE İŞLERİ" at bounding box center [661, 415] width 794 height 26
click at [531, 314] on icon "button" at bounding box center [532, 314] width 7 height 9
click at [632, 318] on icon "button" at bounding box center [629, 314] width 9 height 9
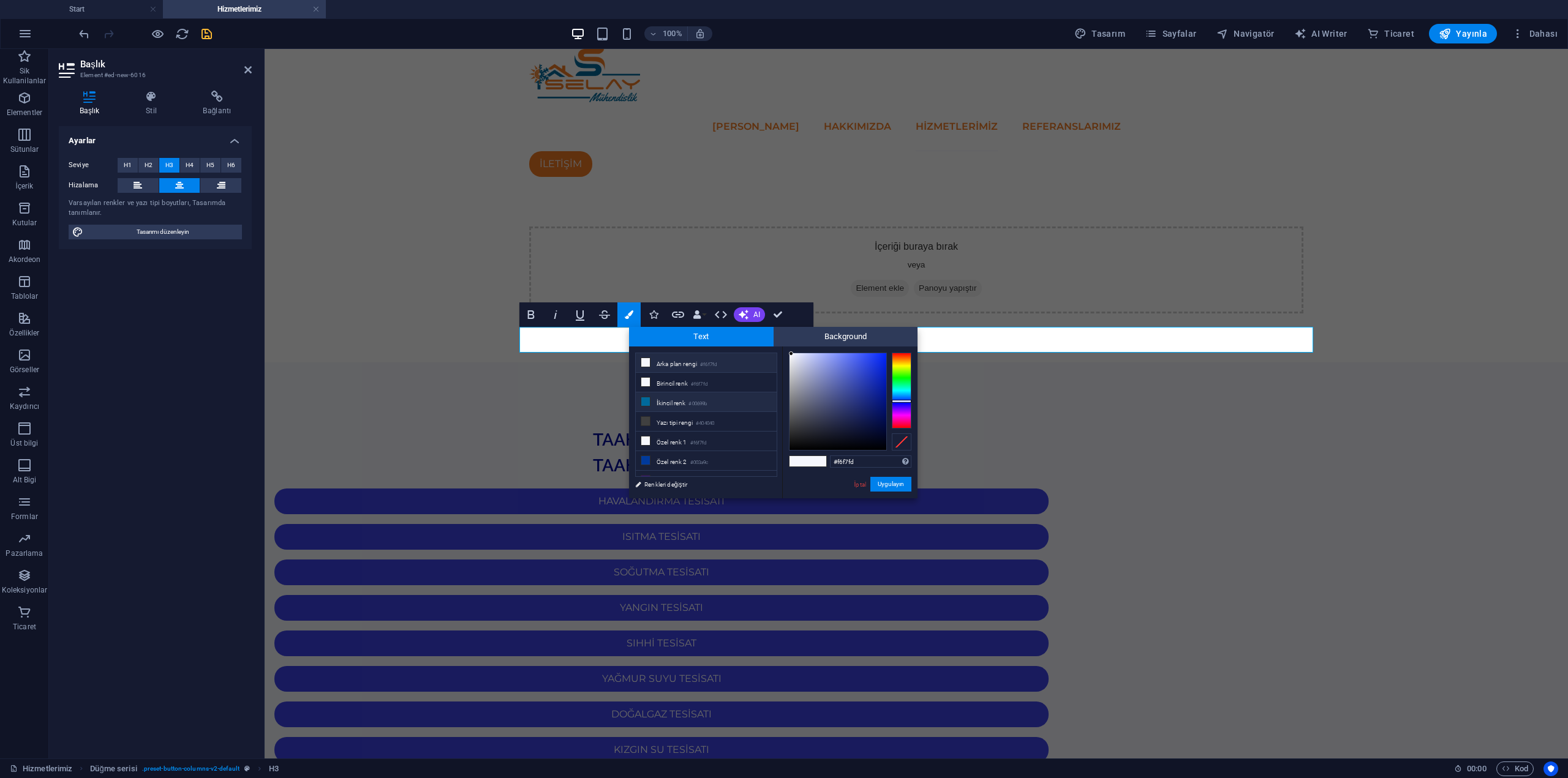
click at [706, 408] on li "İkincil renk #00699b" at bounding box center [706, 402] width 141 height 19
type input "#00699b"
click at [888, 487] on button "Uygulayın" at bounding box center [891, 484] width 41 height 15
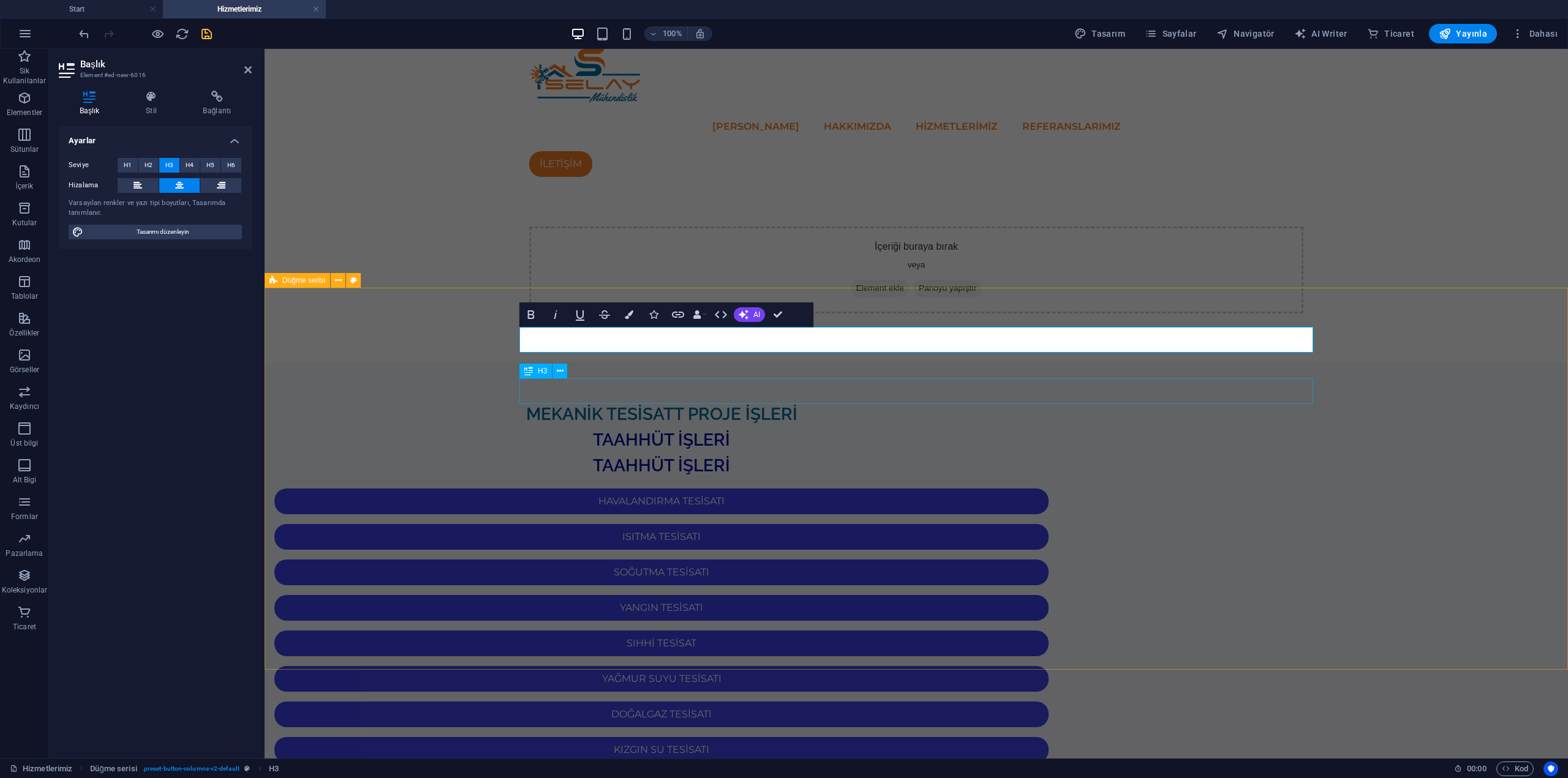
click at [520, 453] on div "TAAHHÜT İŞLERİ" at bounding box center [661, 466] width 794 height 26
click at [591, 418] on div "MEKANİK TESİSATT PROJE İŞLERİ TAAHHÜT İŞLERİ TAAHHÜT İŞLERİ HAVALANDIRMA TESİSA…" at bounding box center [916, 711] width 1303 height 698
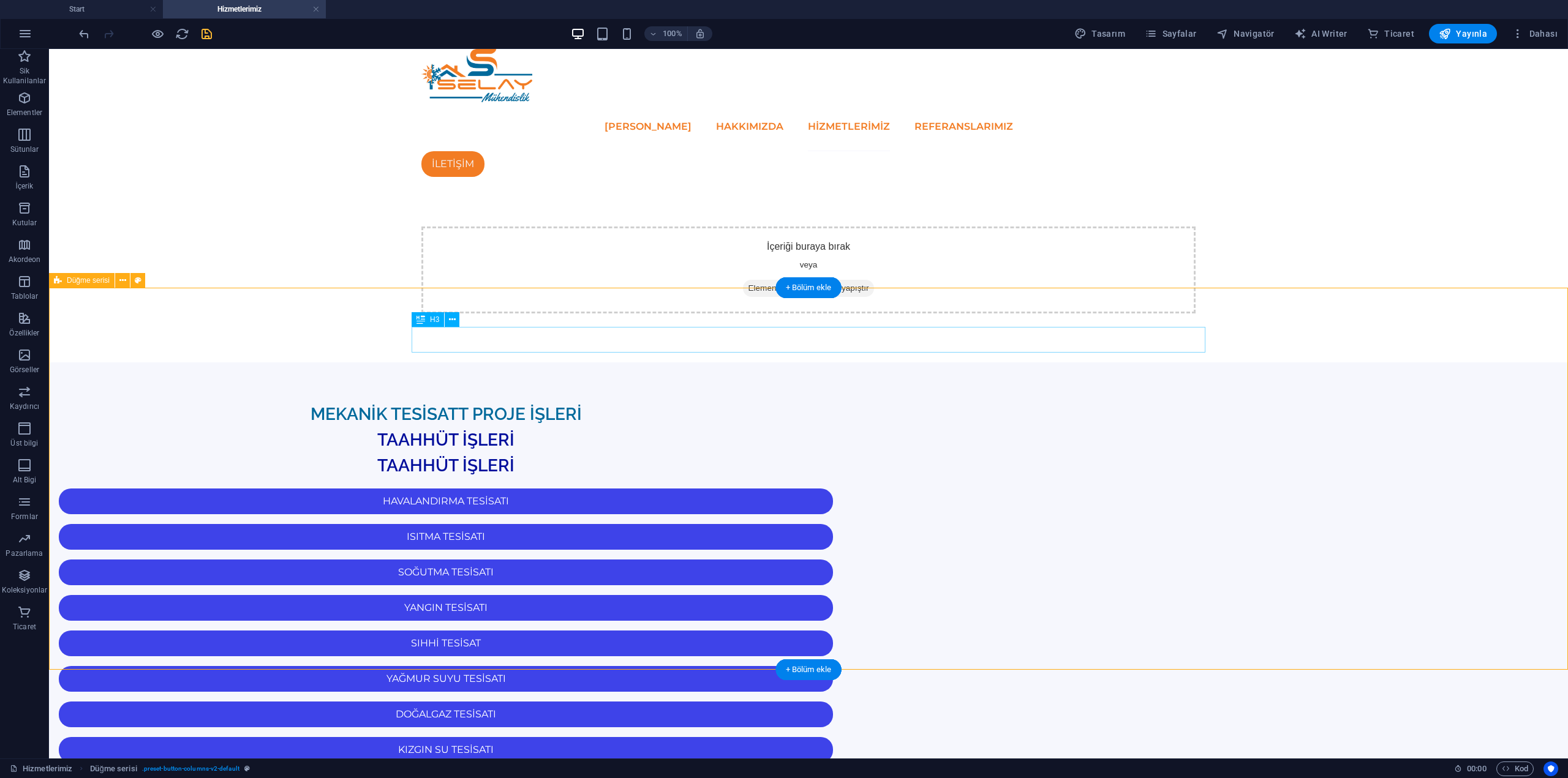
click at [828, 402] on div "MEKANİK TESİSATT PROJE İŞLERİ" at bounding box center [446, 415] width 794 height 26
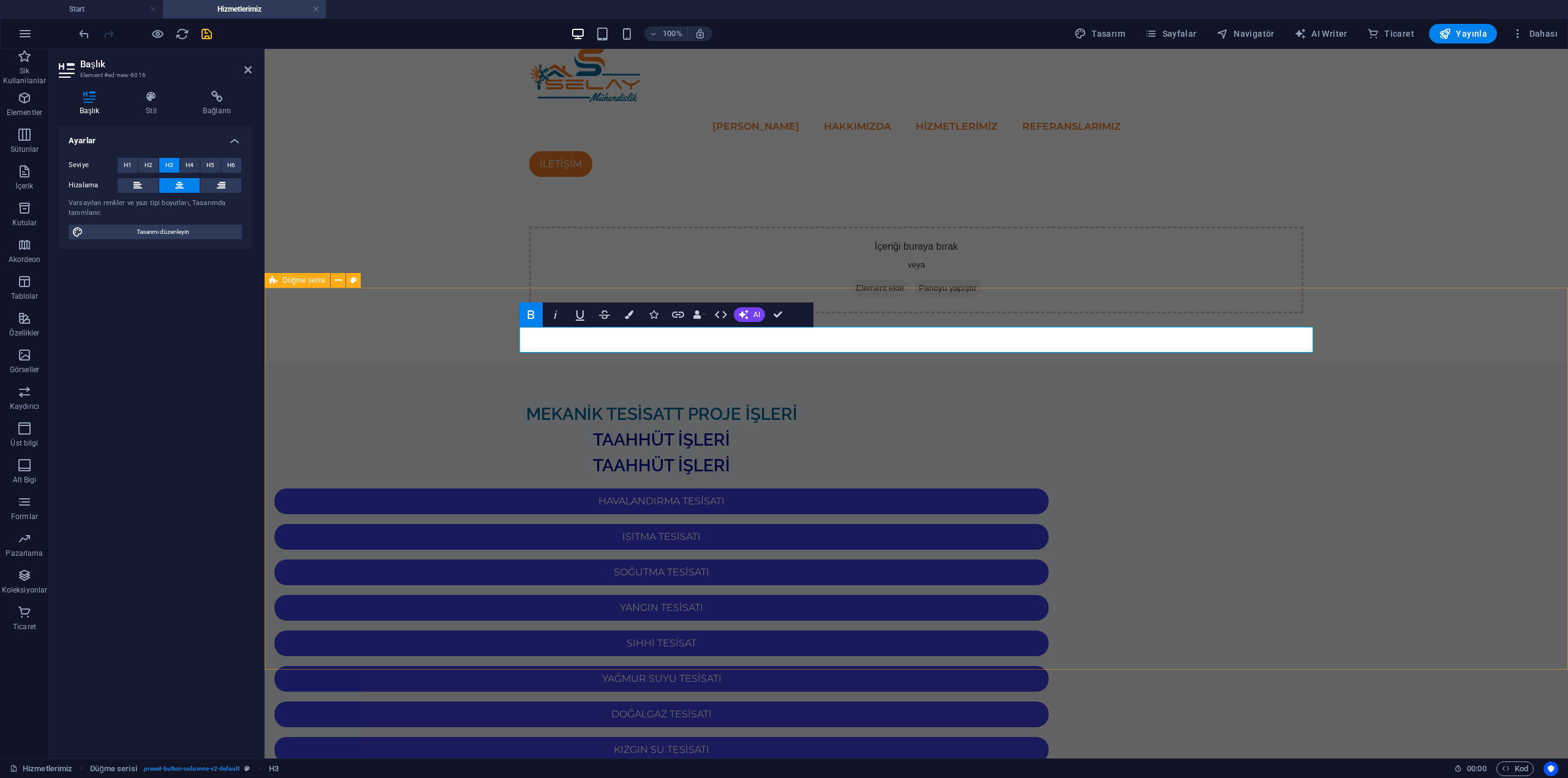
click at [798, 404] on strong "MEKANİK TESİSATT PROJE İŞLERİ" at bounding box center [662, 414] width 272 height 20
click at [1426, 434] on div "MEKANİK TESİSAT PROJE İŞLERİ TAAHHÜT İŞLERİ TAAHHÜT İŞLERİ HAVALANDIRMA TESİSAT…" at bounding box center [916, 711] width 1303 height 698
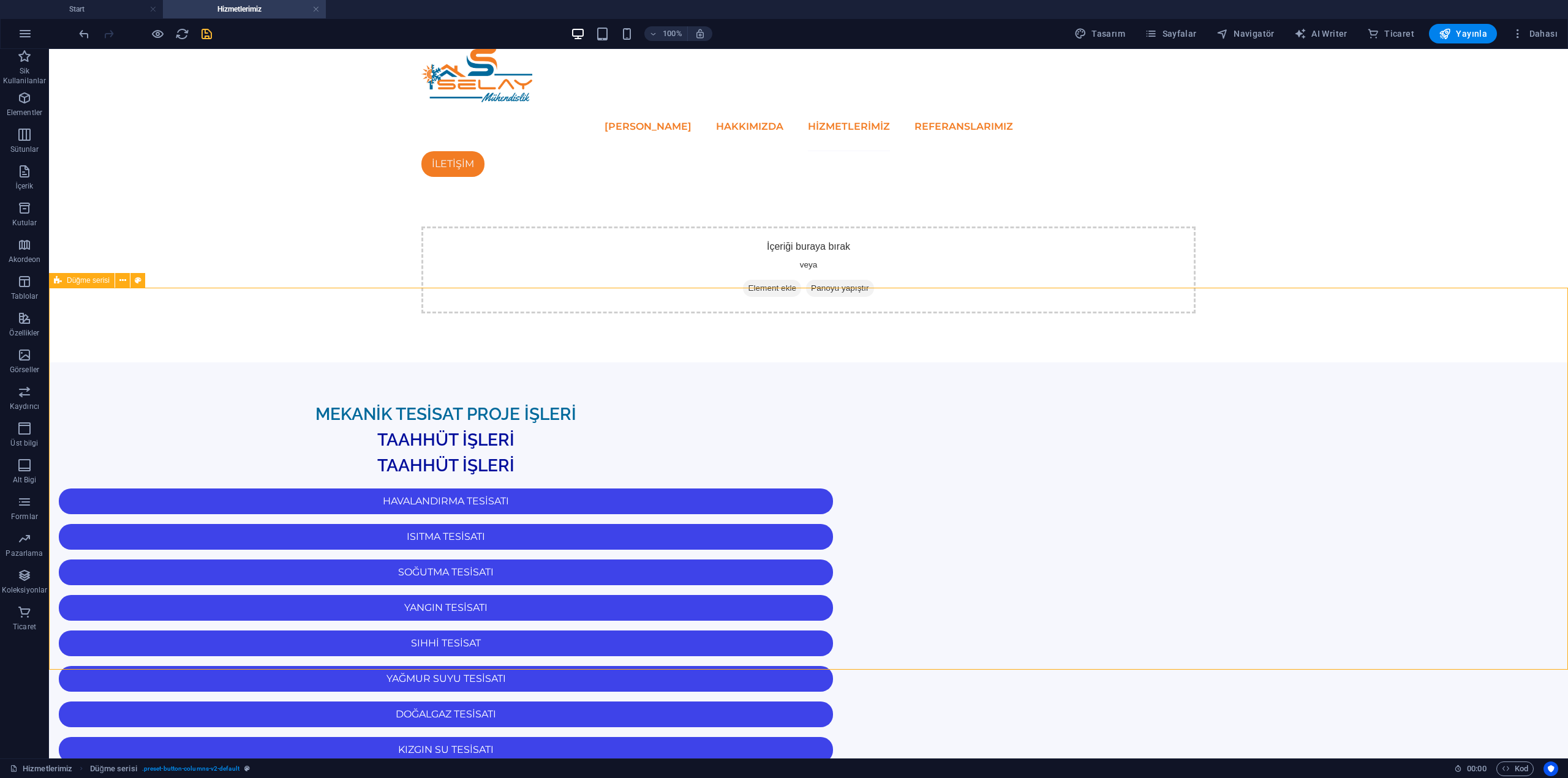
click at [1452, 437] on div "MEKANİK TESİSAT PROJE İŞLERİ TAAHHÜT İŞLERİ TAAHHÜT İŞLERİ HAVALANDIRMA TESİSAT…" at bounding box center [809, 711] width 1519 height 698
click at [813, 427] on div "TAAHHÜT İŞLERİ" at bounding box center [446, 440] width 794 height 26
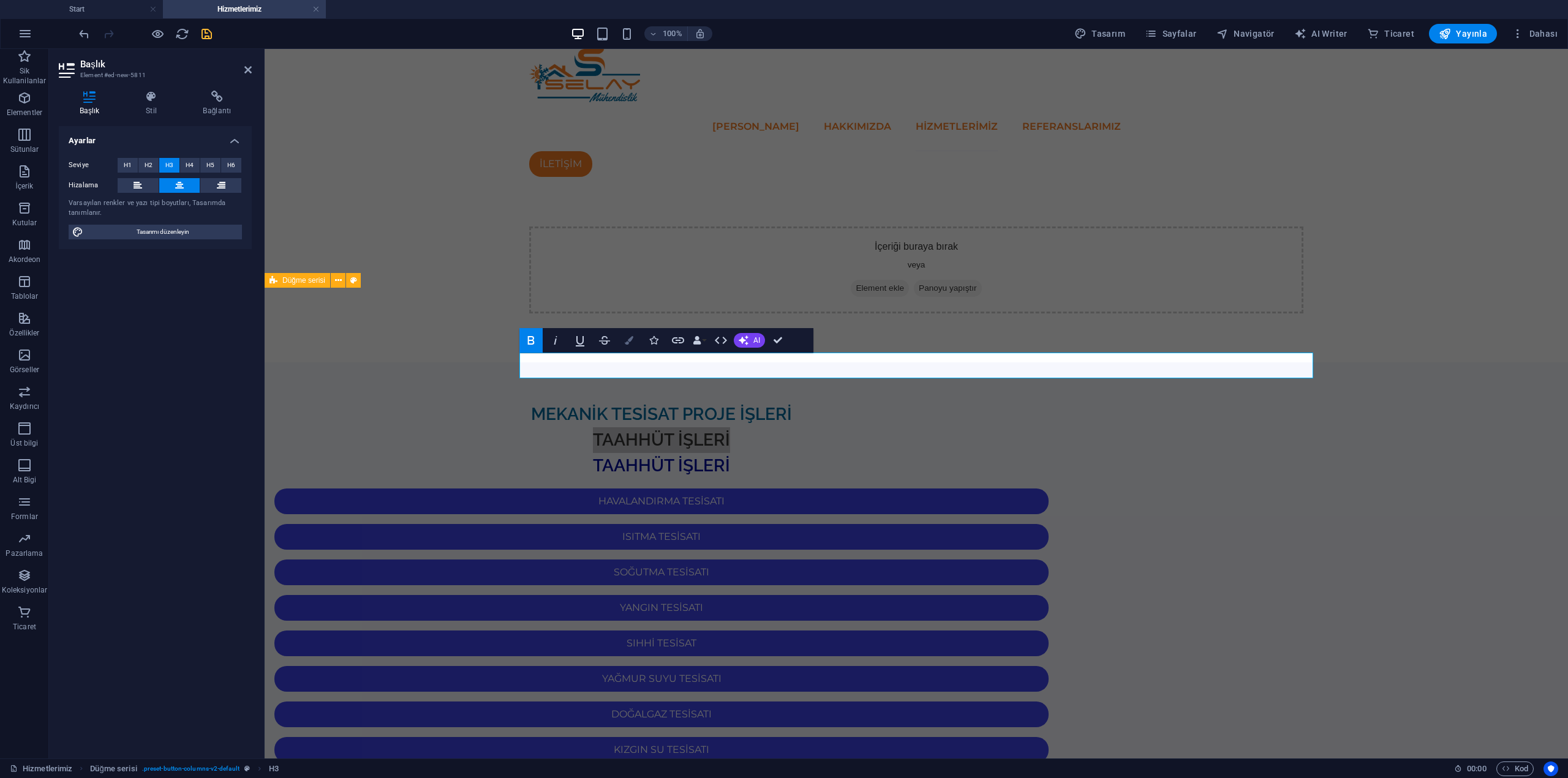
click at [630, 343] on icon "button" at bounding box center [629, 340] width 9 height 9
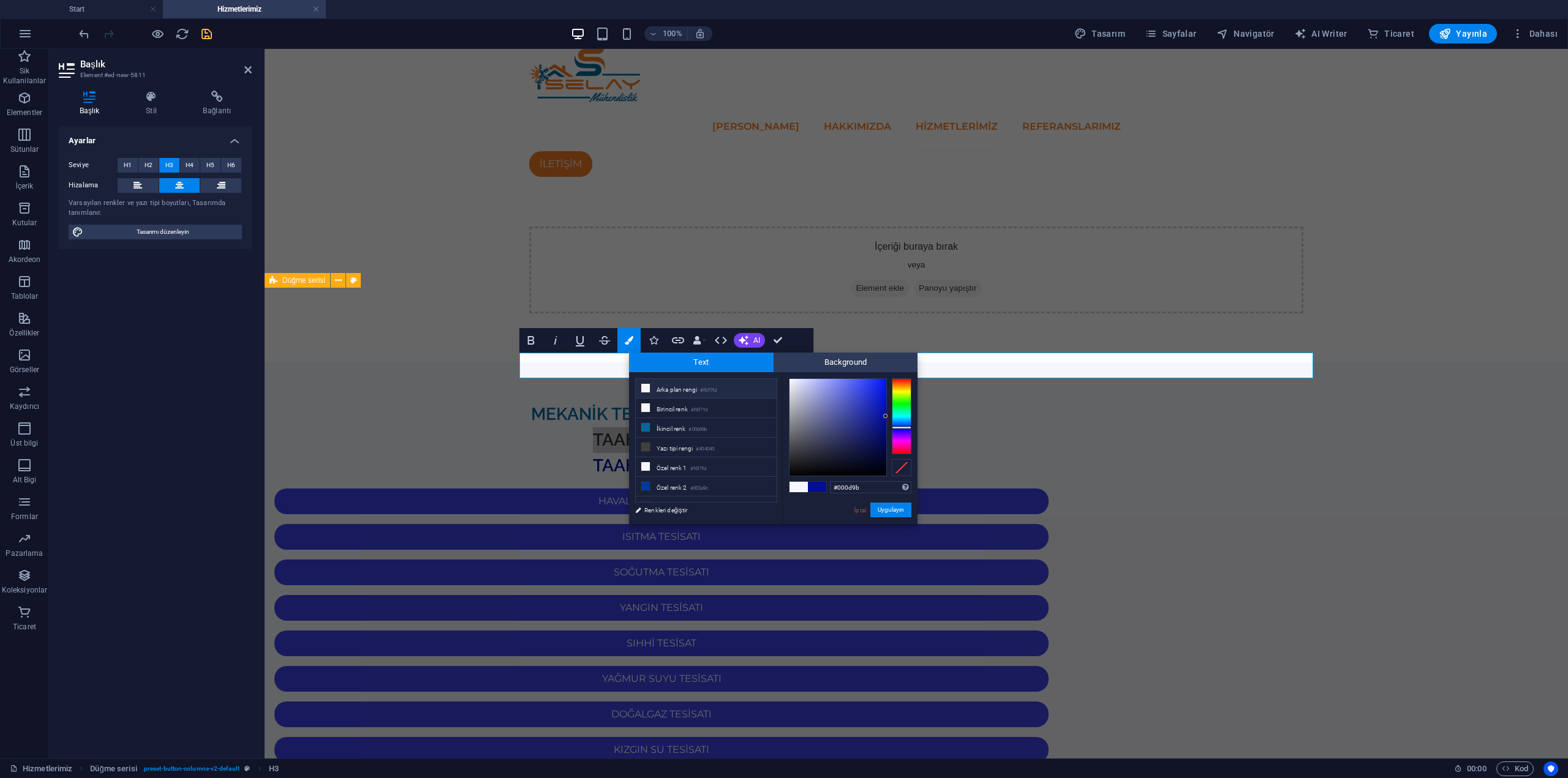
drag, startPoint x: 867, startPoint y: 490, endPoint x: 813, endPoint y: 484, distance: 54.3
click at [814, 484] on div "#000d9b Desteklenen biçimler #0852ed rgb(8, 82, 237) rgba(8, 82, 237, %90) hsv(…" at bounding box center [850, 537] width 135 height 329
click at [860, 510] on link "İptal" at bounding box center [860, 511] width 14 height 9
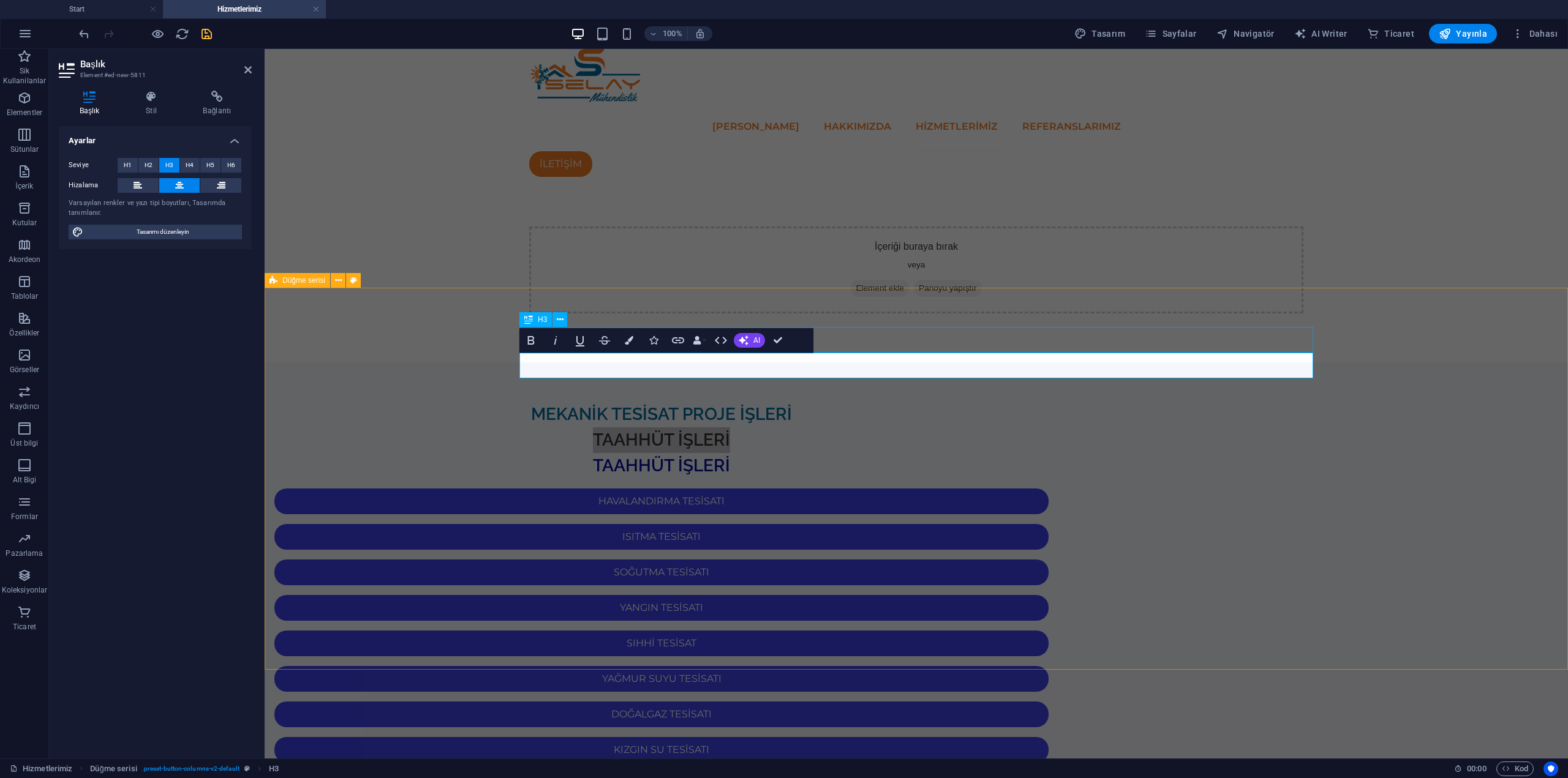
click at [1059, 402] on div "MEKANİK TESİSAT PROJE İŞLERİ" at bounding box center [661, 415] width 794 height 26
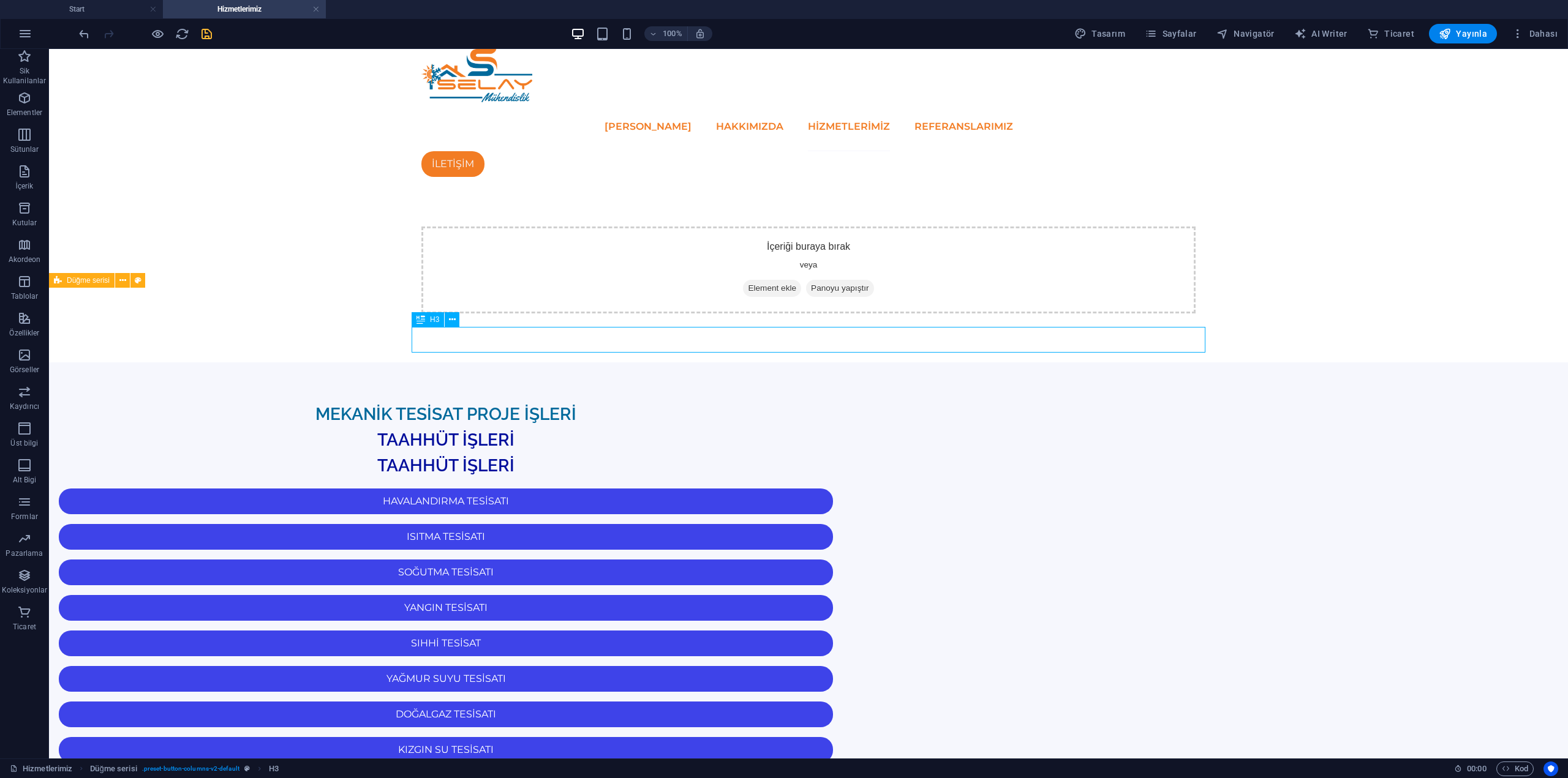
click at [843, 402] on div "MEKANİK TESİSAT PROJE İŞLERİ" at bounding box center [446, 415] width 794 height 26
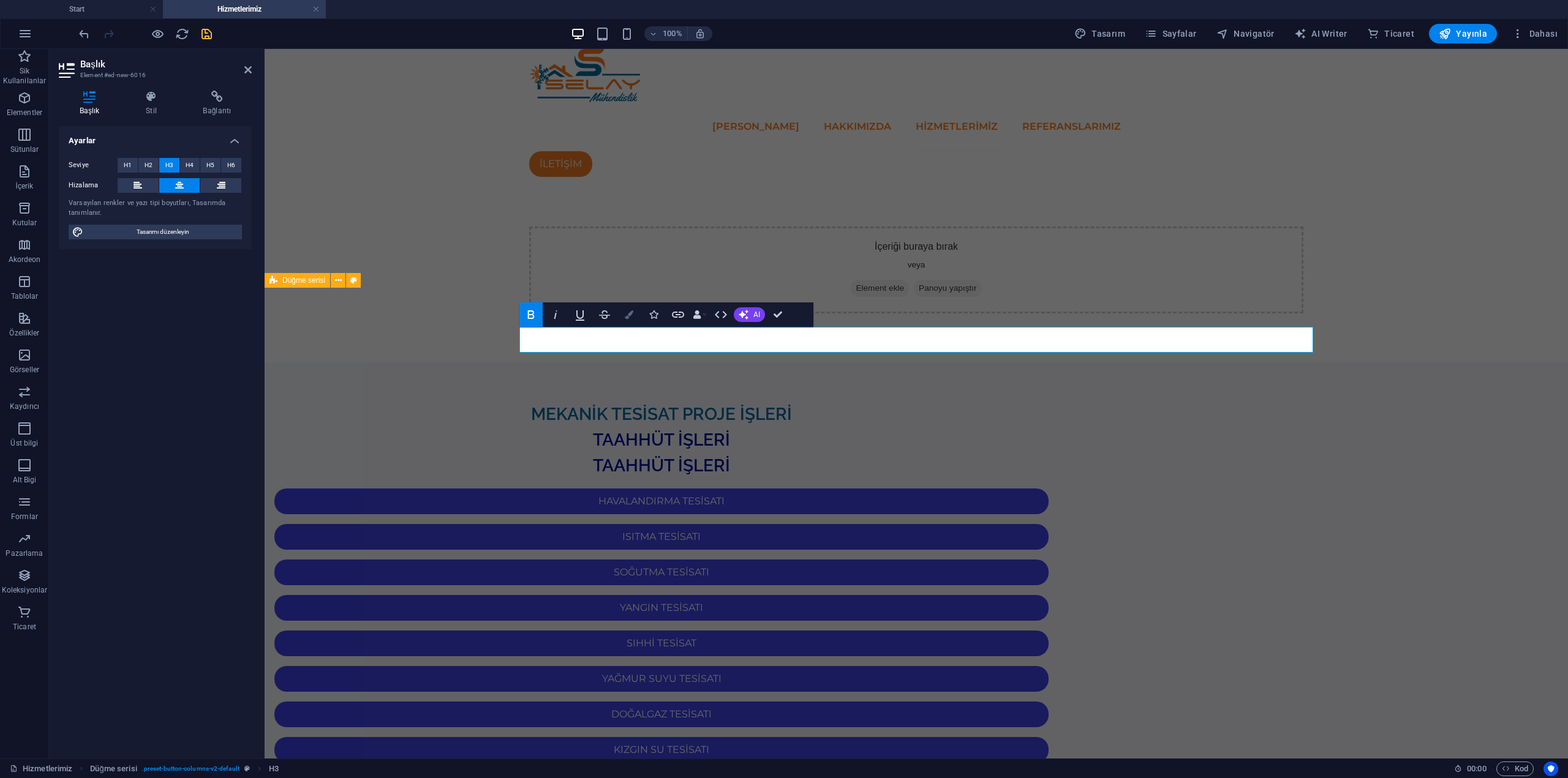
click at [624, 317] on button "Colors" at bounding box center [629, 314] width 24 height 24
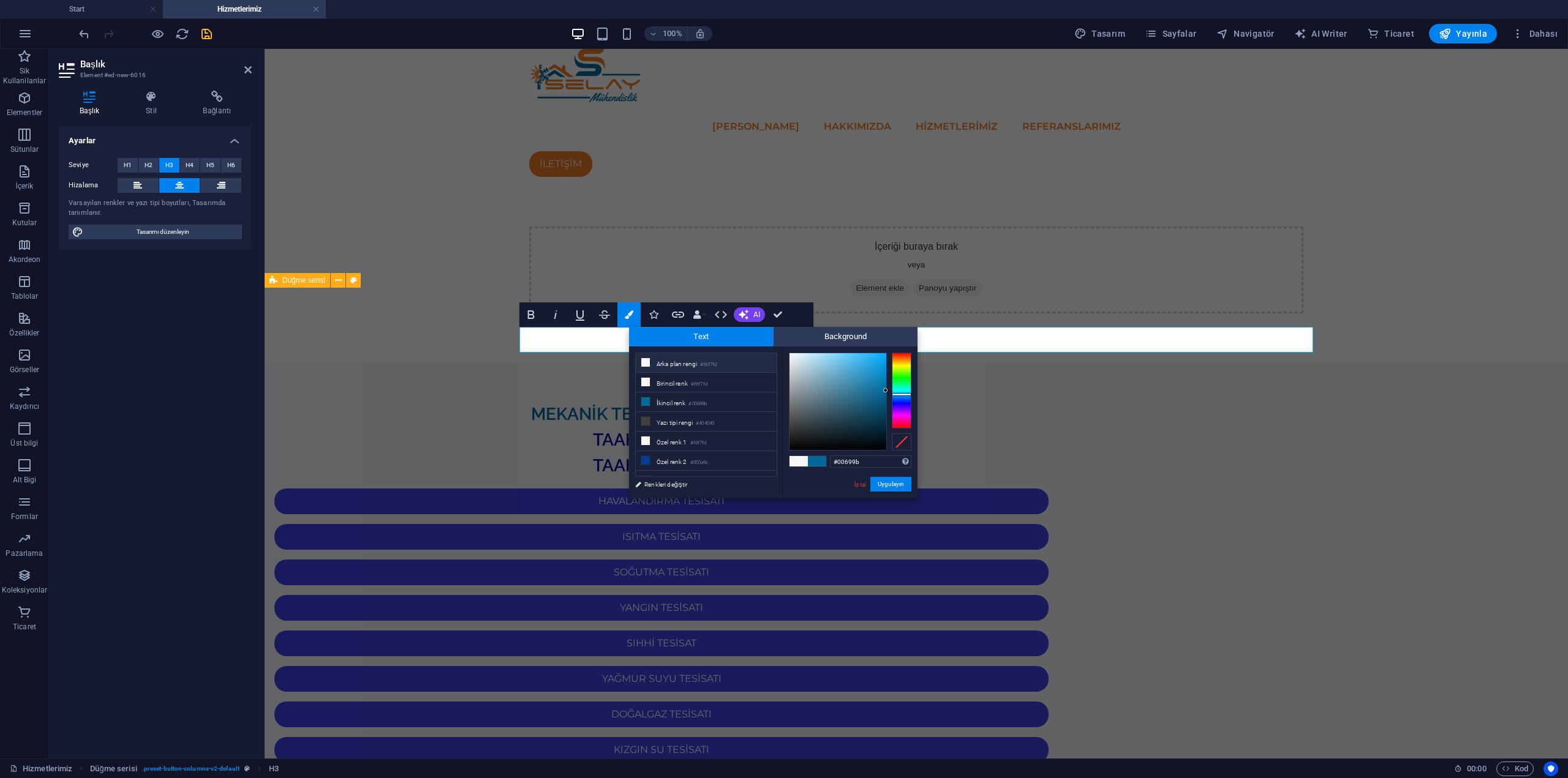
drag, startPoint x: 870, startPoint y: 466, endPoint x: 791, endPoint y: 458, distance: 79.4
click at [791, 458] on div "#00699b Desteklenen biçimler #0852ed rgb(8, 82, 237) rgba(8, 82, 237, %90) hsv(…" at bounding box center [850, 511] width 135 height 329
type input "#000d9b"
click at [882, 482] on button "Uygulayın" at bounding box center [891, 484] width 41 height 15
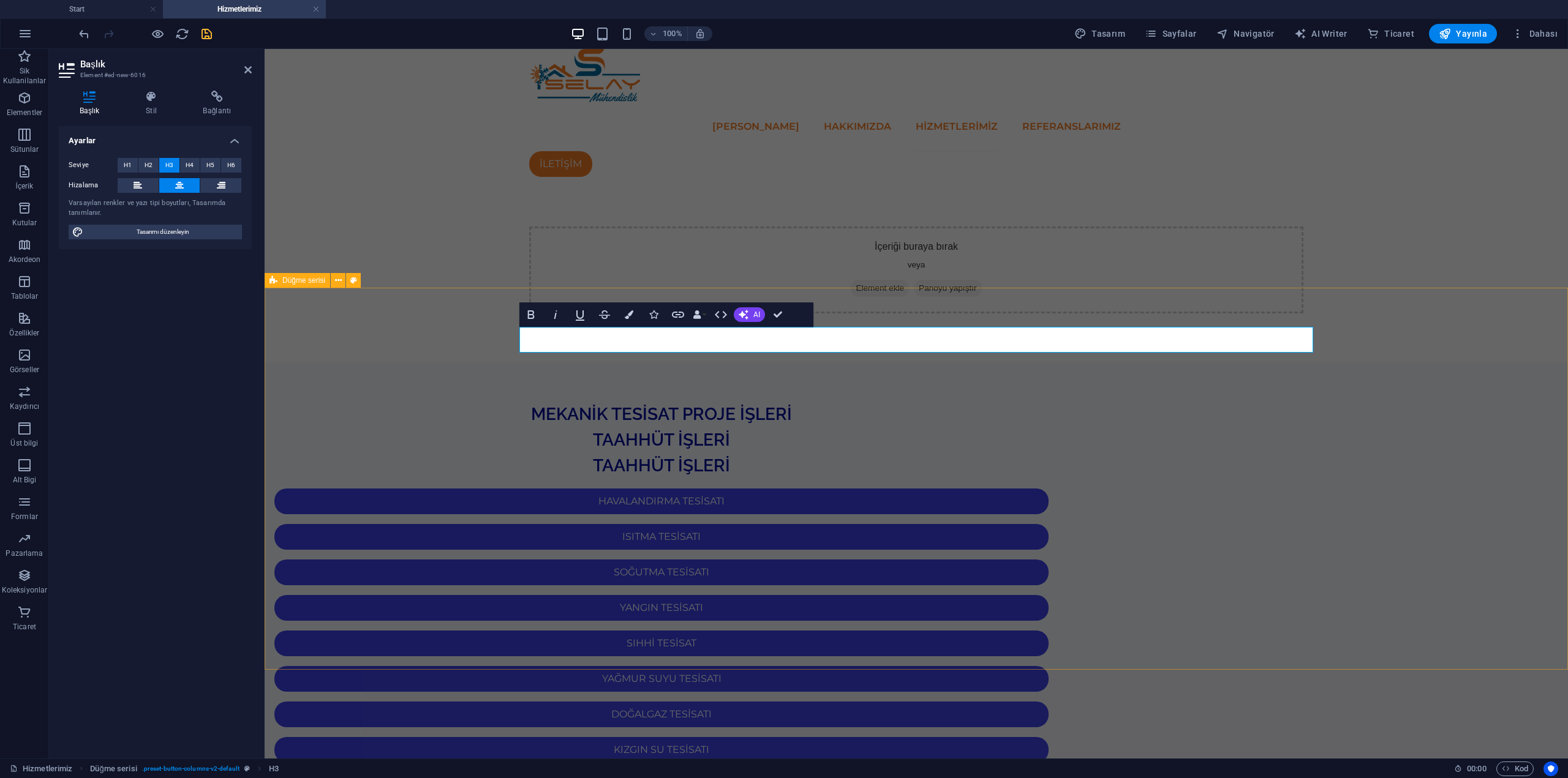
click at [1434, 363] on div "MEKANİK TESİSAT PROJE İŞLERİ TAAHHÜT İŞLERİ TAAHHÜT İŞLERİ HAVALANDIRMA TESİSAT…" at bounding box center [916, 711] width 1303 height 698
select select "rem"
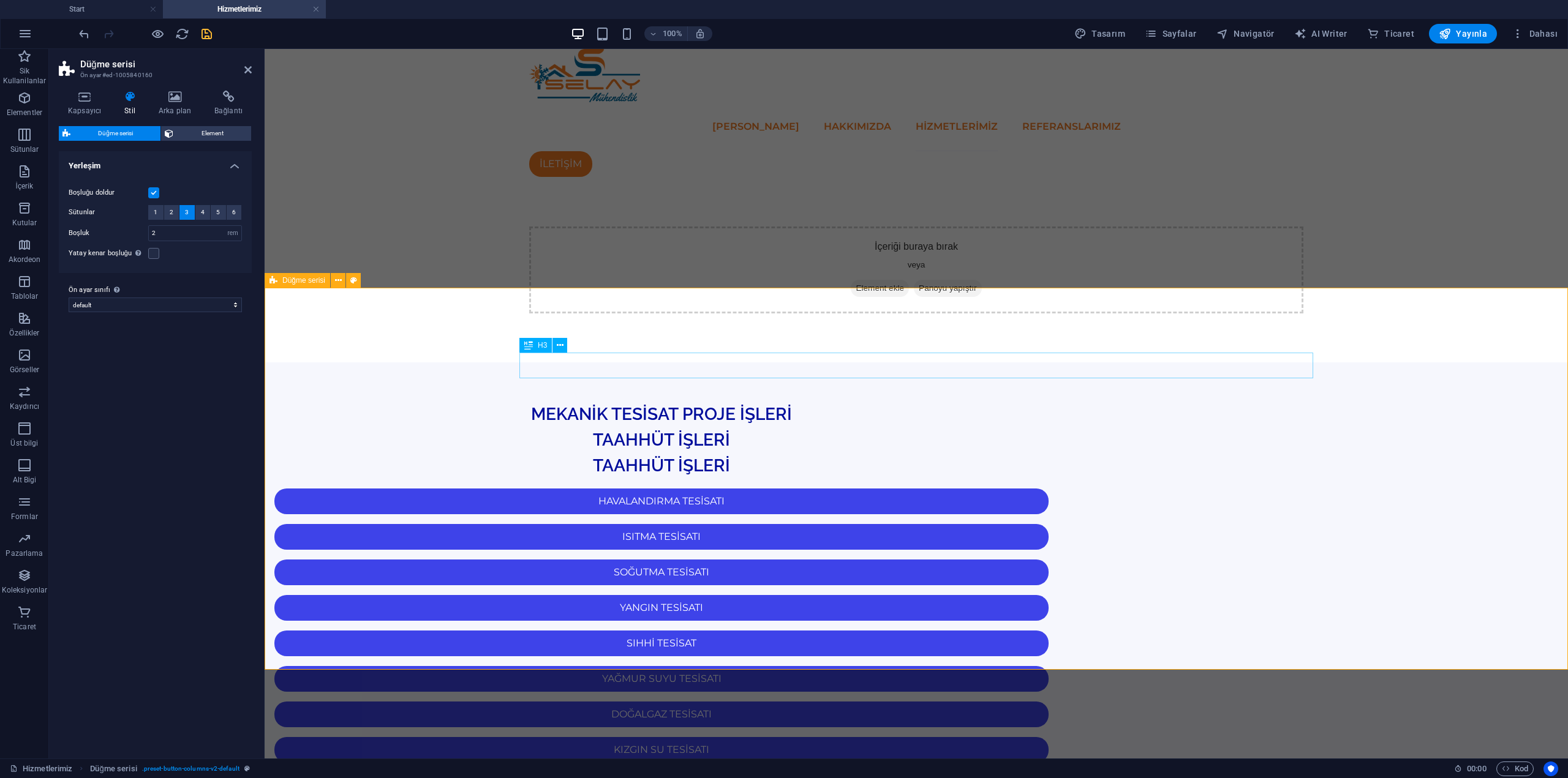
click at [1005, 427] on div "TAAHHÜT İŞLERİ" at bounding box center [661, 440] width 794 height 26
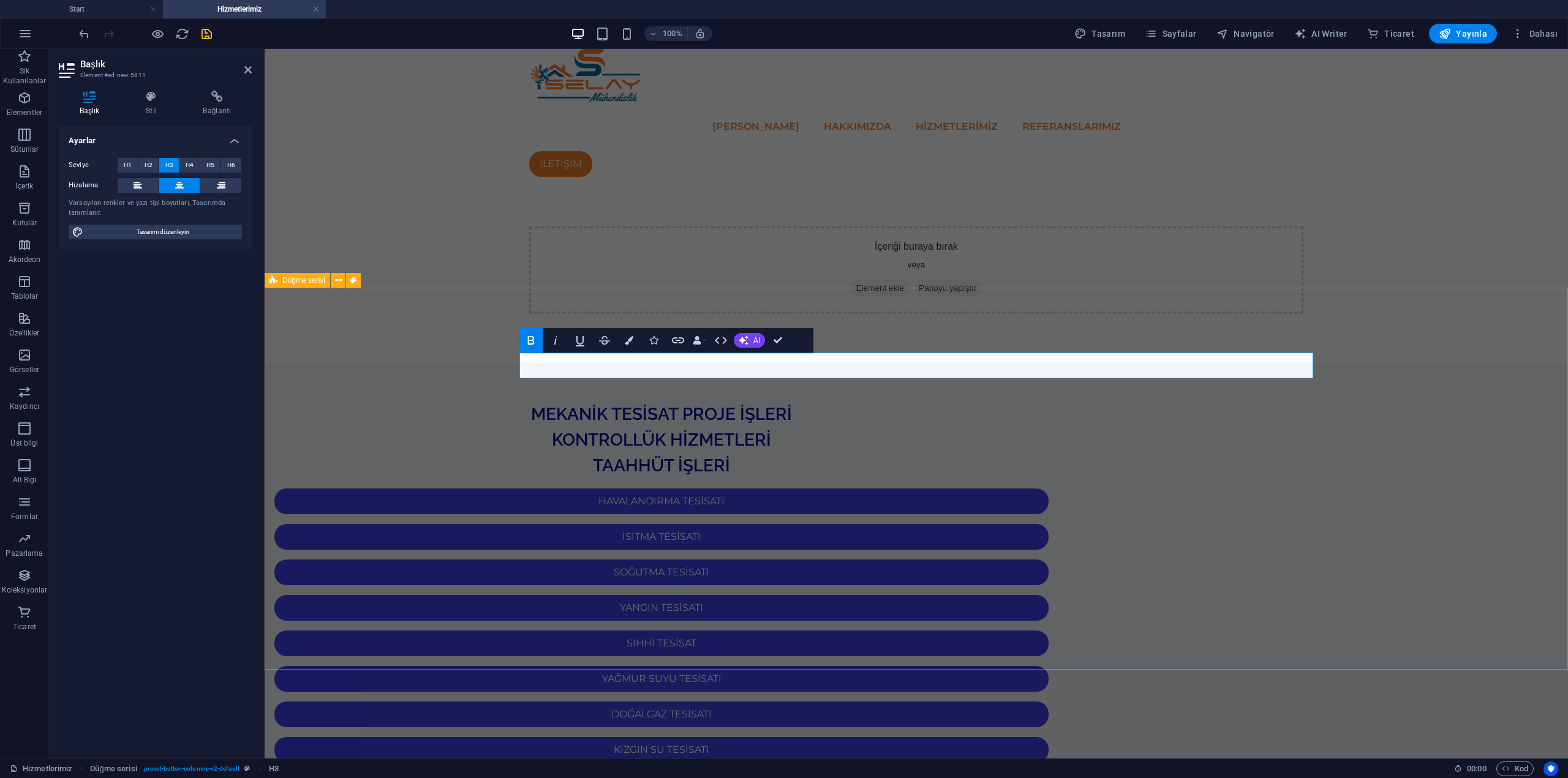
click at [1507, 425] on div "MEKANİK TESİSAT PROJE İŞLERİ KONTROLLÜK HİZMETLERİ TAAHHÜT İŞLERİ HAVALANDIRMA …" at bounding box center [916, 711] width 1303 height 698
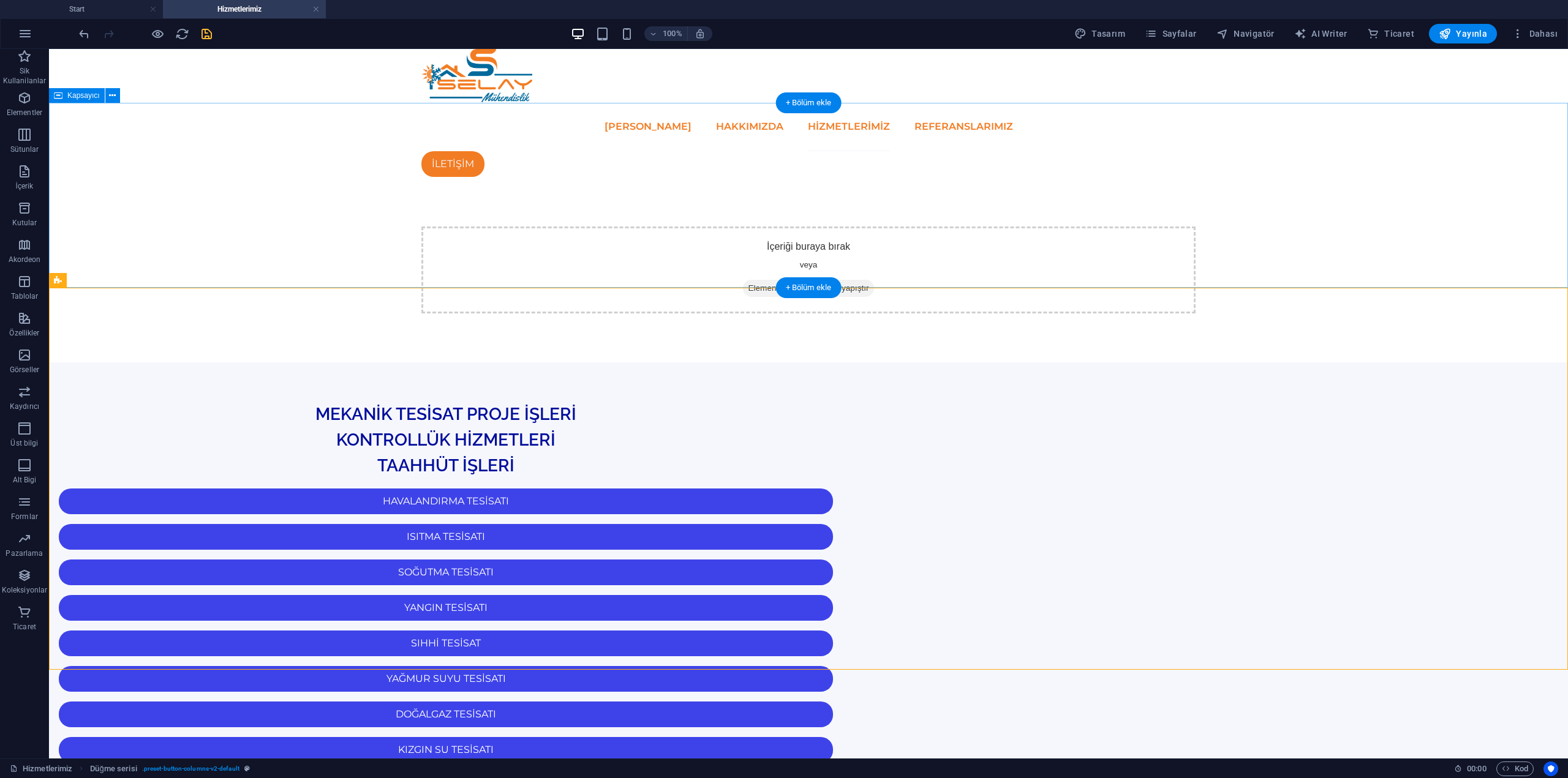
click at [1069, 263] on div "İçeriği buraya bırak veya Element ekle Panoyu yapıştır" at bounding box center [809, 269] width 1519 height 185
click at [843, 402] on div "MEKANİK TESİSAT PROJE İŞLERİ" at bounding box center [446, 415] width 794 height 26
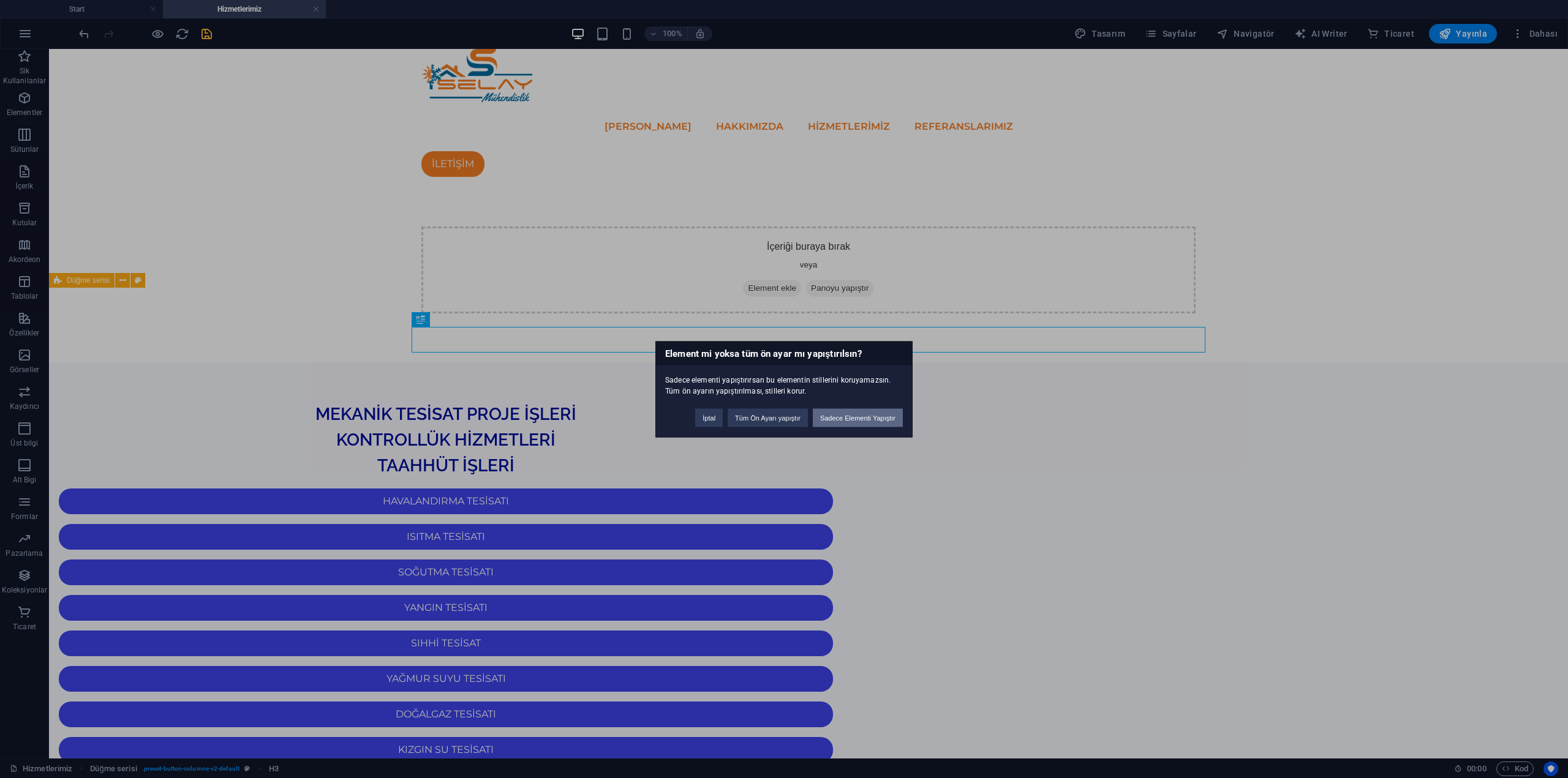
click at [874, 417] on button "Sadece Elementi Yapıştır" at bounding box center [858, 417] width 90 height 18
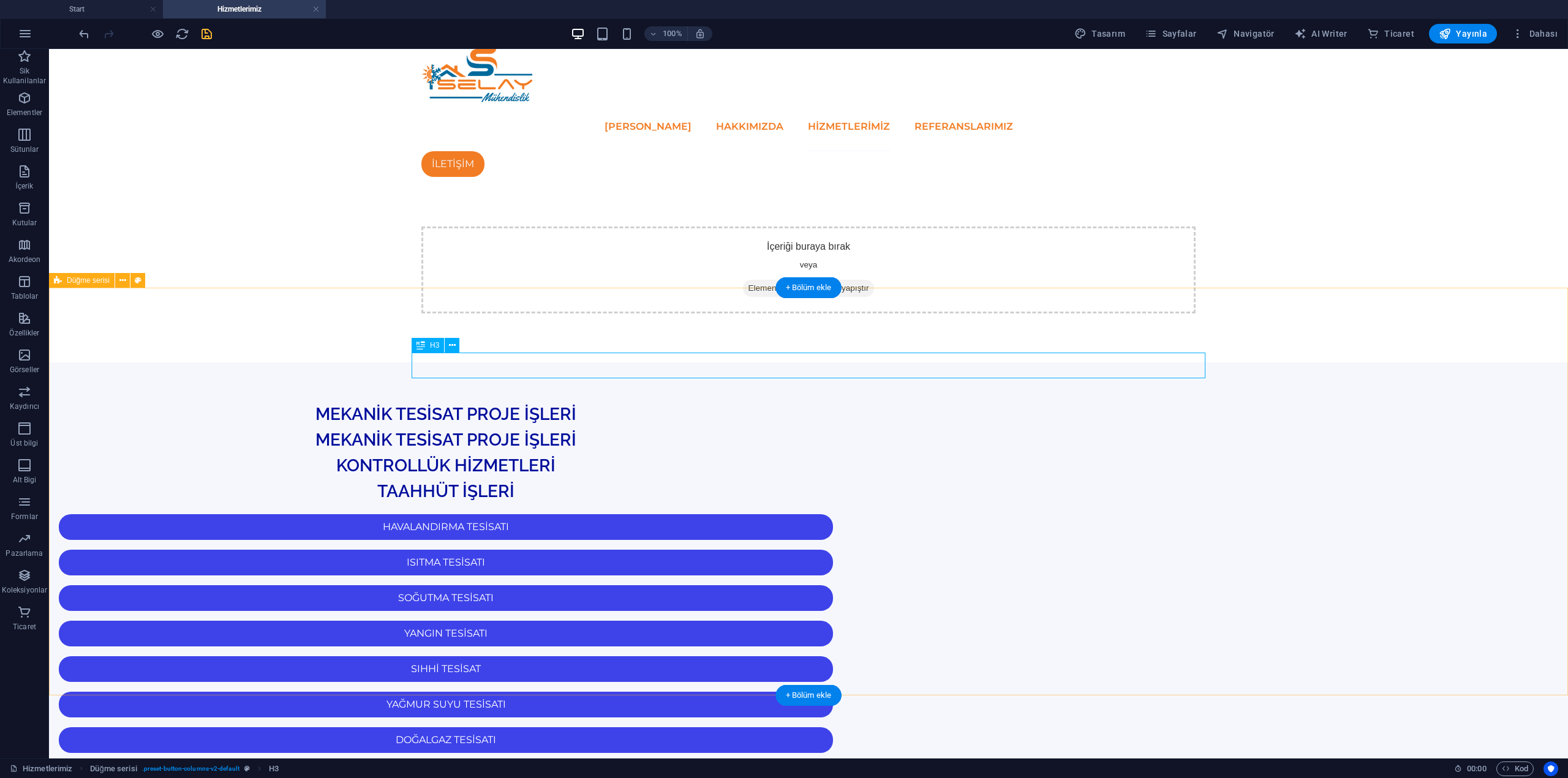
click at [843, 427] on div "MEKANİK TESİSAT PROJE İŞLERİ" at bounding box center [446, 440] width 794 height 26
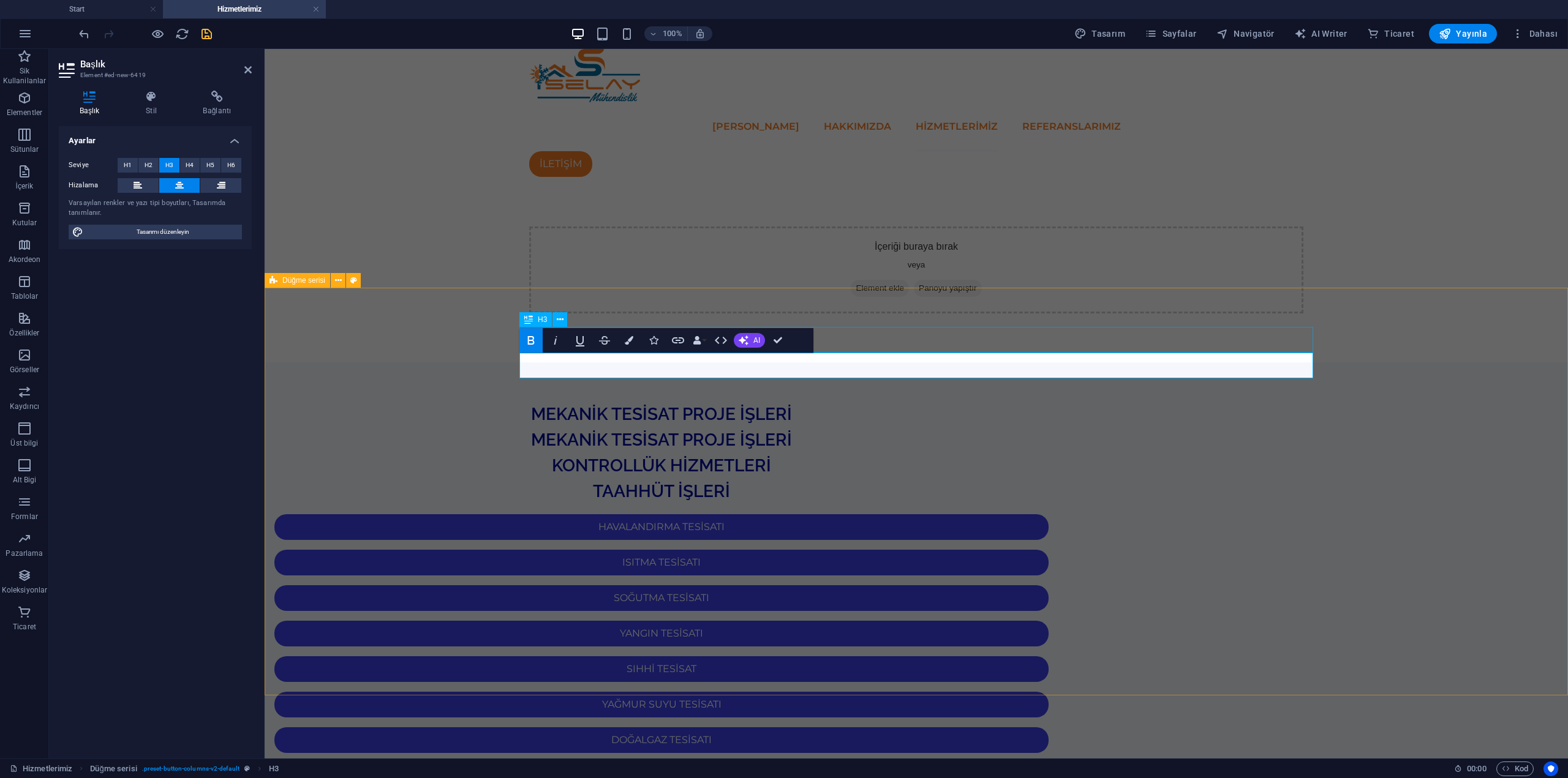
click at [981, 402] on div "MEKANİK TESİSAT PROJE İŞLERİ" at bounding box center [661, 415] width 794 height 26
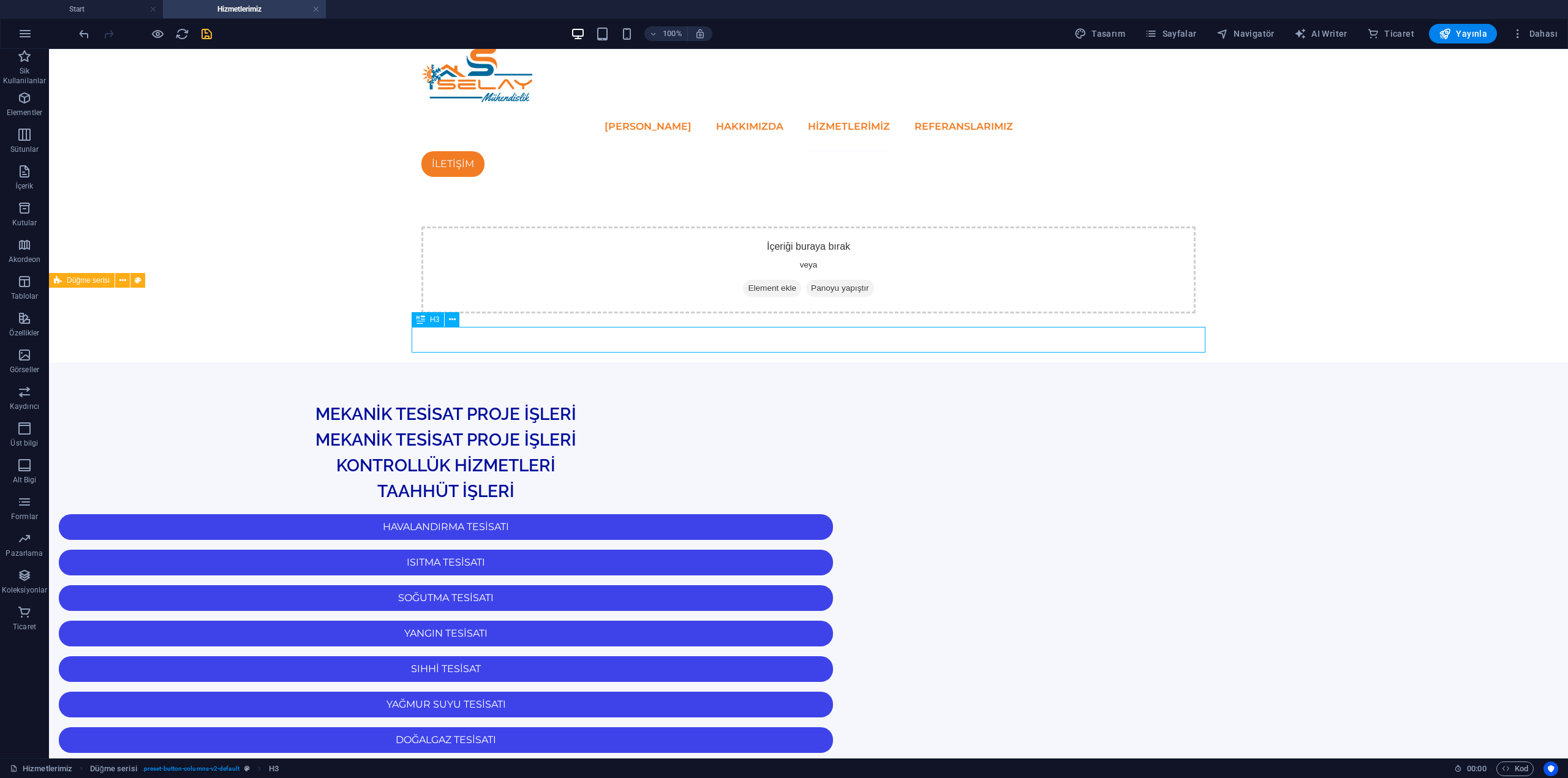
click at [843, 402] on div "MEKANİK TESİSAT PROJE İŞLERİ" at bounding box center [446, 415] width 794 height 26
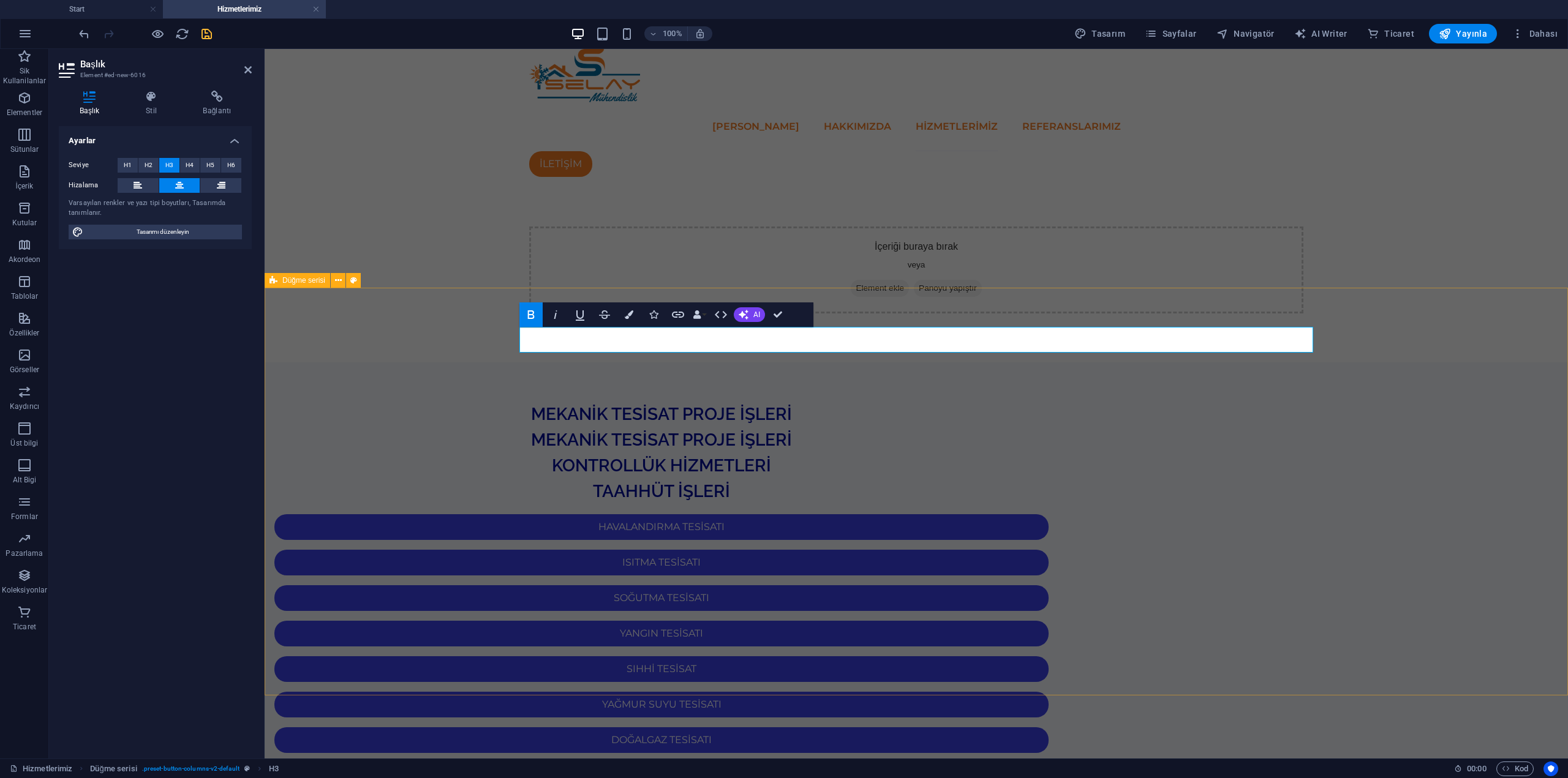
click at [792, 404] on span "MEKANİK TESİSAT PROJE İŞLERİ" at bounding box center [661, 414] width 261 height 20
click at [528, 436] on div "MEKANİK TESİSAT PROJENDİRME MEKANİK TESİSAT PROJE İŞLERİ KONTROLLÜK HİZMETLERİ …" at bounding box center [916, 724] width 1303 height 724
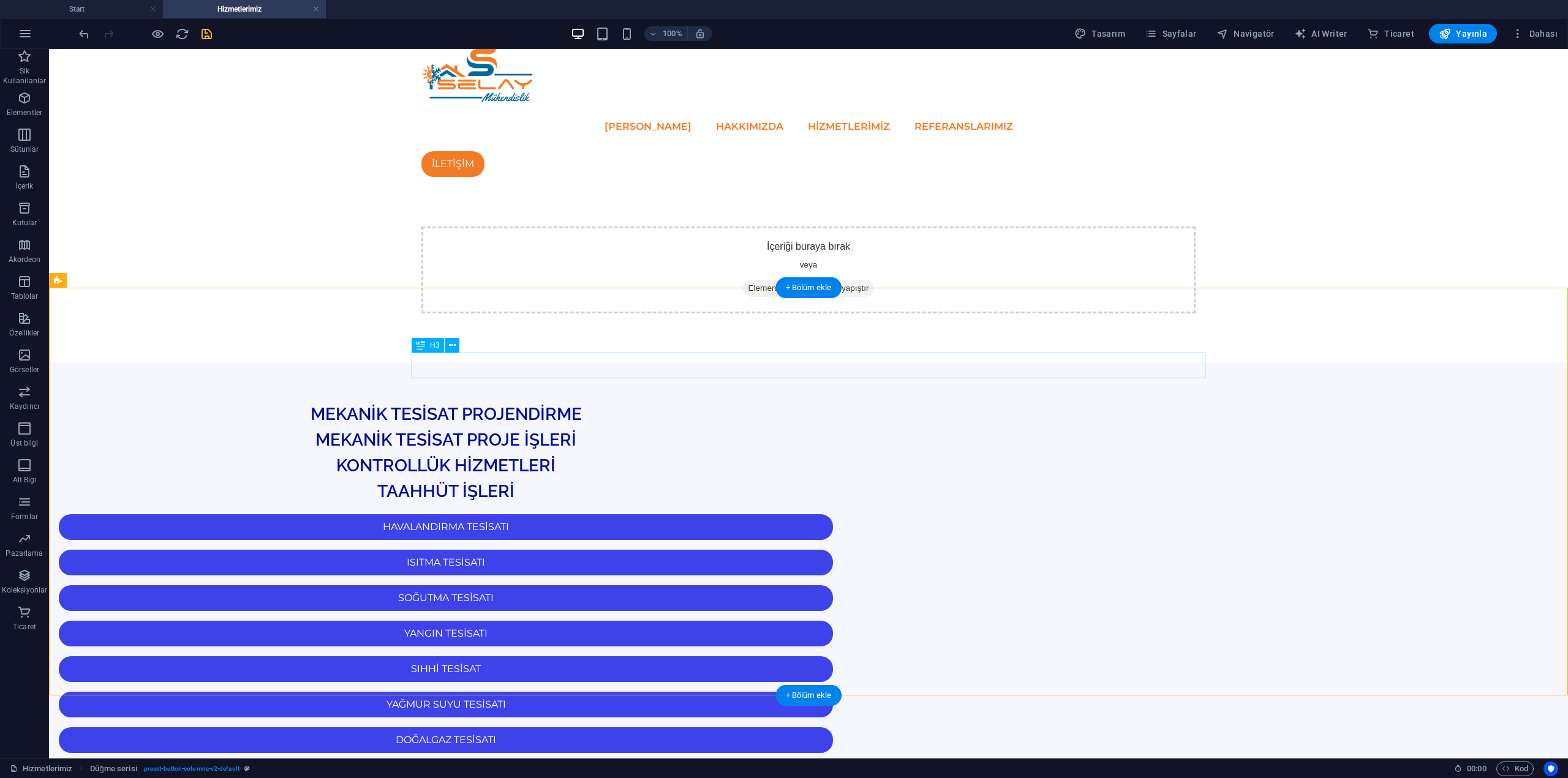
click at [822, 427] on div "MEKANİK TESİSAT PROJE İŞLERİ" at bounding box center [446, 440] width 794 height 26
click at [786, 479] on div "TAAHHÜT İŞLERİ" at bounding box center [446, 492] width 794 height 26
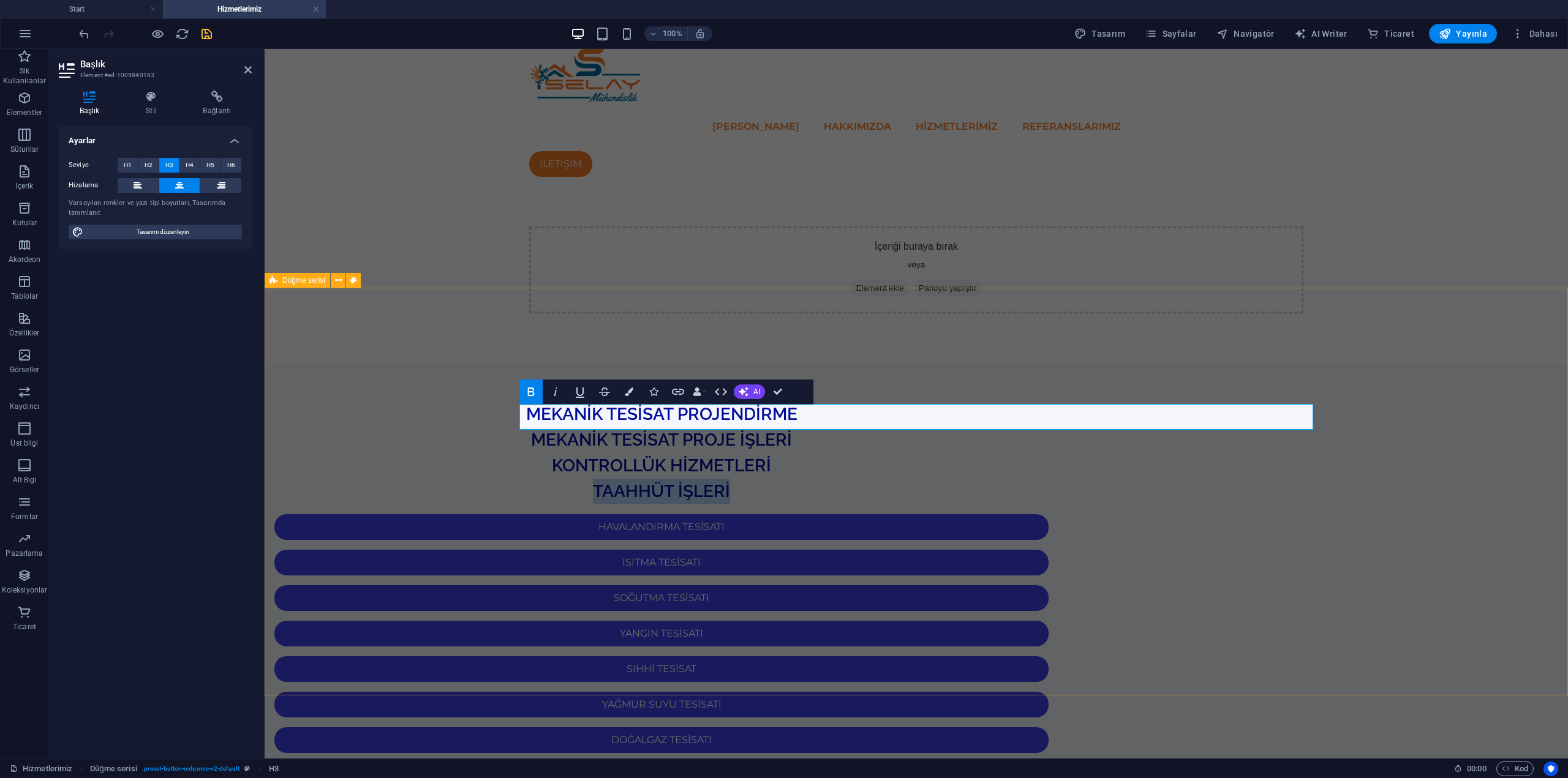
click at [730, 481] on span "TAAHHÜT İŞLERİ" at bounding box center [661, 491] width 137 height 20
drag, startPoint x: 988, startPoint y: 421, endPoint x: 932, endPoint y: 421, distance: 56.0
click at [932, 479] on h3 "TAAHHÜT İŞLERİ" at bounding box center [661, 492] width 794 height 26
click at [1059, 427] on div "MEKANİK TESİSAT PROJE İŞLERİ" at bounding box center [661, 440] width 794 height 26
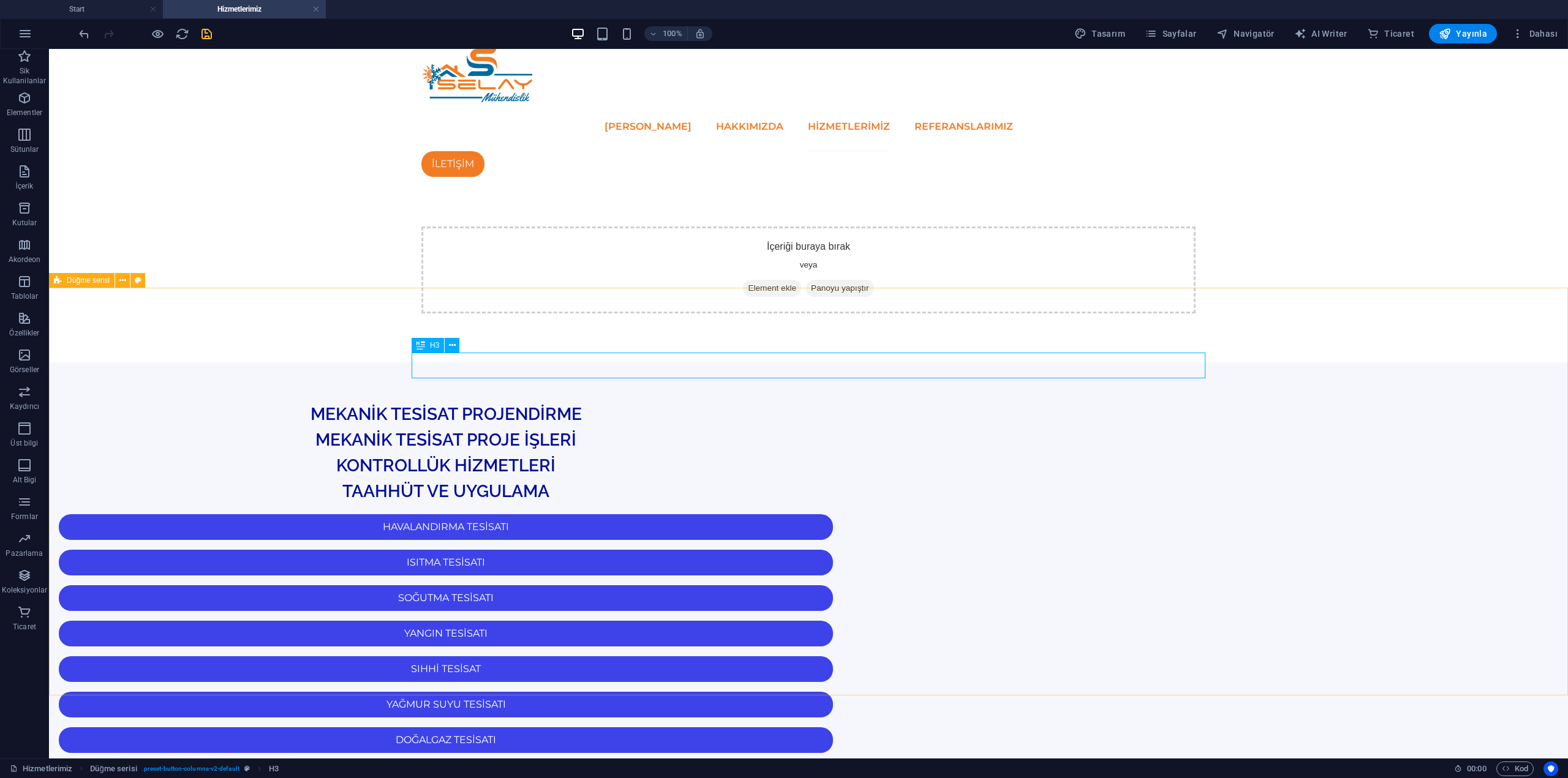
click at [781, 427] on div "MEKANİK TESİSAT PROJE İŞLERİ" at bounding box center [446, 440] width 794 height 26
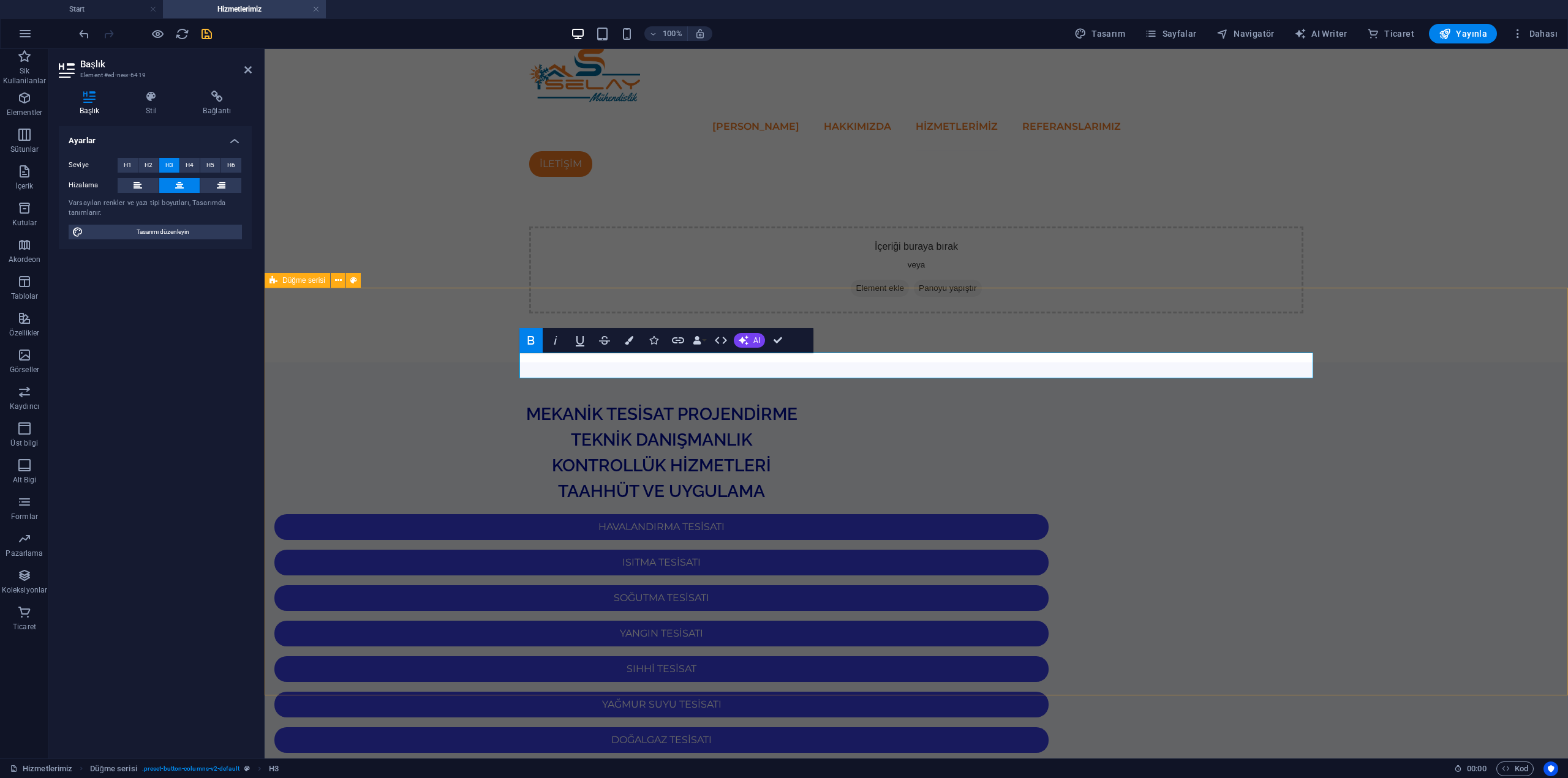
click at [428, 513] on div "MEKANİK TESİSAT PROJENDİRME TEKNİK DANIŞMANLIK KONTROLLÜK HİZMETLERİ TAAHHÜT VE…" at bounding box center [916, 724] width 1303 height 724
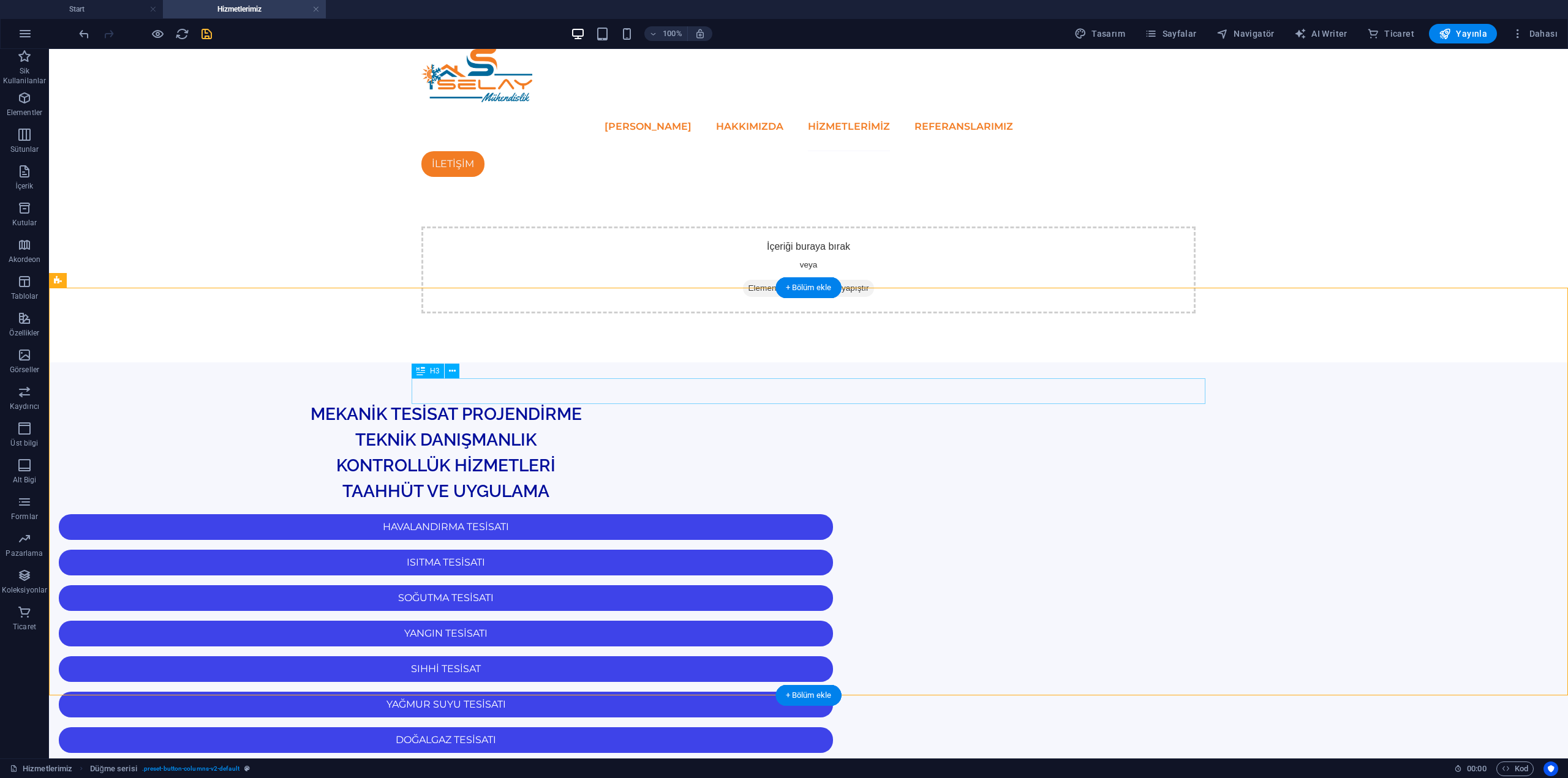
click at [843, 453] on div "KONTROLLÜK HİZMETLERİ" at bounding box center [446, 466] width 794 height 26
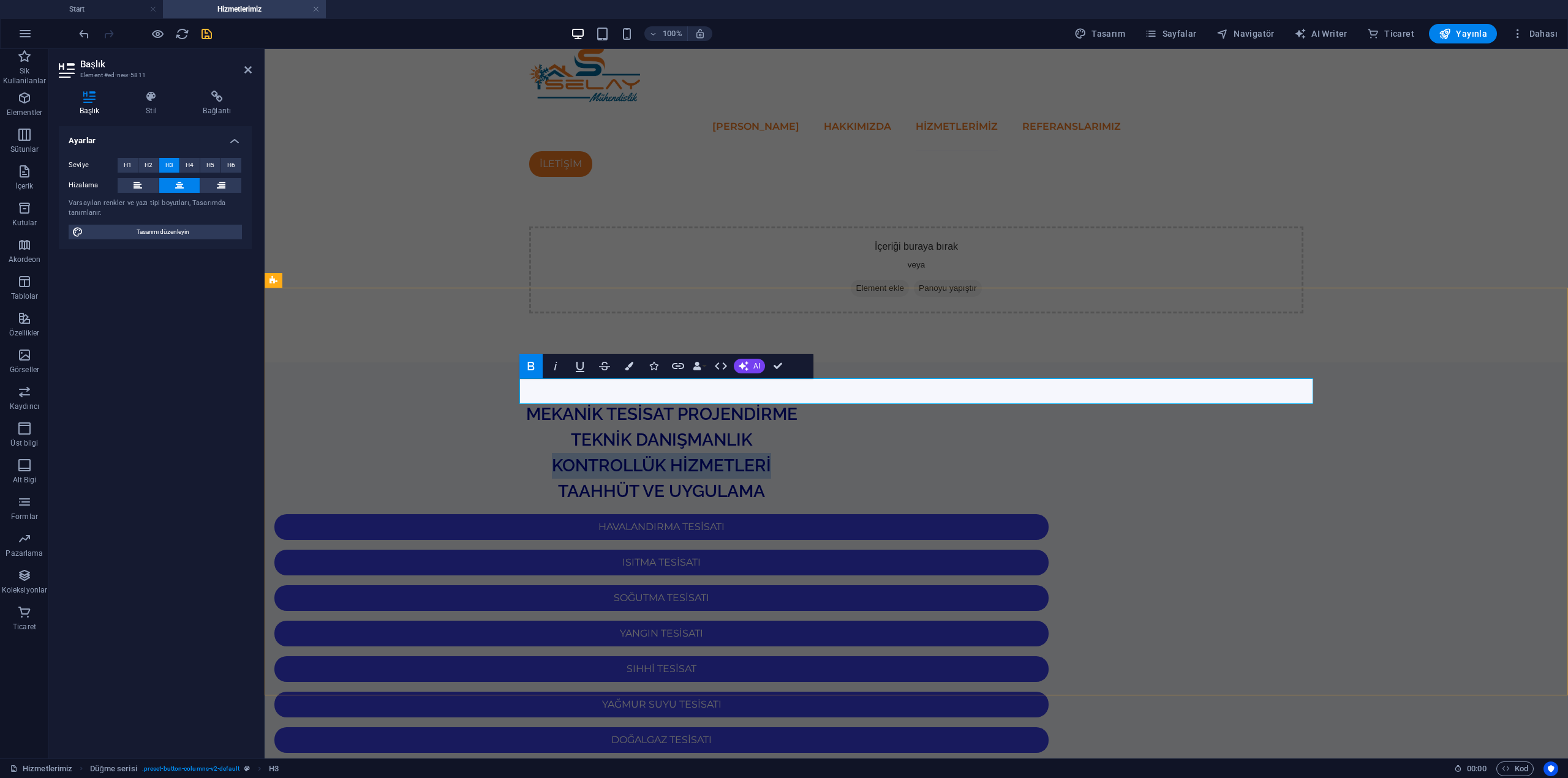
click at [771, 456] on span "KONTROLLÜK HİZMETLERİ" at bounding box center [661, 466] width 219 height 20
click at [1032, 277] on div "İçeriği buraya bırak veya Element ekle Panoyu yapıştır" at bounding box center [916, 269] width 1303 height 185
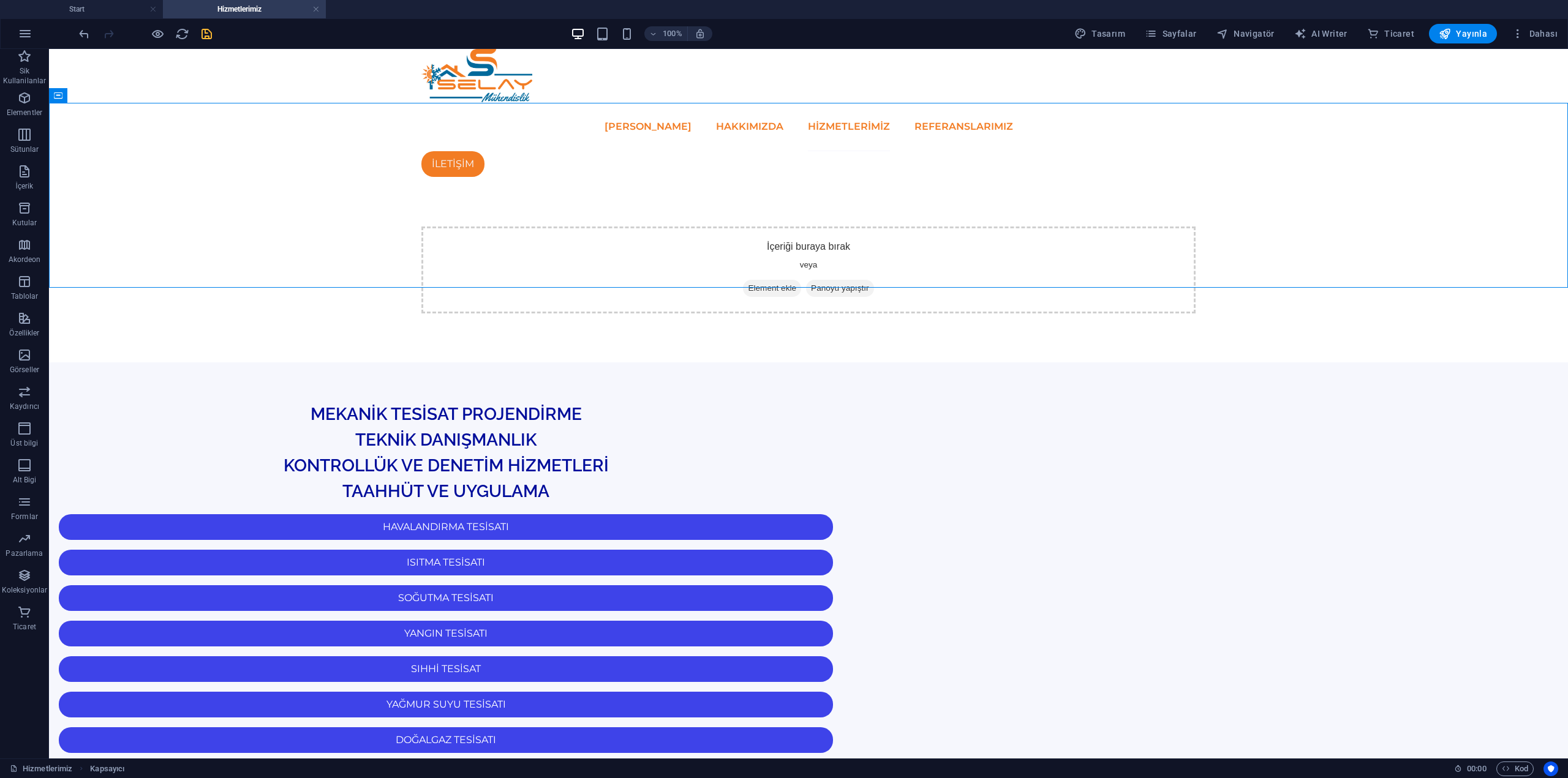
click at [208, 38] on icon "save" at bounding box center [206, 34] width 14 height 14
click at [1486, 32] on span "Yayınla" at bounding box center [1463, 34] width 48 height 12
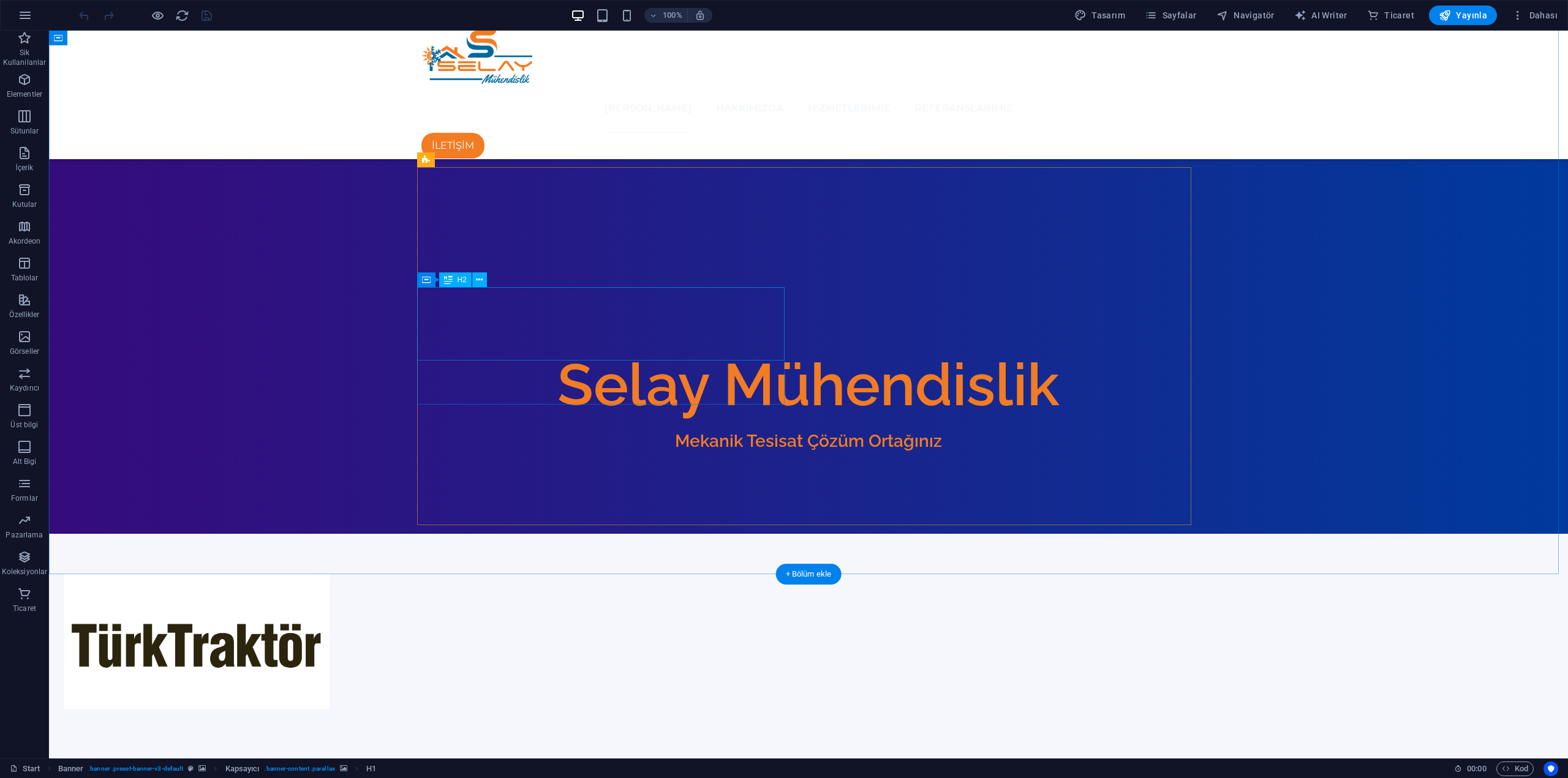
scroll to position [1531, 0]
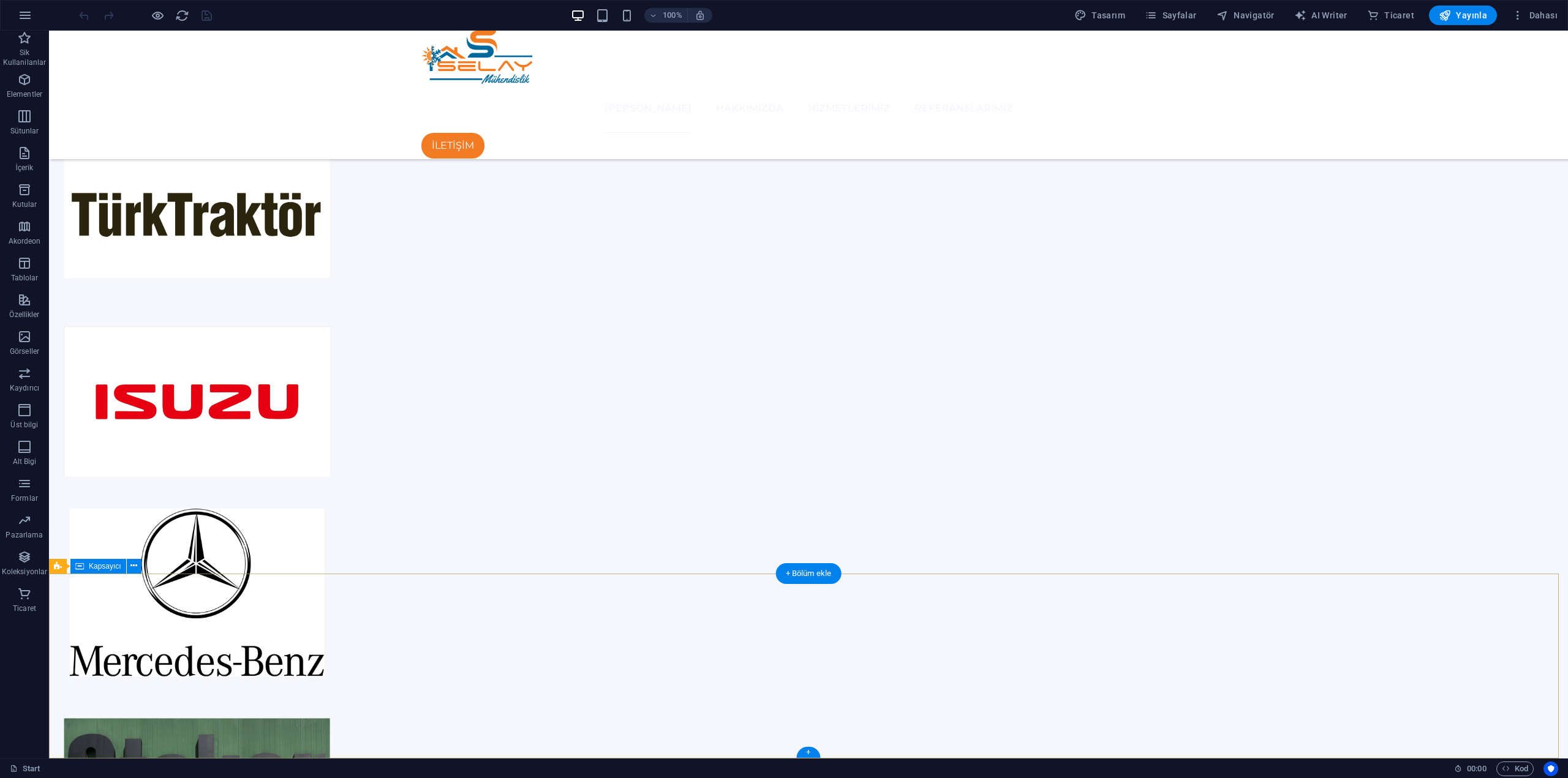
click at [31, 442] on icon "button" at bounding box center [25, 447] width 15 height 15
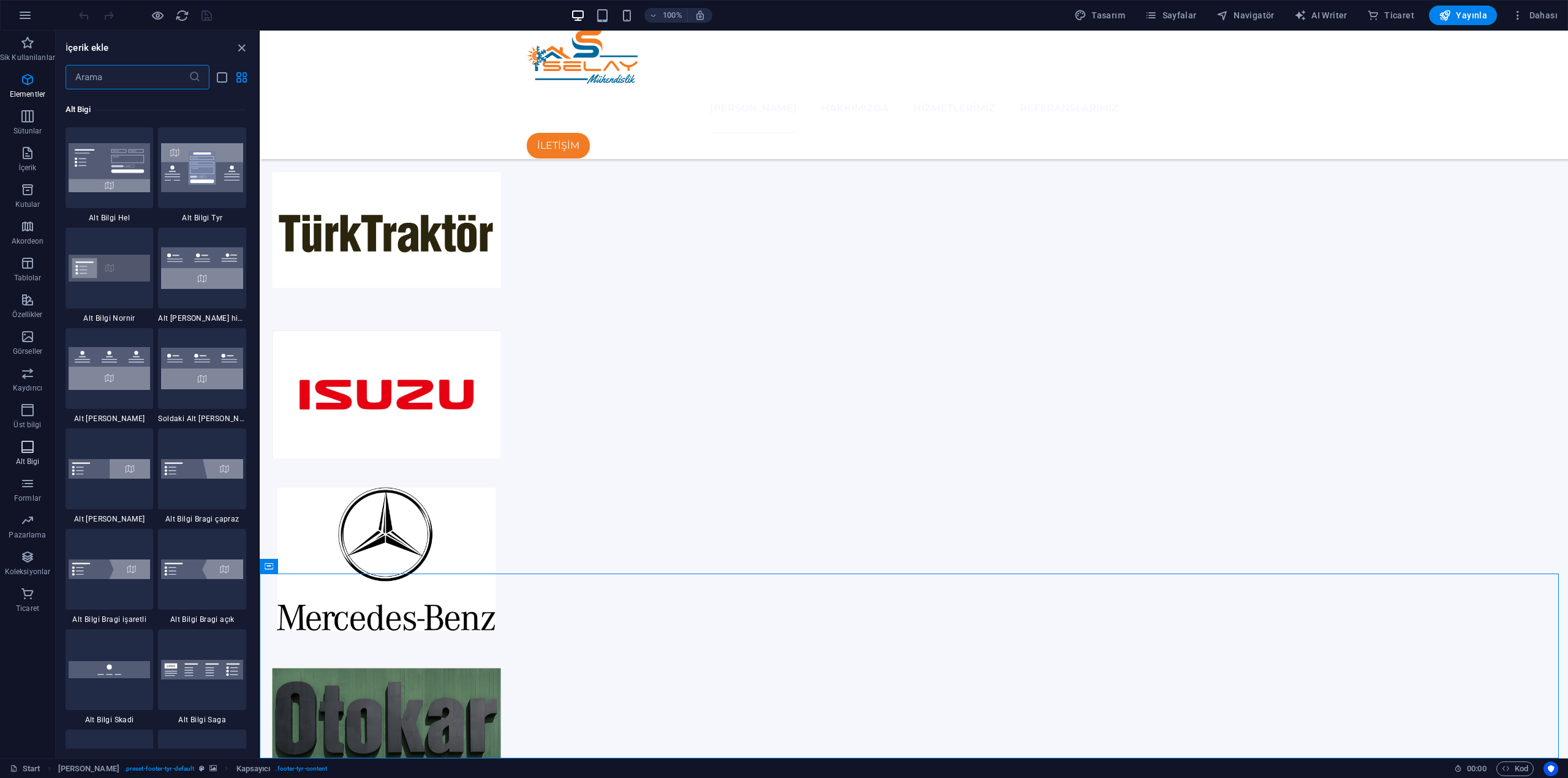
scroll to position [8207, 0]
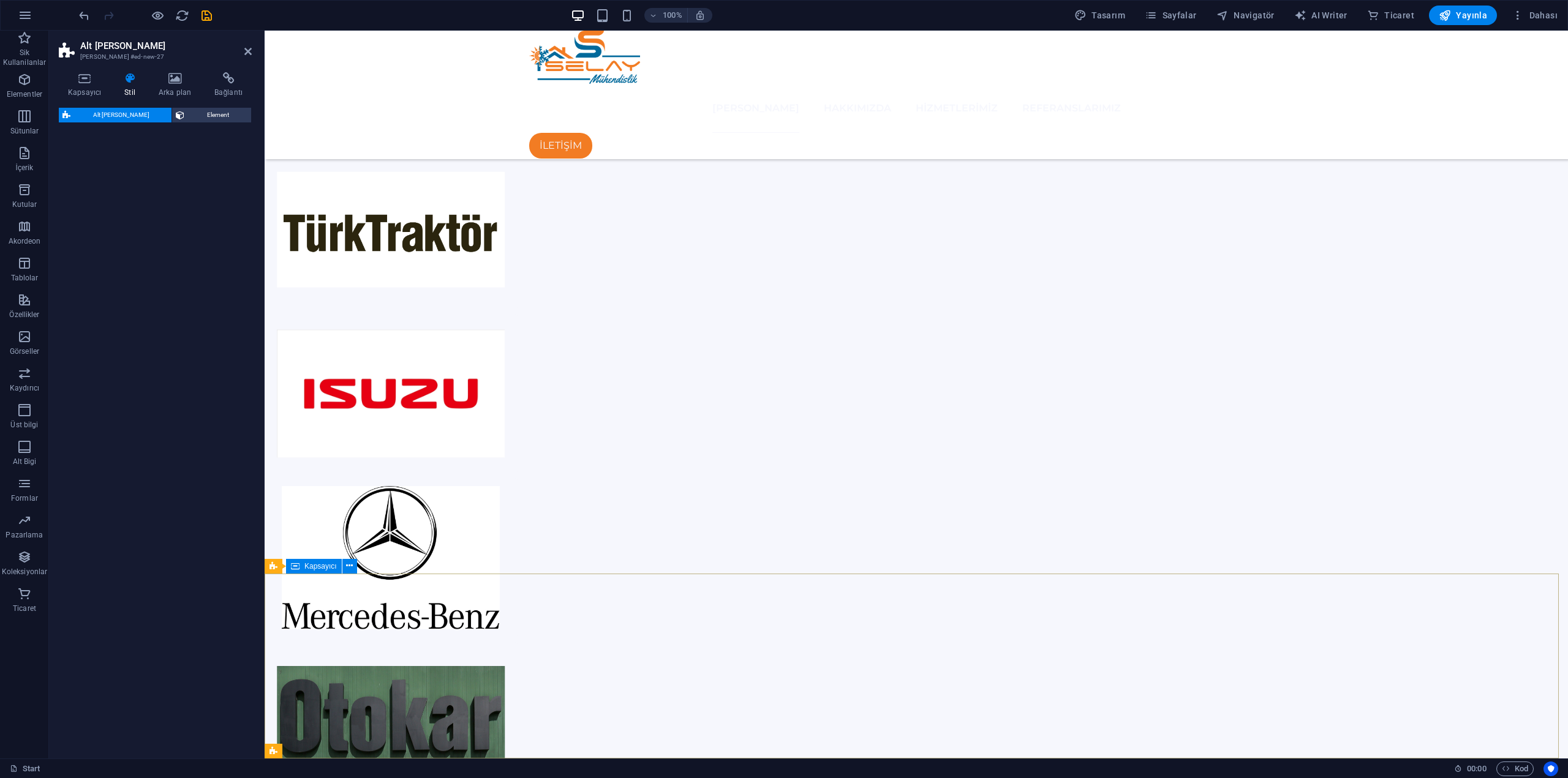
select select "rem"
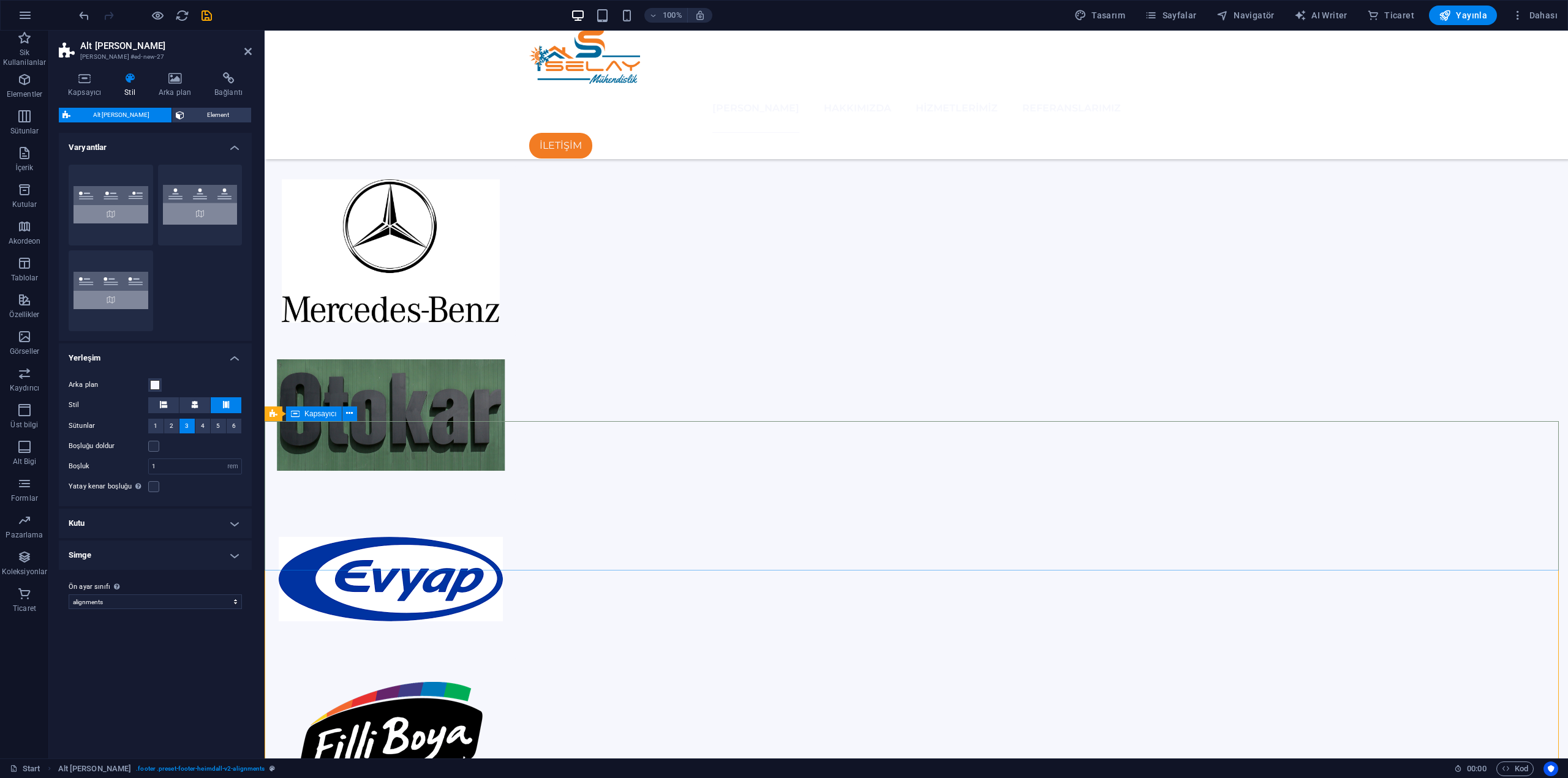
scroll to position [1838, 0]
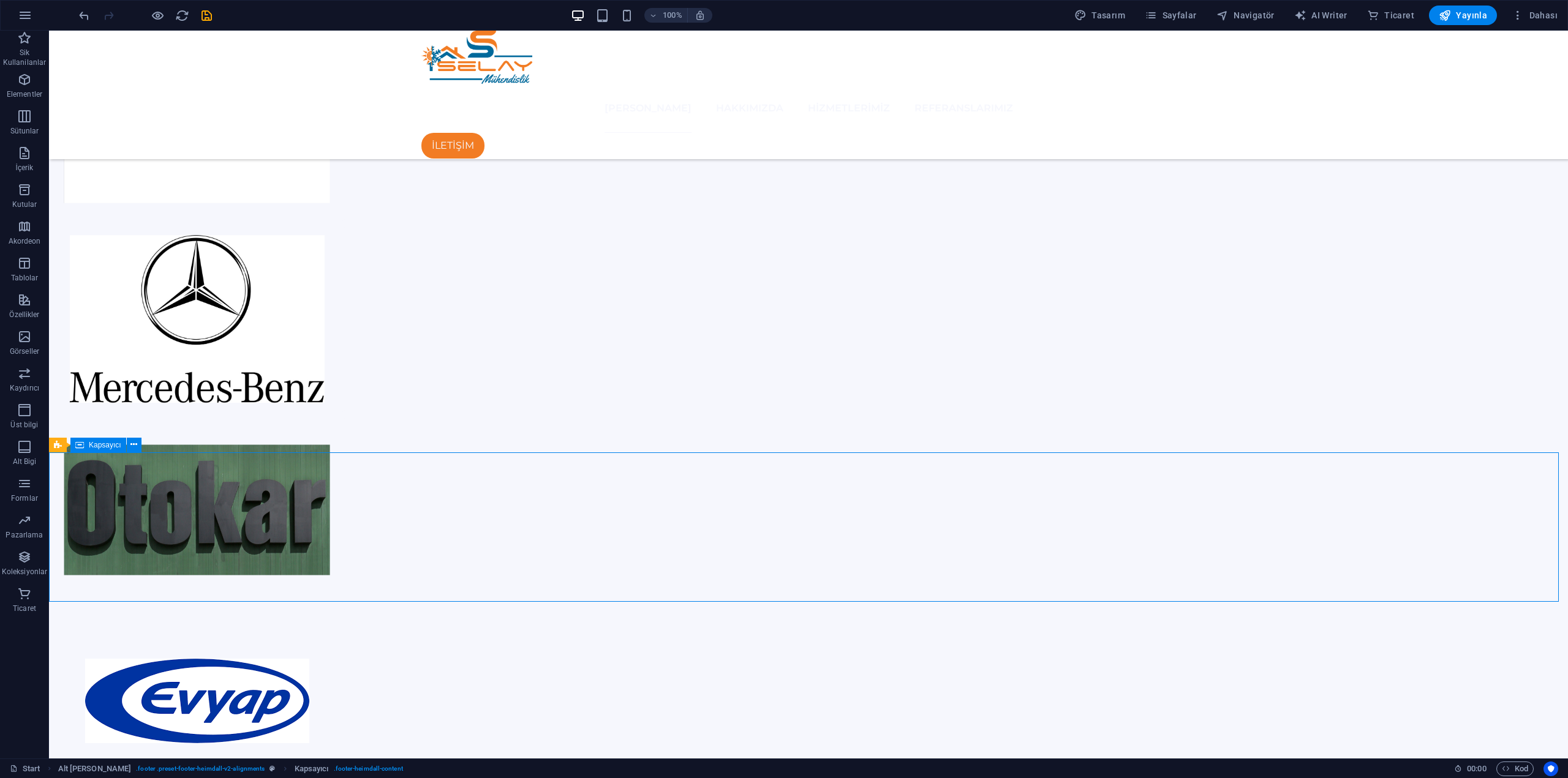
click at [1547, 13] on span "Dahası" at bounding box center [1534, 15] width 46 height 12
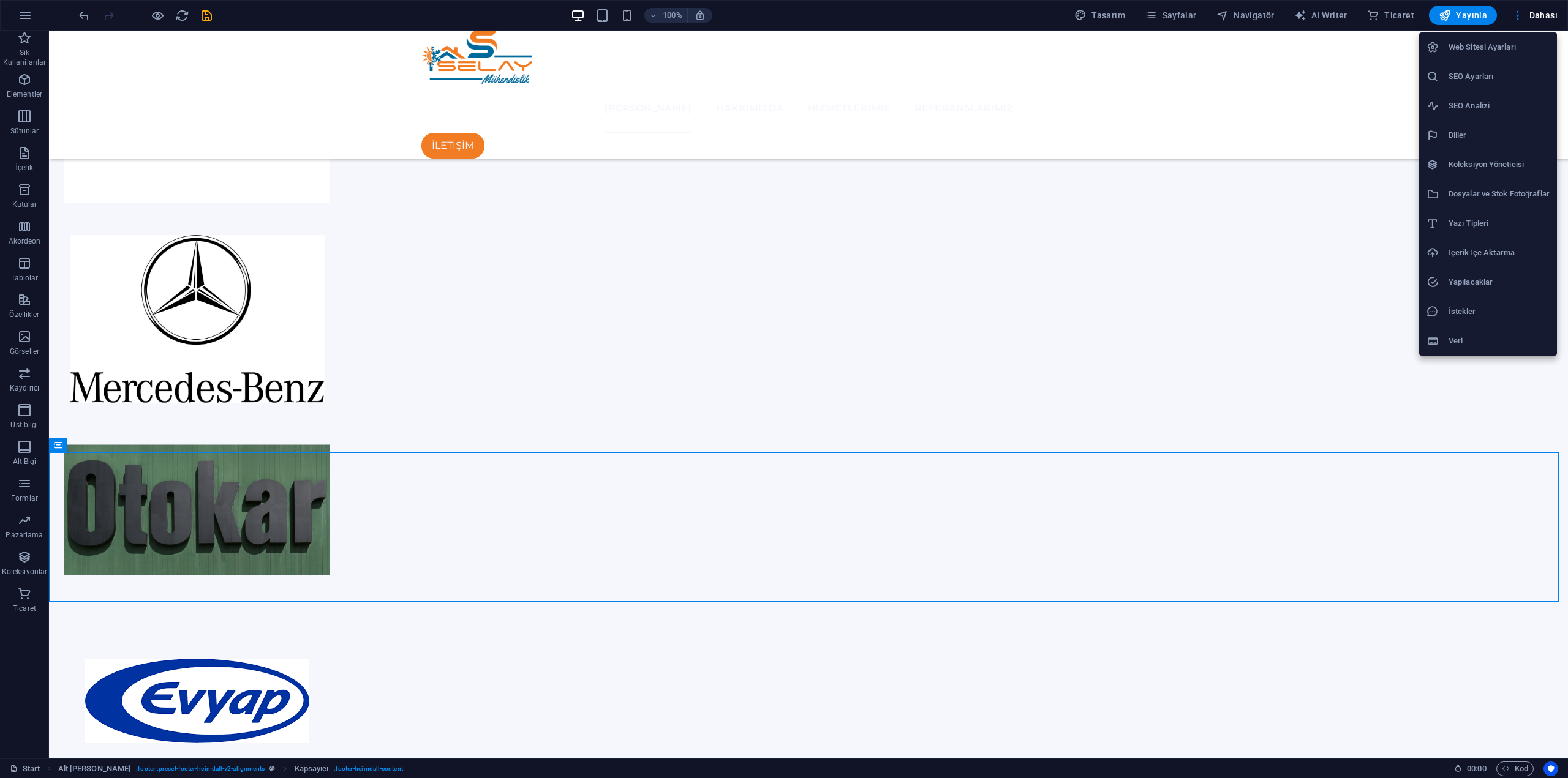
click at [1521, 48] on h6 "Web Sitesi Ayarları" at bounding box center [1499, 47] width 101 height 15
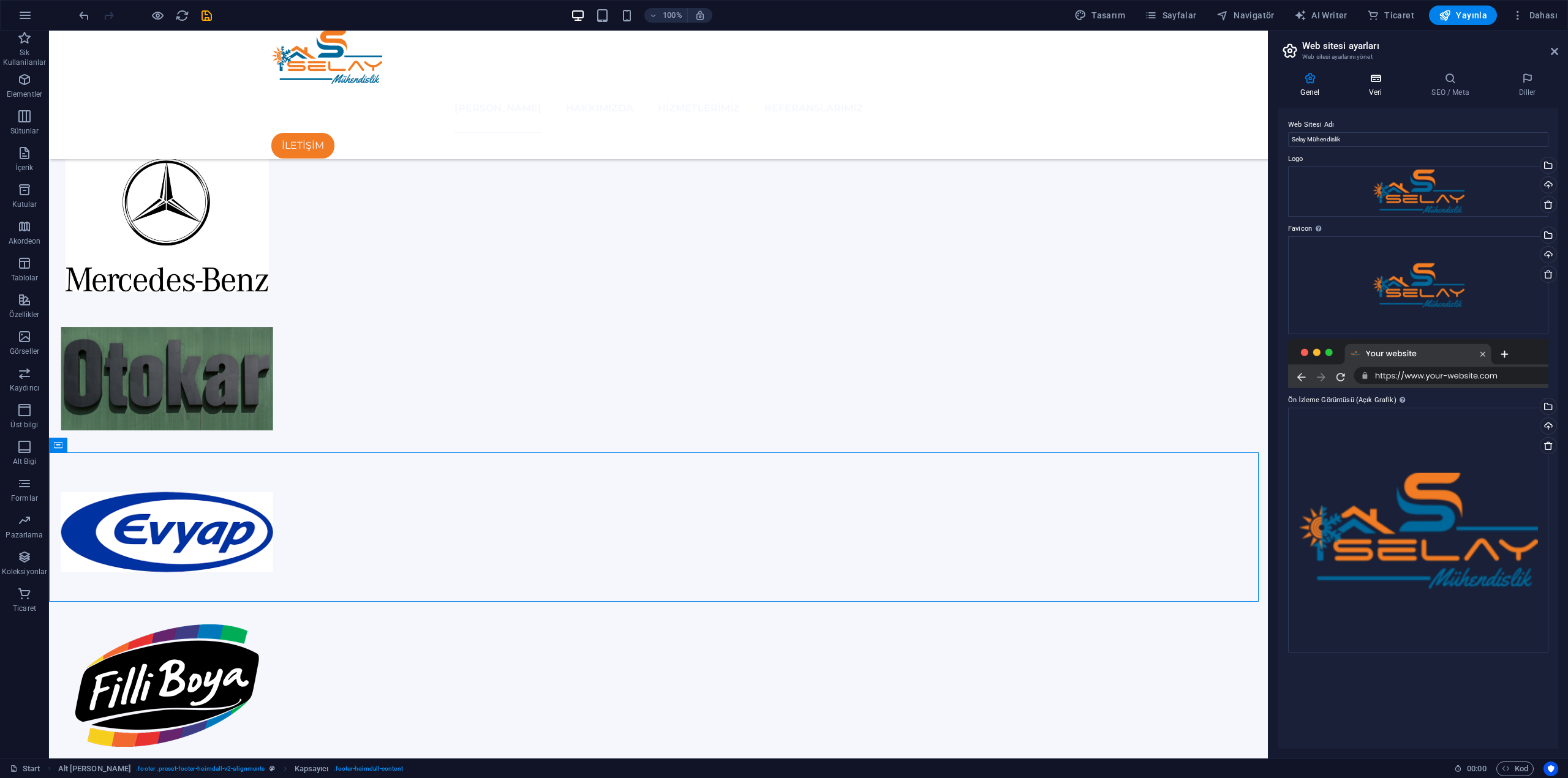
click at [1385, 84] on icon at bounding box center [1376, 79] width 58 height 12
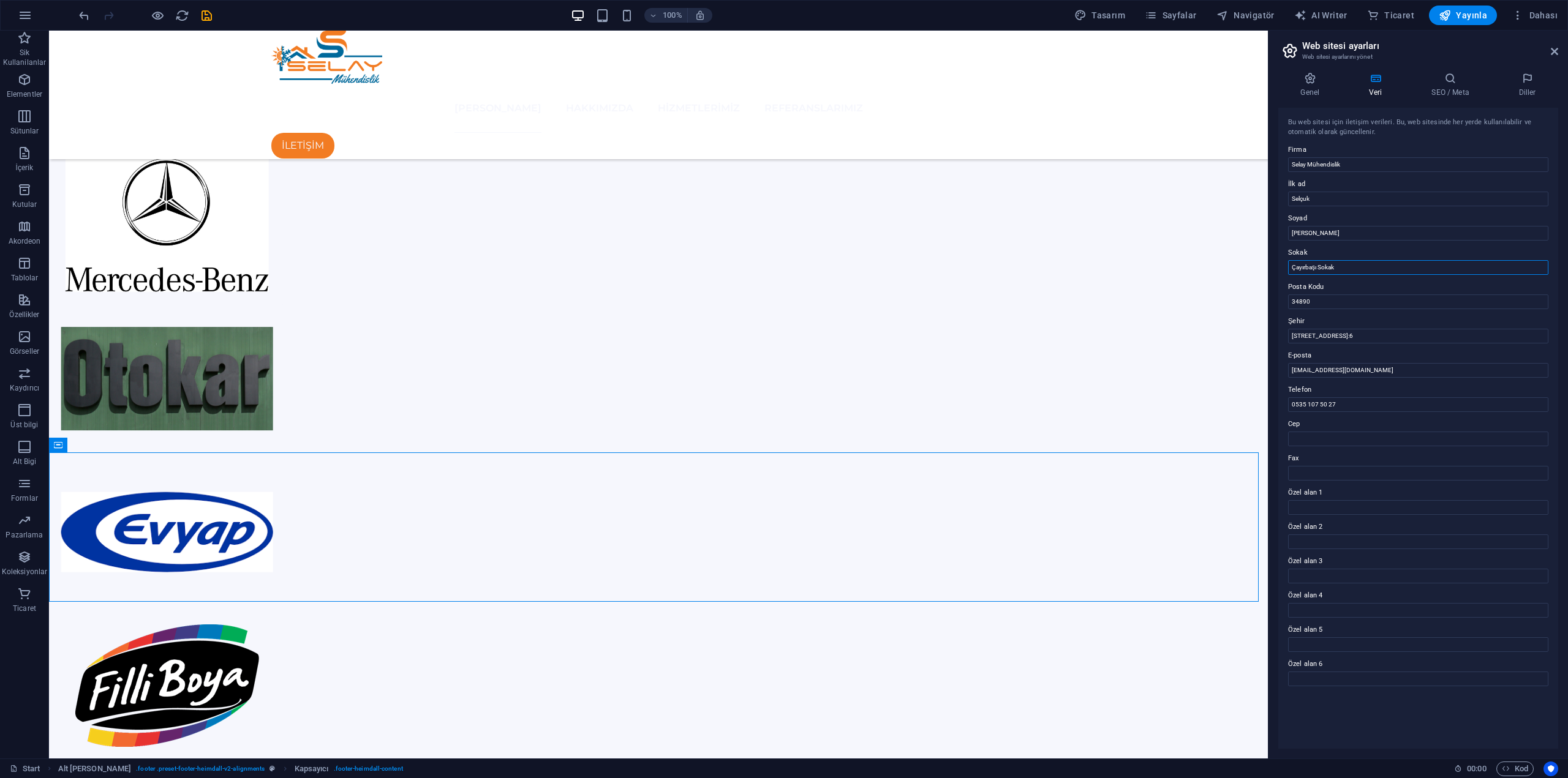
click at [1347, 266] on input "Çayırbaşı Sokak" at bounding box center [1418, 267] width 260 height 15
type input "Çayırbaşı"
drag, startPoint x: 1390, startPoint y: 333, endPoint x: 1276, endPoint y: 335, distance: 114.0
click at [1276, 335] on div "Genel Veri SEO / Meta Diller Web Sitesi Adı Selay Mühendislik Logo Dosyaları bu…" at bounding box center [1418, 410] width 300 height 696
type input "iSTANBUL"
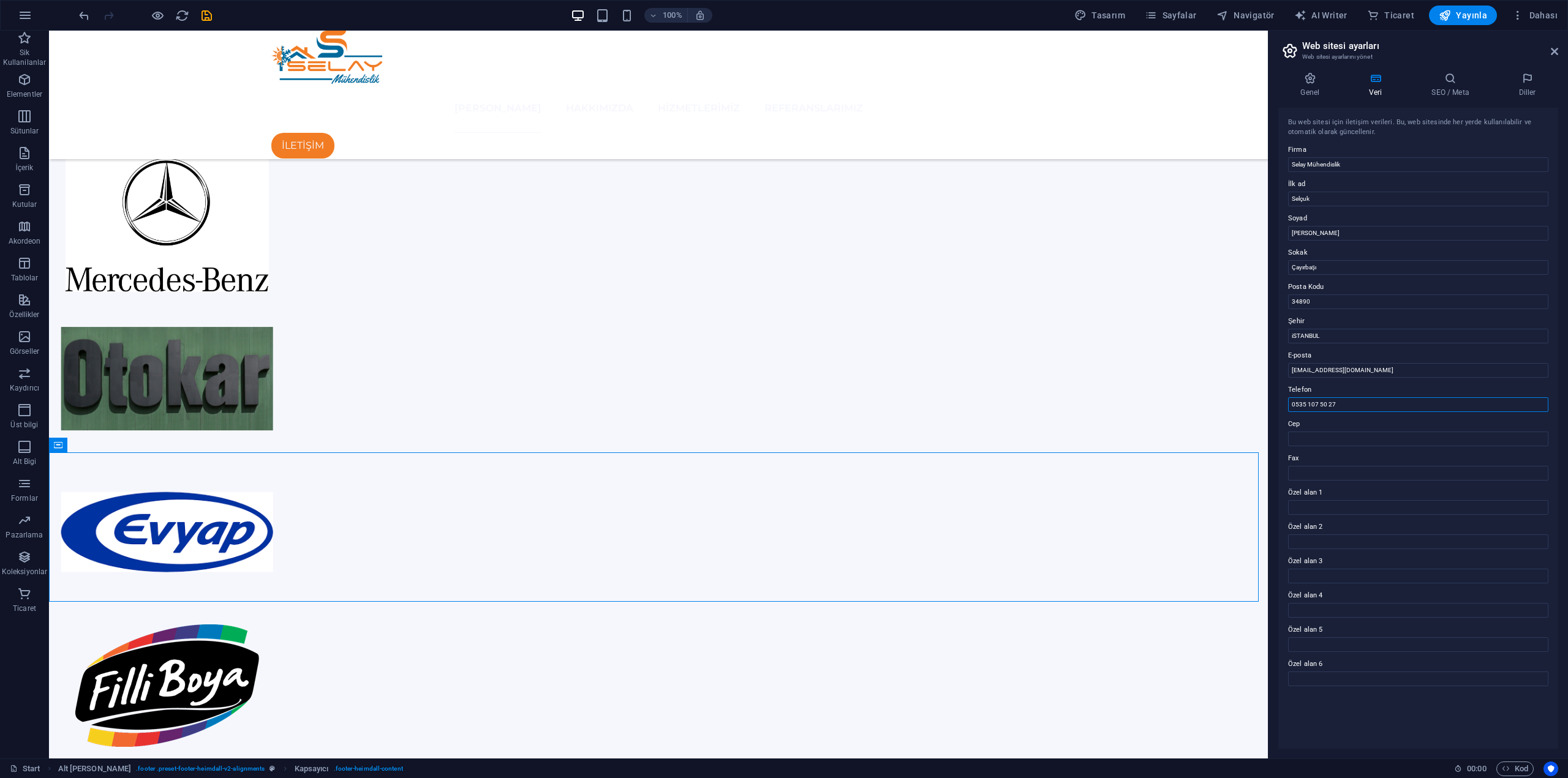
drag, startPoint x: 1389, startPoint y: 437, endPoint x: 1216, endPoint y: 405, distance: 175.9
click at [1346, 407] on input "0535 107 50 27" at bounding box center [1418, 404] width 260 height 15
drag, startPoint x: 1350, startPoint y: 406, endPoint x: 1291, endPoint y: 405, distance: 59.0
click at [1291, 405] on input "0535 107 50 27" at bounding box center [1418, 404] width 260 height 15
click at [1331, 434] on input "Cep" at bounding box center [1418, 439] width 260 height 15
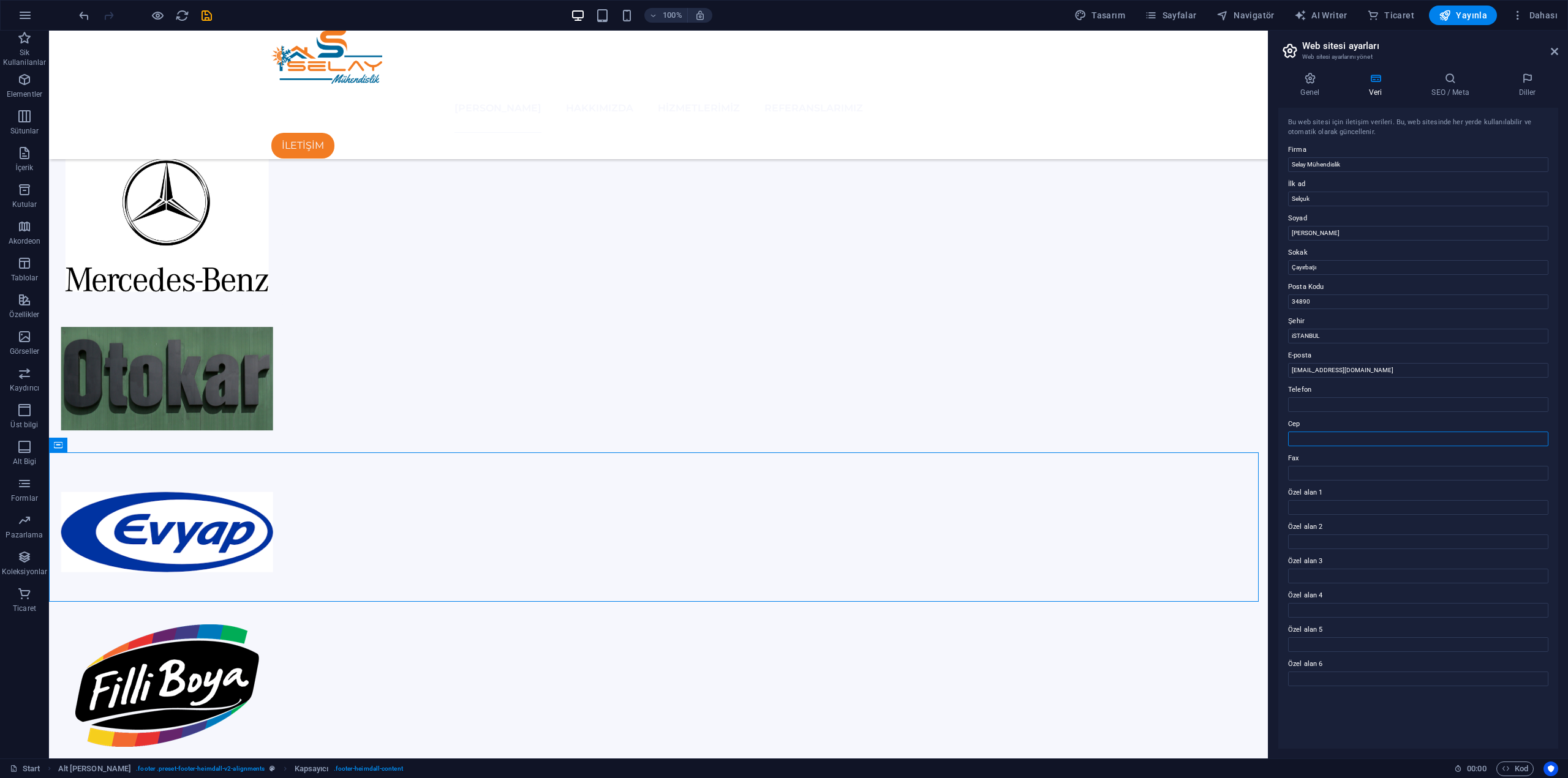
paste input "0535 107 50 27"
type input "0535 107 50 27"
click at [204, 20] on icon "save" at bounding box center [206, 15] width 14 height 14
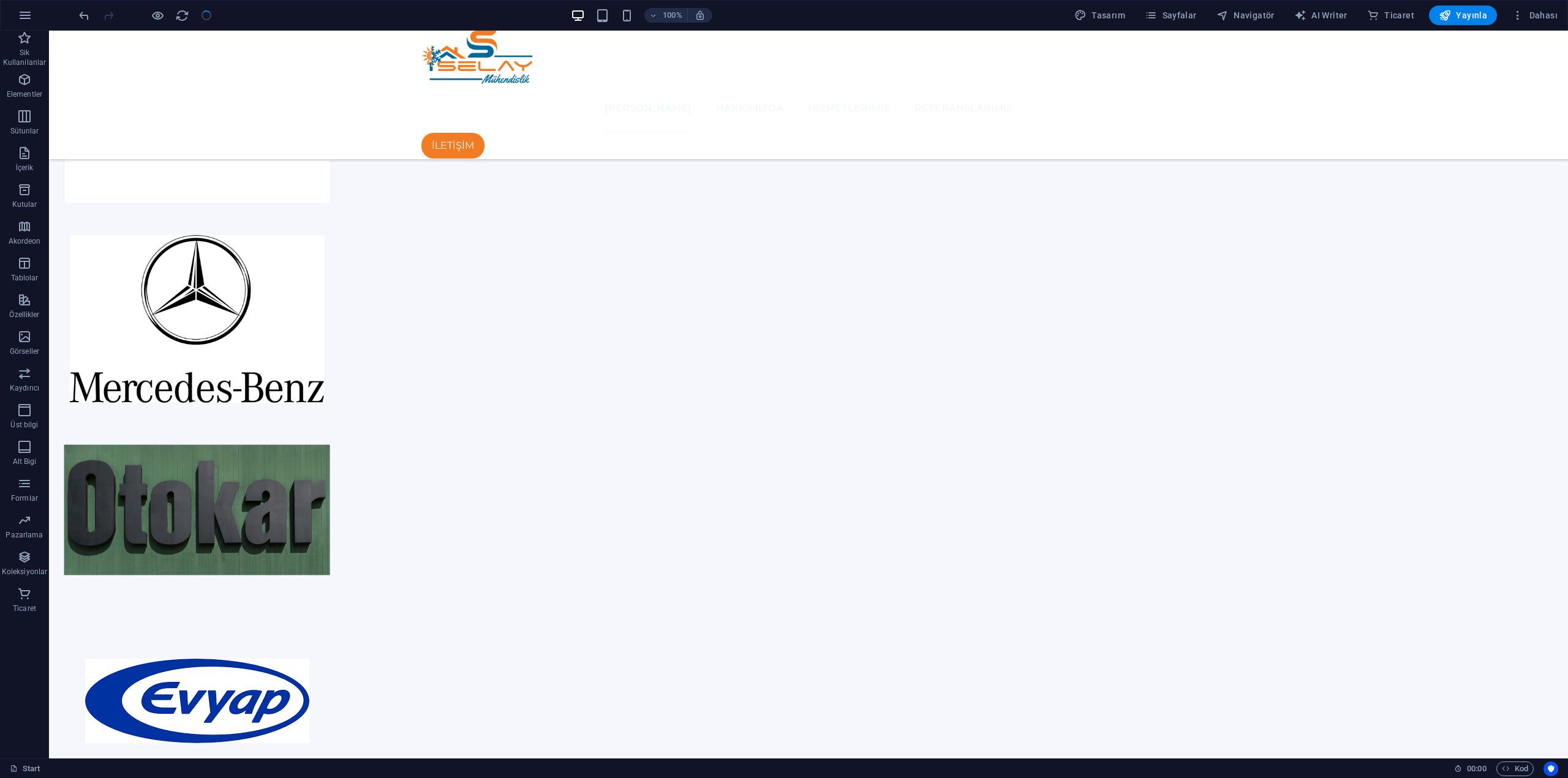
click at [205, 17] on div at bounding box center [145, 15] width 137 height 19
click at [1532, 11] on span "Dahası" at bounding box center [1534, 15] width 46 height 12
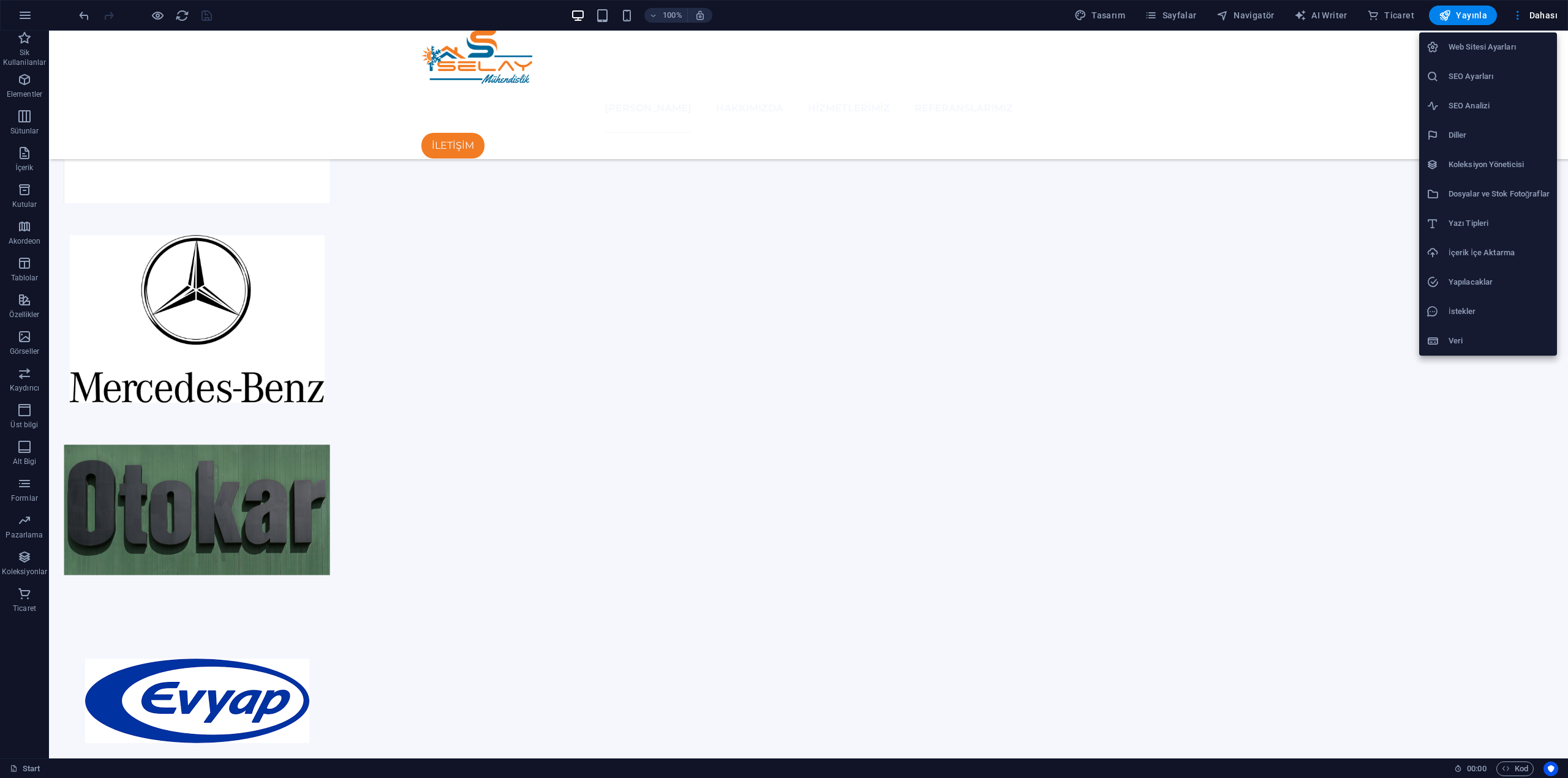
click at [1493, 46] on h6 "Web Sitesi Ayarları" at bounding box center [1499, 47] width 101 height 15
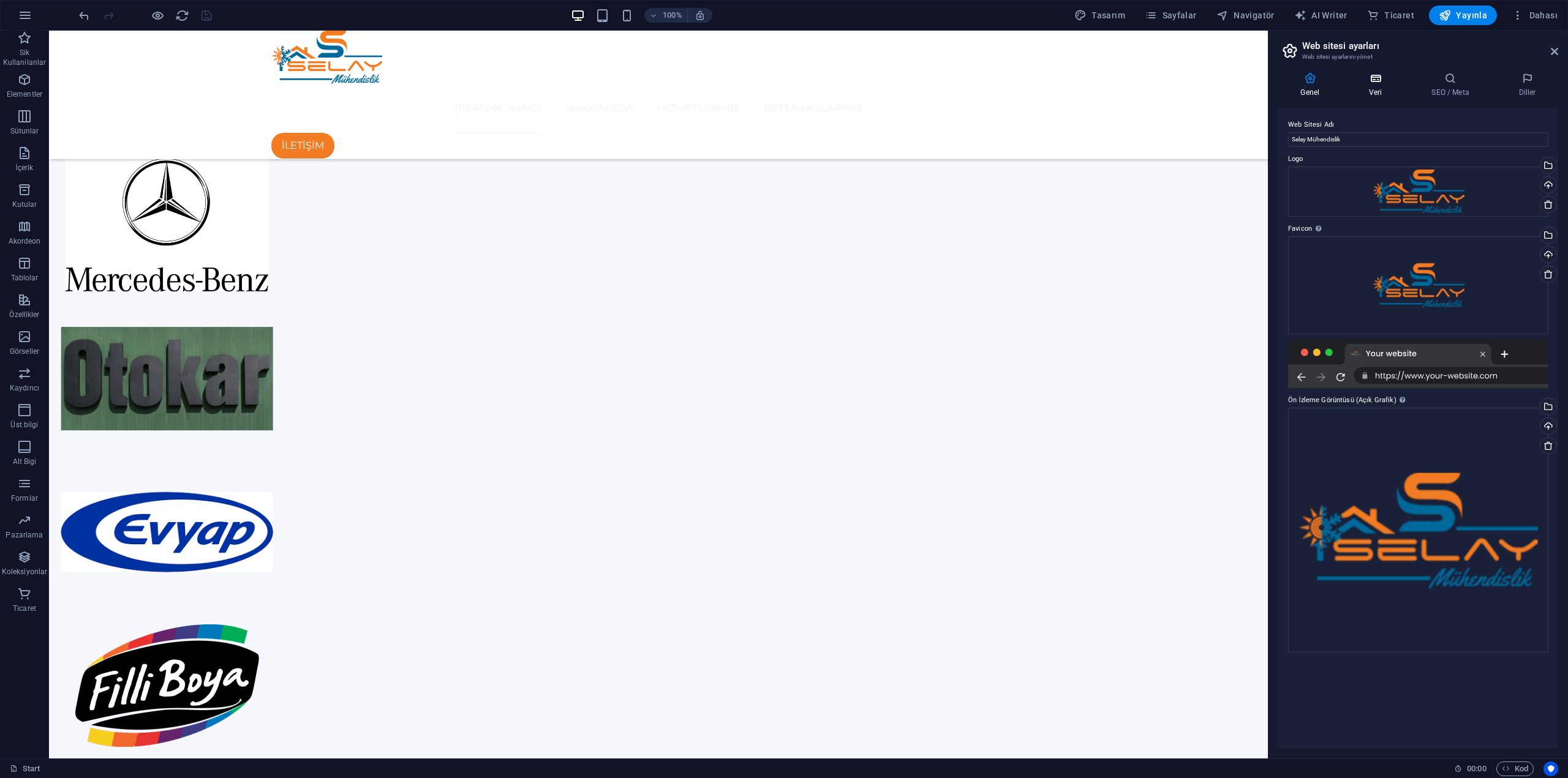
click at [1393, 93] on h4 "Veri" at bounding box center [1378, 85] width 63 height 26
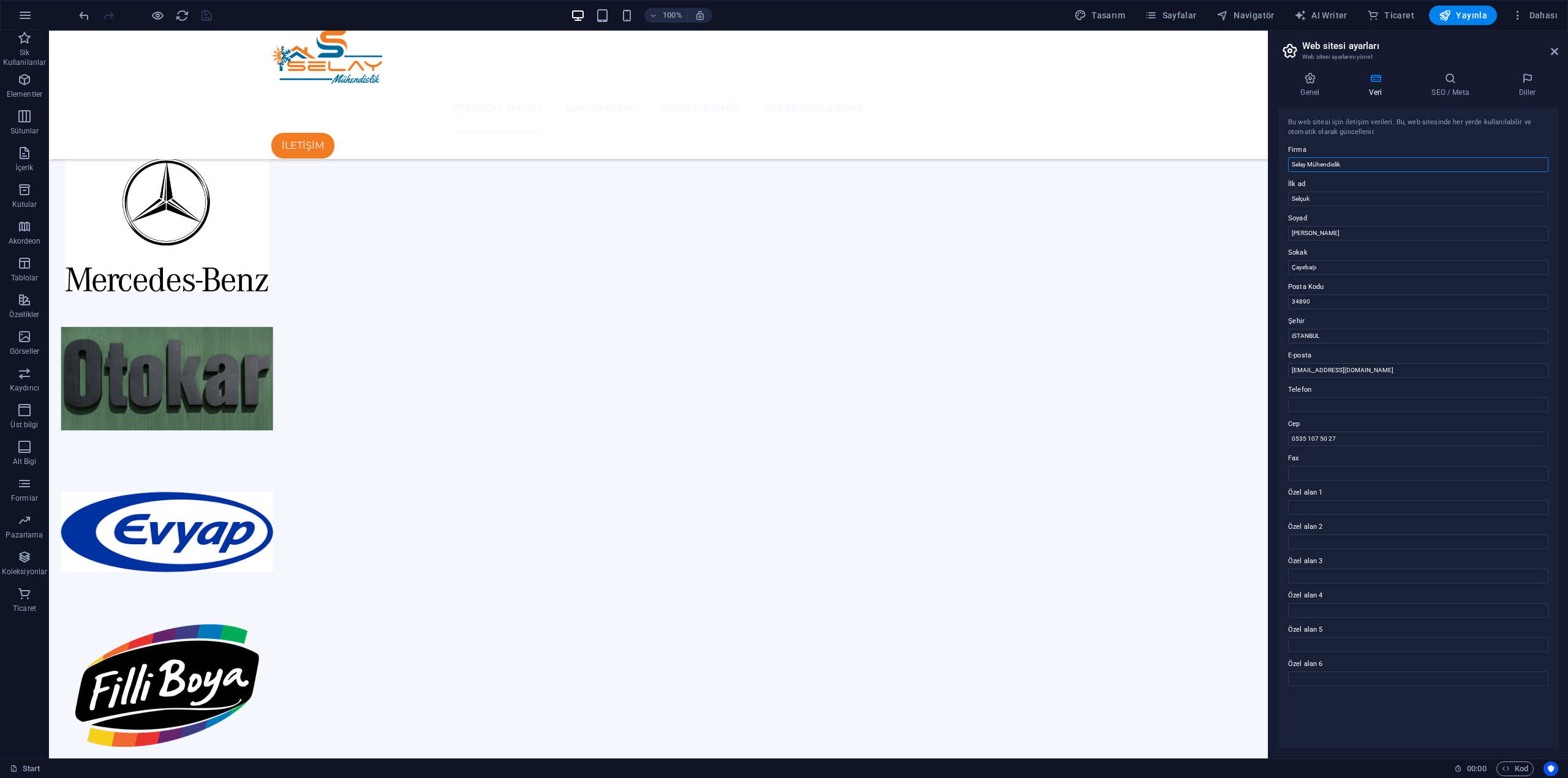
click at [1364, 163] on input "Selay Mühendislik" at bounding box center [1418, 165] width 260 height 15
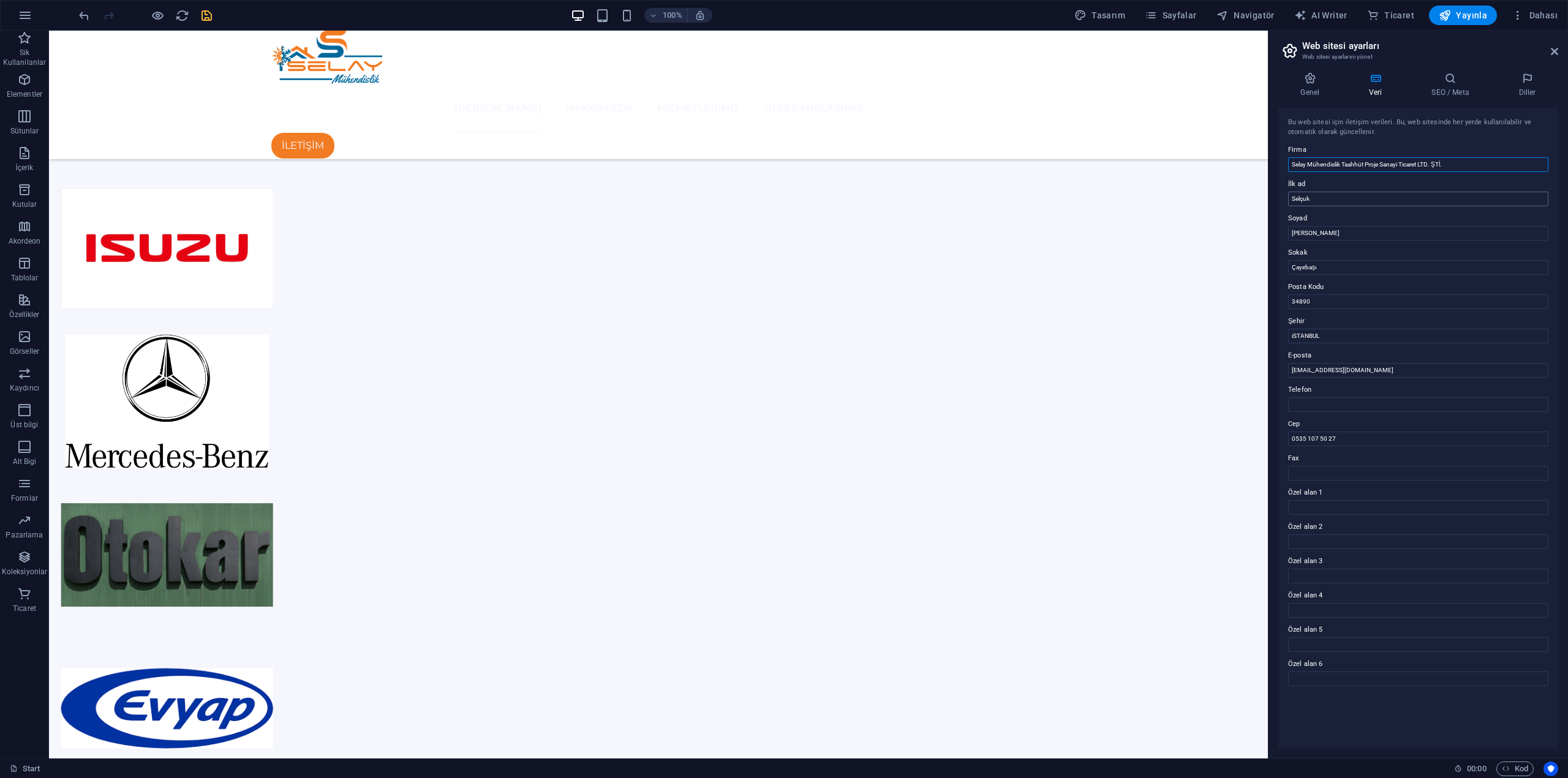
type input "Selay Mühendislik Taahhüt Proje Sanayi Ticaret LTD. ŞTİ."
click at [1339, 204] on input "Selçuk" at bounding box center [1418, 199] width 260 height 15
click at [1330, 231] on input "AYDIN" at bounding box center [1418, 233] width 260 height 15
click at [1319, 263] on input "Çayırbaşı" at bounding box center [1418, 267] width 260 height 15
click at [1325, 300] on input "34890" at bounding box center [1418, 302] width 260 height 15
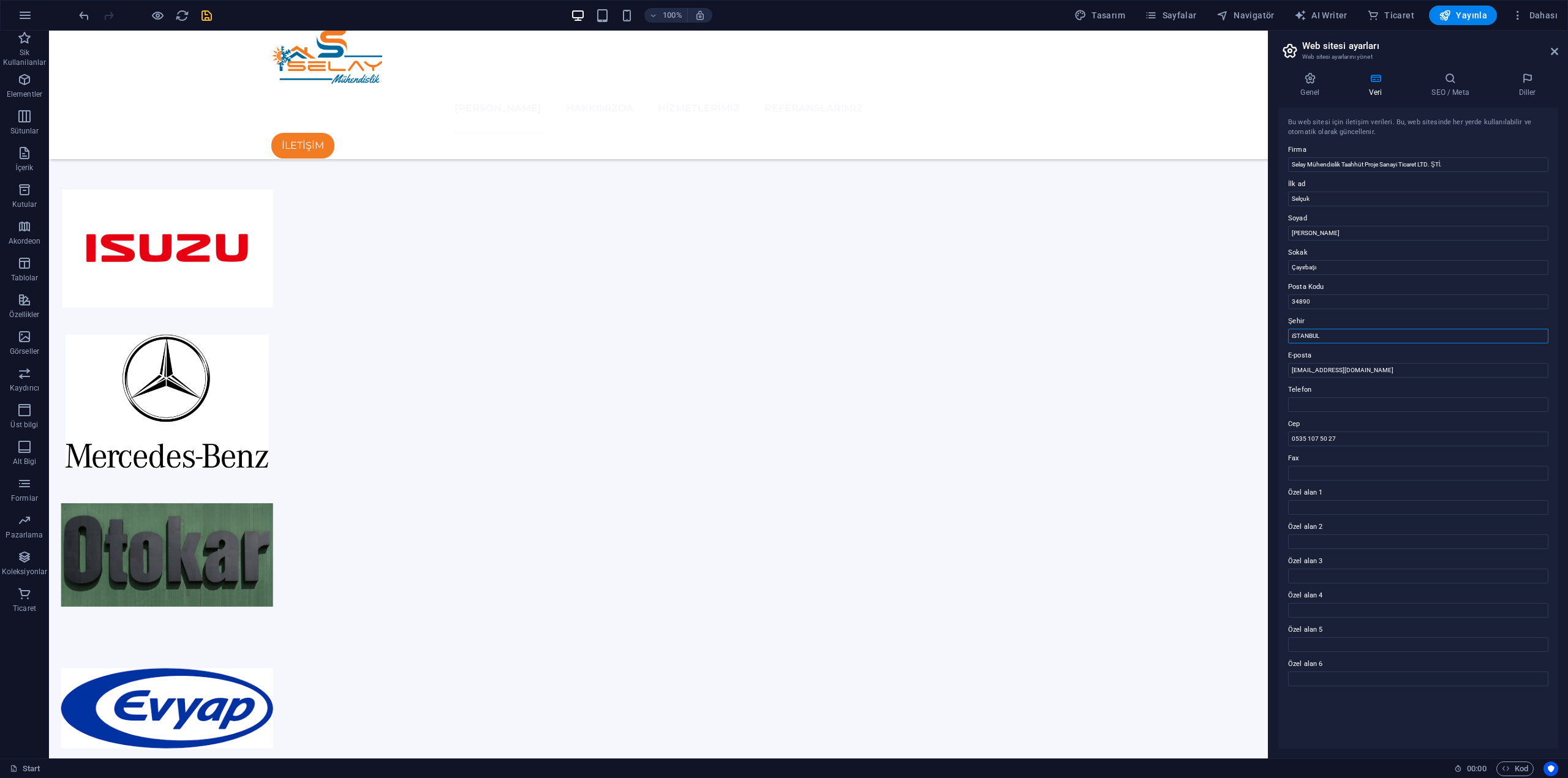
click at [1325, 341] on input "iSTANBUL" at bounding box center [1418, 336] width 260 height 15
click at [1314, 371] on input "[EMAIL_ADDRESS][DOMAIN_NAME]" at bounding box center [1418, 370] width 260 height 15
click at [1337, 477] on input "Fax" at bounding box center [1418, 474] width 260 height 15
click at [1462, 79] on icon at bounding box center [1450, 79] width 82 height 12
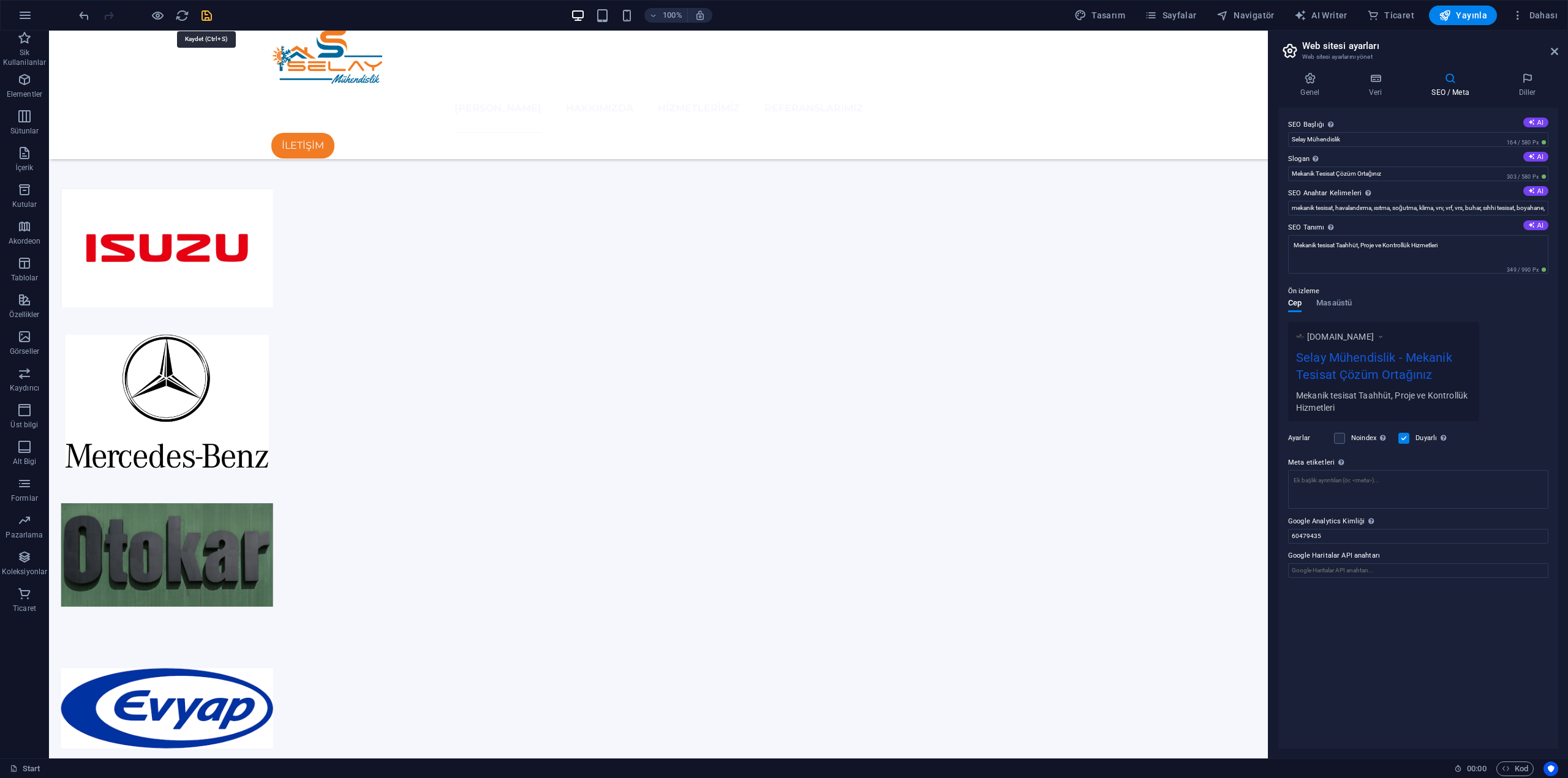
click at [203, 12] on icon "save" at bounding box center [206, 15] width 14 height 14
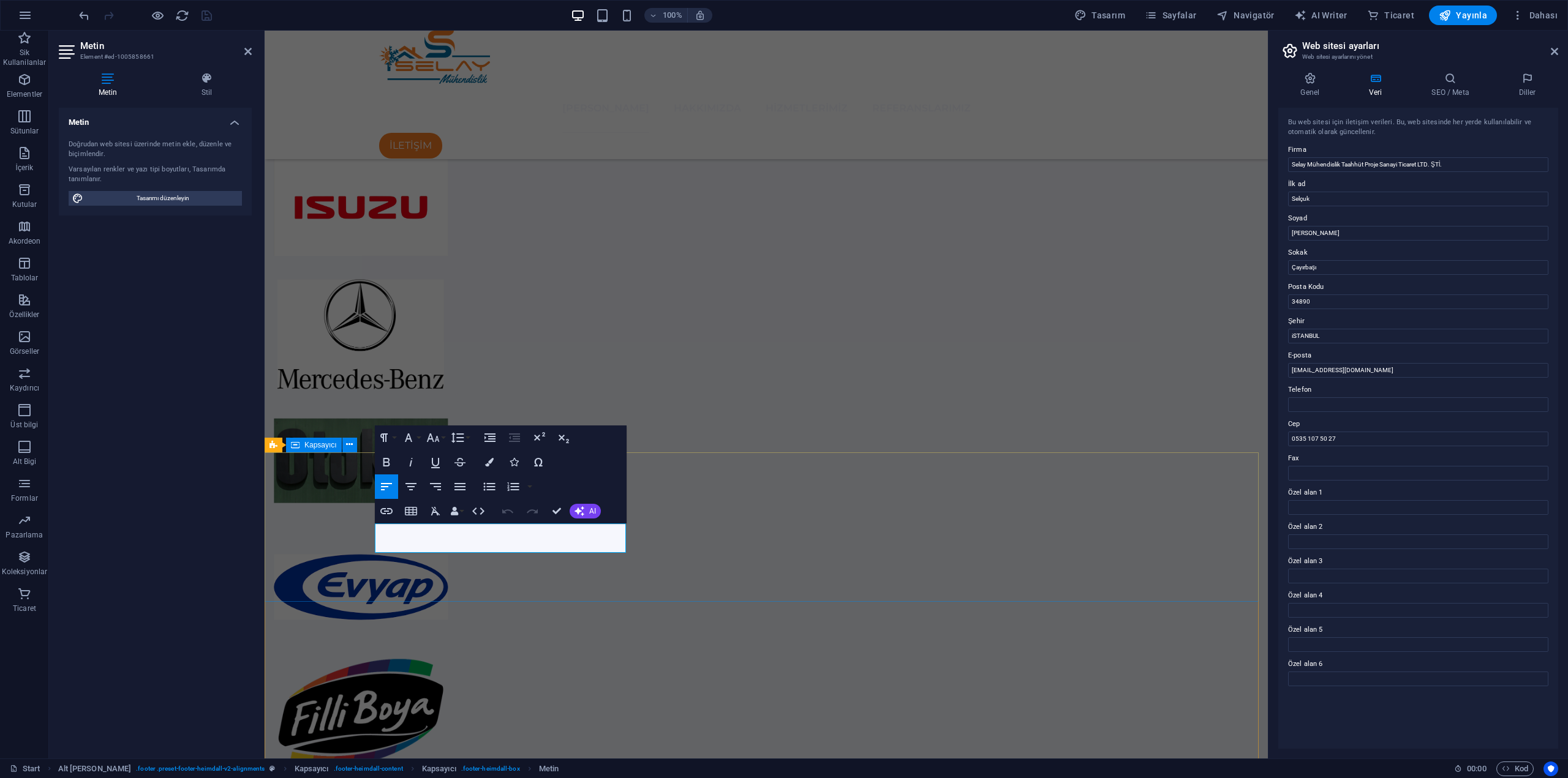
click at [1291, 271] on input "Çayırbaşı" at bounding box center [1418, 267] width 260 height 15
click at [1395, 267] on input "Kaynarca Mah. Çayırbaşı" at bounding box center [1418, 267] width 260 height 15
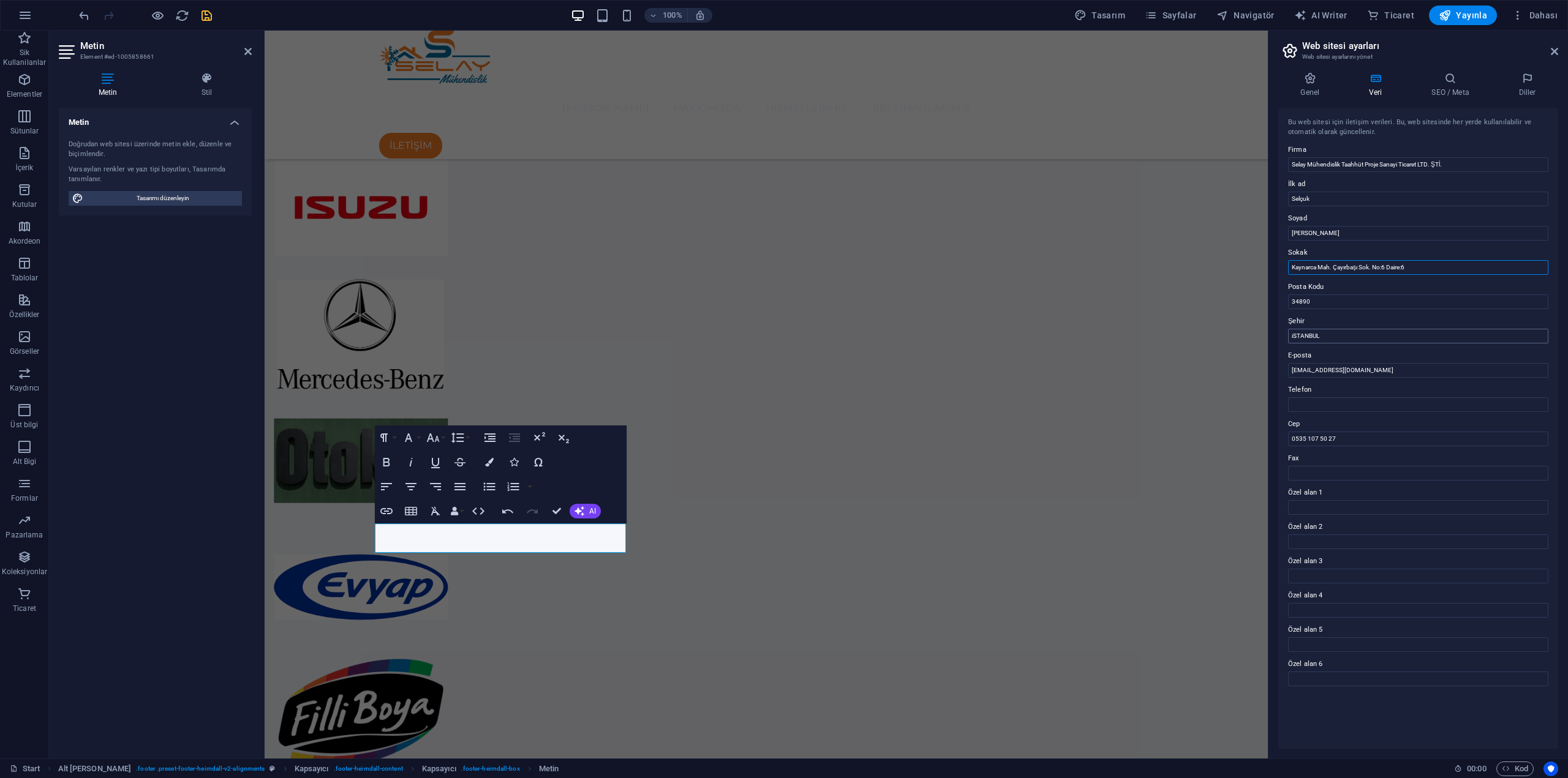
type input "Kaynarca Mah. Çayırbaşı Sok. No:6 Daire:6"
drag, startPoint x: 1594, startPoint y: 365, endPoint x: 1266, endPoint y: 338, distance: 329.1
type input "Pendik/[GEOGRAPHIC_DATA]"
click at [213, 19] on icon "save" at bounding box center [206, 15] width 14 height 14
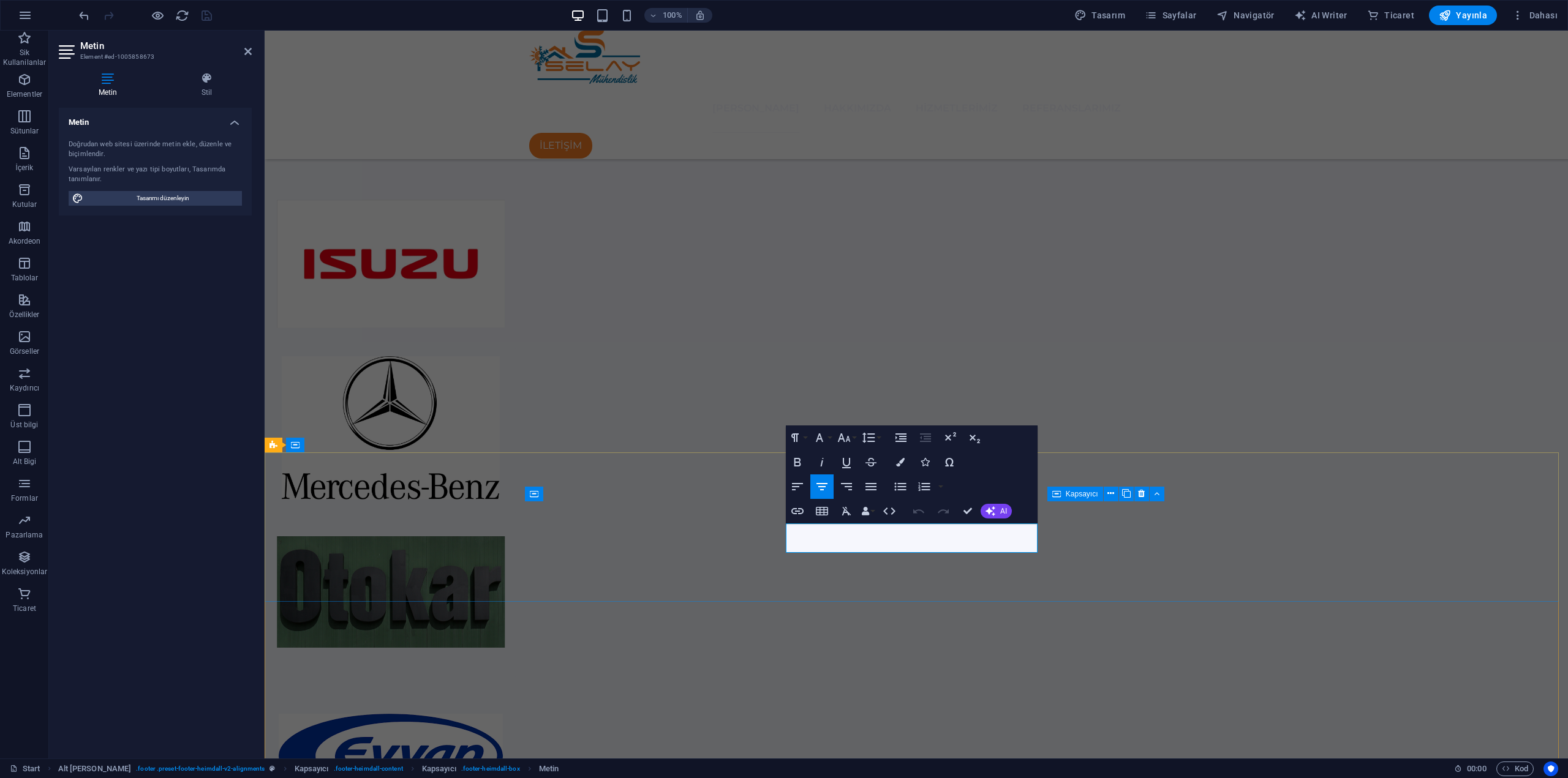
drag, startPoint x: 851, startPoint y: 529, endPoint x: 973, endPoint y: 533, distance: 122.1
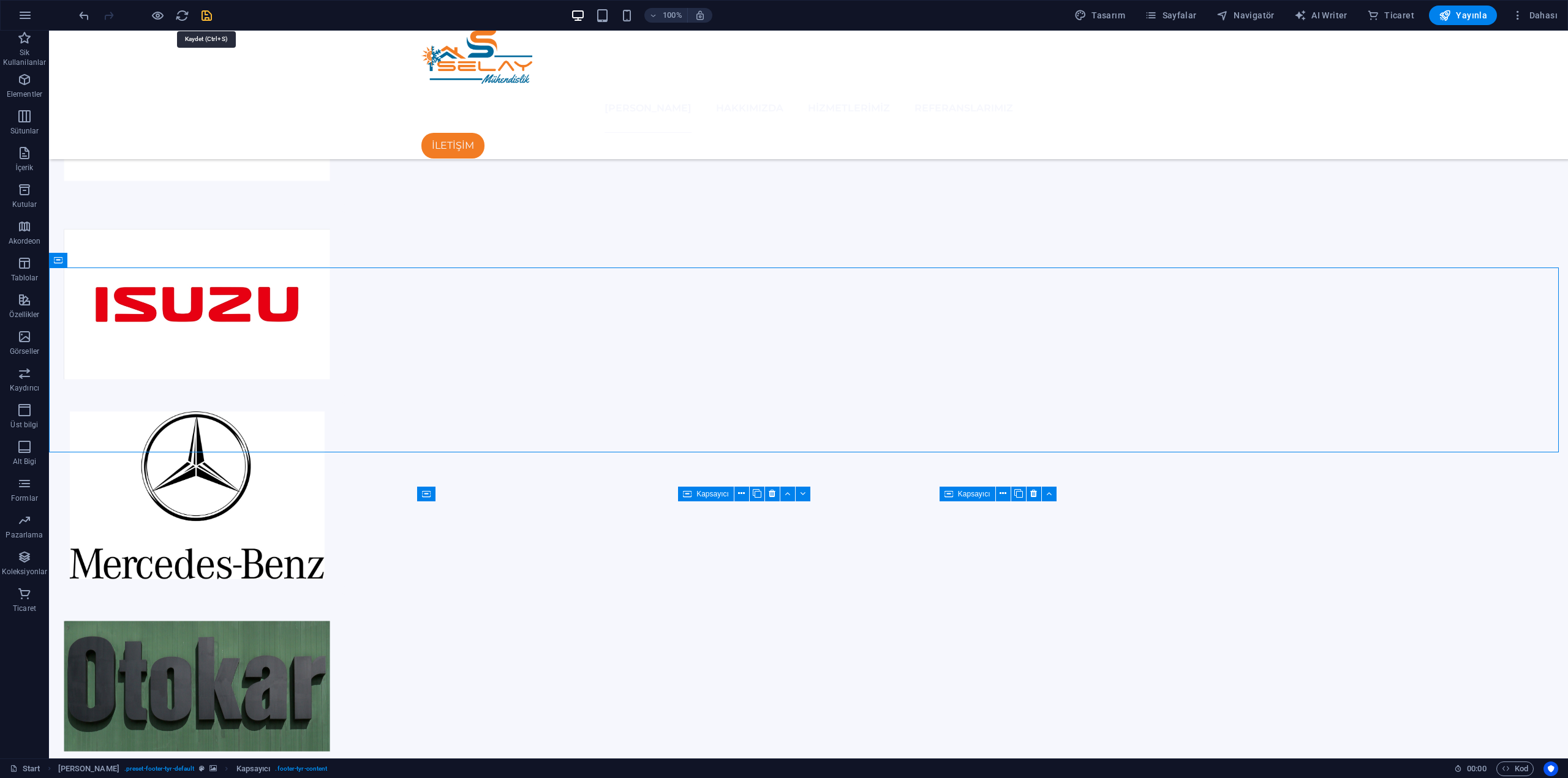
click at [210, 17] on icon "save" at bounding box center [206, 15] width 14 height 14
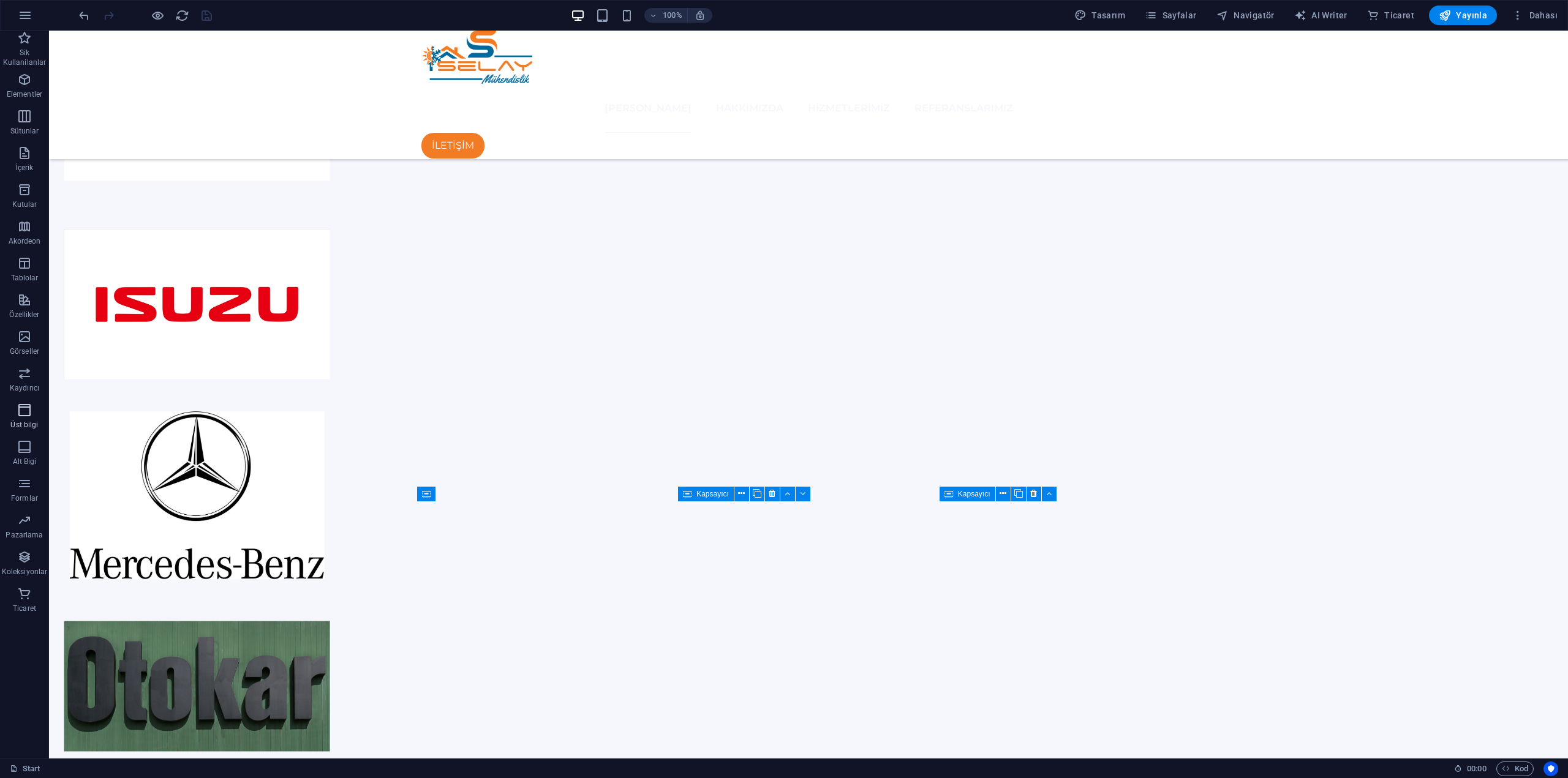
click at [31, 422] on p "Üst bilgi" at bounding box center [24, 425] width 28 height 10
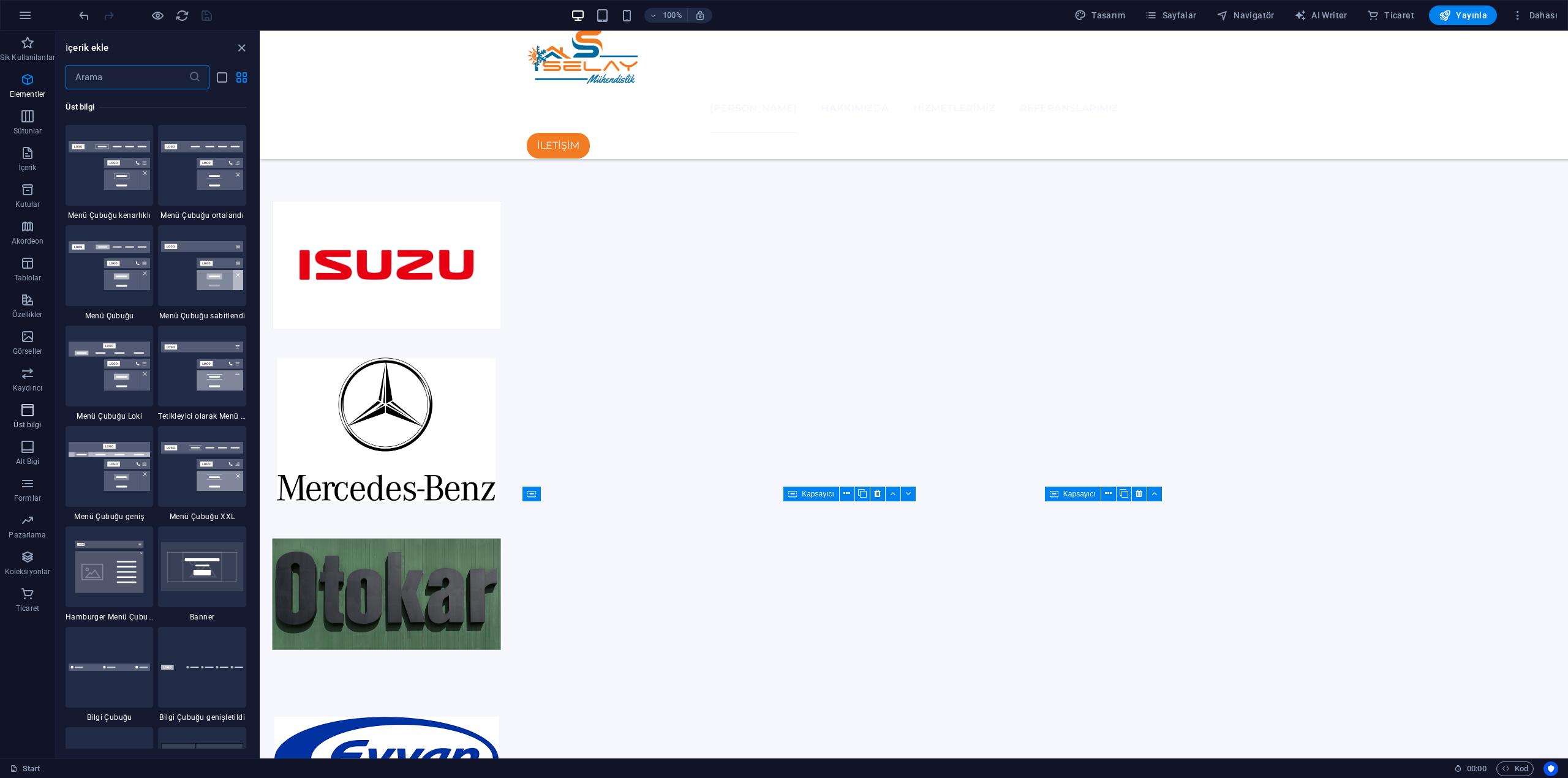
scroll to position [7474, 0]
click at [17, 596] on span "Ticaret" at bounding box center [28, 601] width 55 height 30
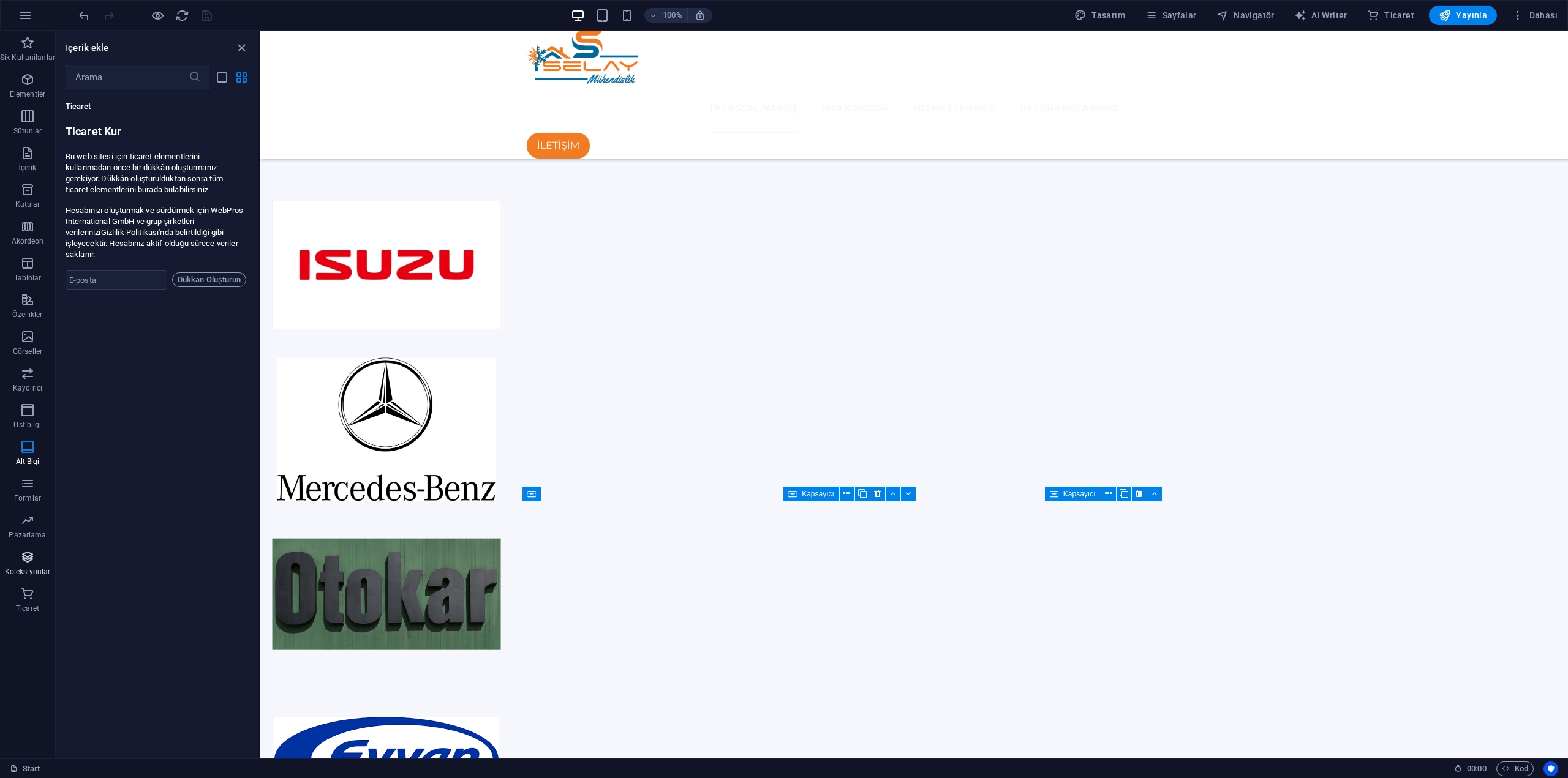
click at [24, 566] on span "Koleksiyonlar" at bounding box center [28, 564] width 55 height 30
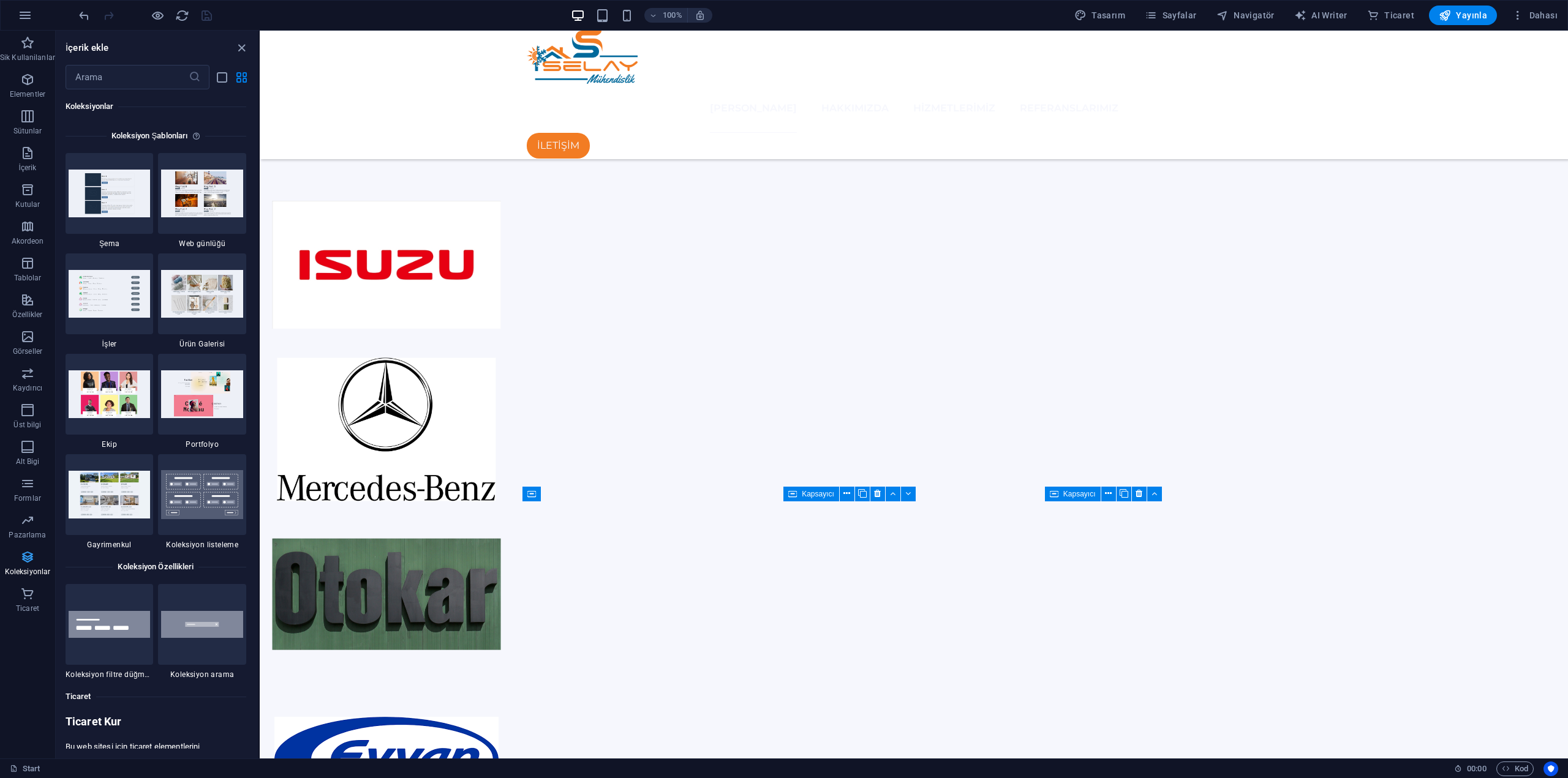
scroll to position [11309, 0]
click at [32, 521] on icon "button" at bounding box center [28, 521] width 15 height 15
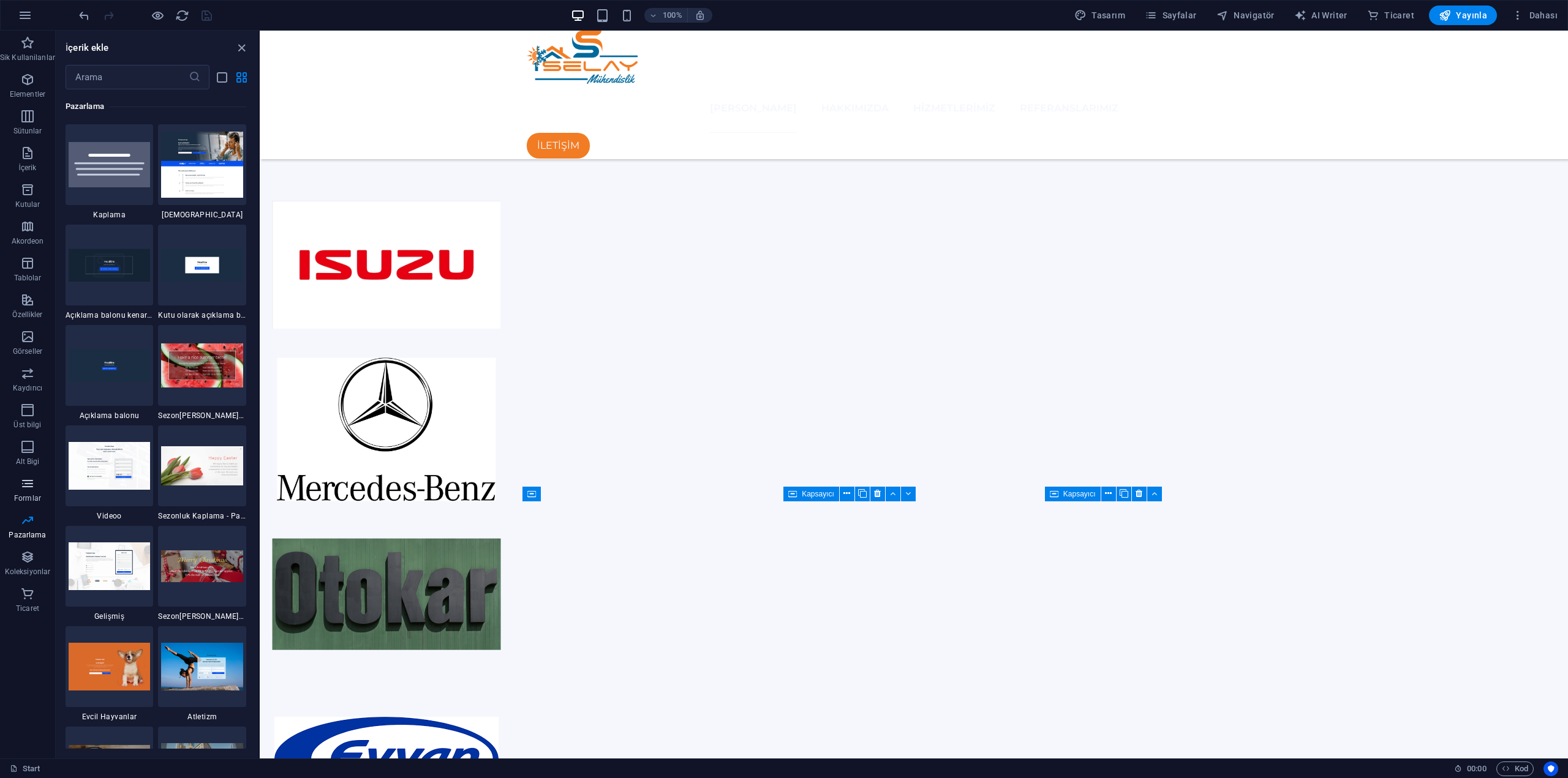
click at [33, 489] on icon "button" at bounding box center [28, 484] width 15 height 15
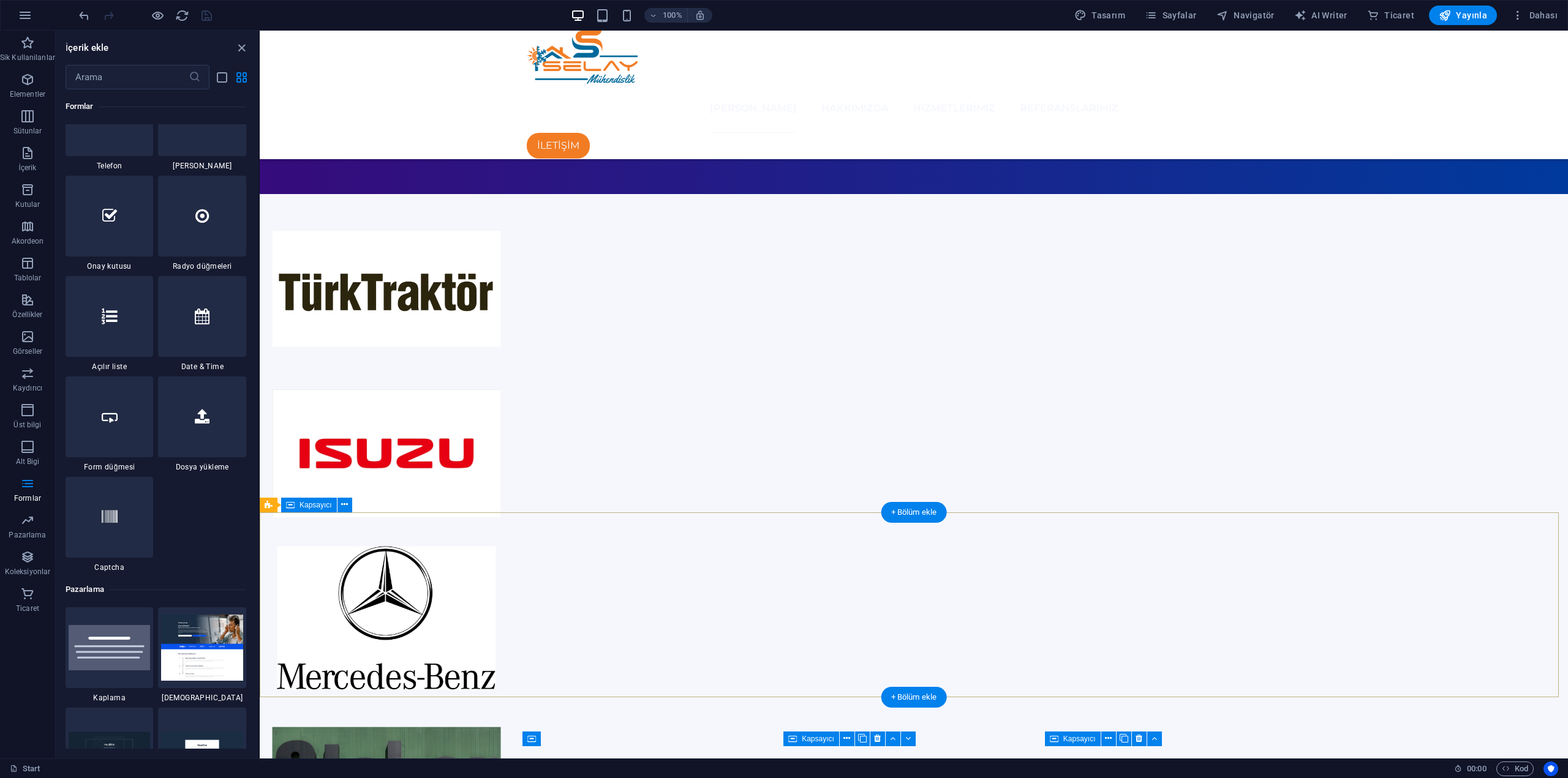
scroll to position [1592, 0]
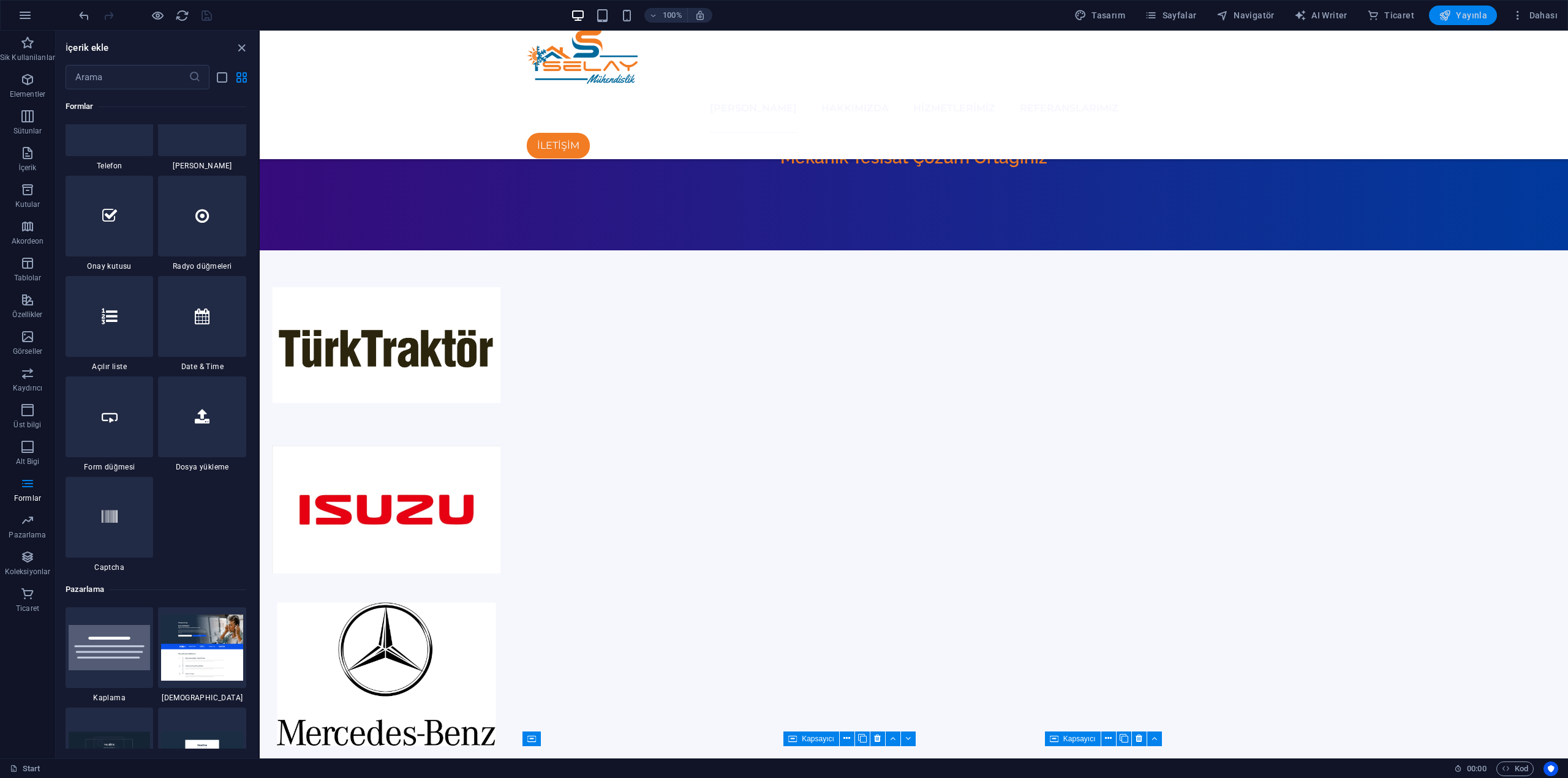
click at [1475, 19] on span "Yayınla" at bounding box center [1463, 15] width 48 height 12
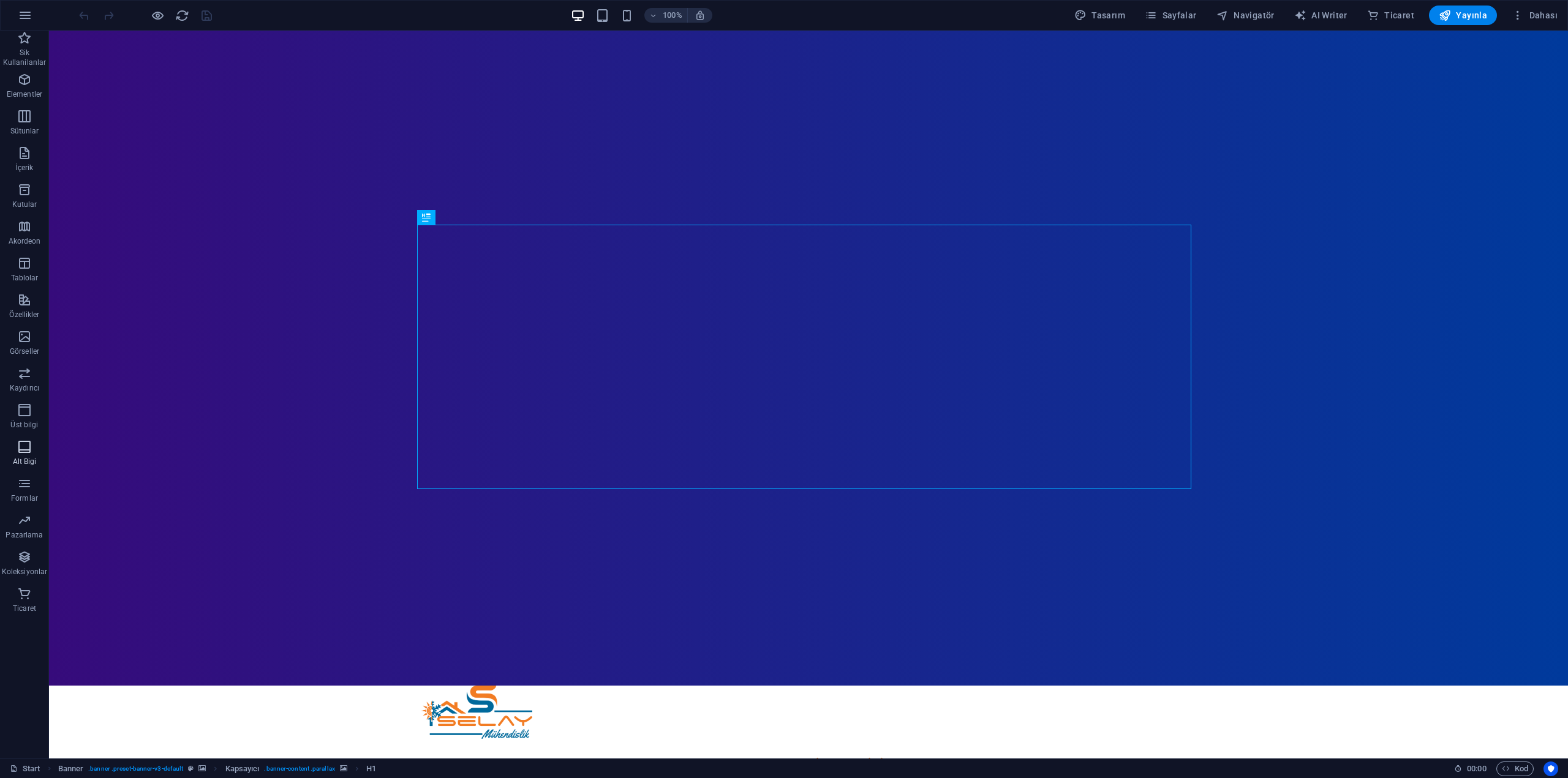
click at [21, 449] on icon "button" at bounding box center [25, 447] width 15 height 15
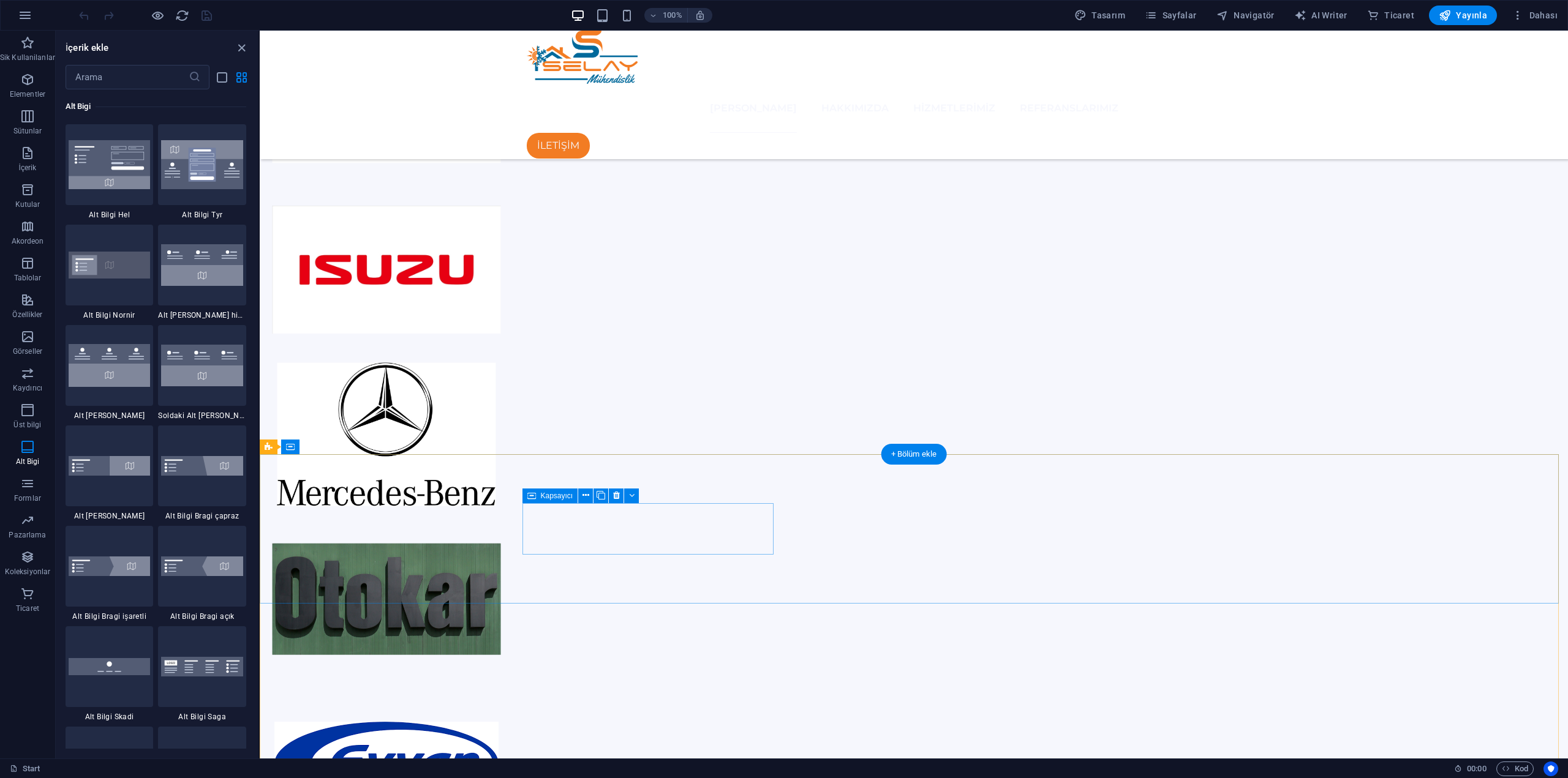
scroll to position [1837, 0]
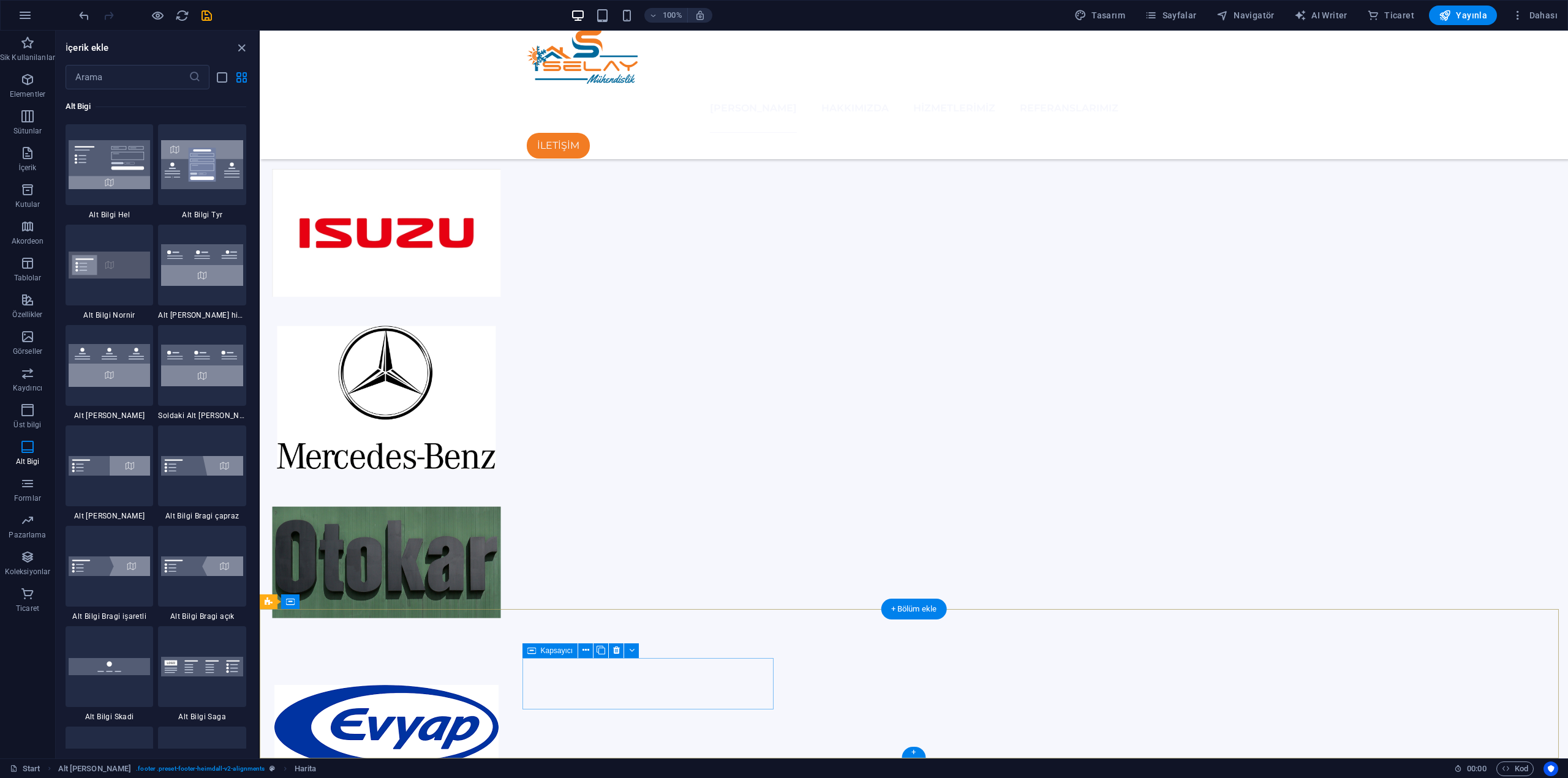
scroll to position [1681, 0]
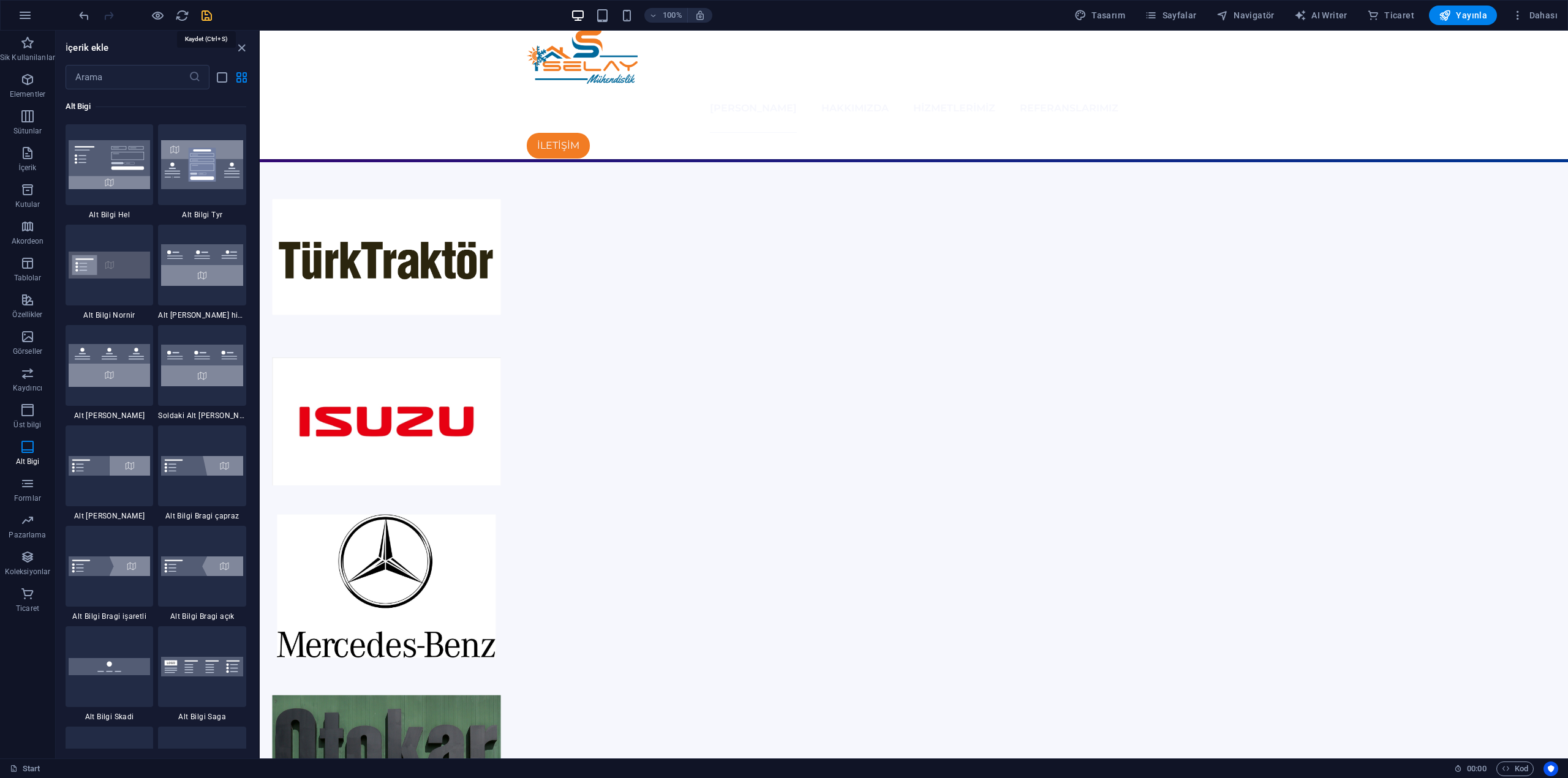
click at [210, 17] on icon "save" at bounding box center [206, 15] width 14 height 14
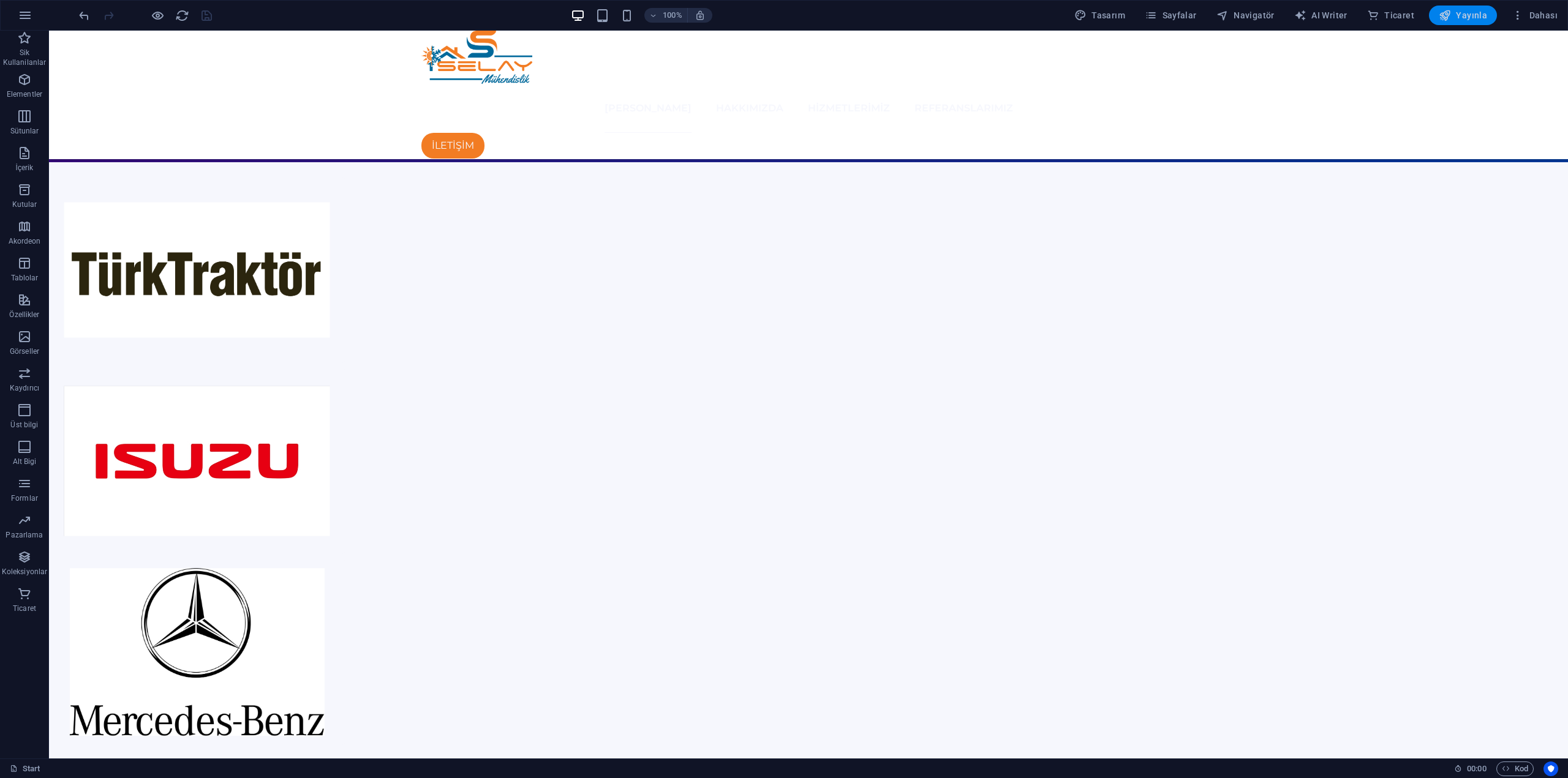
click at [1483, 14] on span "Yayınla" at bounding box center [1463, 15] width 48 height 12
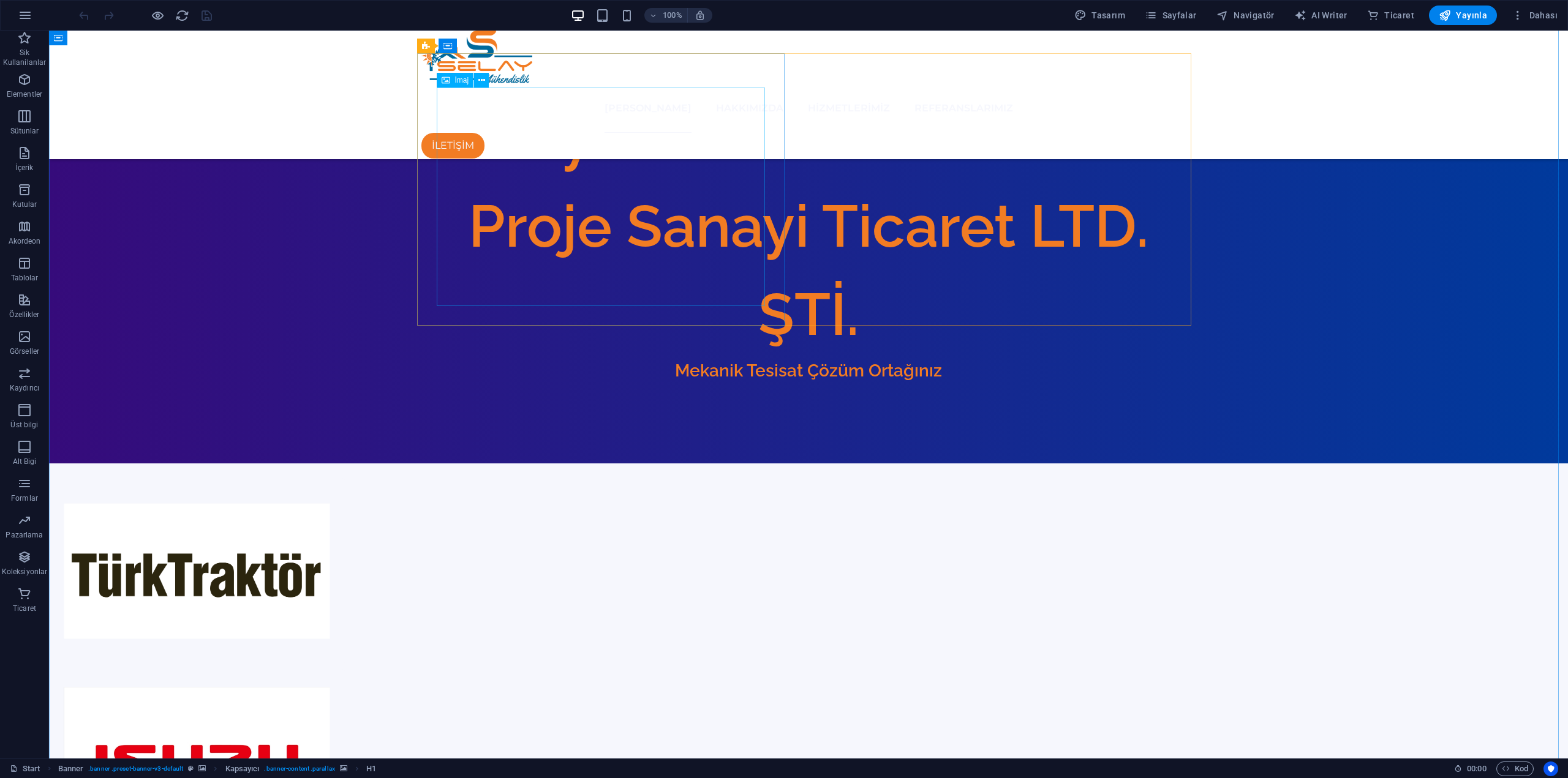
scroll to position [1653, 0]
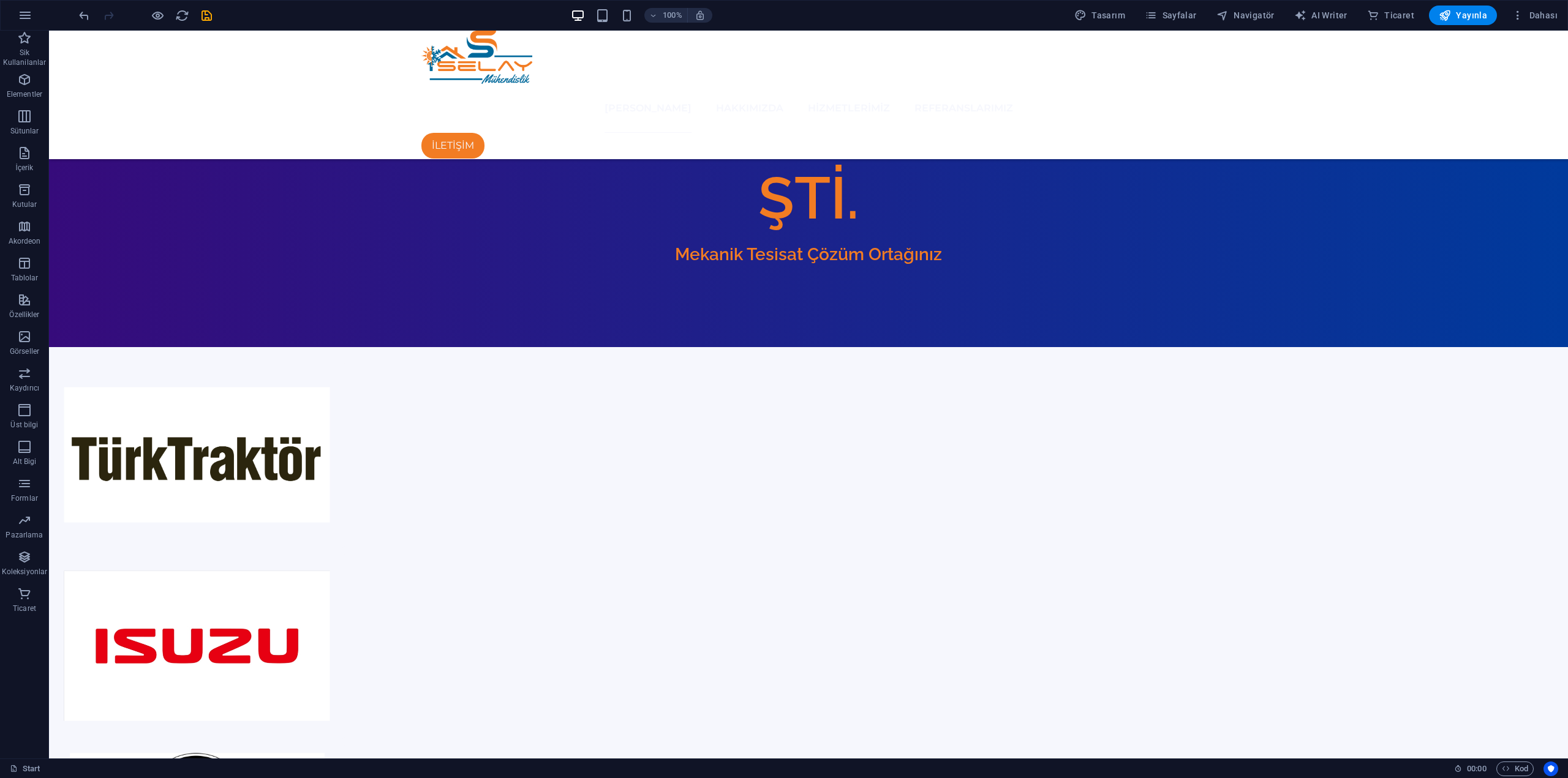
click at [197, 13] on div at bounding box center [145, 15] width 137 height 19
click at [207, 13] on icon "save" at bounding box center [206, 15] width 14 height 14
click at [1468, 17] on span "Yayınla" at bounding box center [1463, 15] width 48 height 12
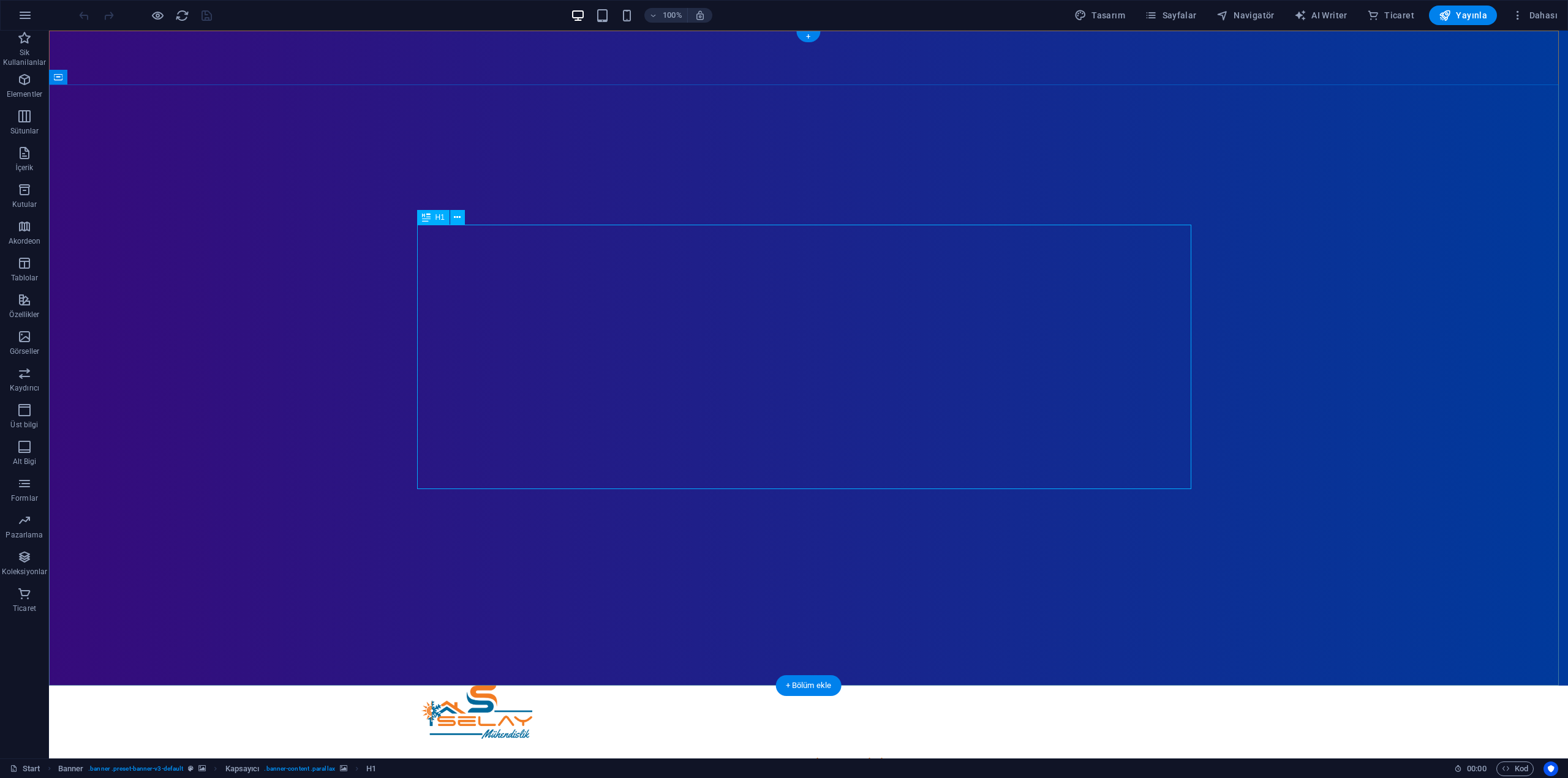
drag, startPoint x: 439, startPoint y: 267, endPoint x: 910, endPoint y: 443, distance: 502.8
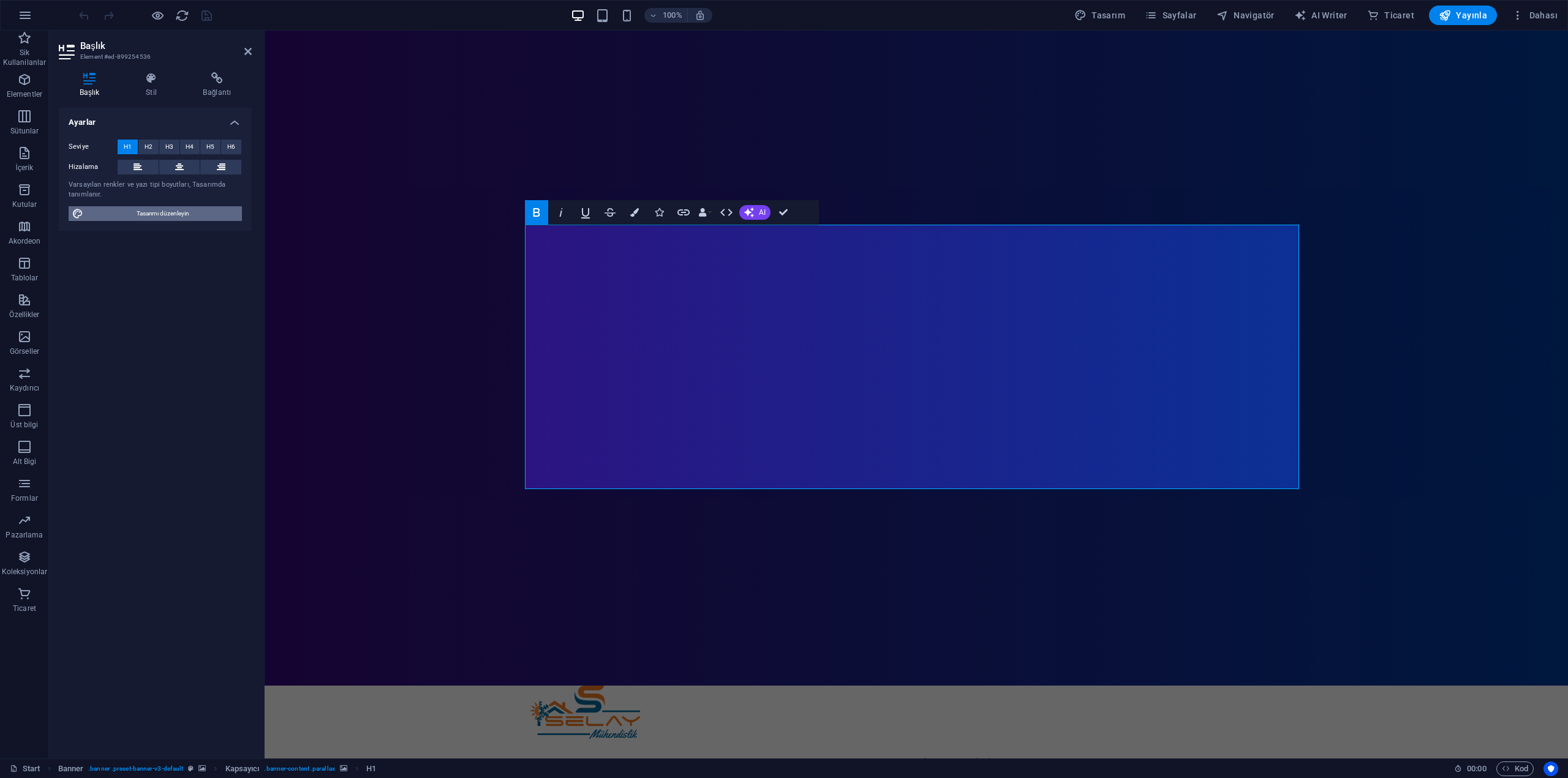
drag, startPoint x: 190, startPoint y: 220, endPoint x: 138, endPoint y: 257, distance: 63.8
click at [190, 220] on span "Tasarımı düzenleyin" at bounding box center [162, 214] width 151 height 15
select select "px"
select select "300"
select select "px"
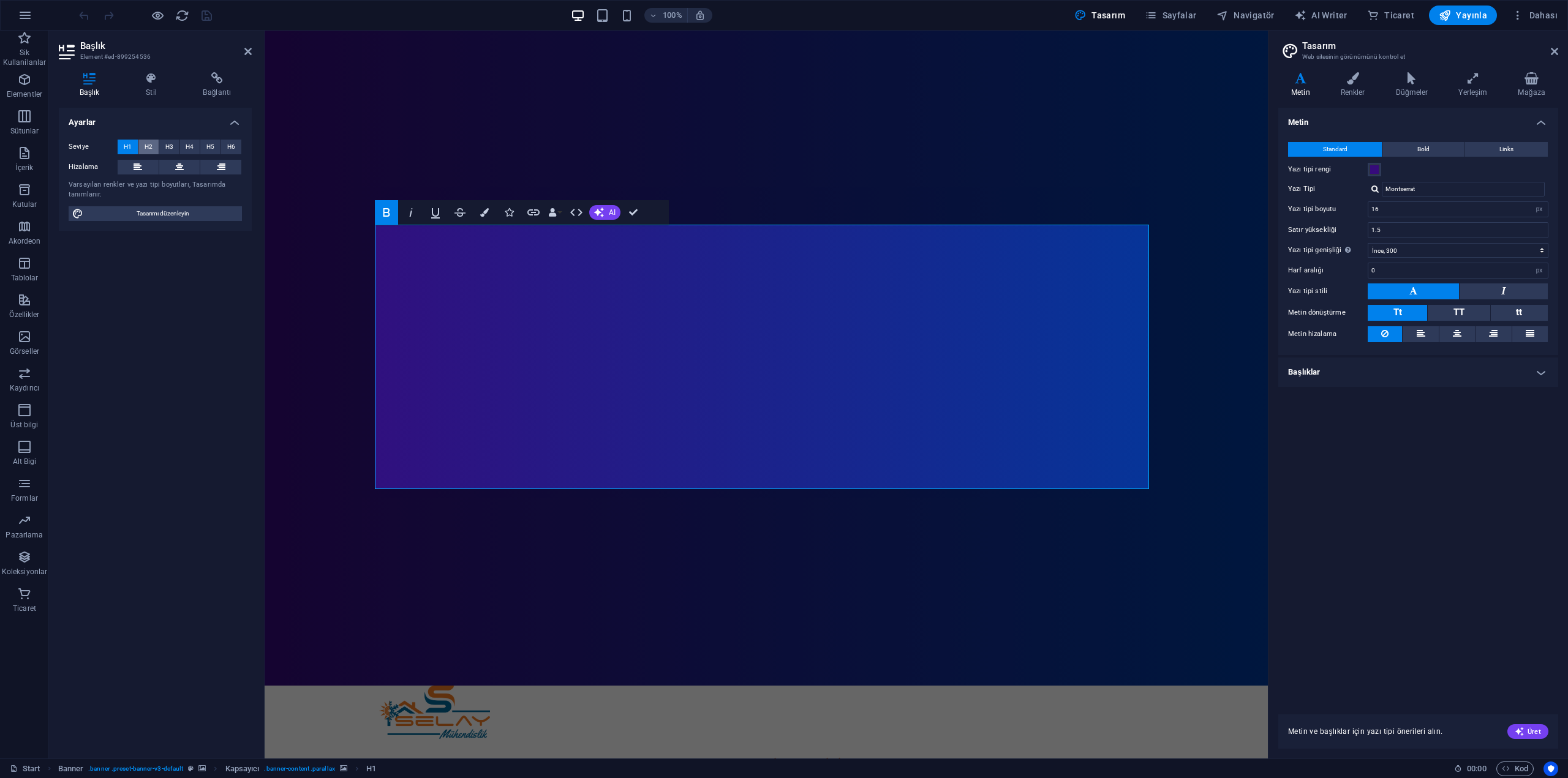
click at [153, 149] on button "H2" at bounding box center [149, 147] width 20 height 15
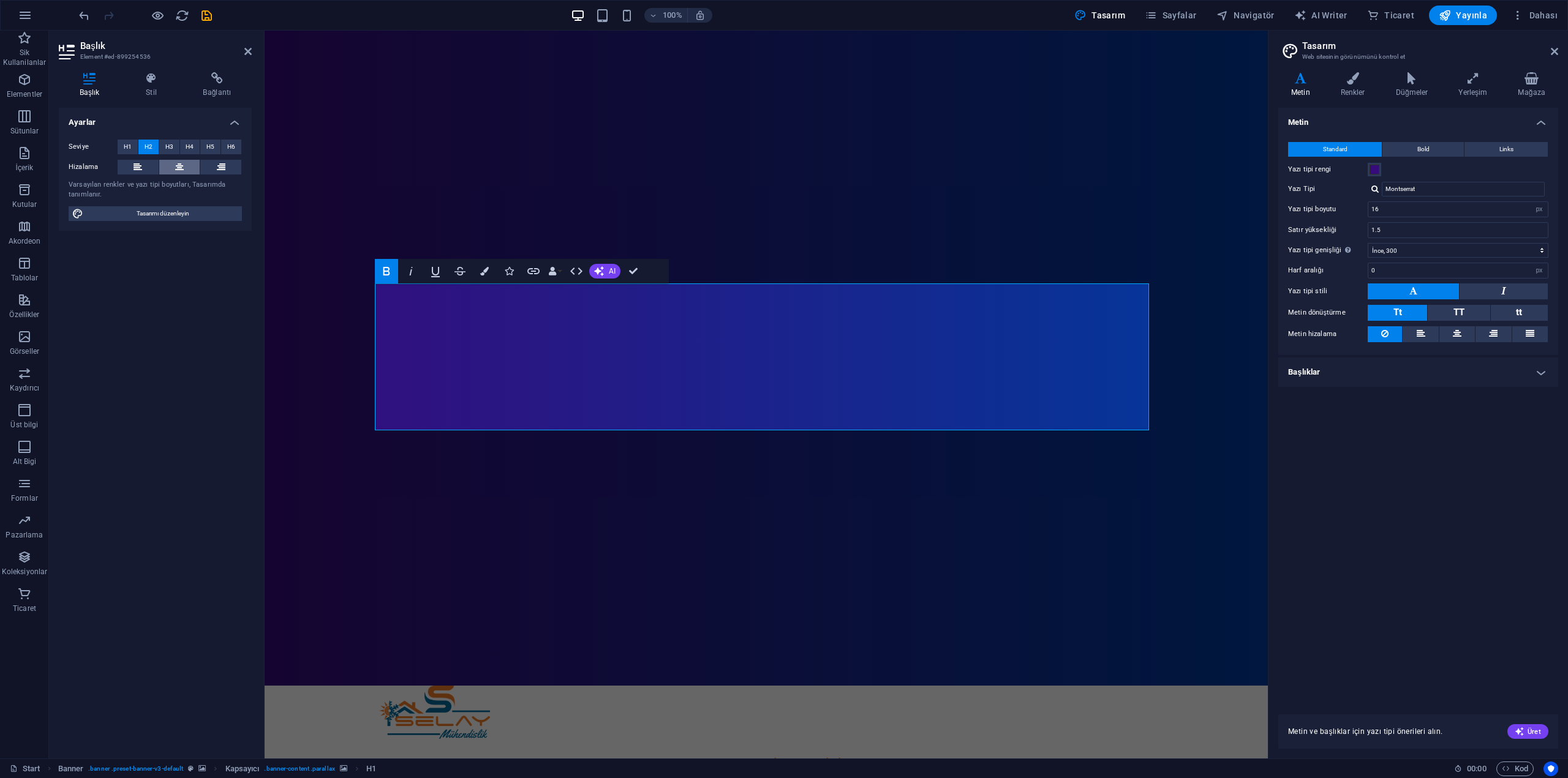
click at [173, 166] on button at bounding box center [179, 167] width 41 height 15
click at [155, 86] on h4 "Stil" at bounding box center [153, 85] width 57 height 26
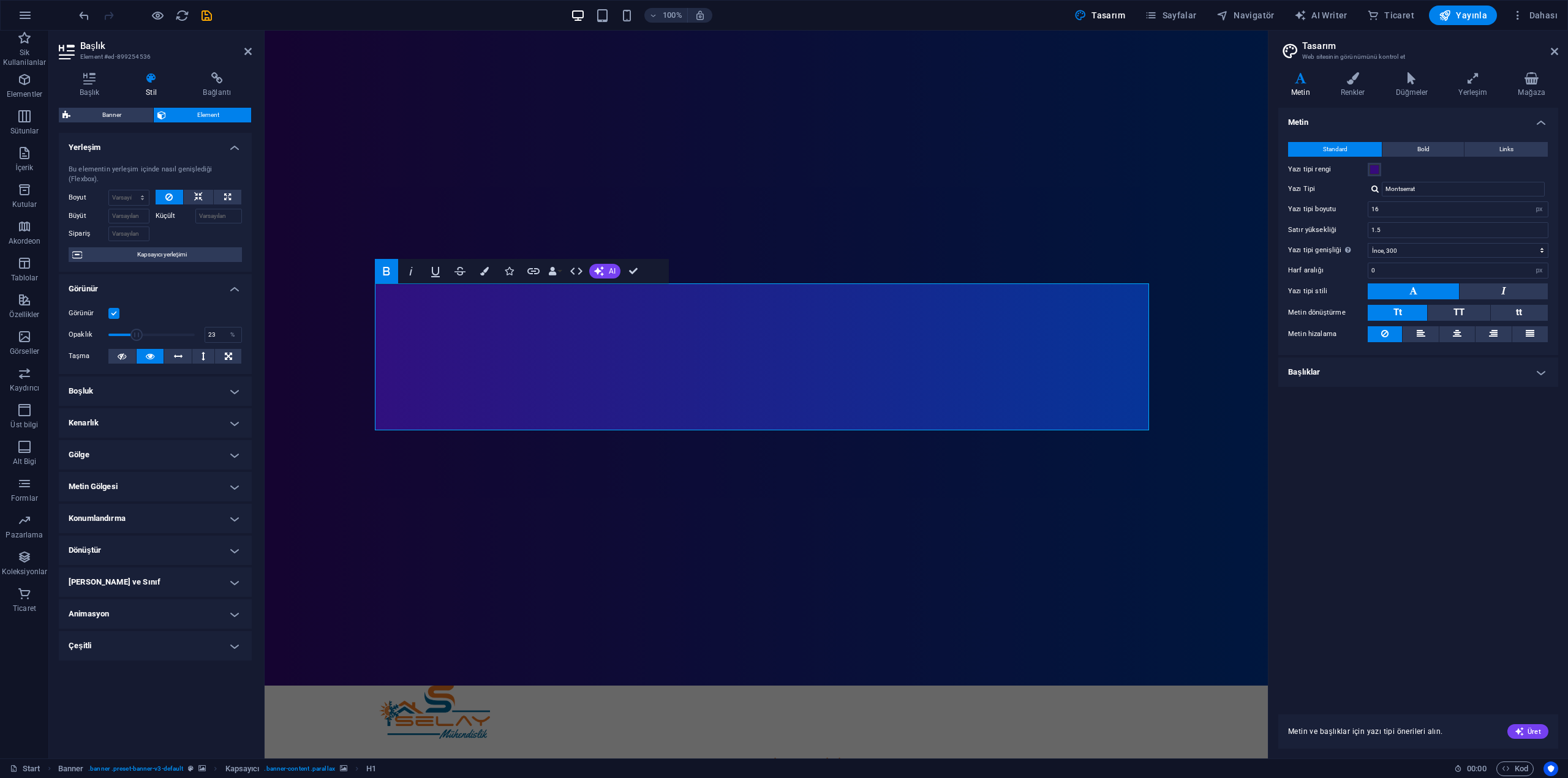
drag, startPoint x: 154, startPoint y: 325, endPoint x: 128, endPoint y: 326, distance: 26.0
click at [128, 326] on span at bounding box center [151, 335] width 86 height 18
type input "100"
drag, startPoint x: 128, startPoint y: 326, endPoint x: 252, endPoint y: 328, distance: 124.0
click at [238, 328] on div "Opaklık 100 %" at bounding box center [155, 335] width 173 height 18
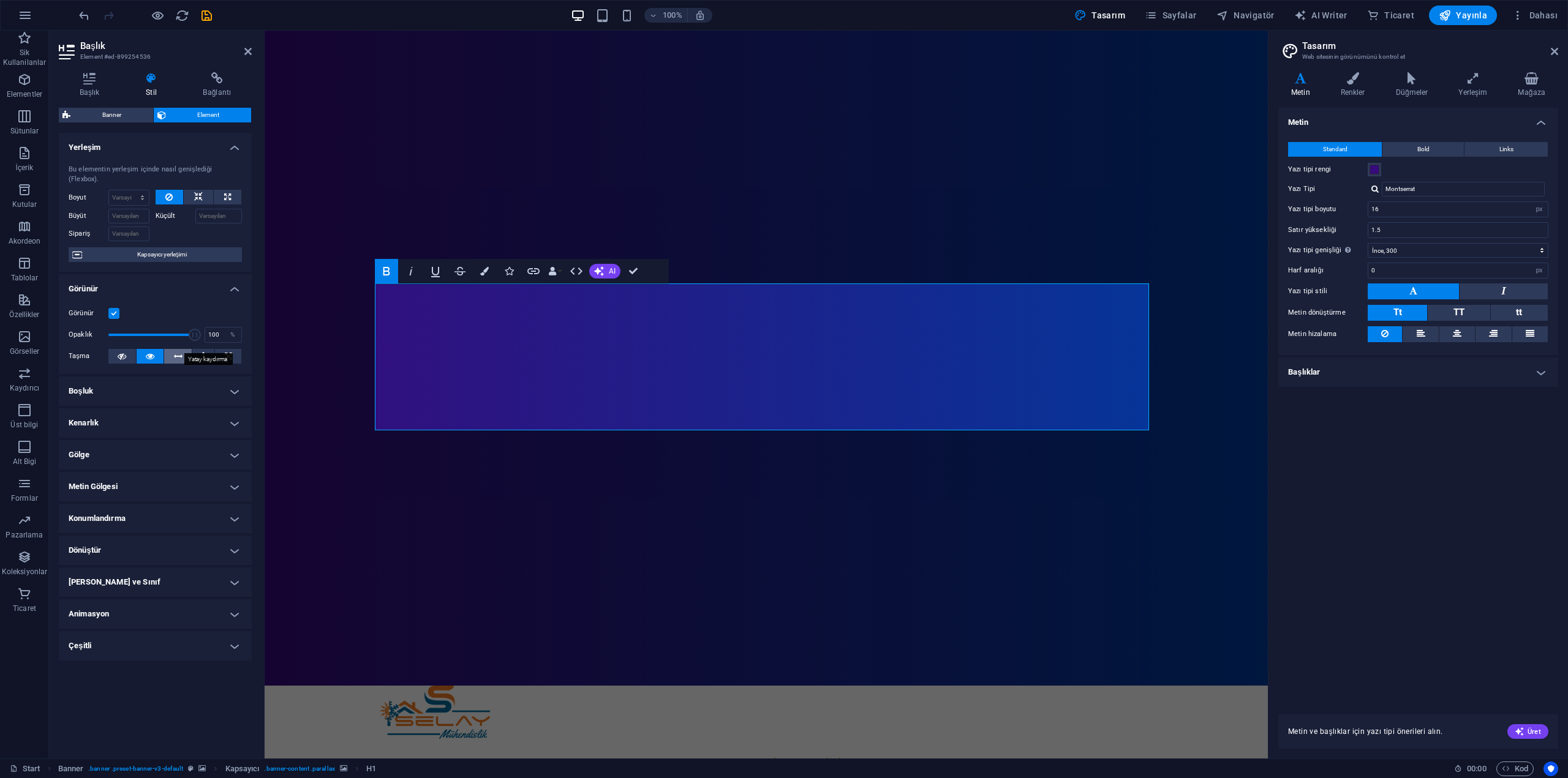
click at [176, 349] on icon at bounding box center [178, 356] width 9 height 15
click at [155, 349] on button at bounding box center [150, 356] width 28 height 15
click at [166, 349] on button at bounding box center [177, 356] width 28 height 15
click at [155, 349] on button at bounding box center [150, 356] width 28 height 15
click at [159, 392] on h4 "Boşluk" at bounding box center [155, 391] width 193 height 30
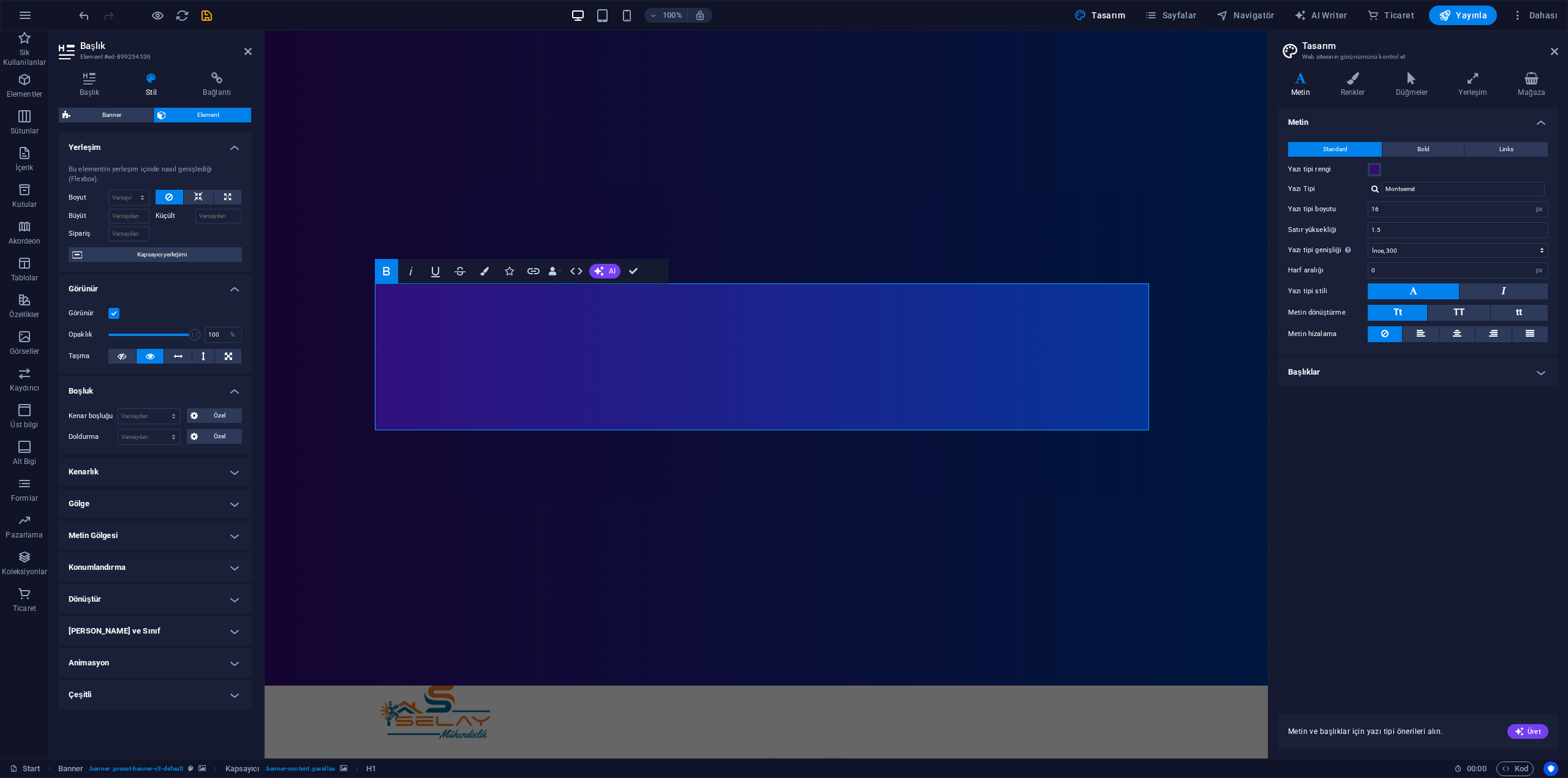
click at [161, 382] on h4 "Boşluk" at bounding box center [155, 387] width 193 height 22
click at [145, 410] on h4 "Kenarlık" at bounding box center [155, 423] width 193 height 30
click at [145, 410] on h4 "Kenarlık" at bounding box center [155, 419] width 193 height 22
click at [142, 440] on h4 "Gölge" at bounding box center [155, 455] width 193 height 30
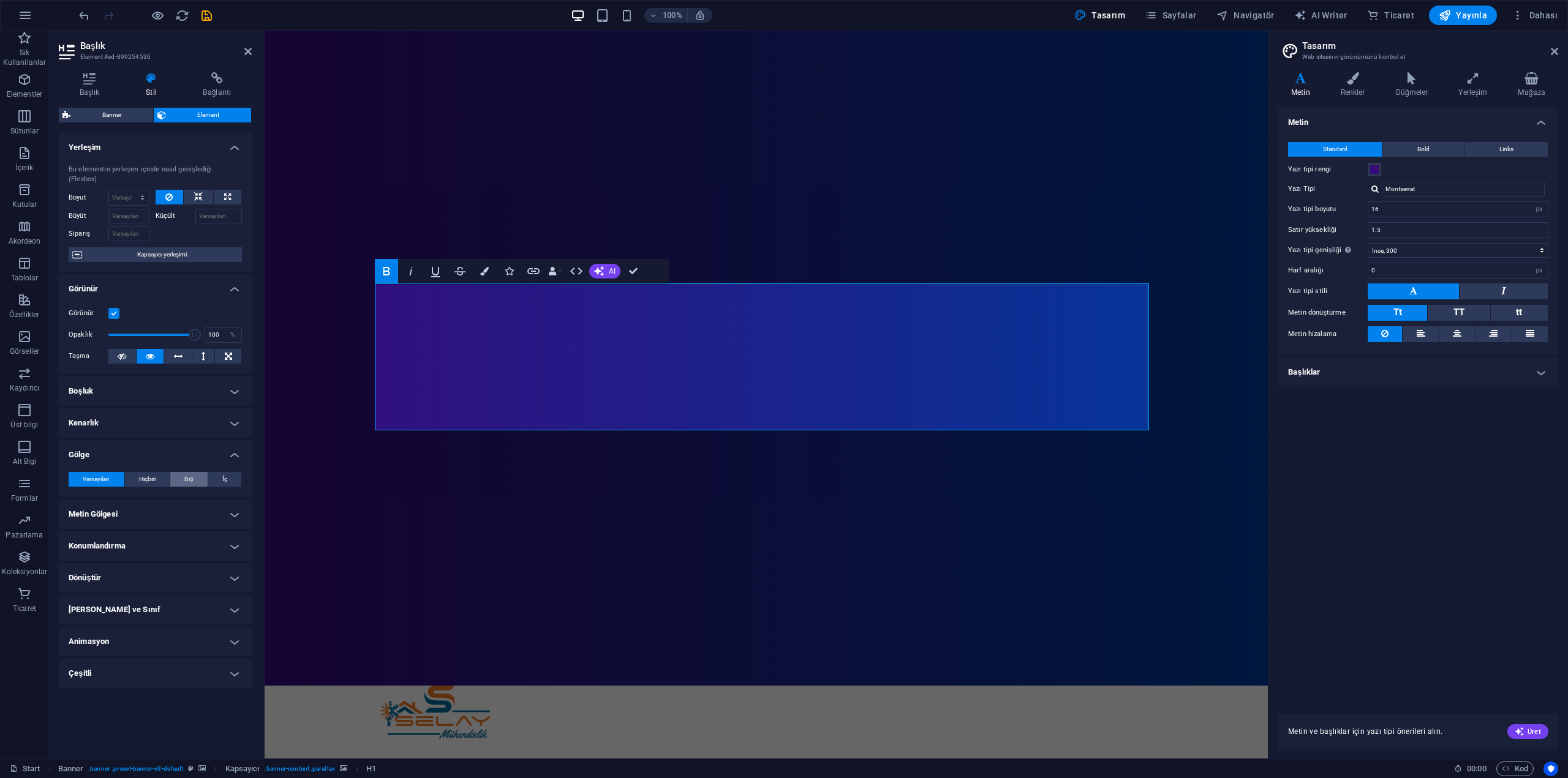
click at [186, 472] on span "Dış" at bounding box center [188, 480] width 9 height 15
type input "2"
type input "4"
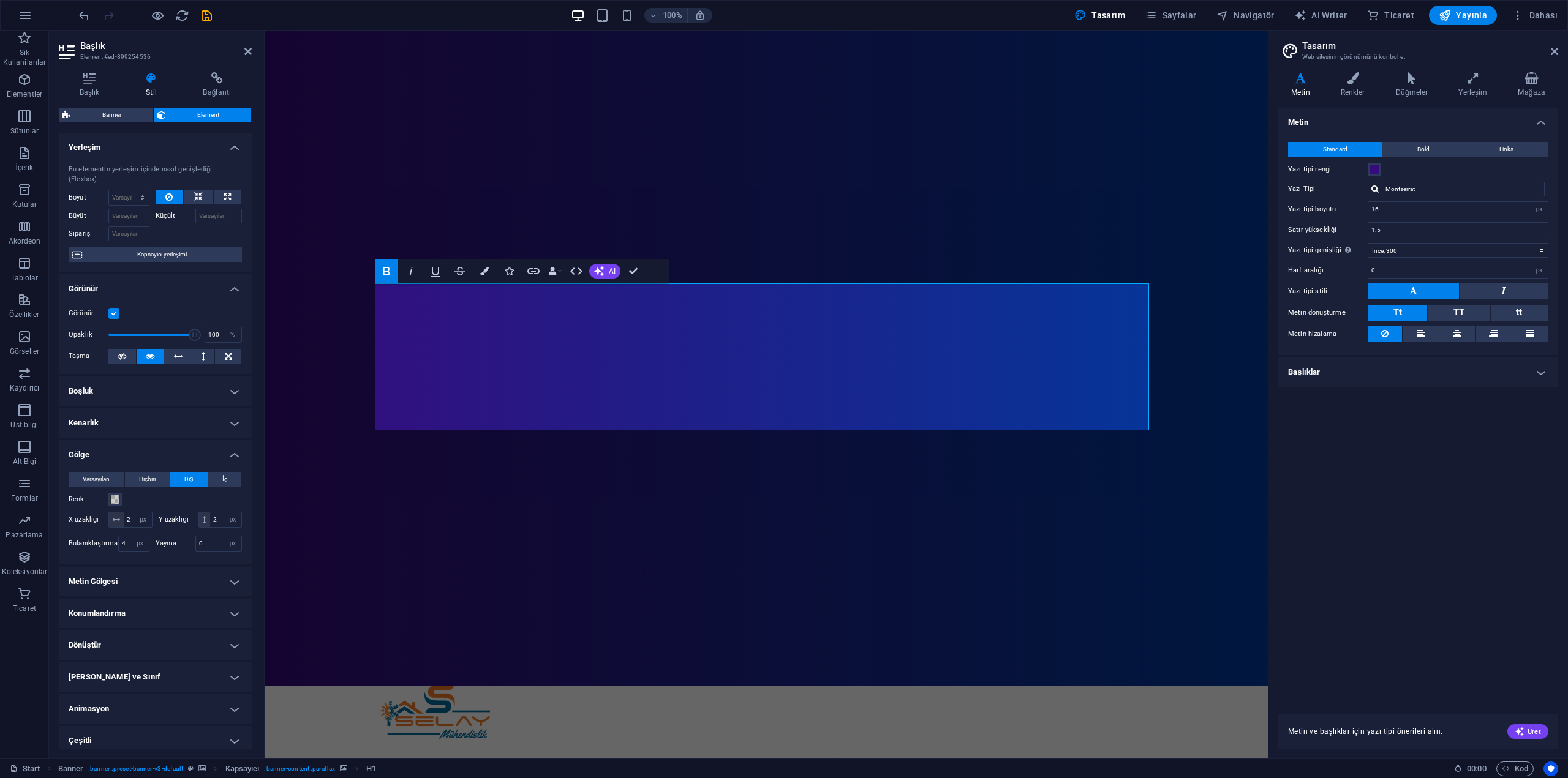
click at [126, 447] on h4 "Gölge" at bounding box center [155, 451] width 193 height 22
click at [113, 473] on h4 "Metin Gölgesi" at bounding box center [155, 487] width 193 height 30
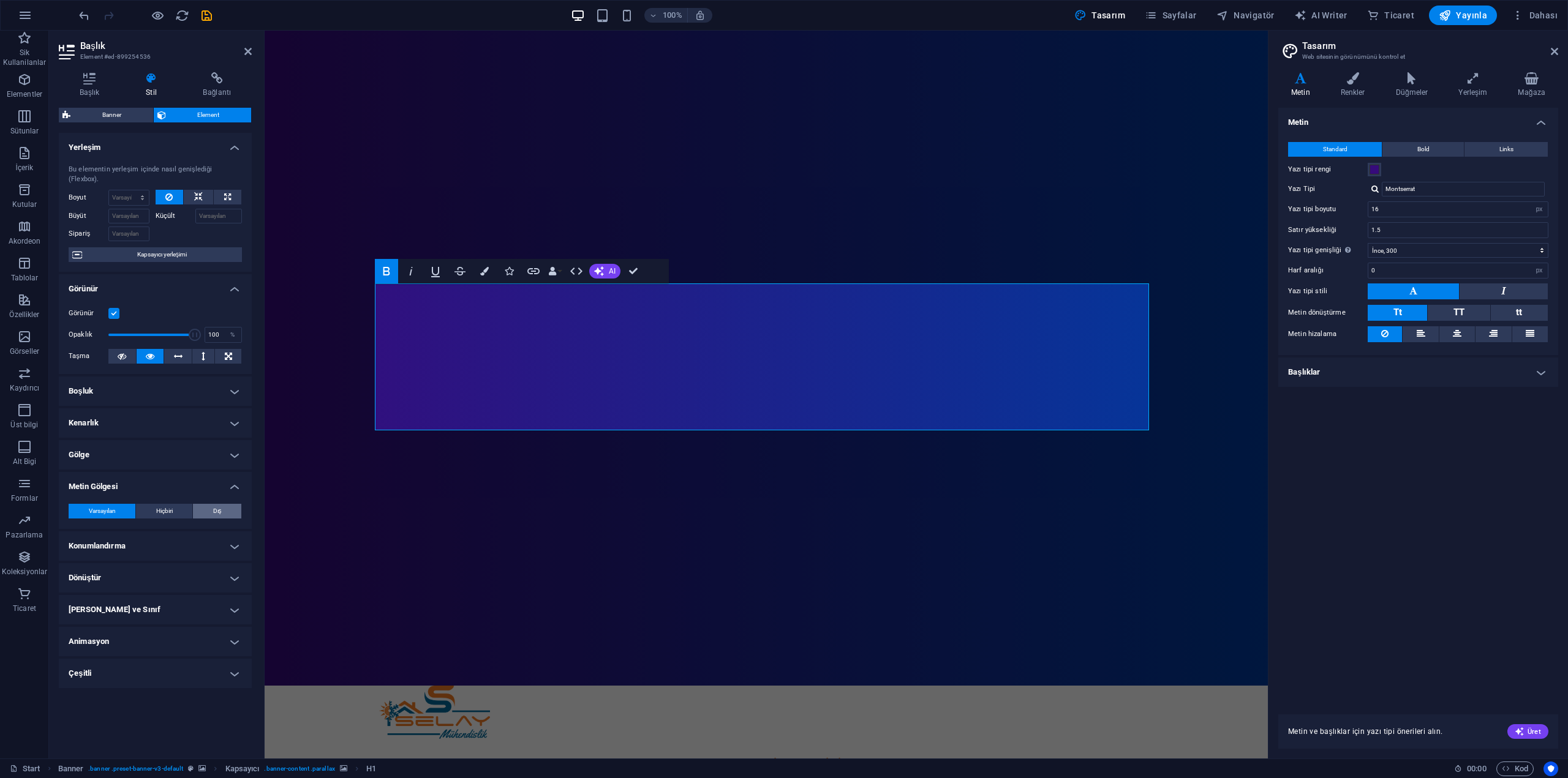
click at [218, 504] on span "Dış" at bounding box center [217, 511] width 9 height 15
type input "2"
type input "4"
click at [126, 477] on h4 "Metin Gölgesi" at bounding box center [155, 483] width 193 height 22
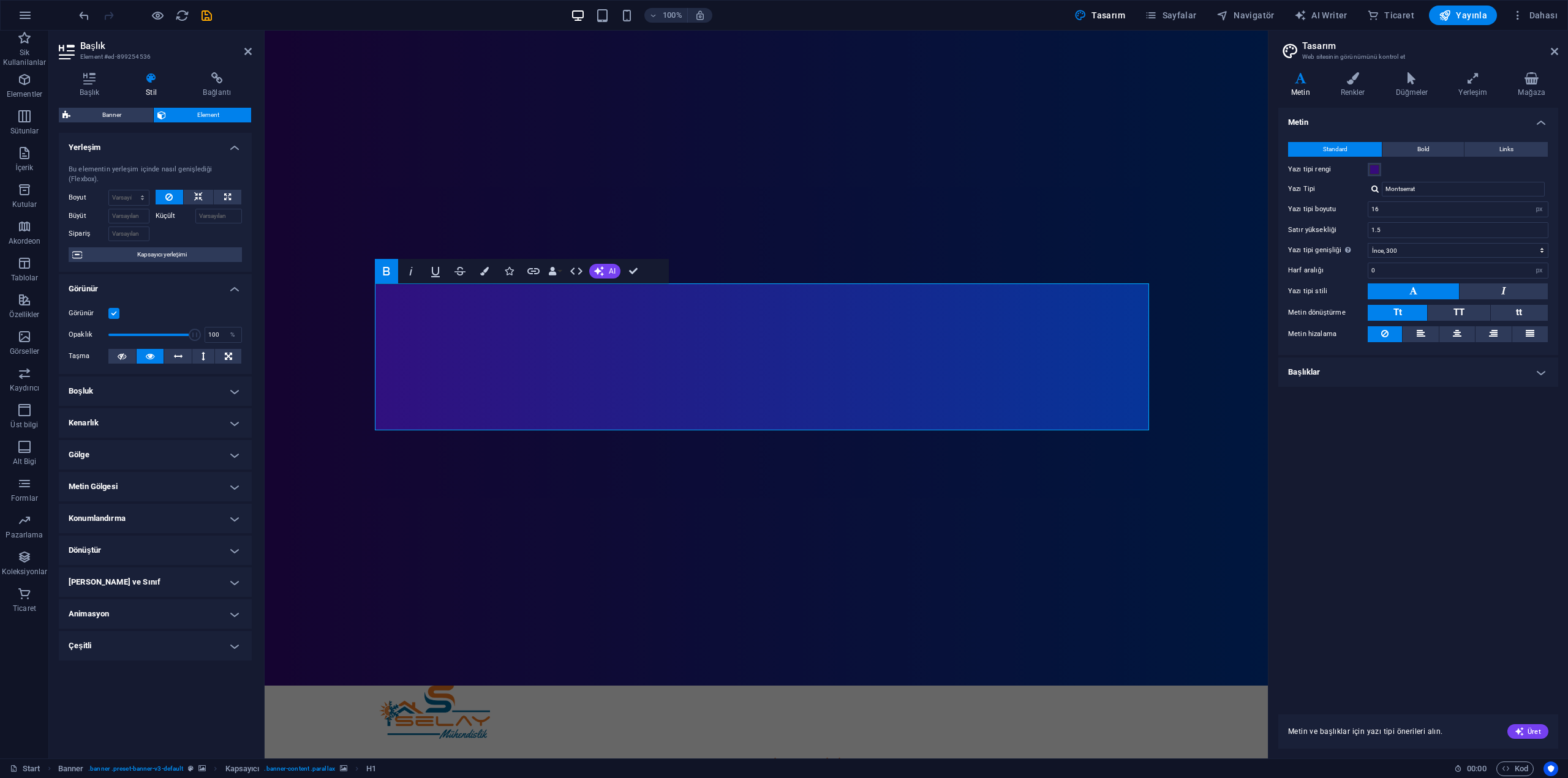
click at [131, 515] on h4 "Konumlandırma" at bounding box center [155, 519] width 193 height 30
click at [129, 511] on h4 "Konumlandırma" at bounding box center [155, 515] width 193 height 22
click at [135, 539] on h4 "Dönüştür" at bounding box center [155, 550] width 193 height 30
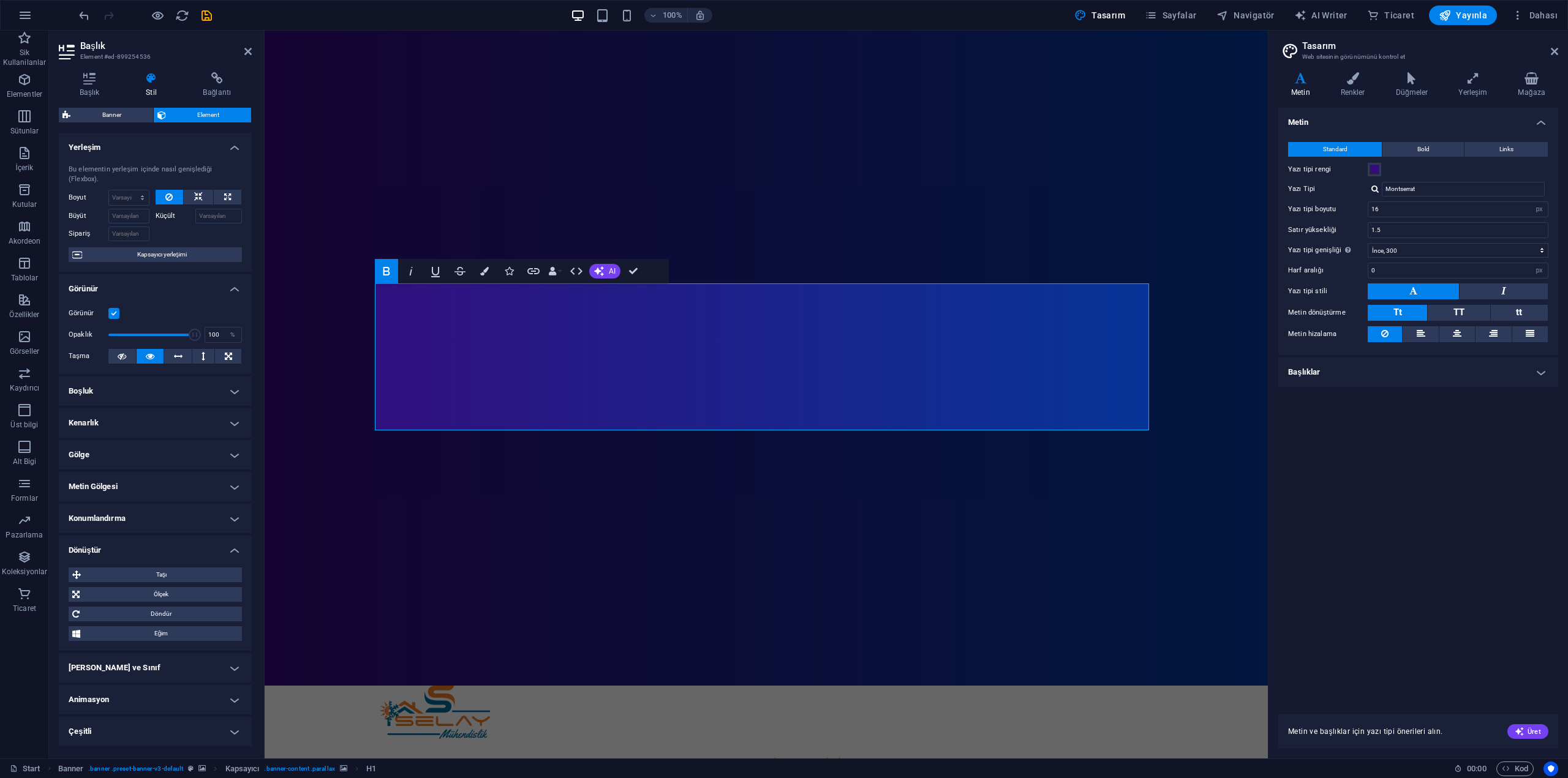
click at [134, 538] on h4 "Dönüştür" at bounding box center [155, 546] width 193 height 22
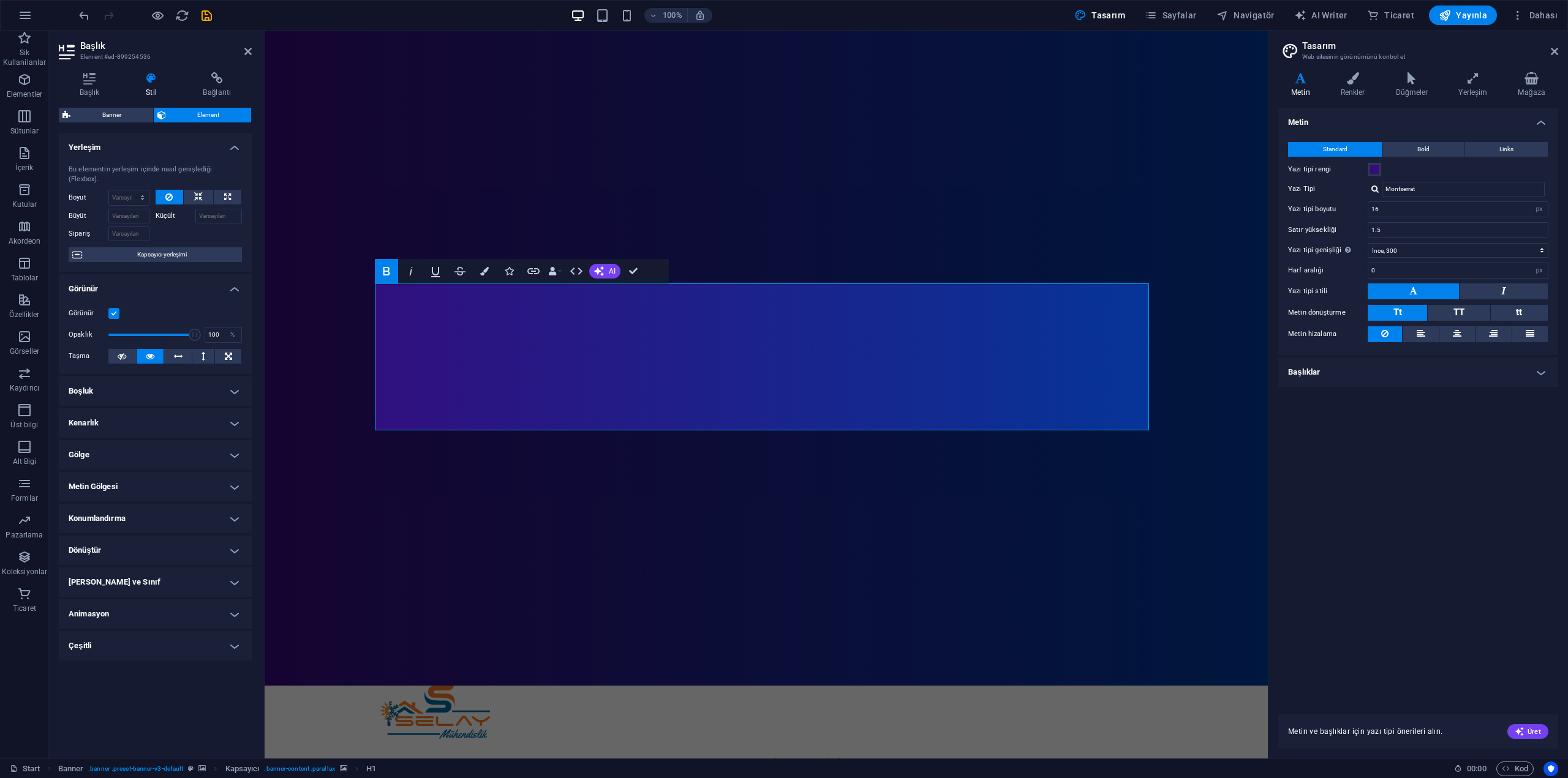
click at [137, 568] on h4 "[PERSON_NAME] ve Sınıf" at bounding box center [155, 582] width 193 height 30
click at [123, 580] on h4 "[PERSON_NAME] ve Sınıf" at bounding box center [155, 578] width 193 height 22
click at [208, 16] on icon "save" at bounding box center [206, 15] width 14 height 14
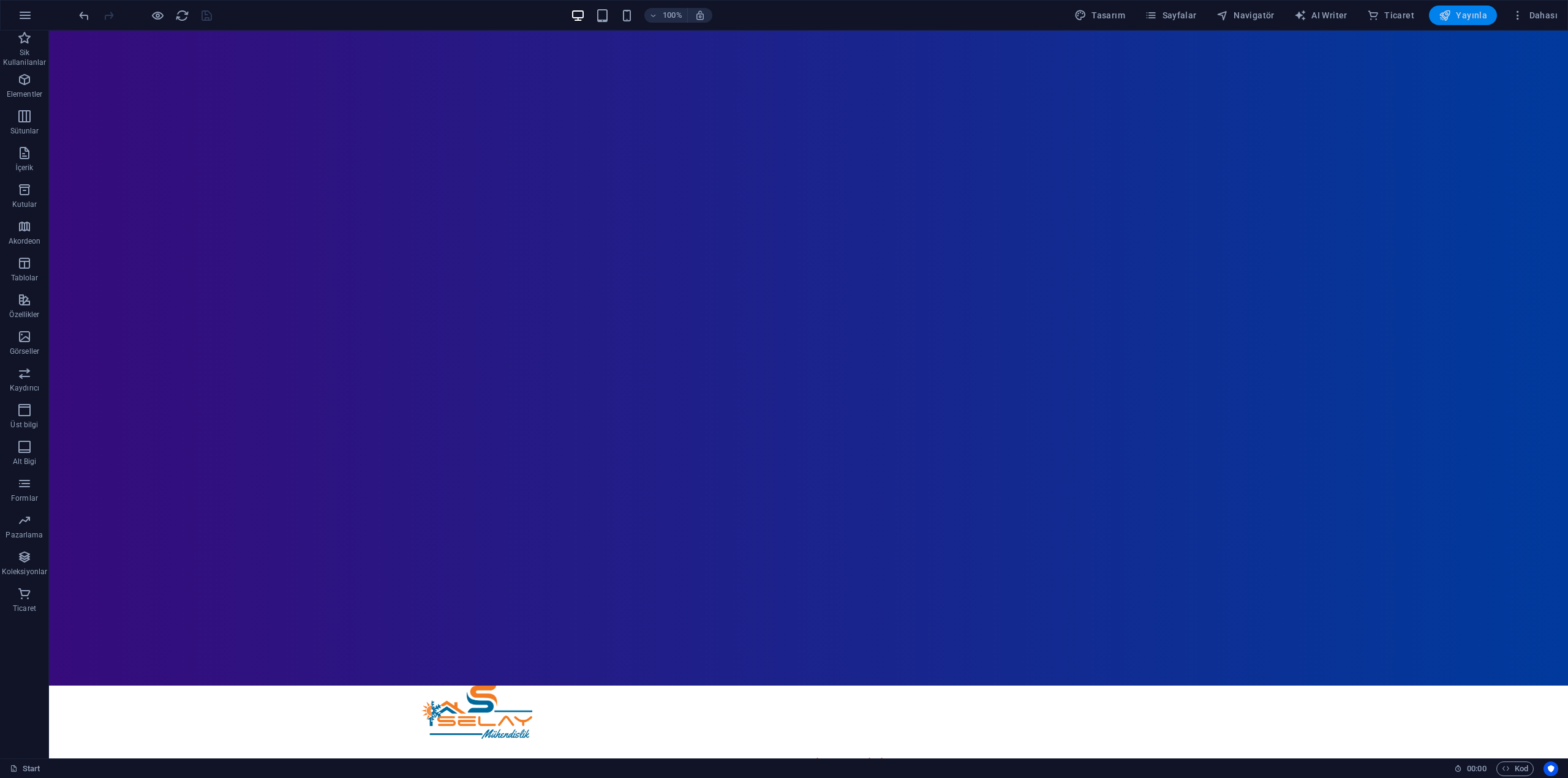
click at [1463, 18] on span "Yayınla" at bounding box center [1463, 15] width 48 height 12
click at [1173, 3] on div "100% Tasarım [PERSON_NAME] AI Writer Ticaret Yayınla Dahası" at bounding box center [784, 15] width 1567 height 30
click at [1178, 11] on span "Sayfalar" at bounding box center [1170, 15] width 52 height 12
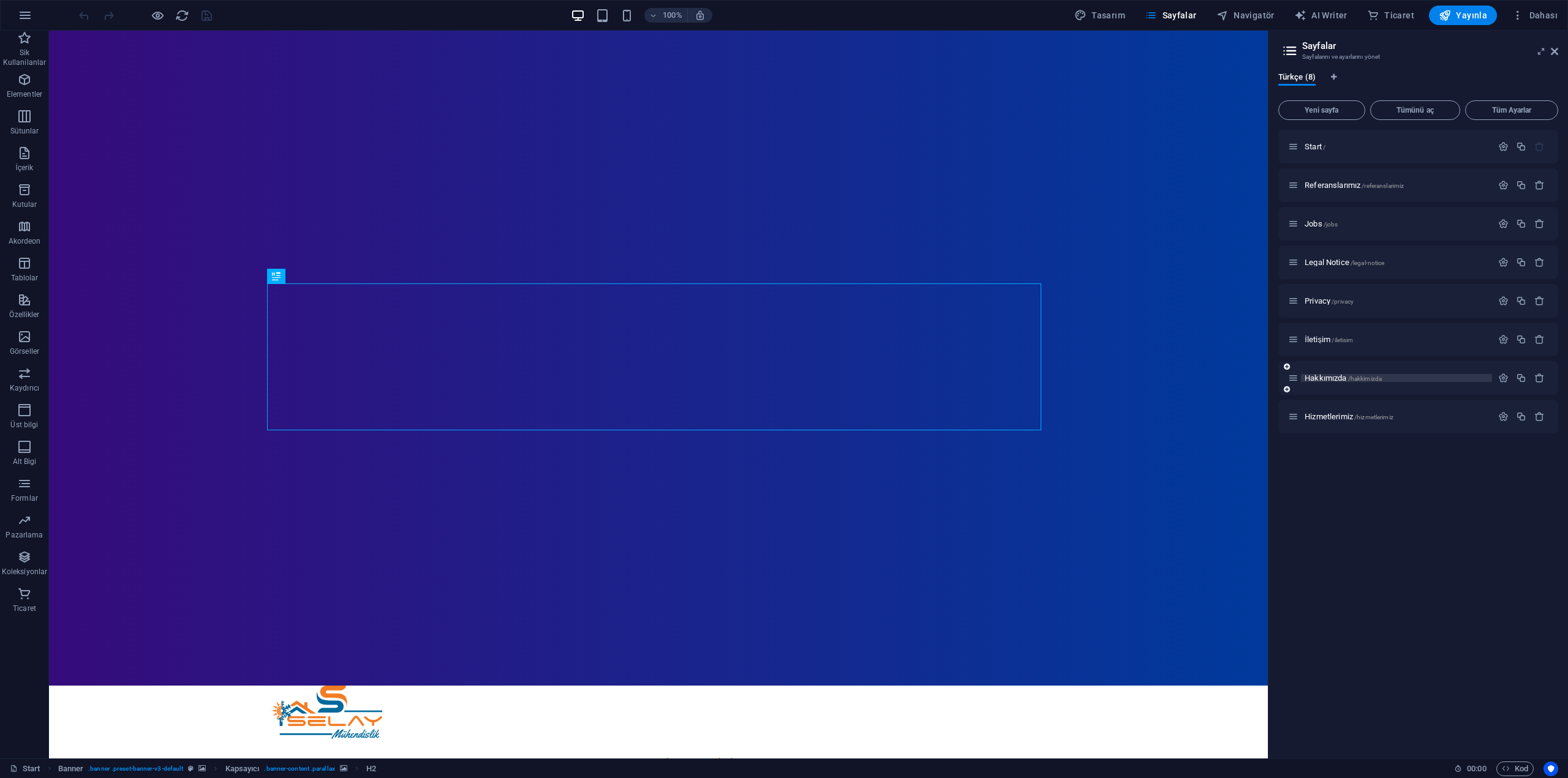
click at [1326, 377] on span "Hakkımızda /hakkimizda" at bounding box center [1343, 378] width 77 height 9
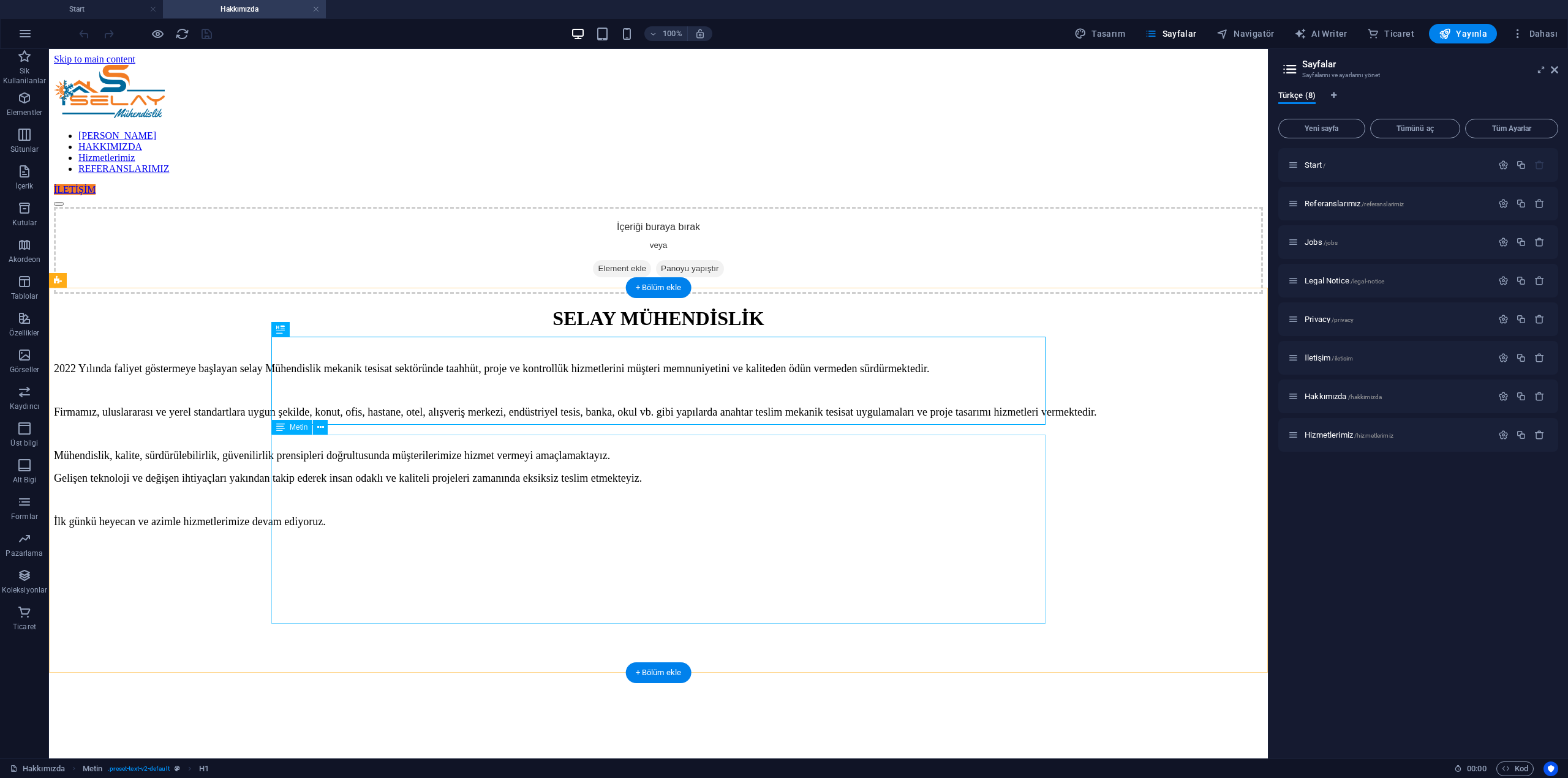
click at [499, 441] on div "2022 Yılında faliyet göstermeye başlayan selay Mühendislik mekanik tesisat sekt…" at bounding box center [658, 466] width 1209 height 208
click at [501, 445] on div "2022 Yılında faliyet göstermeye başlayan selay Mühendislik mekanik tesisat sekt…" at bounding box center [658, 466] width 1209 height 208
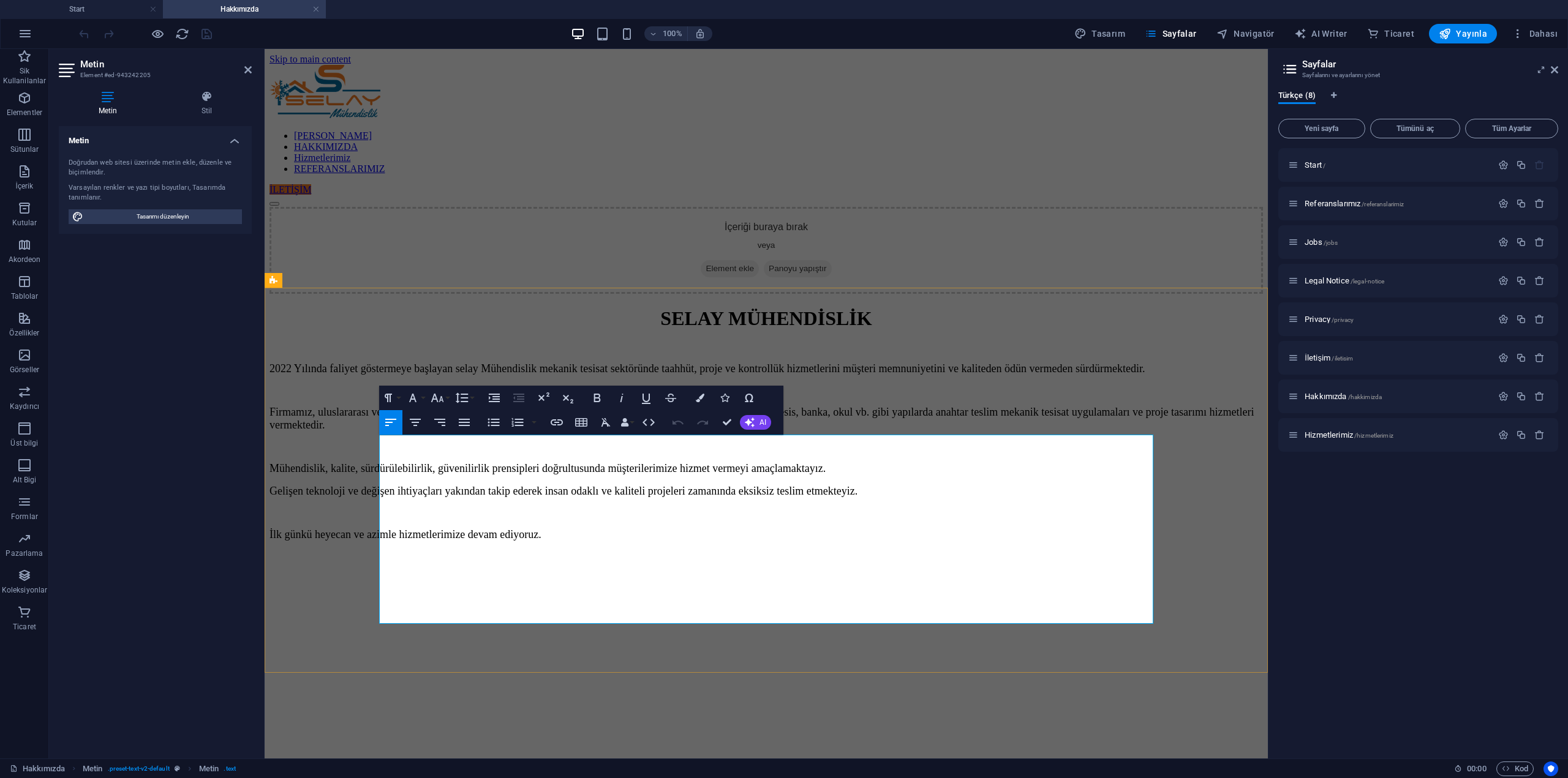
drag, startPoint x: 608, startPoint y: 443, endPoint x: 610, endPoint y: 456, distance: 13.2
click at [608, 375] on span "2022 Yılında faliyet göstermeye başlayan selay Mühendislik mekanik tesisat sekt…" at bounding box center [707, 369] width 875 height 12
click at [771, 431] on span "Firmamız, uluslararası ve yerel standartlara uygun şekilde, konut, ofis, hastan…" at bounding box center [761, 418] width 985 height 25
click at [739, 583] on div "SELAY MÜHENDİSLİK 2022 Yılında faliyet göstermeye başlayan Selay Mühendislik me…" at bounding box center [766, 445] width 993 height 275
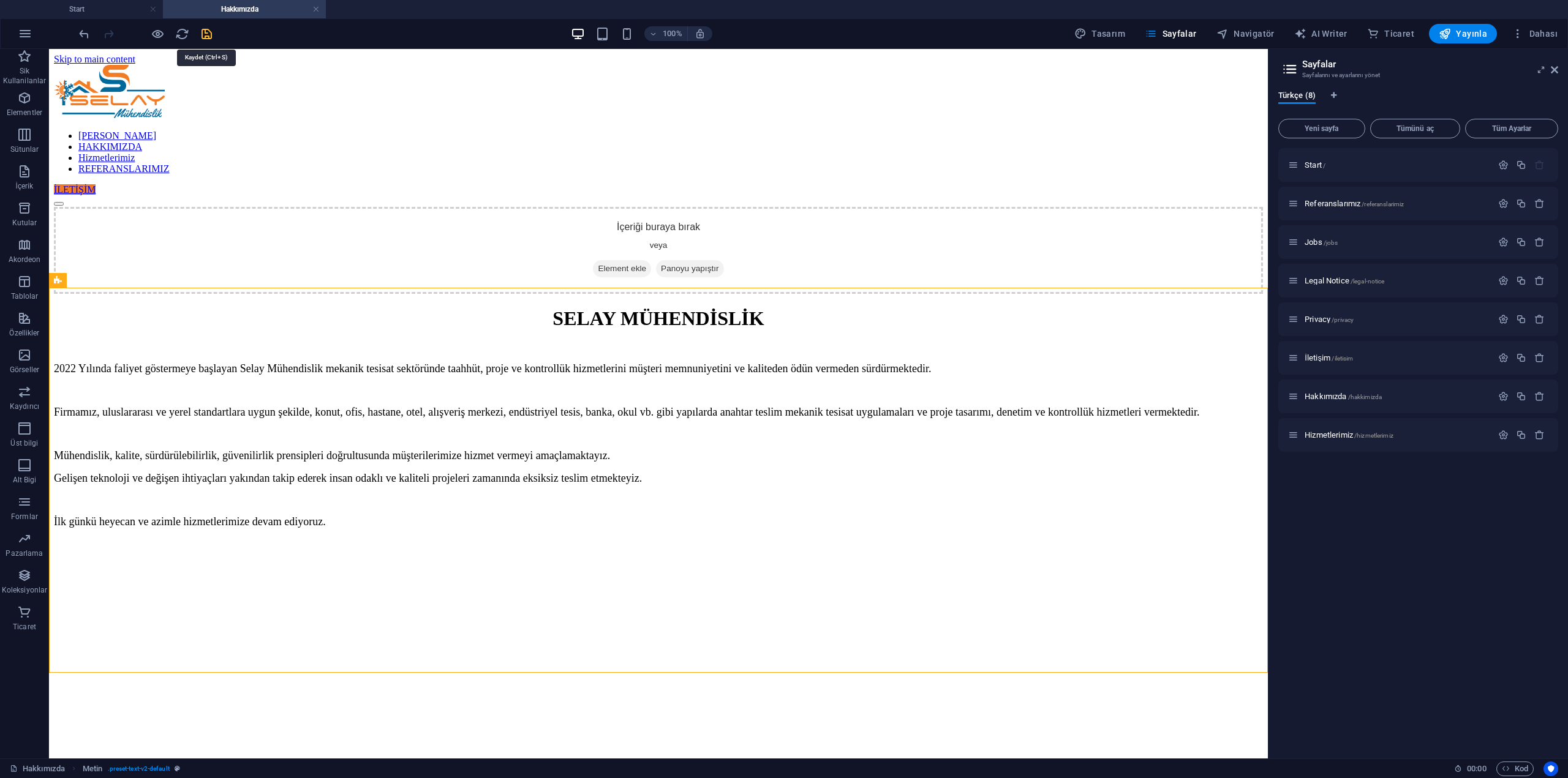
click at [204, 36] on icon "save" at bounding box center [206, 34] width 14 height 14
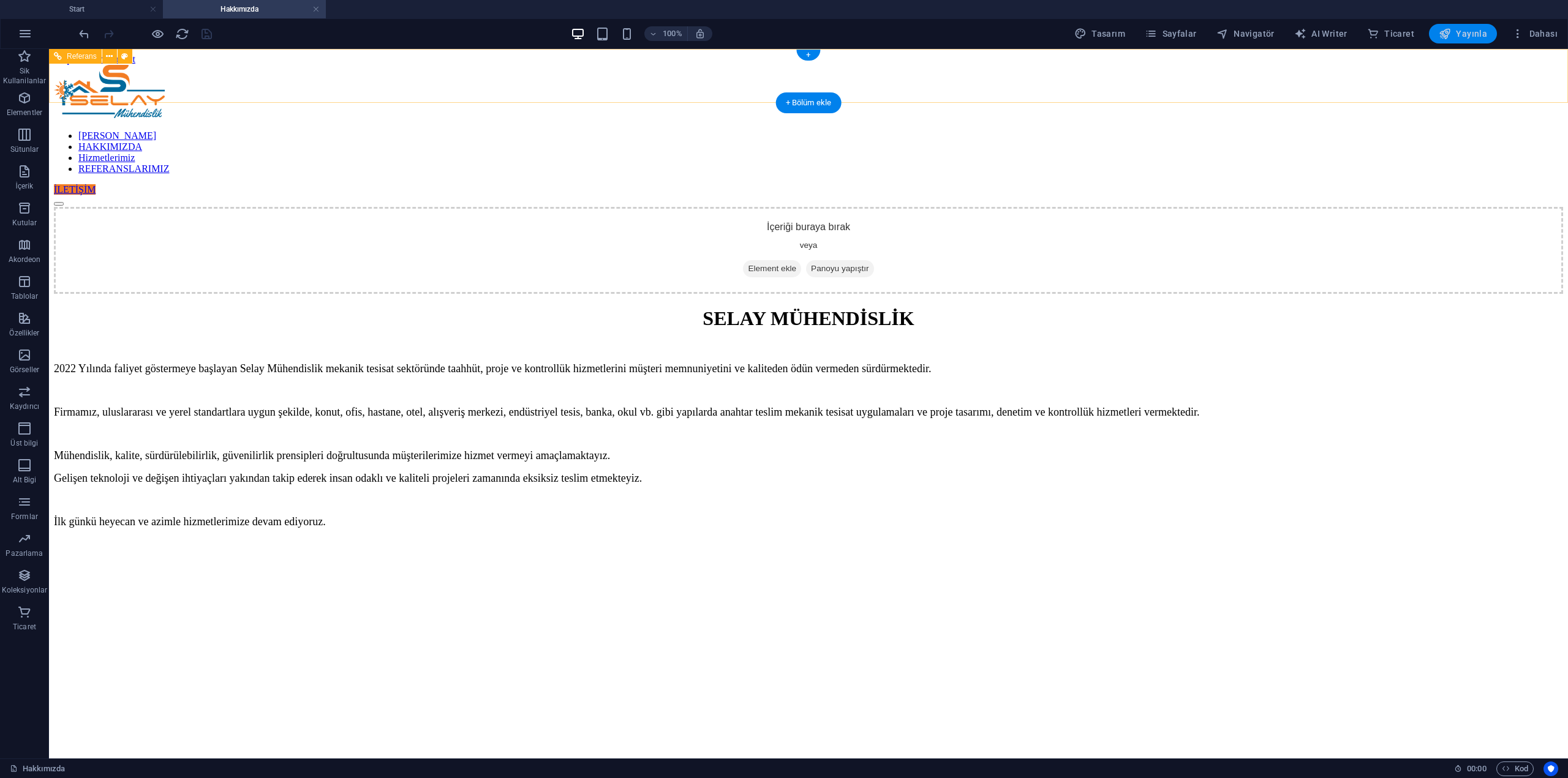
click at [1462, 42] on button "Yayınla" at bounding box center [1462, 34] width 68 height 19
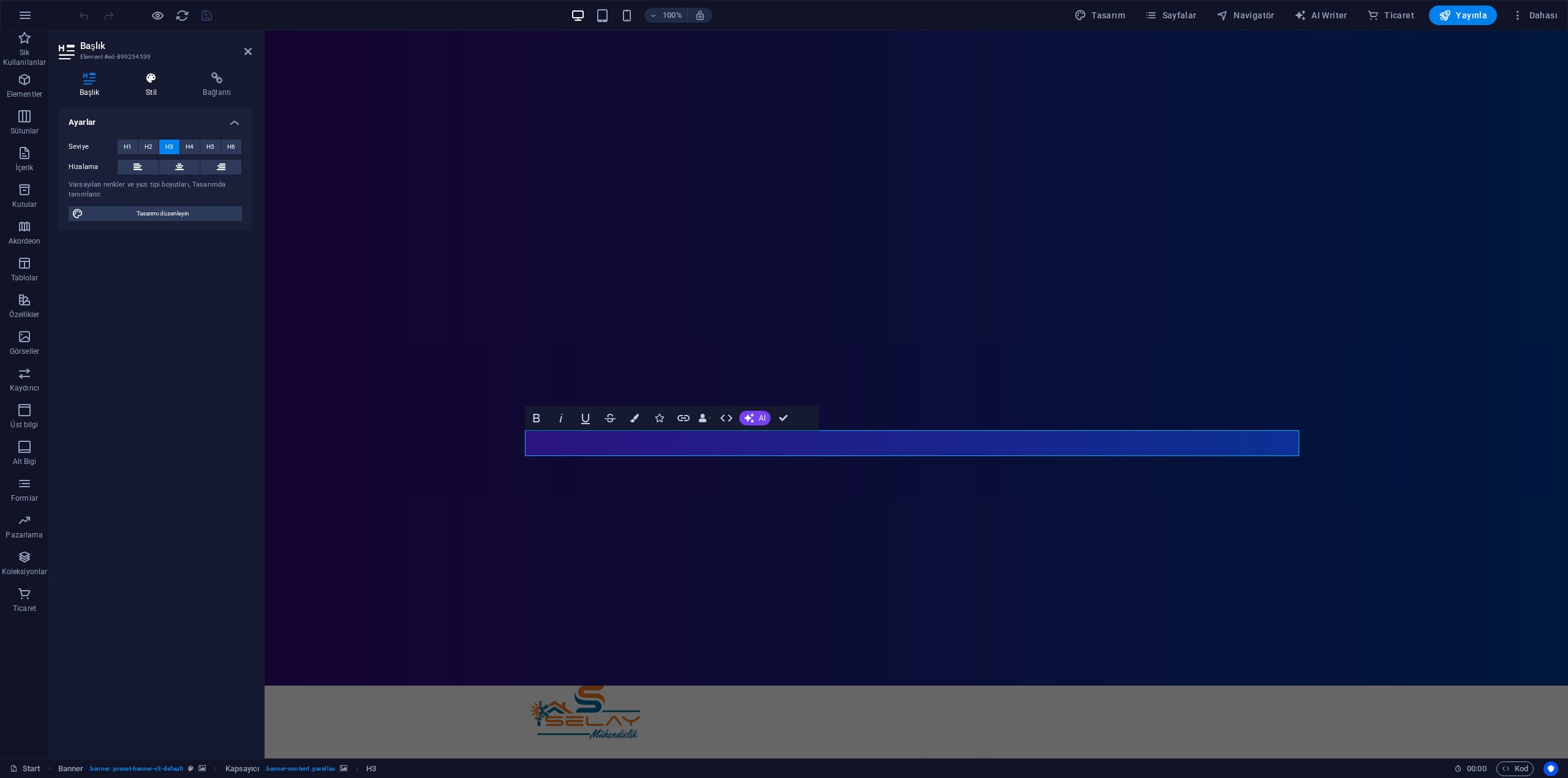
click at [149, 80] on icon at bounding box center [151, 79] width 52 height 12
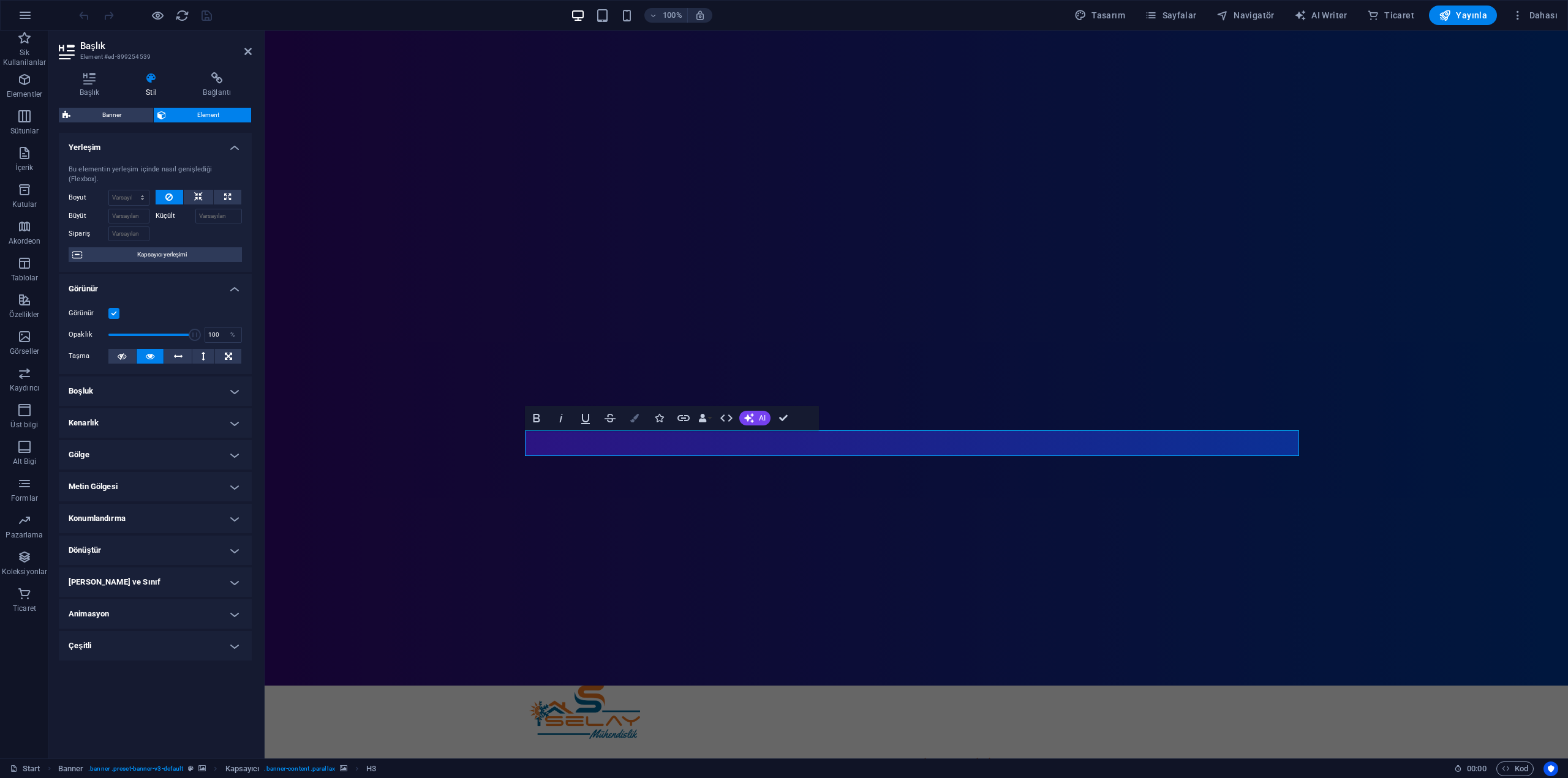
click at [639, 418] on button "Colors" at bounding box center [634, 418] width 24 height 24
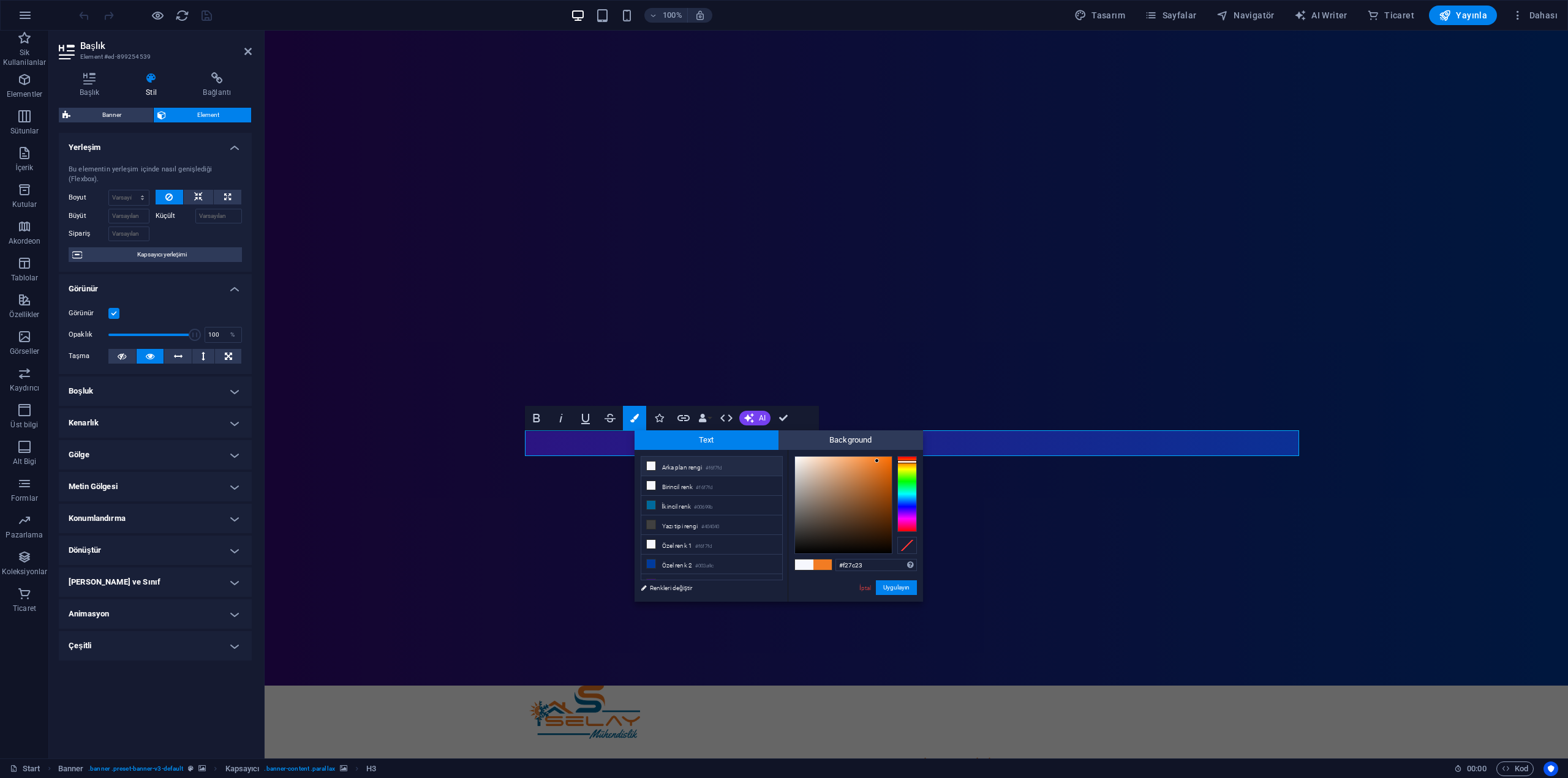
drag, startPoint x: 871, startPoint y: 563, endPoint x: 796, endPoint y: 562, distance: 75.0
click at [798, 563] on div "#f27c23 Desteklenen biçimler #0852ed rgb(8, 82, 237) rgba(8, 82, 237, %90) hsv(…" at bounding box center [855, 615] width 135 height 329
type input "#00699b"
click at [894, 589] on button "Uygulayın" at bounding box center [896, 588] width 41 height 15
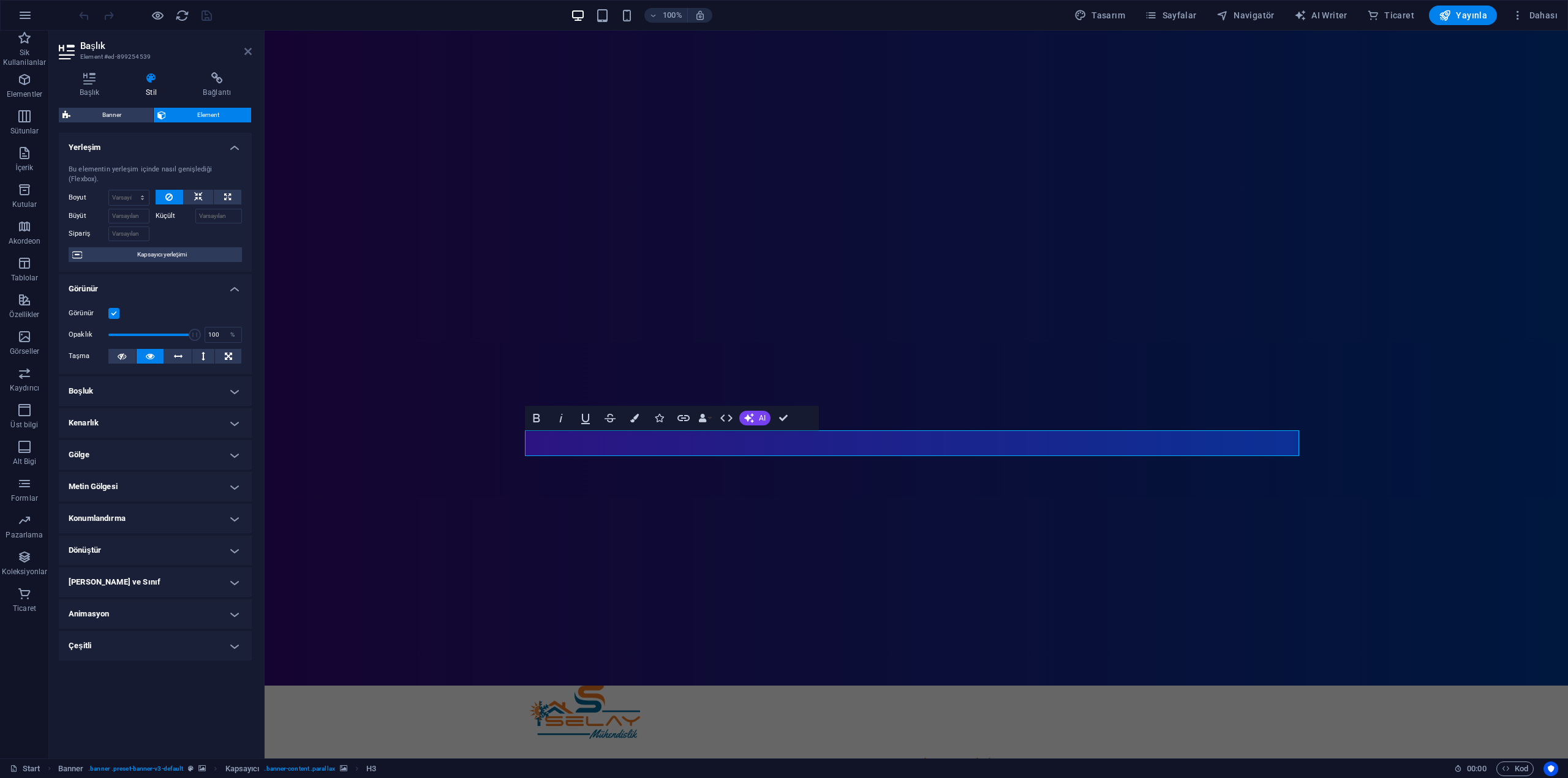
click at [250, 54] on icon at bounding box center [248, 51] width 7 height 10
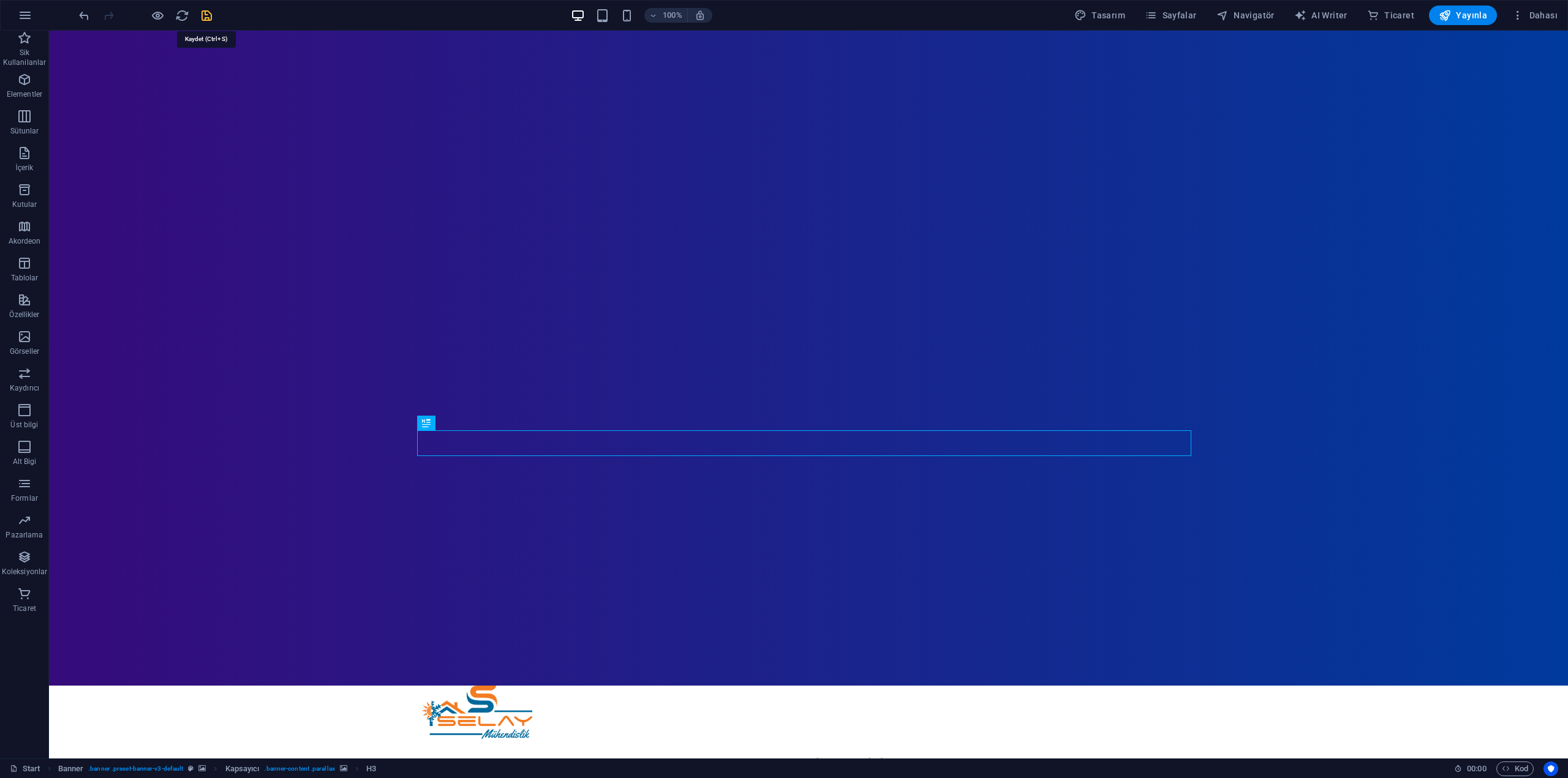
click at [209, 18] on icon "save" at bounding box center [206, 15] width 14 height 14
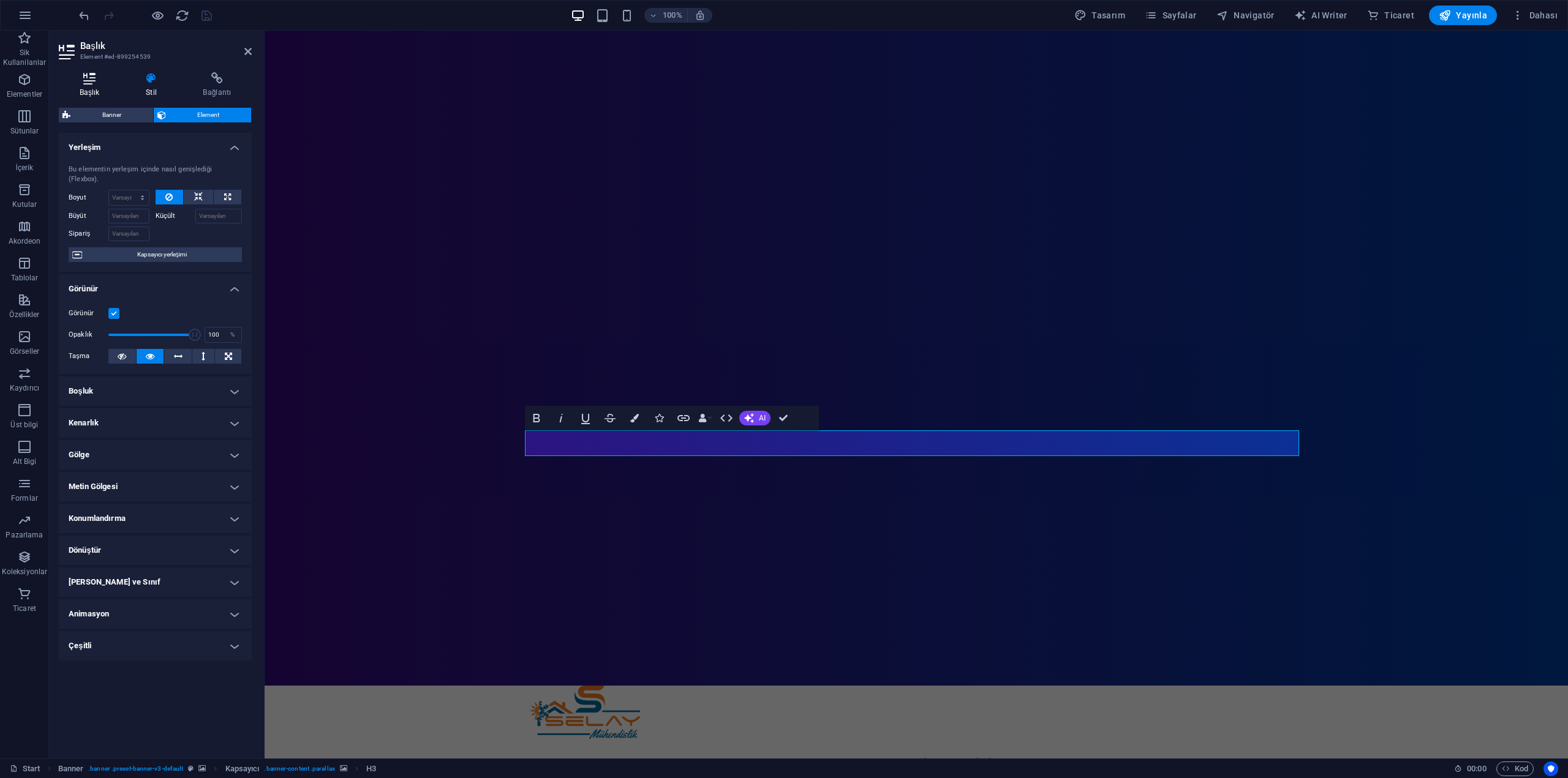
click at [97, 93] on h4 "Başlık" at bounding box center [91, 85] width 66 height 26
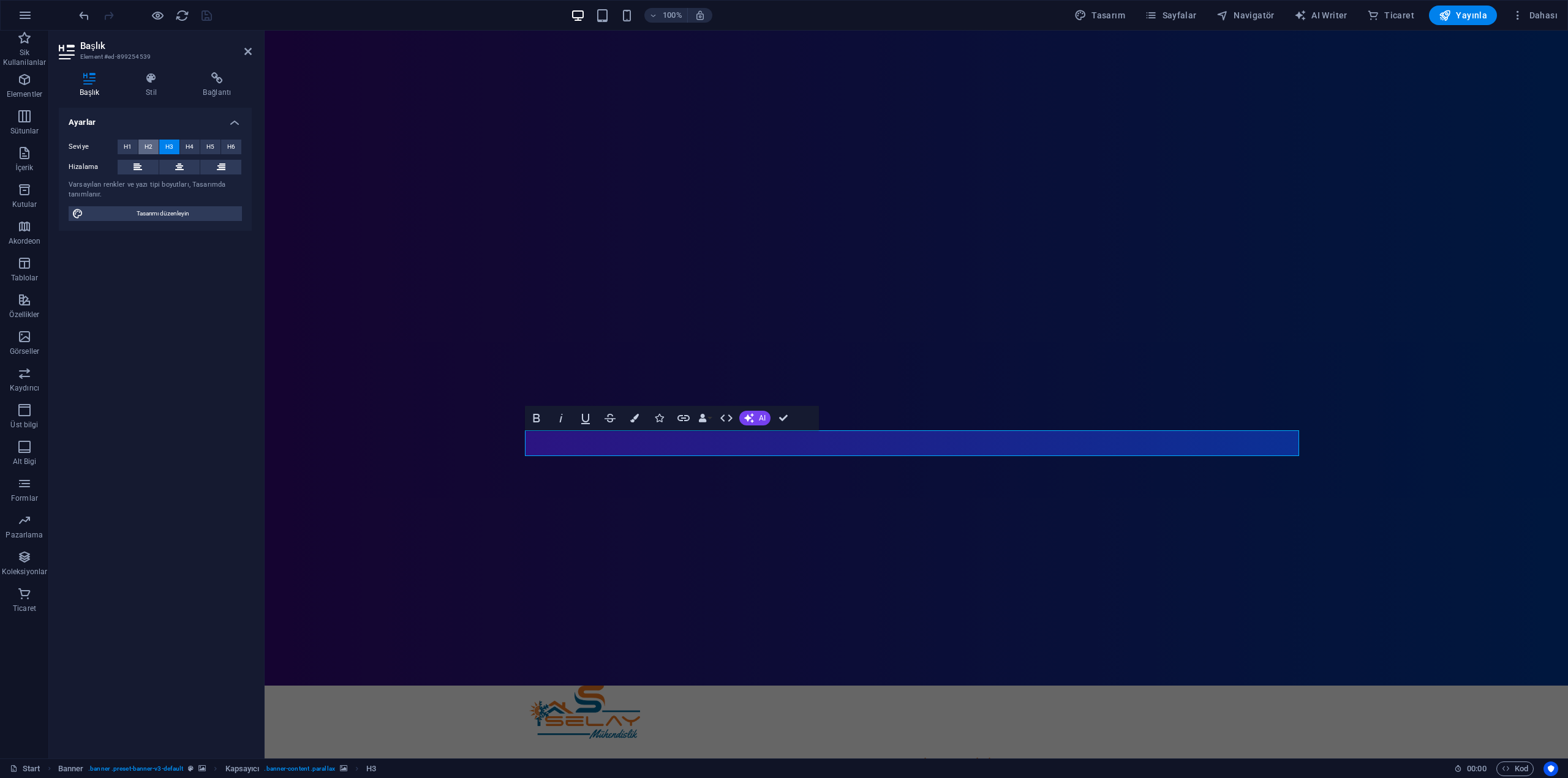
click at [154, 147] on button "H2" at bounding box center [149, 147] width 20 height 15
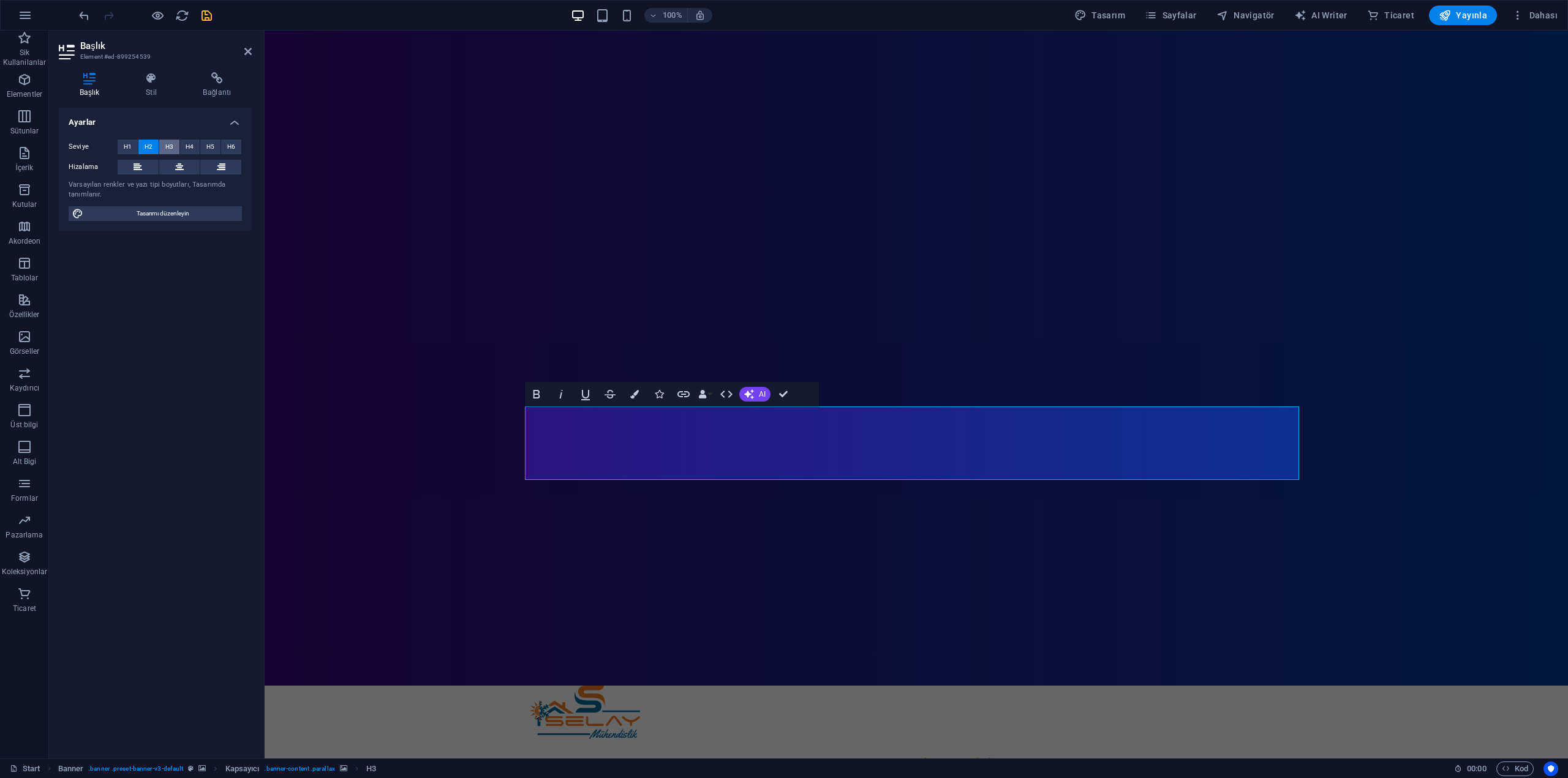
click at [171, 148] on span "H3" at bounding box center [169, 147] width 8 height 15
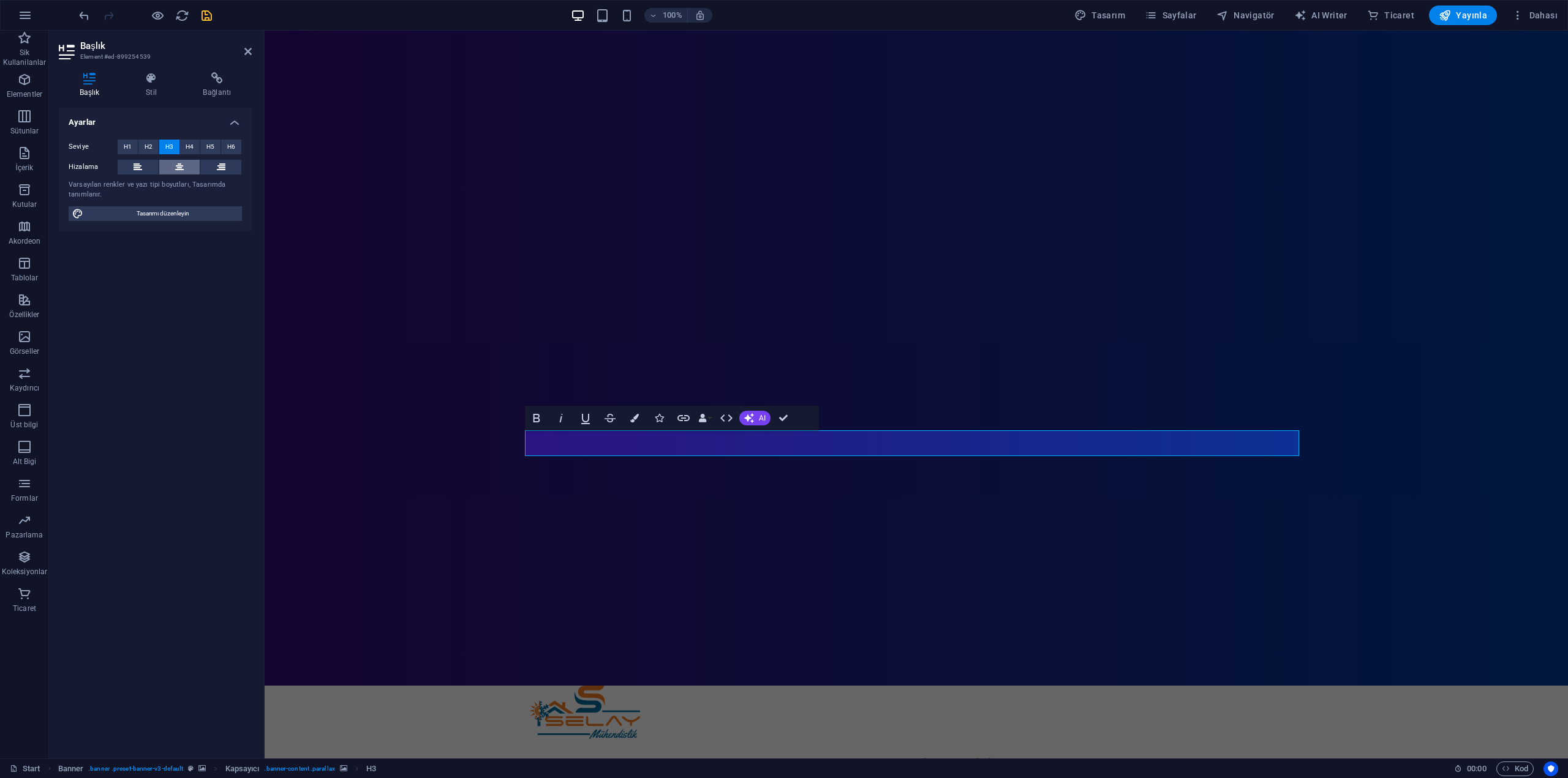
click at [184, 169] on button at bounding box center [179, 167] width 41 height 15
click at [175, 216] on span "Tasarımı düzenleyin" at bounding box center [162, 214] width 151 height 15
select select "px"
select select "300"
select select "px"
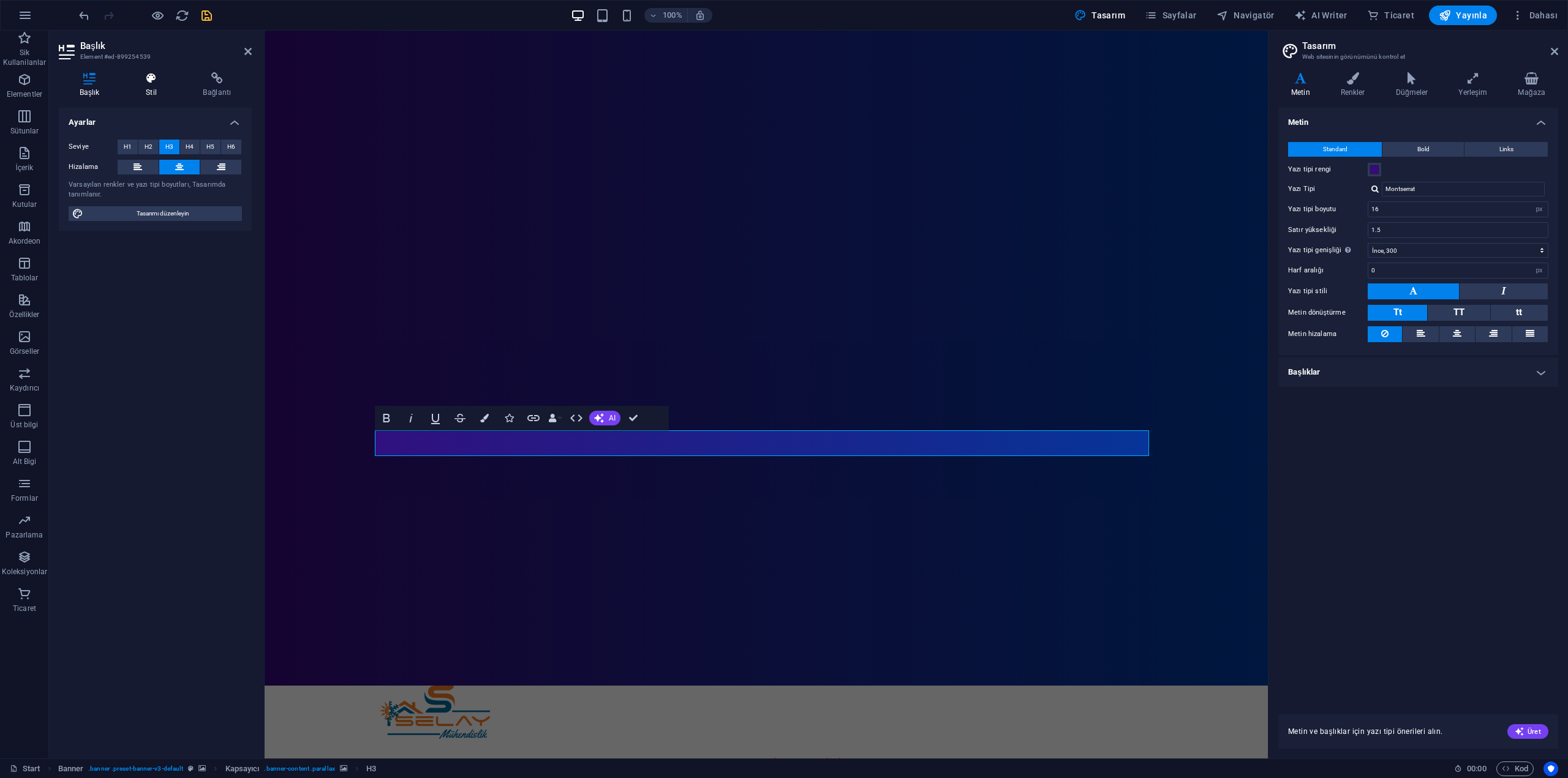
click at [151, 95] on h4 "Stil" at bounding box center [153, 85] width 57 height 26
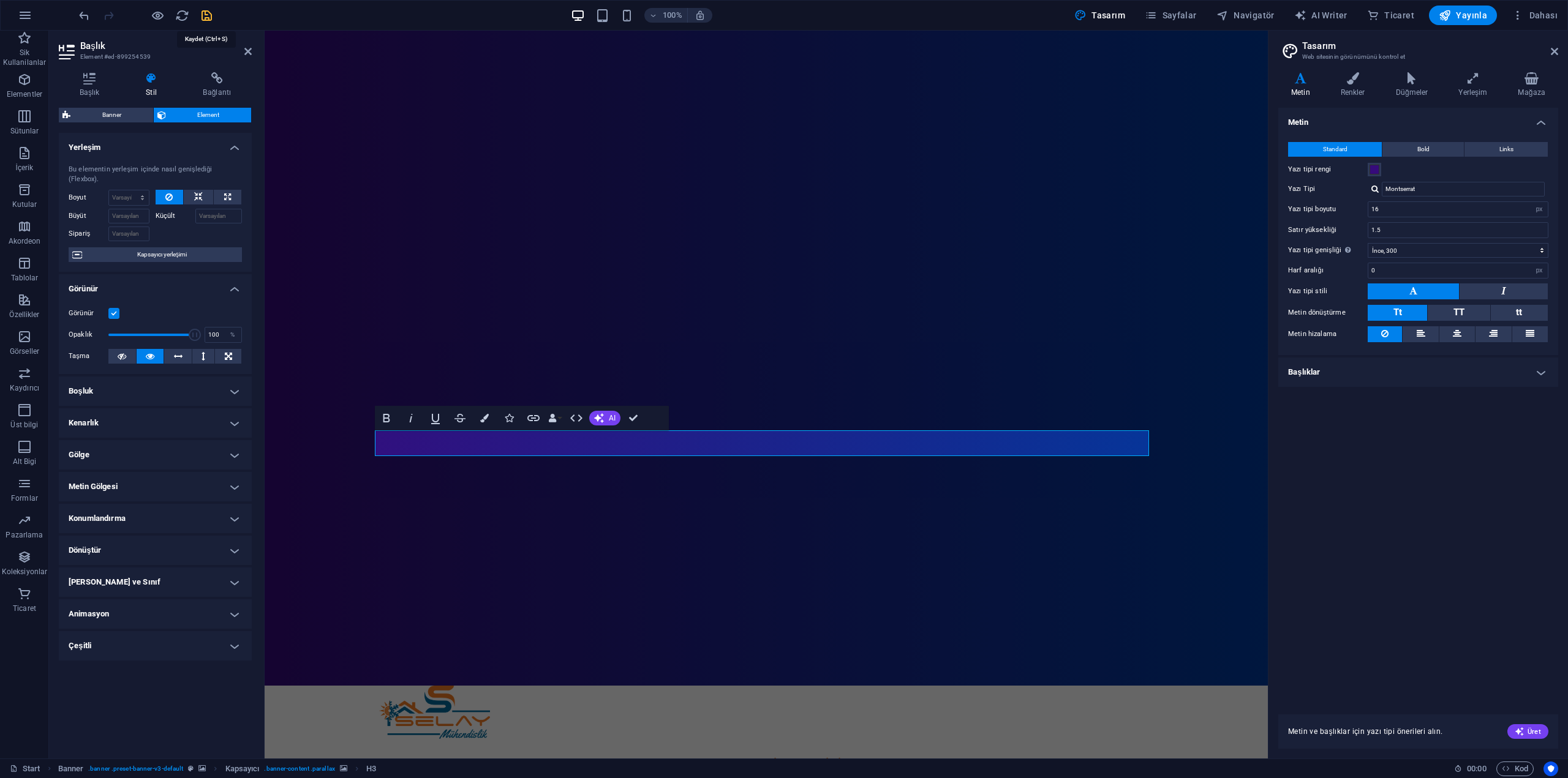
click at [210, 15] on icon "save" at bounding box center [206, 15] width 14 height 14
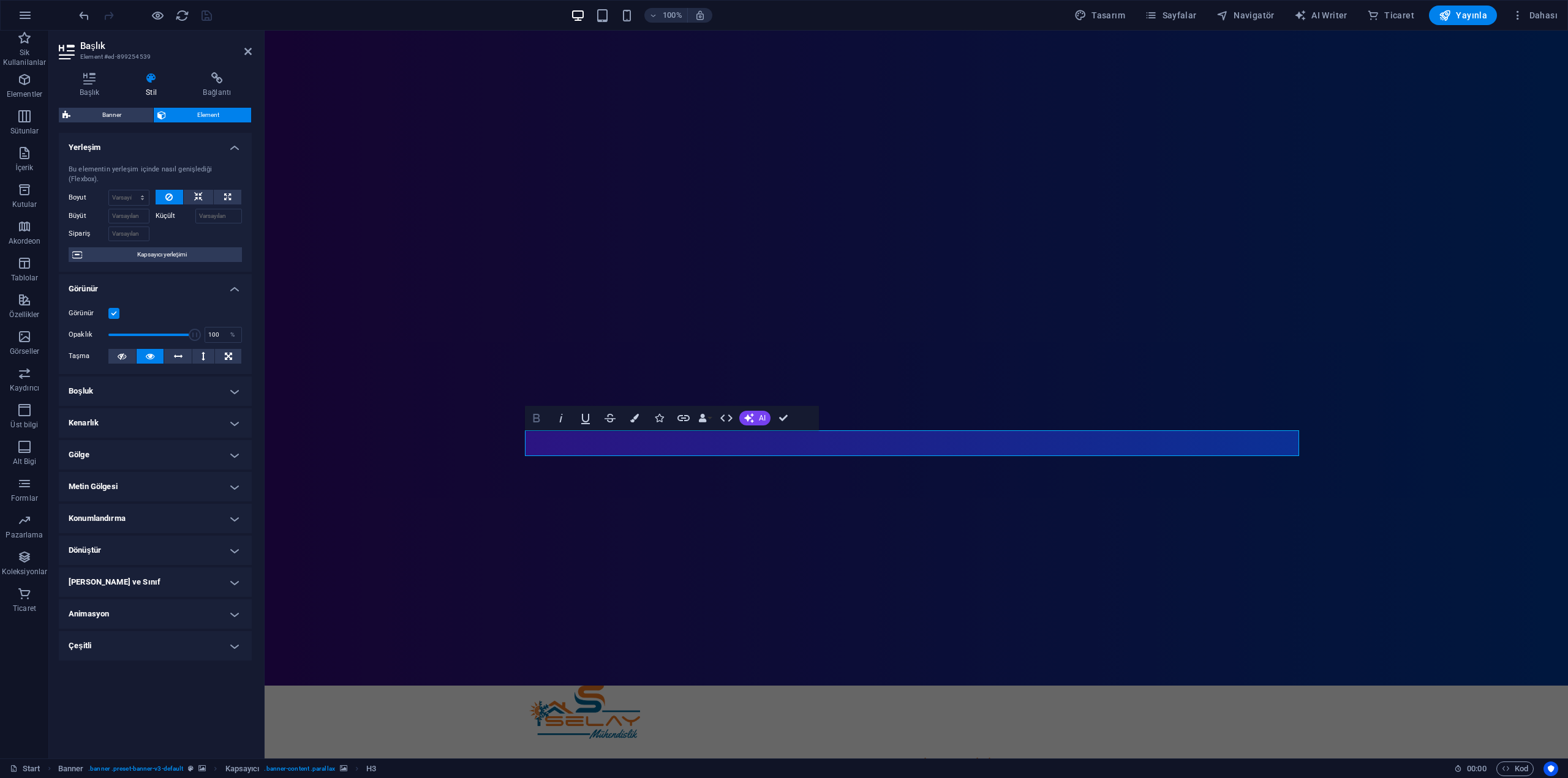
click at [535, 413] on icon "button" at bounding box center [536, 419] width 15 height 15
drag, startPoint x: 241, startPoint y: 46, endPoint x: 250, endPoint y: 54, distance: 12.0
click at [242, 46] on h2 "Başlık" at bounding box center [165, 46] width 171 height 11
click at [251, 54] on icon at bounding box center [248, 51] width 7 height 10
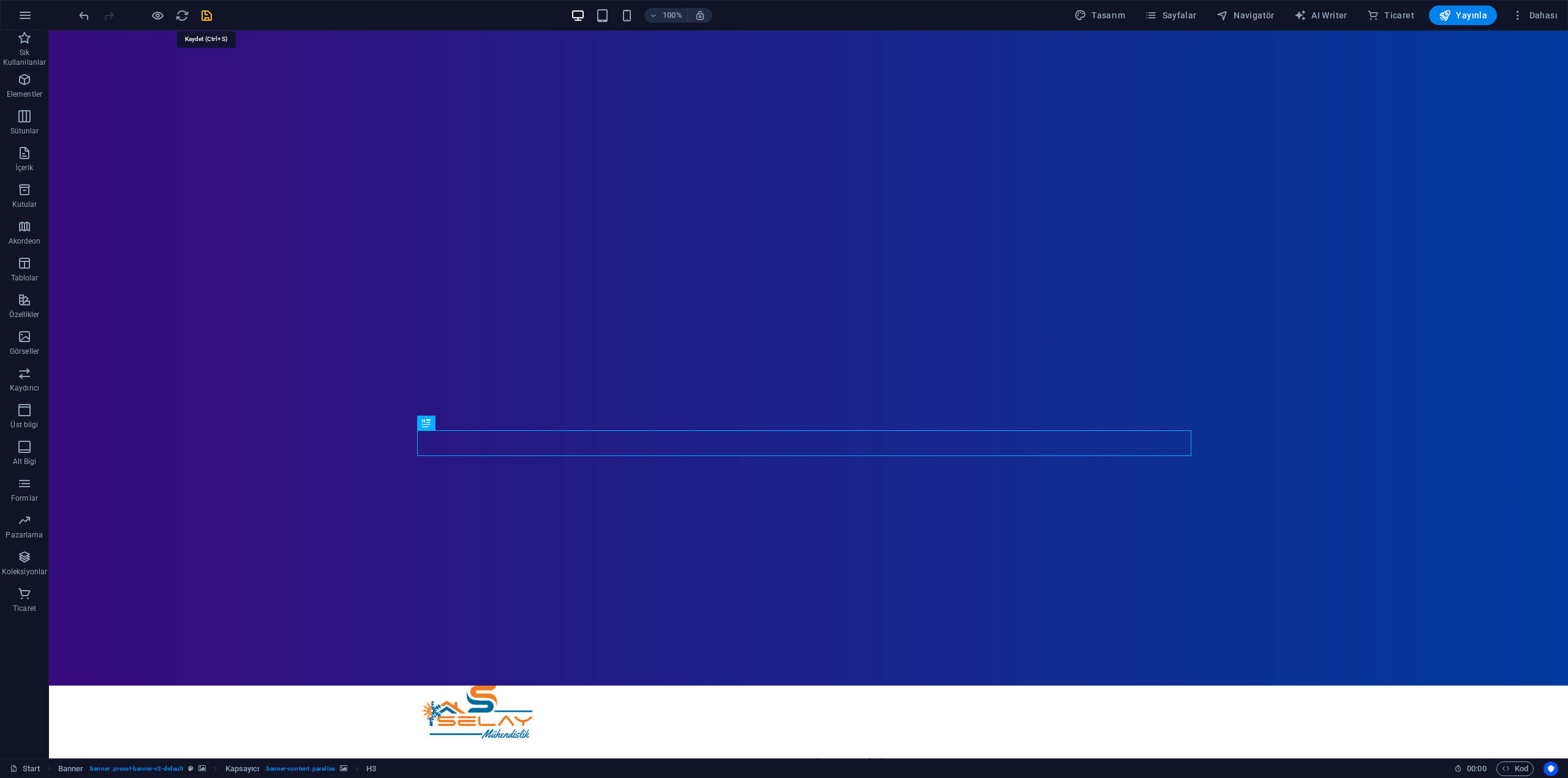
click at [200, 11] on icon "save" at bounding box center [206, 15] width 14 height 14
click at [1515, 14] on icon "button" at bounding box center [1518, 15] width 12 height 12
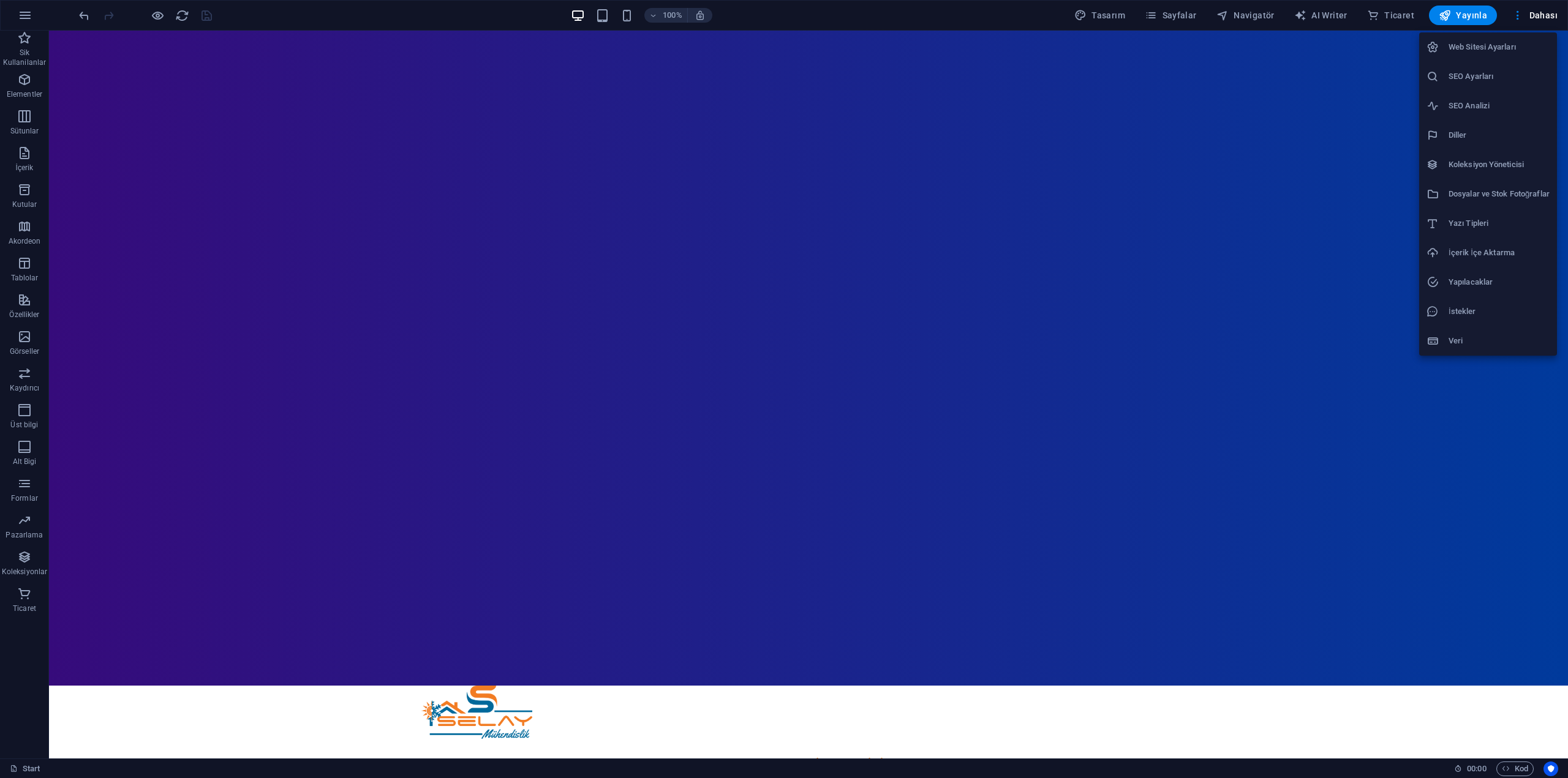
click at [1190, 15] on div at bounding box center [784, 389] width 1568 height 778
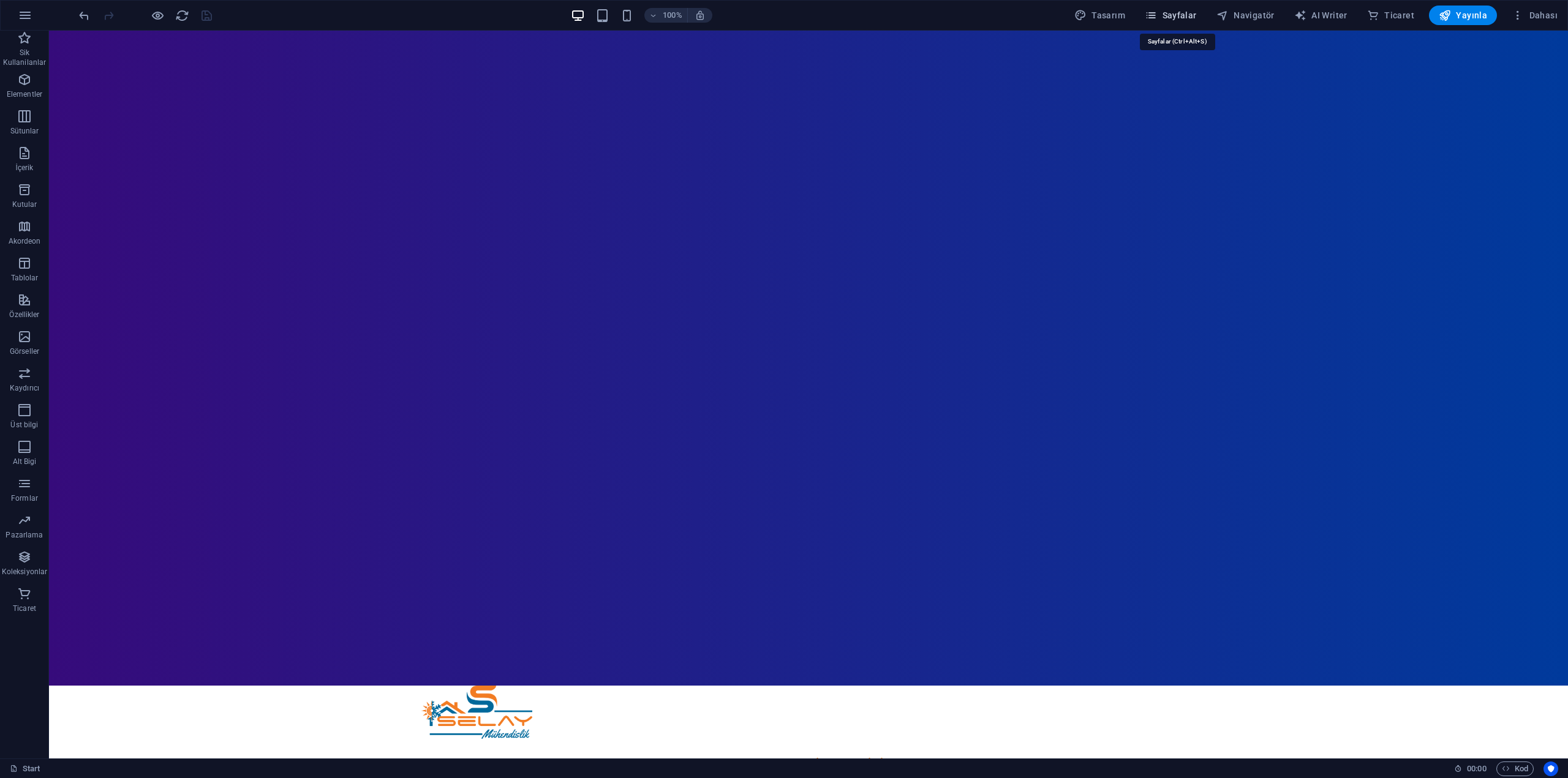
click at [1190, 17] on span "Sayfalar" at bounding box center [1170, 15] width 52 height 12
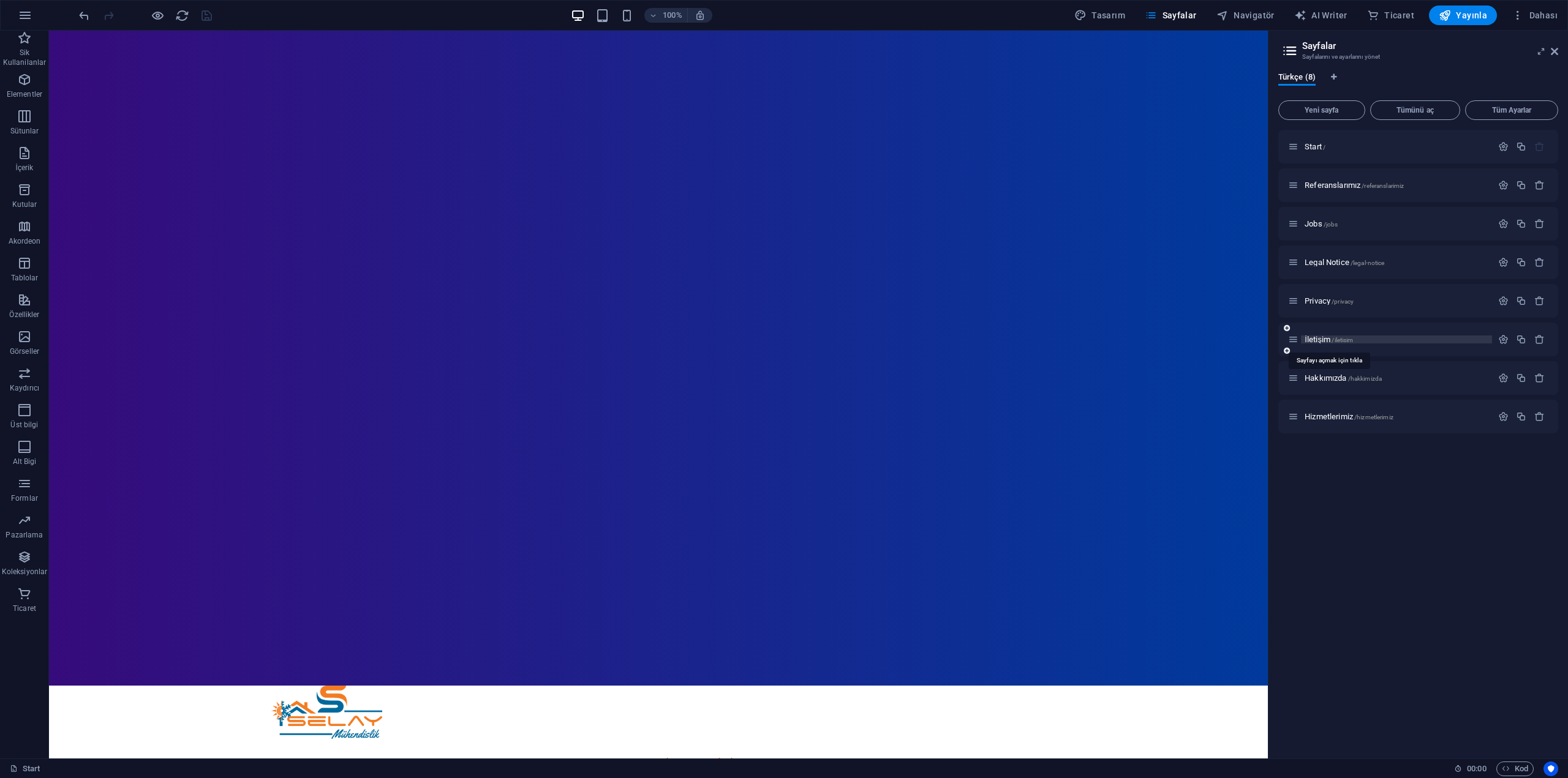
click at [1319, 339] on span "İletişim /iletisim" at bounding box center [1329, 339] width 49 height 9
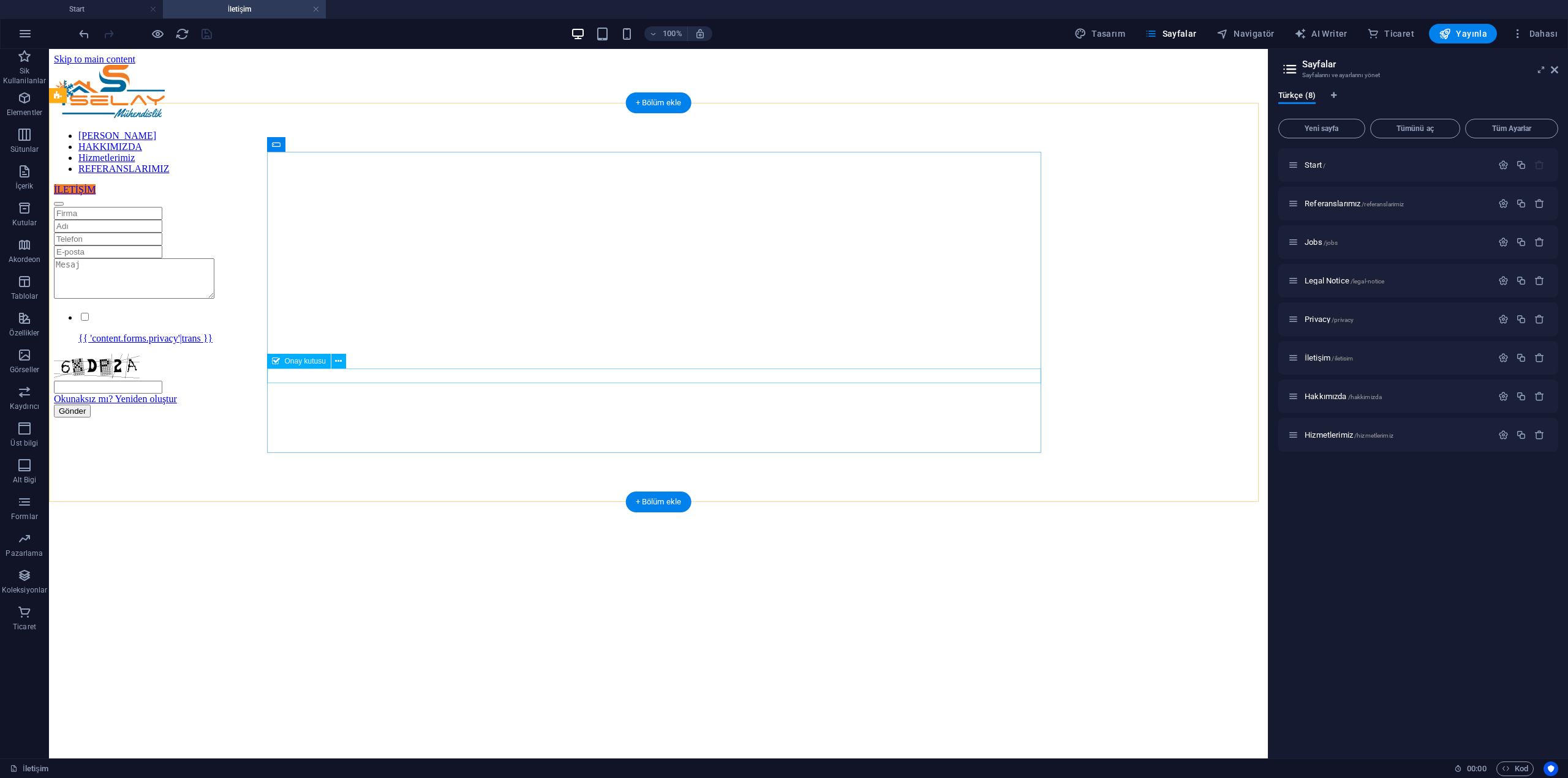
click at [431, 344] on div "{{ 'content.forms.privacy'|trans }}" at bounding box center [658, 327] width 1209 height 33
click at [307, 361] on span "Onay kutusu" at bounding box center [305, 361] width 41 height 7
click at [341, 361] on icon at bounding box center [338, 361] width 7 height 13
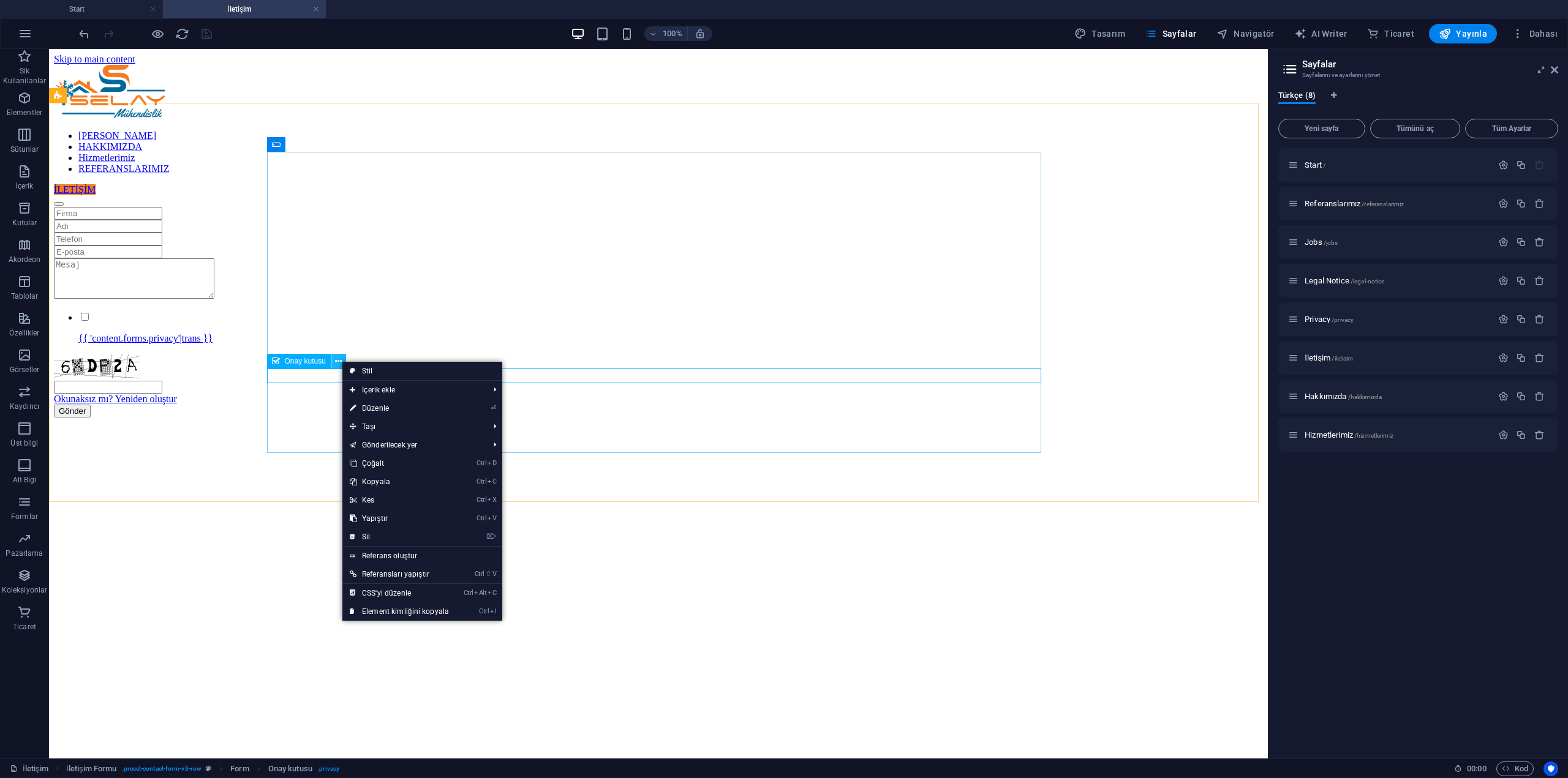
click at [341, 361] on icon at bounding box center [338, 361] width 7 height 13
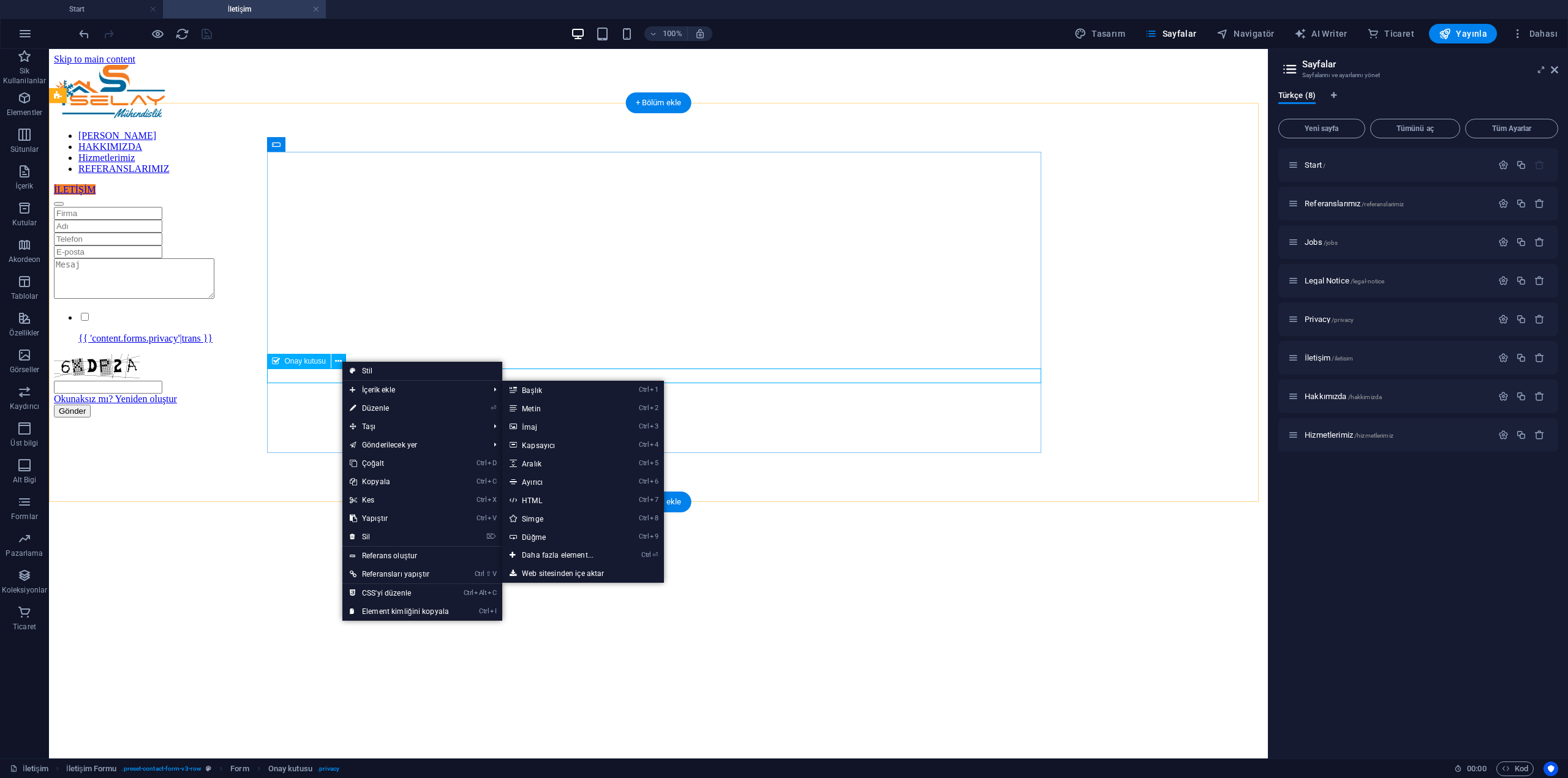
click at [575, 344] on div "{{ 'content.forms.privacy'|trans }}" at bounding box center [658, 327] width 1209 height 33
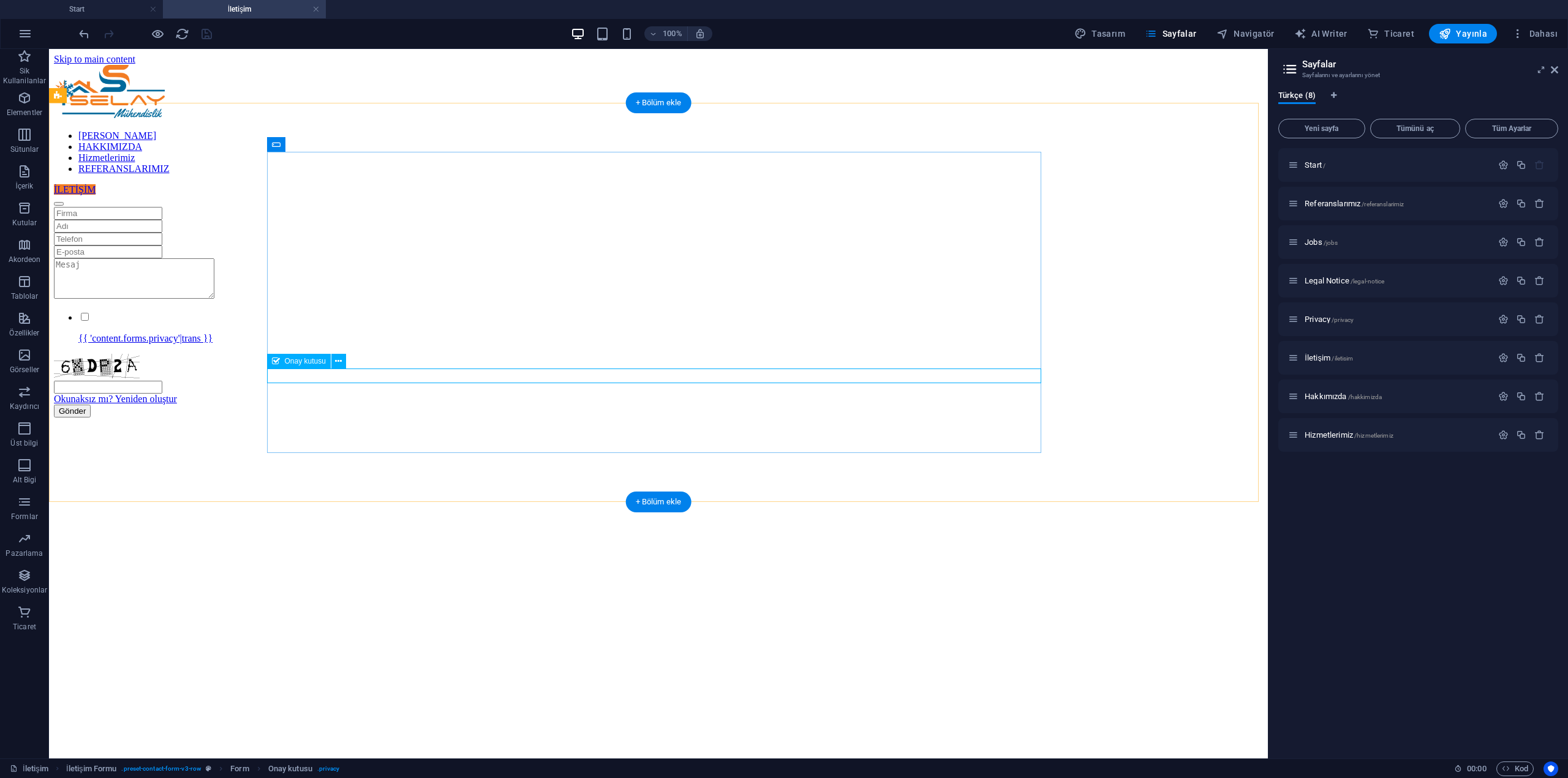
click at [575, 344] on div "{{ 'content.forms.privacy'|trans }}" at bounding box center [658, 327] width 1209 height 33
click at [360, 344] on div "{{ 'content.forms.privacy'|trans }}" at bounding box center [658, 327] width 1209 height 33
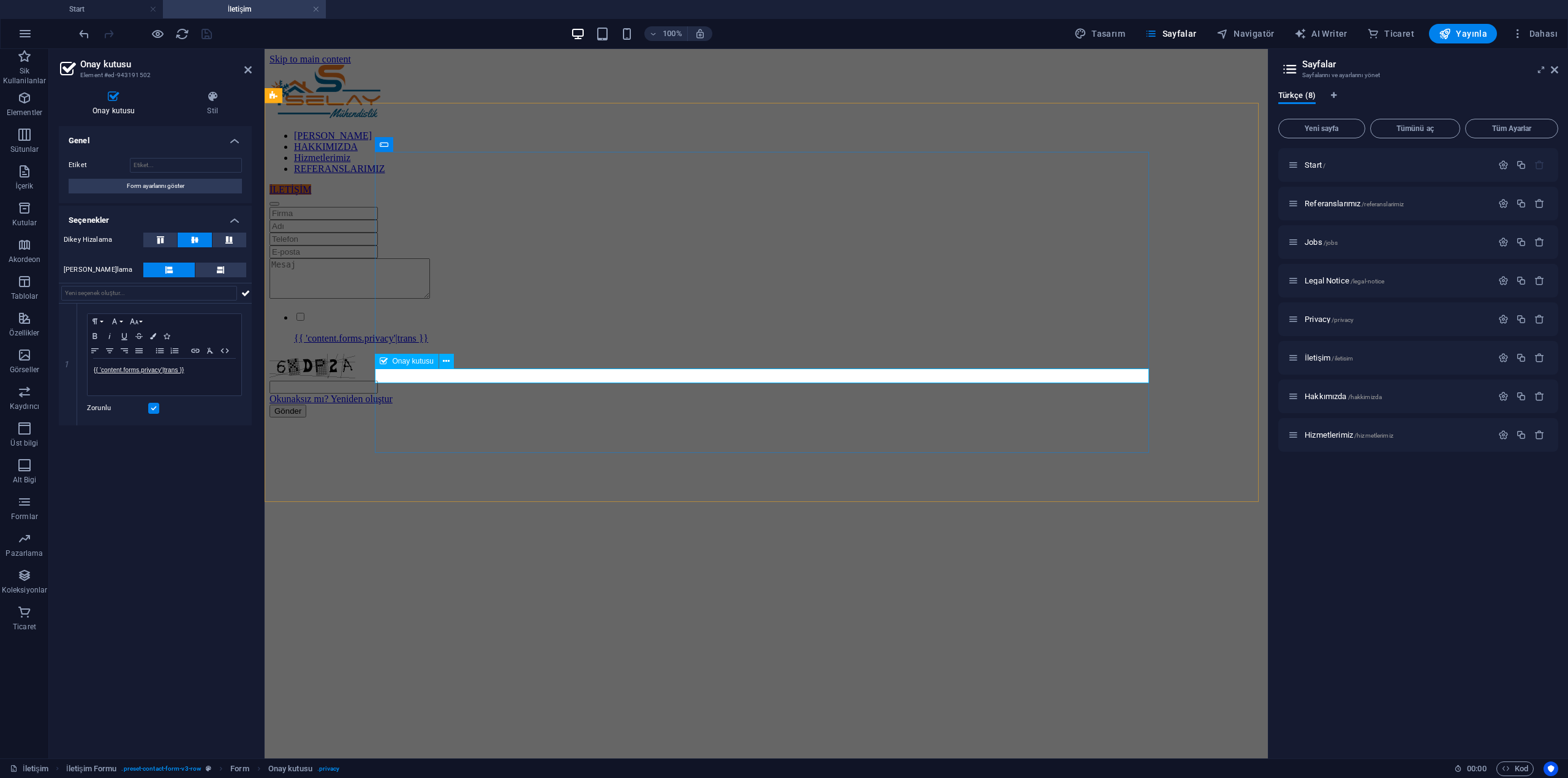
click at [550, 344] on div "{{ 'content.forms.privacy'|trans }}" at bounding box center [766, 327] width 993 height 33
click at [551, 344] on div "{{ 'content.forms.privacy'|trans }}" at bounding box center [766, 327] width 993 height 33
click at [549, 344] on div "{{ 'content.forms.privacy'|trans }}" at bounding box center [766, 327] width 993 height 33
click at [200, 374] on p "{{ 'content.forms.privacy'|trans }}" at bounding box center [164, 370] width 142 height 11
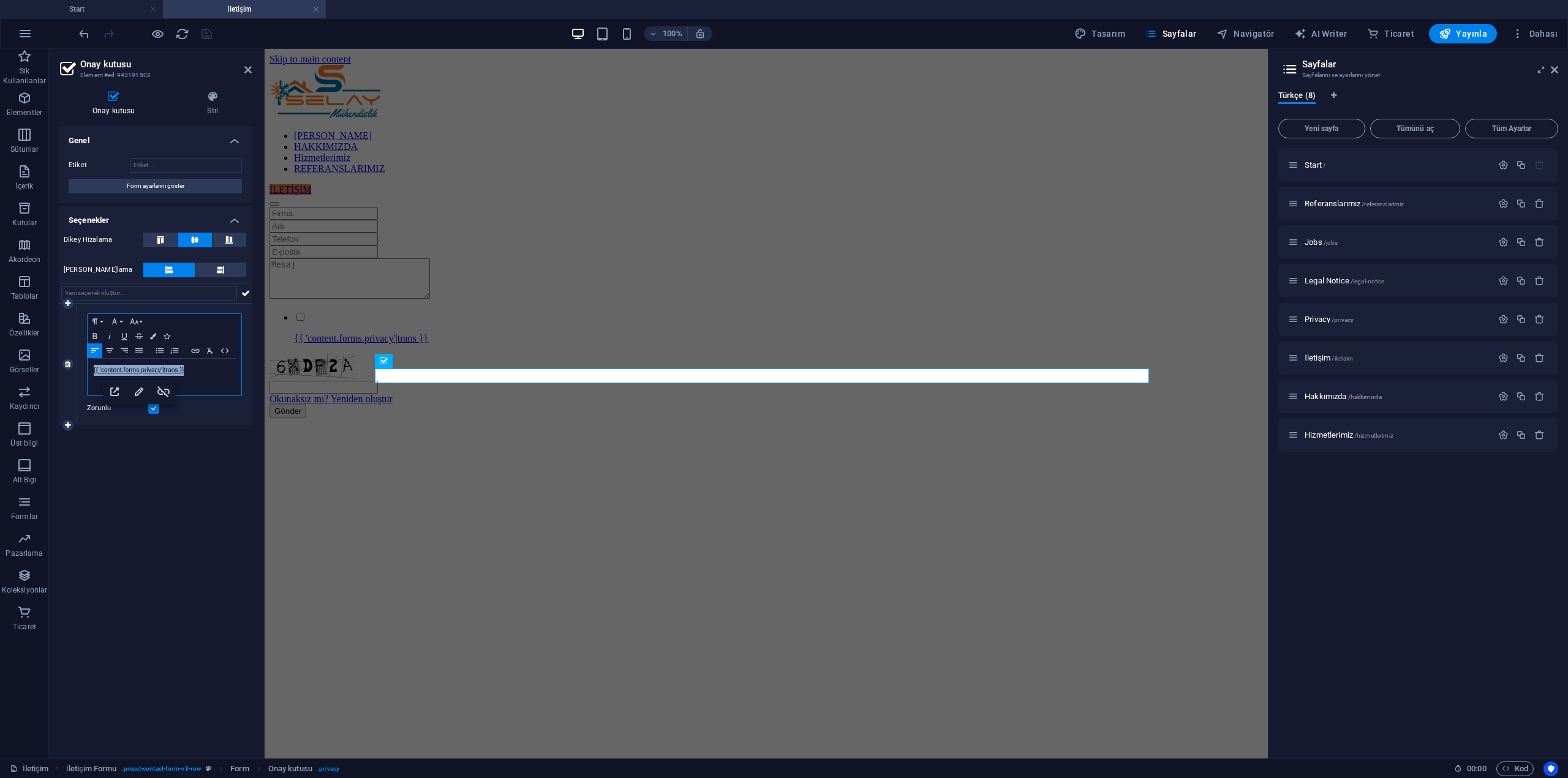
drag, startPoint x: 207, startPoint y: 370, endPoint x: 85, endPoint y: 366, distance: 122.1
click at [85, 366] on div "Paragraph Format Normal Heading 1 Heading 2 Heading 3 Heading 4 Heading 5 Headi…" at bounding box center [165, 364] width 175 height 122
click at [134, 549] on div "Genel Etiket Form ayarlarını göster Seçenekler Dikey Hizalama Yatay Hizalama 1 …" at bounding box center [155, 437] width 193 height 623
click at [205, 31] on icon "save" at bounding box center [206, 34] width 14 height 14
checkbox input "false"
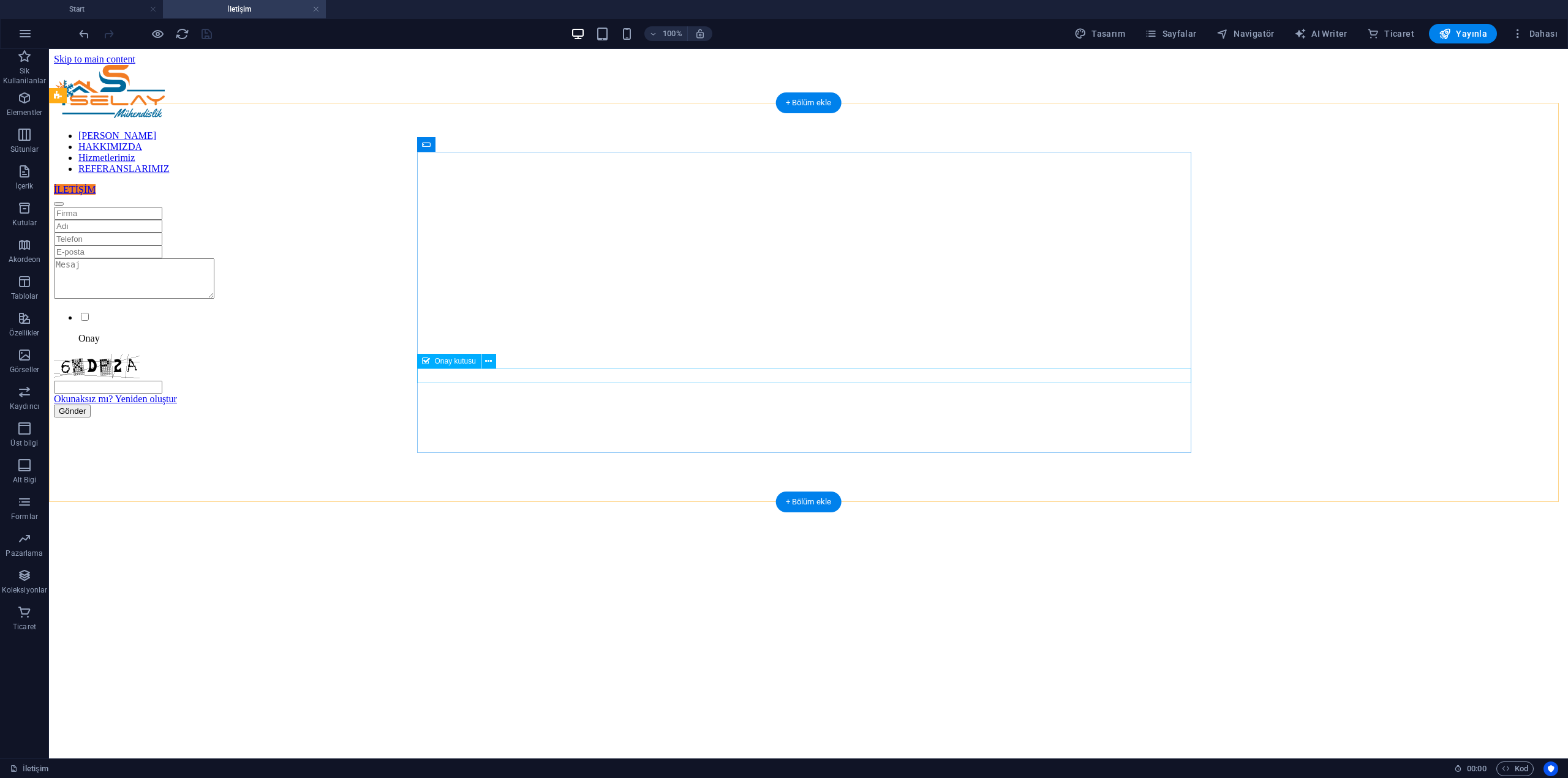
click at [421, 344] on div "Onay" at bounding box center [809, 327] width 1510 height 33
click at [419, 344] on div "Onay" at bounding box center [809, 327] width 1510 height 33
drag, startPoint x: 345, startPoint y: 388, endPoint x: 352, endPoint y: 388, distance: 7.0
click at [345, 388] on div "Onay Okunaksız mı? Yeniden oluştur Gönder" at bounding box center [809, 312] width 1510 height 210
click at [419, 344] on div "Onay" at bounding box center [809, 327] width 1510 height 33
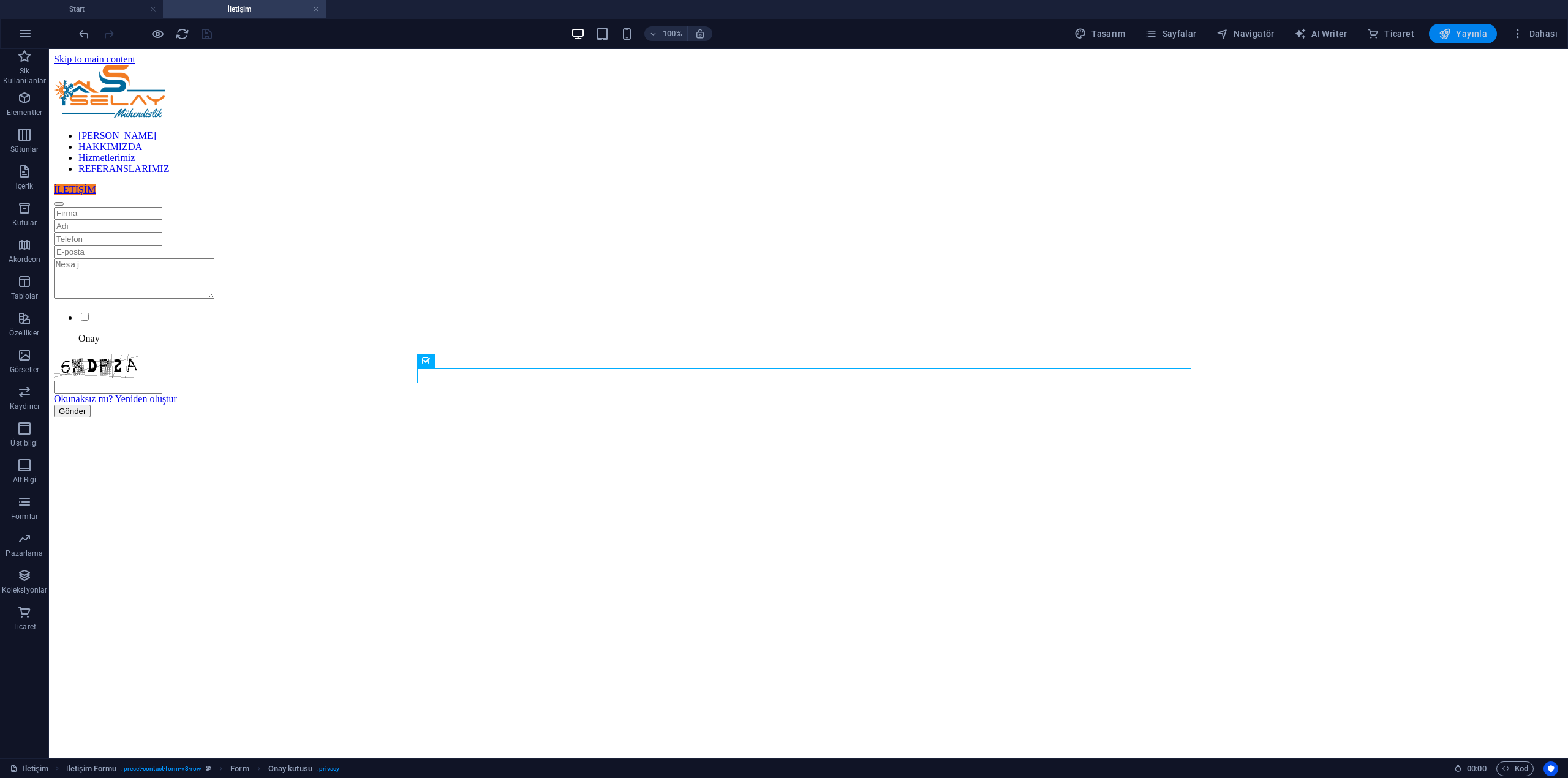
click at [1448, 32] on icon "button" at bounding box center [1445, 34] width 12 height 12
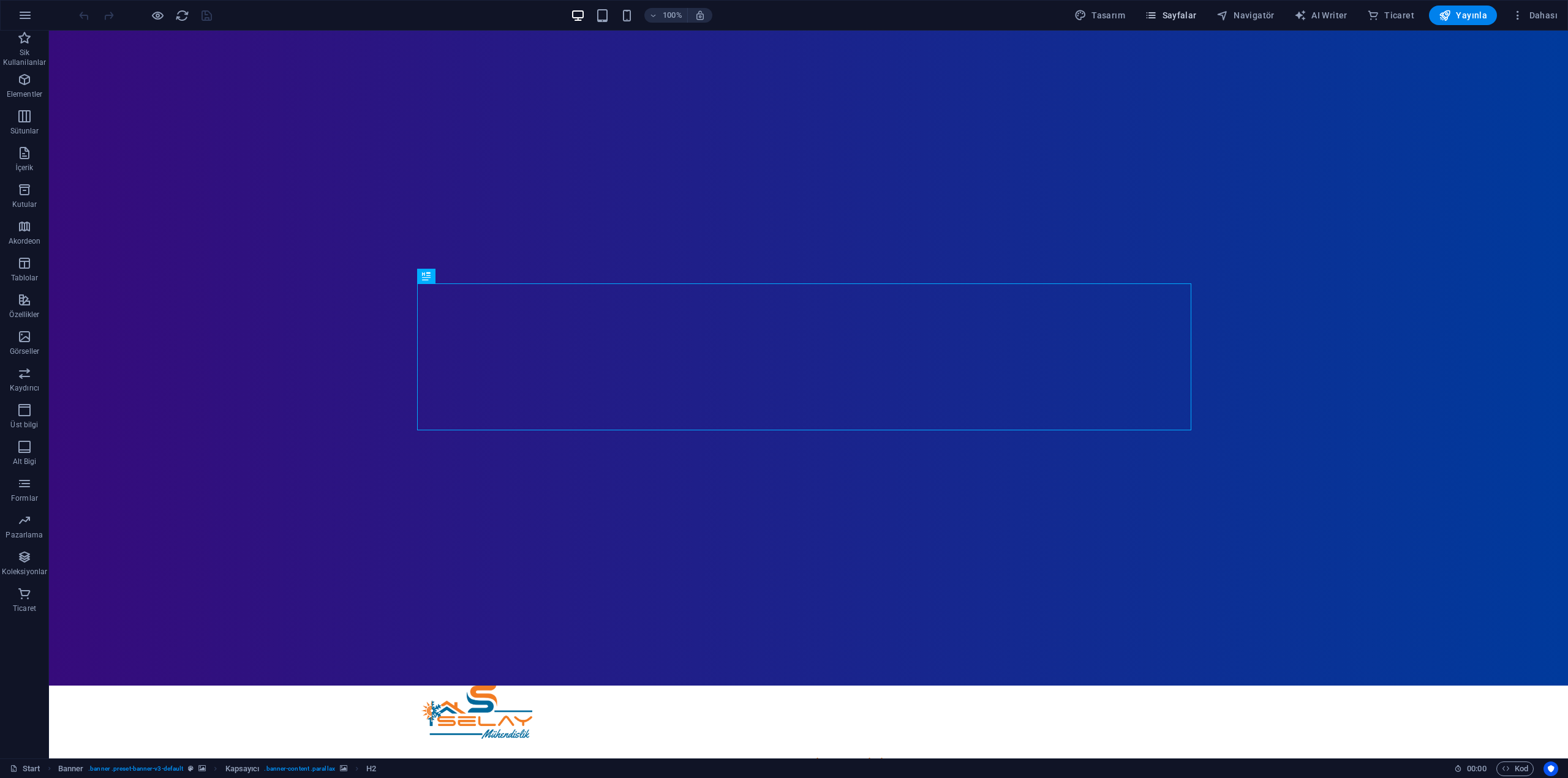
click at [1167, 9] on button "Sayfalar" at bounding box center [1171, 15] width 62 height 19
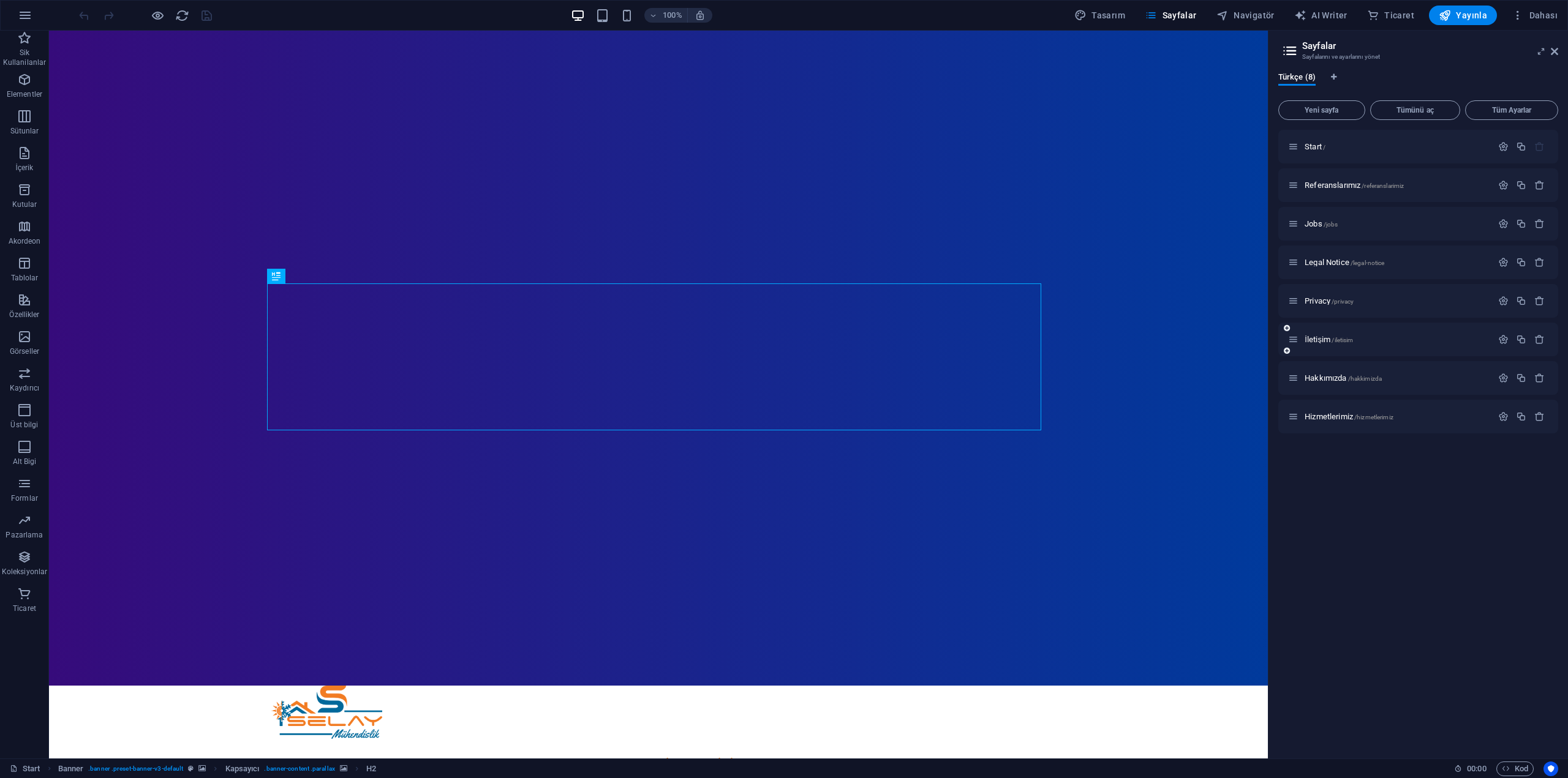
click at [1317, 332] on div "İletişim /iletisim" at bounding box center [1418, 339] width 280 height 34
click at [1317, 338] on span "İletişim /iletisim" at bounding box center [1329, 339] width 49 height 9
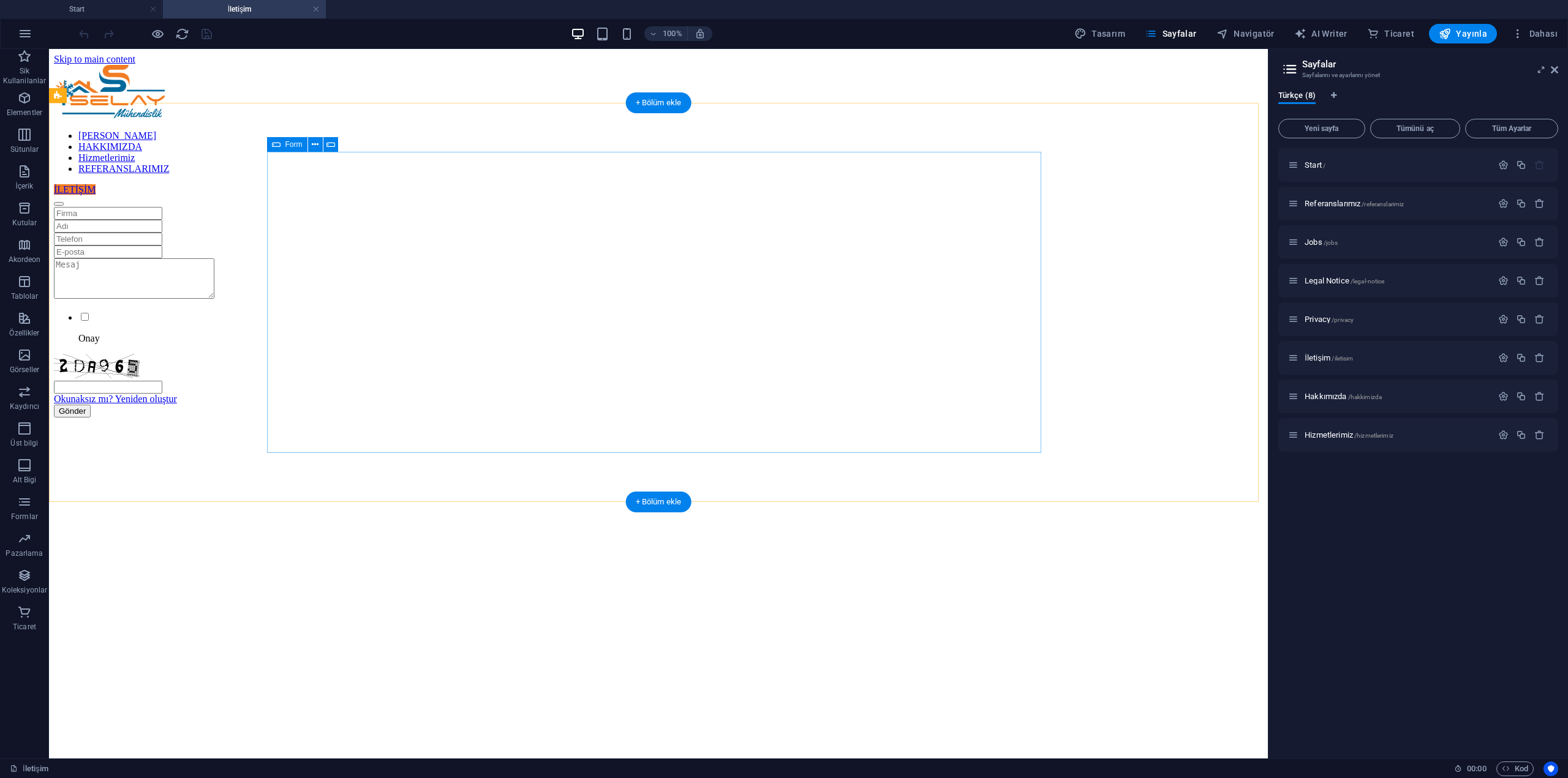
click at [505, 383] on div "[PERSON_NAME]sız mı? Yeniden oluştur Gönder" at bounding box center [658, 312] width 1209 height 210
click at [563, 418] on div "Gönder" at bounding box center [658, 410] width 1209 height 13
click at [403, 207] on div "[PERSON_NAME]sız mı? Yeniden oluştur Gönder" at bounding box center [658, 312] width 1209 height 210
click at [212, 238] on div "[PERSON_NAME]sız mı? Yeniden oluştur Gönder" at bounding box center [658, 312] width 1209 height 210
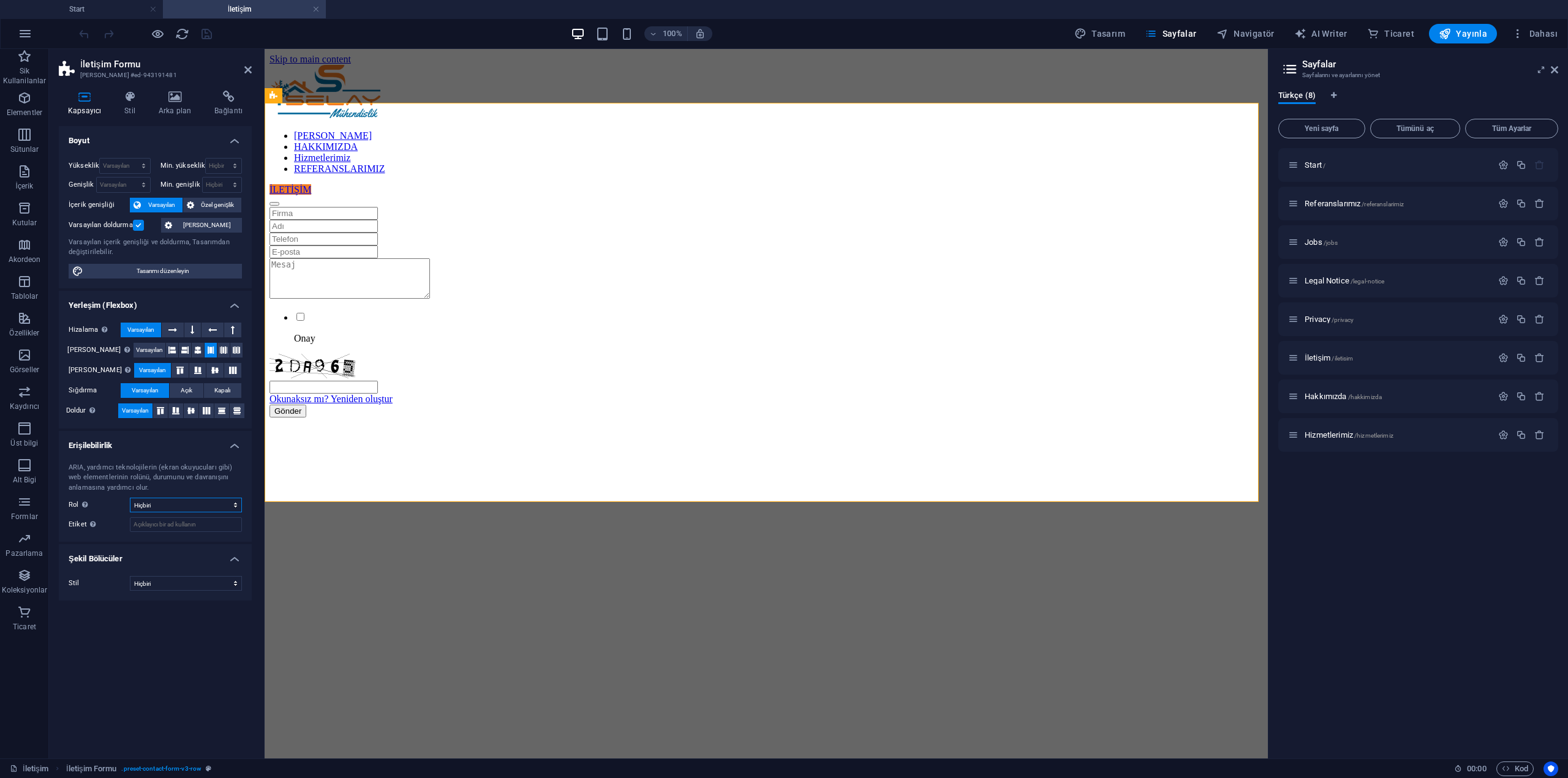
click at [196, 507] on select "Hiçbiri Alert Alt Bigi Article Banner Comment Complementary Dialog Marquee Pres…" at bounding box center [185, 505] width 112 height 15
click at [196, 504] on select "Hiçbiri Alert Alt Bigi Article Banner Comment Complementary Dialog Marquee Pres…" at bounding box center [185, 505] width 112 height 15
click at [218, 100] on icon at bounding box center [228, 97] width 46 height 12
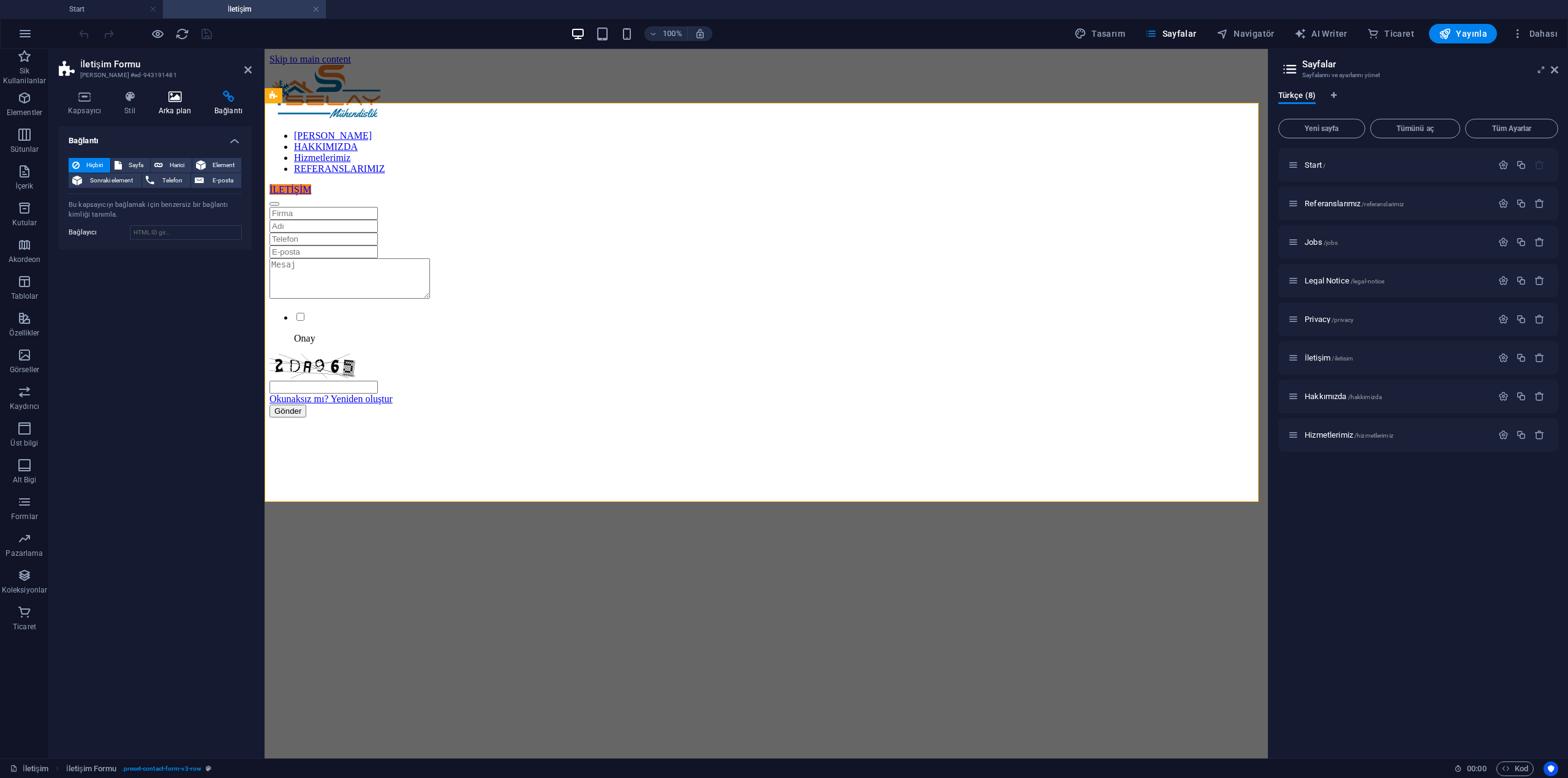
click at [183, 101] on icon at bounding box center [175, 97] width 51 height 12
click at [132, 107] on h4 "Stil" at bounding box center [132, 103] width 34 height 26
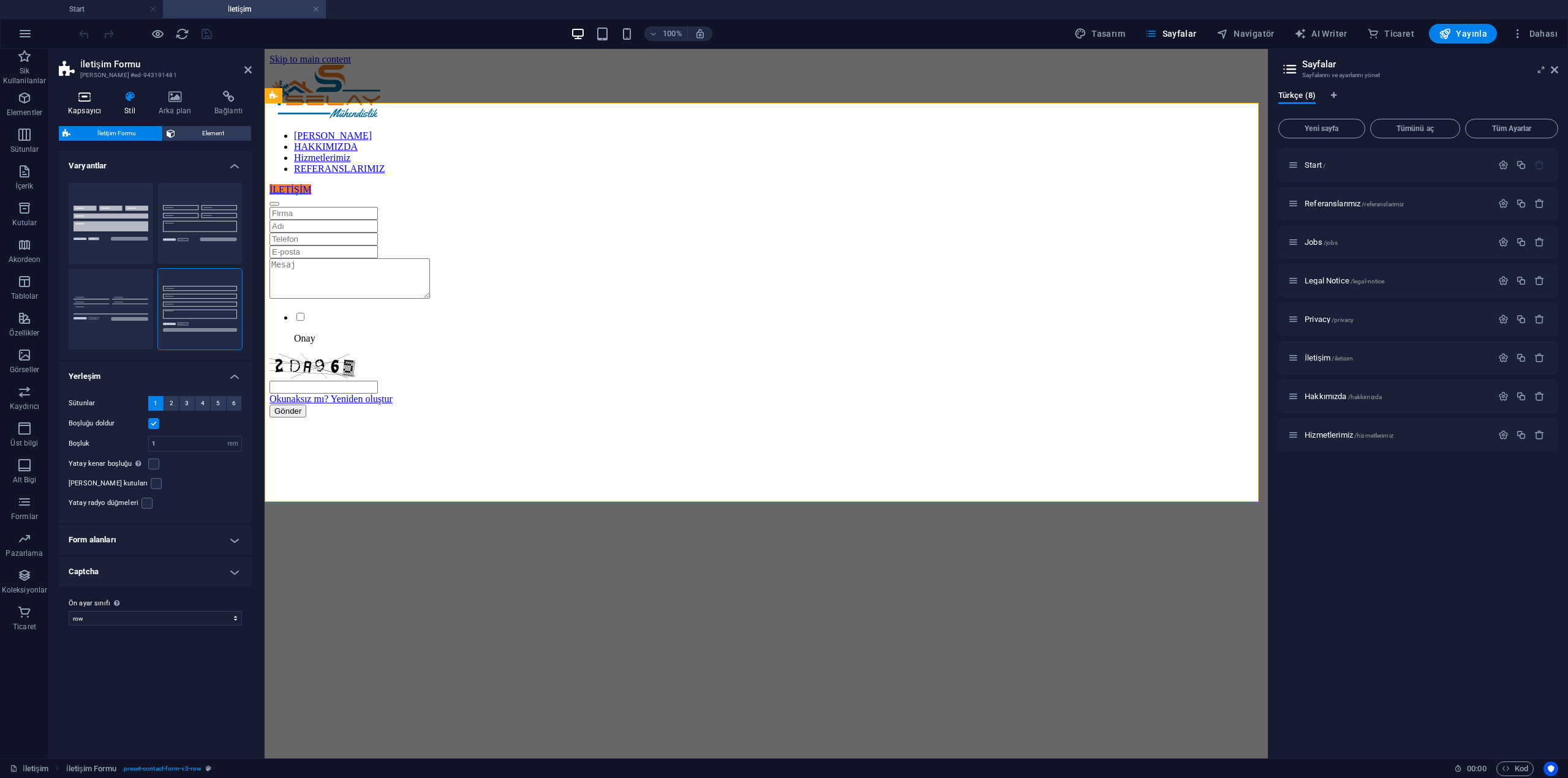
click at [78, 107] on h4 "Kapsayıcı" at bounding box center [87, 103] width 56 height 26
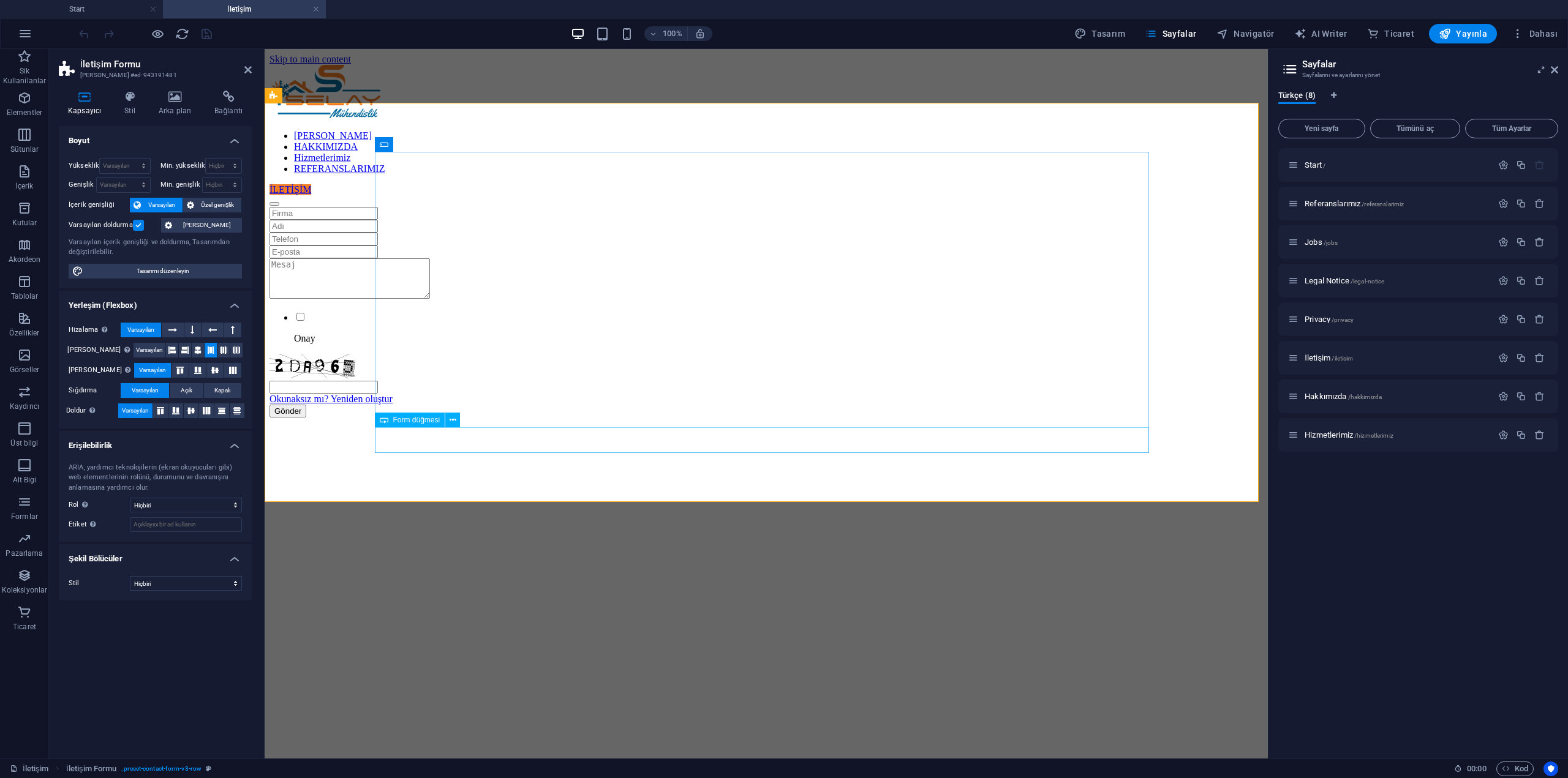
click at [693, 418] on div "Gönder" at bounding box center [766, 410] width 993 height 13
click at [421, 423] on span "Form düğmesi" at bounding box center [417, 420] width 47 height 7
click at [452, 420] on icon at bounding box center [453, 420] width 7 height 13
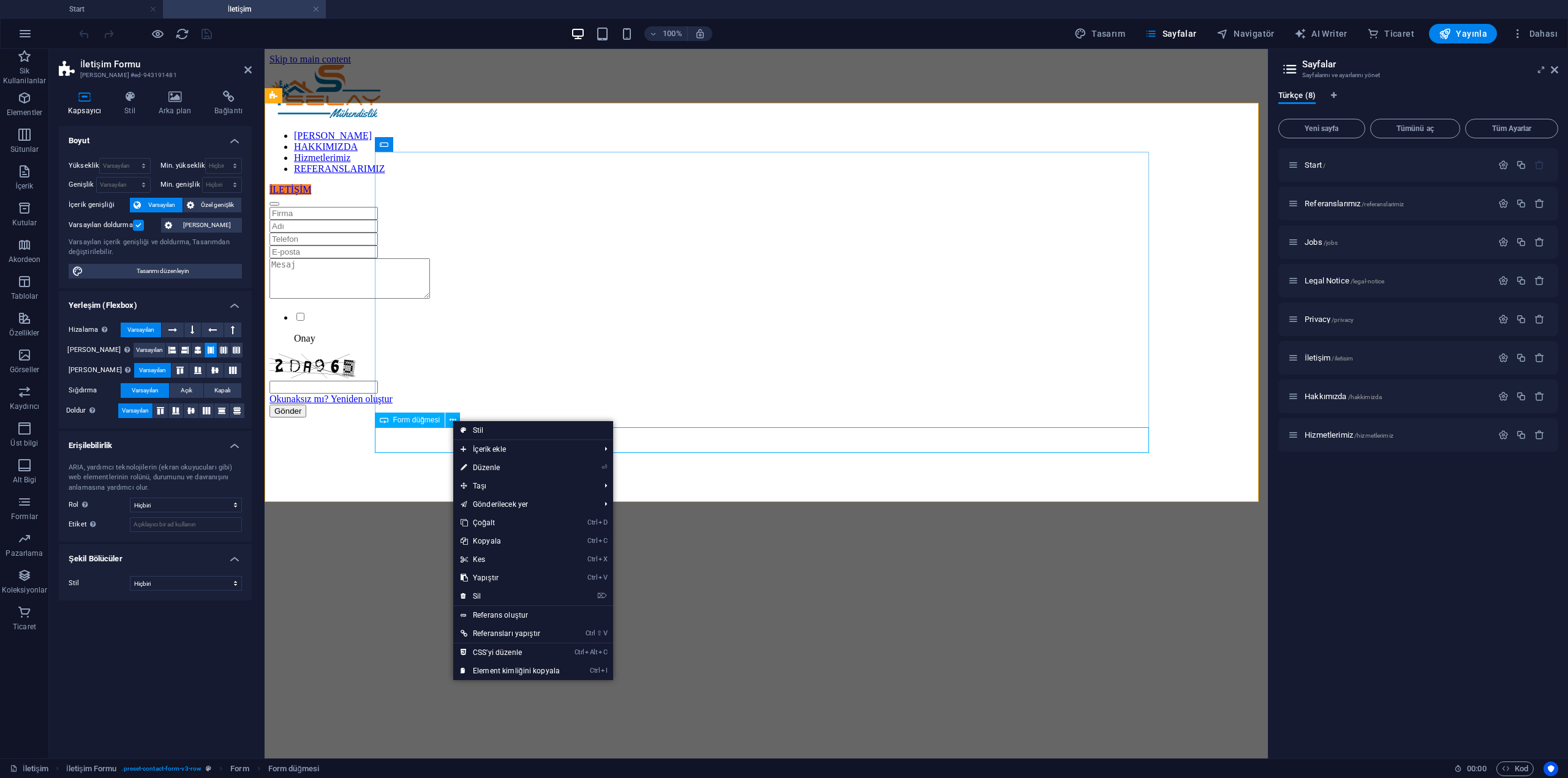
click at [436, 418] on div "Gönder" at bounding box center [766, 410] width 993 height 13
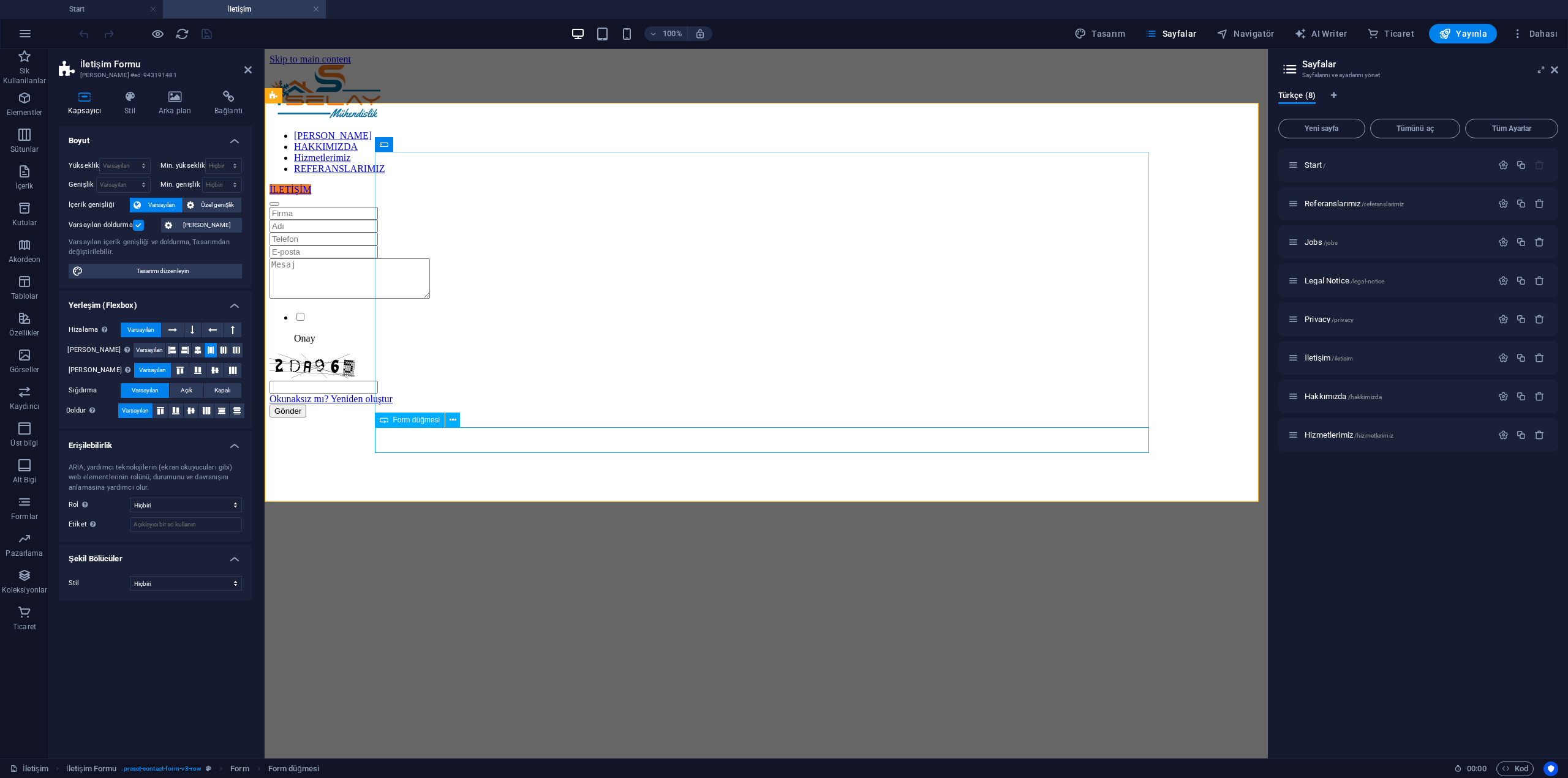
click at [764, 418] on div "Gönder" at bounding box center [766, 410] width 993 height 13
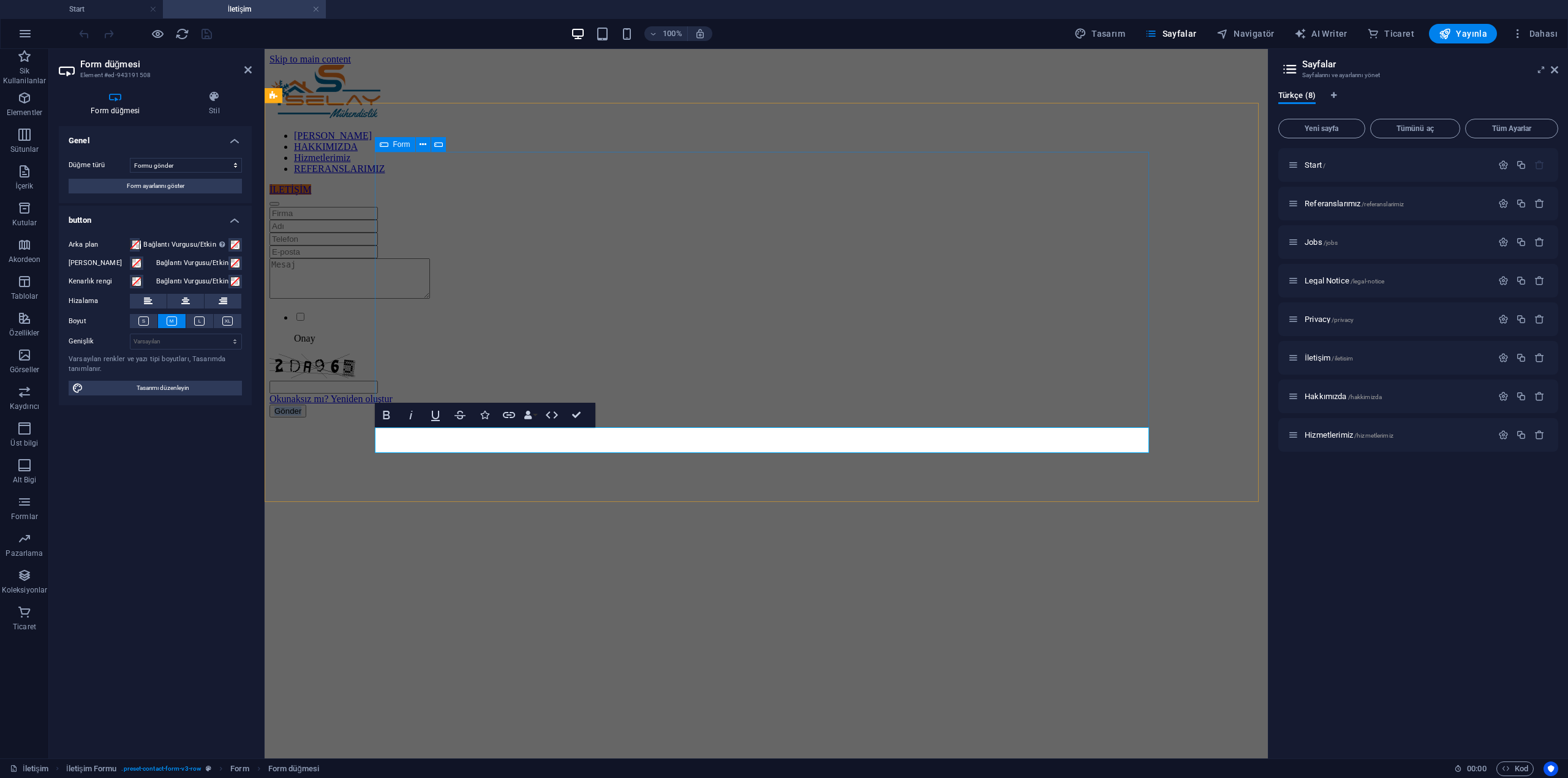
click at [777, 418] on div "Onay Okunaksız mı? Yeniden oluştur Gönder" at bounding box center [766, 312] width 993 height 210
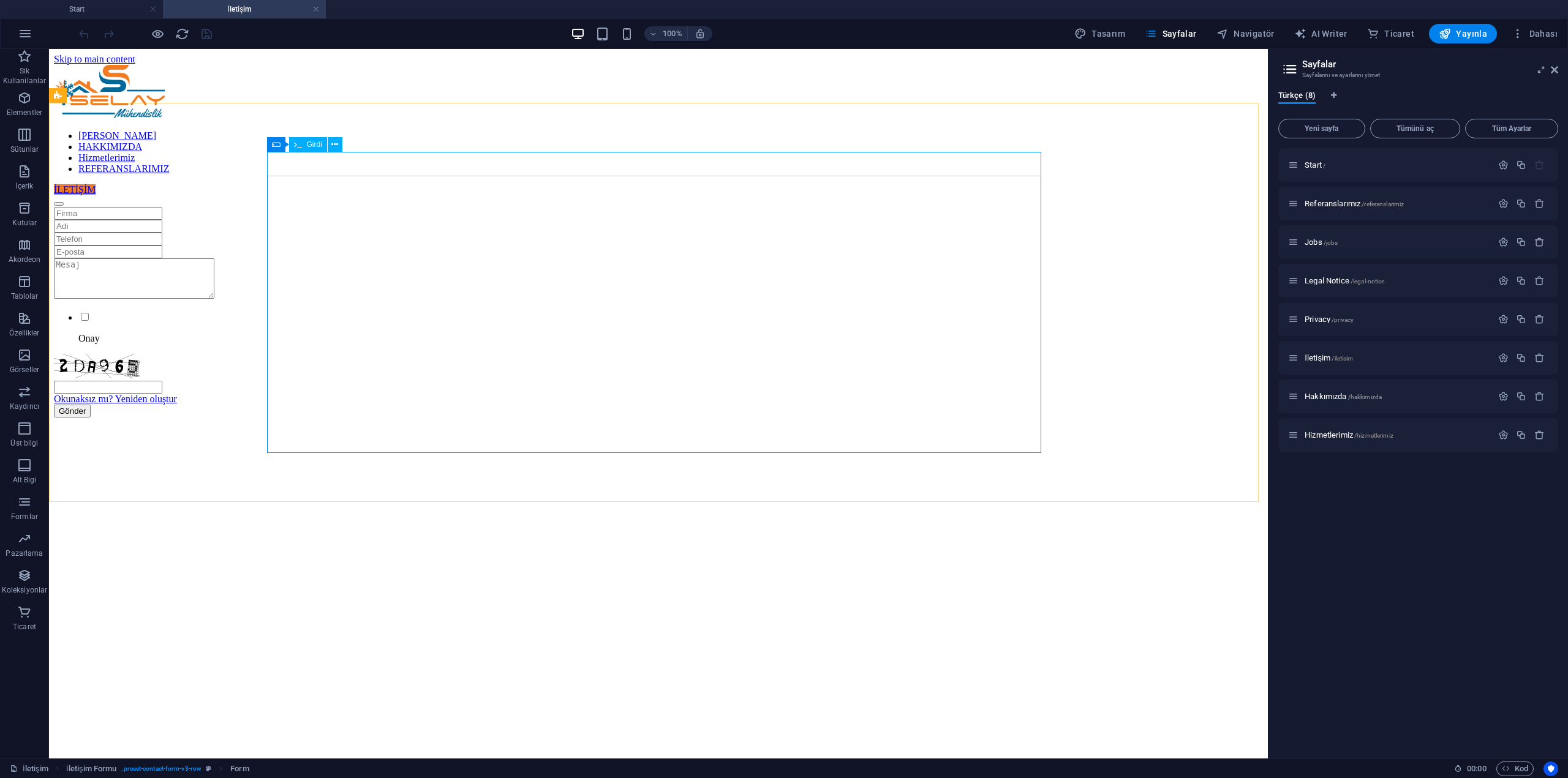
click at [321, 146] on span "Girdi" at bounding box center [315, 144] width 15 height 7
click at [317, 146] on span "Girdi" at bounding box center [315, 144] width 15 height 7
click at [309, 146] on span "Girdi" at bounding box center [315, 144] width 15 height 7
click at [338, 143] on icon at bounding box center [335, 144] width 7 height 13
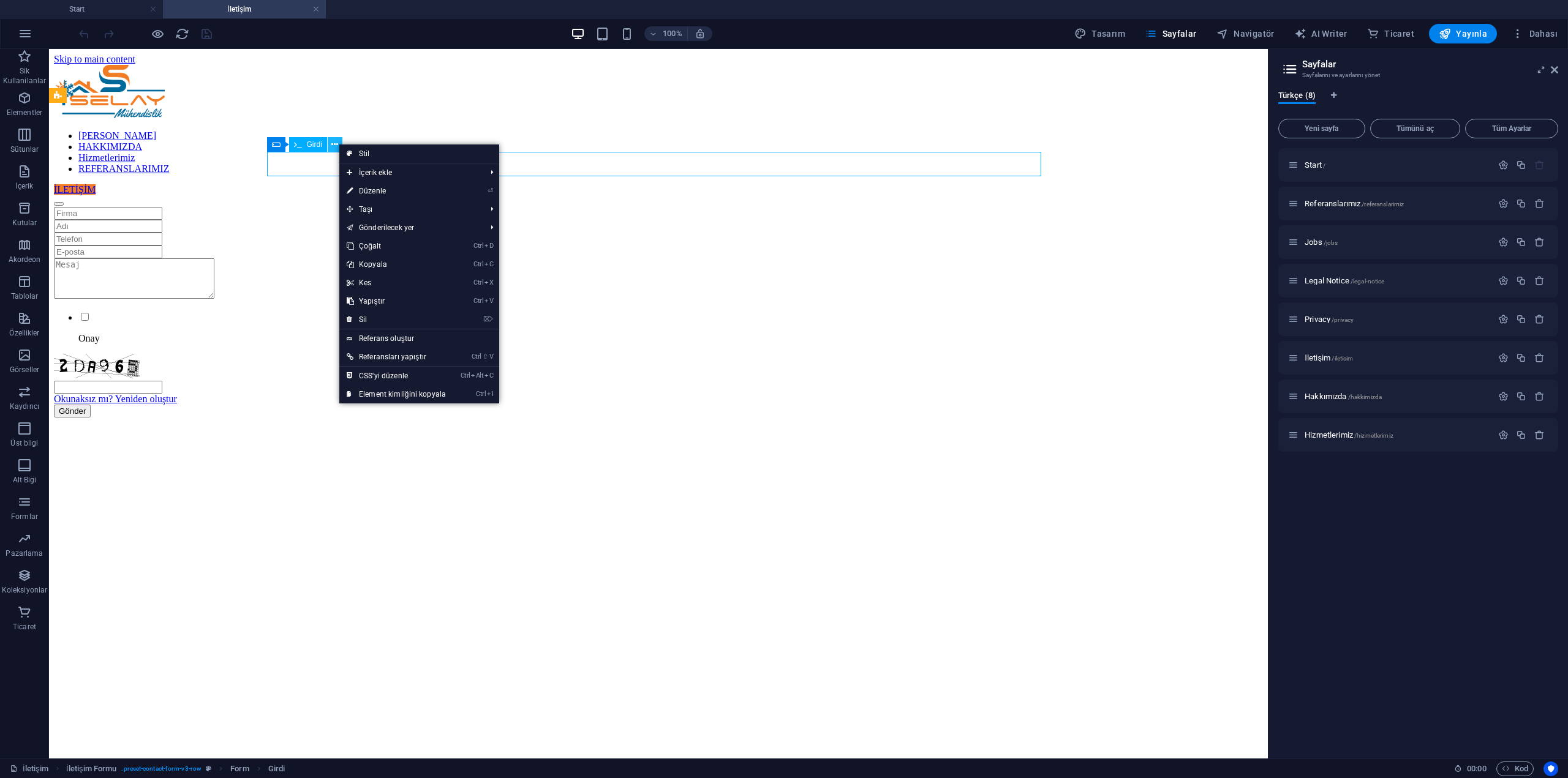
click at [338, 143] on icon at bounding box center [335, 144] width 7 height 13
click at [229, 207] on div "Onay Okunaksız mı? Yeniden oluştur Gönder" at bounding box center [658, 312] width 1209 height 210
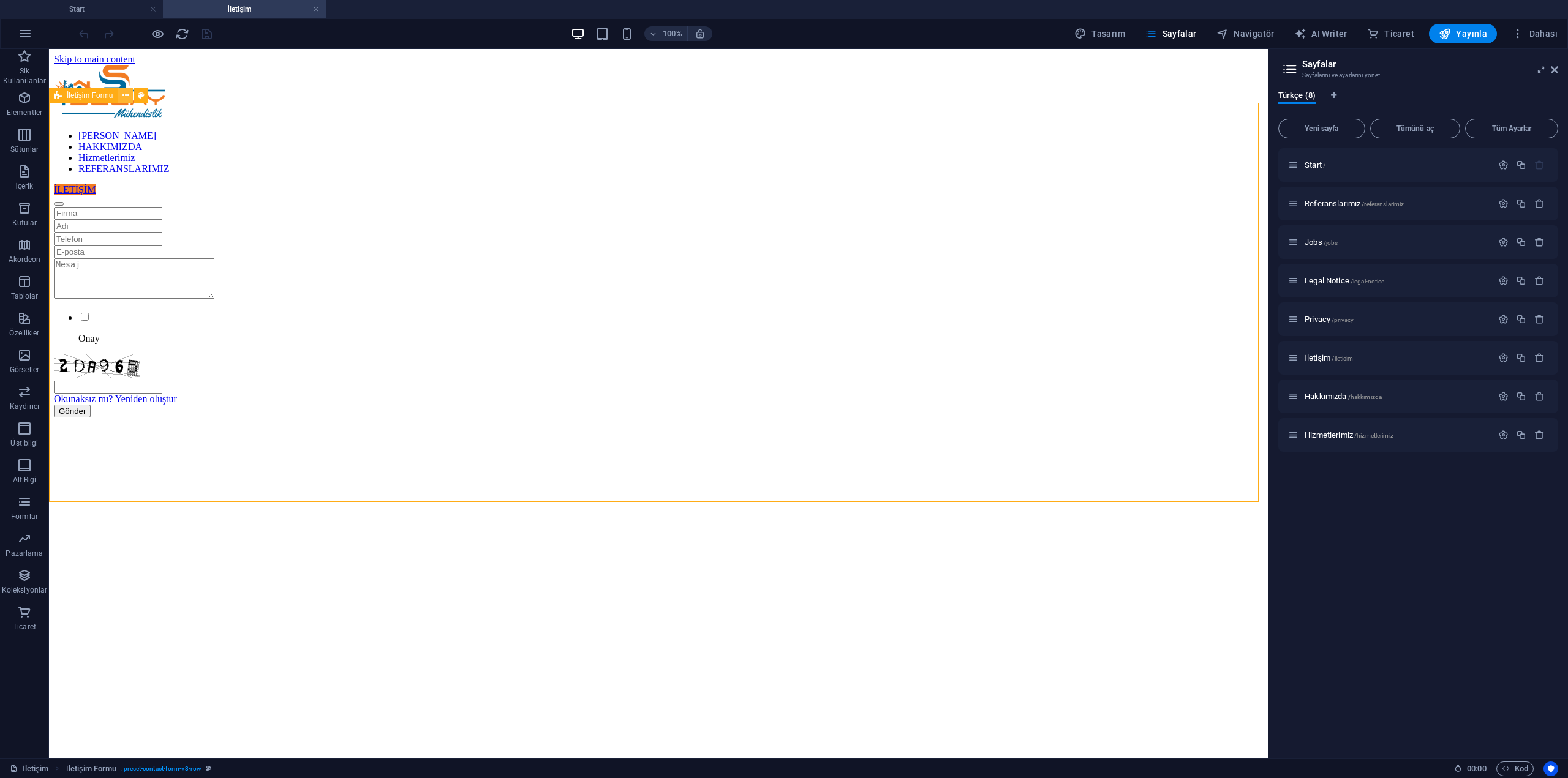
click at [132, 98] on button at bounding box center [126, 95] width 15 height 15
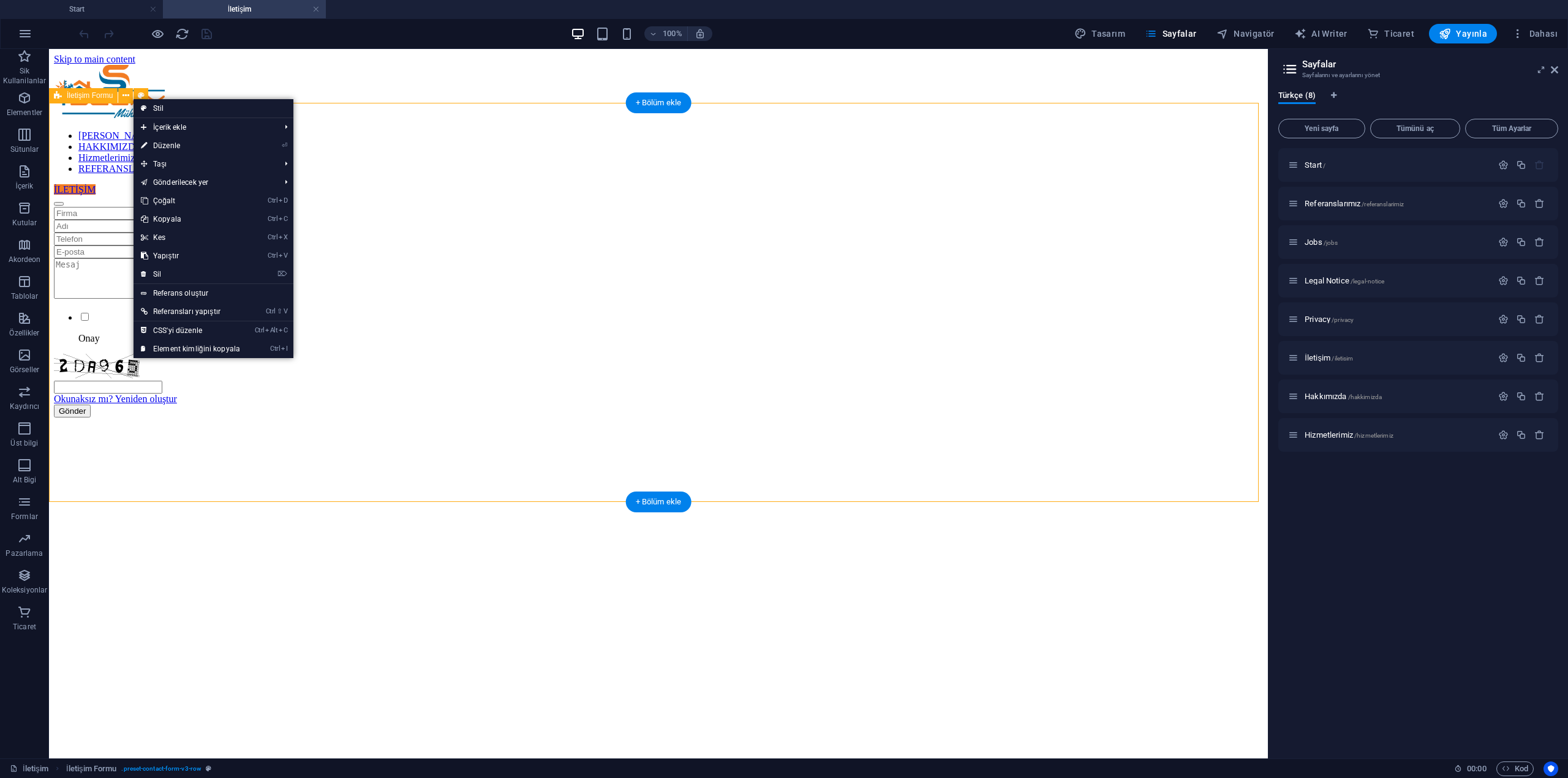
click at [189, 399] on div "Onay Okunaksız mı? Yeniden oluştur Gönder" at bounding box center [658, 312] width 1209 height 210
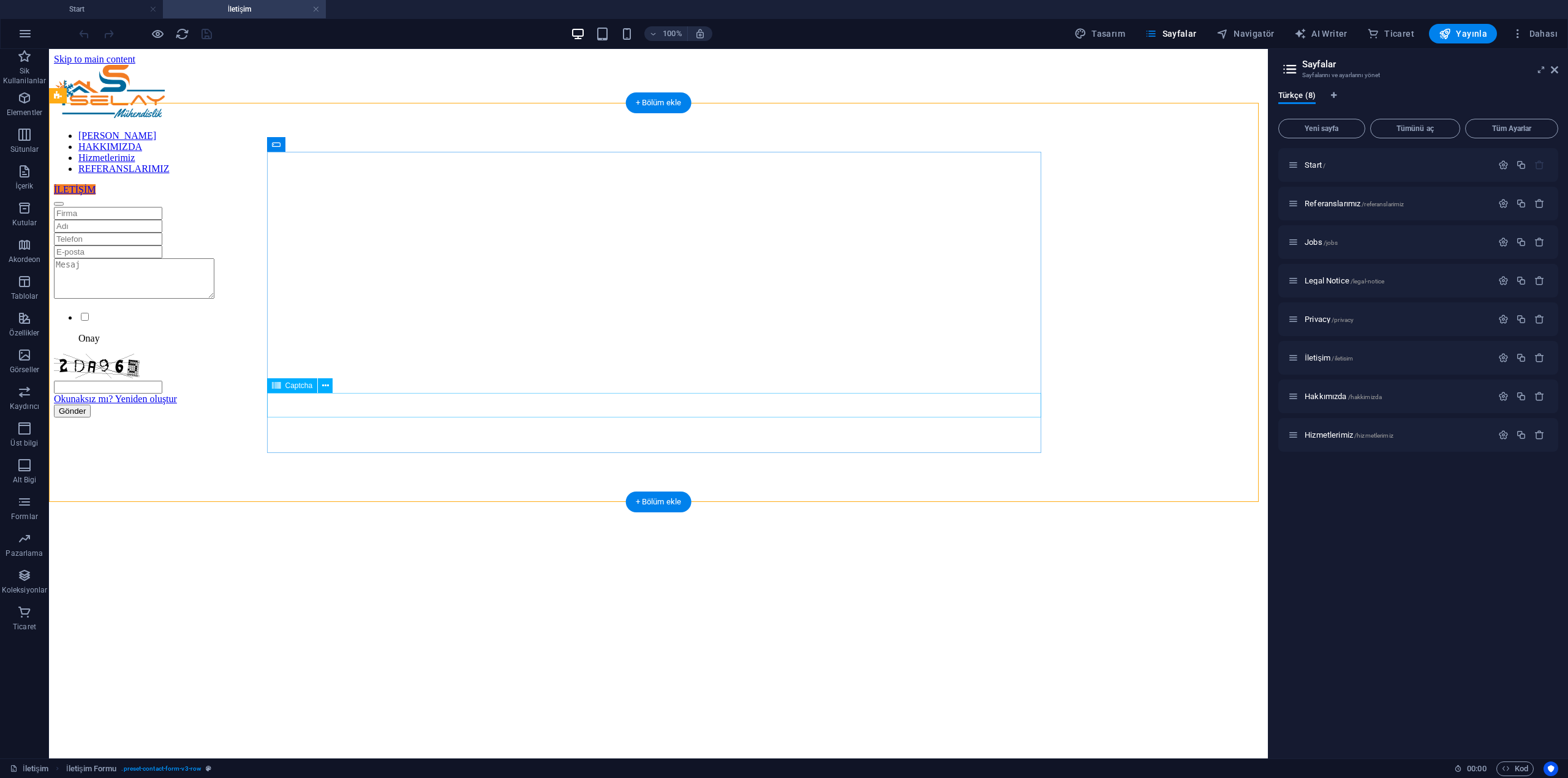
click at [386, 400] on div "Okunaksız mı? Yeniden oluştur" at bounding box center [658, 380] width 1209 height 51
click at [1116, 290] on div "Onay Okunaksız mı? Yeniden oluştur Gönder" at bounding box center [658, 312] width 1209 height 210
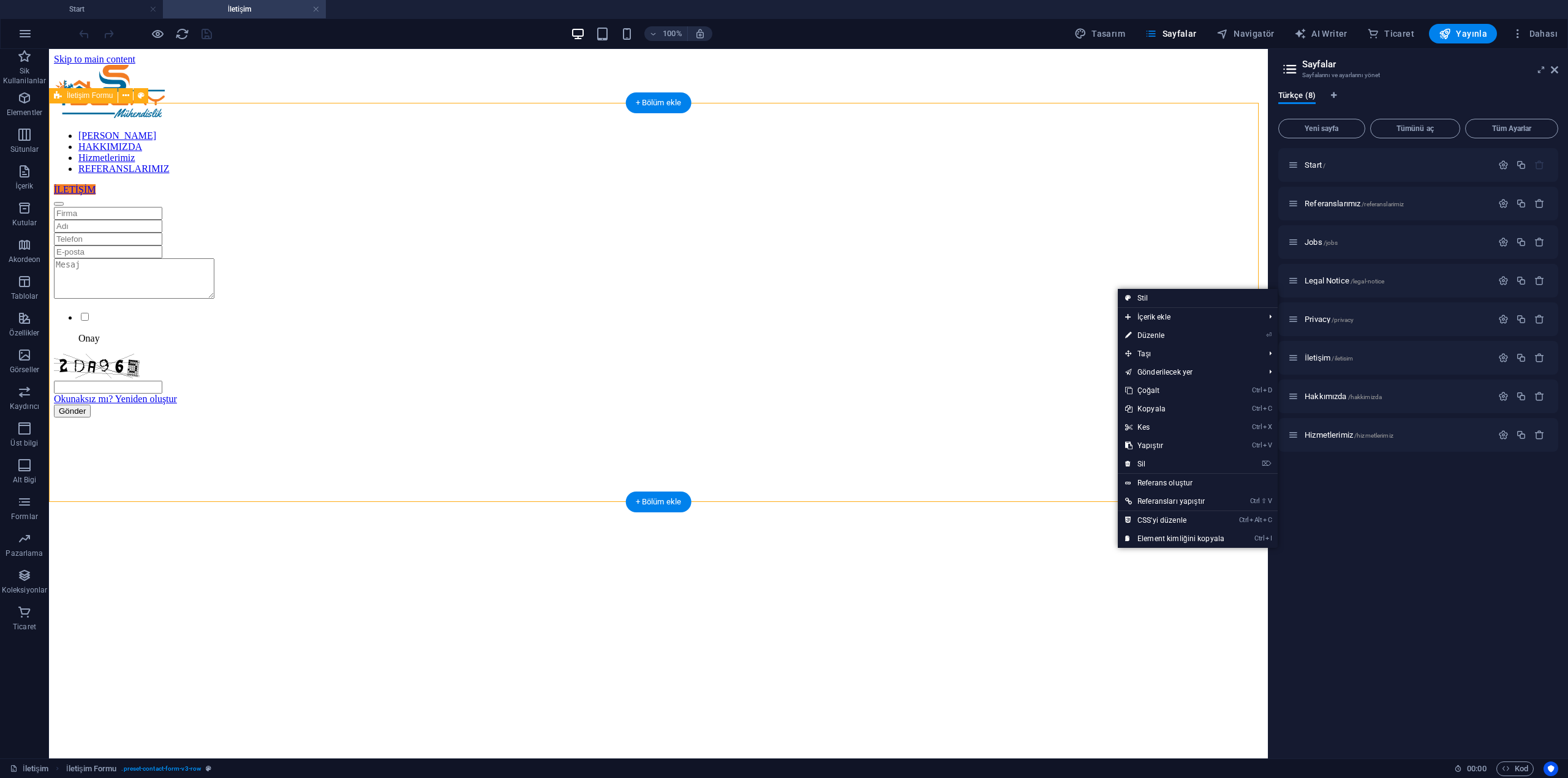
click at [1118, 266] on div "Onay Okunaksız mı? Yeniden oluştur Gönder" at bounding box center [658, 312] width 1209 height 210
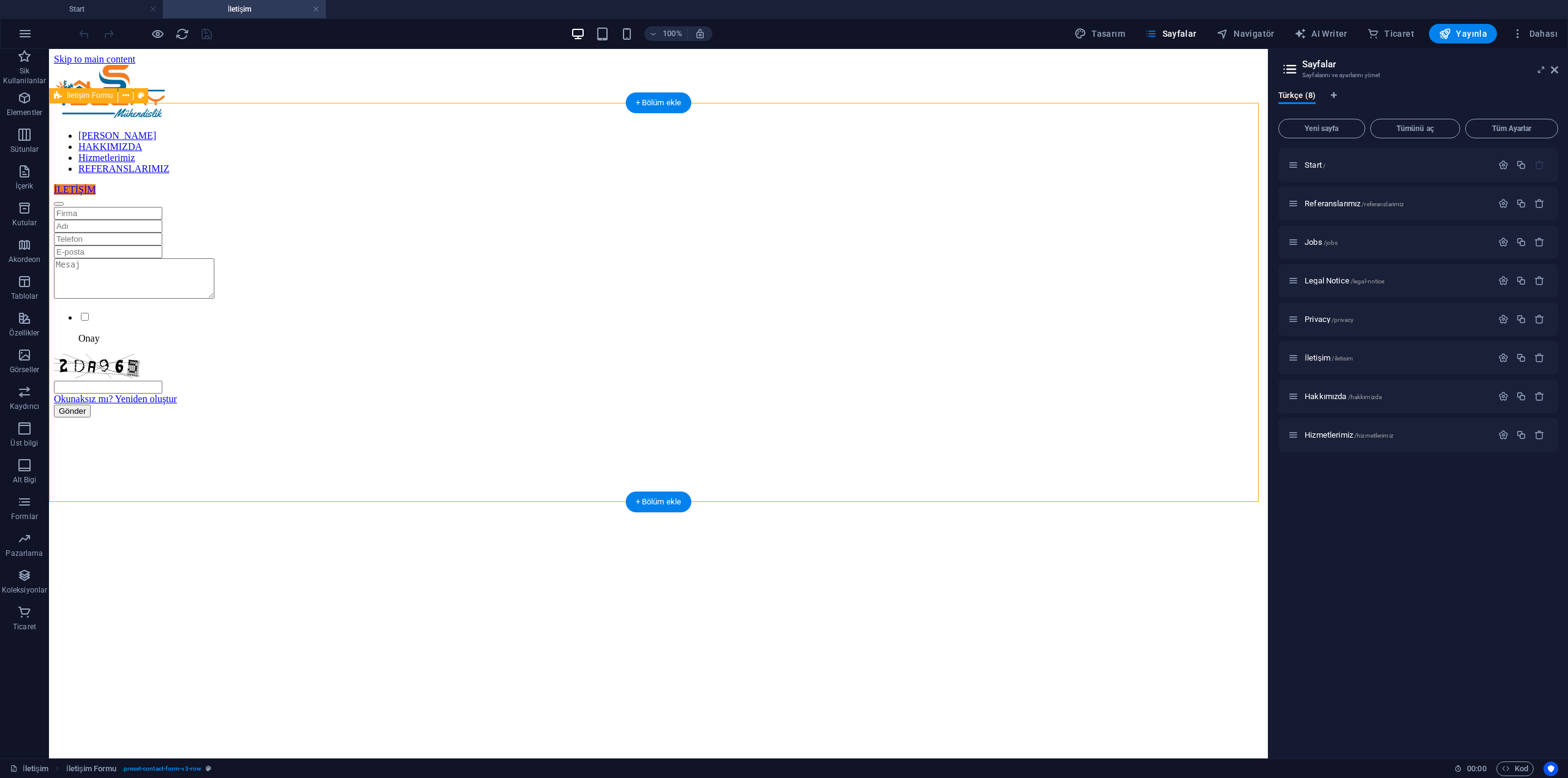
click at [103, 265] on div "Onay Okunaksız mı? Yeniden oluştur Gönder" at bounding box center [658, 312] width 1209 height 210
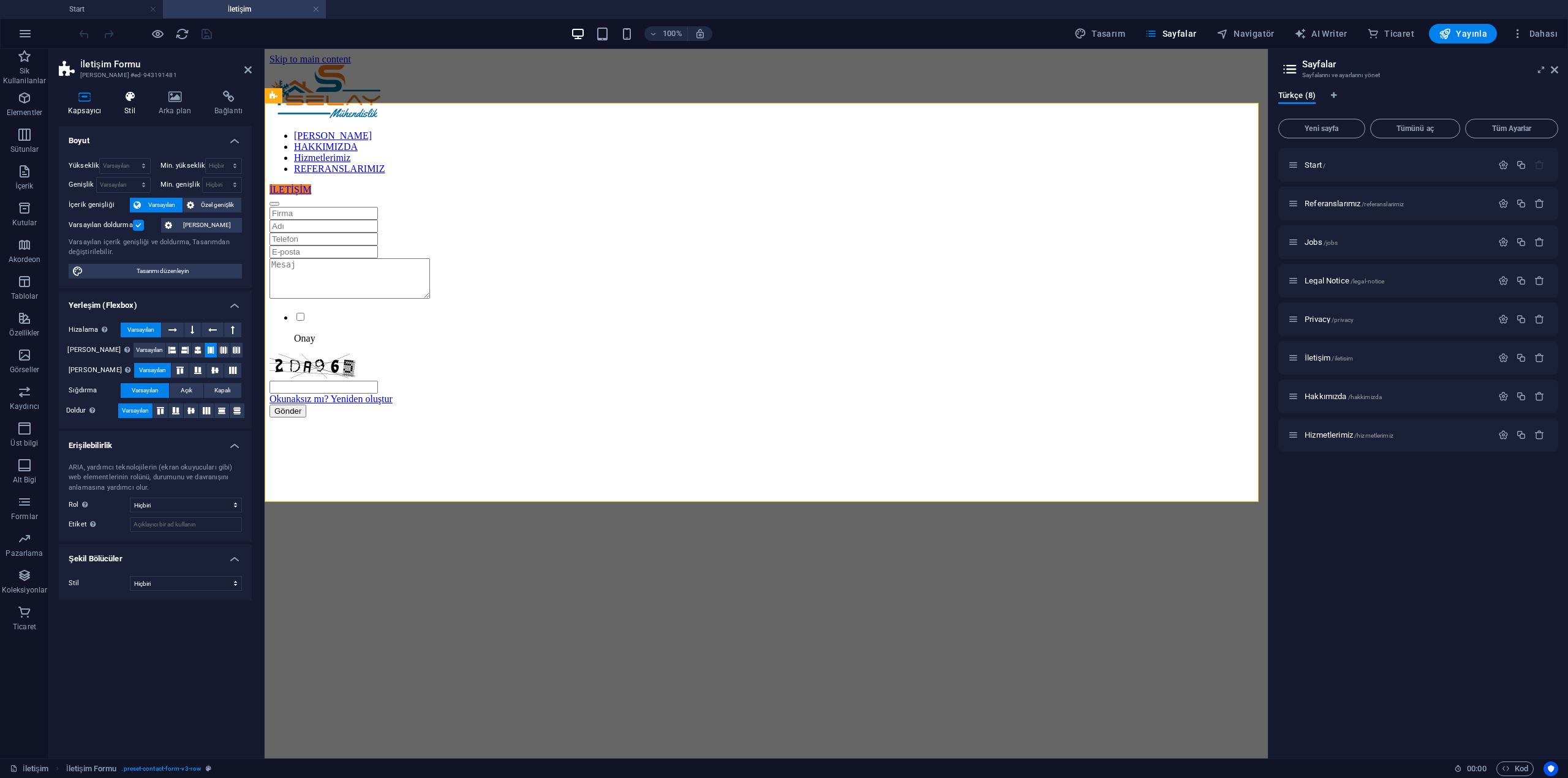
click at [133, 105] on h4 "Stil" at bounding box center [132, 103] width 34 height 26
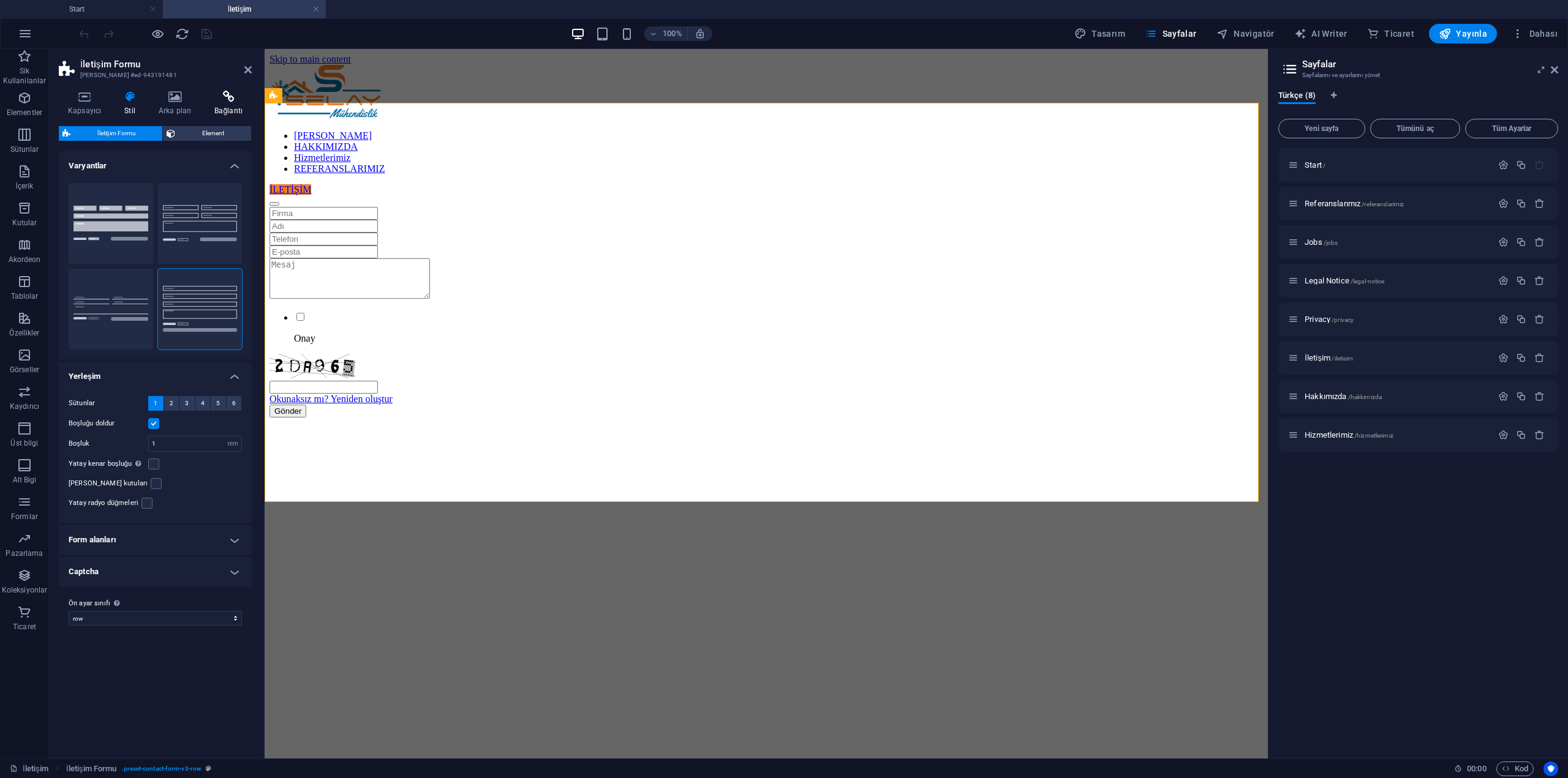
click at [224, 103] on h4 "Bağlantı" at bounding box center [228, 103] width 46 height 26
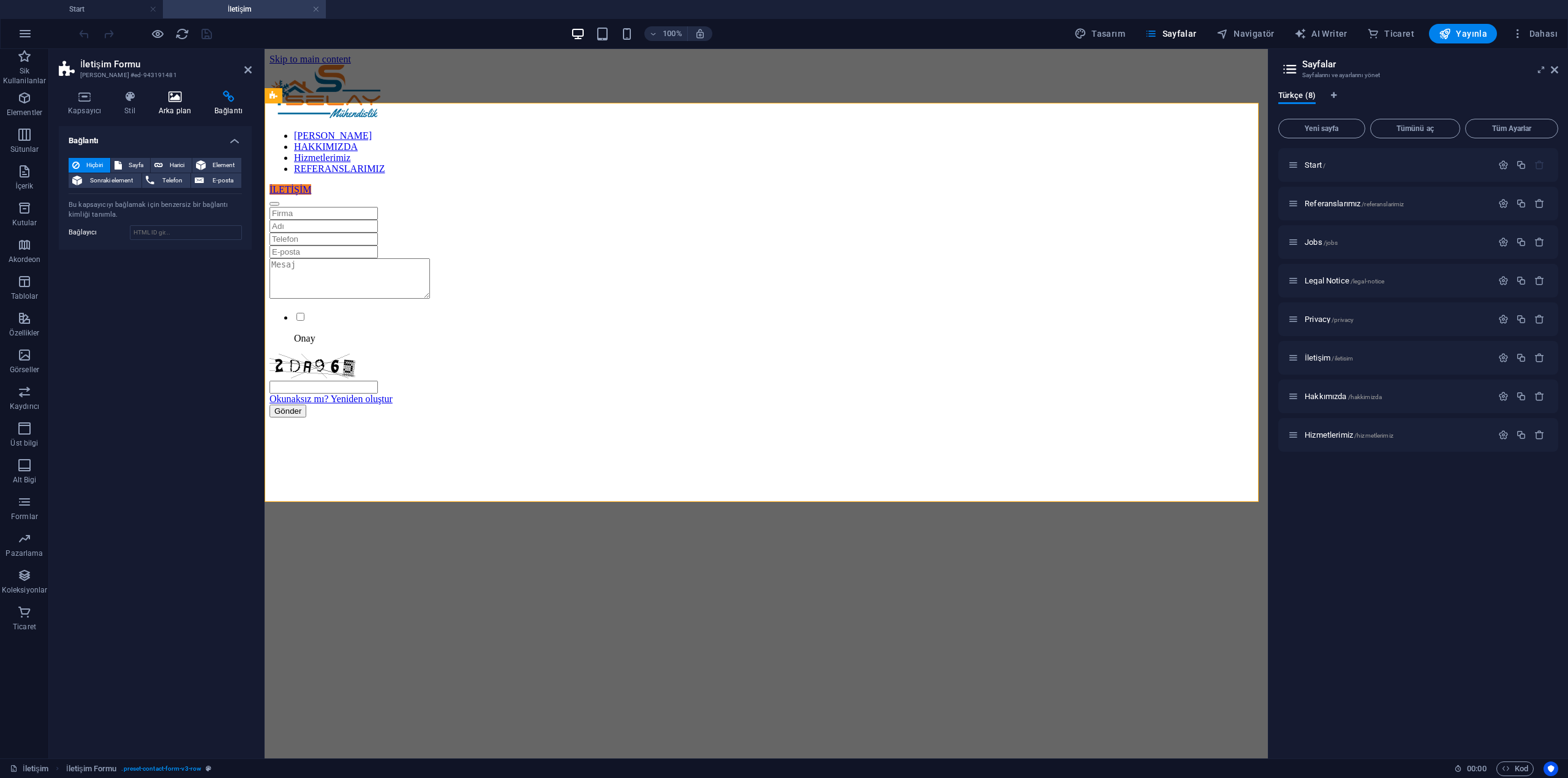
click at [183, 101] on icon at bounding box center [175, 97] width 51 height 12
click at [126, 99] on icon at bounding box center [130, 97] width 30 height 12
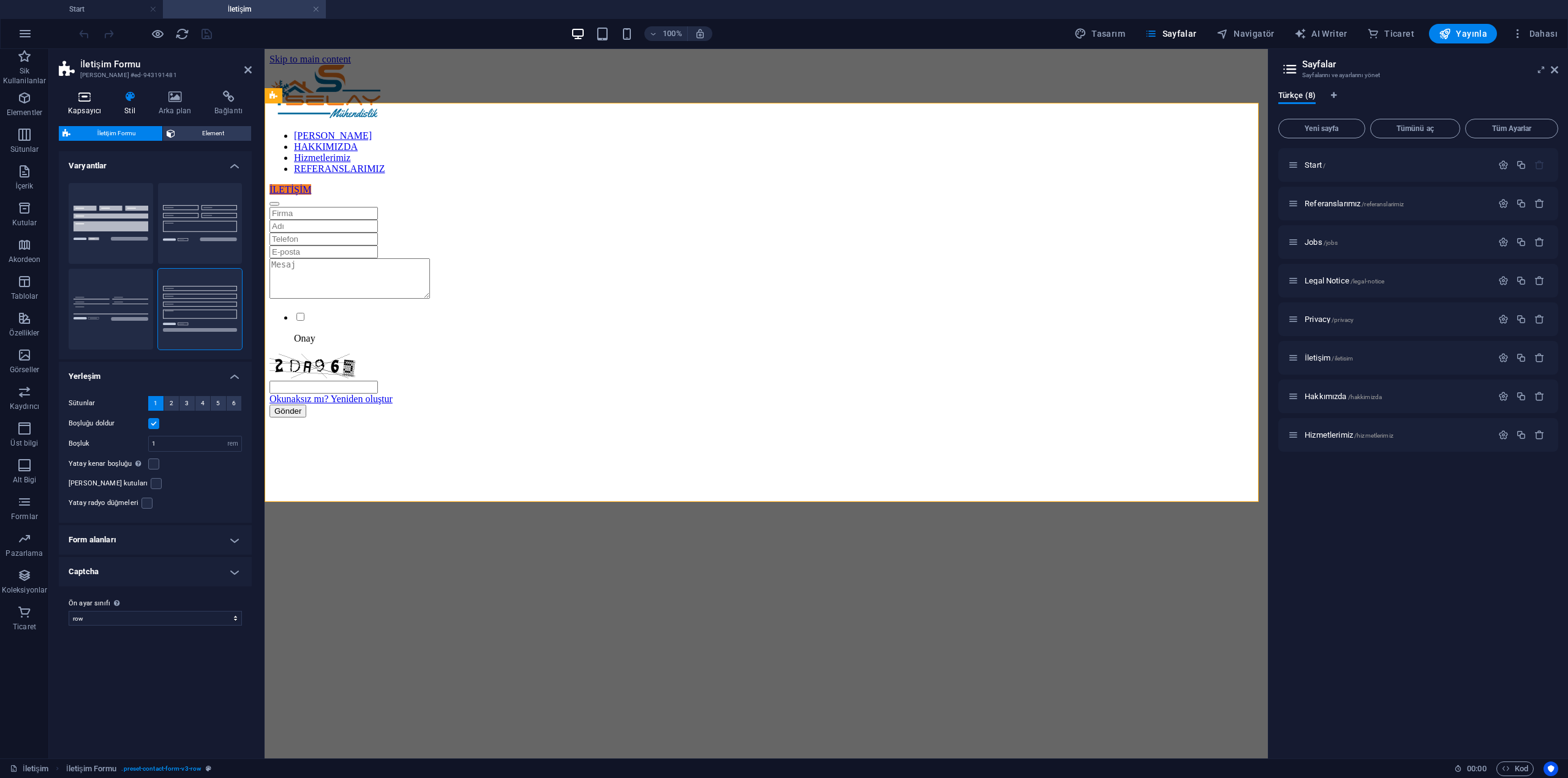
click at [82, 97] on icon at bounding box center [84, 97] width 52 height 12
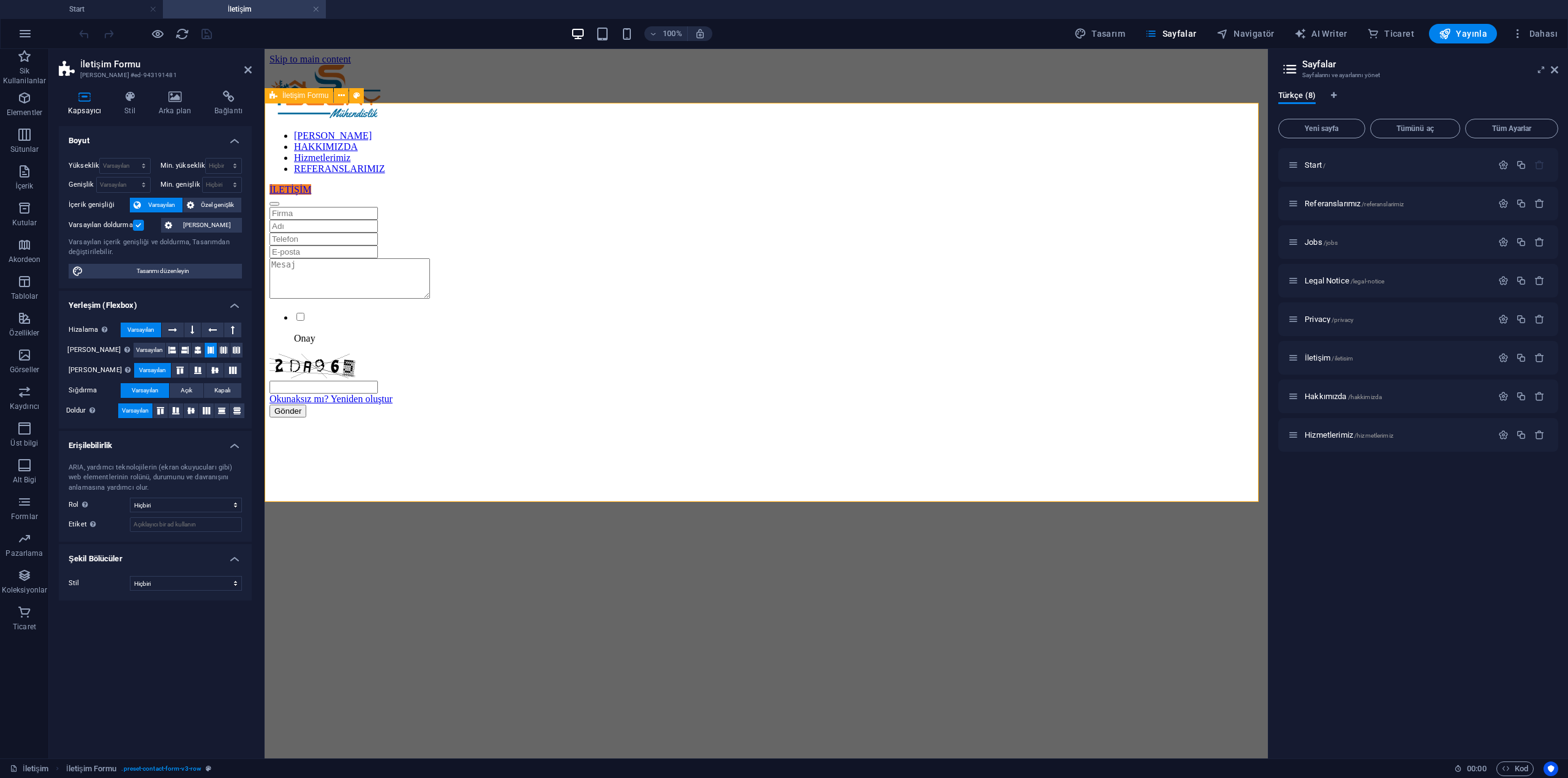
click at [315, 207] on div "Onay Okunaksız mı? Yeniden oluştur Gönder" at bounding box center [766, 312] width 993 height 210
click at [338, 95] on icon at bounding box center [341, 95] width 7 height 13
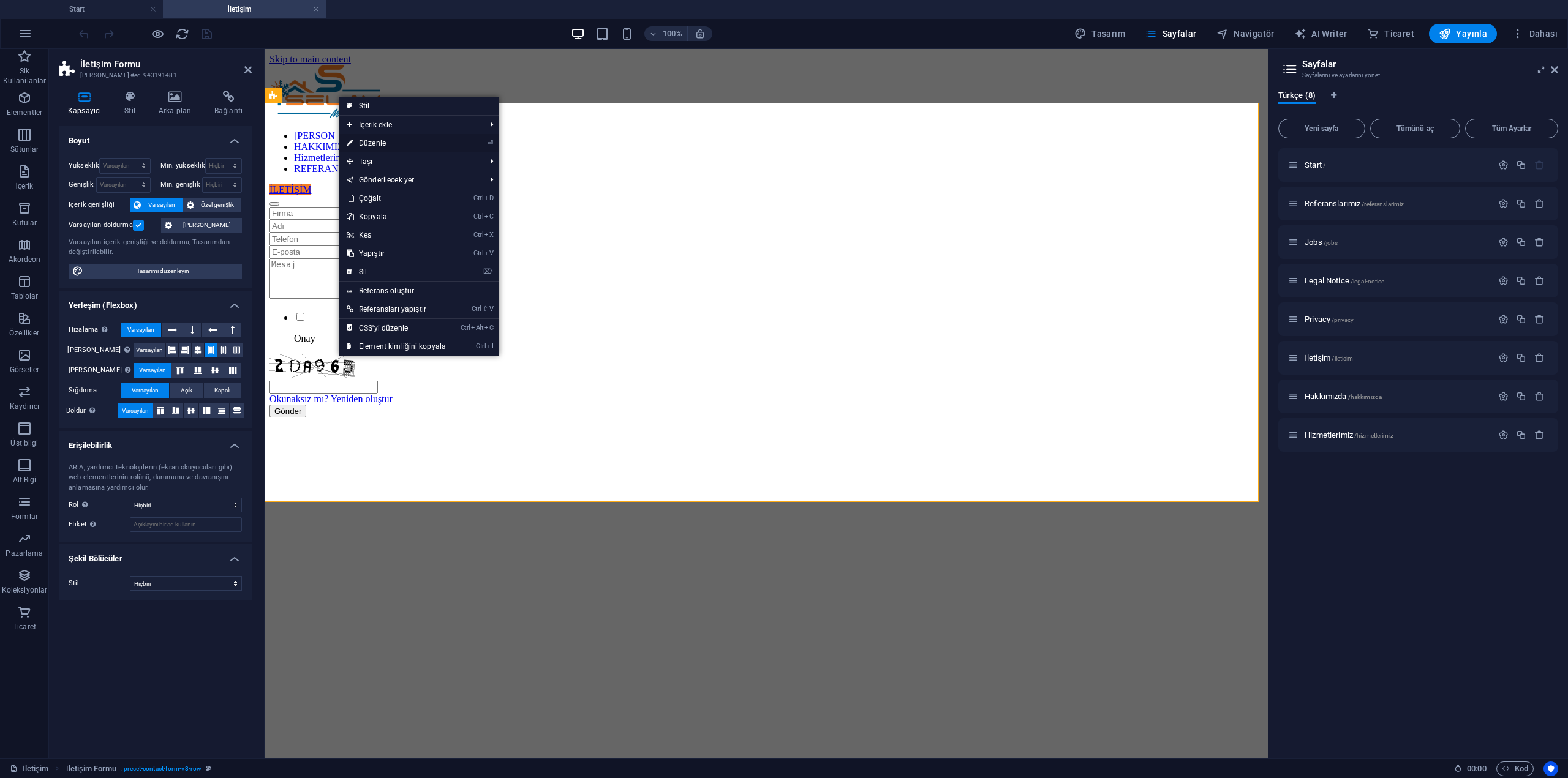
click at [384, 142] on link "⏎ Düzenle" at bounding box center [397, 143] width 114 height 18
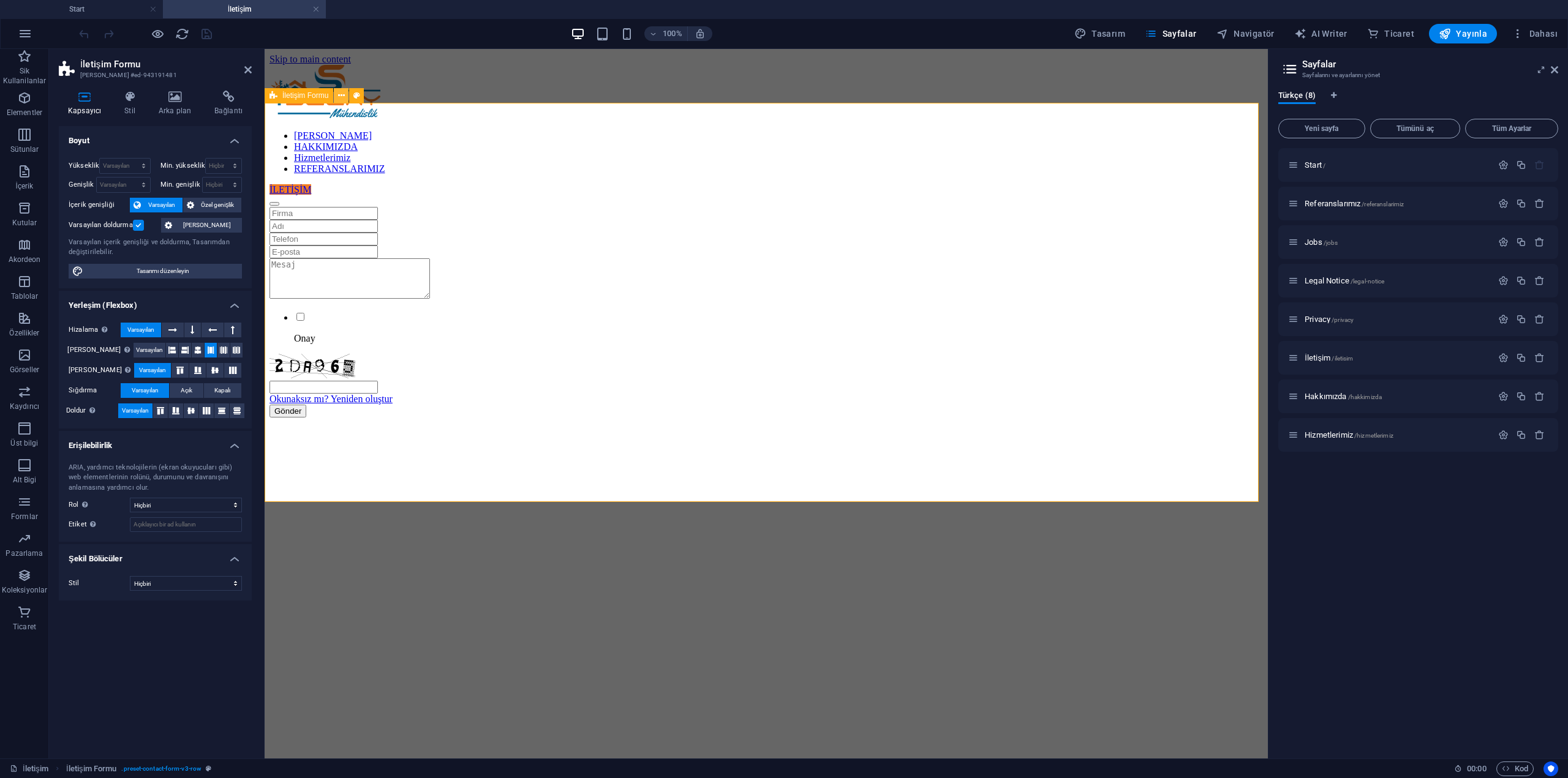
click at [342, 99] on icon at bounding box center [341, 95] width 7 height 13
click at [410, 388] on span "Captcha" at bounding box center [407, 386] width 28 height 7
click at [431, 384] on icon at bounding box center [434, 386] width 7 height 13
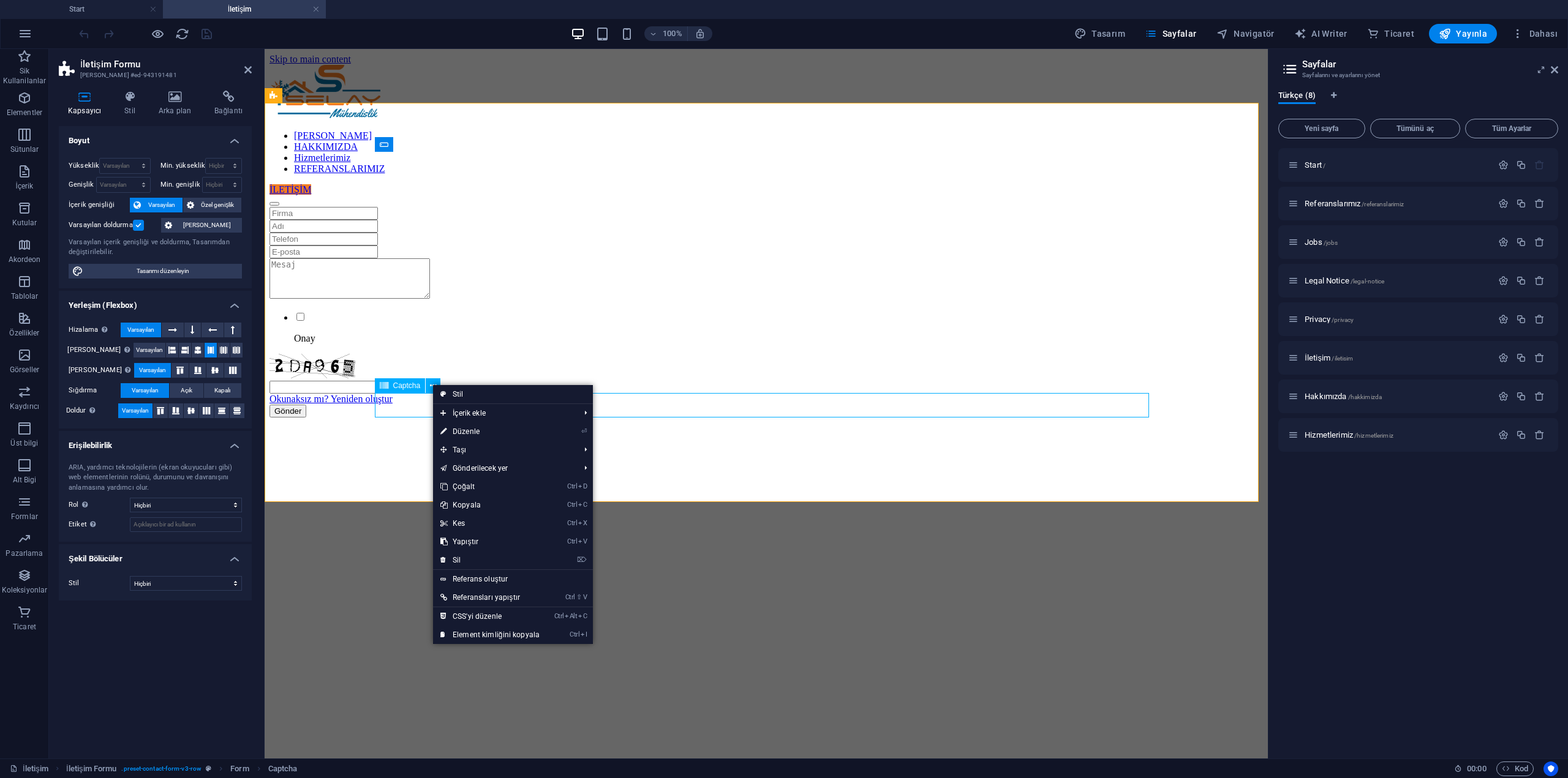
drag, startPoint x: 431, startPoint y: 384, endPoint x: 454, endPoint y: 365, distance: 29.8
click at [431, 384] on icon at bounding box center [434, 386] width 7 height 13
click at [1530, 36] on span "Dahası" at bounding box center [1534, 34] width 46 height 12
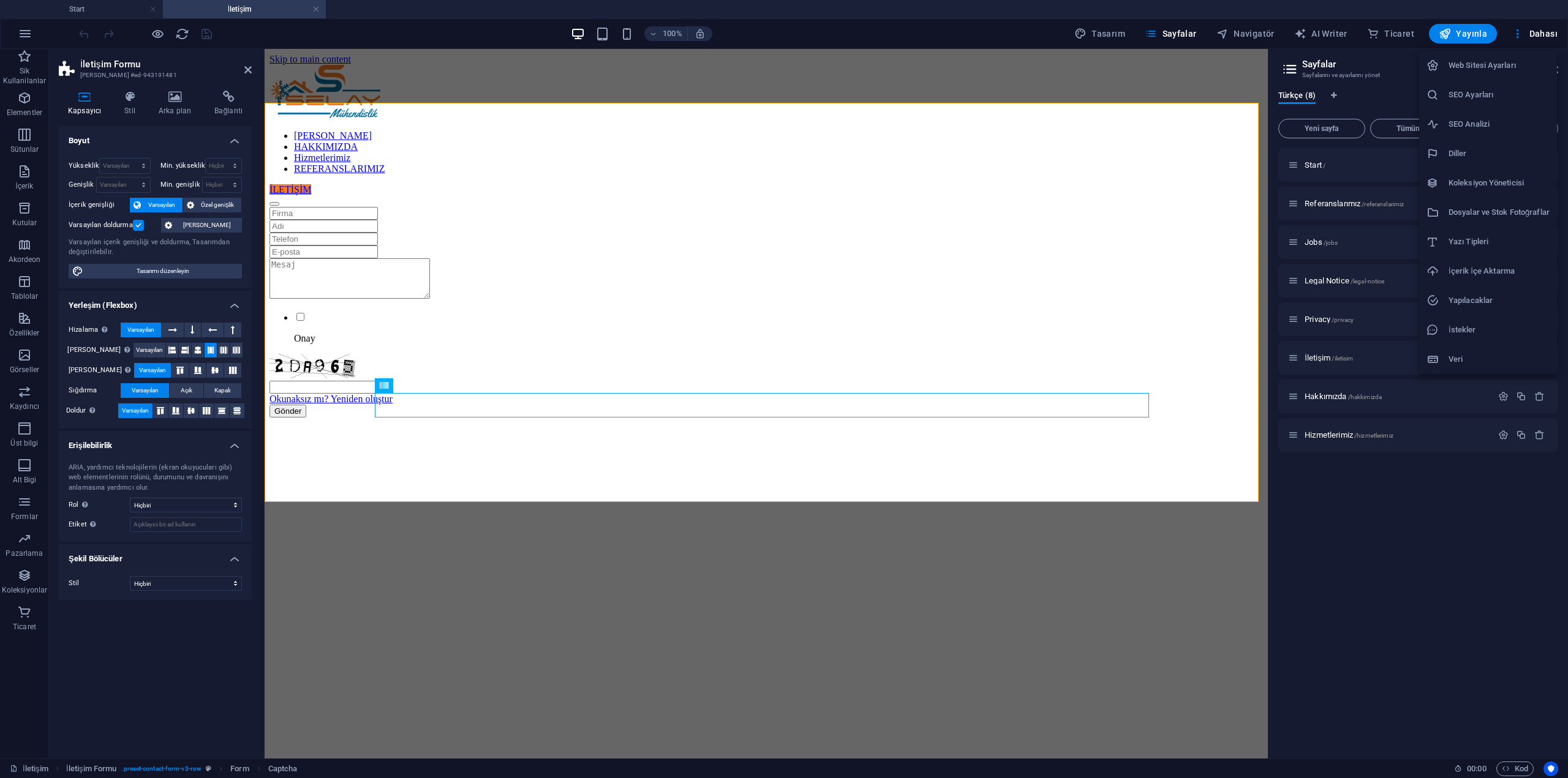
click at [1485, 69] on h6 "Web Sitesi Ayarları" at bounding box center [1499, 66] width 101 height 15
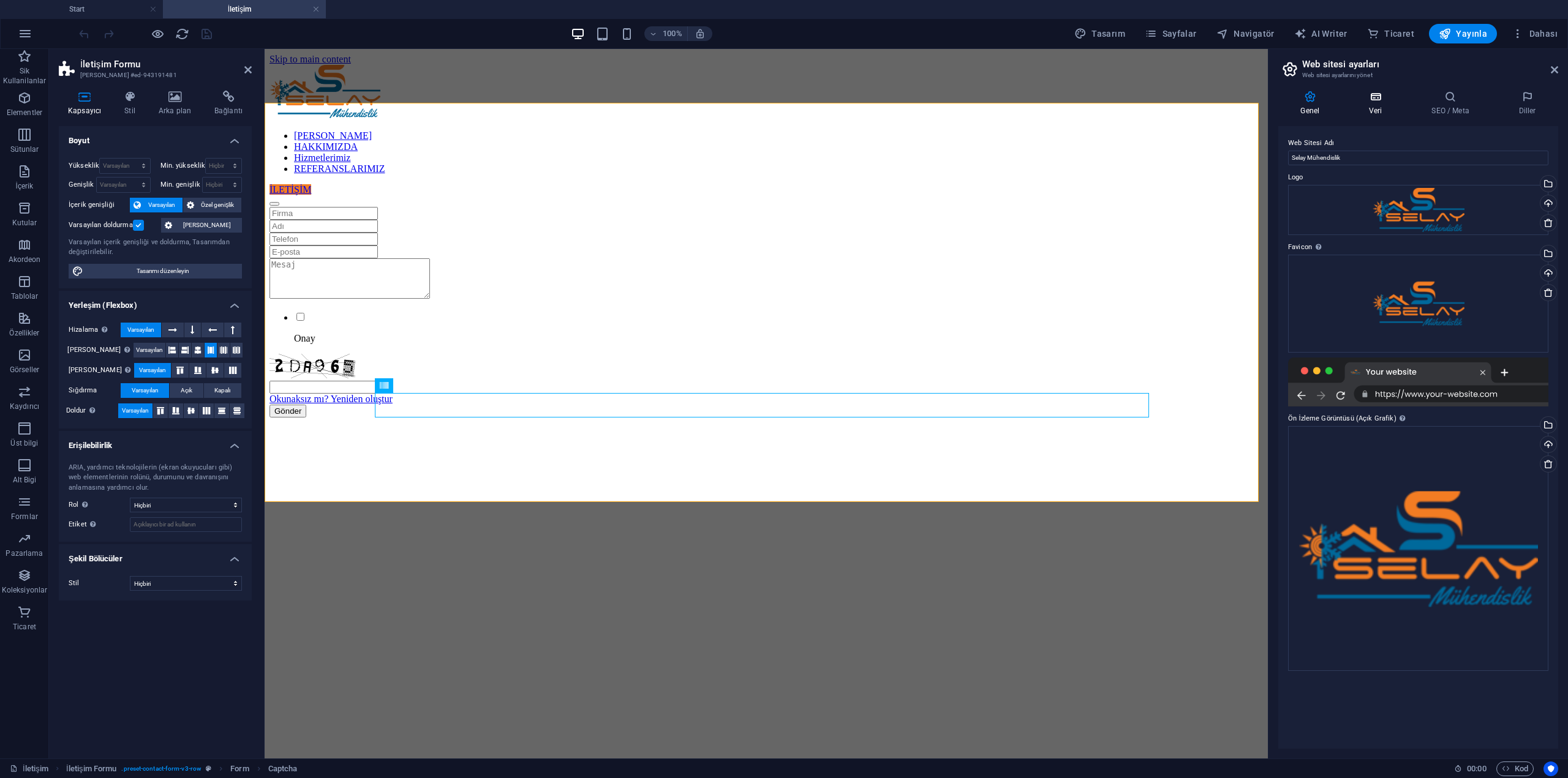
click at [1396, 103] on h4 "Veri" at bounding box center [1378, 103] width 63 height 26
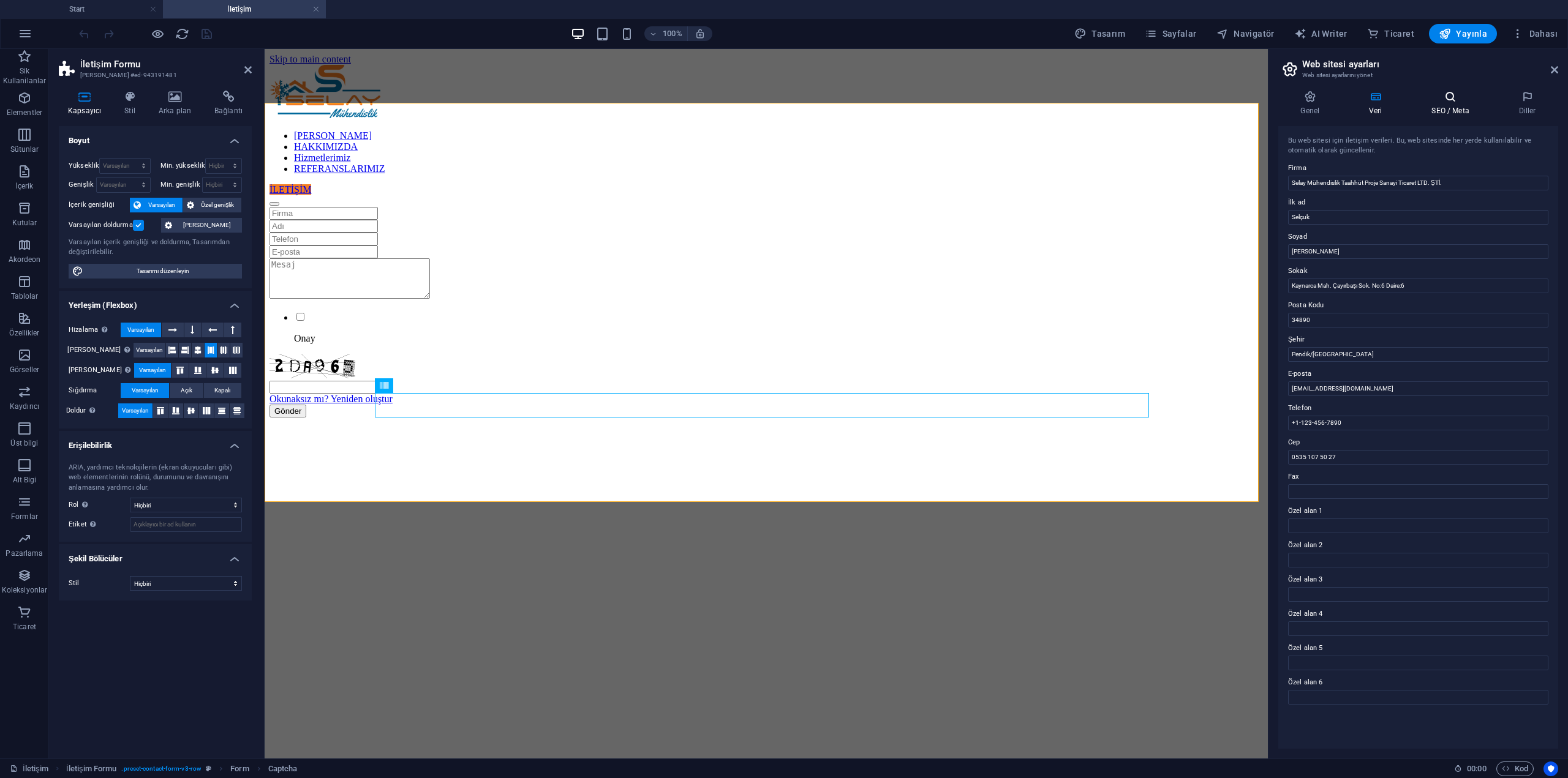
click at [1457, 107] on h4 "SEO / Meta" at bounding box center [1452, 103] width 87 height 26
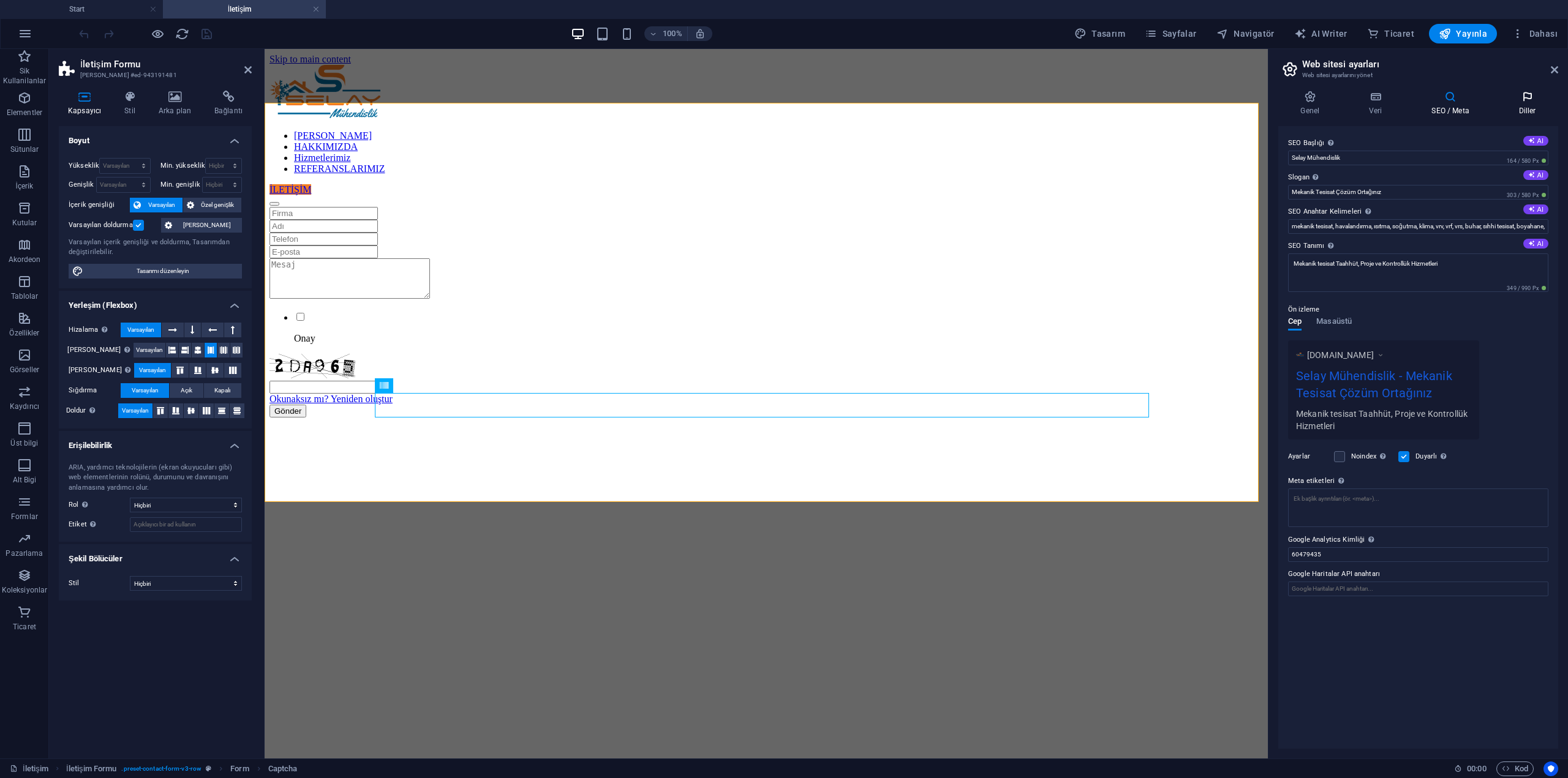
click at [1510, 103] on h4 "Diller" at bounding box center [1527, 103] width 62 height 26
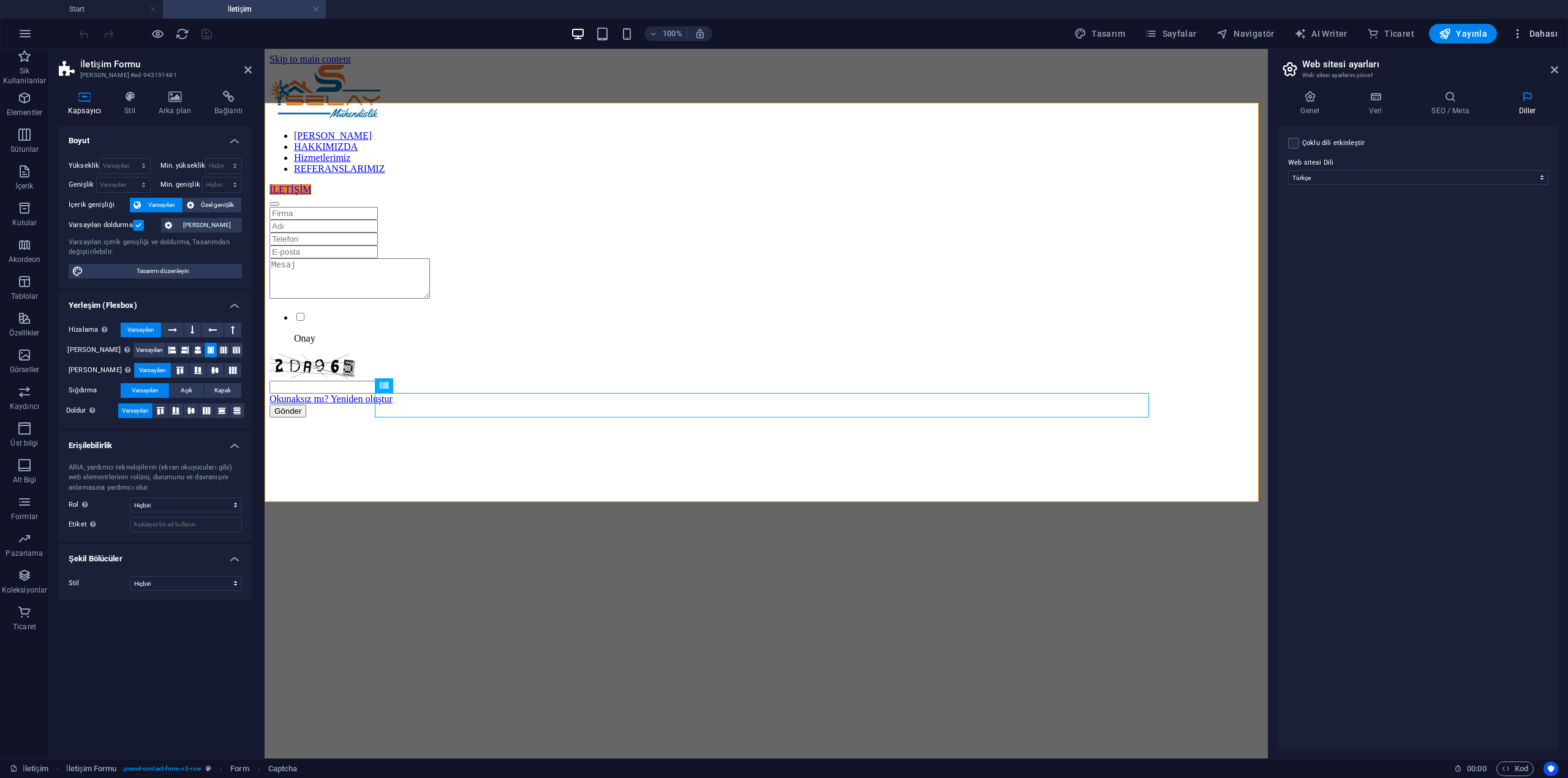
click at [1522, 38] on icon "button" at bounding box center [1518, 34] width 12 height 12
click at [1494, 90] on h6 "SEO Ayarları" at bounding box center [1499, 95] width 101 height 15
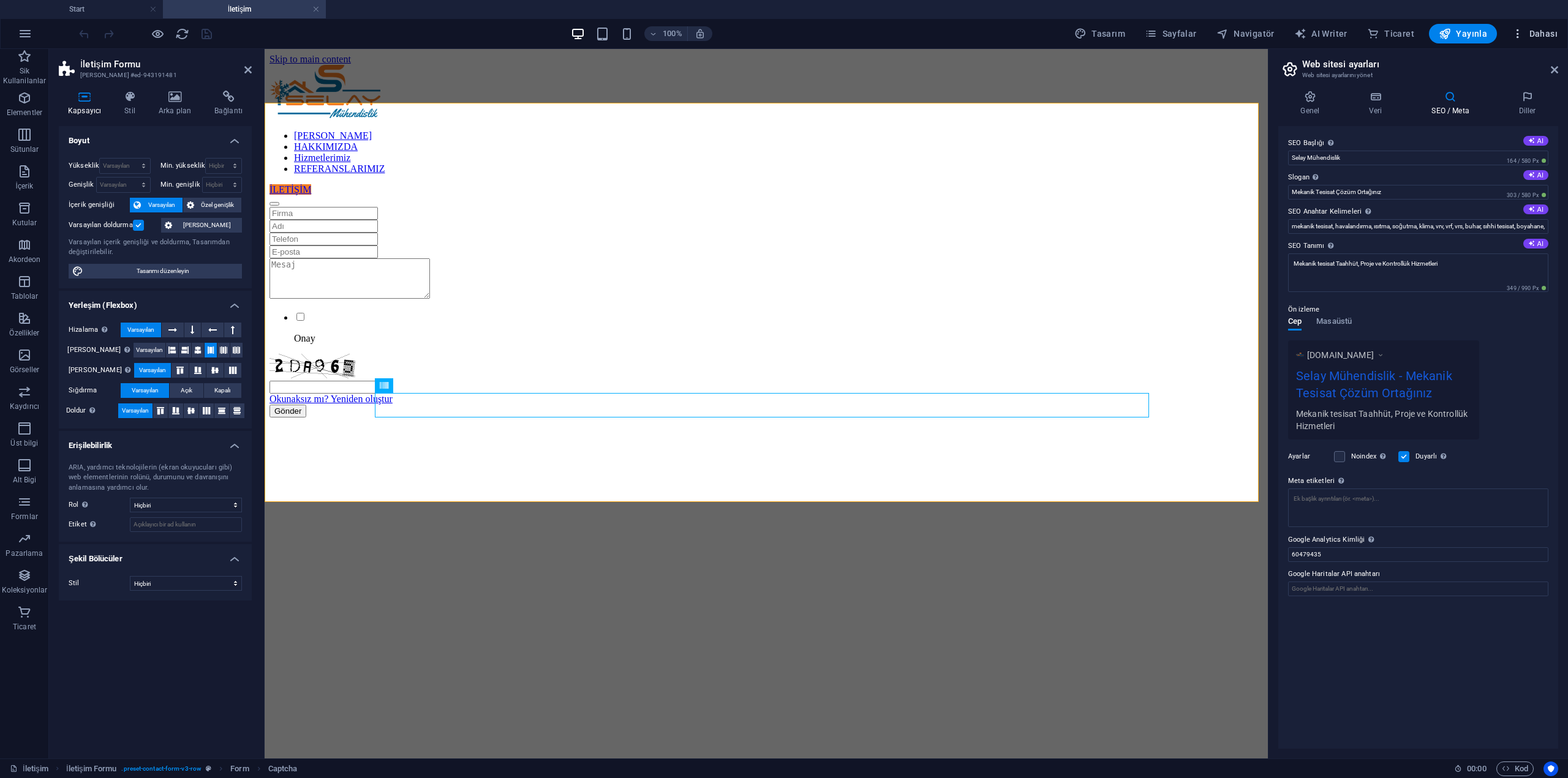
click at [1526, 34] on span "Dahası" at bounding box center [1534, 34] width 46 height 12
click at [1484, 329] on h6 "İstekler" at bounding box center [1499, 330] width 101 height 15
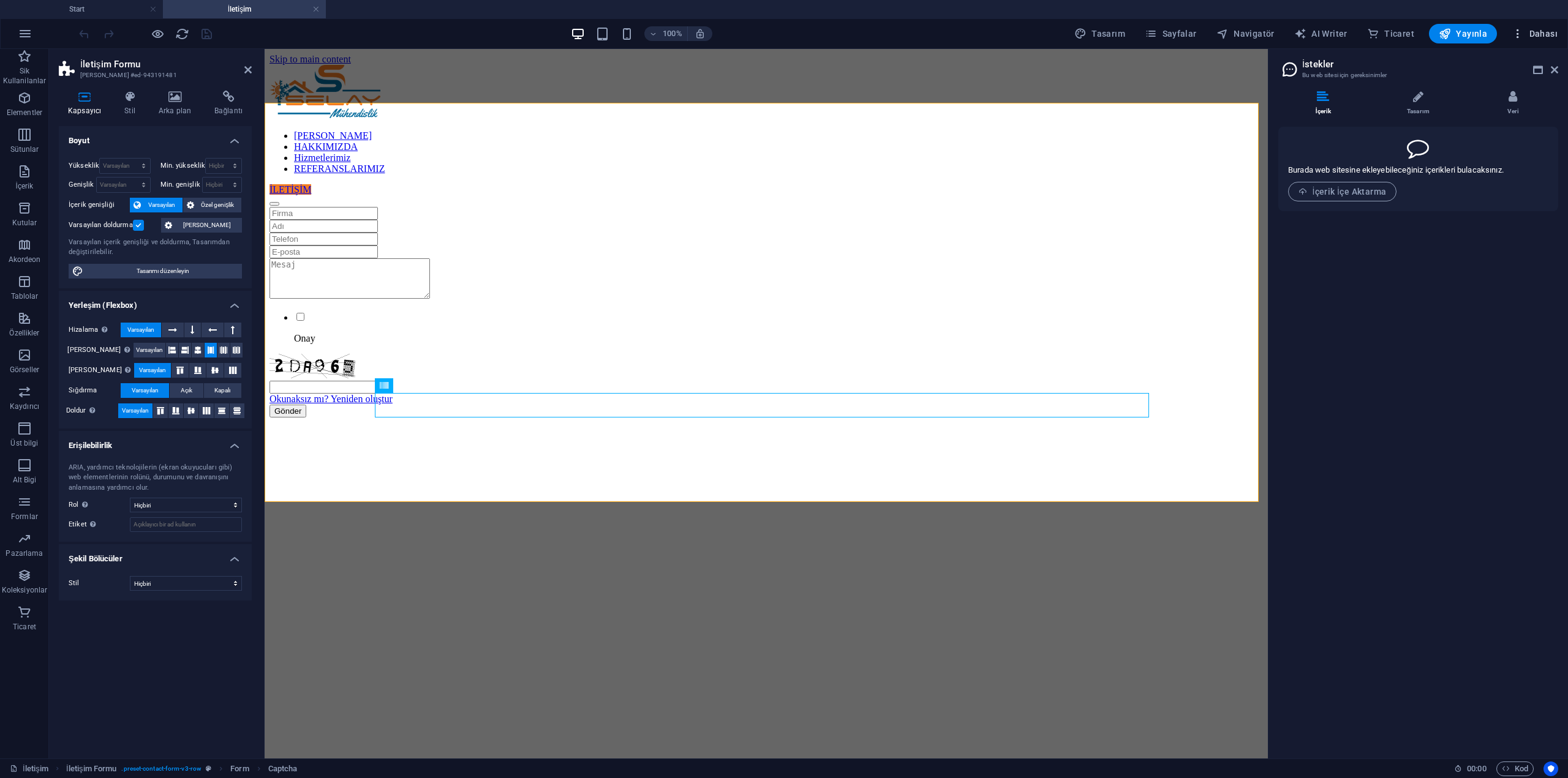
click at [1536, 29] on span "Dahası" at bounding box center [1534, 34] width 46 height 12
click at [1496, 308] on li "Yapılacaklar" at bounding box center [1488, 301] width 138 height 30
click at [1530, 38] on span "Dahası" at bounding box center [1534, 34] width 46 height 12
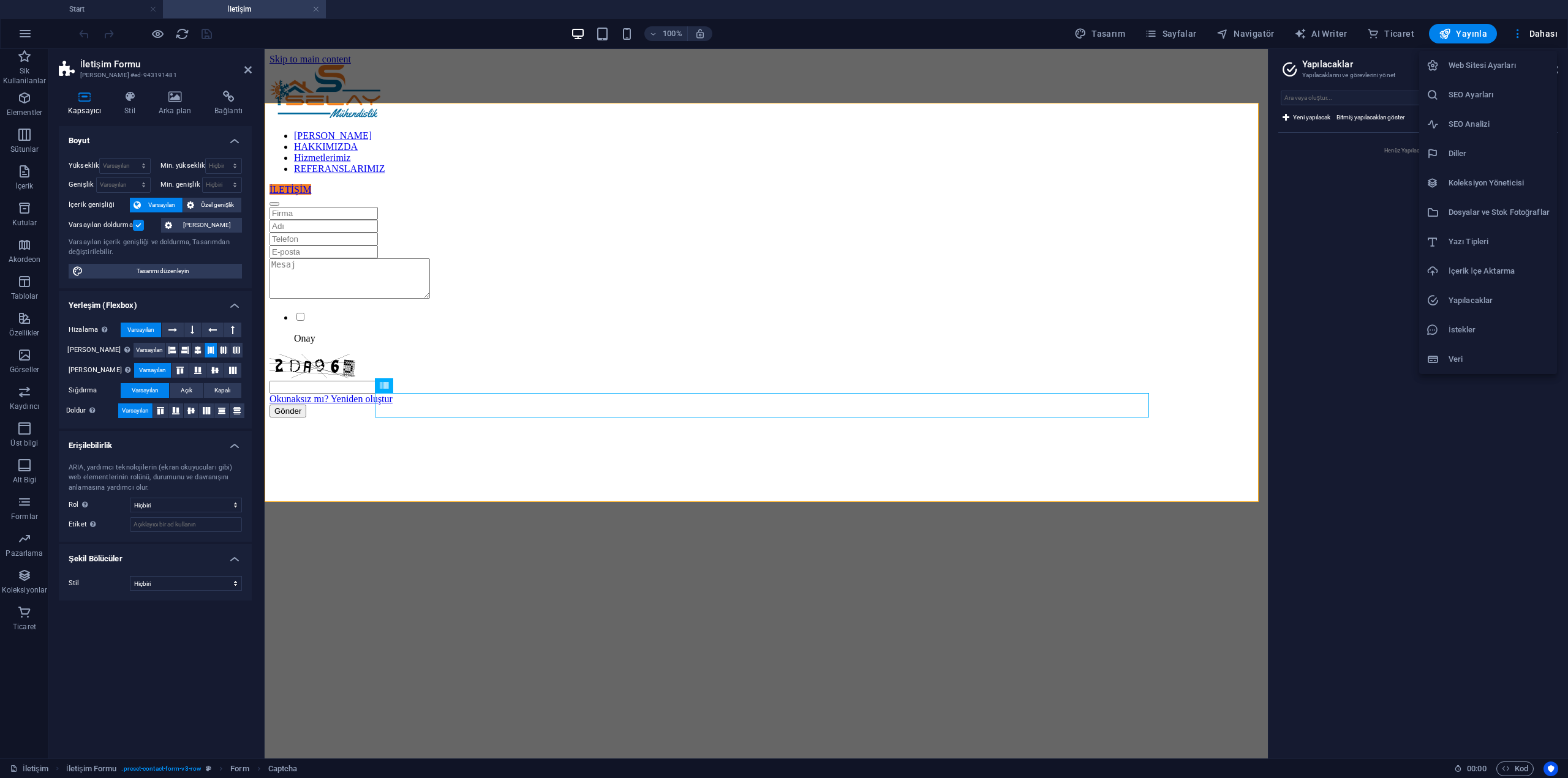
click at [1485, 245] on h6 "Yazı Tipleri" at bounding box center [1499, 242] width 101 height 15
select select "popularity"
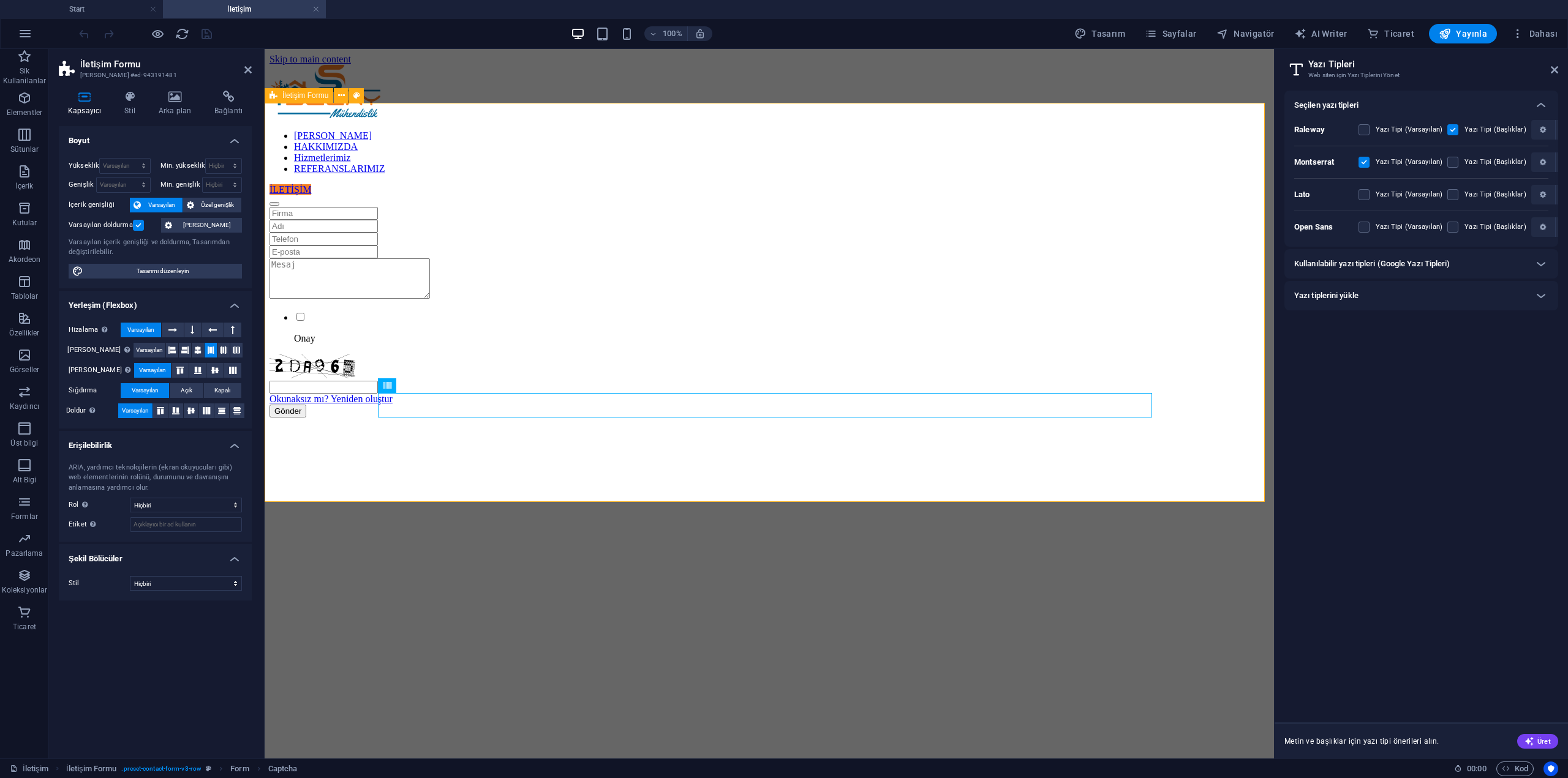
click at [341, 207] on div "Onay Okunaksız mı? Yeniden oluştur Gönder" at bounding box center [769, 312] width 999 height 210
click at [220, 306] on h4 "Yerleşim (Flexbox)" at bounding box center [155, 302] width 193 height 22
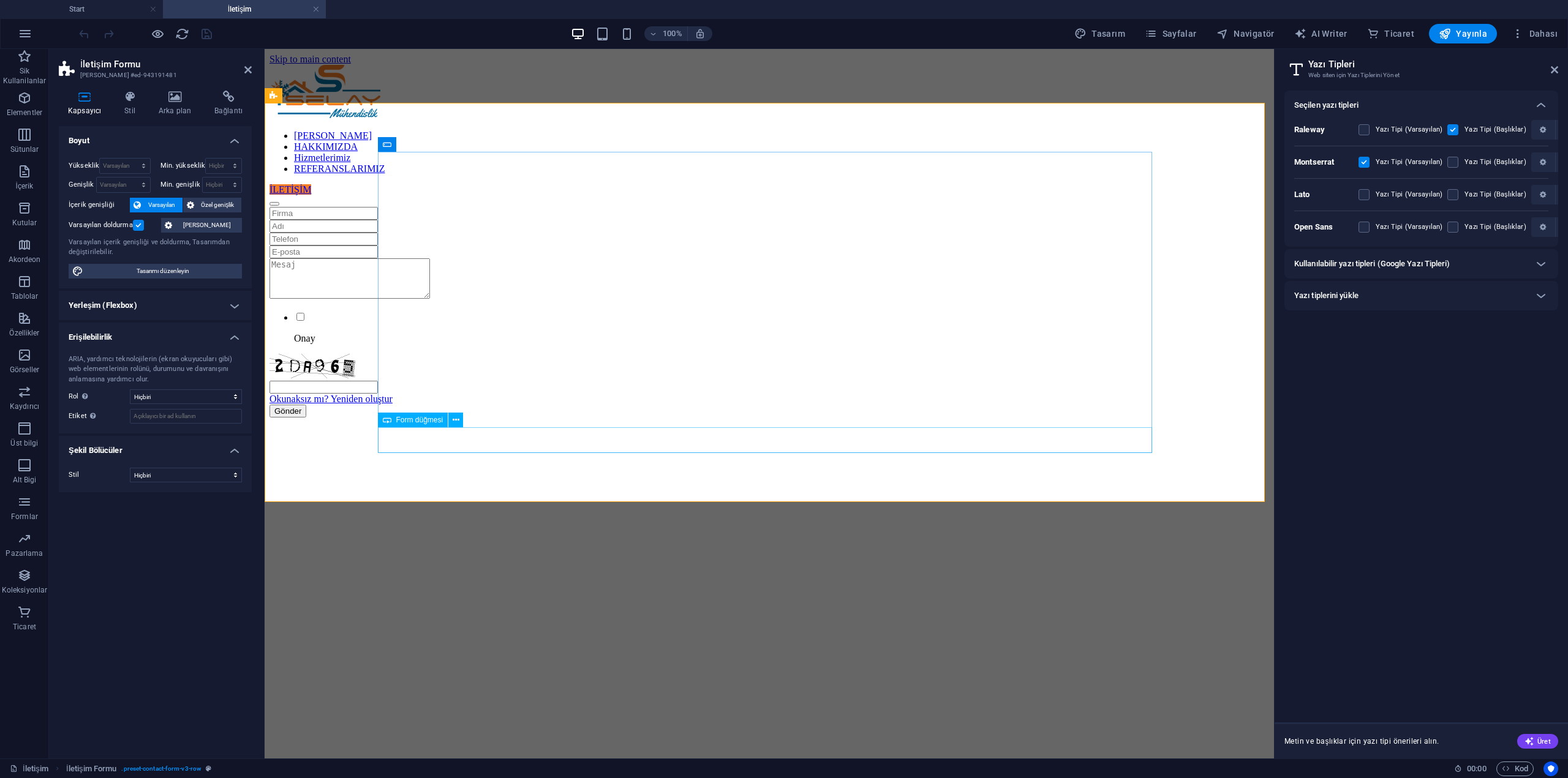
click at [753, 418] on div "Gönder" at bounding box center [769, 410] width 999 height 13
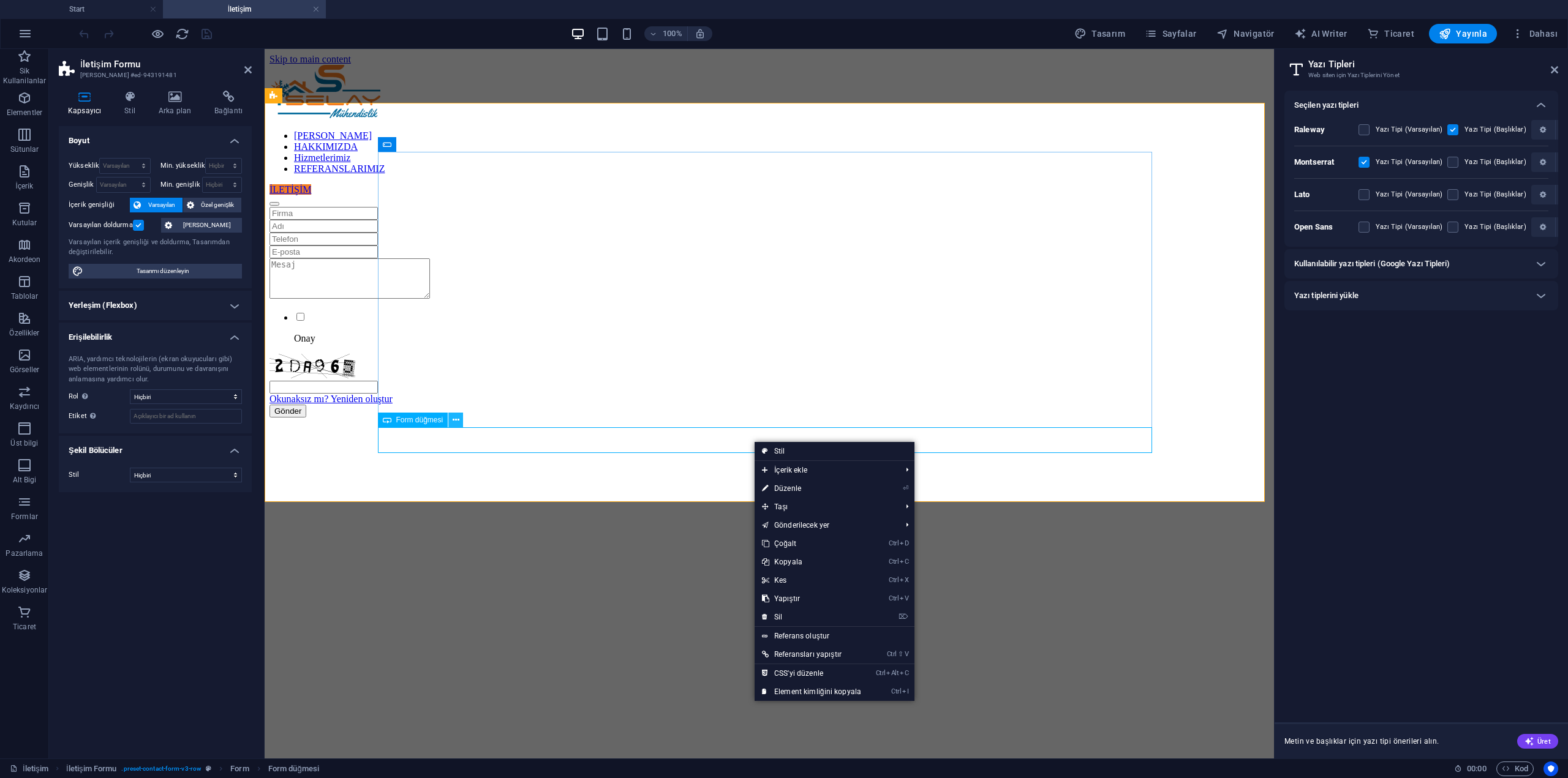
click at [452, 419] on icon at bounding box center [456, 420] width 7 height 13
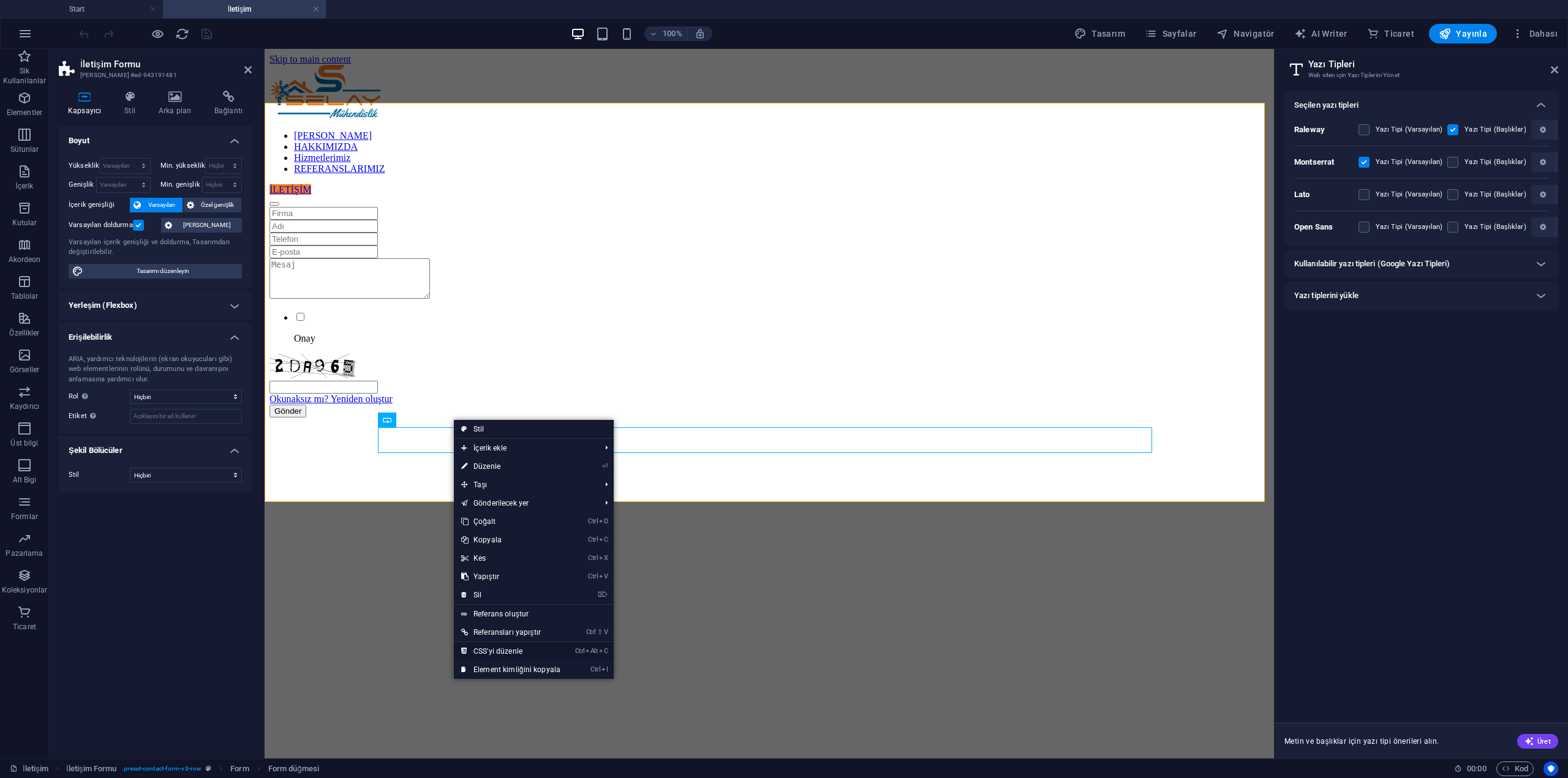
click at [494, 646] on link "Ctrl Alt C CSS'yi düzenle" at bounding box center [511, 651] width 114 height 18
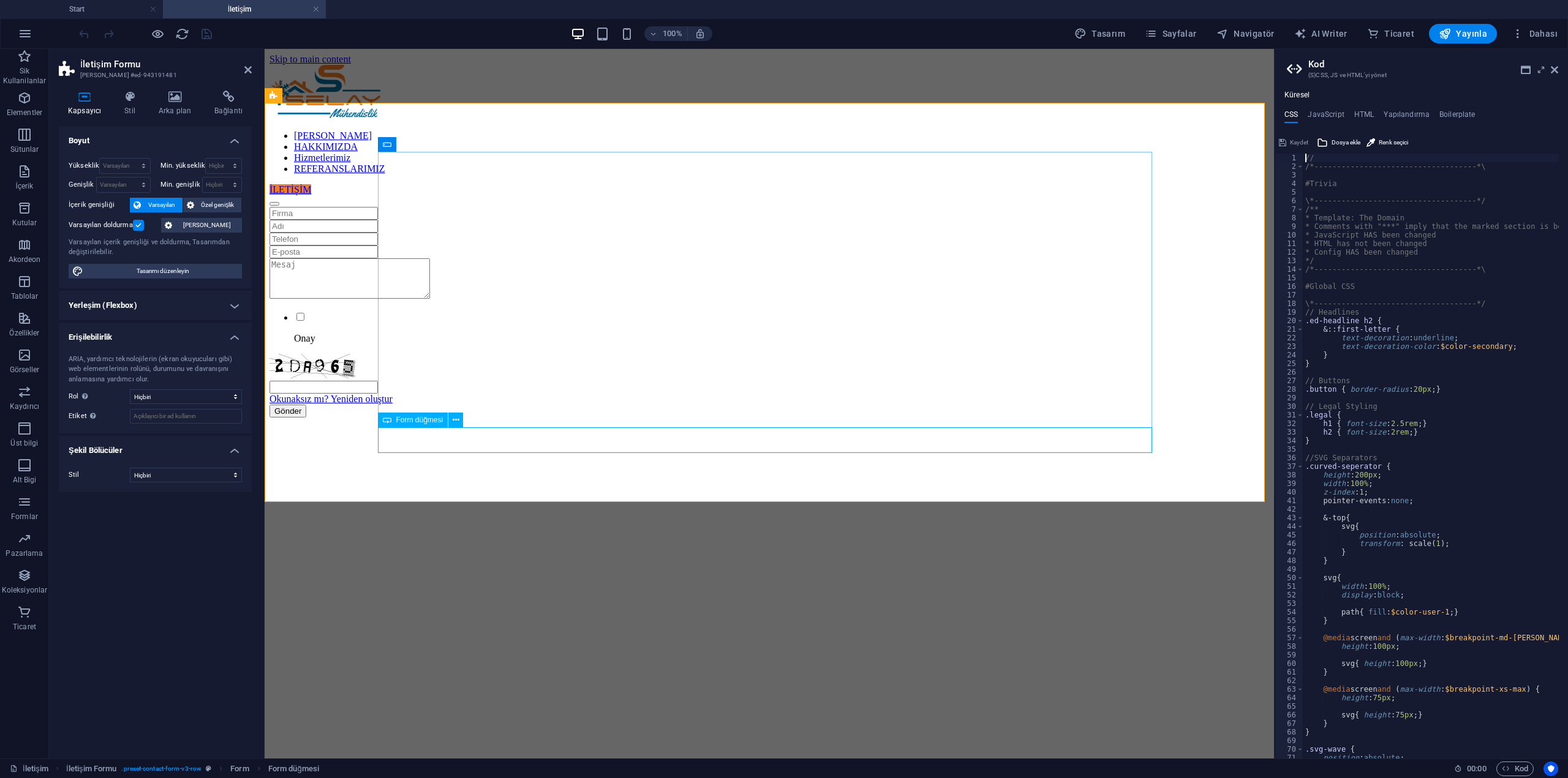
click at [899, 418] on div "Gönder" at bounding box center [769, 410] width 999 height 13
click at [1203, 376] on div "Onay Okunaksız mı? Yeniden oluştur Gönder" at bounding box center [769, 312] width 999 height 210
click at [1558, 69] on aside "Kod (S)CSS, JS ve HTML'yi yönet Küresel CSS JavaScript HTML Yapılandırma Boiler…" at bounding box center [1421, 404] width 294 height 709
click at [1555, 69] on icon at bounding box center [1554, 70] width 7 height 10
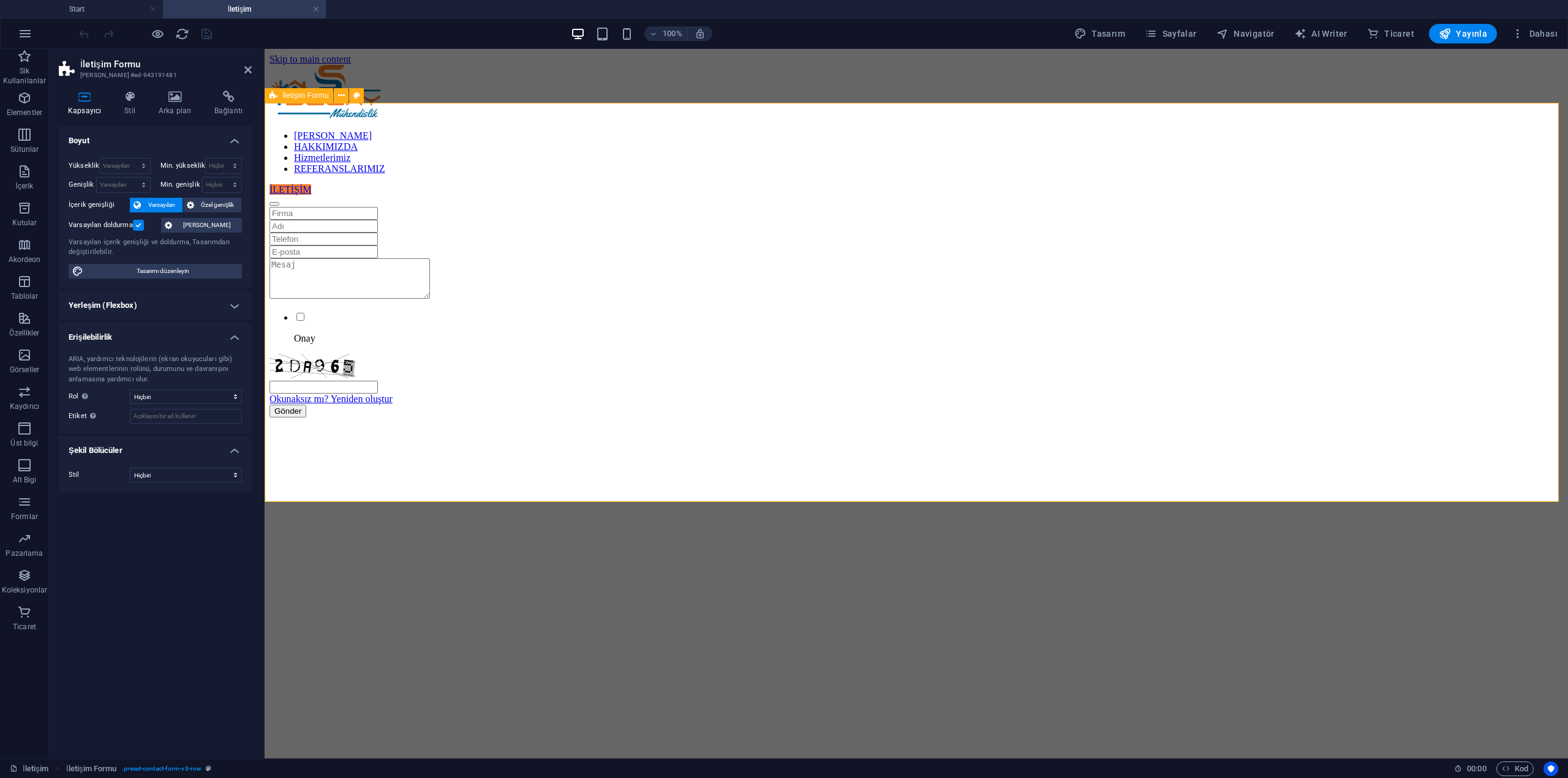
click at [439, 257] on div "Onay Okunaksız mı? Yeniden oluştur Gönder" at bounding box center [916, 312] width 1294 height 210
click at [641, 418] on div "Gönder" at bounding box center [916, 410] width 1294 height 13
click at [425, 409] on div "Onay Okunaksız mı? Yeniden oluştur Gönder" at bounding box center [916, 312] width 1294 height 210
click at [425, 408] on div "Onay Okunaksız mı? Yeniden oluştur Gönder" at bounding box center [916, 312] width 1294 height 210
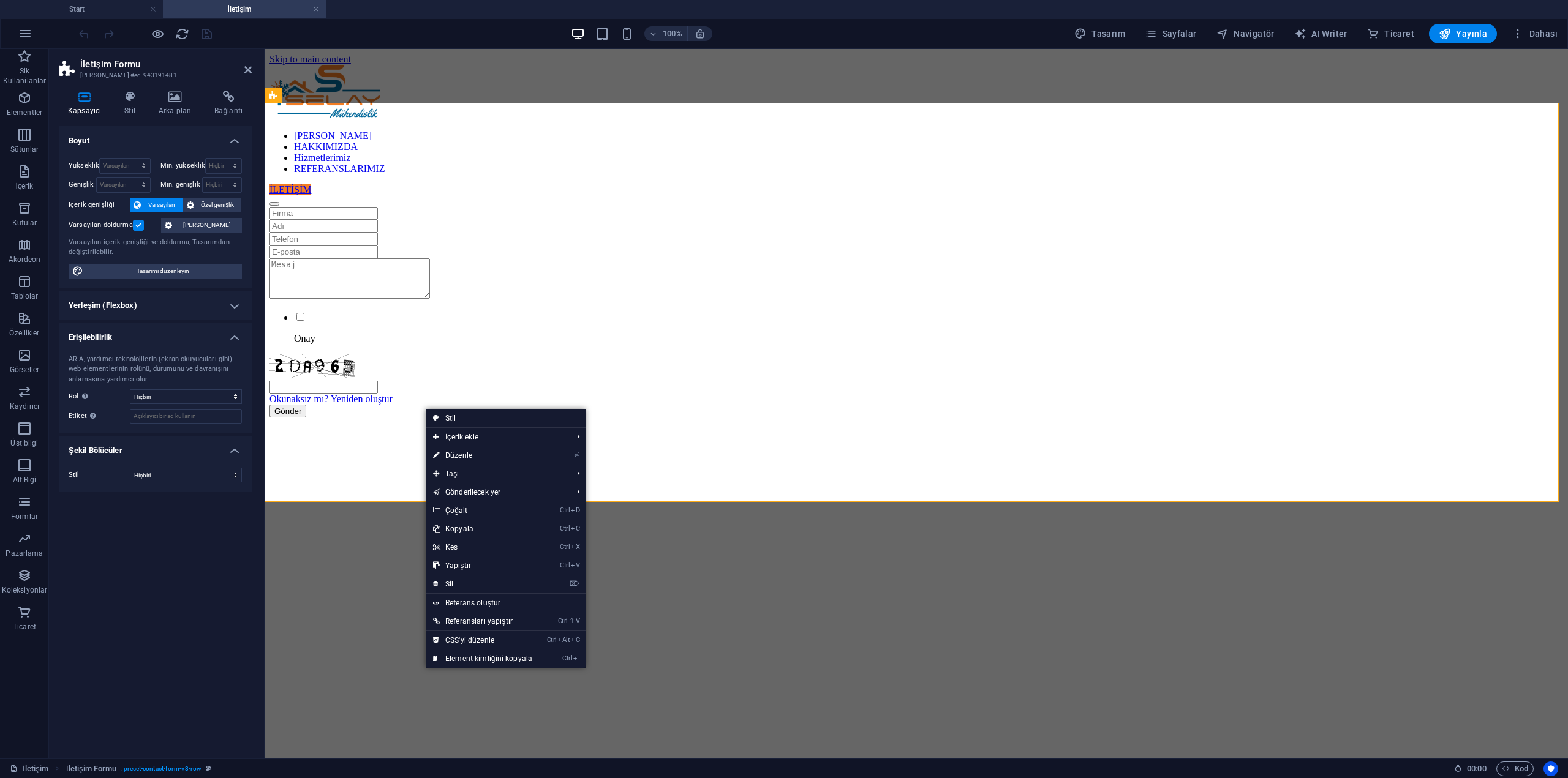
click at [418, 355] on div "Onay Okunaksız mı? Yeniden oluştur Gönder" at bounding box center [916, 312] width 1294 height 210
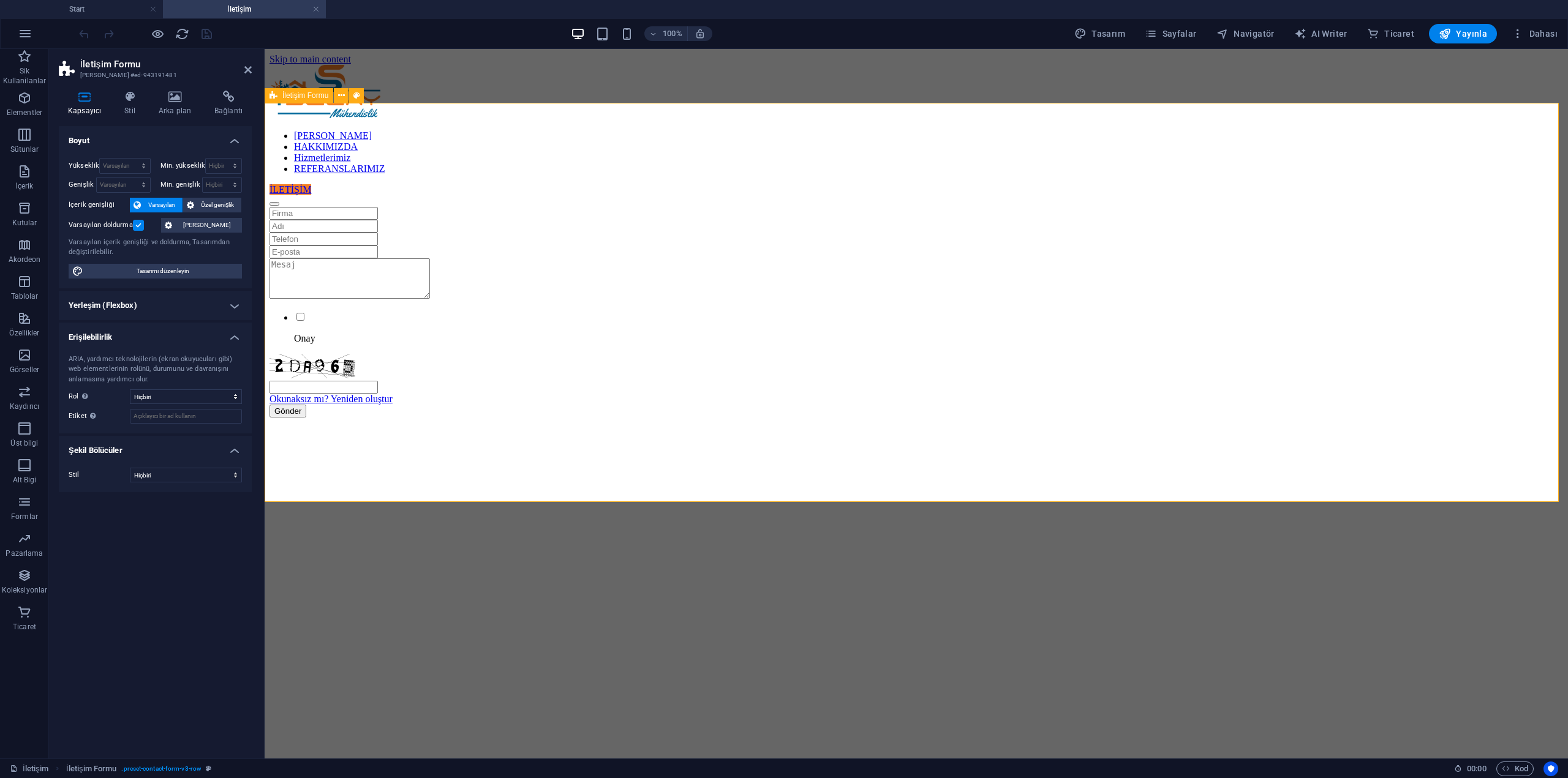
click at [418, 355] on div "Onay Okunaksız mı? Yeniden oluştur Gönder" at bounding box center [916, 312] width 1294 height 210
click at [132, 97] on icon at bounding box center [130, 97] width 30 height 12
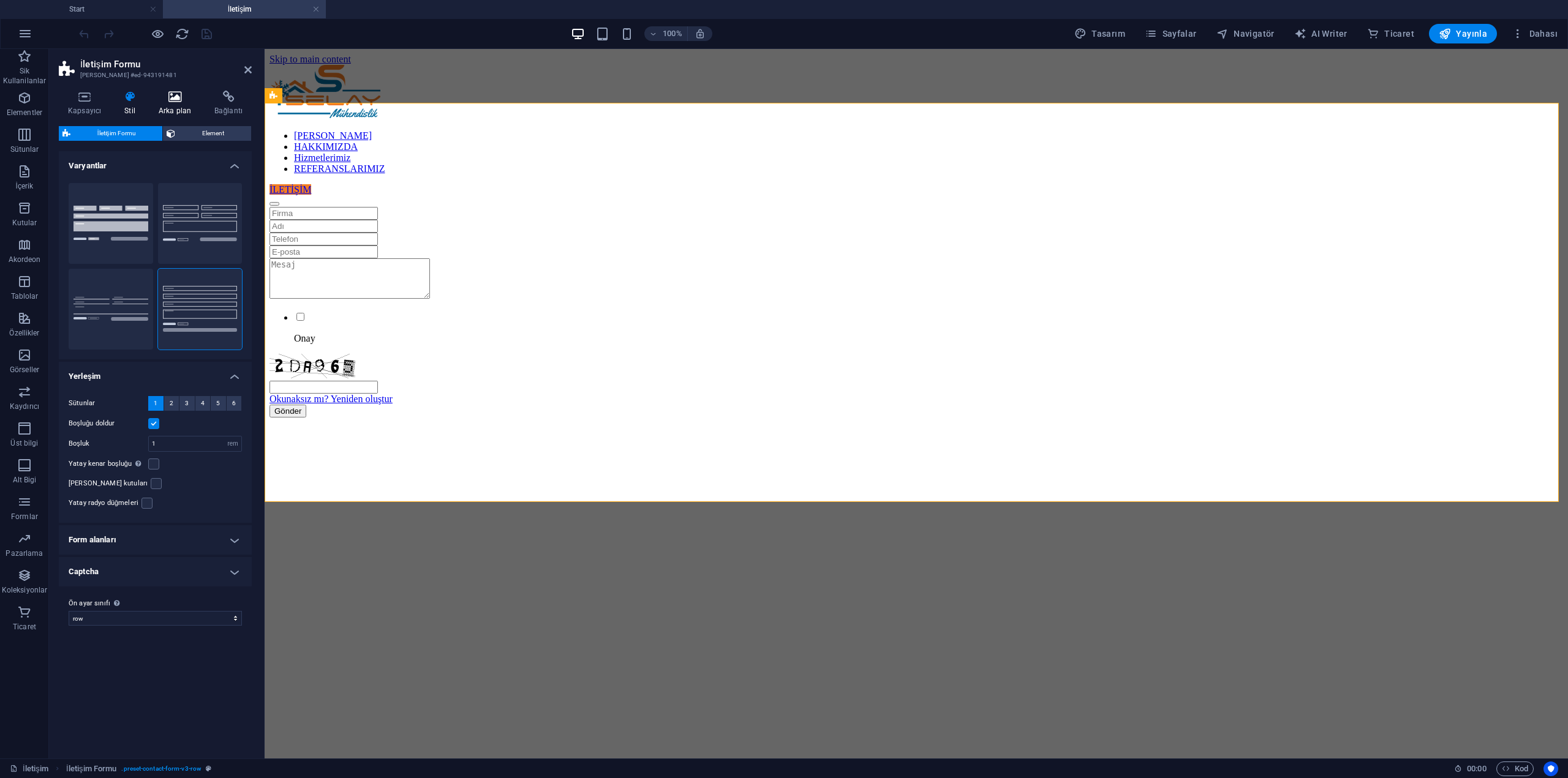
click at [184, 105] on h4 "Arka plan" at bounding box center [177, 103] width 56 height 26
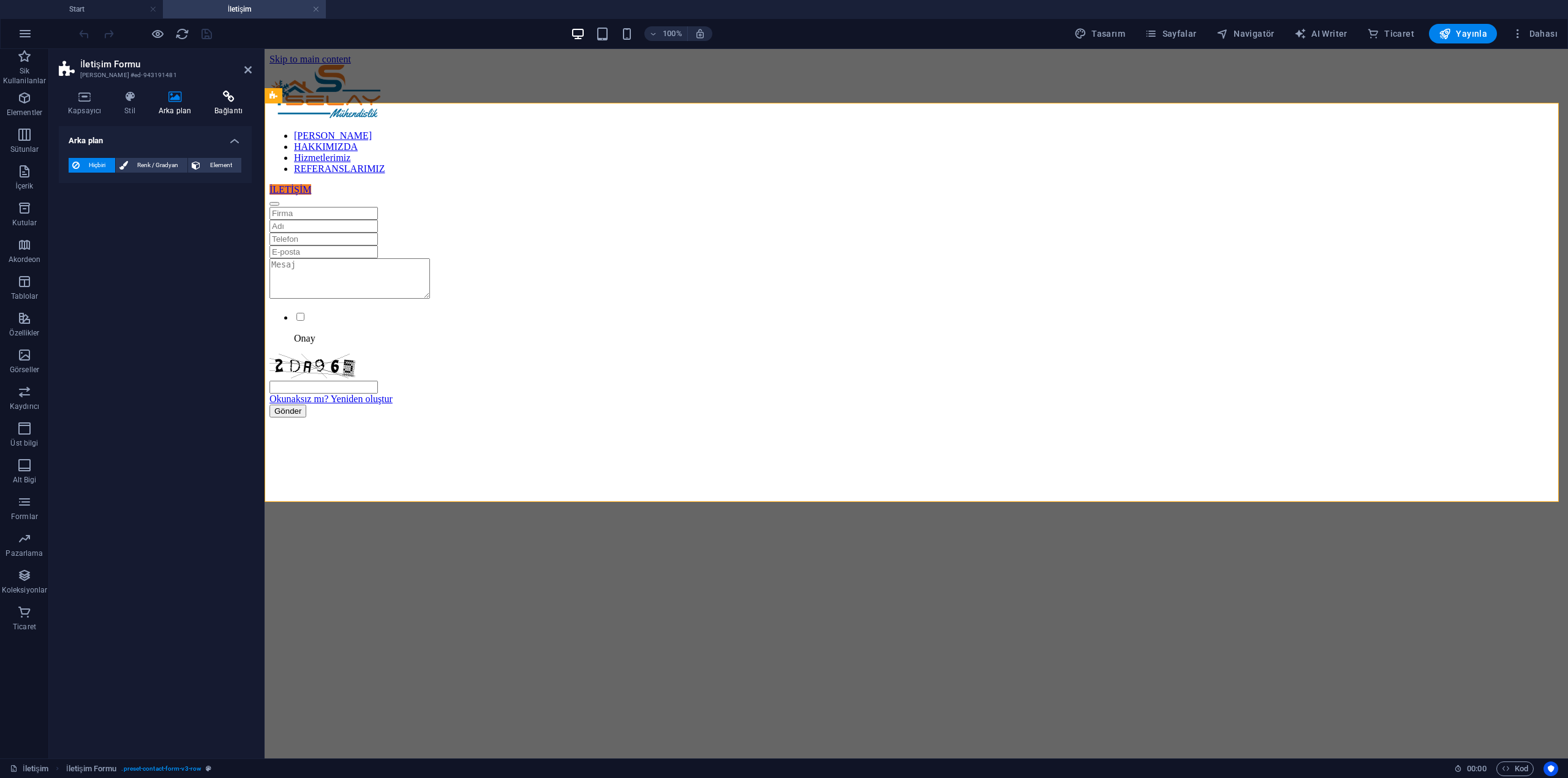
click at [220, 109] on h4 "Bağlantı" at bounding box center [228, 103] width 46 height 26
click at [75, 107] on h4 "Kapsayıcı" at bounding box center [87, 103] width 56 height 26
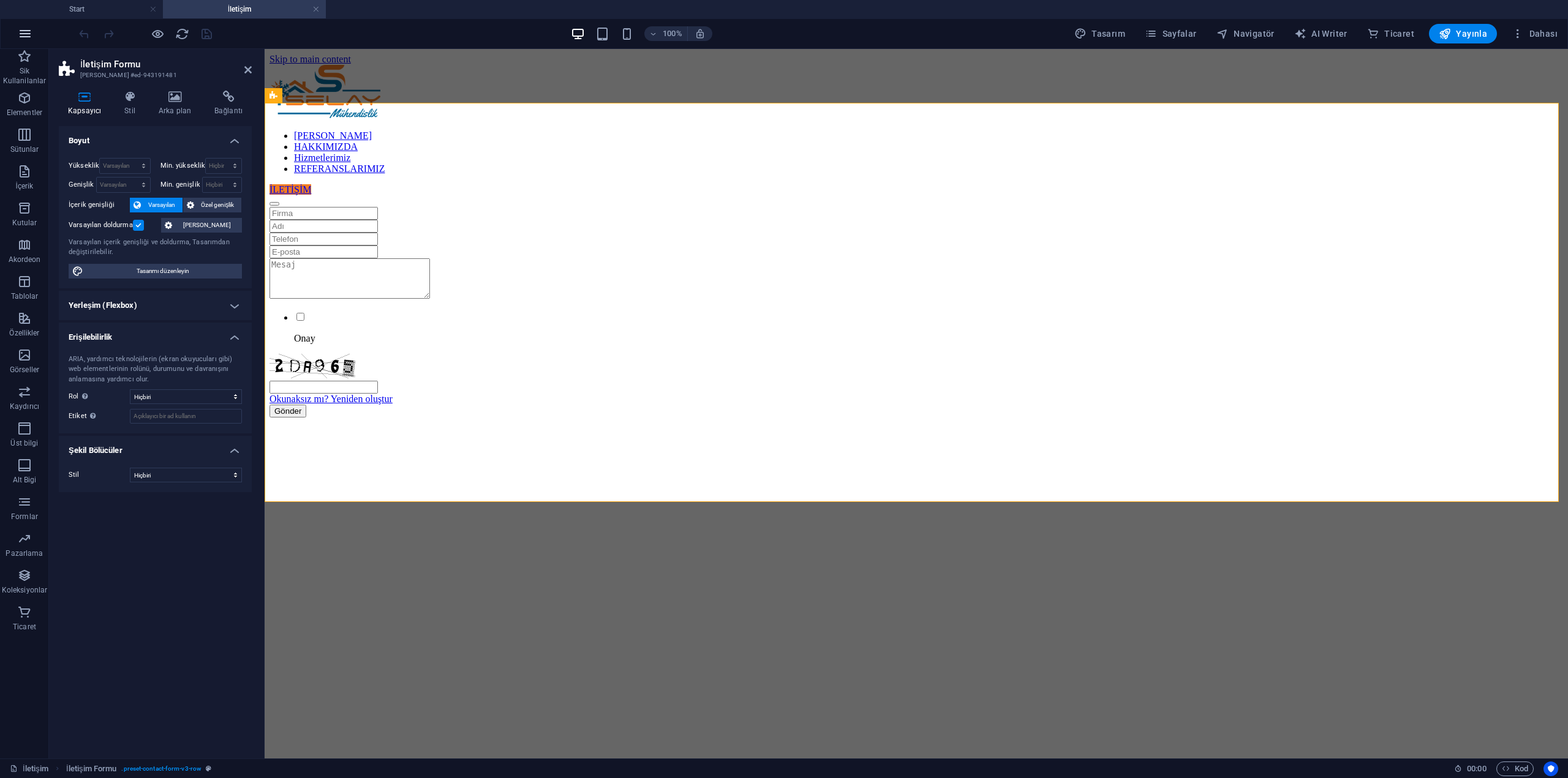
click at [26, 38] on icon "button" at bounding box center [25, 34] width 15 height 15
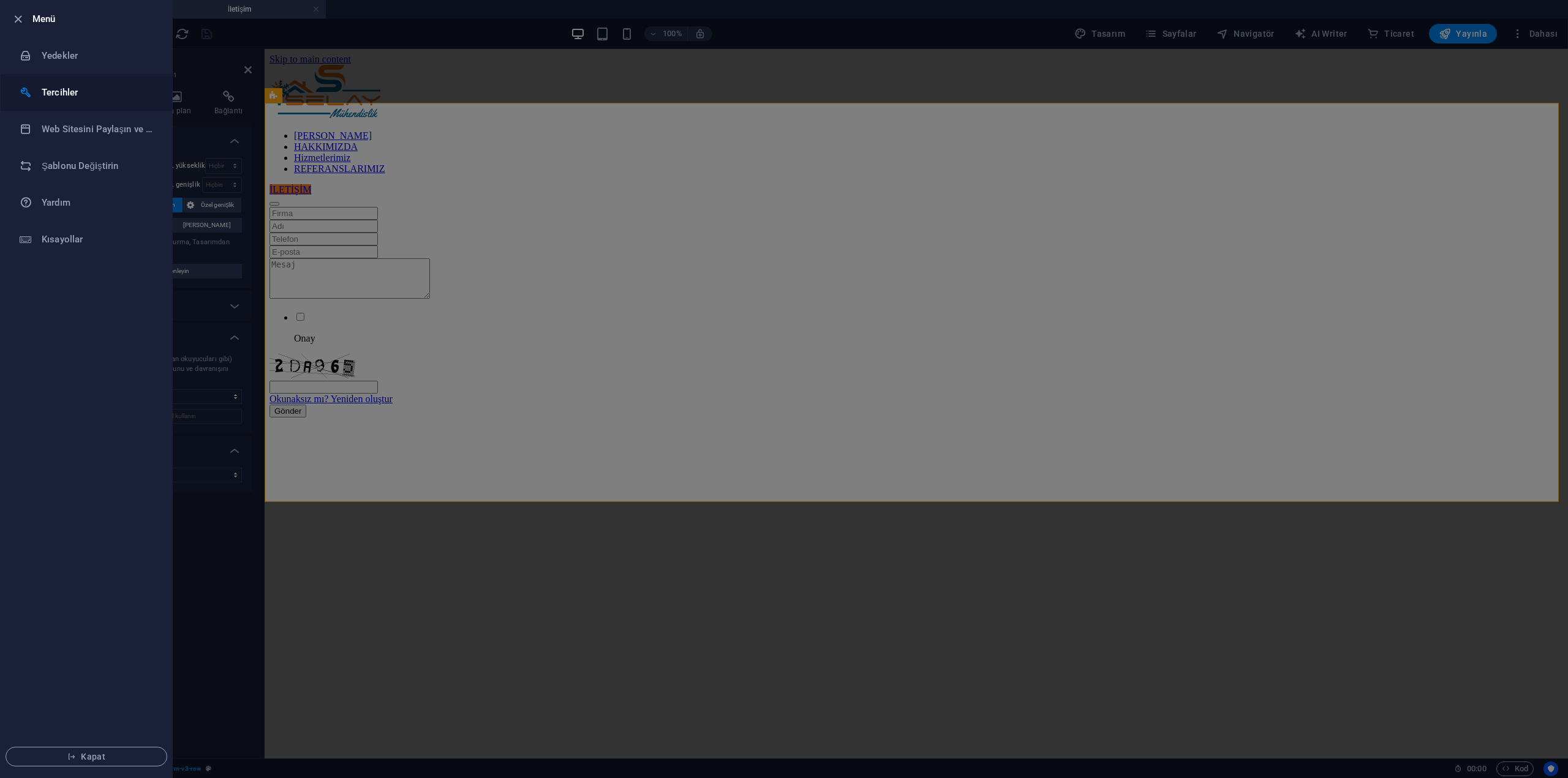
click at [61, 93] on h6 "Tercihler" at bounding box center [98, 93] width 114 height 15
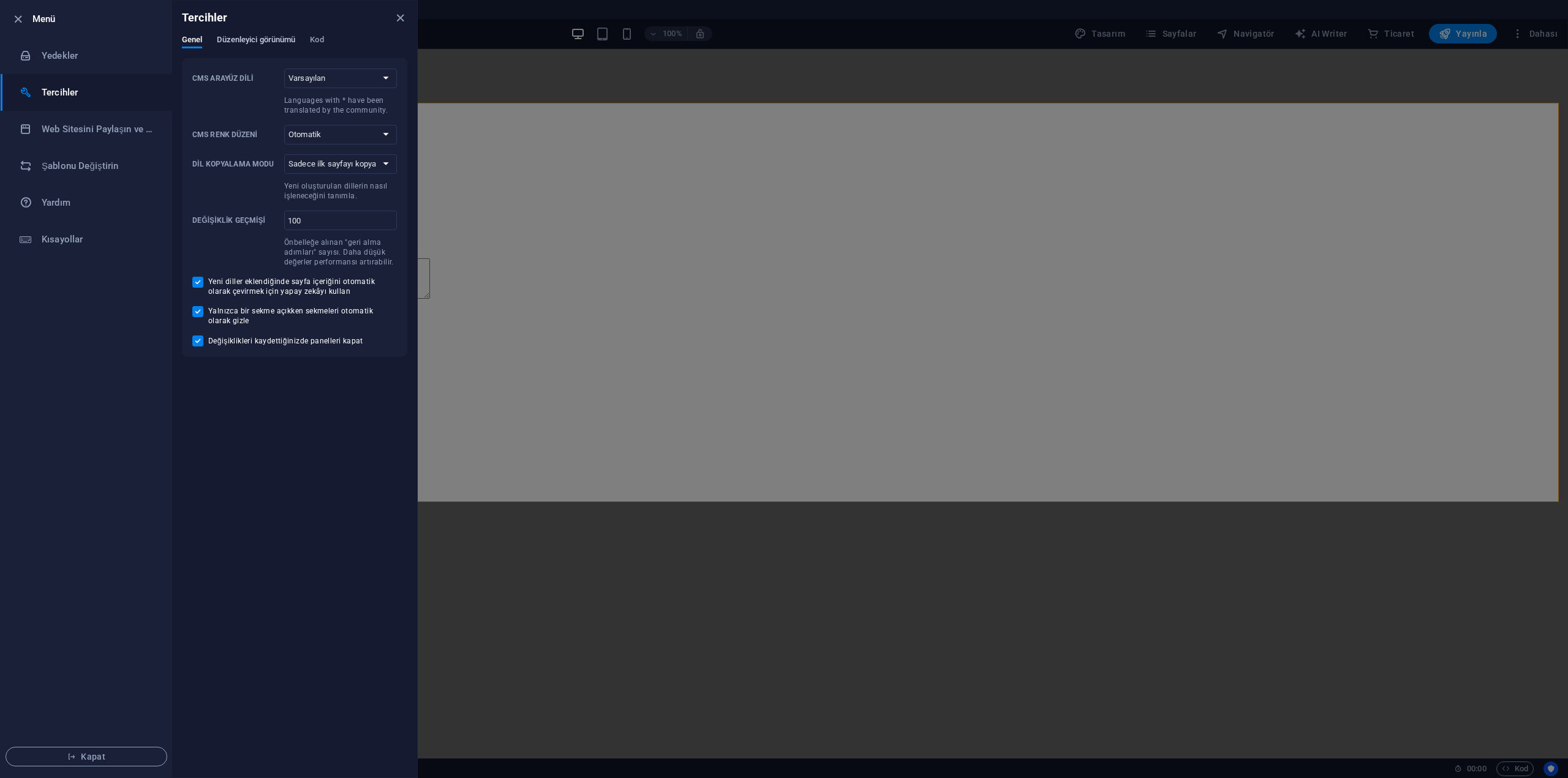
click at [273, 42] on span "Düzenleyici görünümü" at bounding box center [256, 41] width 79 height 17
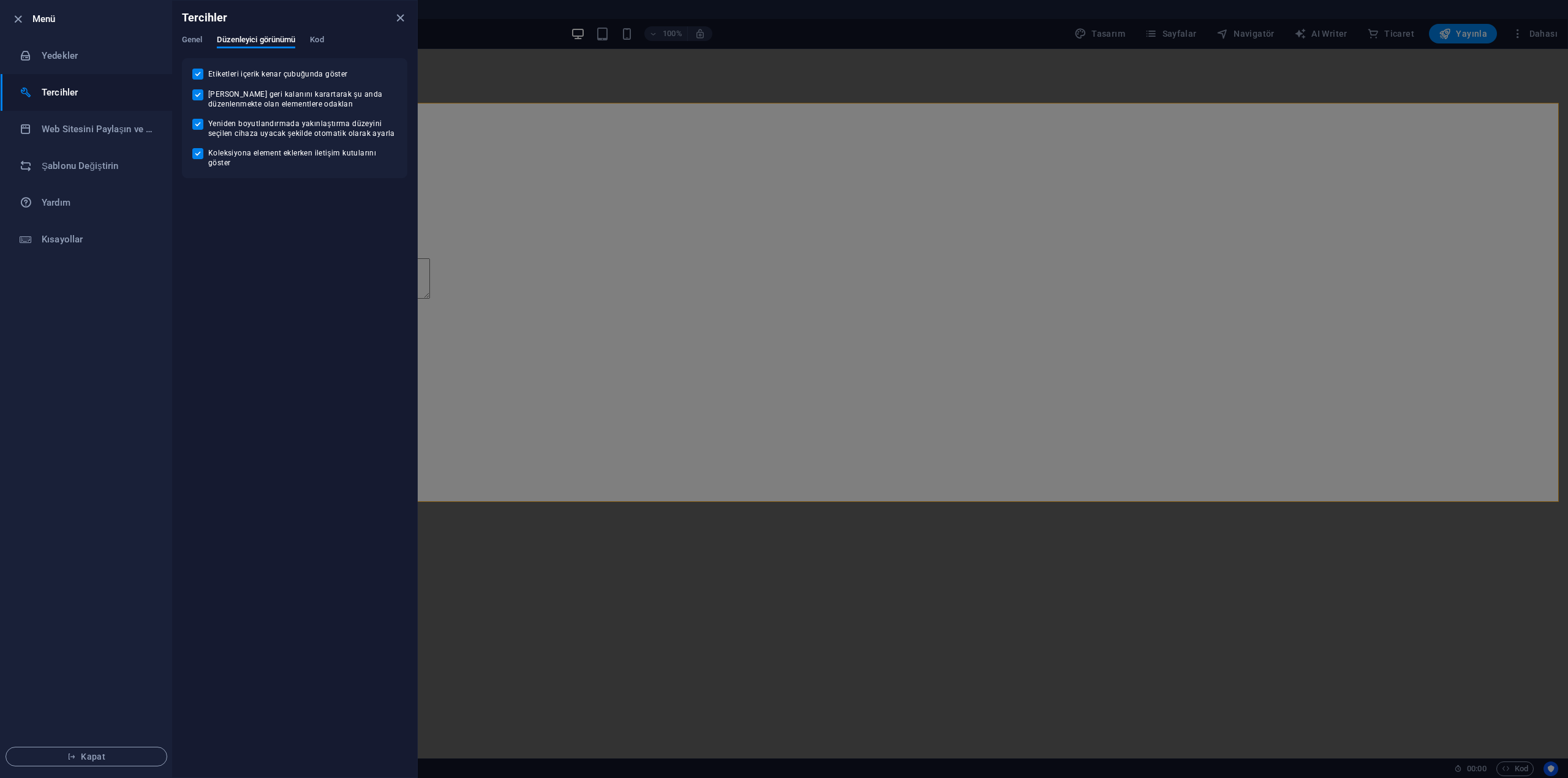
click at [328, 41] on div "Genel Düzenleyici görünümü Kod" at bounding box center [294, 46] width 225 height 24
click at [320, 41] on span "Kod" at bounding box center [317, 41] width 13 height 17
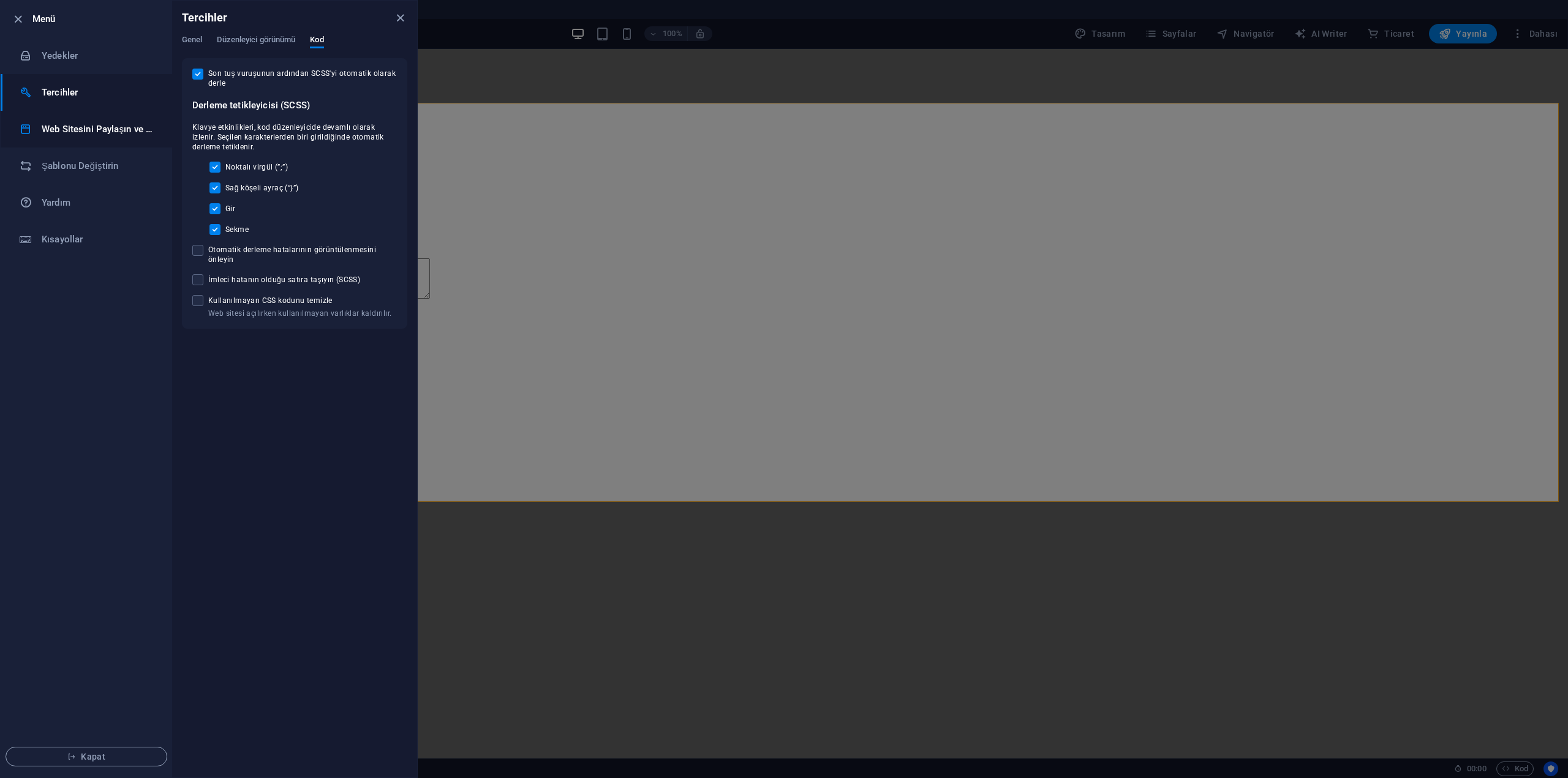
click at [67, 136] on li "Web Sitesini Paylaşın ve Kopyalayın" at bounding box center [86, 129] width 171 height 37
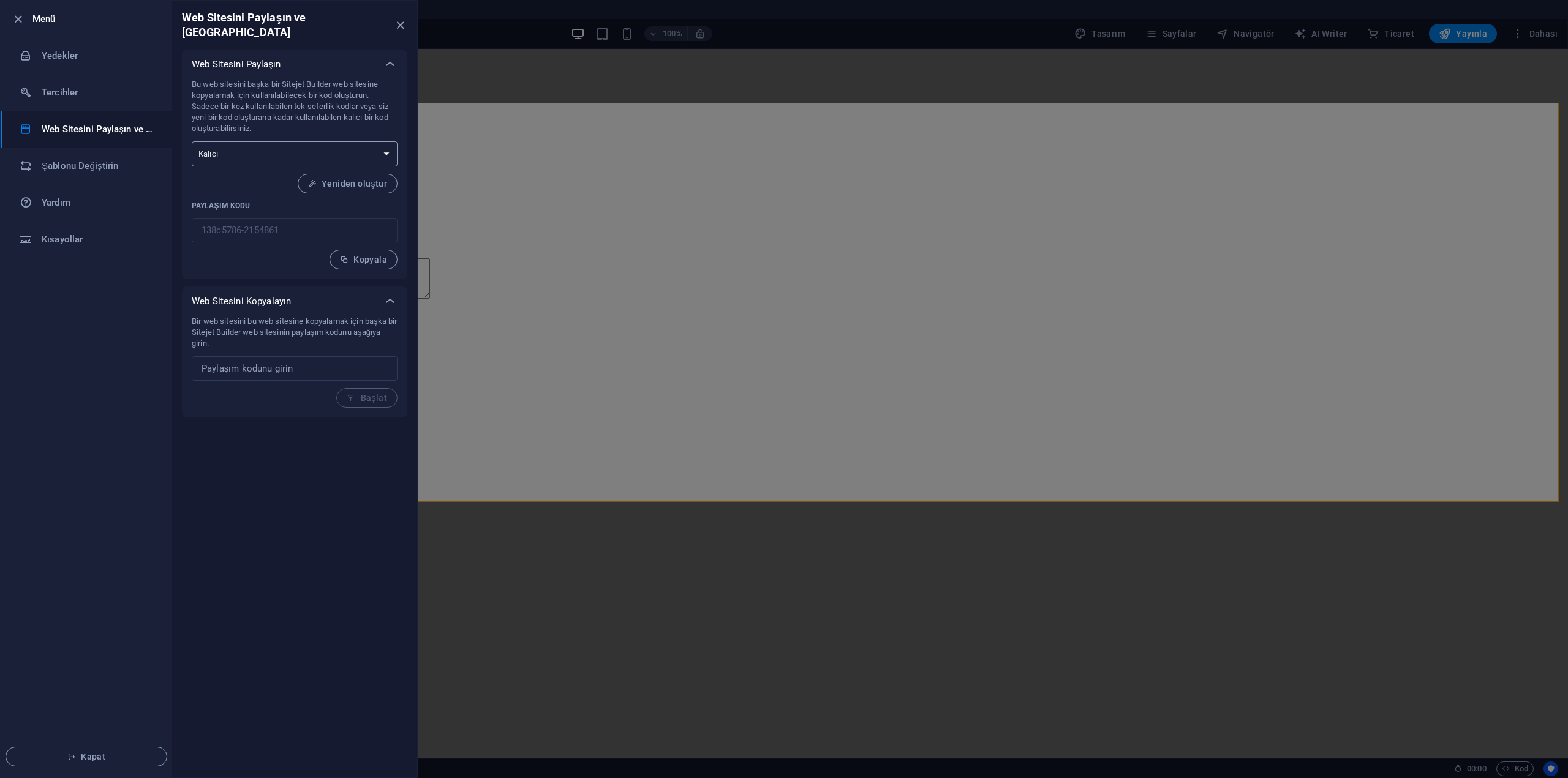
click at [276, 142] on select "Tek seferlik Kalıcı" at bounding box center [294, 154] width 206 height 25
click at [99, 173] on li "Şablonu Değiştirin" at bounding box center [86, 166] width 171 height 37
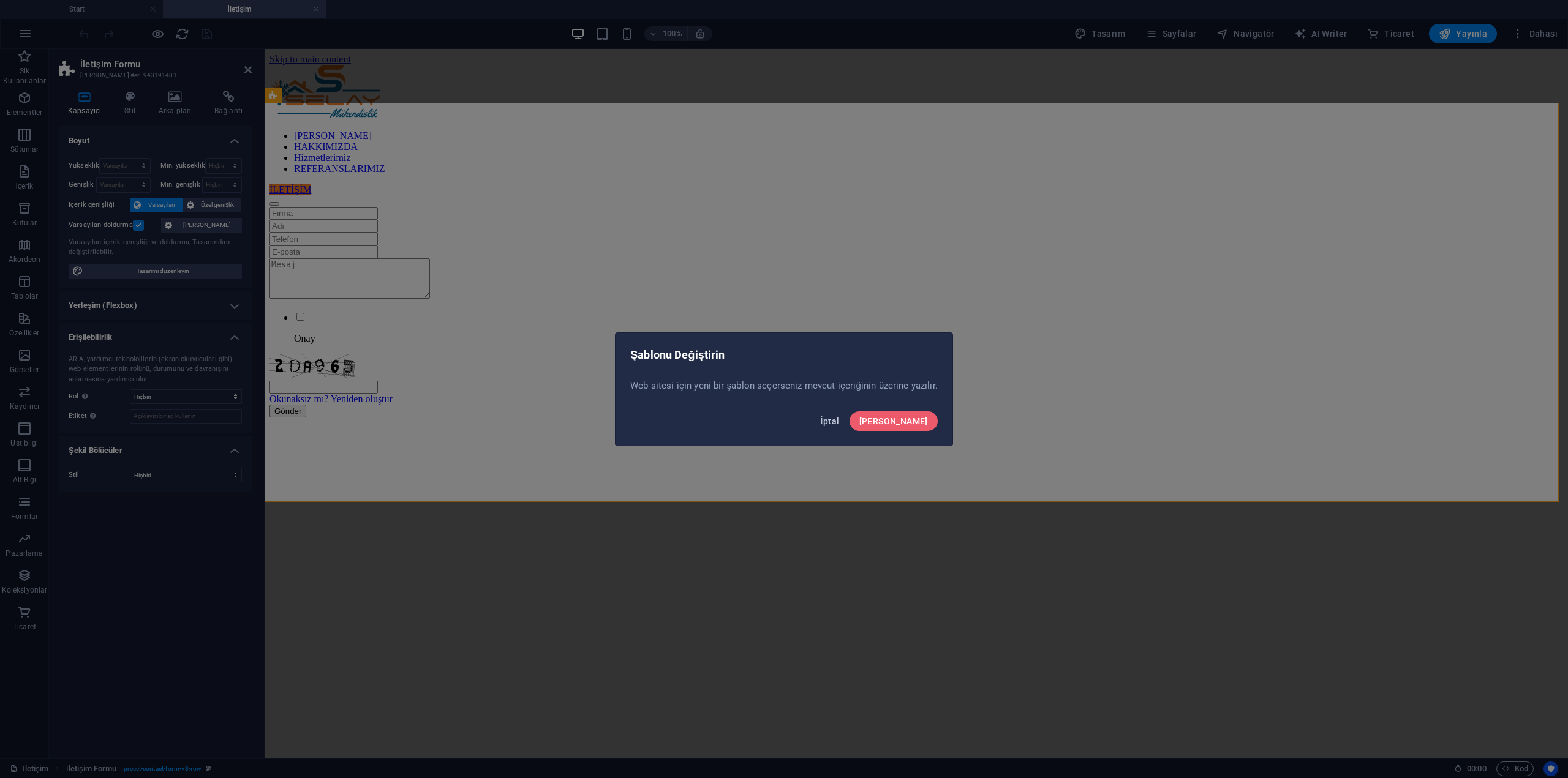
drag, startPoint x: 866, startPoint y: 421, endPoint x: 403, endPoint y: 335, distance: 470.9
click at [839, 421] on span "İptal" at bounding box center [830, 421] width 19 height 10
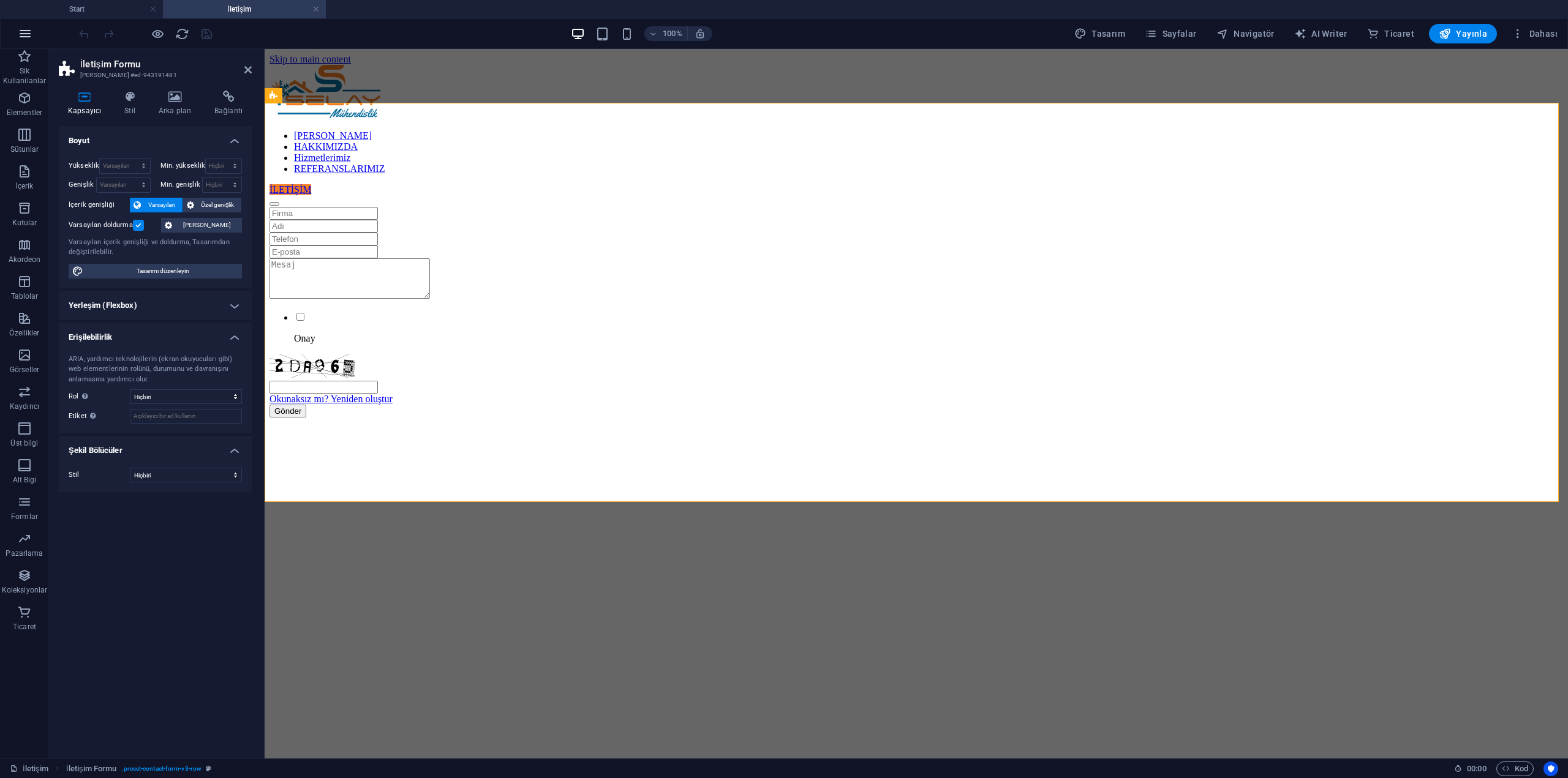
click at [30, 40] on icon "button" at bounding box center [25, 34] width 15 height 15
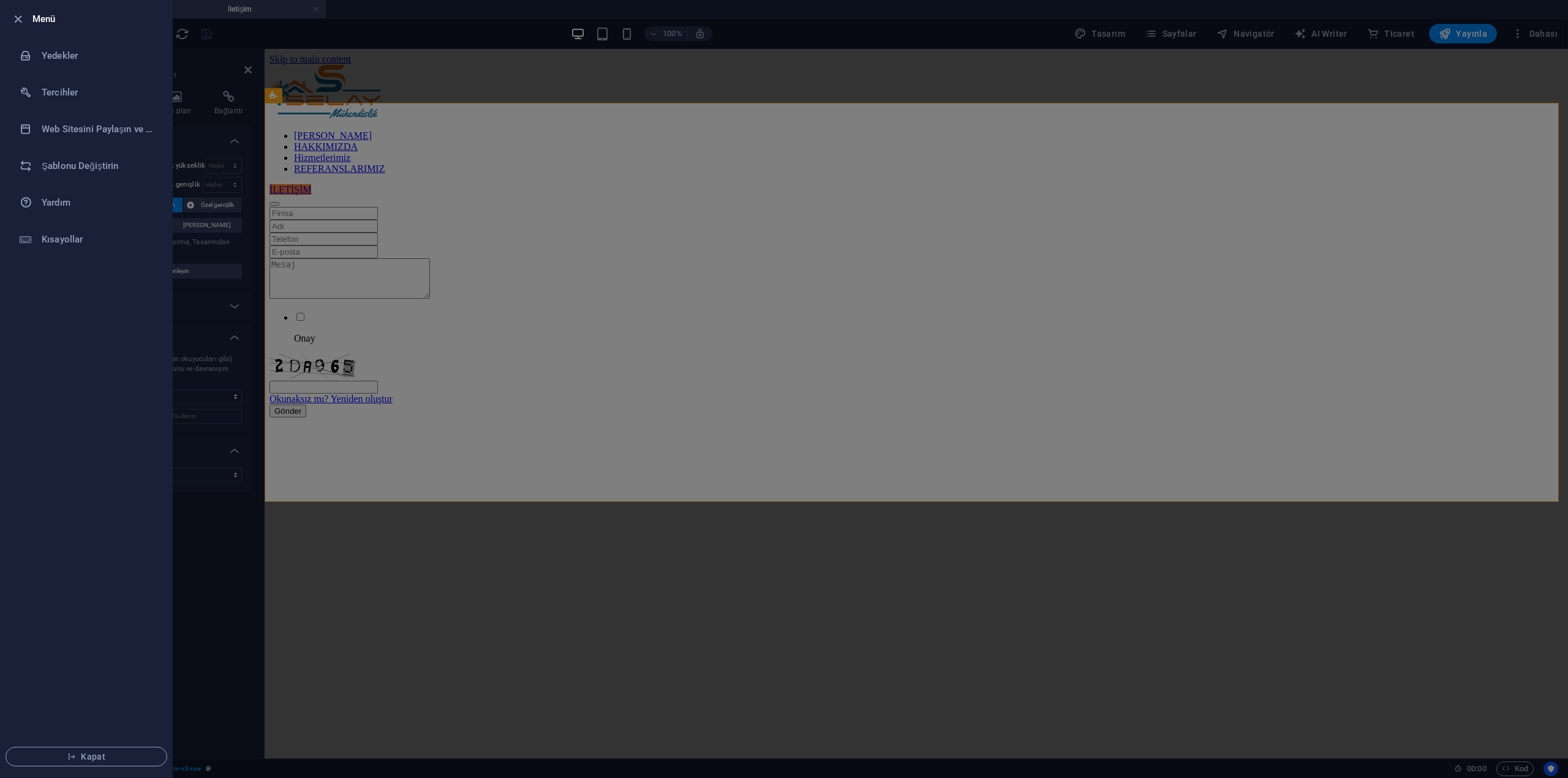
click at [18, 26] on li "Menü" at bounding box center [86, 19] width 171 height 37
click at [18, 19] on icon "button" at bounding box center [17, 19] width 14 height 14
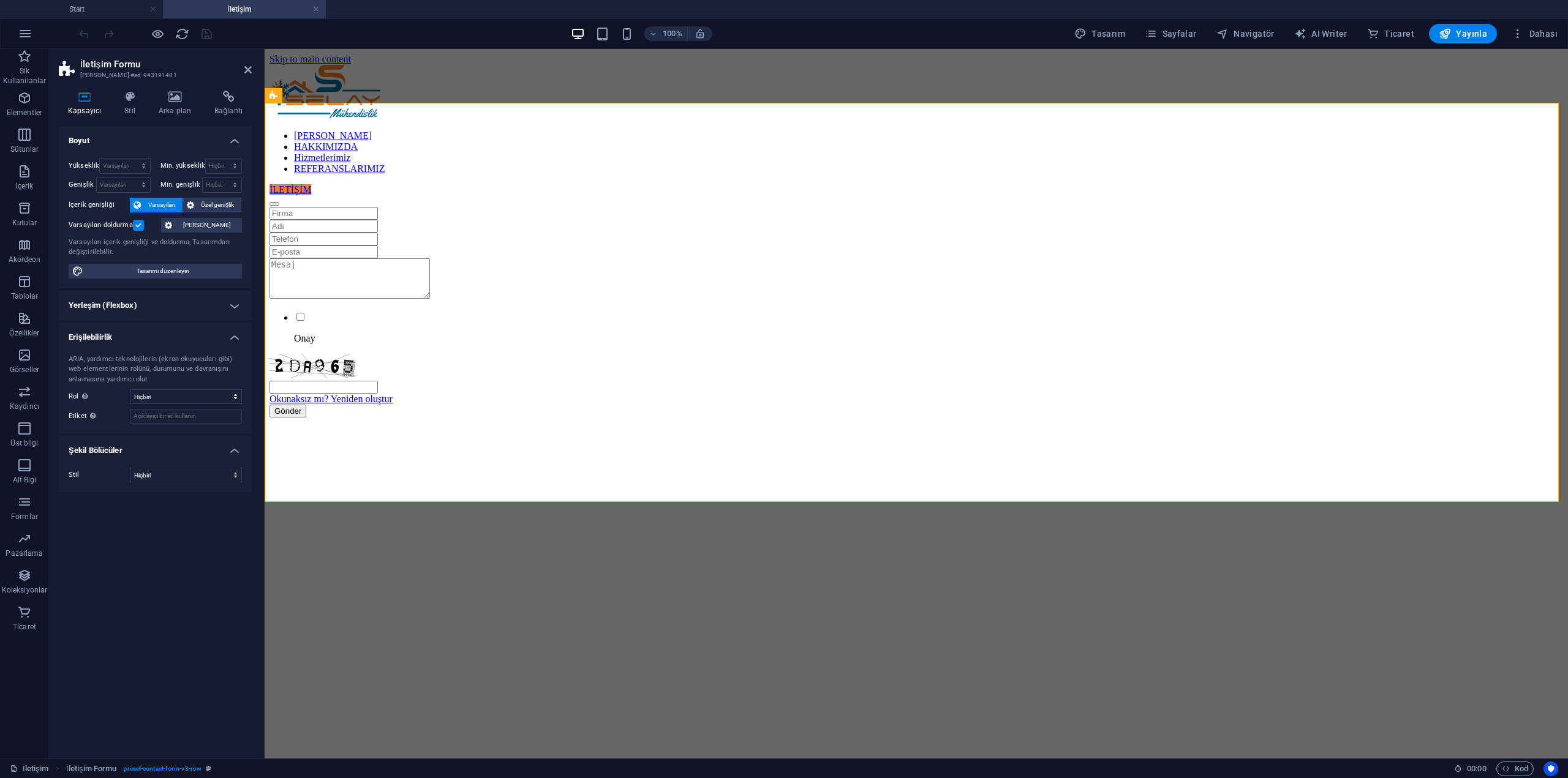
drag, startPoint x: 418, startPoint y: 625, endPoint x: 450, endPoint y: 603, distance: 38.8
click at [418, 624] on div at bounding box center [916, 528] width 1294 height 220
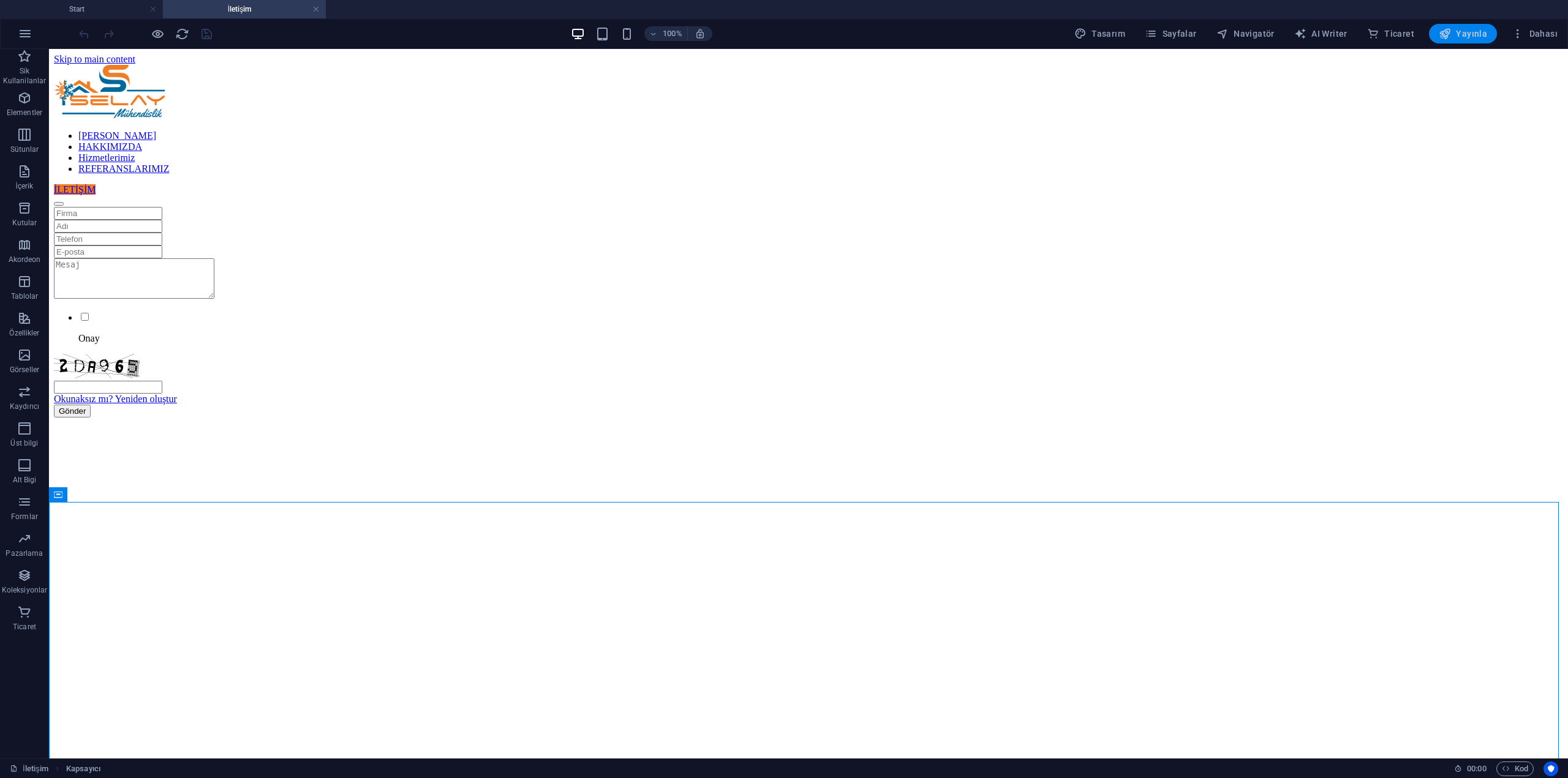
click at [1456, 27] on button "Yayınla" at bounding box center [1462, 34] width 68 height 19
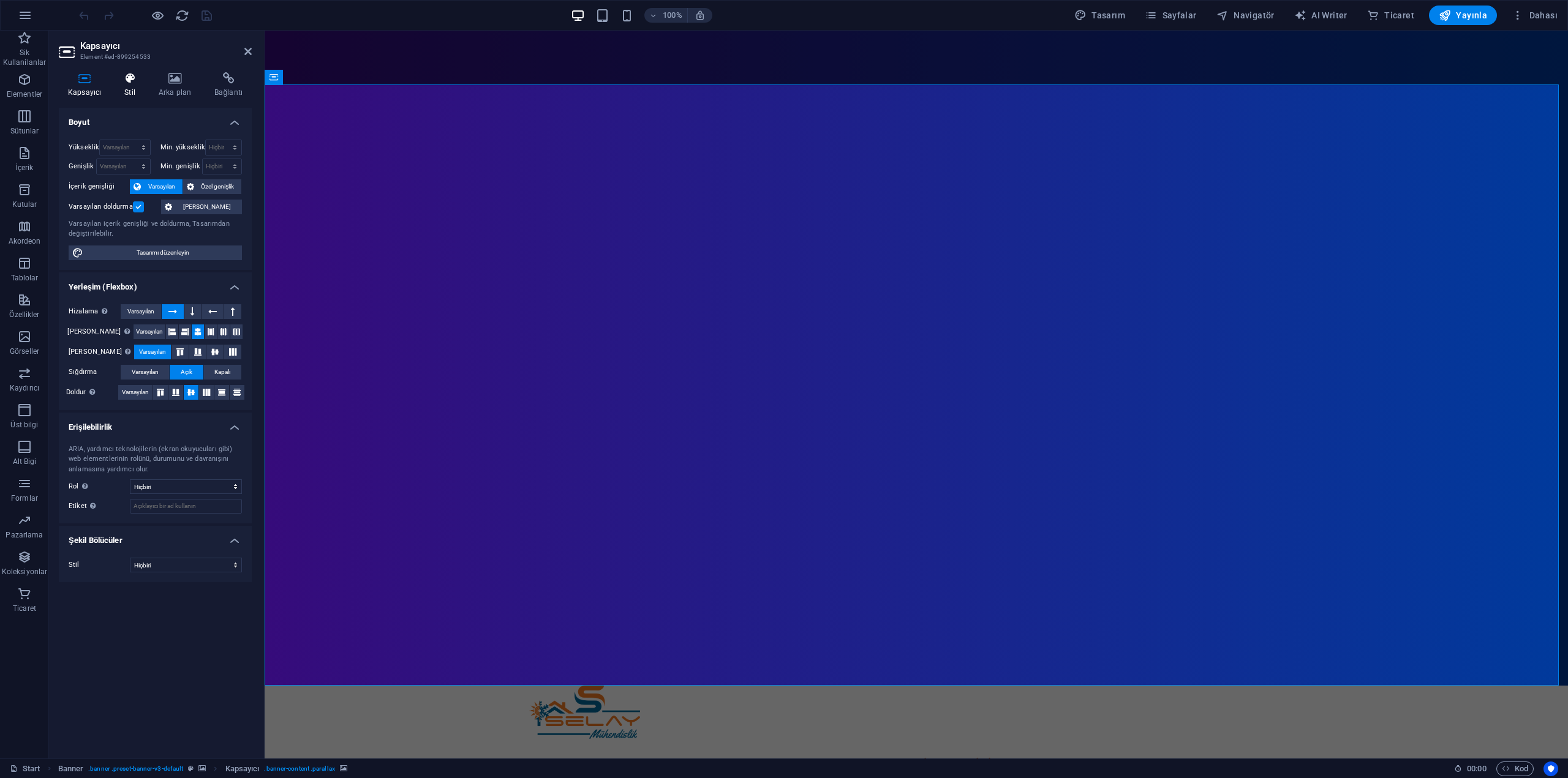
click at [140, 79] on icon at bounding box center [130, 79] width 30 height 12
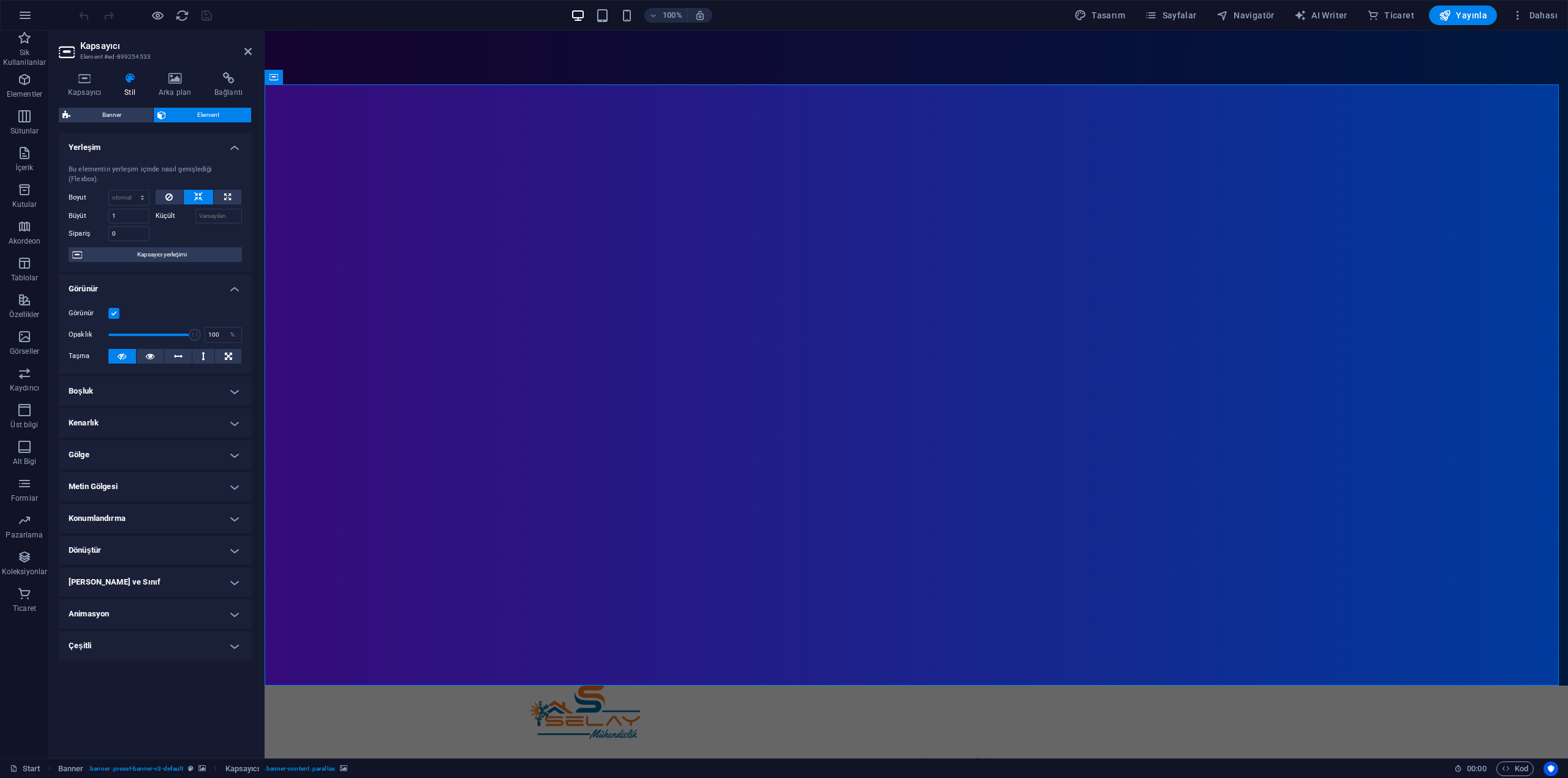
drag, startPoint x: 163, startPoint y: 601, endPoint x: 170, endPoint y: 605, distance: 8.1
click at [163, 602] on h4 "Animasyon" at bounding box center [155, 614] width 193 height 30
click at [142, 645] on select "Animasyon ekleme Göster / Gizle Yukarı/Aşağı kaydır Yakınlaştır/Uzaklaştır Sold…" at bounding box center [155, 652] width 173 height 15
select select "slide"
click at [69, 644] on select "Animasyon ekleme Göster / Gizle Yukarı/Aşağı kaydır Yakınlaştır/Uzaklaştır Sold…" at bounding box center [155, 652] width 173 height 15
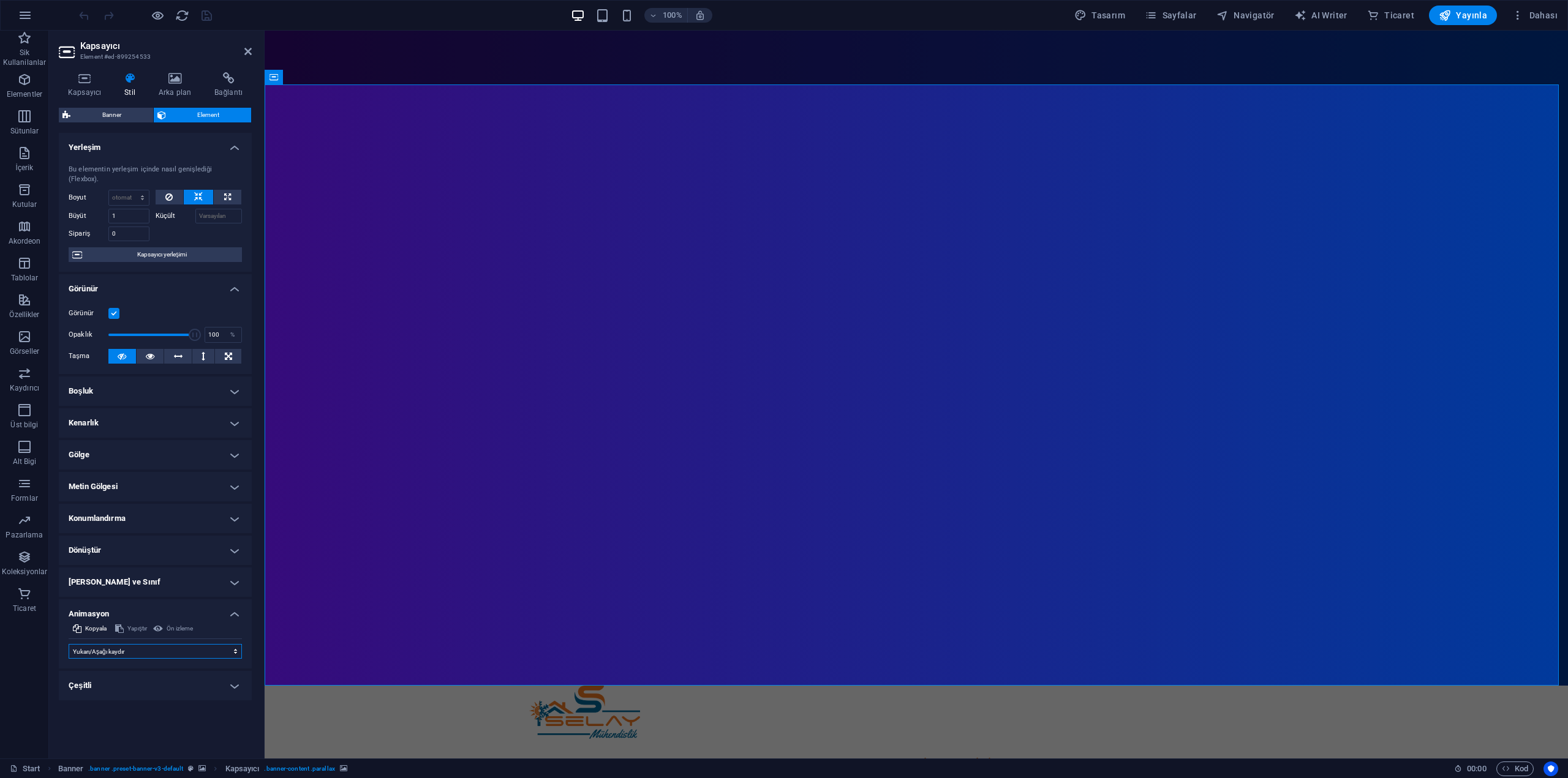
select select "scroll"
click at [245, 50] on icon at bounding box center [248, 51] width 7 height 10
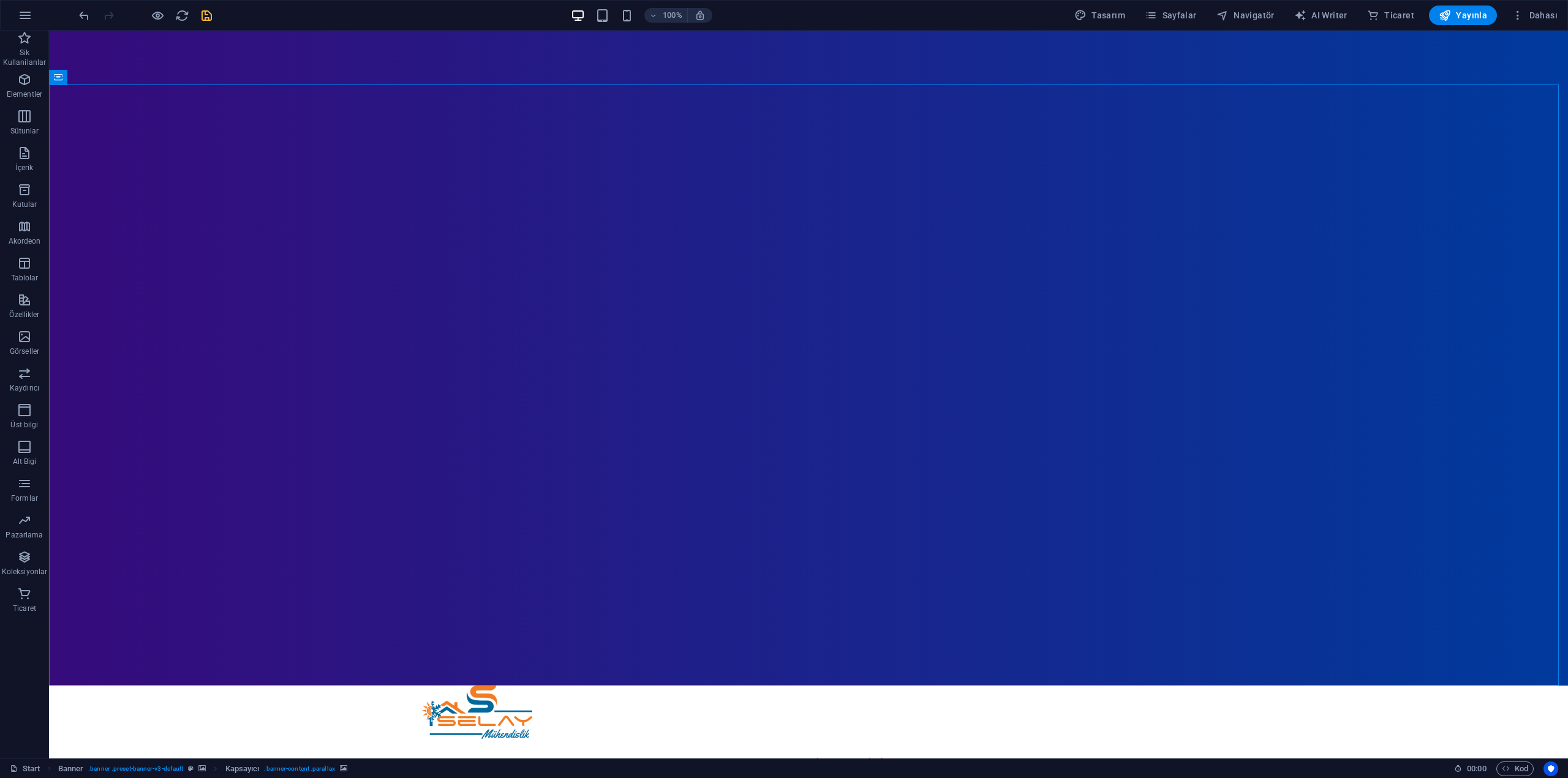
click at [211, 12] on icon "save" at bounding box center [206, 15] width 14 height 14
click at [1474, 13] on span "Yayınla" at bounding box center [1463, 15] width 48 height 12
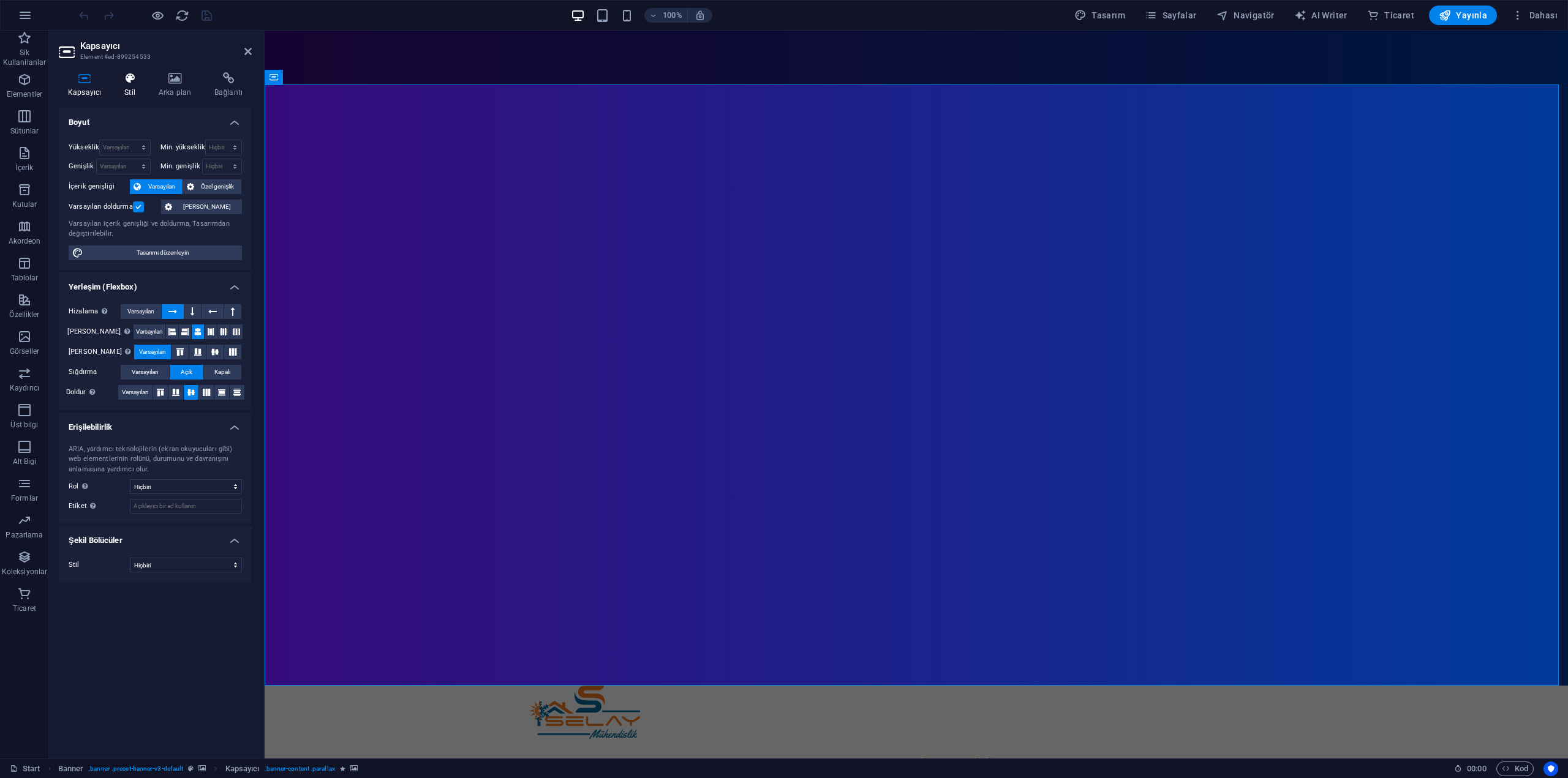
click at [142, 85] on h4 "Stil" at bounding box center [132, 85] width 34 height 26
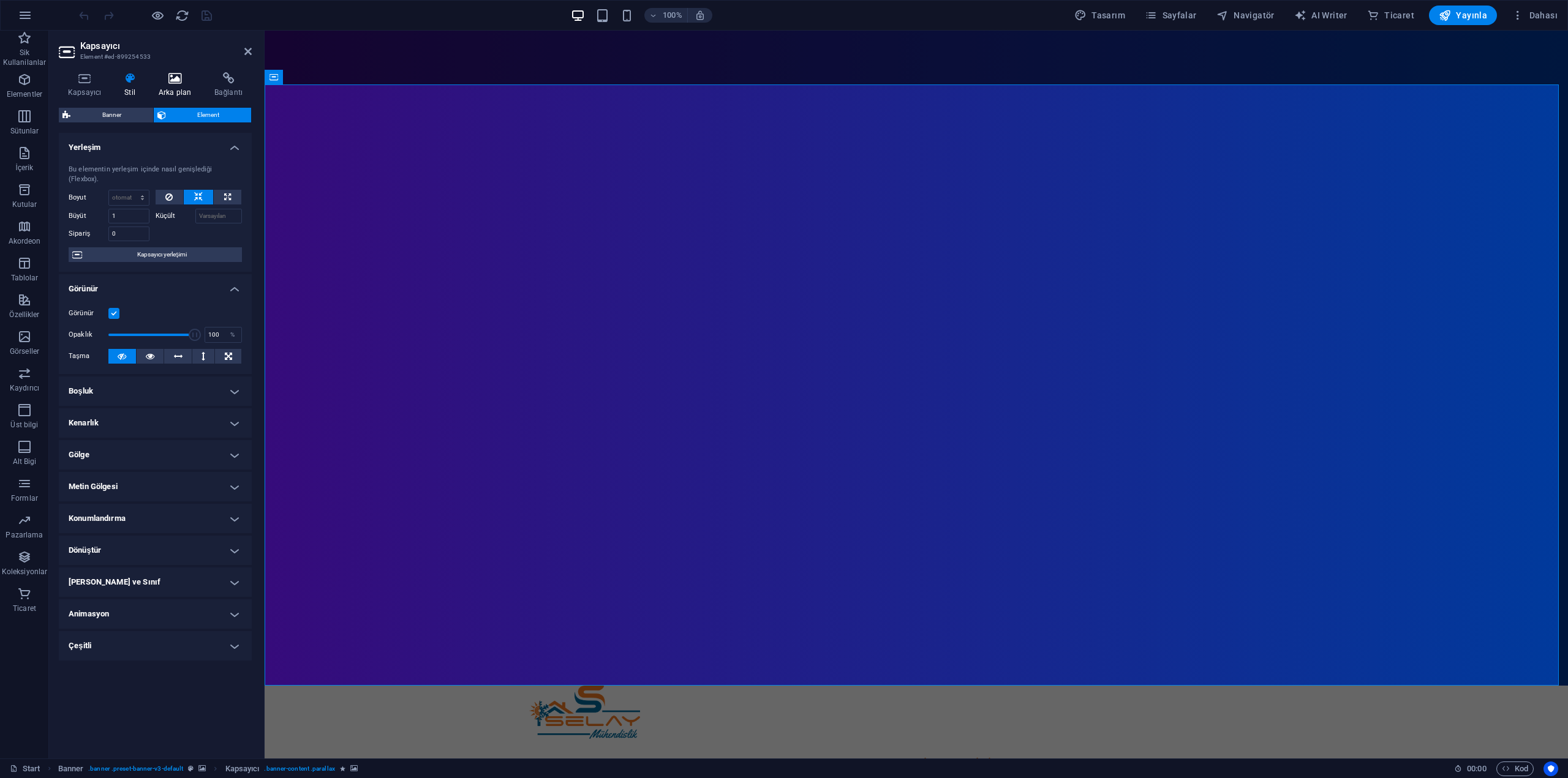
click at [175, 80] on icon at bounding box center [175, 79] width 51 height 12
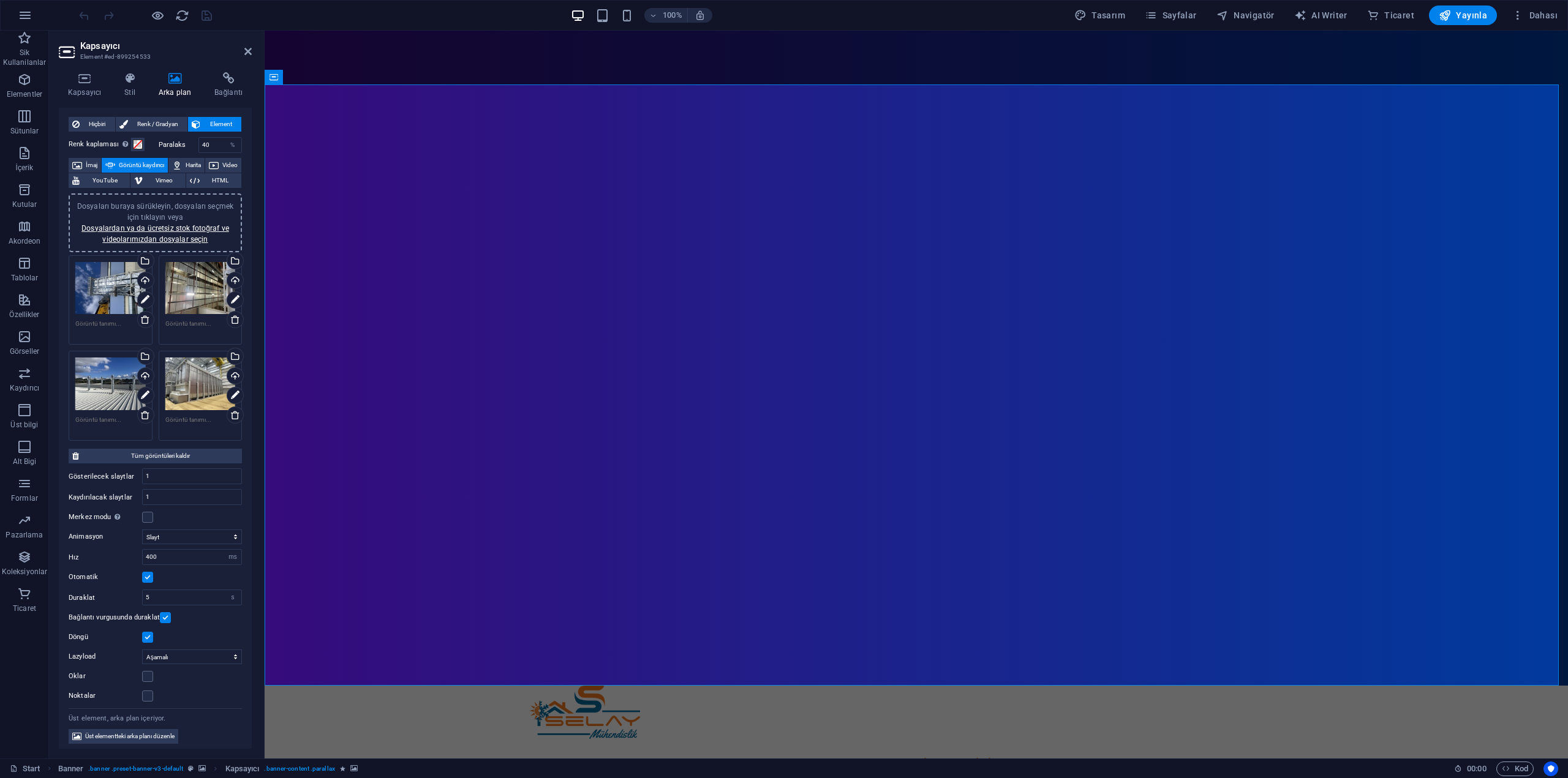
scroll to position [26, 0]
click at [148, 513] on label at bounding box center [147, 514] width 11 height 11
click at [0, 0] on input "Merkez modu Kısmen önceki/sonraki slaytla ortalanmış görünümü etkinleştirir. Te…" at bounding box center [0, 0] width 0 height 0
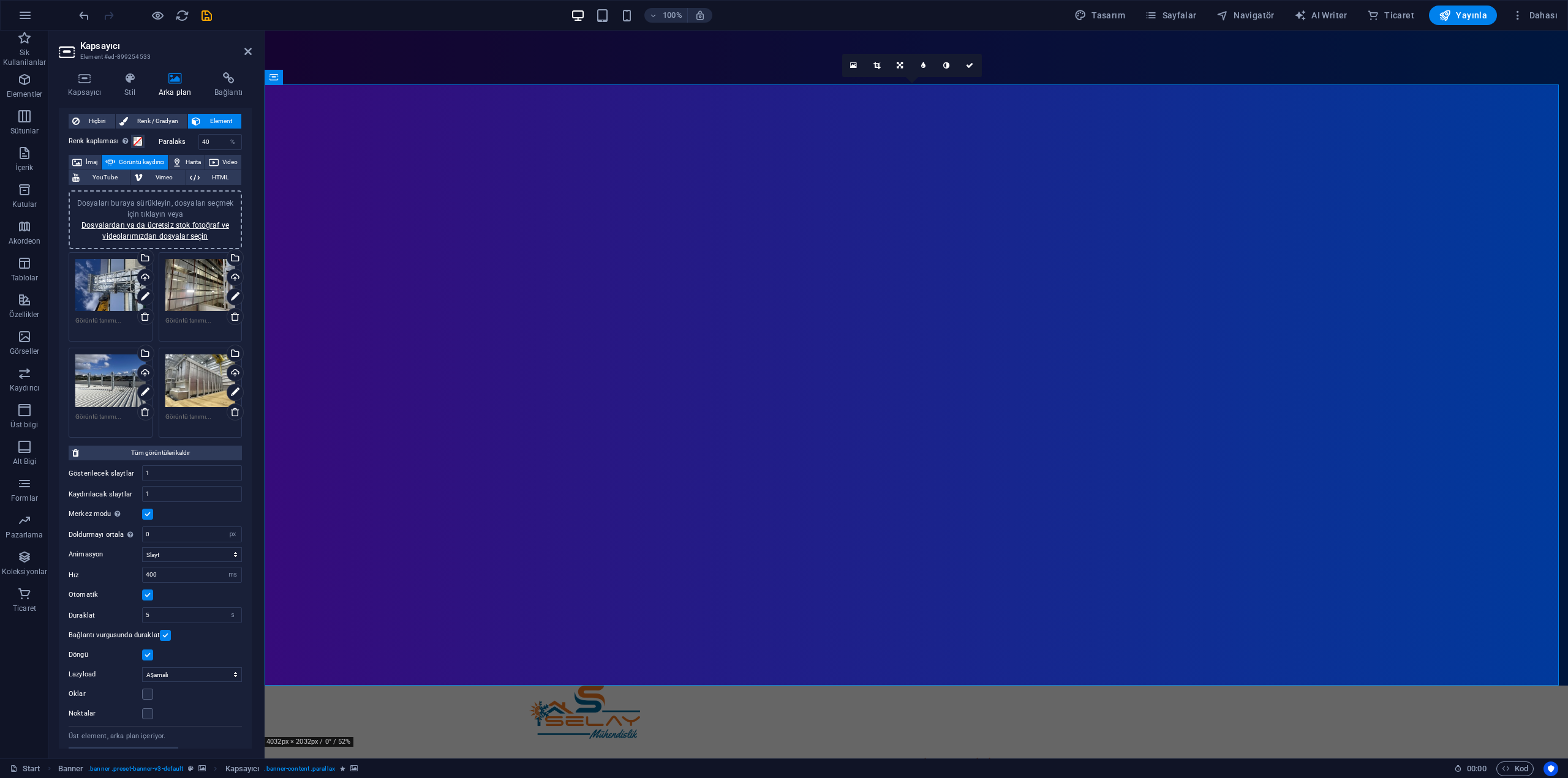
click at [149, 513] on label at bounding box center [147, 514] width 11 height 11
click at [0, 0] on input "Merkez modu Kısmen önceki/sonraki slaytla ortalanmış görünümü etkinleştirir. Te…" at bounding box center [0, 0] width 0 height 0
drag, startPoint x: 182, startPoint y: 591, endPoint x: 131, endPoint y: 594, distance: 51.1
click at [132, 594] on div "Duraklat 5 s ms" at bounding box center [155, 595] width 173 height 16
type input "4"
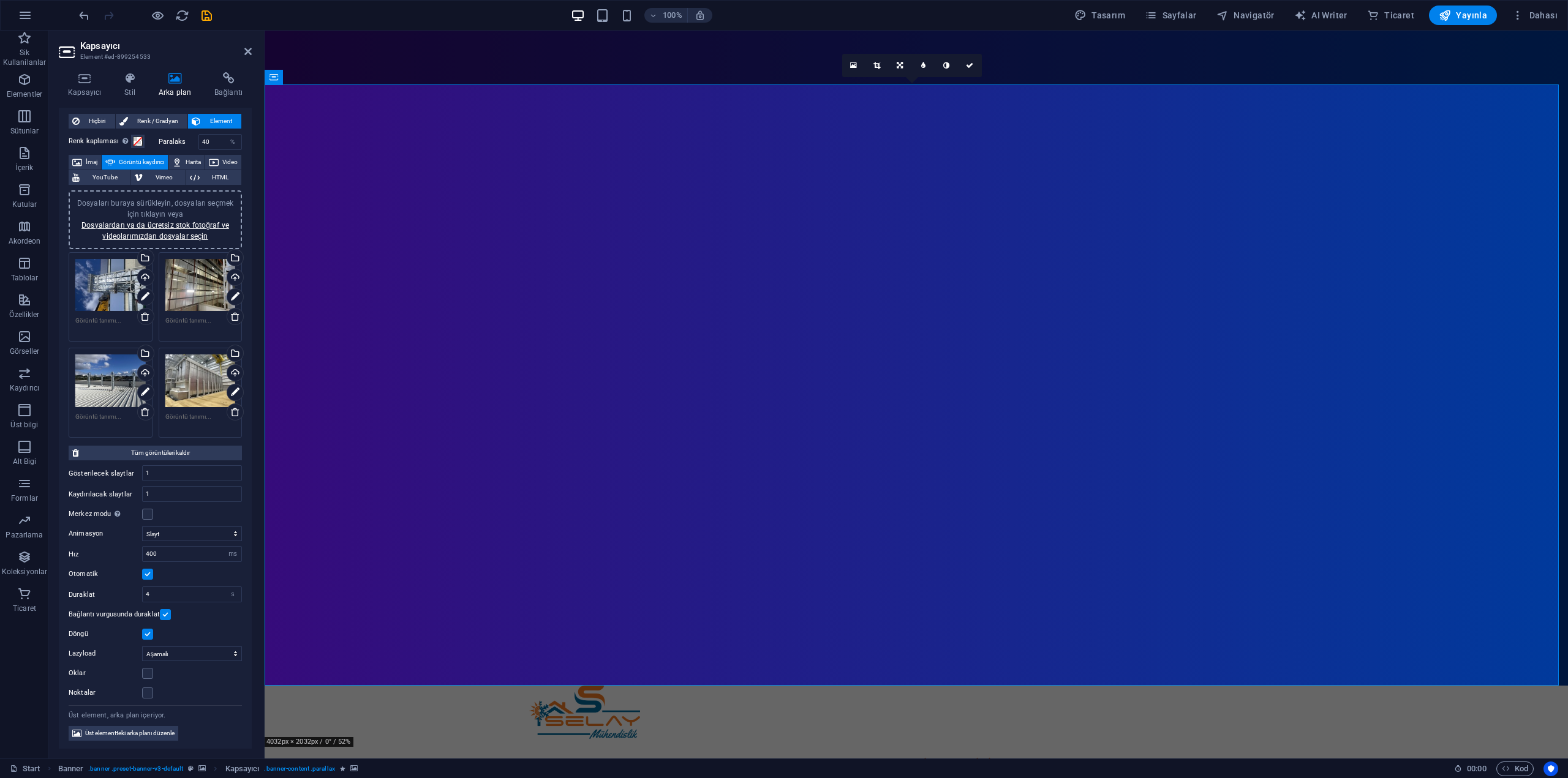
click at [204, 621] on div "Animasyon Slayt Solma Hız 400 s ms Otomatik Duraklat 4 s ms Bağlantı vurgusunda…" at bounding box center [155, 611] width 173 height 179
click at [201, 652] on select "Kapalı İsteğe bağlı Aşamalı" at bounding box center [192, 654] width 100 height 15
click at [134, 473] on div "Gösterilecek slaytlar 1" at bounding box center [155, 474] width 173 height 16
type input "4"
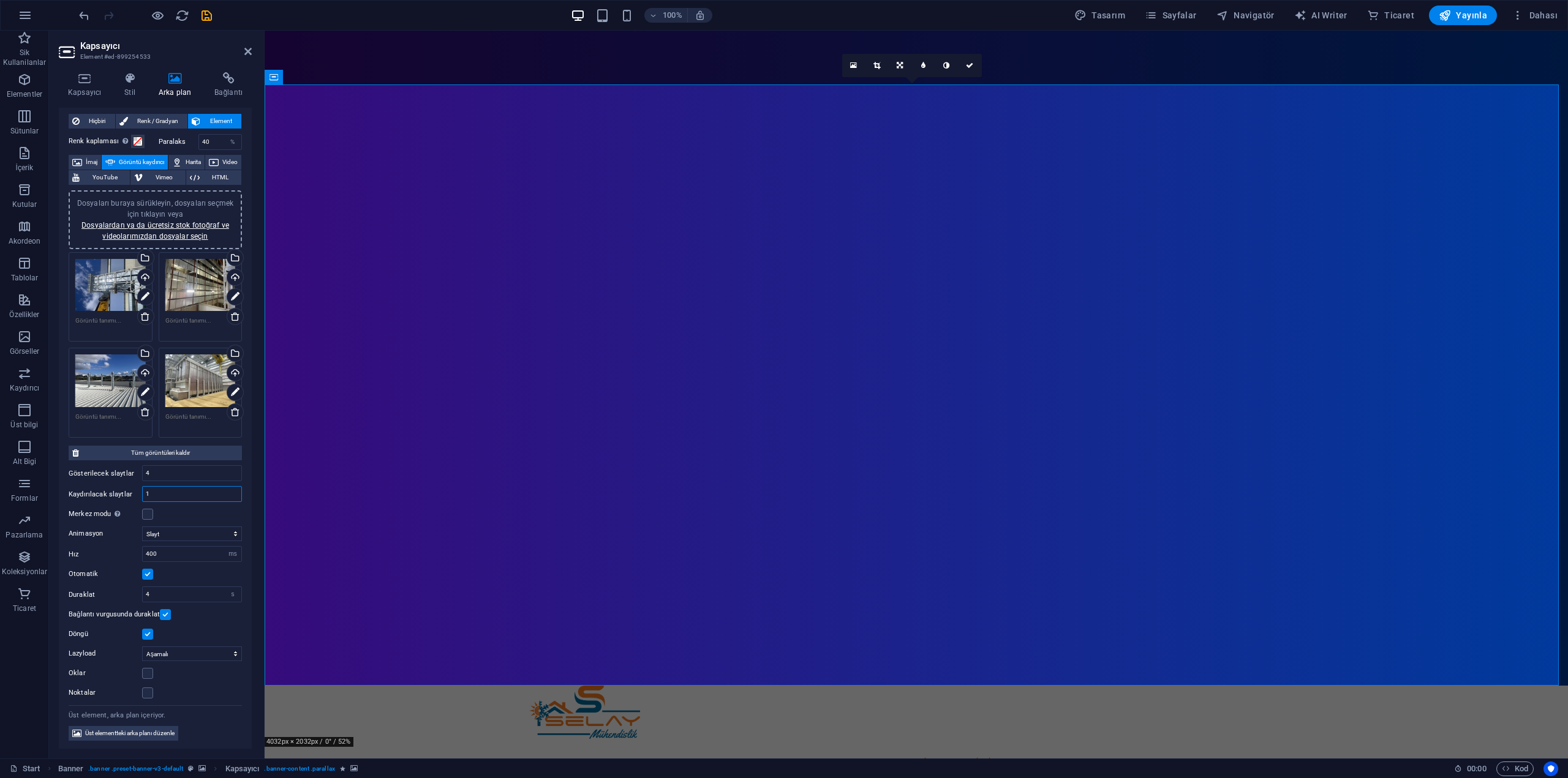
click at [121, 496] on div "[PERSON_NAME]dırılacak slaytlar 1" at bounding box center [155, 494] width 173 height 16
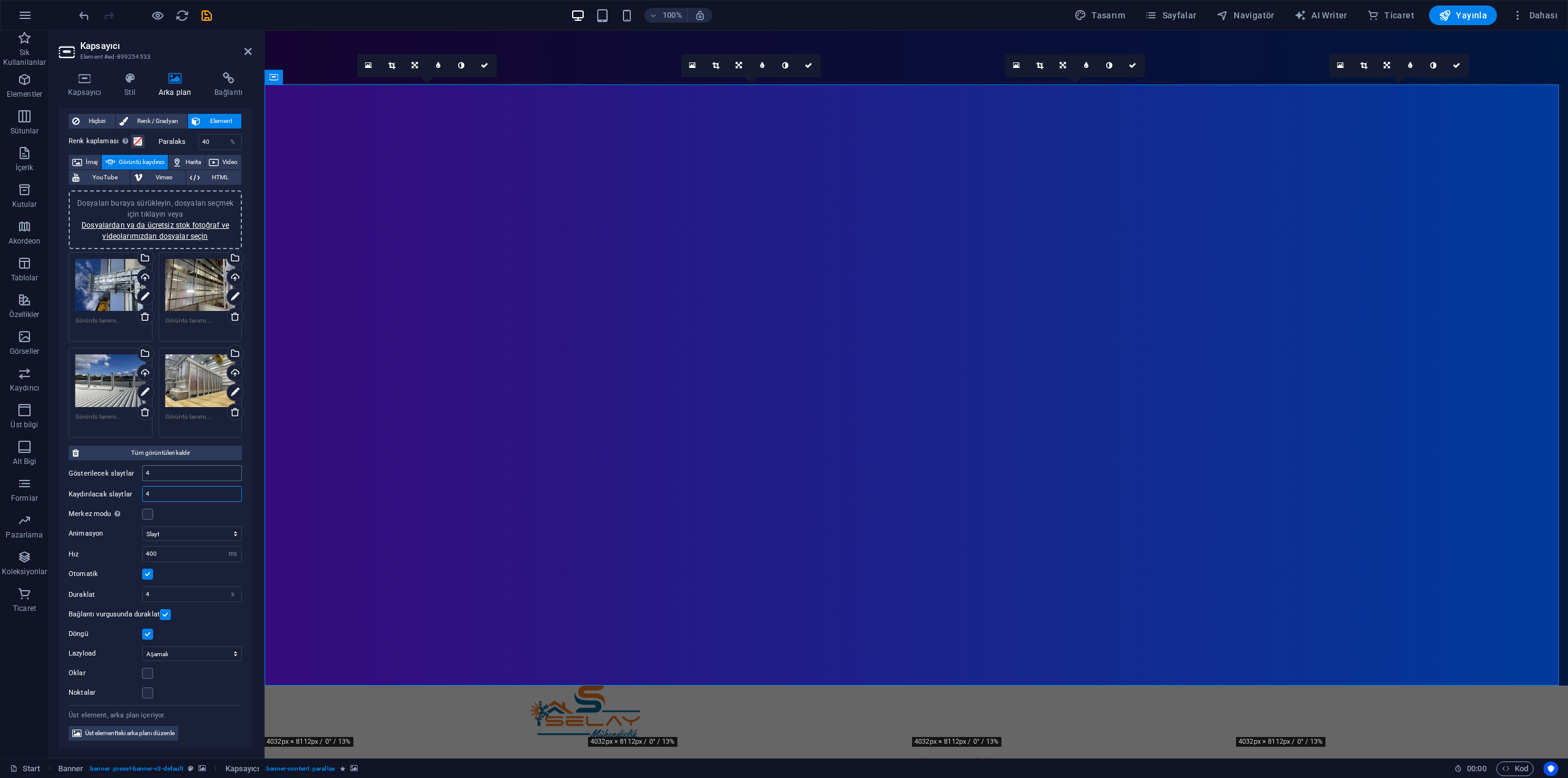
type input "4"
click at [179, 479] on input "4" at bounding box center [192, 474] width 99 height 15
drag, startPoint x: 180, startPoint y: 477, endPoint x: 120, endPoint y: 473, distance: 60.1
click at [138, 475] on div "Gösterilecek slaytlar 4" at bounding box center [155, 474] width 173 height 16
type input "1"
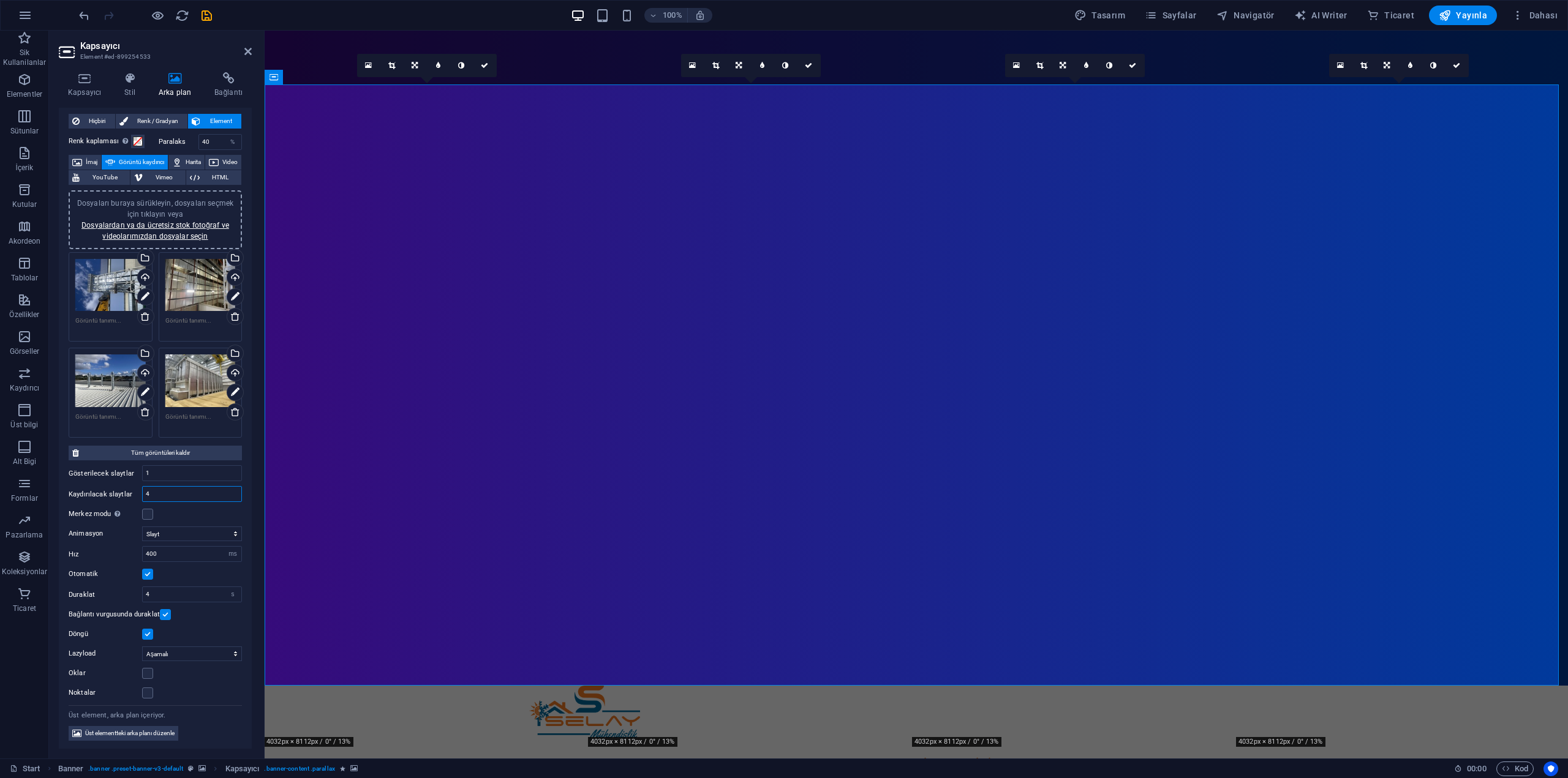
click at [182, 491] on input "4" at bounding box center [192, 494] width 99 height 15
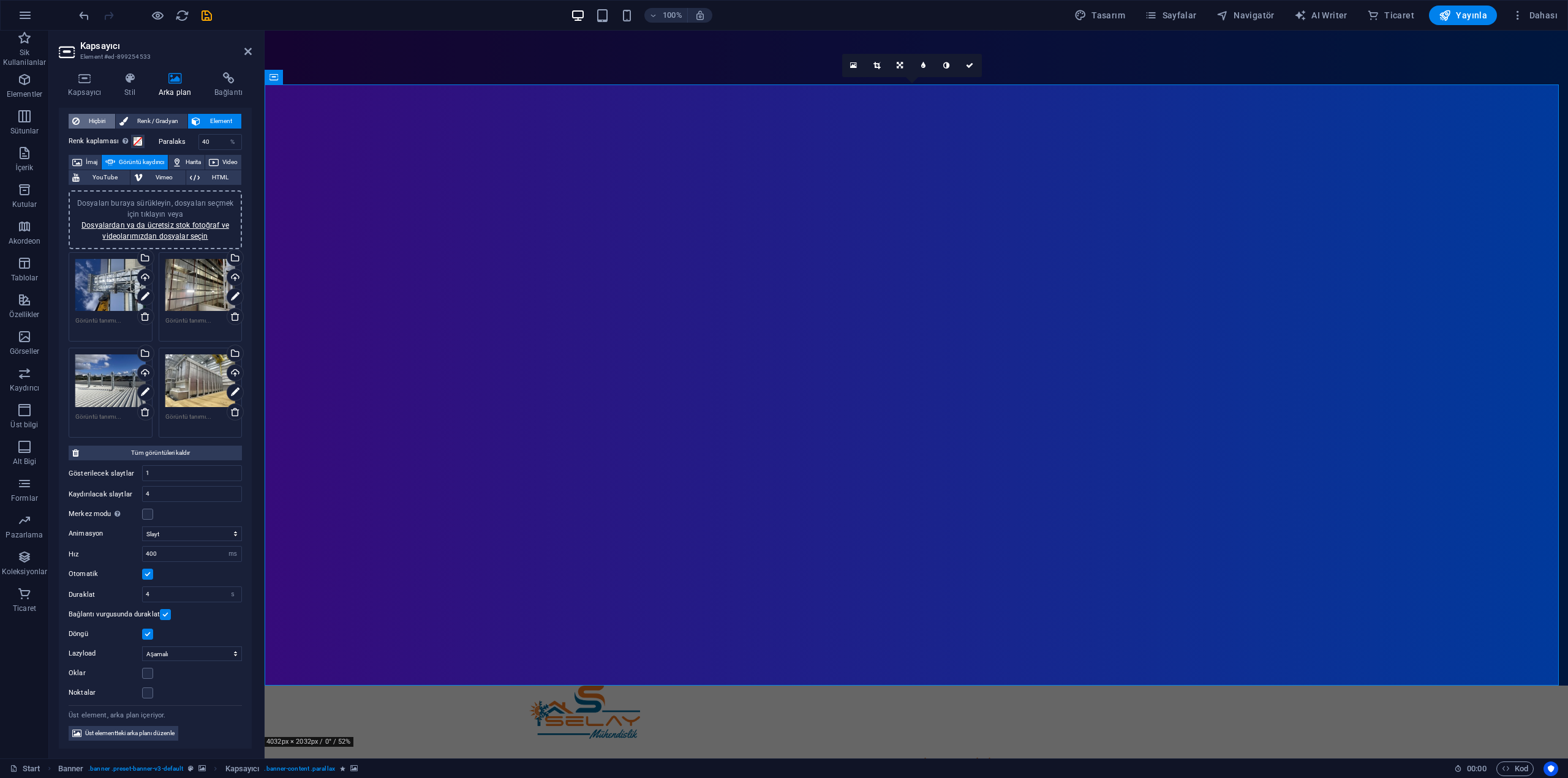
click at [106, 122] on span "Hiçbiri" at bounding box center [97, 122] width 28 height 15
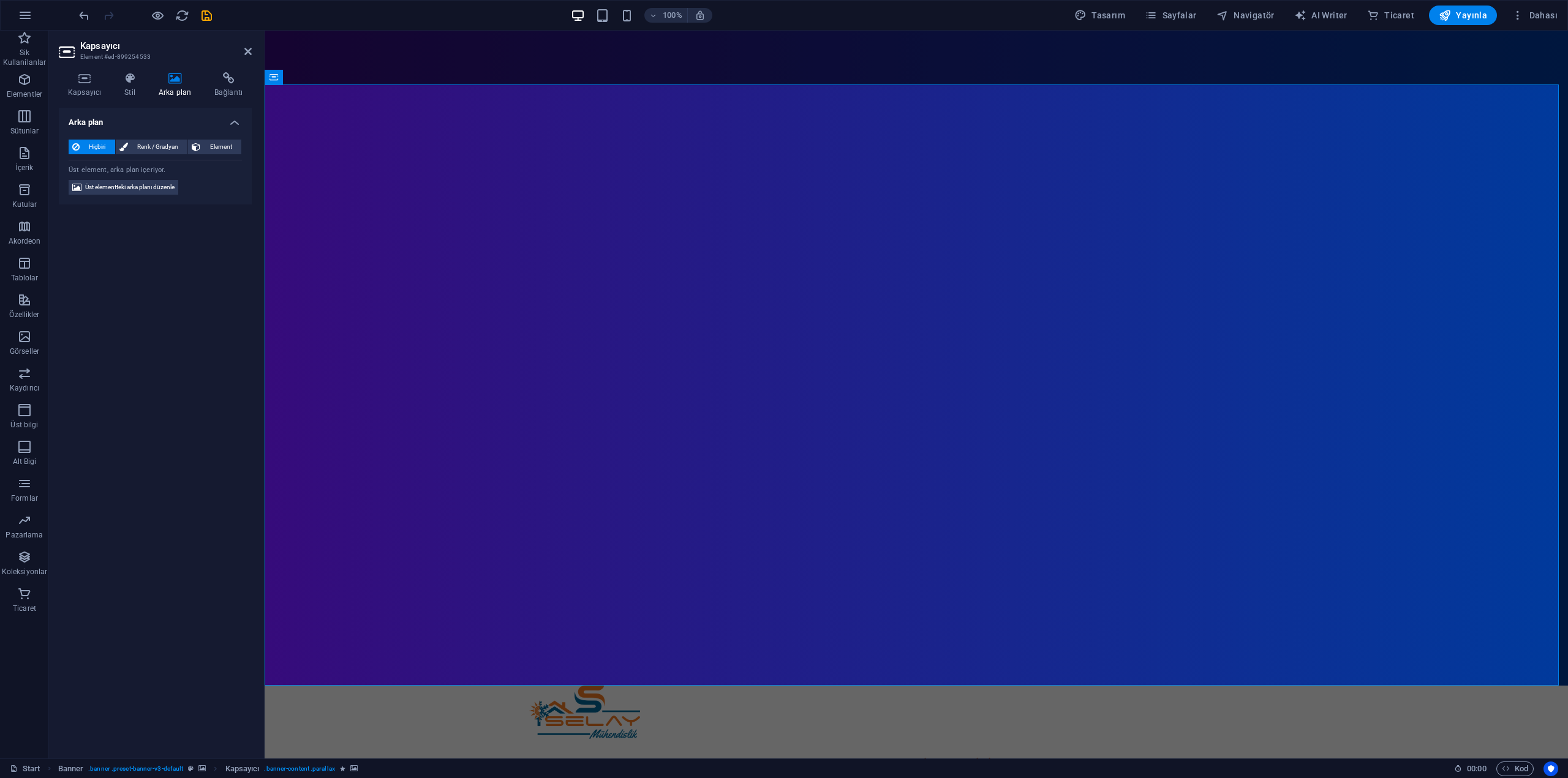
scroll to position [0, 0]
click at [212, 150] on span "Element" at bounding box center [220, 147] width 34 height 15
select select "ms"
select select "s"
select select "progressive"
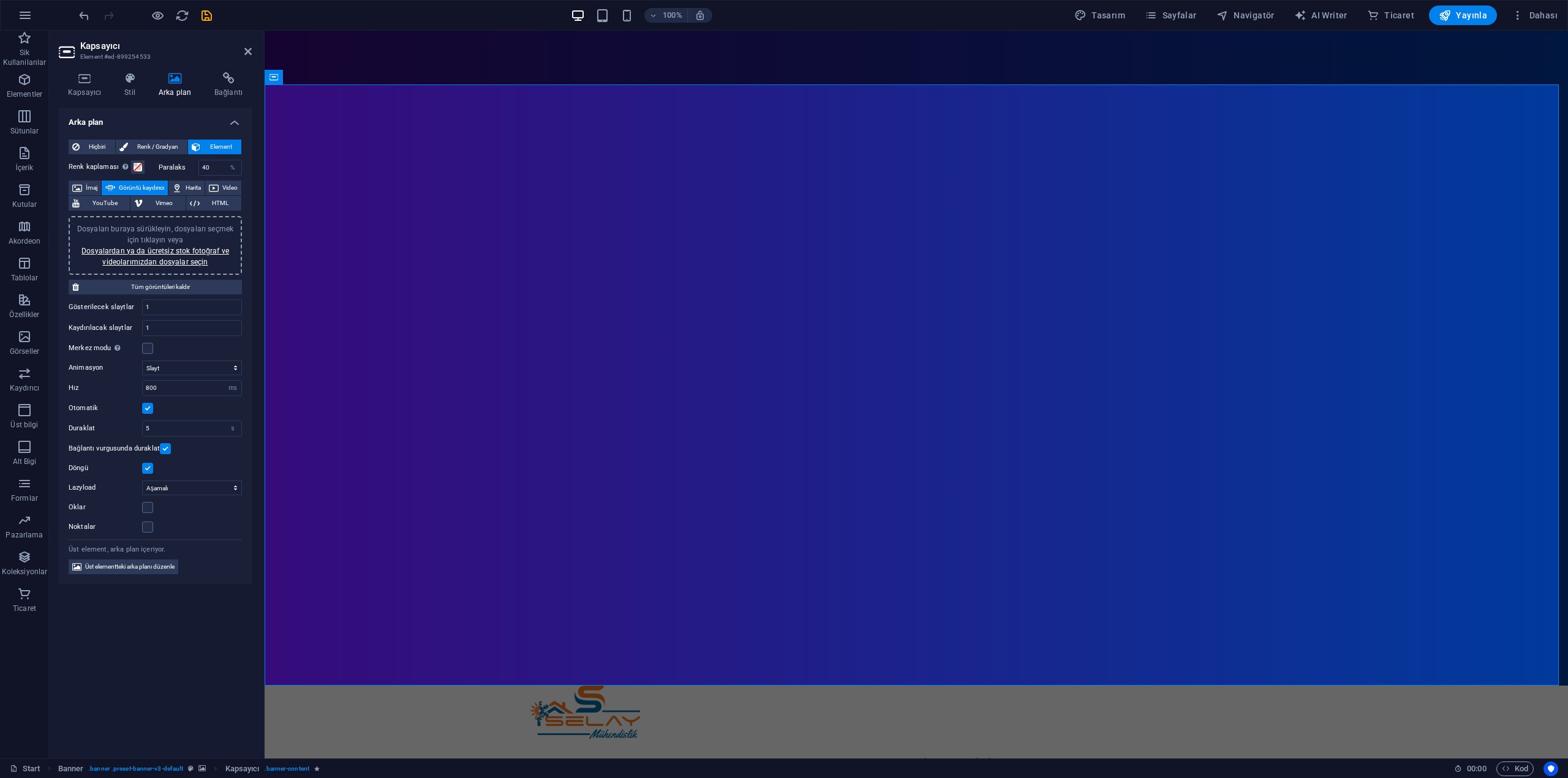
click at [164, 187] on span "Görüntü kaydırıcı" at bounding box center [141, 188] width 45 height 15
click at [168, 143] on span "Renk / Gradyan" at bounding box center [158, 147] width 52 height 15
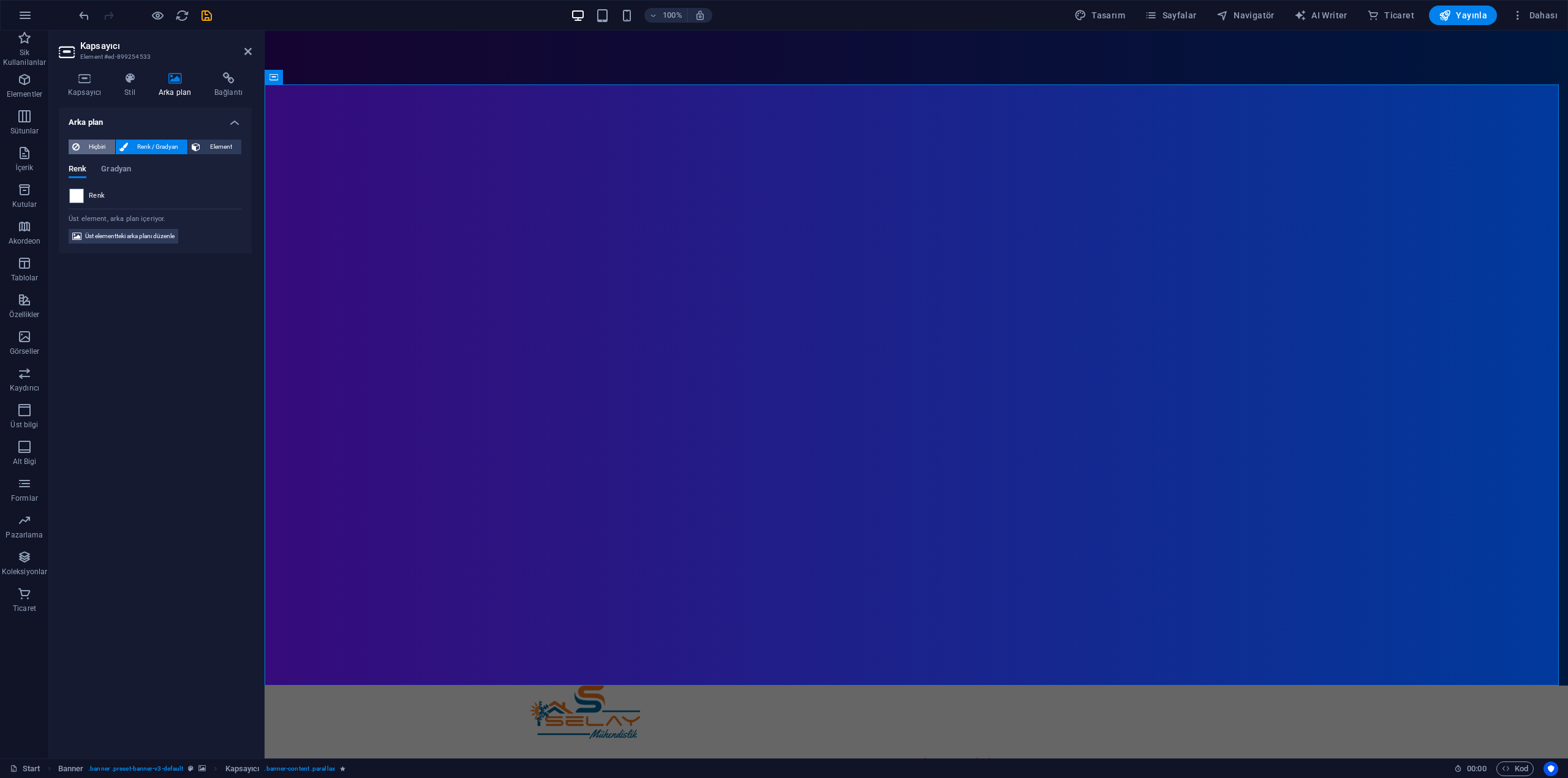
click at [93, 144] on span "Hiçbiri" at bounding box center [97, 147] width 28 height 15
click at [166, 146] on span "Renk / Gradyan" at bounding box center [158, 147] width 52 height 15
click at [221, 146] on span "Element" at bounding box center [220, 147] width 34 height 15
select select "ms"
select select "s"
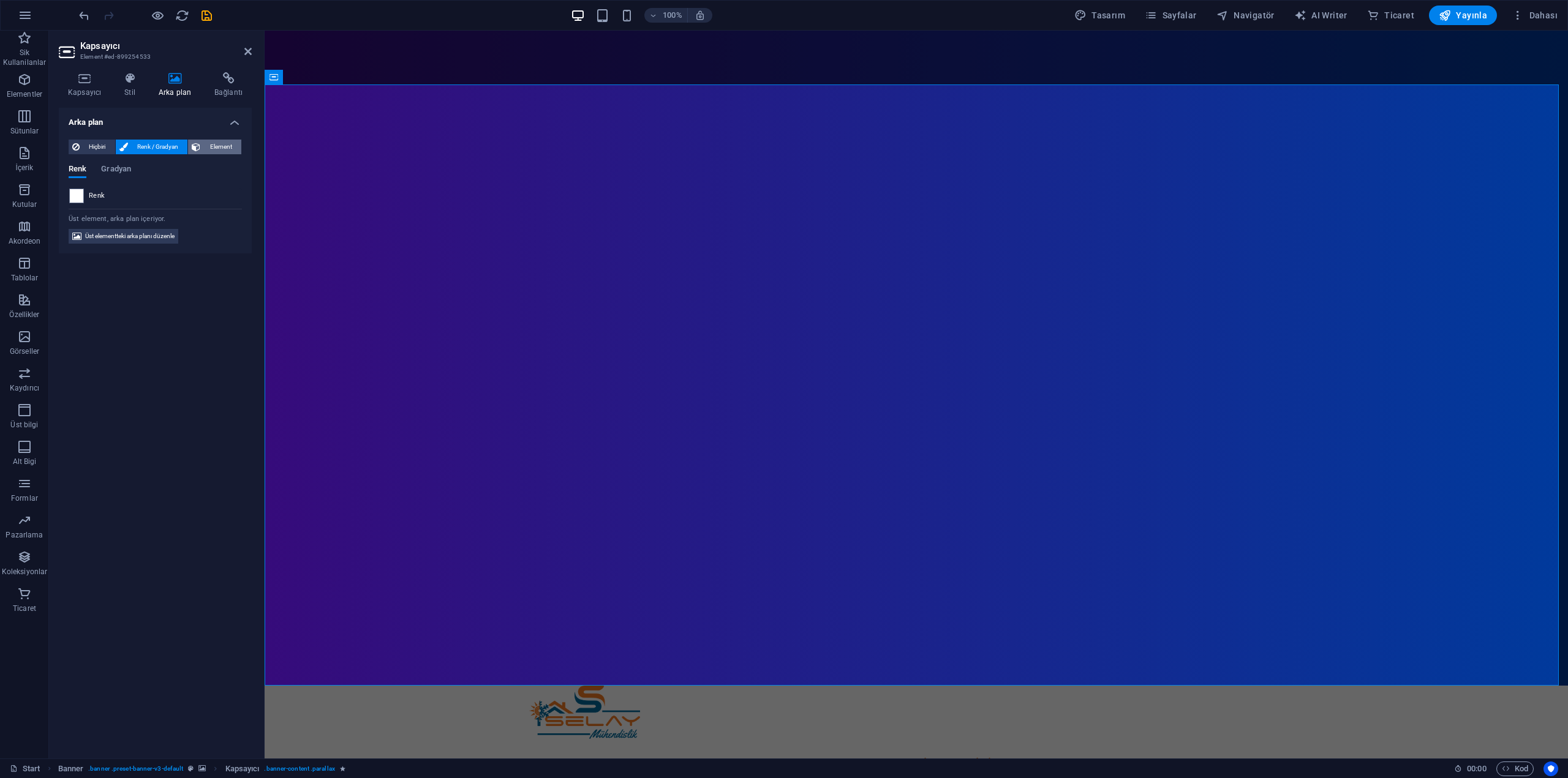
select select "progressive"
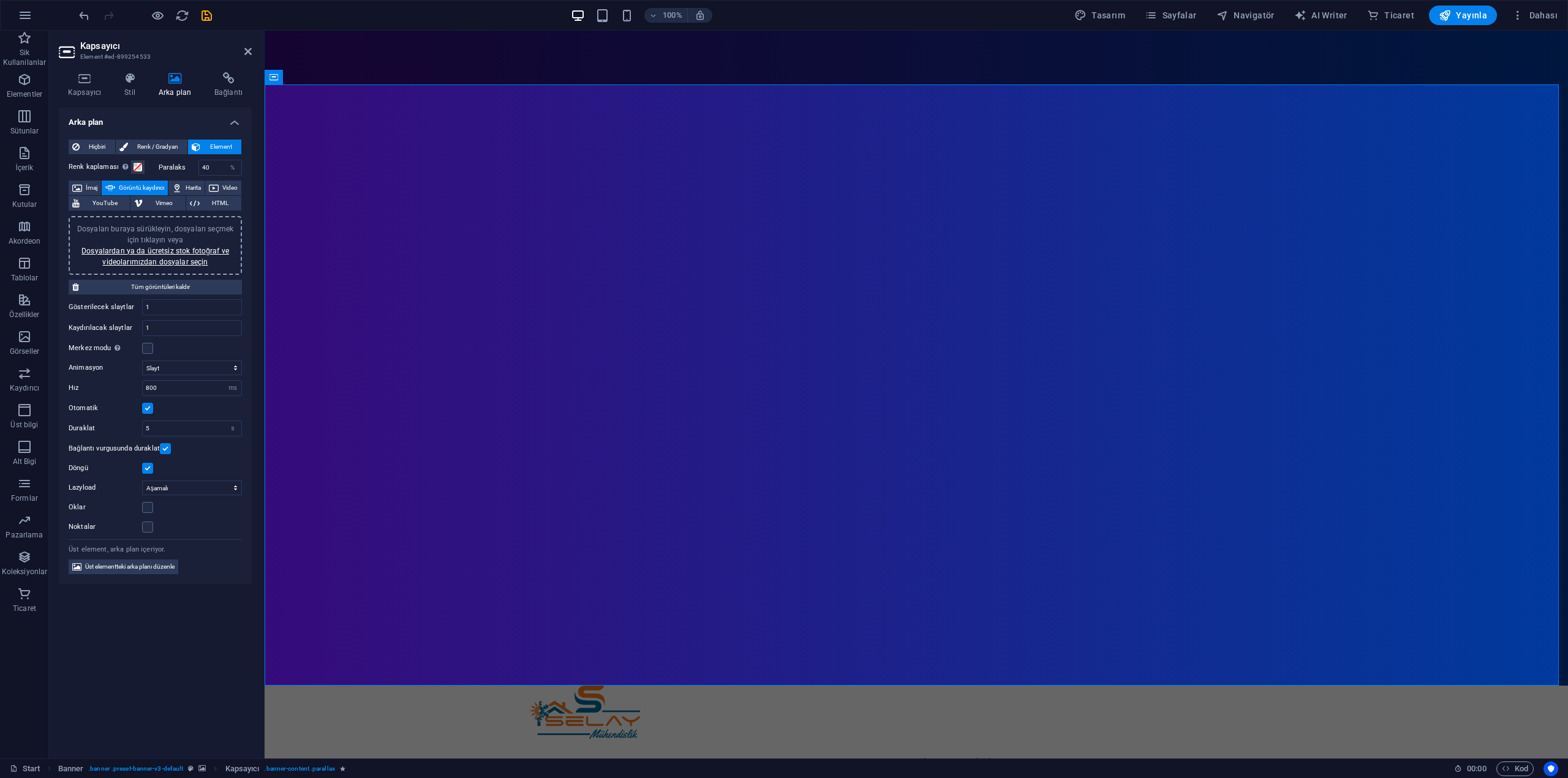
click at [252, 45] on aside "Kapsayıcı Element #ed-899254533 Kapsayıcı Stil Arka plan Bağlantı Boyut Yüksekl…" at bounding box center [157, 395] width 216 height 728
click at [248, 52] on icon at bounding box center [248, 51] width 7 height 10
